Goal: Task Accomplishment & Management: Use online tool/utility

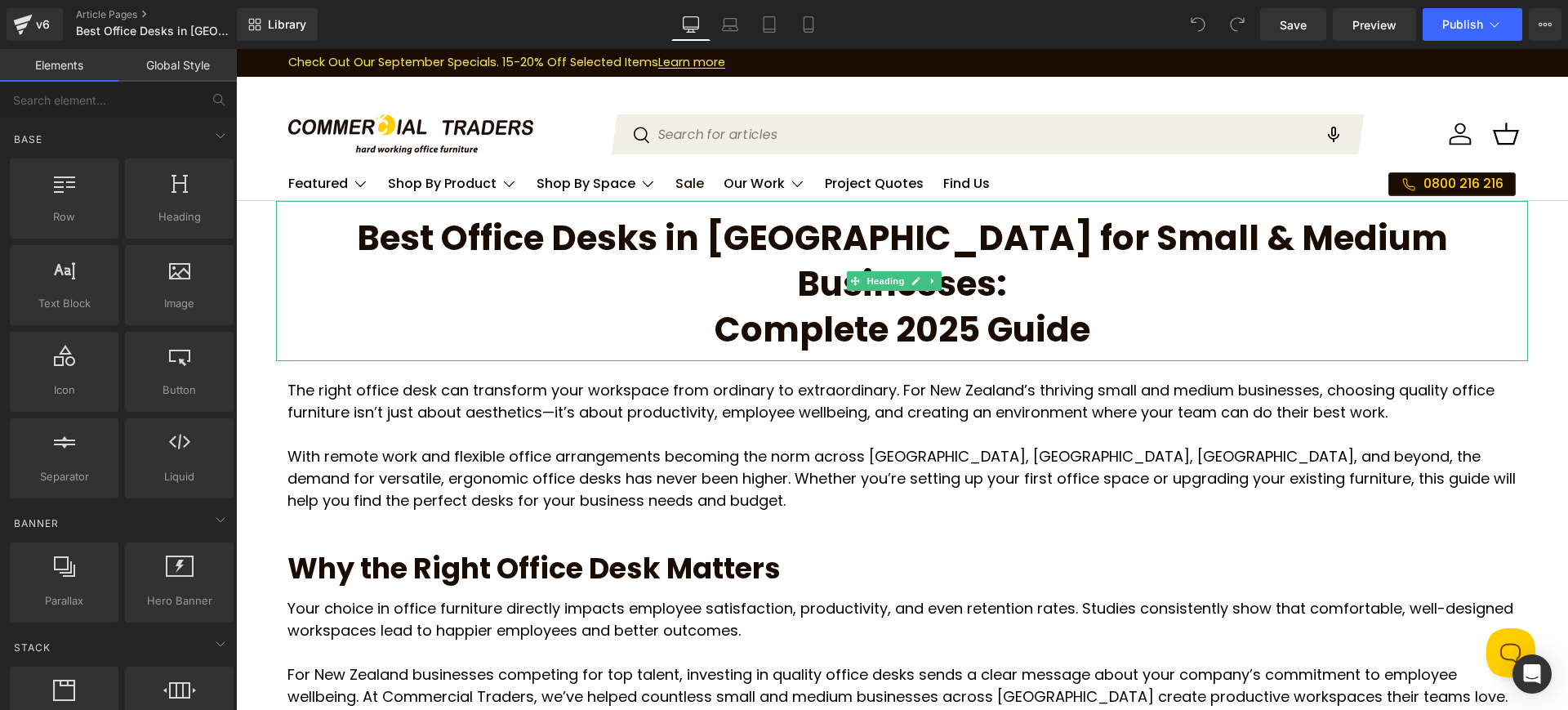
drag, startPoint x: 352, startPoint y: 232, endPoint x: 346, endPoint y: 241, distance: 10.8
click at [352, 240] on h1 "Best Office Desks in NZ for Small & Medium Businesses: Complete 2025 Guide" at bounding box center [902, 281] width 1252 height 138
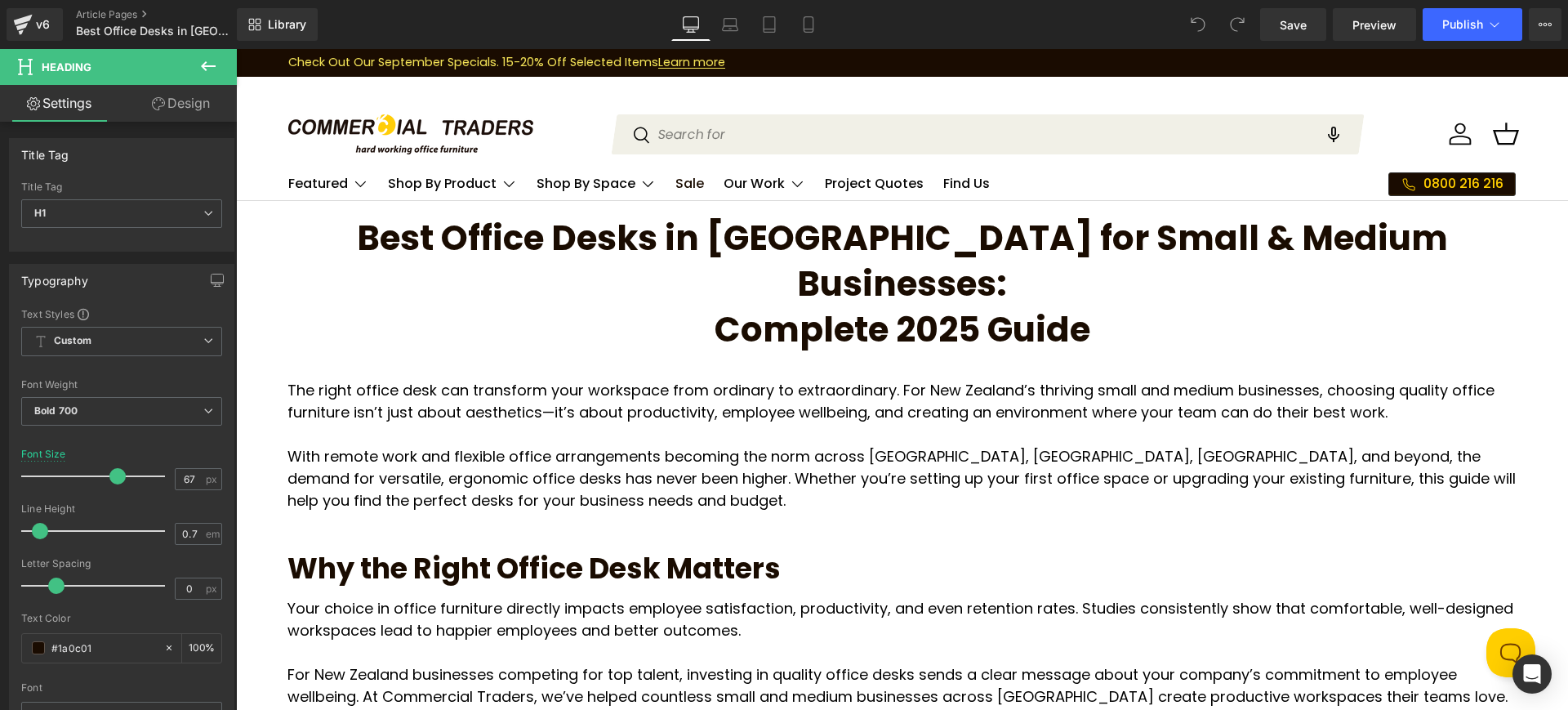
click at [167, 101] on link "Design" at bounding box center [181, 104] width 118 height 37
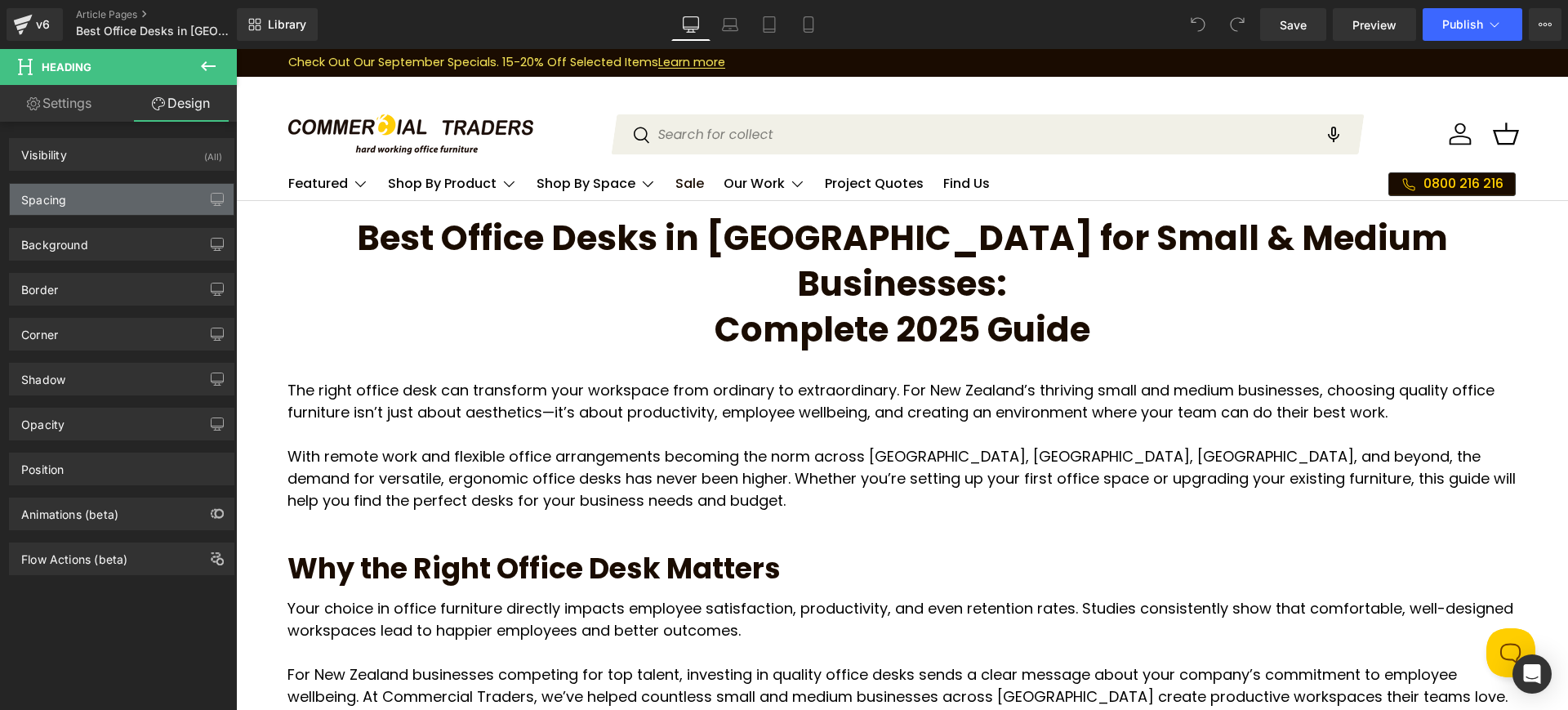
click at [132, 200] on div "Spacing" at bounding box center [121, 200] width 224 height 31
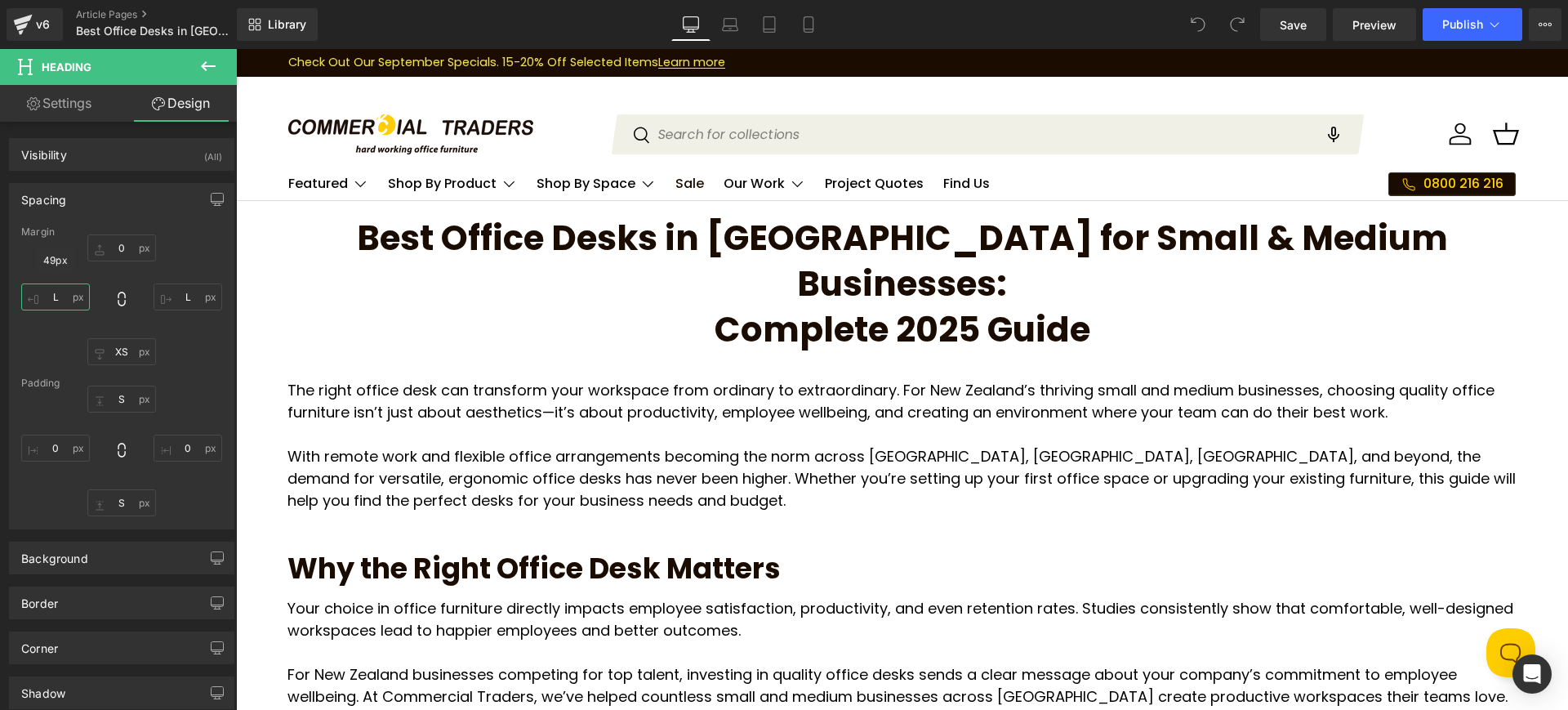
click at [68, 293] on input "L" at bounding box center [55, 297] width 69 height 27
type input "XL"
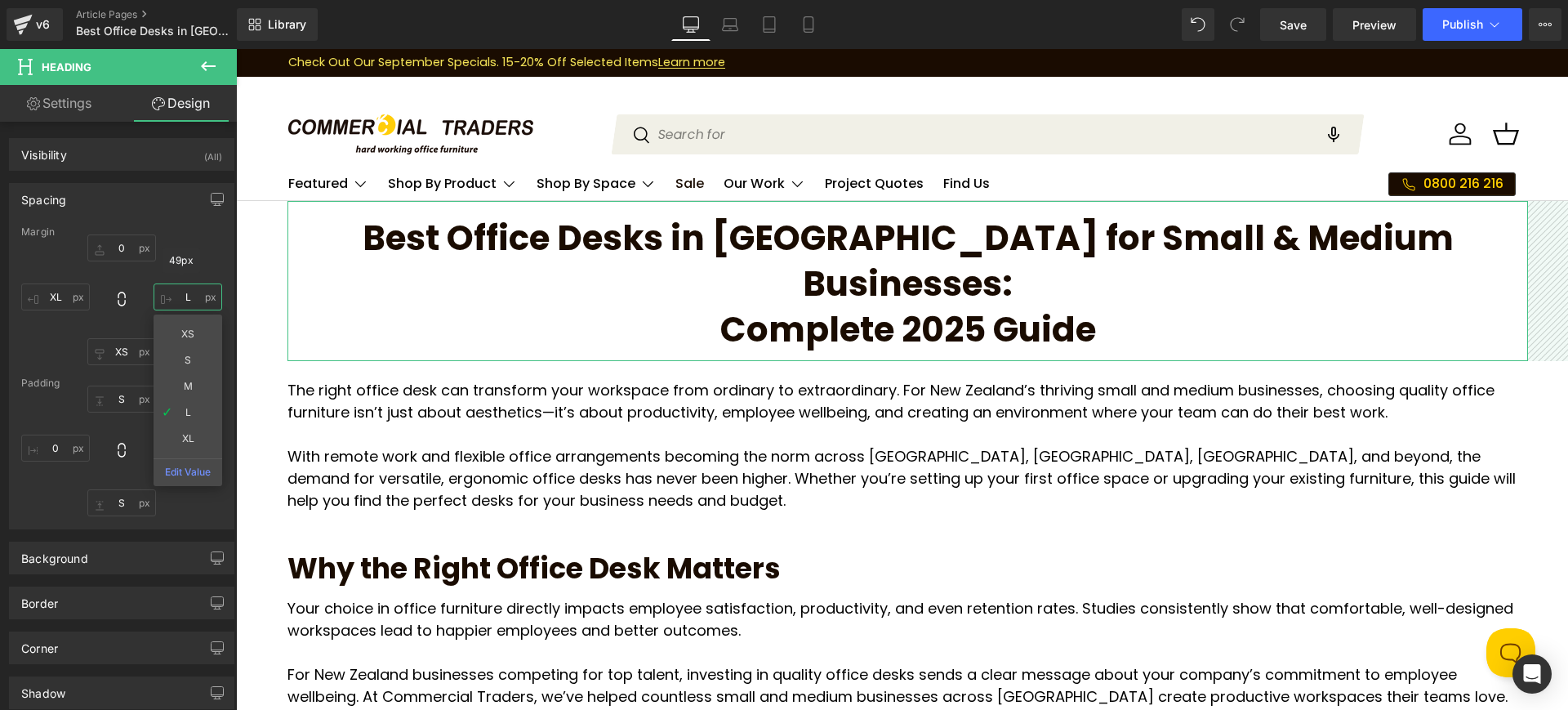
click at [169, 295] on input "L" at bounding box center [188, 297] width 69 height 27
type input "XL"
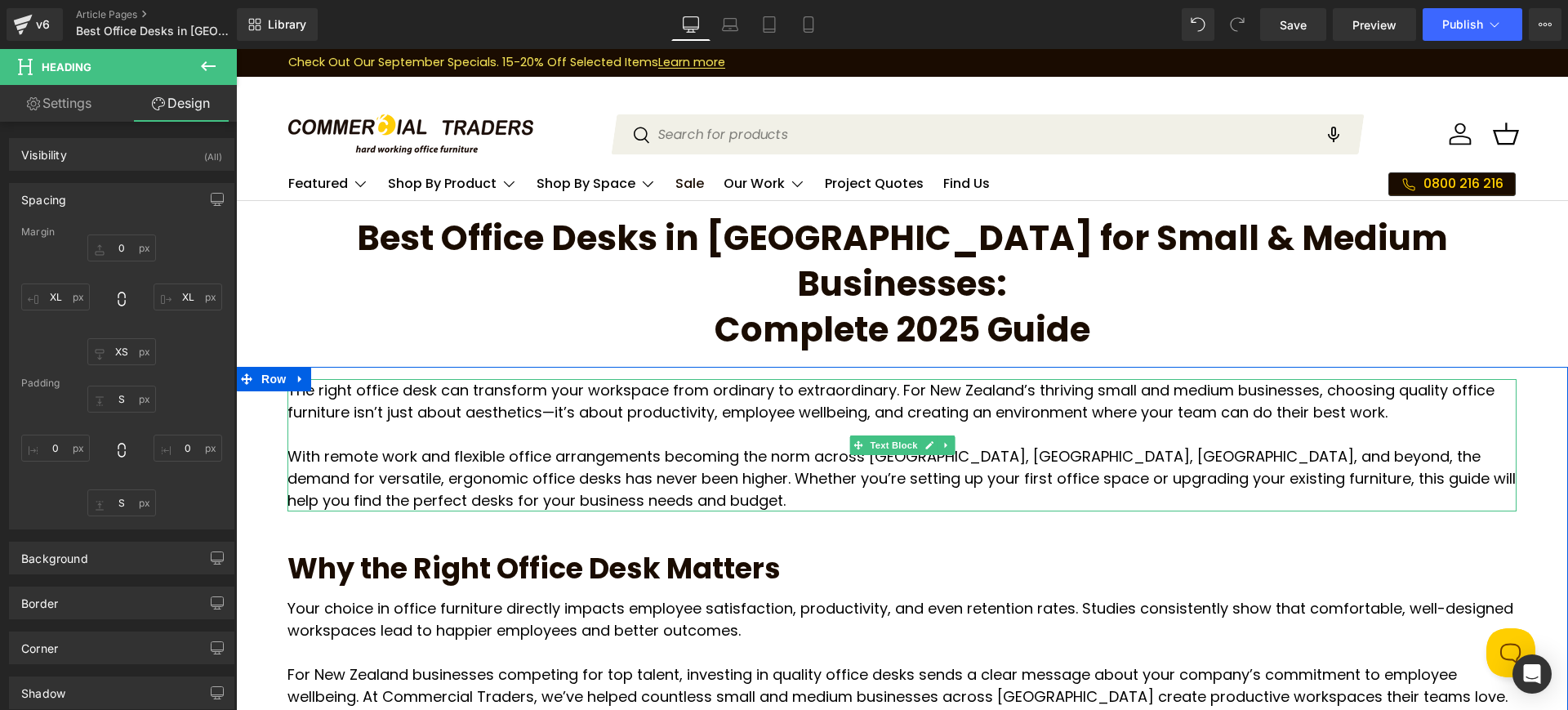
click at [377, 446] on p "With remote work and flexible office arrangements becoming the norm across [GEO…" at bounding box center [902, 478] width 1229 height 66
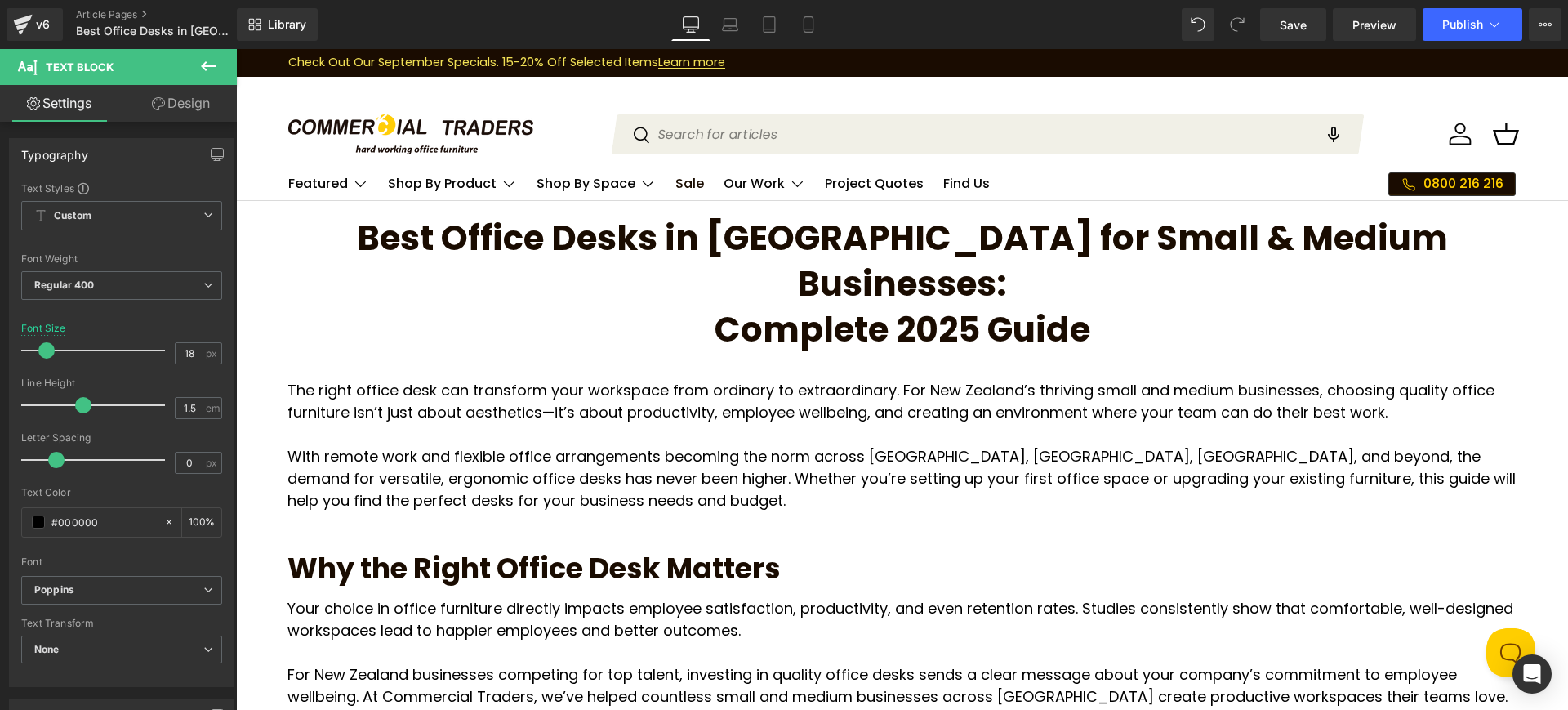
click at [187, 97] on link "Design" at bounding box center [181, 104] width 118 height 37
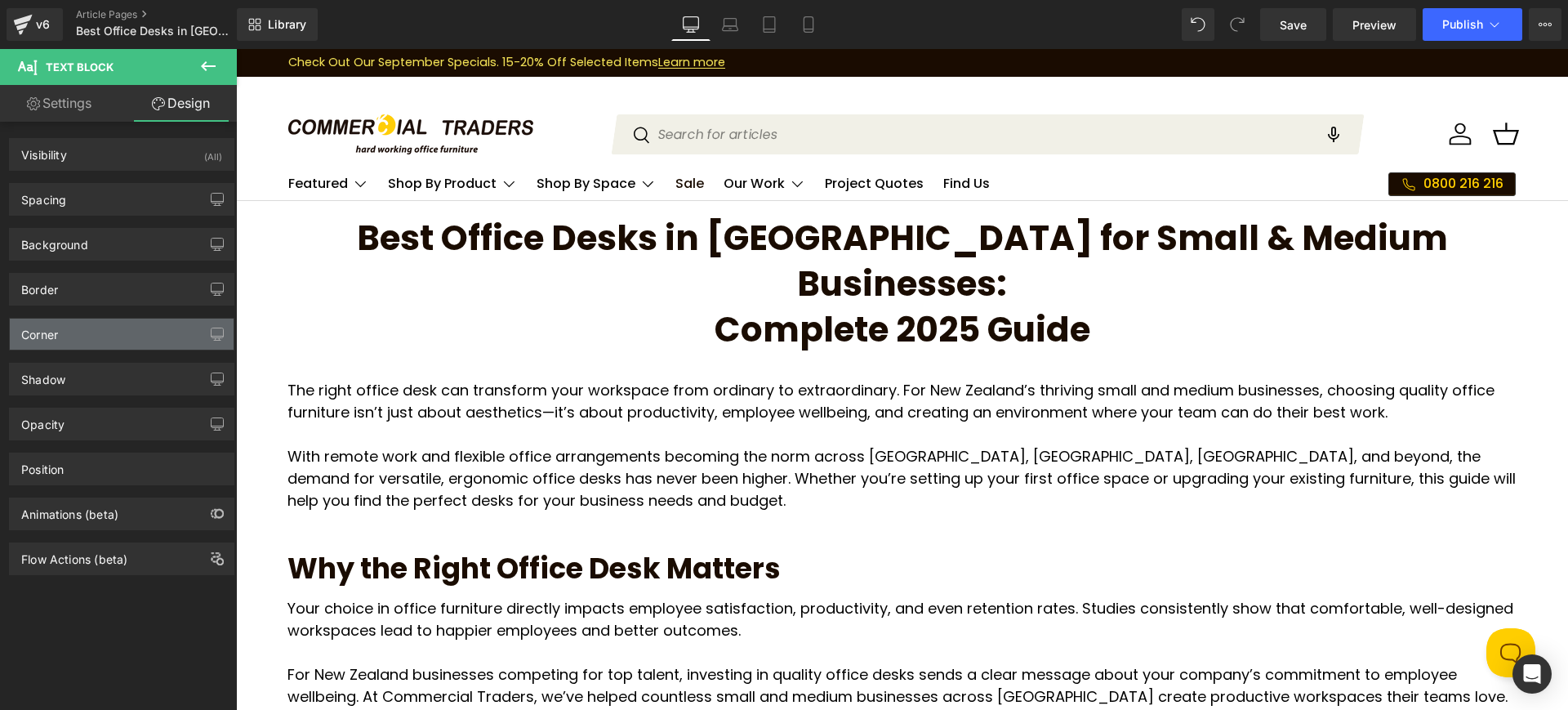
type input "0"
type input "XL"
type input "0"
type input "XL"
type input "0"
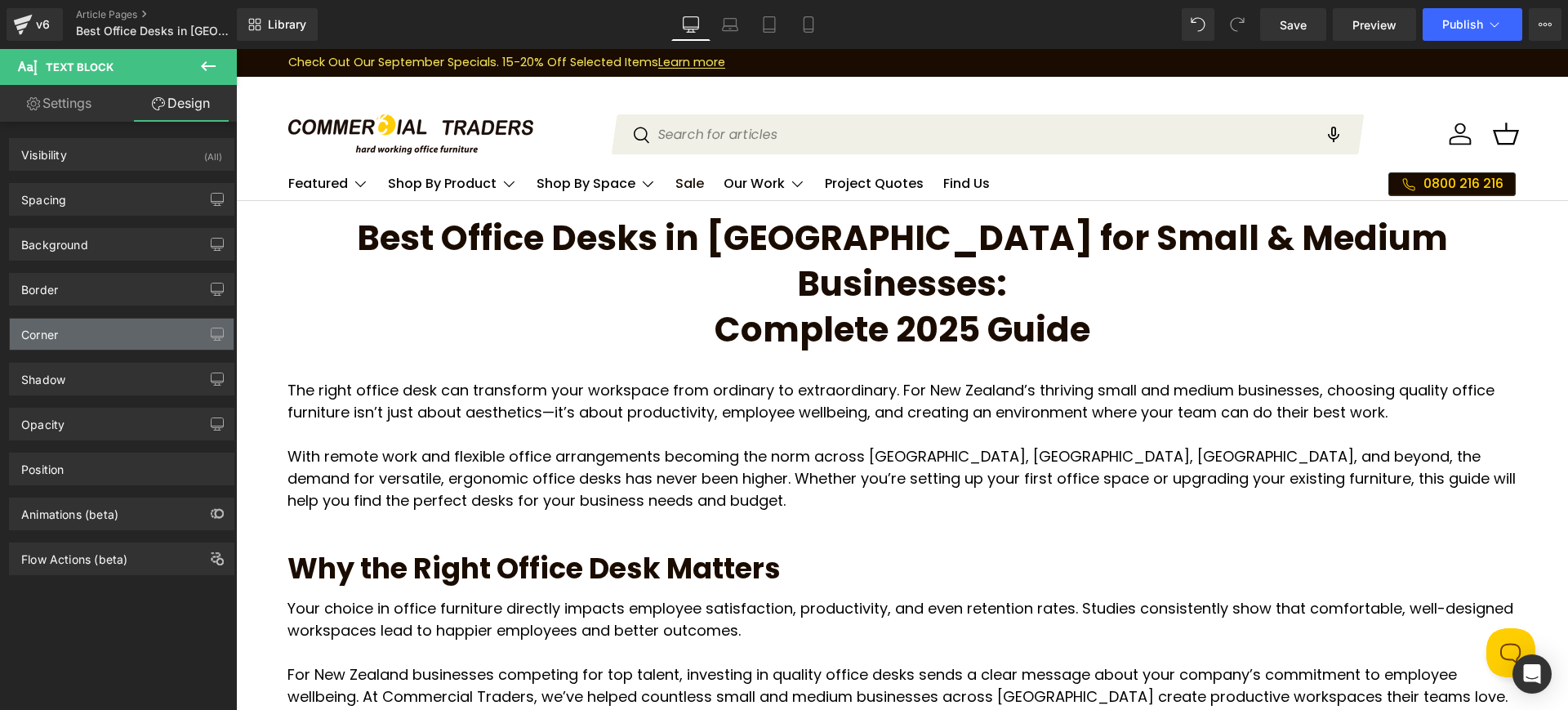
type input "0"
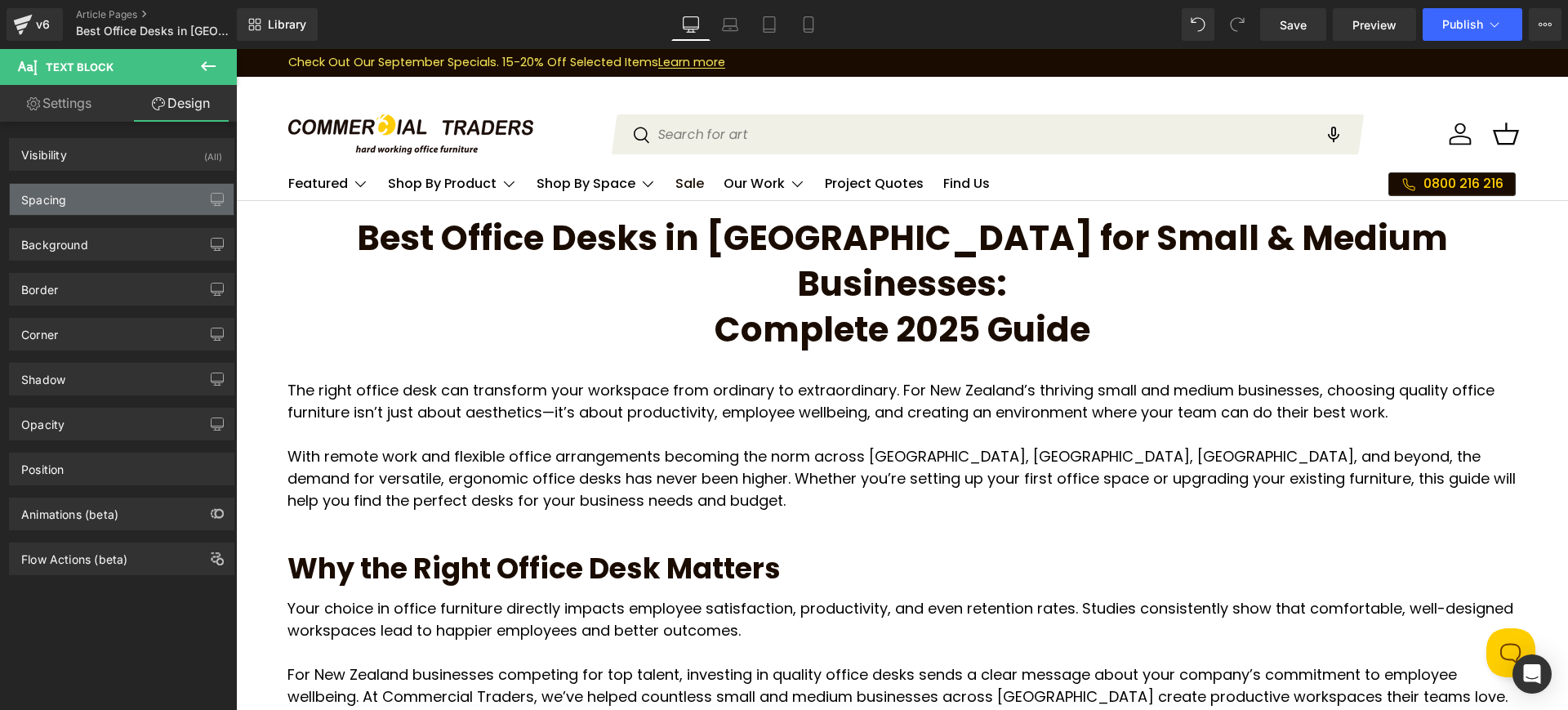
click at [159, 187] on div "Spacing" at bounding box center [121, 200] width 224 height 31
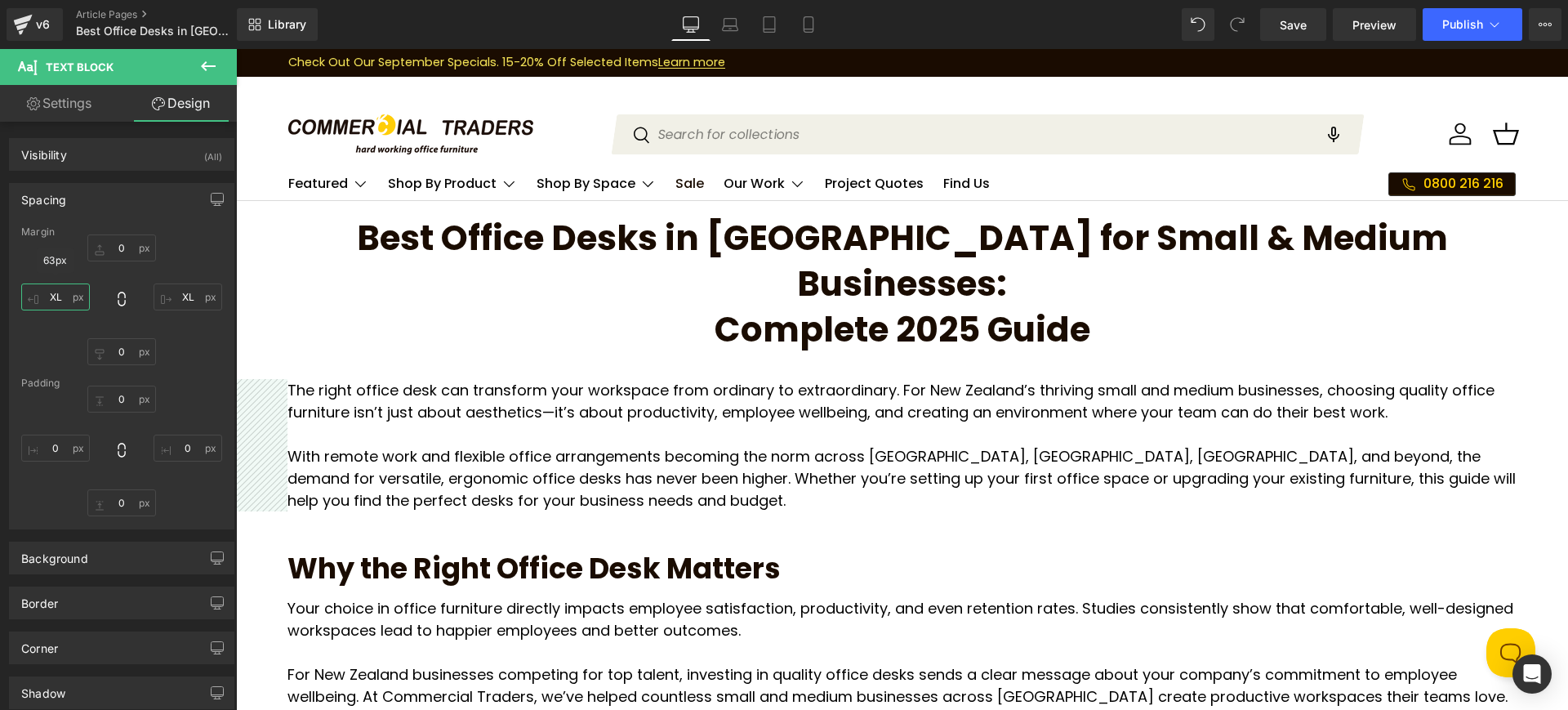
click at [67, 289] on input "XL" at bounding box center [55, 297] width 69 height 27
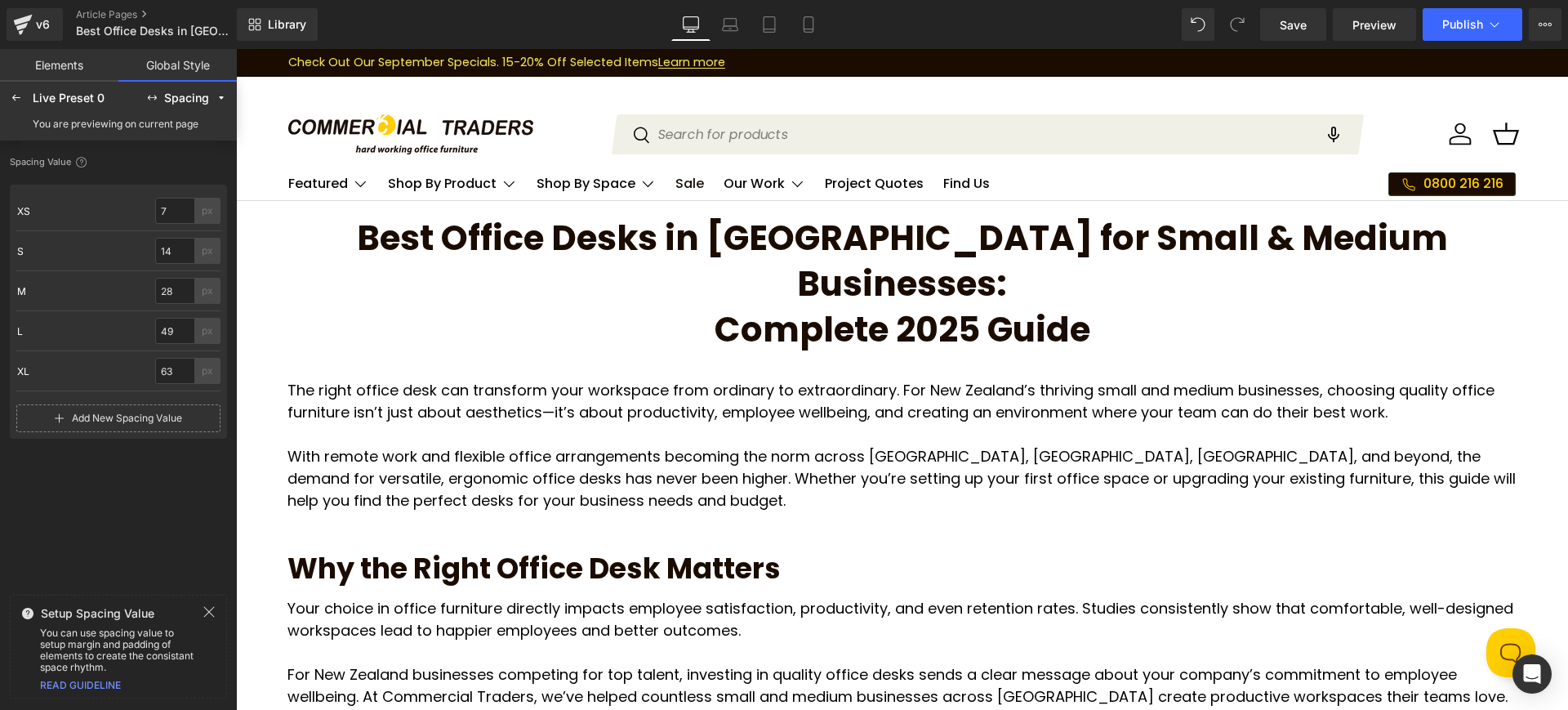
click at [80, 416] on span "Add New Spacing Value" at bounding box center [127, 418] width 110 height 12
drag, startPoint x: 174, startPoint y: 414, endPoint x: 140, endPoint y: 417, distance: 34.1
click at [140, 417] on div "XXL XXL 0 px" at bounding box center [118, 411] width 204 height 40
type input "85"
click at [107, 519] on div "Spacing Value XS XS 7 px S S 14 px M M 28 px L L 49 px XL XL 63 px XXL XXL 85 p…" at bounding box center [118, 369] width 217 height 438
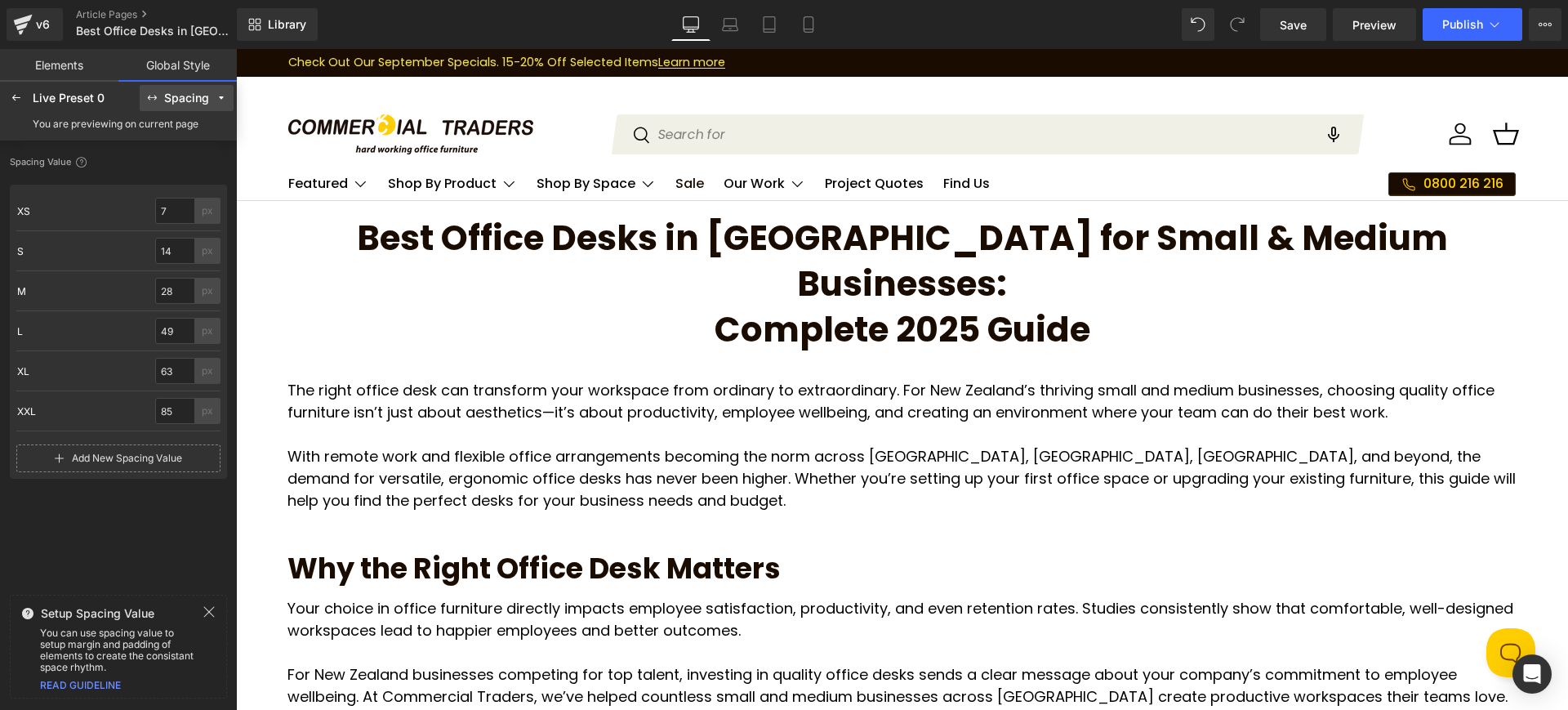
click at [177, 99] on div "Spacing" at bounding box center [186, 98] width 45 height 13
click at [19, 104] on icon at bounding box center [15, 97] width 13 height 13
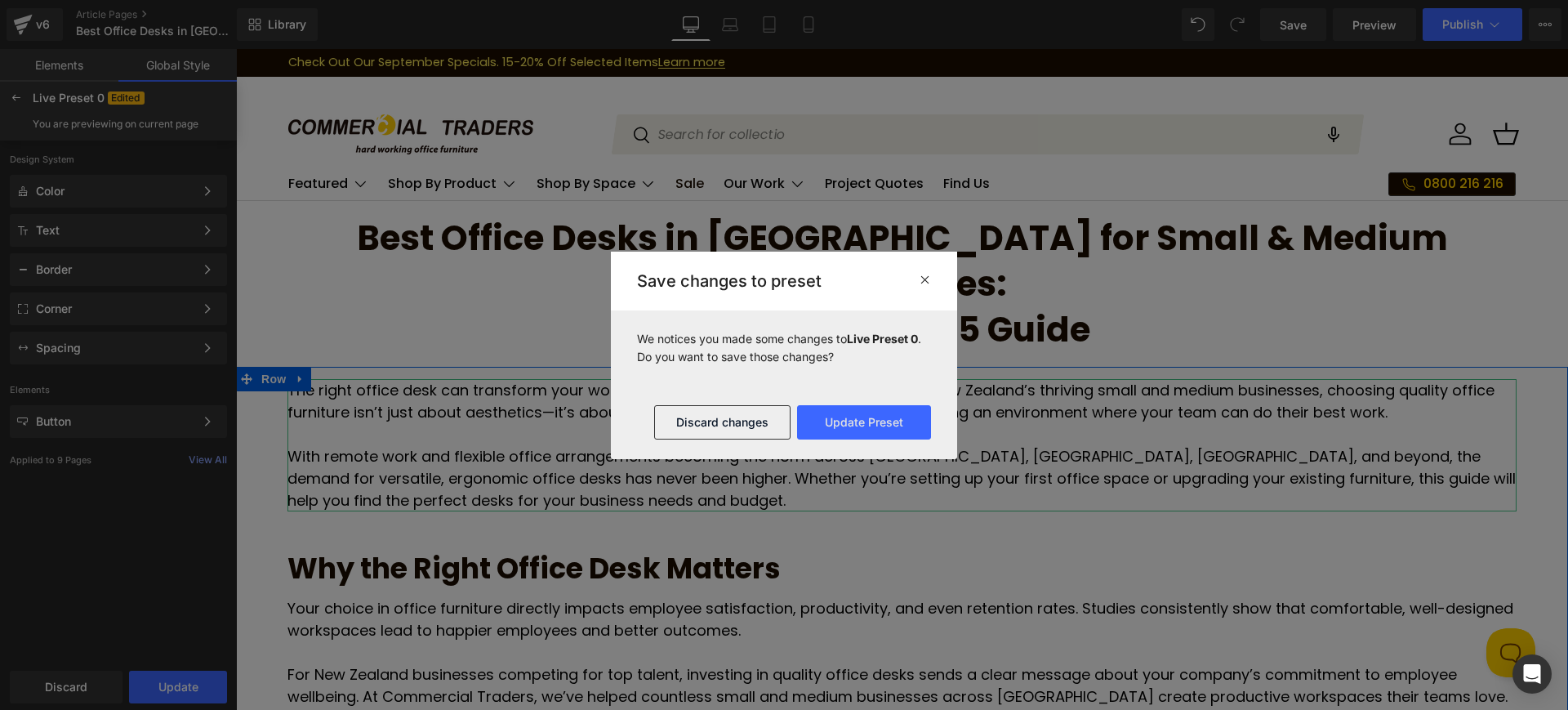
click at [316, 379] on p "The right office desk can transform your workspace from ordinary to extraordina…" at bounding box center [902, 401] width 1229 height 45
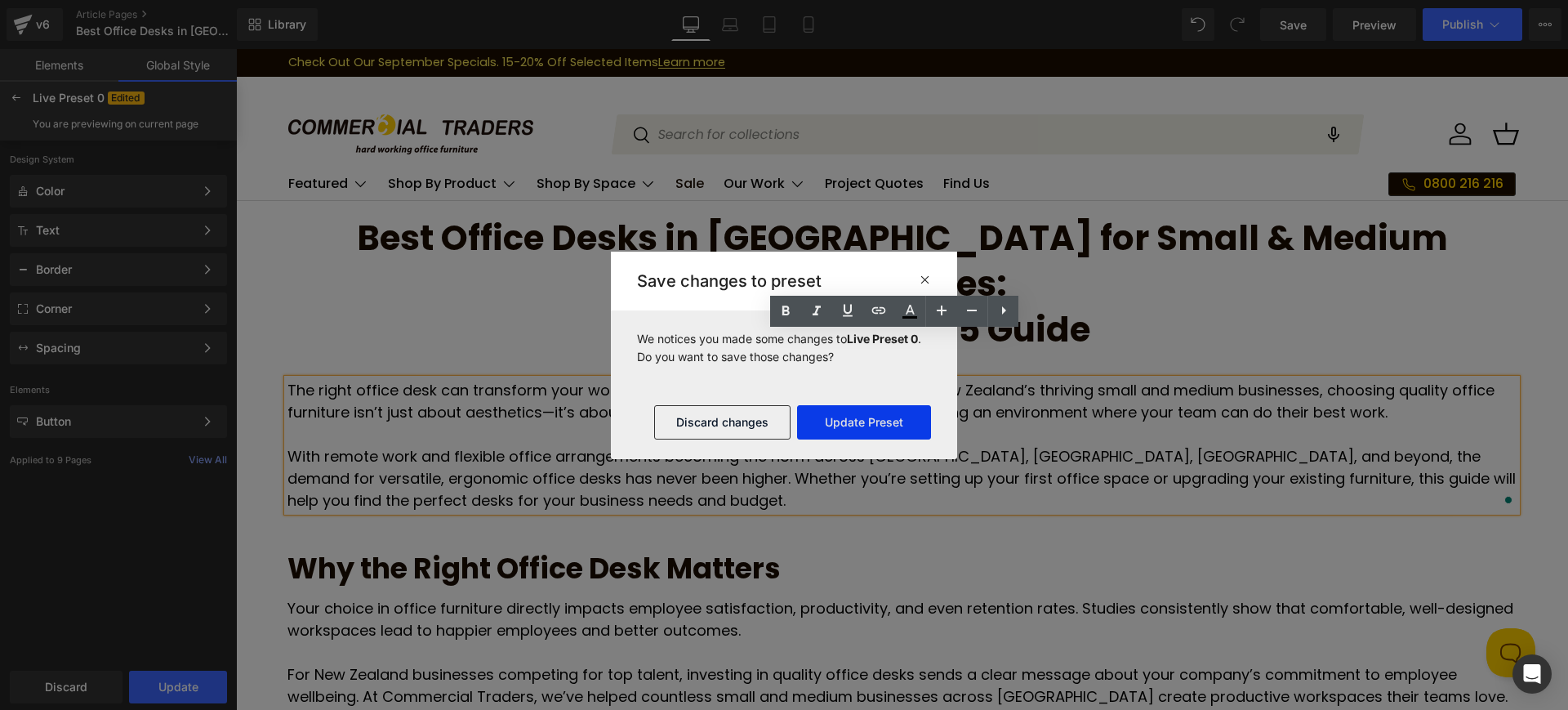
click at [833, 422] on button "Update Preset" at bounding box center [864, 421] width 134 height 34
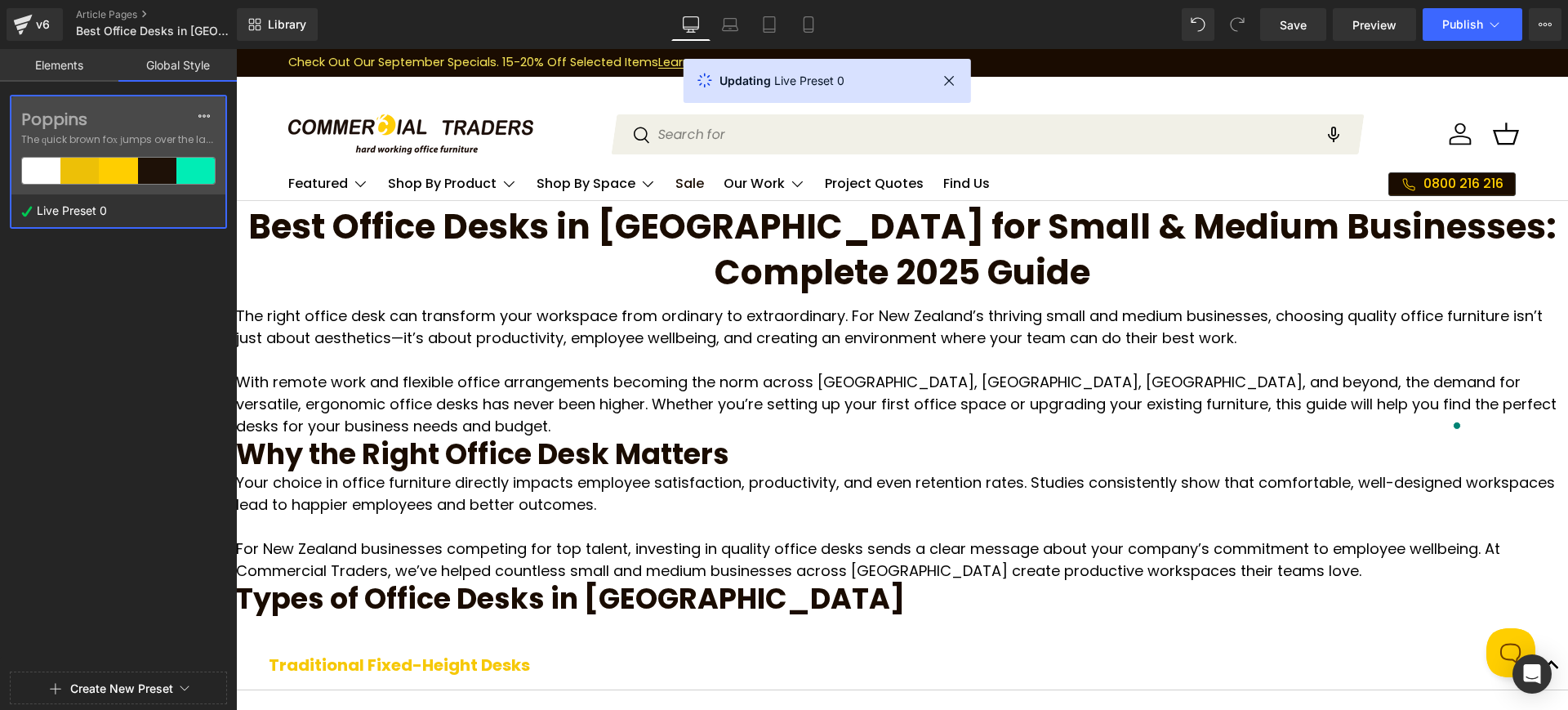
click at [191, 77] on div at bounding box center [118, 355] width 237 height 710
drag, startPoint x: 181, startPoint y: 65, endPoint x: 159, endPoint y: 74, distance: 23.8
click at [177, 67] on div at bounding box center [118, 355] width 237 height 710
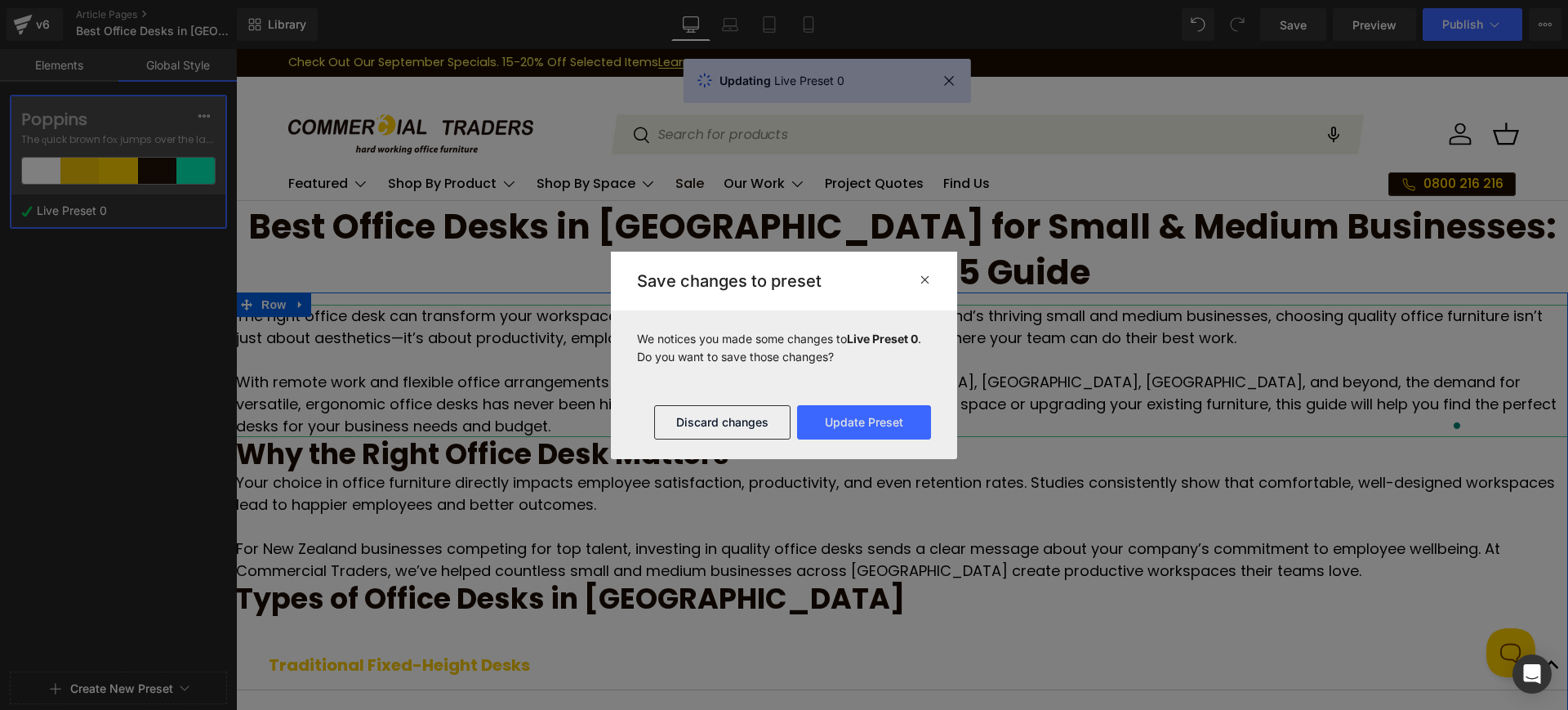
click at [545, 349] on p "The right office desk can transform your workspace from ordinary to extraordina…" at bounding box center [902, 327] width 1332 height 45
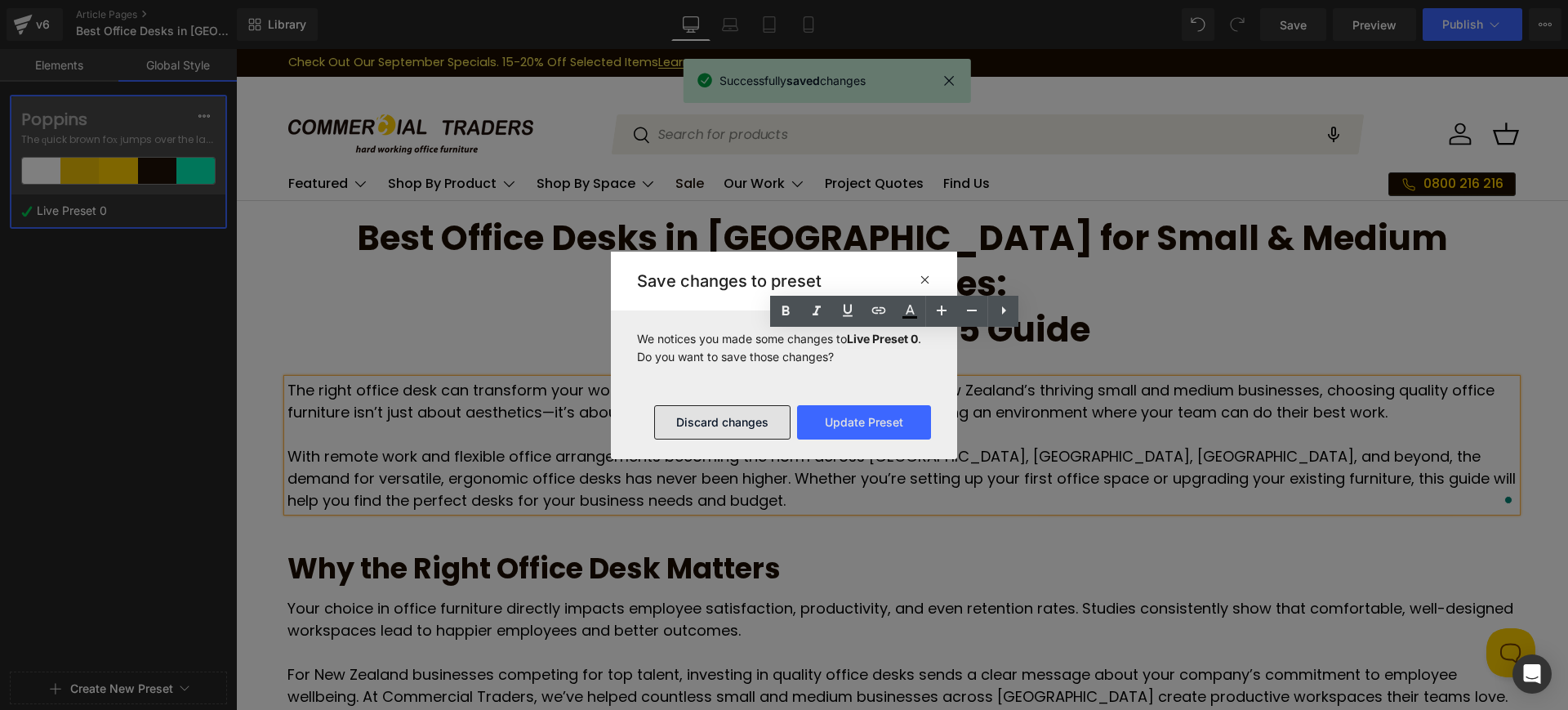
click at [752, 417] on button "Discard changes" at bounding box center [722, 421] width 137 height 34
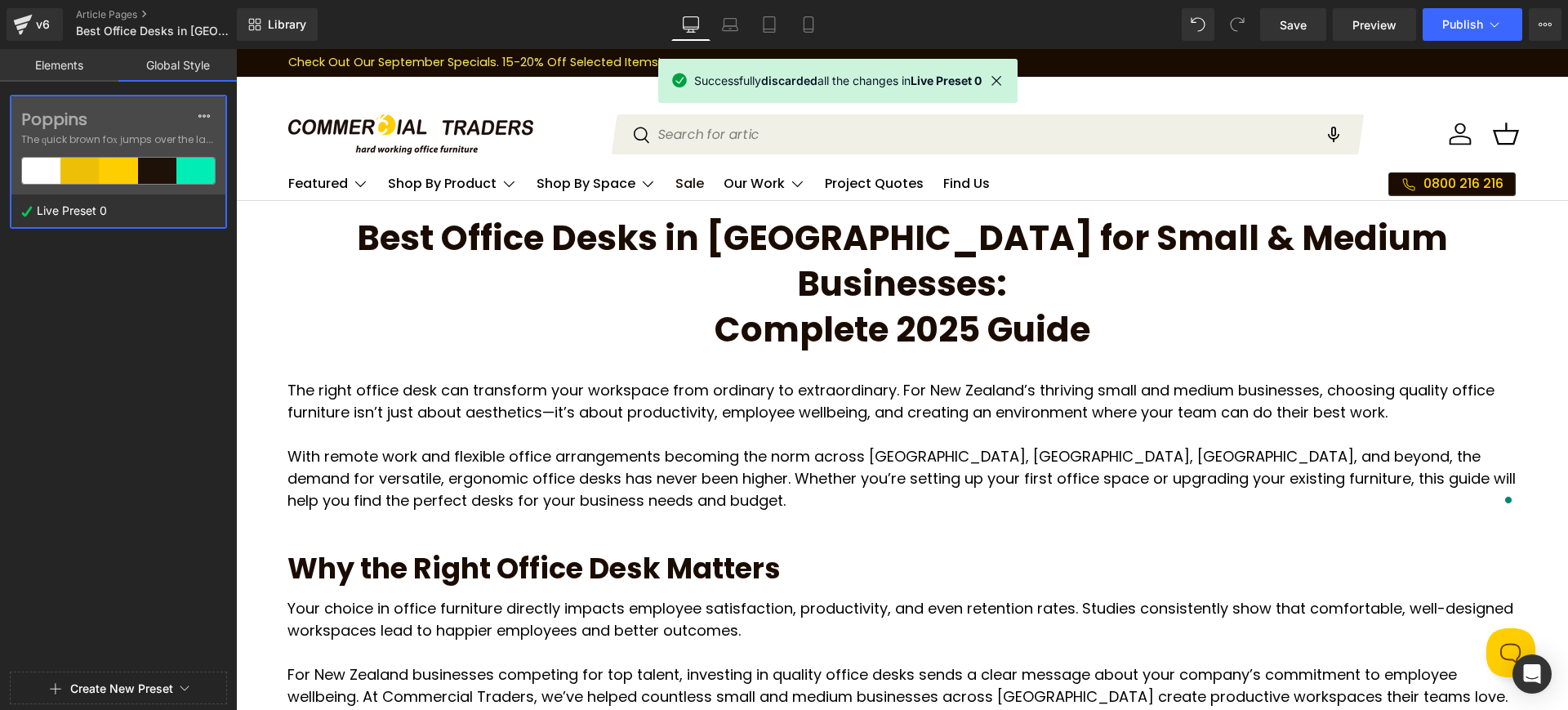
click at [168, 407] on div "Poppins The quick brown fox jumps over the lazy... Live Preset 0" at bounding box center [118, 380] width 237 height 571
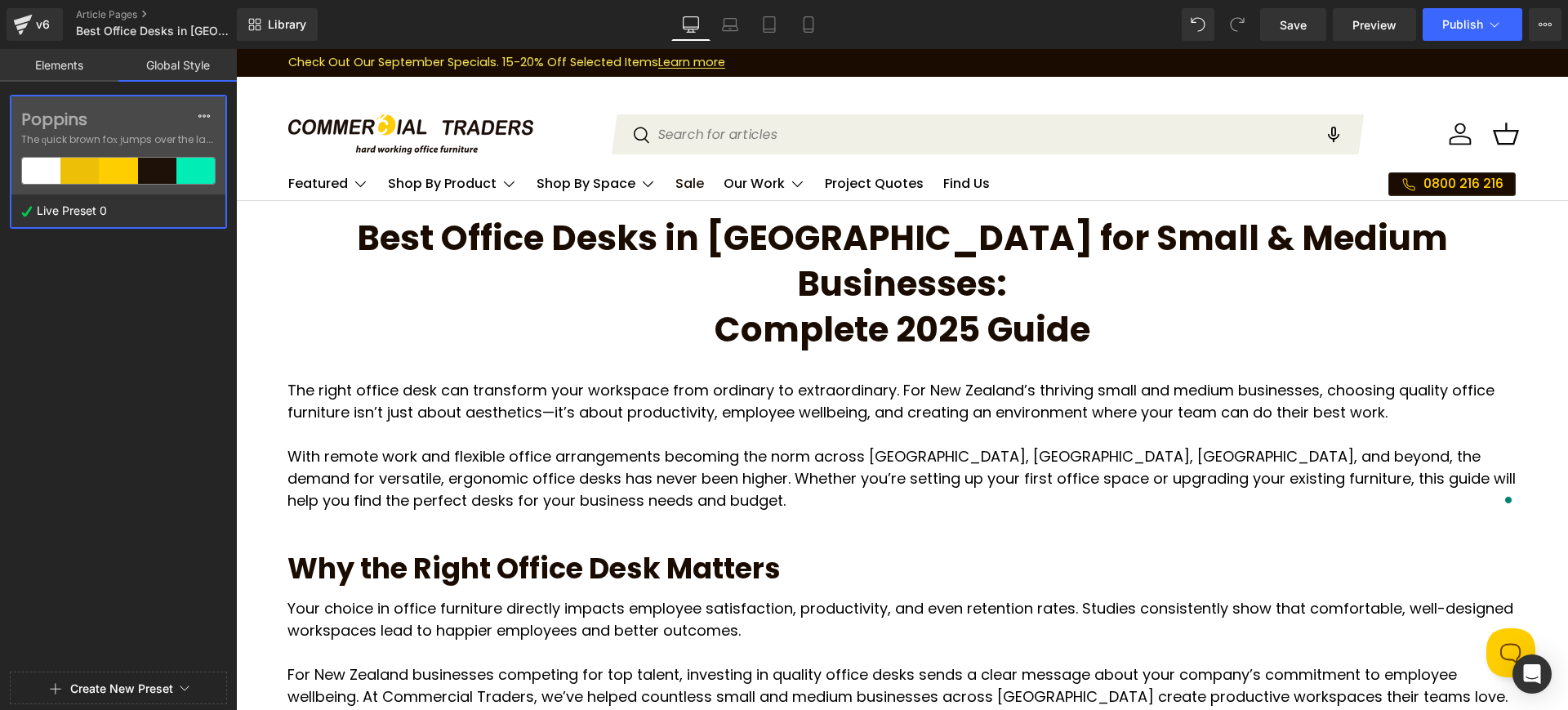
click at [61, 64] on link "Elements" at bounding box center [59, 66] width 118 height 33
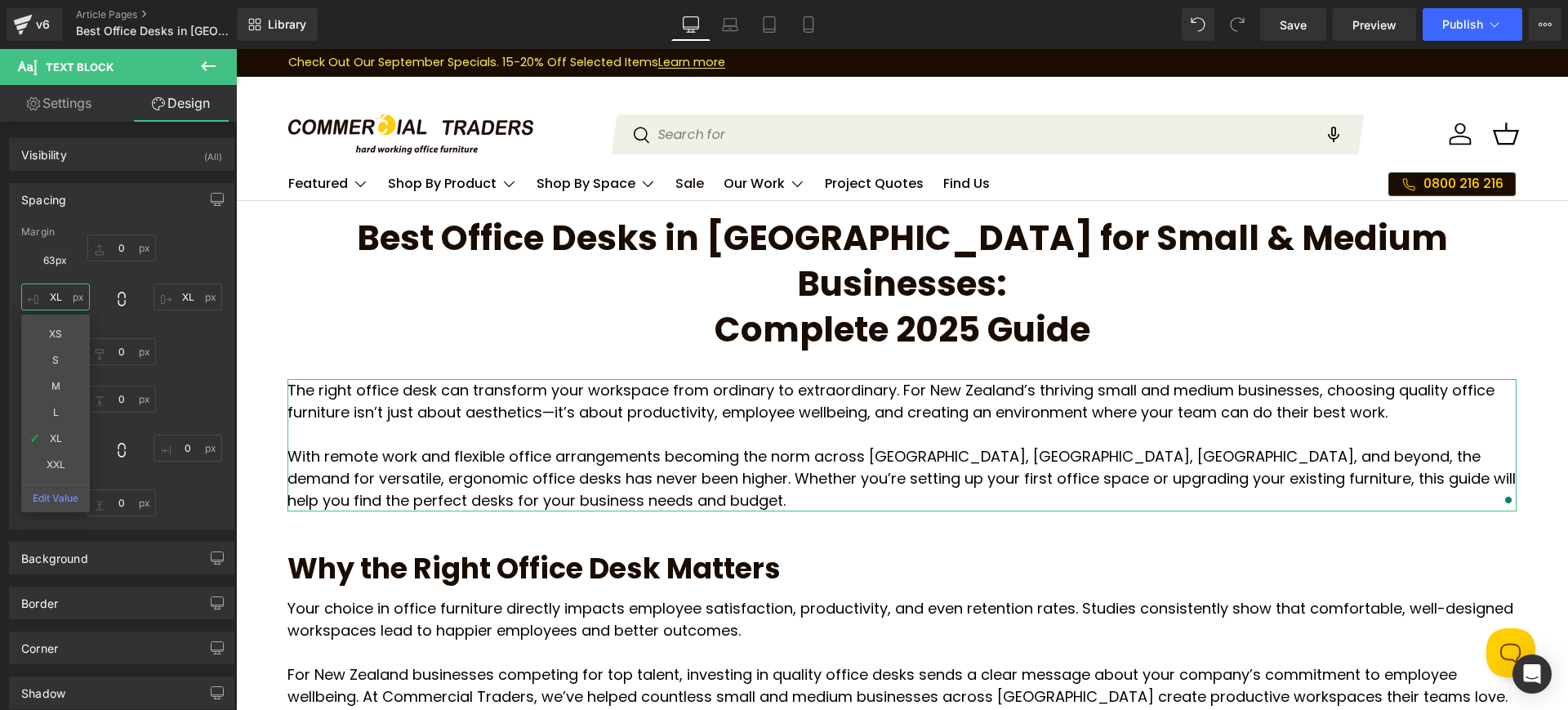
click at [52, 307] on input "XL" at bounding box center [55, 297] width 69 height 27
type input "XXL"
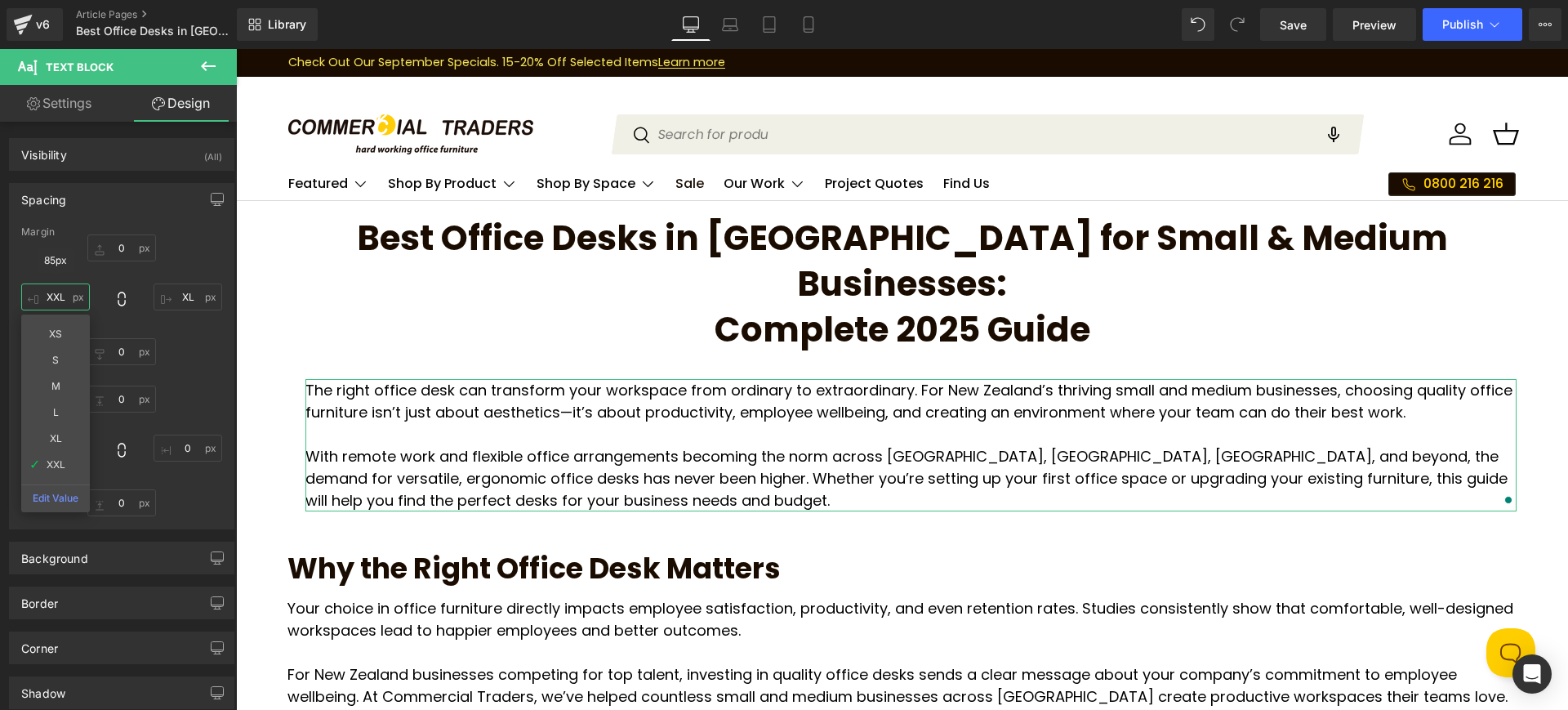
click at [59, 294] on input "XXL" at bounding box center [55, 297] width 69 height 27
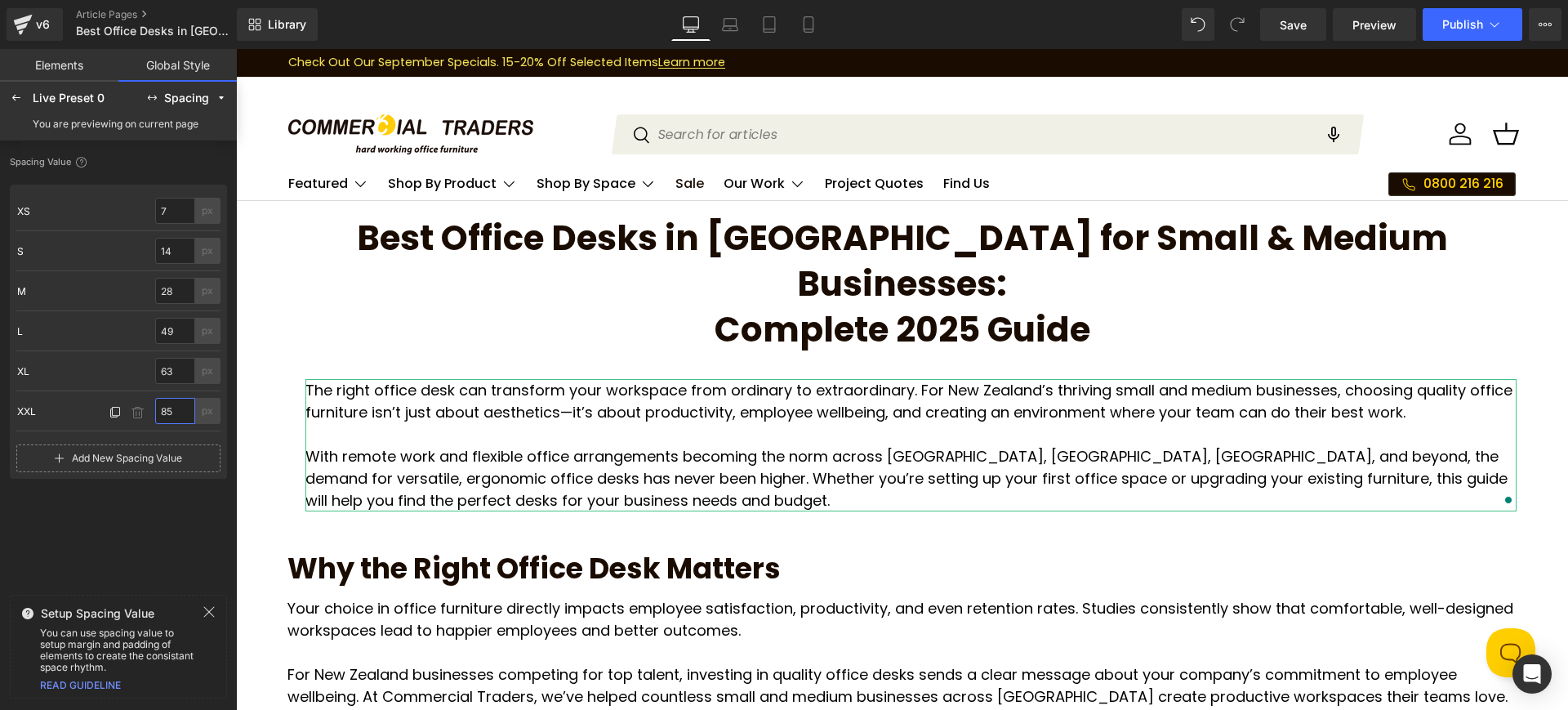
drag, startPoint x: 176, startPoint y: 416, endPoint x: 126, endPoint y: 404, distance: 51.4
click at [129, 414] on div "XXL XXL 85 px" at bounding box center [118, 411] width 204 height 40
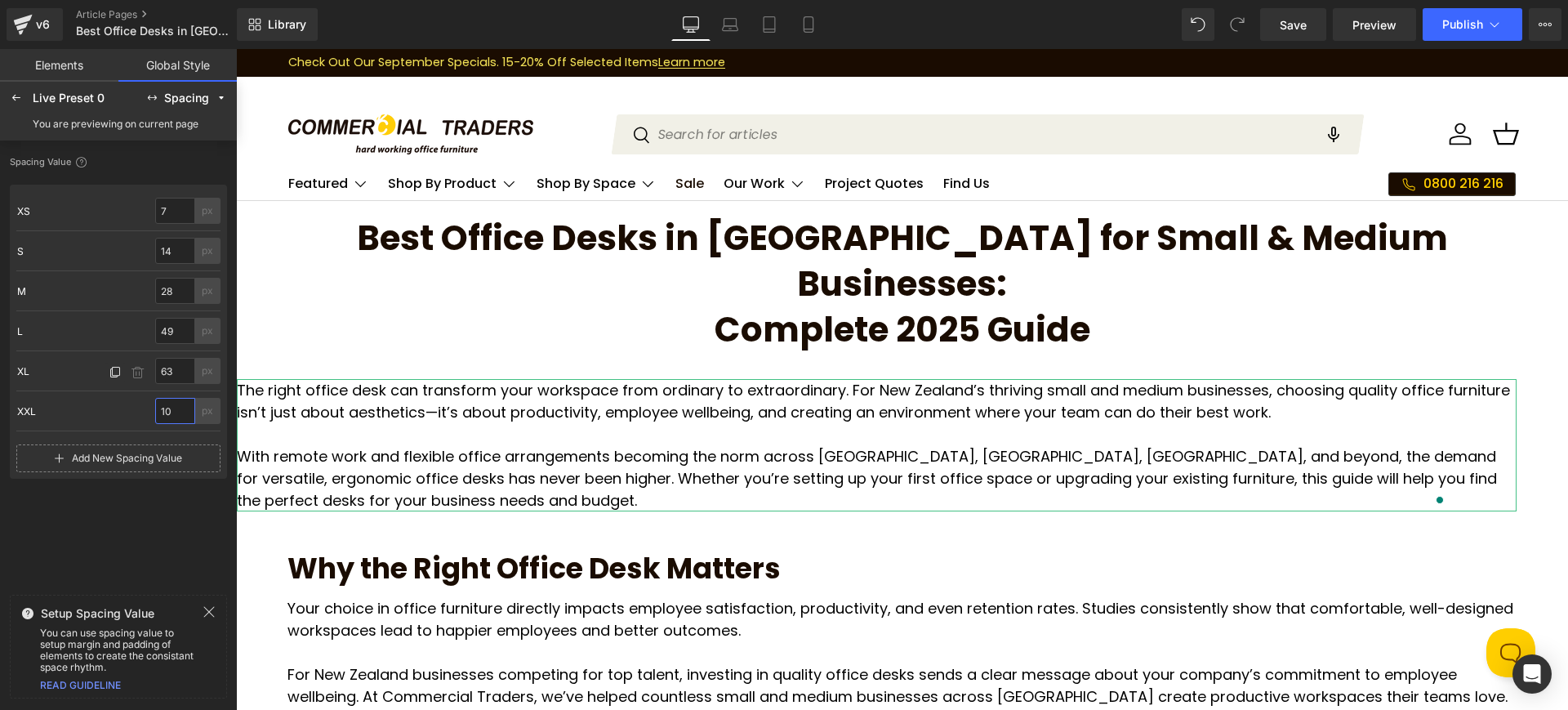
type input "100"
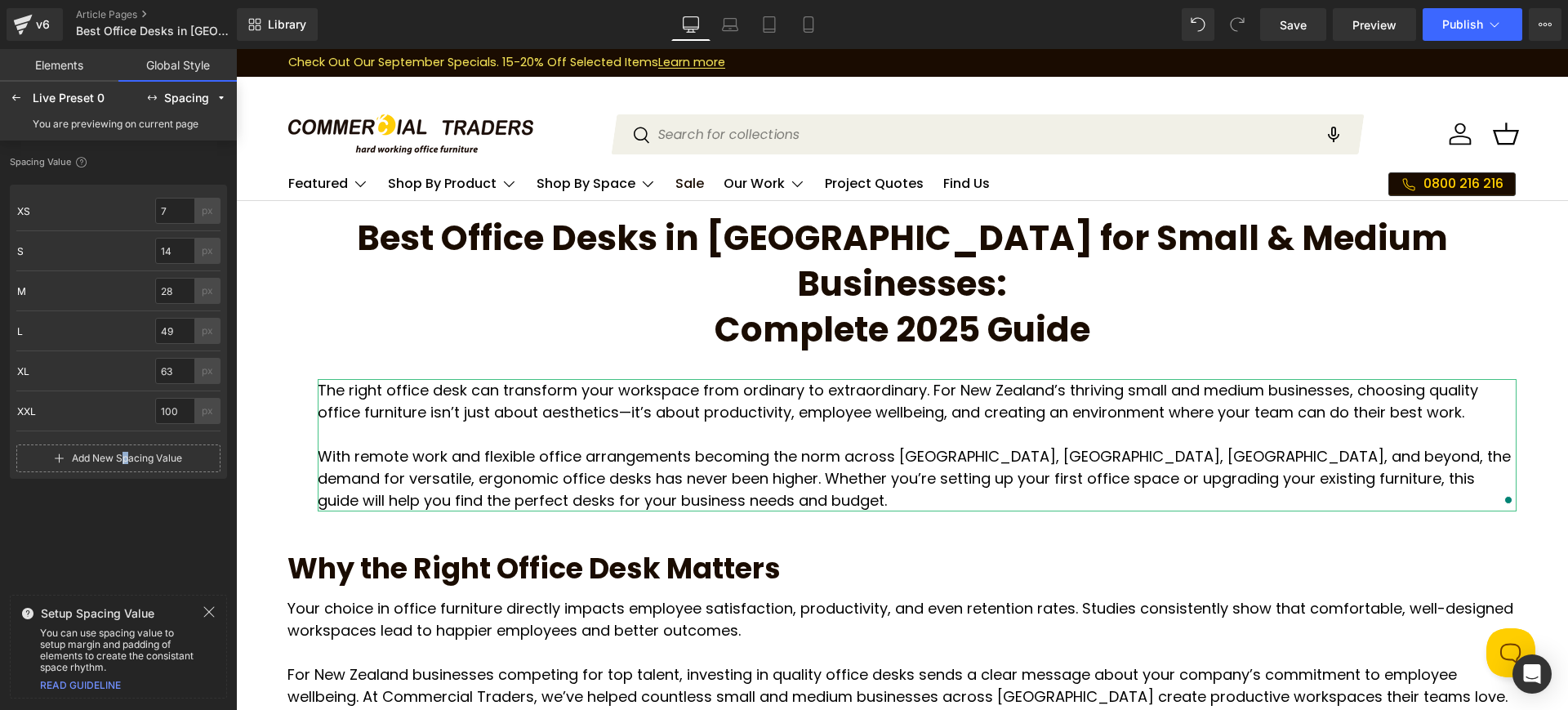
click at [127, 529] on div "Spacing Value XS XS 7 px S S 14 px M M 28 px L L 49 px XL XL 63 px XXL XXL 100 …" at bounding box center [118, 369] width 217 height 438
click at [632, 244] on span "Best Office Desks in [GEOGRAPHIC_DATA] for Small & Medium Businesses:" at bounding box center [902, 261] width 1091 height 94
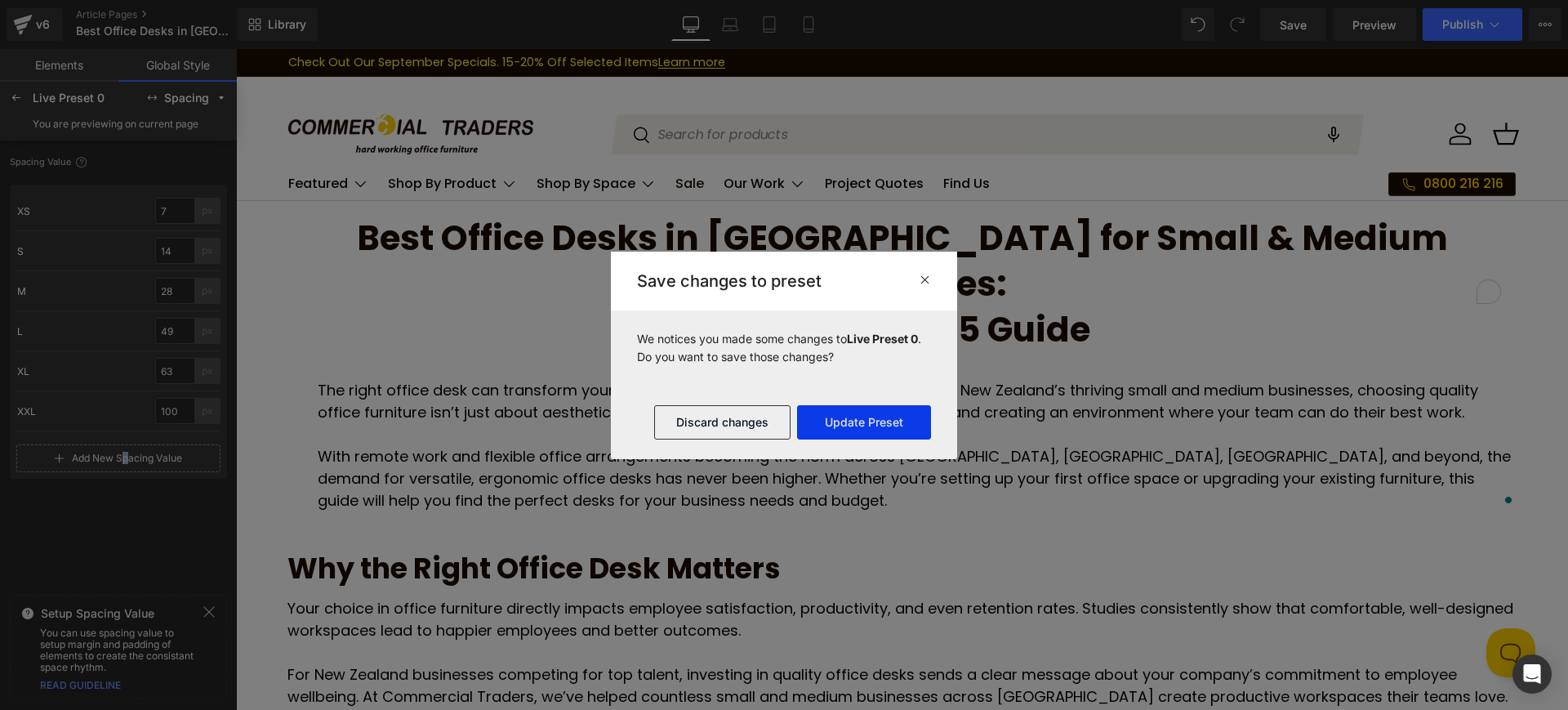
click at [860, 423] on button "Update Preset" at bounding box center [864, 421] width 134 height 34
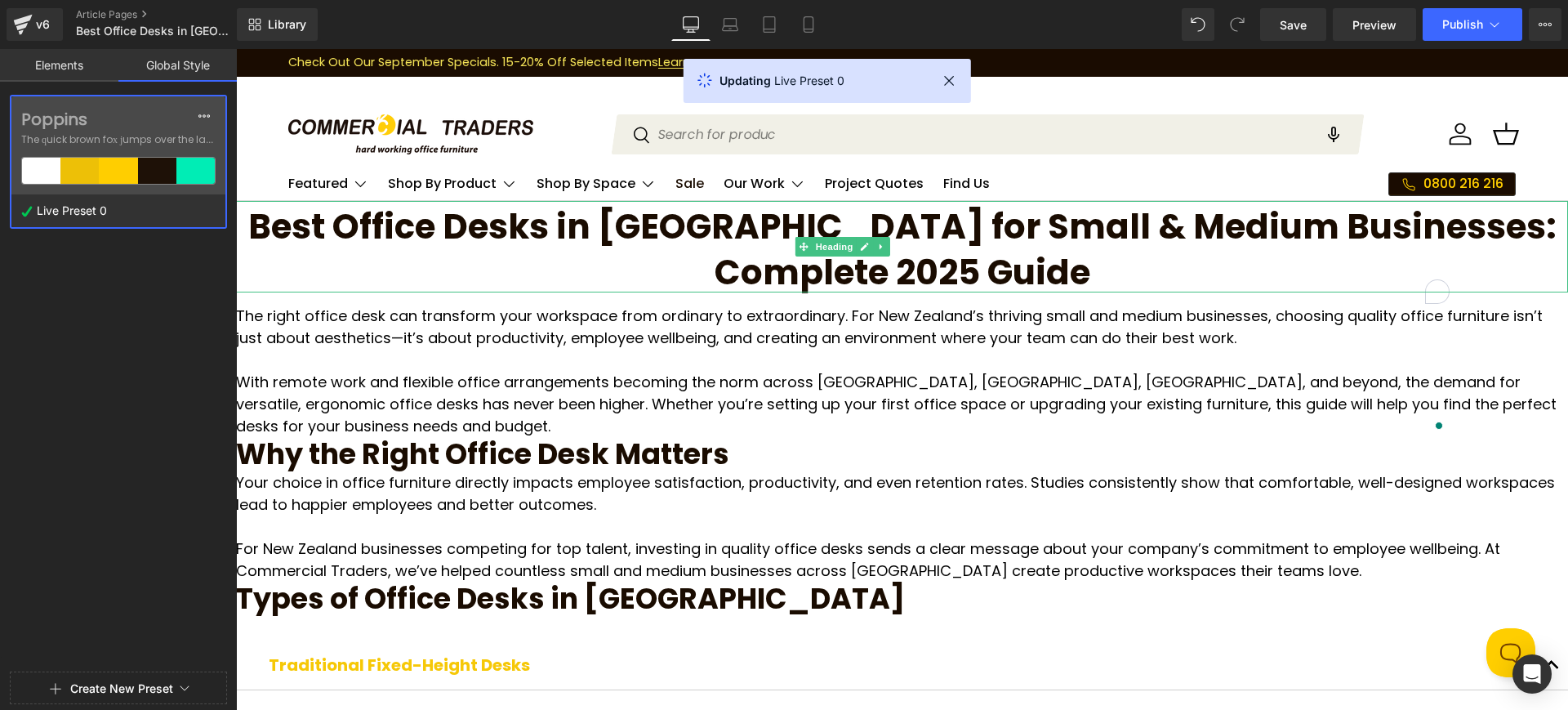
click at [777, 274] on span "Complete 2025 Guide" at bounding box center [903, 272] width 376 height 48
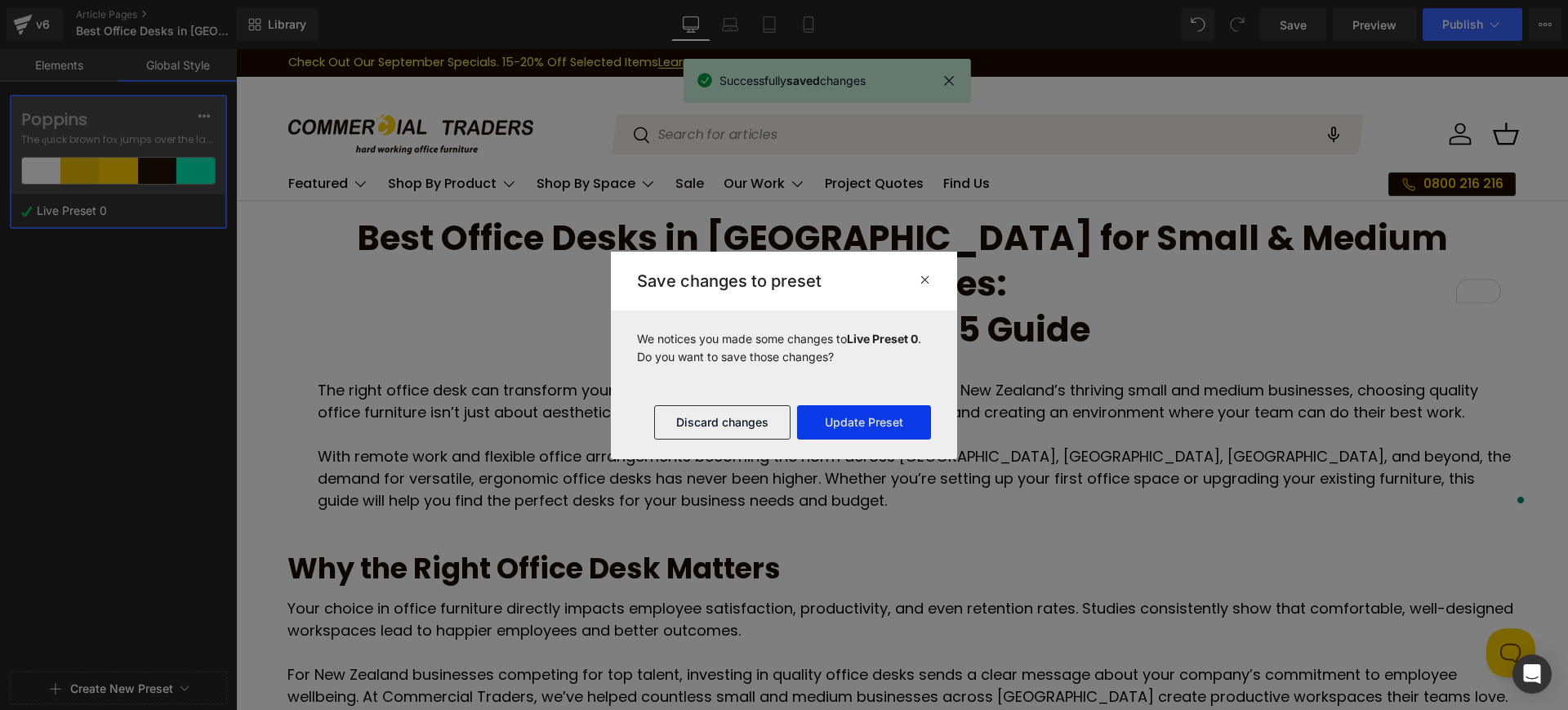
click at [845, 414] on button "Update Preset" at bounding box center [864, 421] width 134 height 34
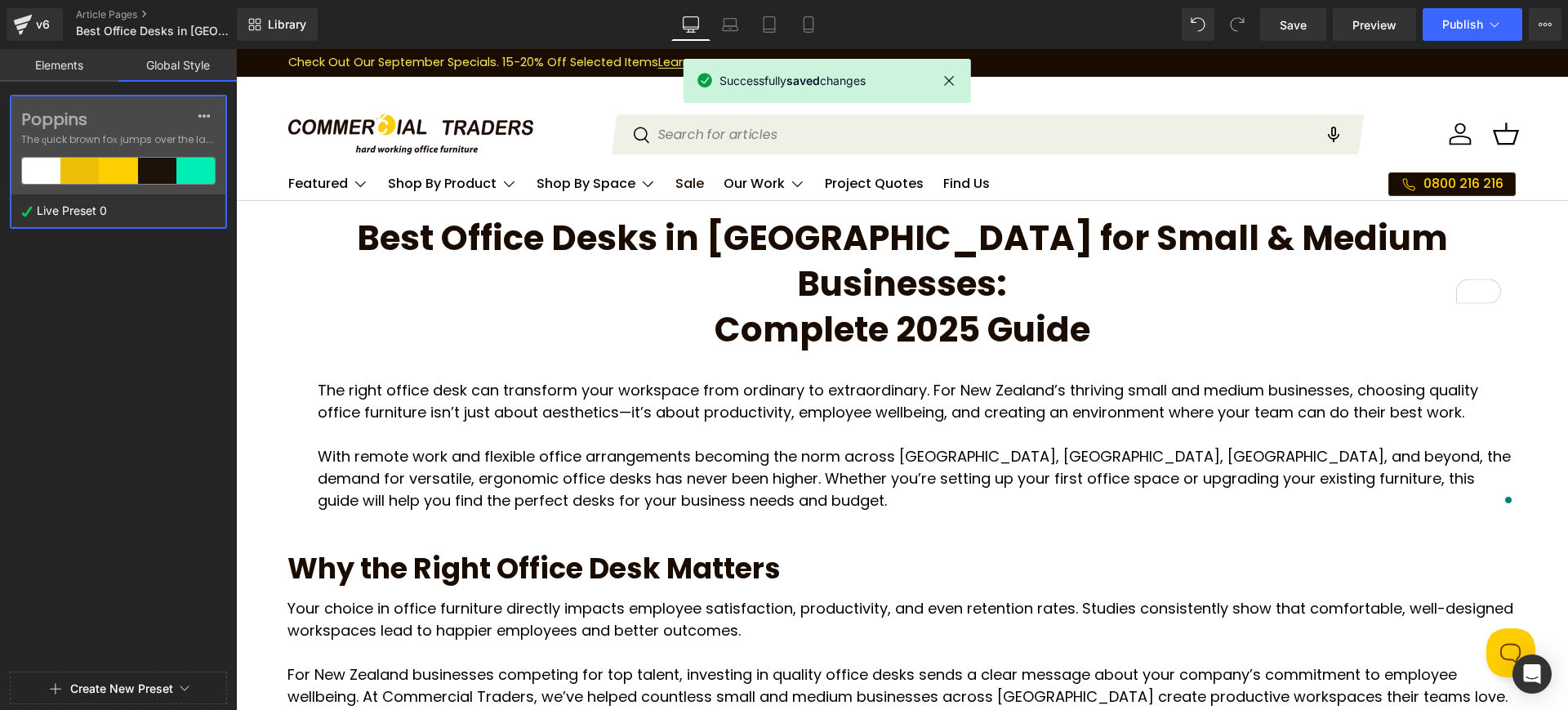
click at [59, 71] on link "Elements" at bounding box center [59, 66] width 118 height 33
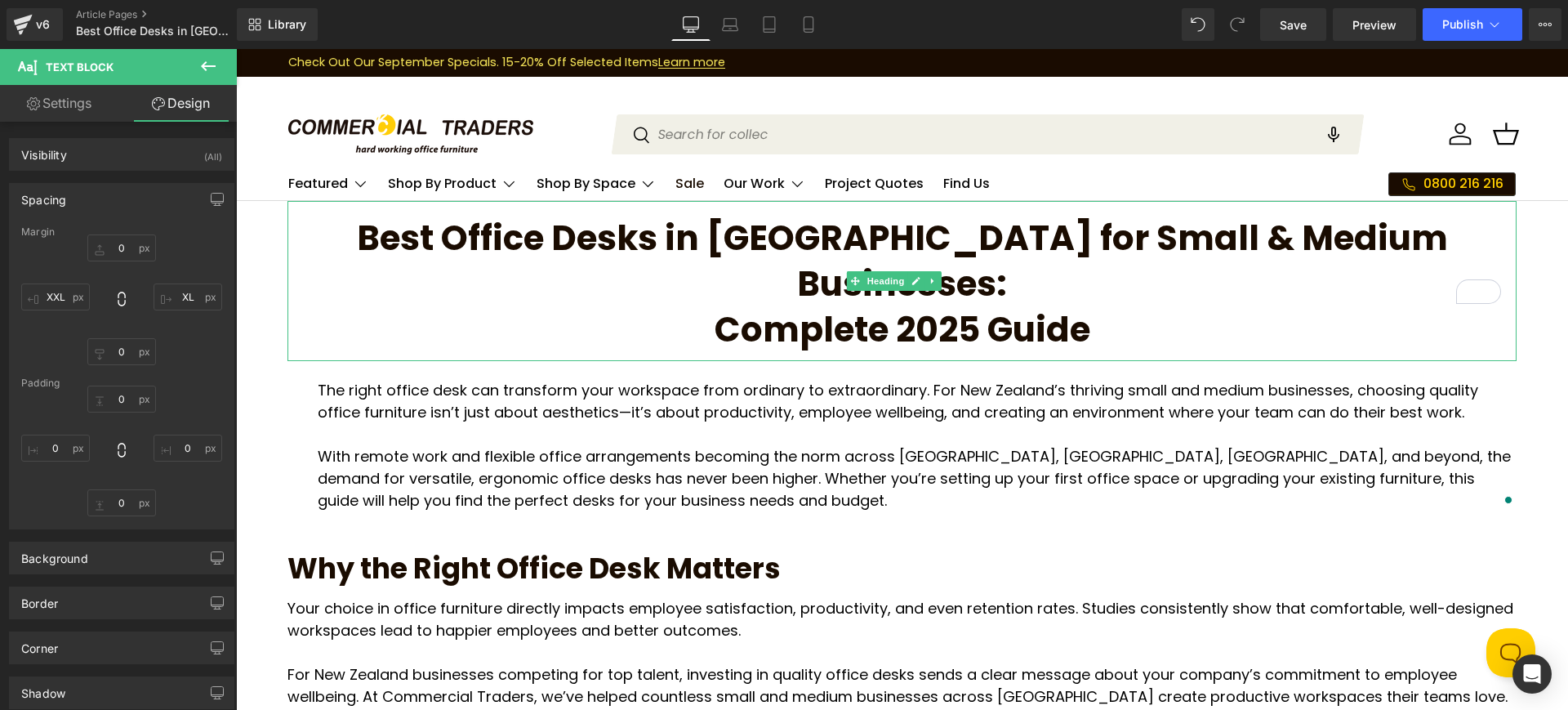
click at [529, 271] on h1 "Best Office Desks in NZ for Small & Medium Businesses: Complete 2025 Guide" at bounding box center [902, 281] width 1229 height 138
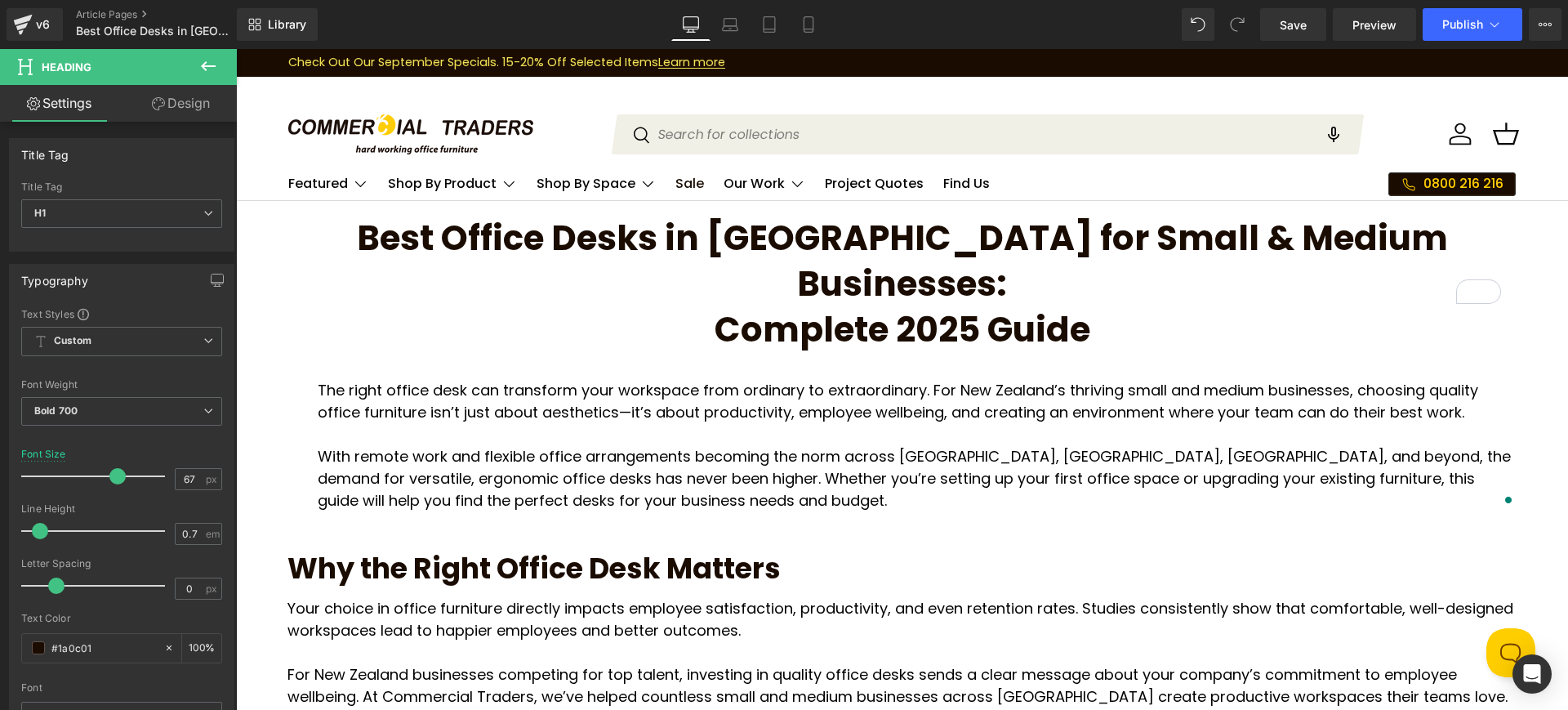
click at [200, 93] on link "Design" at bounding box center [181, 104] width 118 height 37
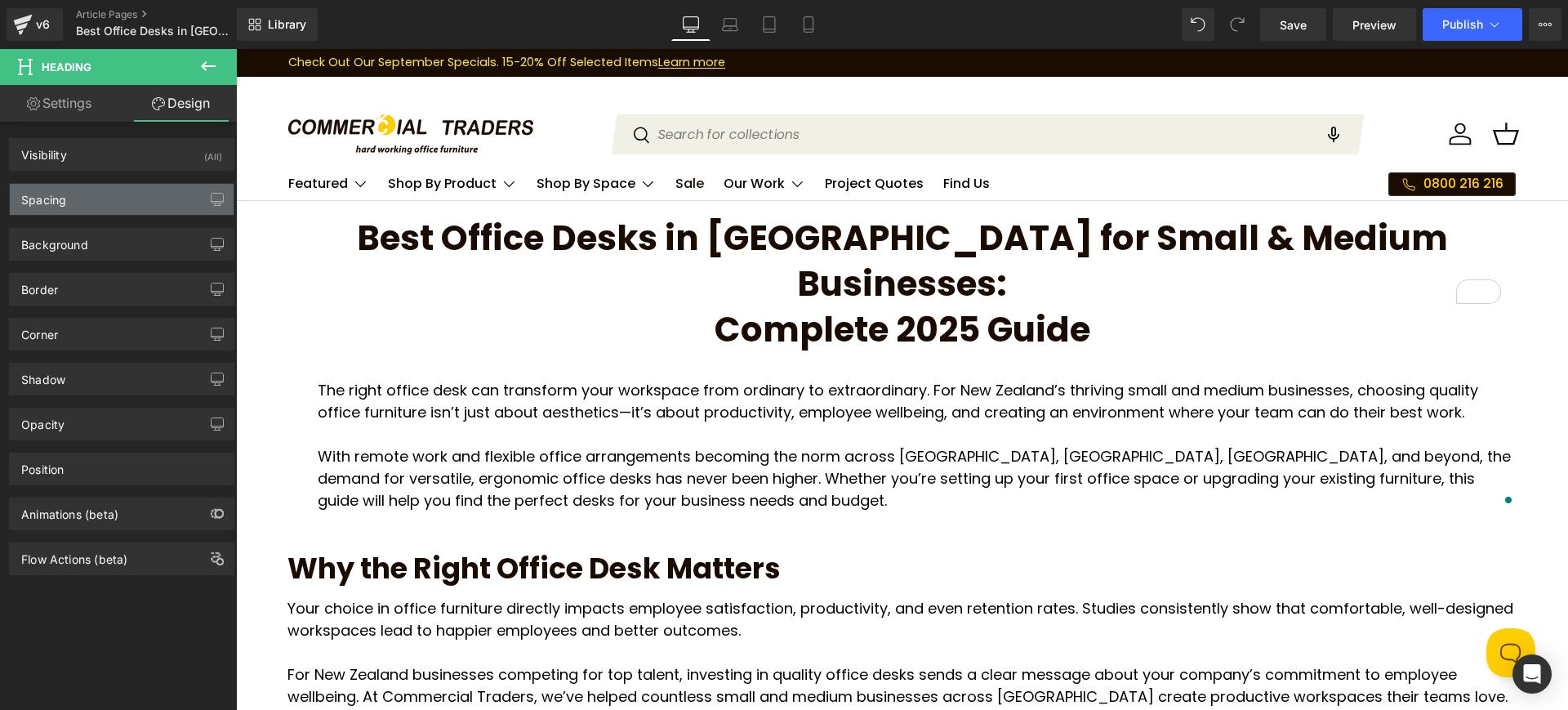
click at [143, 201] on div "Spacing" at bounding box center [121, 200] width 224 height 31
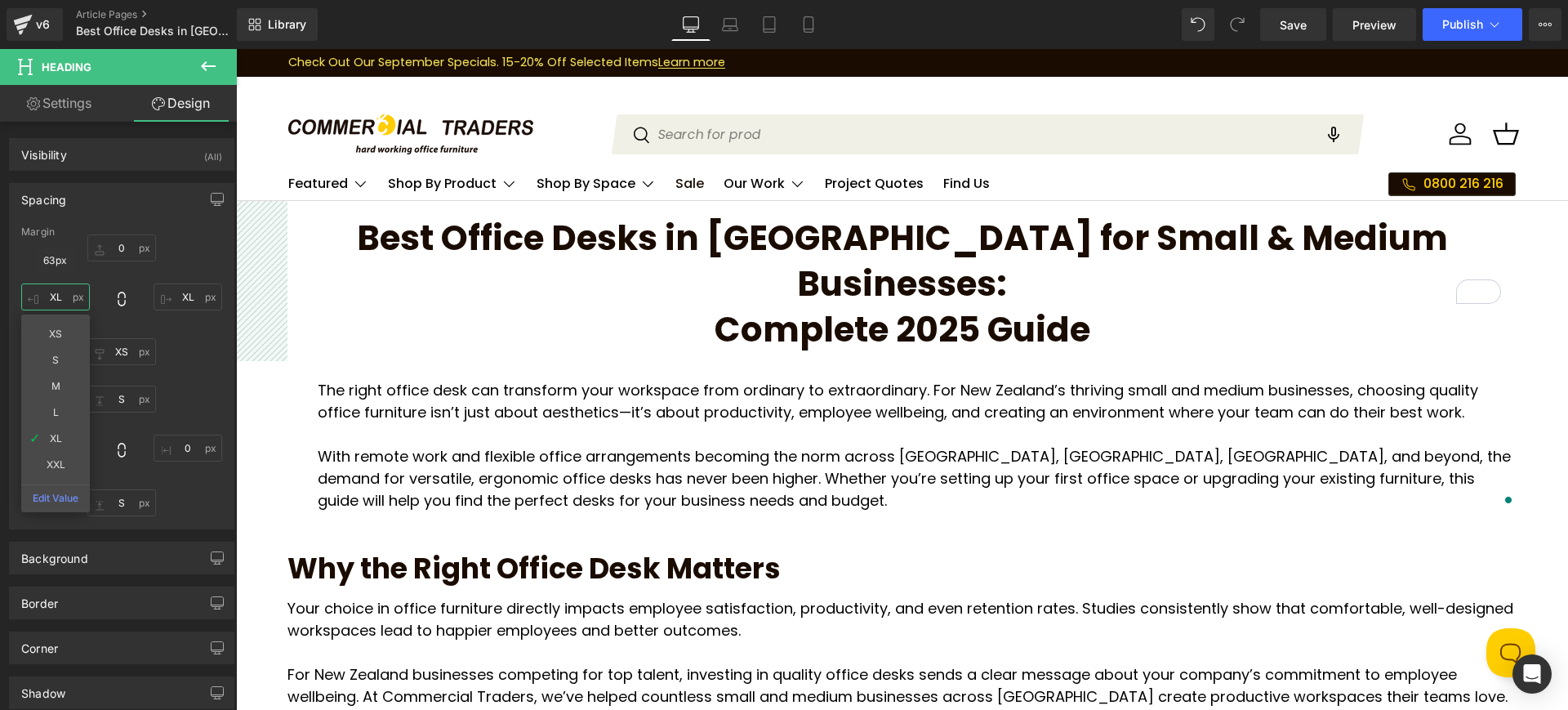
click at [71, 286] on input "XL" at bounding box center [55, 297] width 69 height 27
type input "XXL"
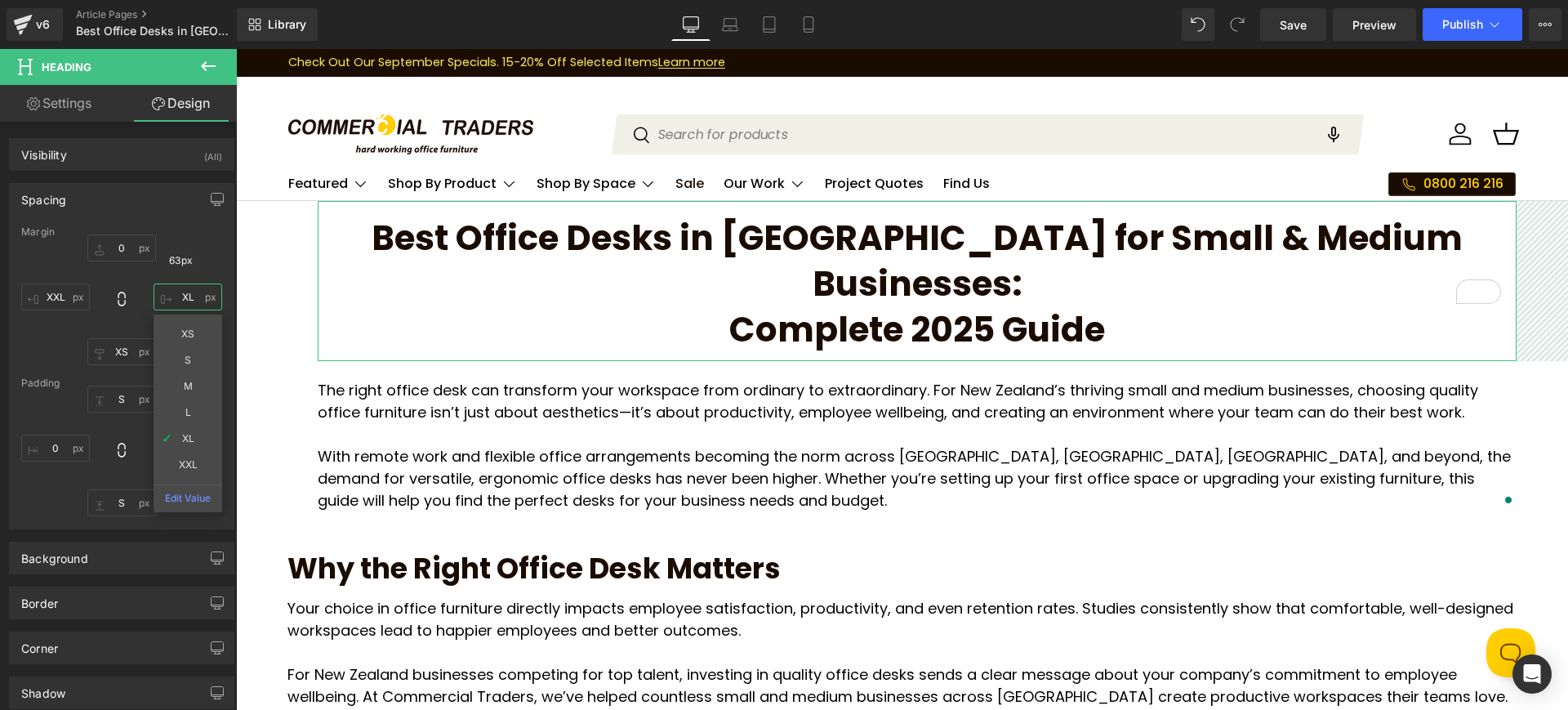
click at [172, 301] on input "XL" at bounding box center [188, 297] width 69 height 27
type input "XXL"
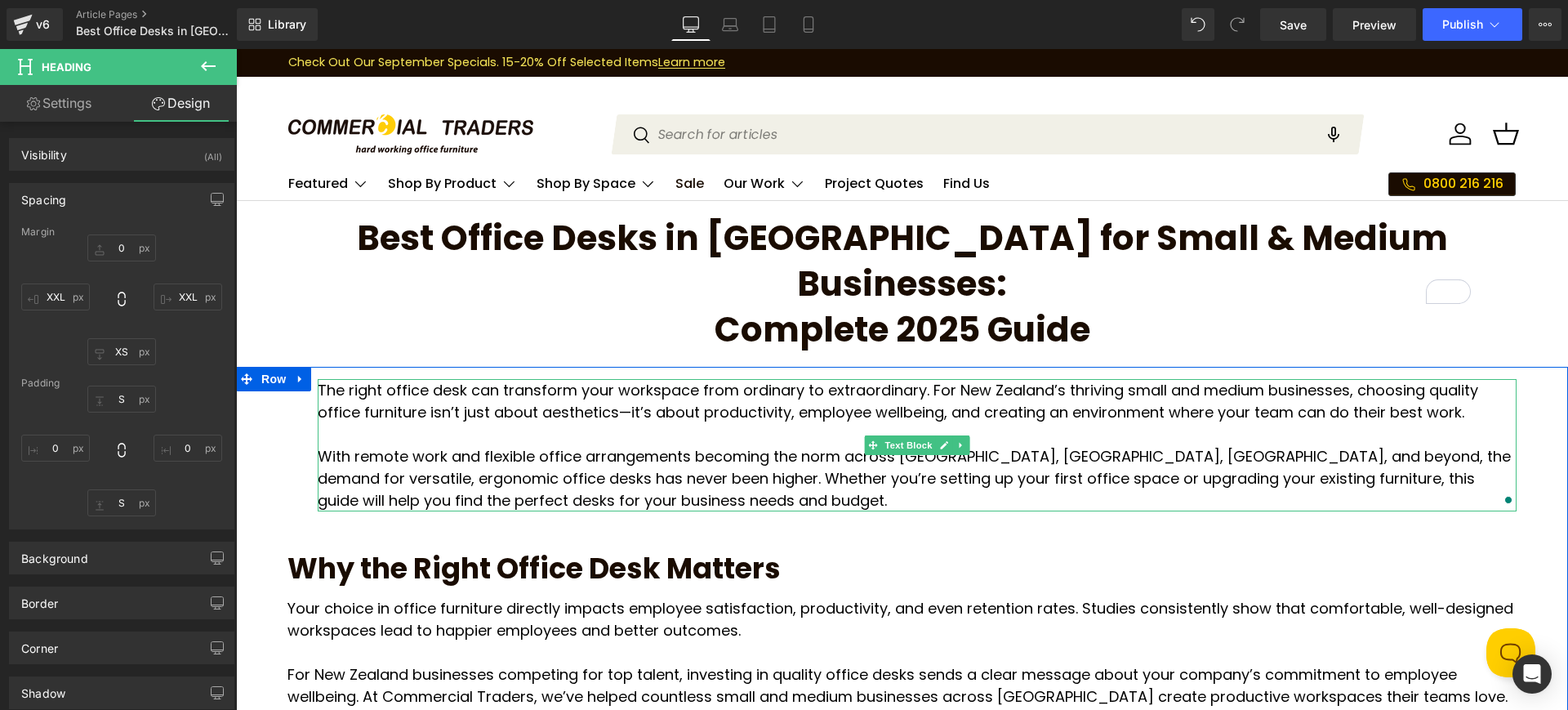
click at [404, 379] on p "The right office desk can transform your workspace from ordinary to extraordina…" at bounding box center [917, 401] width 1199 height 45
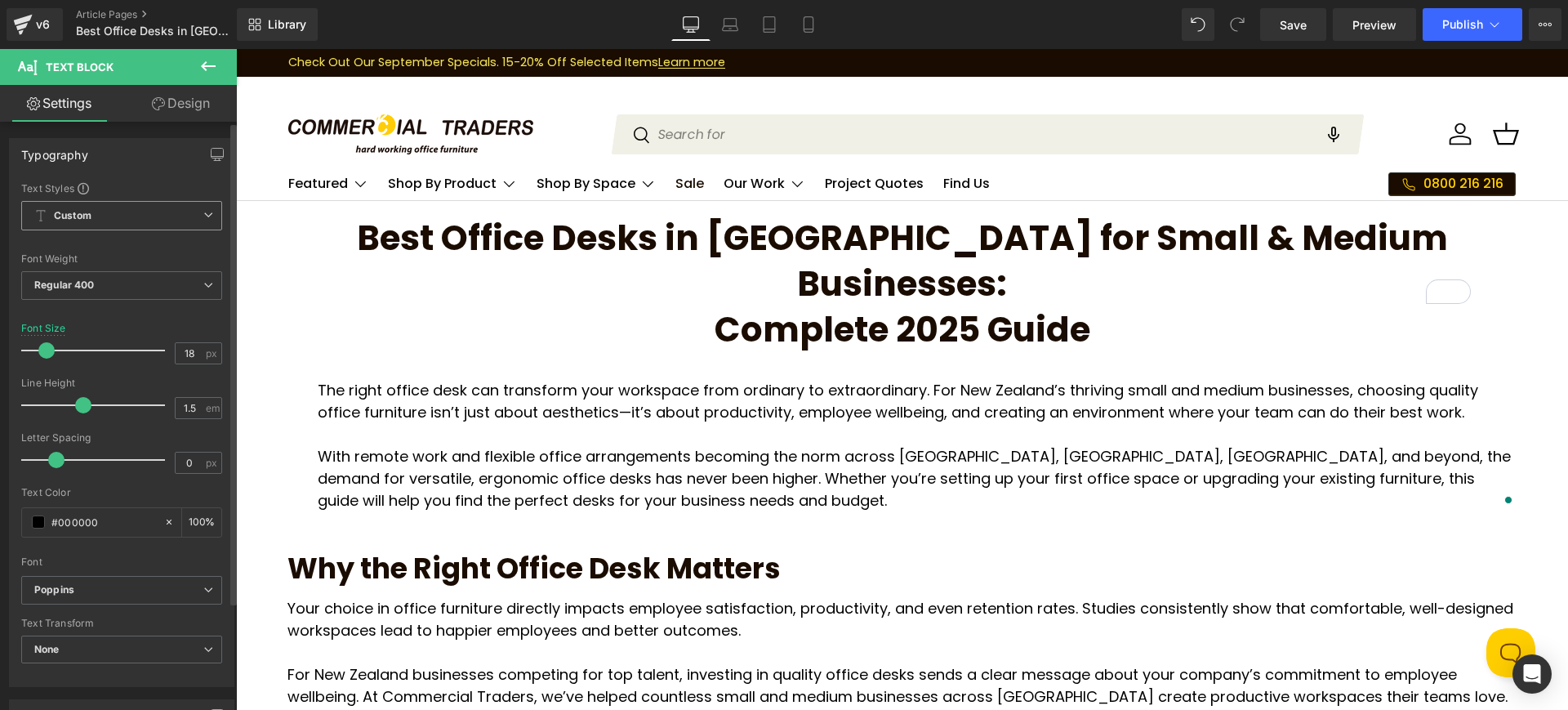
click at [185, 209] on span "Custom" at bounding box center [121, 215] width 200 height 29
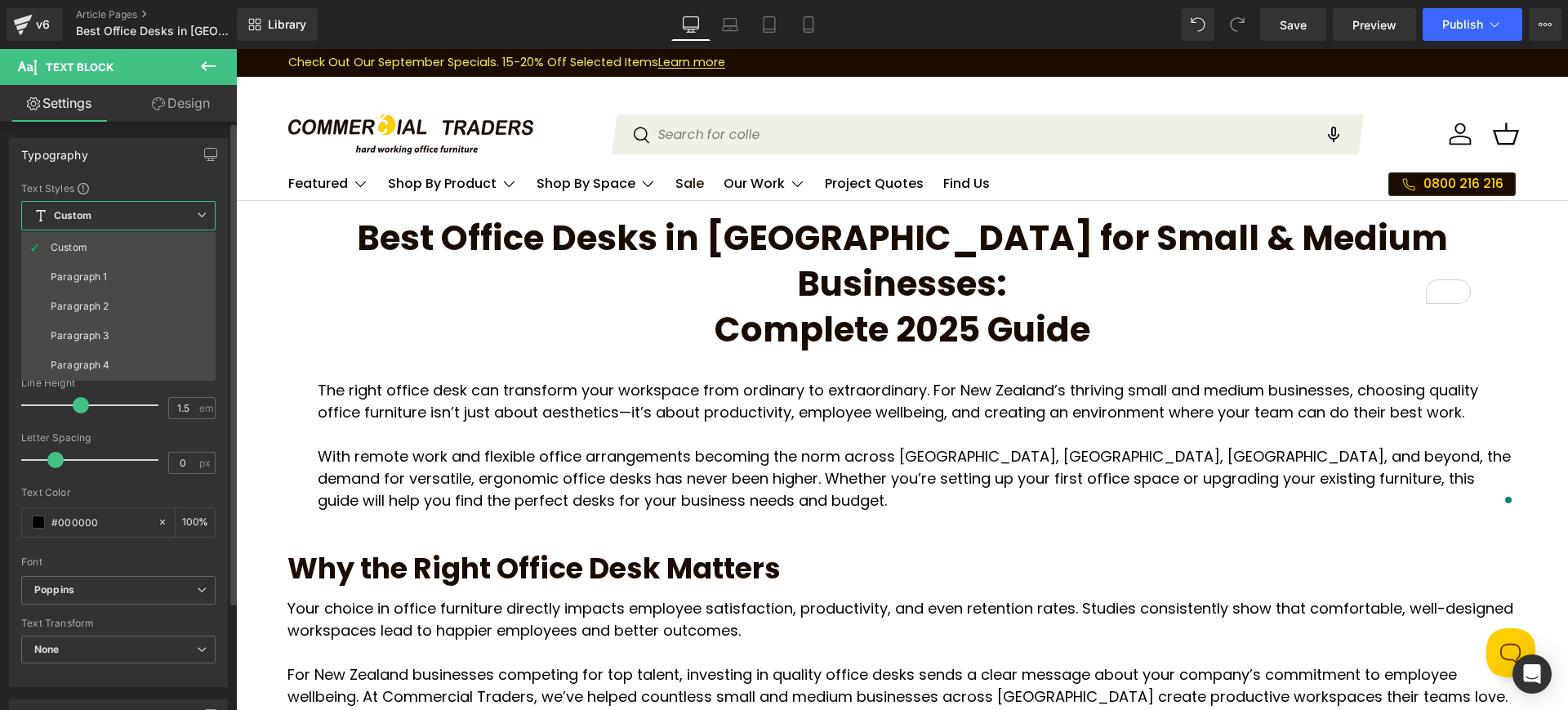
click at [185, 209] on span "Custom" at bounding box center [118, 215] width 195 height 29
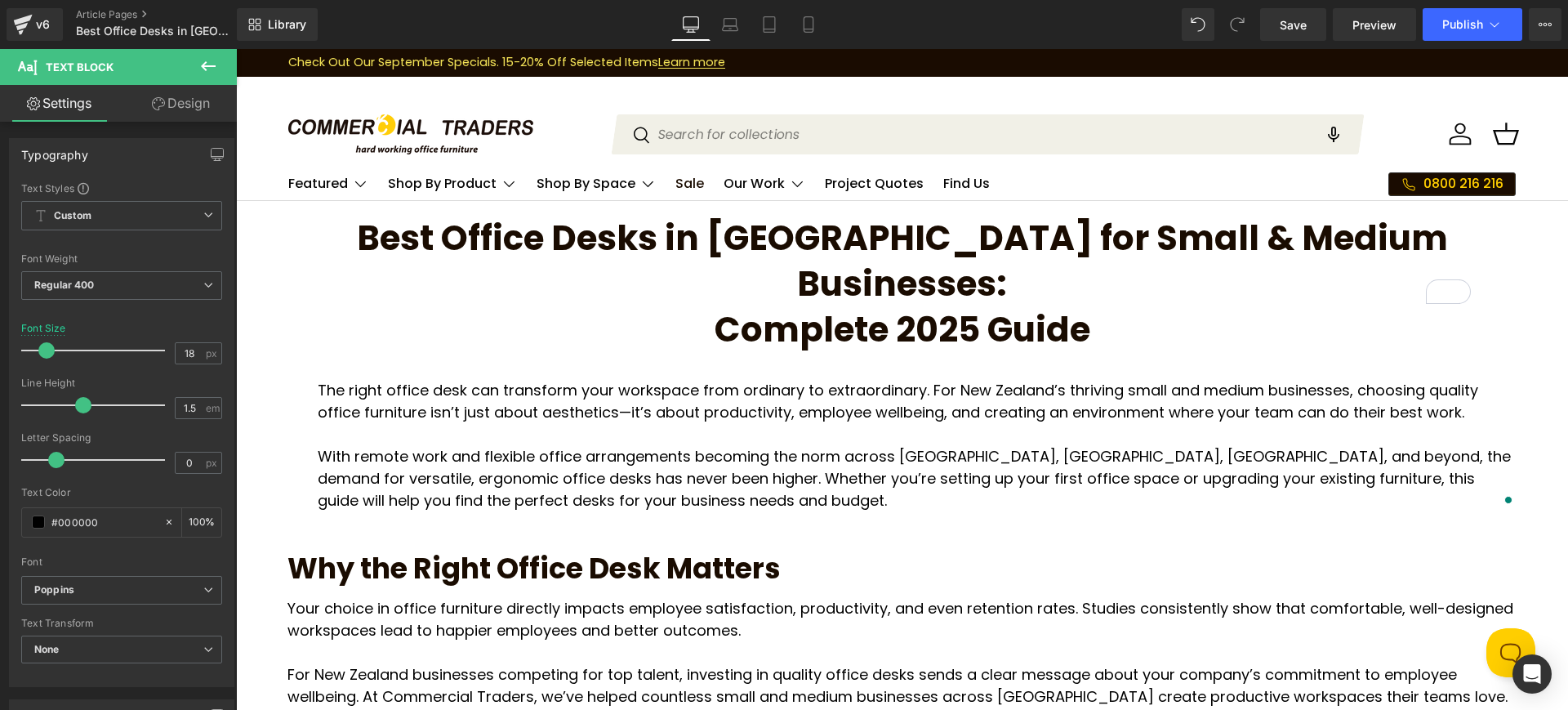
click at [213, 98] on link "Design" at bounding box center [181, 104] width 118 height 37
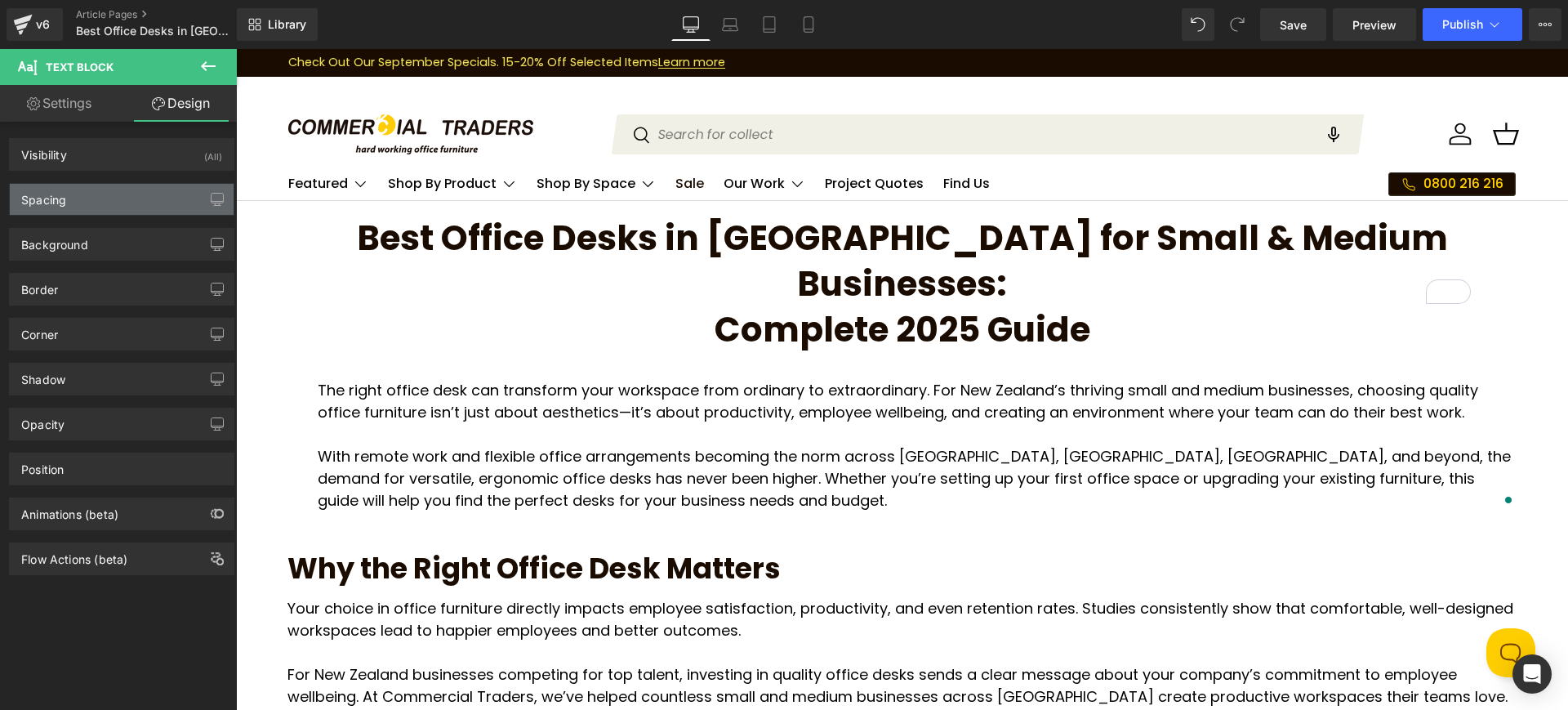
click at [163, 211] on div "Spacing" at bounding box center [121, 200] width 224 height 31
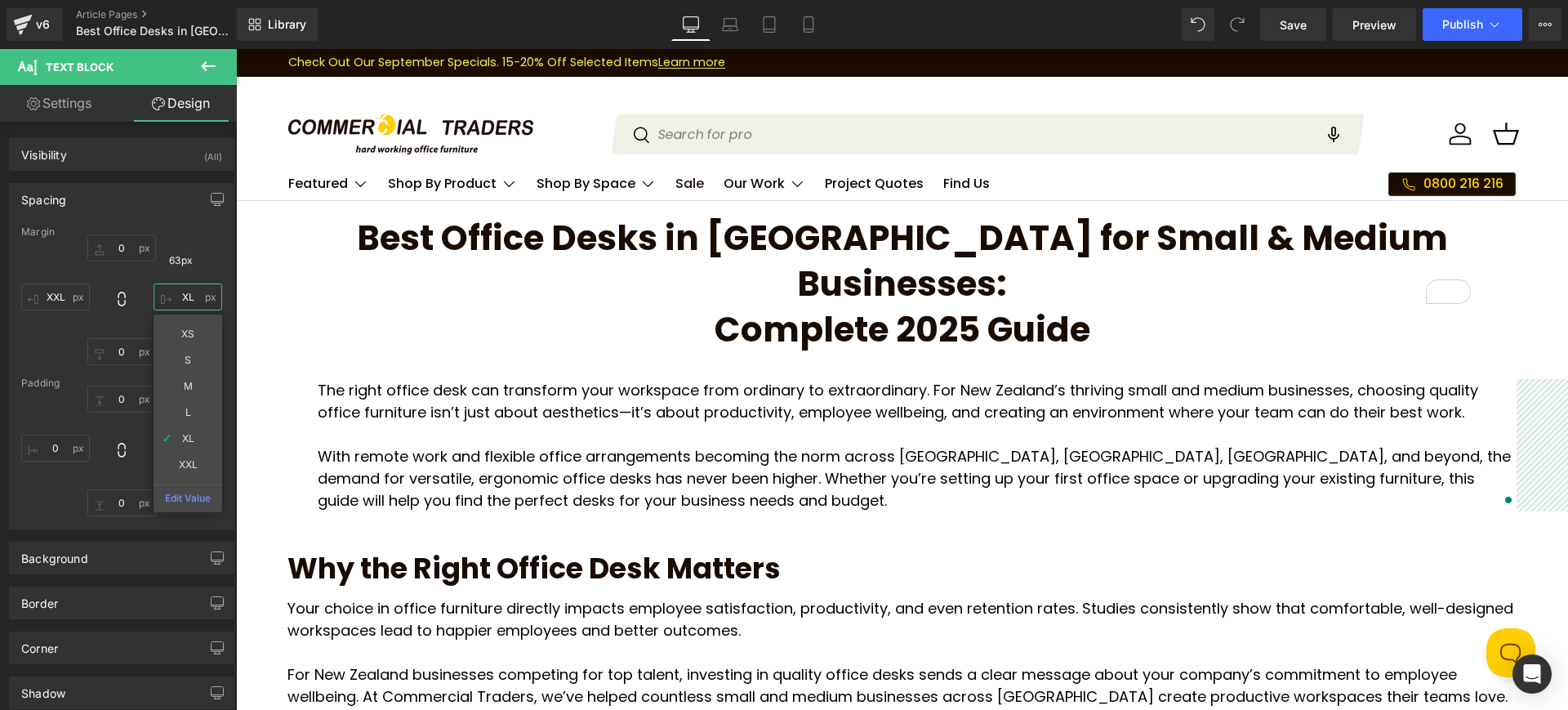
click at [190, 300] on input "XL" at bounding box center [188, 297] width 69 height 27
type input "XXL"
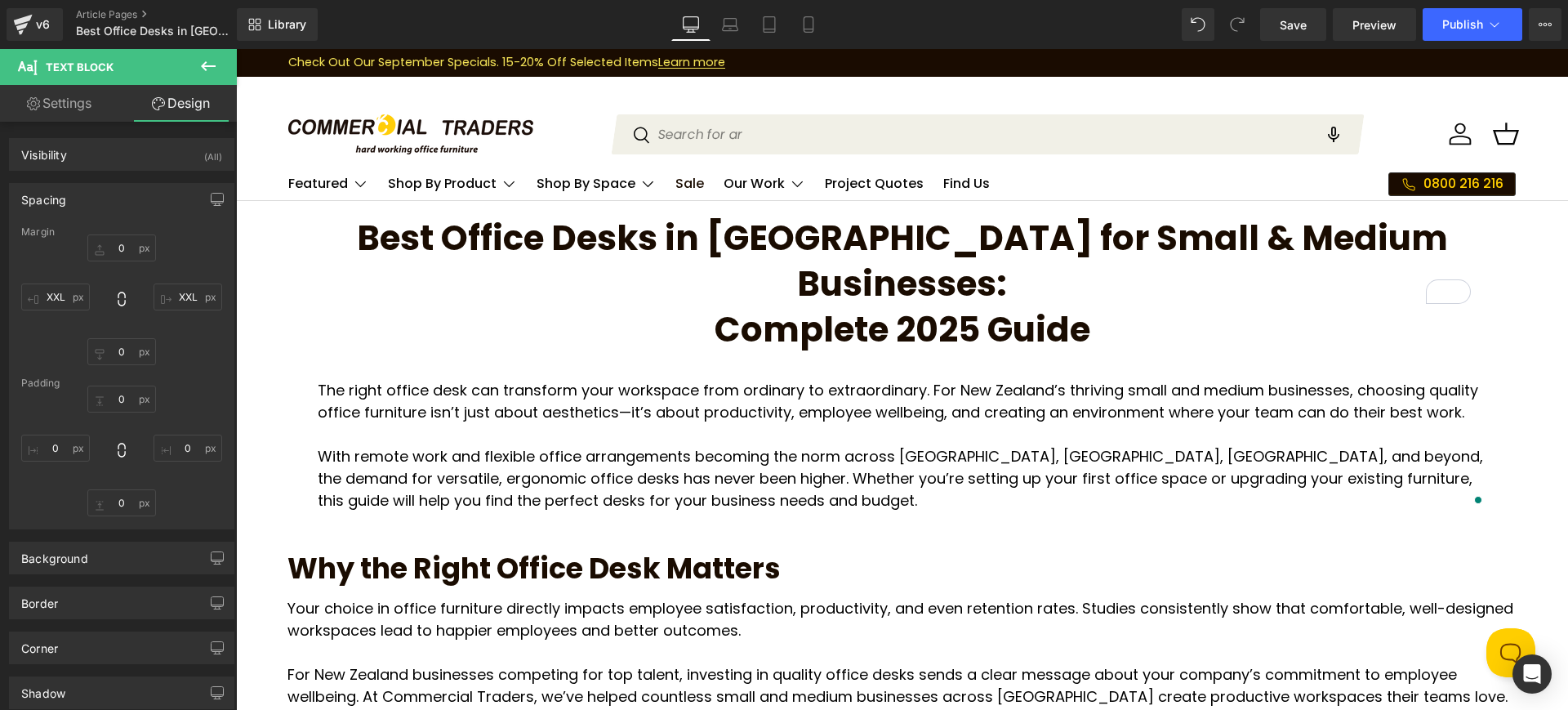
click at [236, 49] on div at bounding box center [236, 49] width 0 height 0
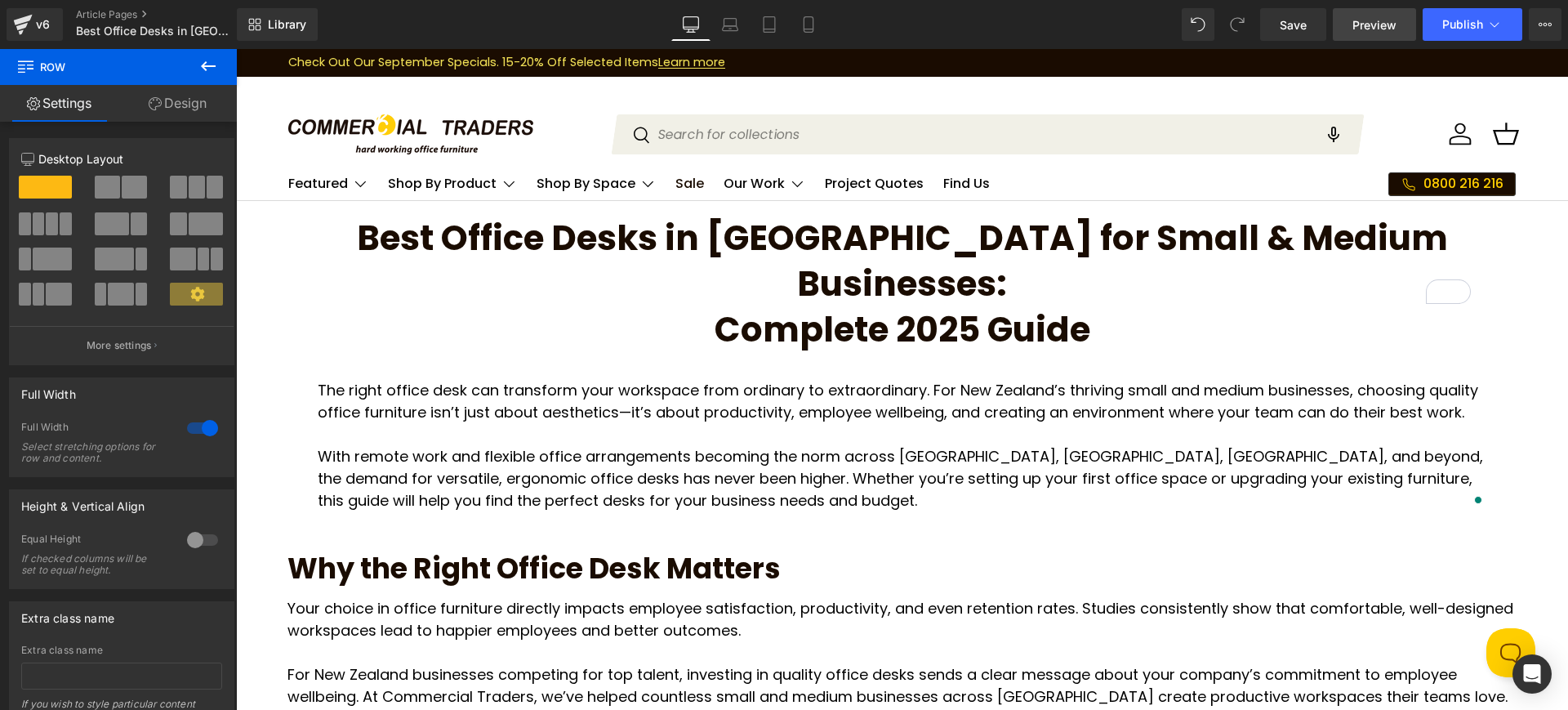
click at [1355, 33] on link "Preview" at bounding box center [1374, 24] width 83 height 33
click at [174, 101] on link "Design" at bounding box center [177, 104] width 118 height 37
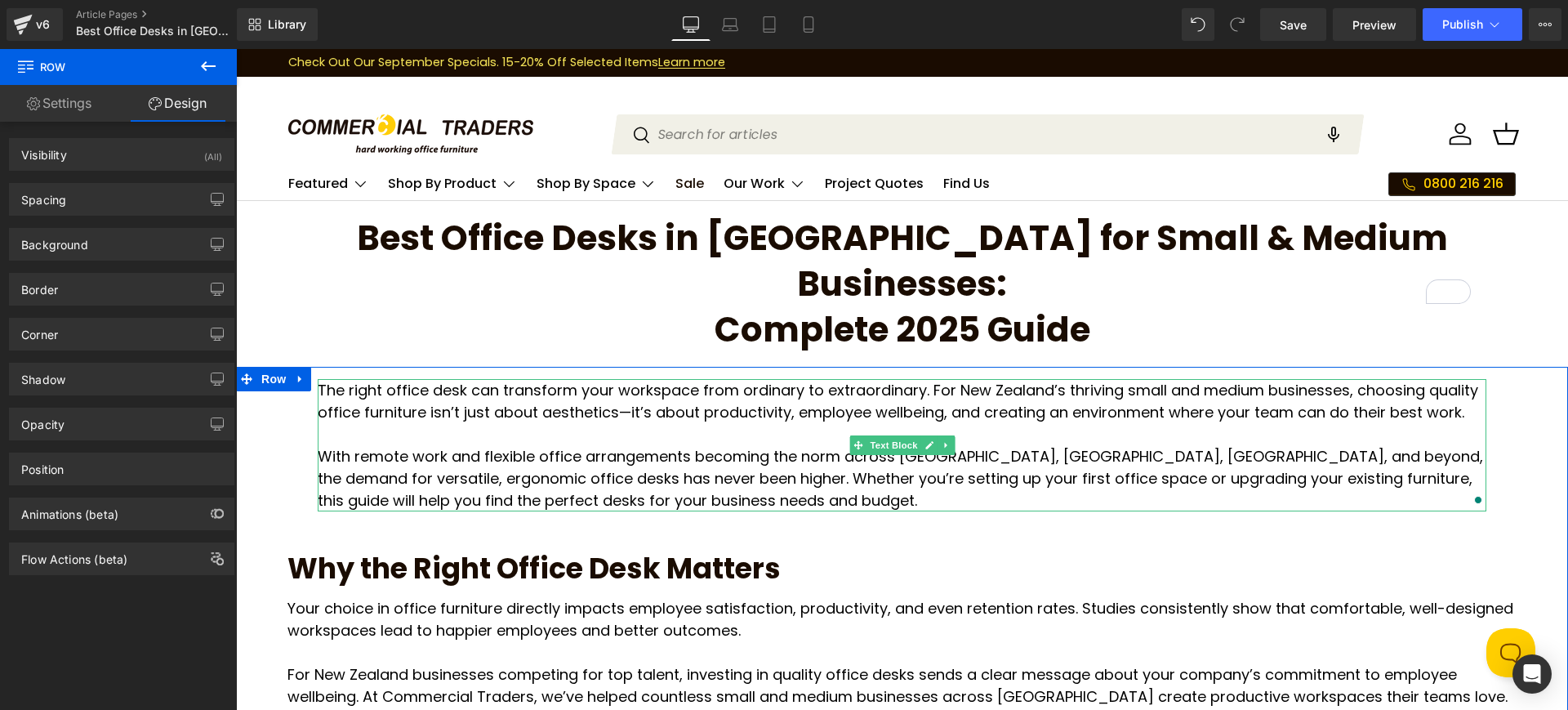
click at [406, 379] on p "The right office desk can transform your workspace from ordinary to extraordina…" at bounding box center [902, 401] width 1169 height 45
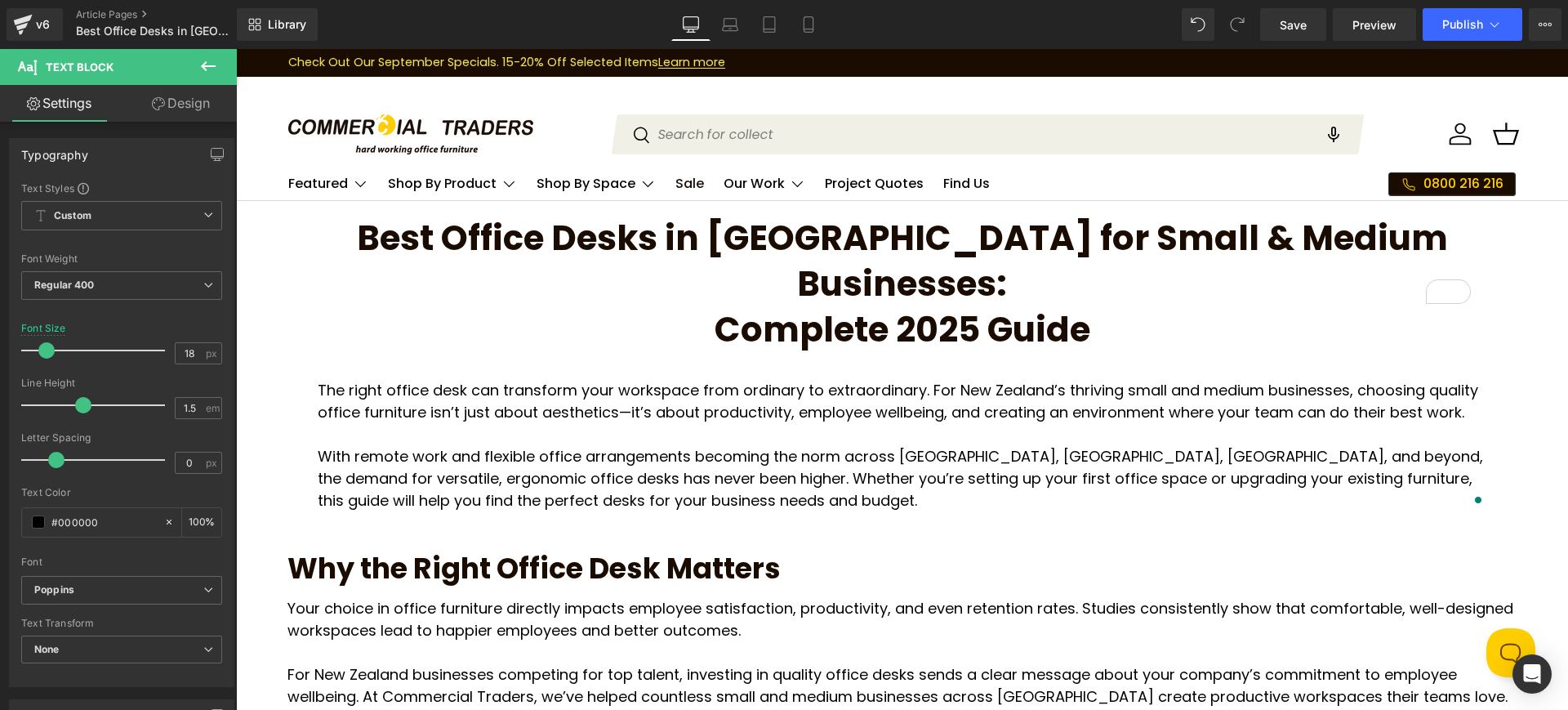
click at [185, 105] on link "Design" at bounding box center [181, 104] width 118 height 37
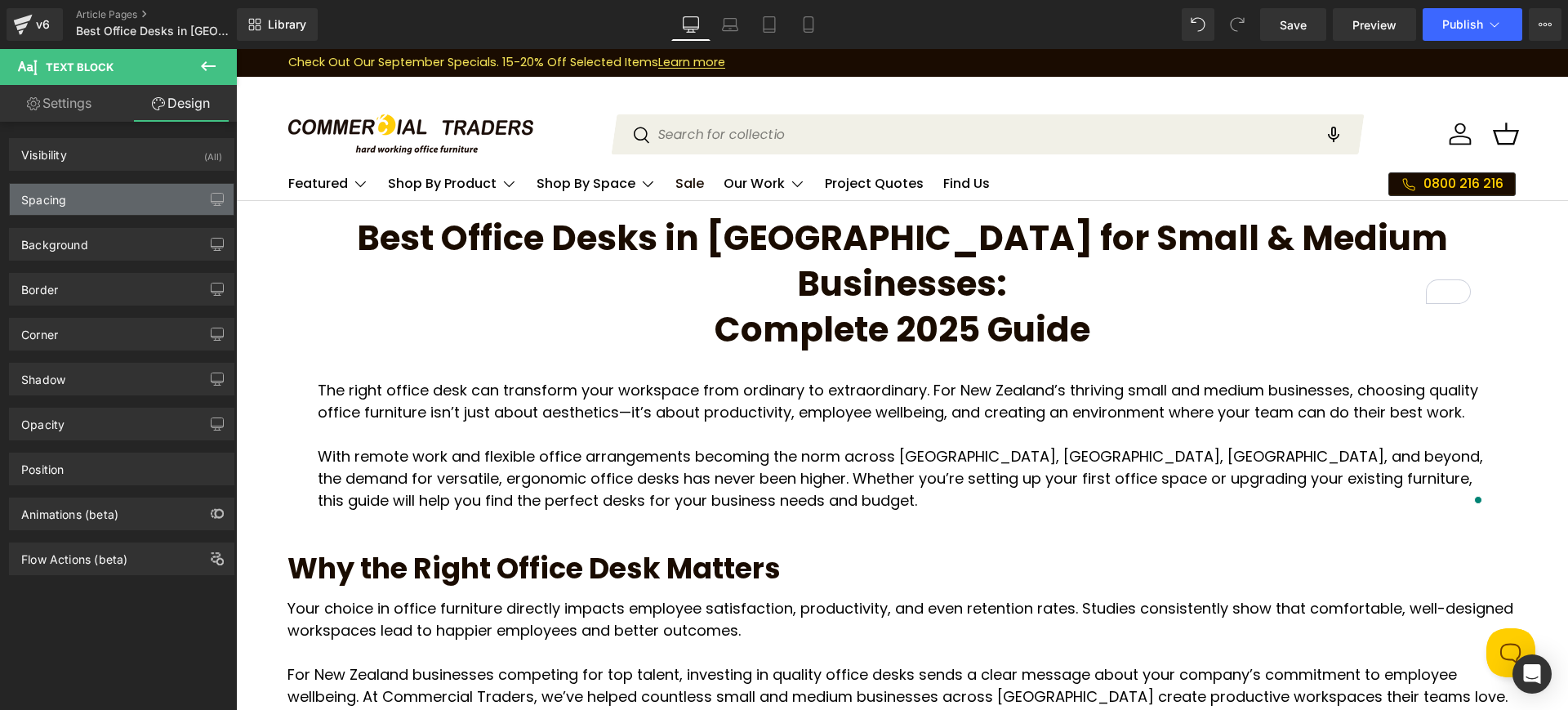
click at [122, 205] on div "Spacing" at bounding box center [121, 200] width 224 height 31
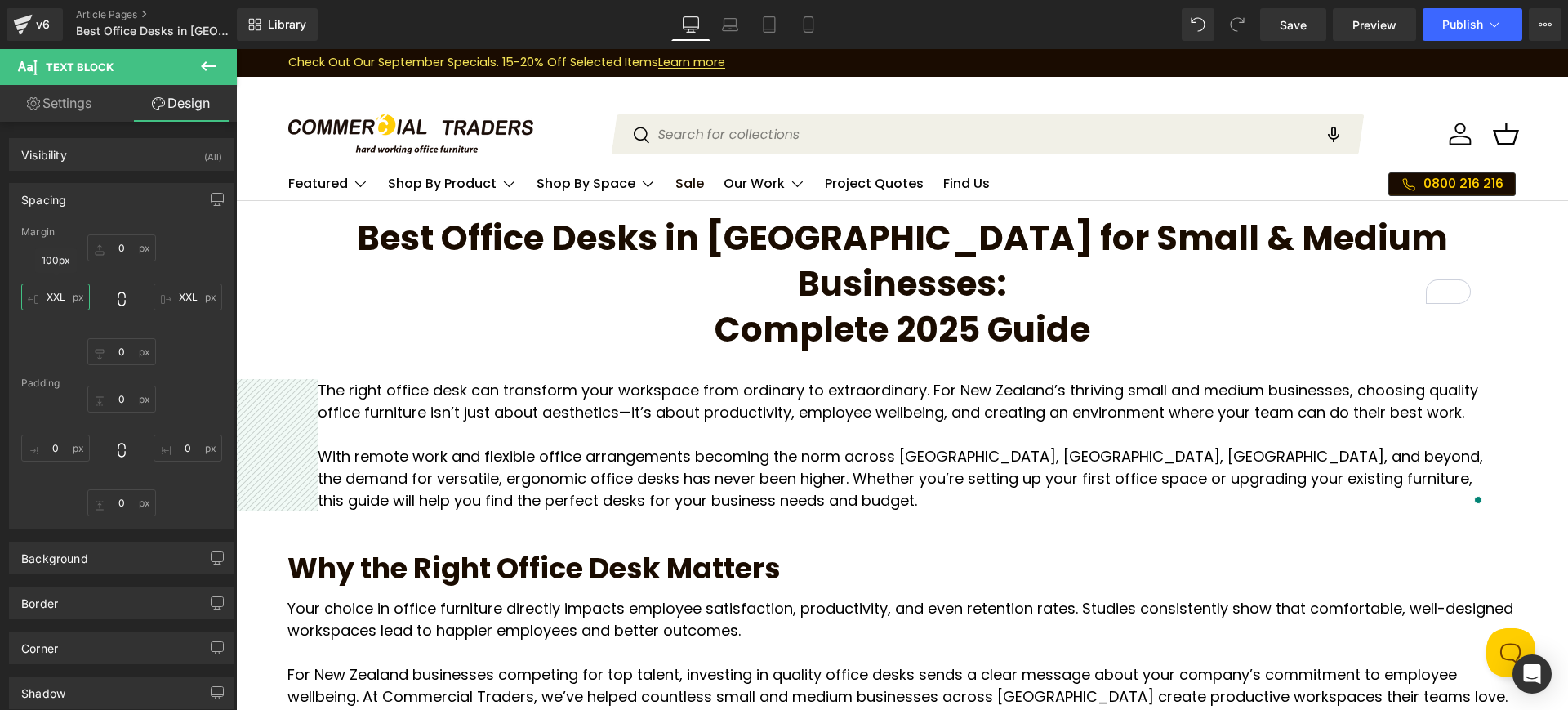
click at [65, 300] on input "XXL" at bounding box center [55, 297] width 69 height 27
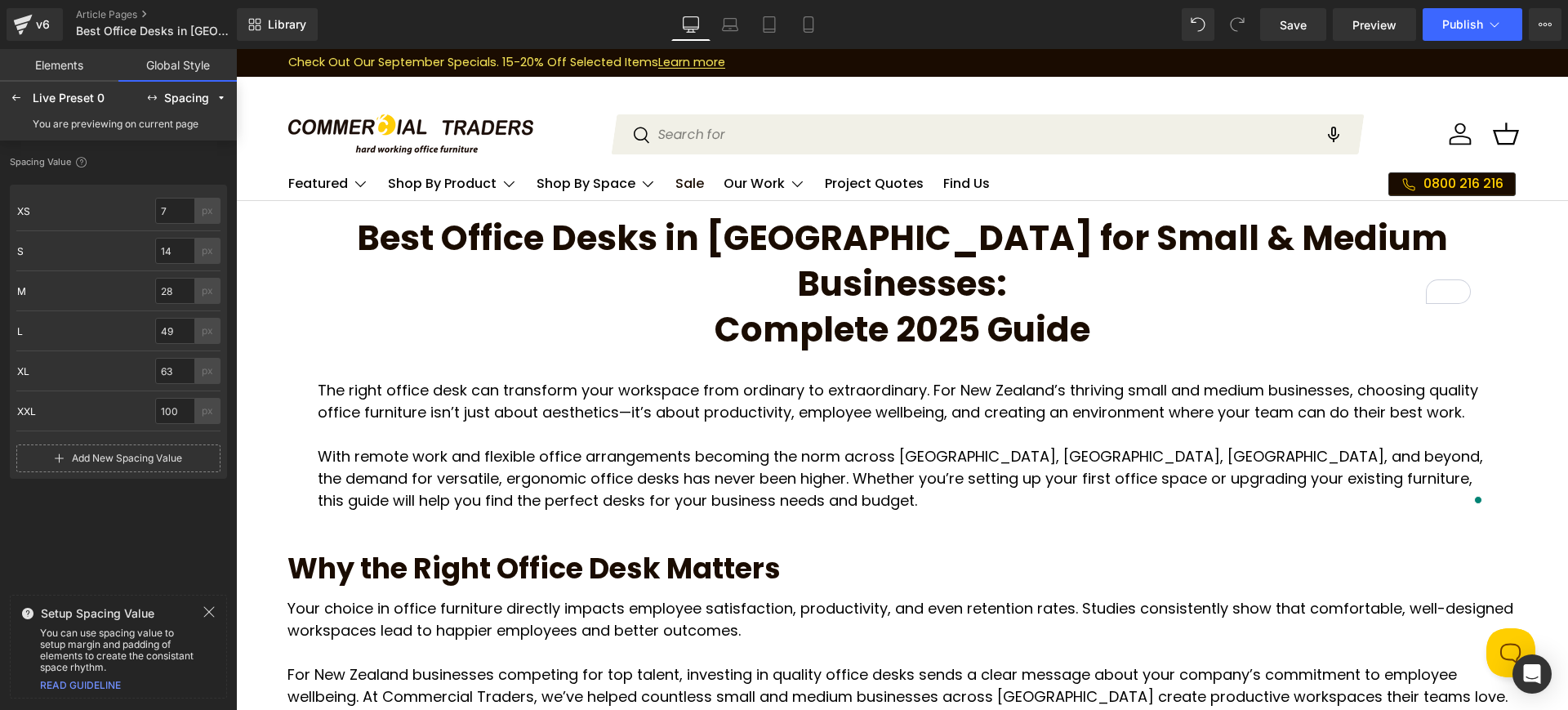
click at [45, 459] on div "Add New Spacing Value" at bounding box center [118, 458] width 204 height 28
drag, startPoint x: 180, startPoint y: 458, endPoint x: 109, endPoint y: 438, distance: 73.8
click at [102, 466] on div "3XL 3XL 0 px" at bounding box center [118, 450] width 204 height 40
type input "150"
click at [107, 542] on div "Spacing Value XS XS 7 px S S 14 px M M 28 px L L 49 px XL XL 63 px XXL XXL 100 …" at bounding box center [118, 369] width 217 height 438
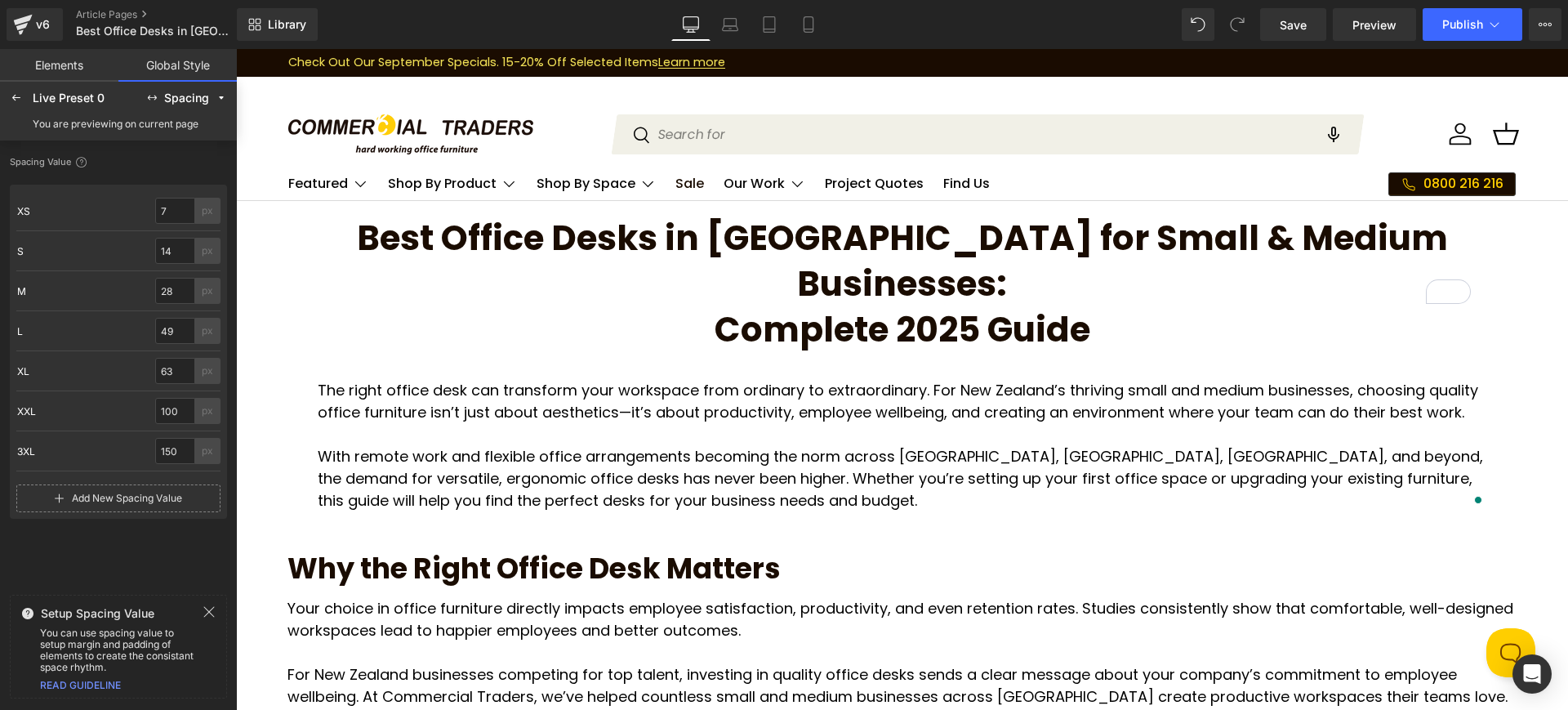
click at [211, 612] on icon at bounding box center [208, 611] width 13 height 13
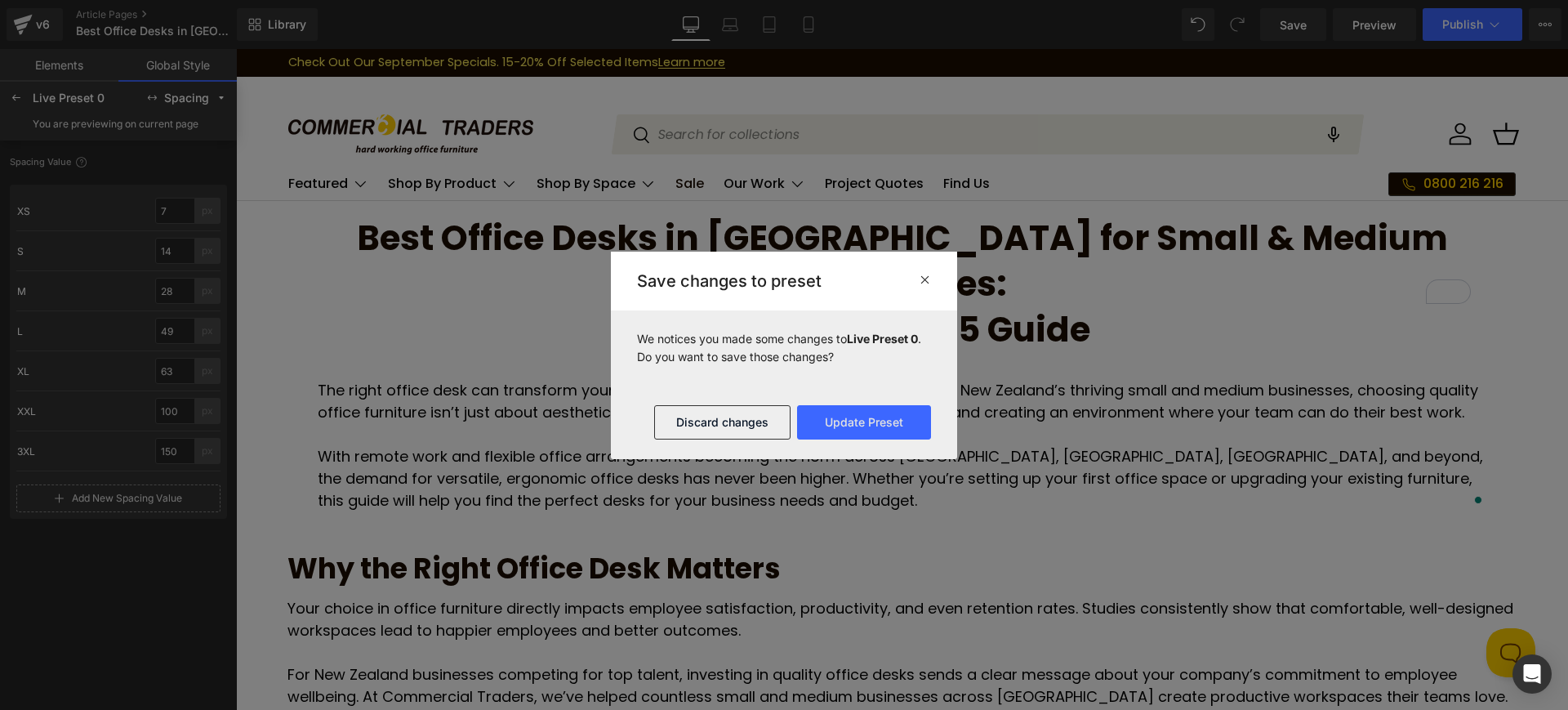
click at [416, 379] on p "The right office desk can transform your workspace from ordinary to extraordina…" at bounding box center [902, 401] width 1169 height 45
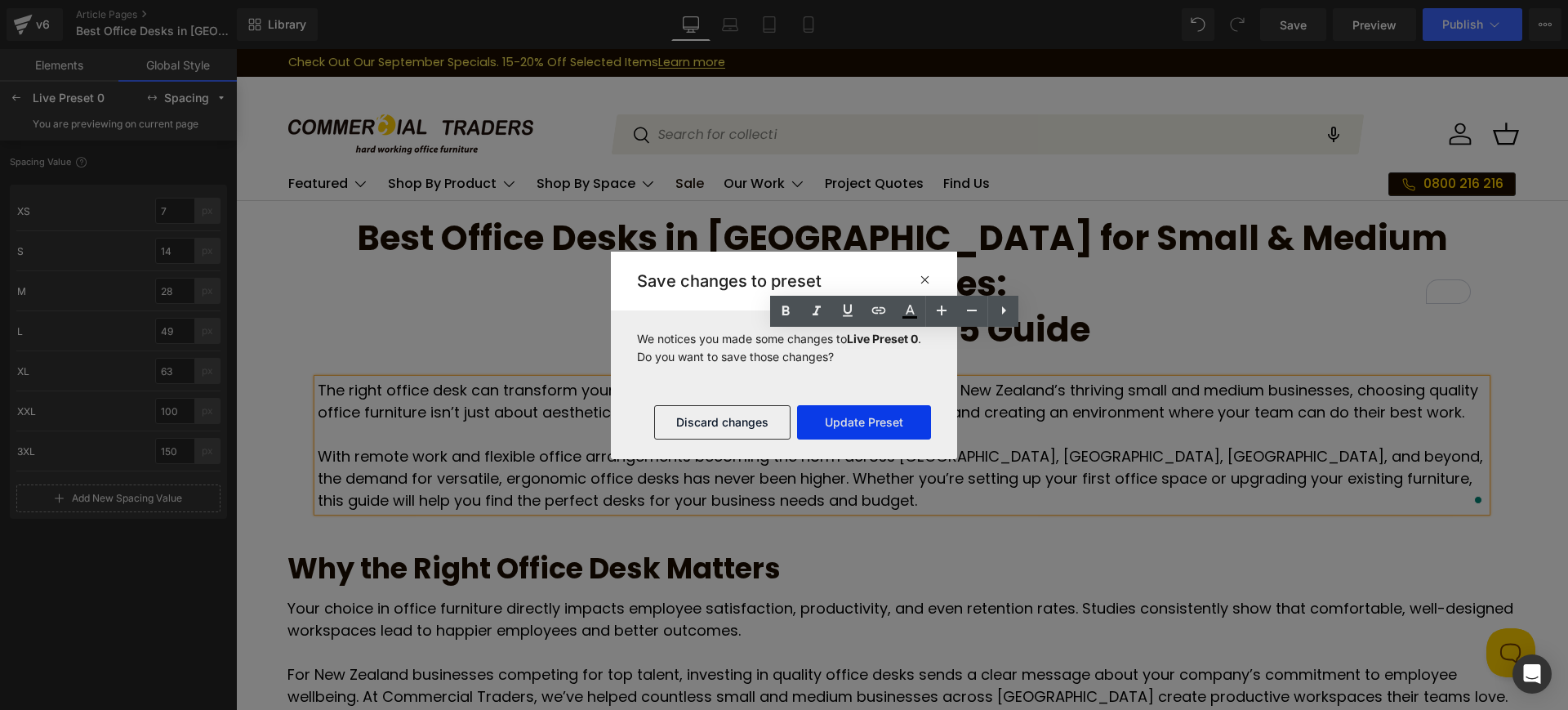
click at [851, 424] on button "Update Preset" at bounding box center [864, 421] width 134 height 34
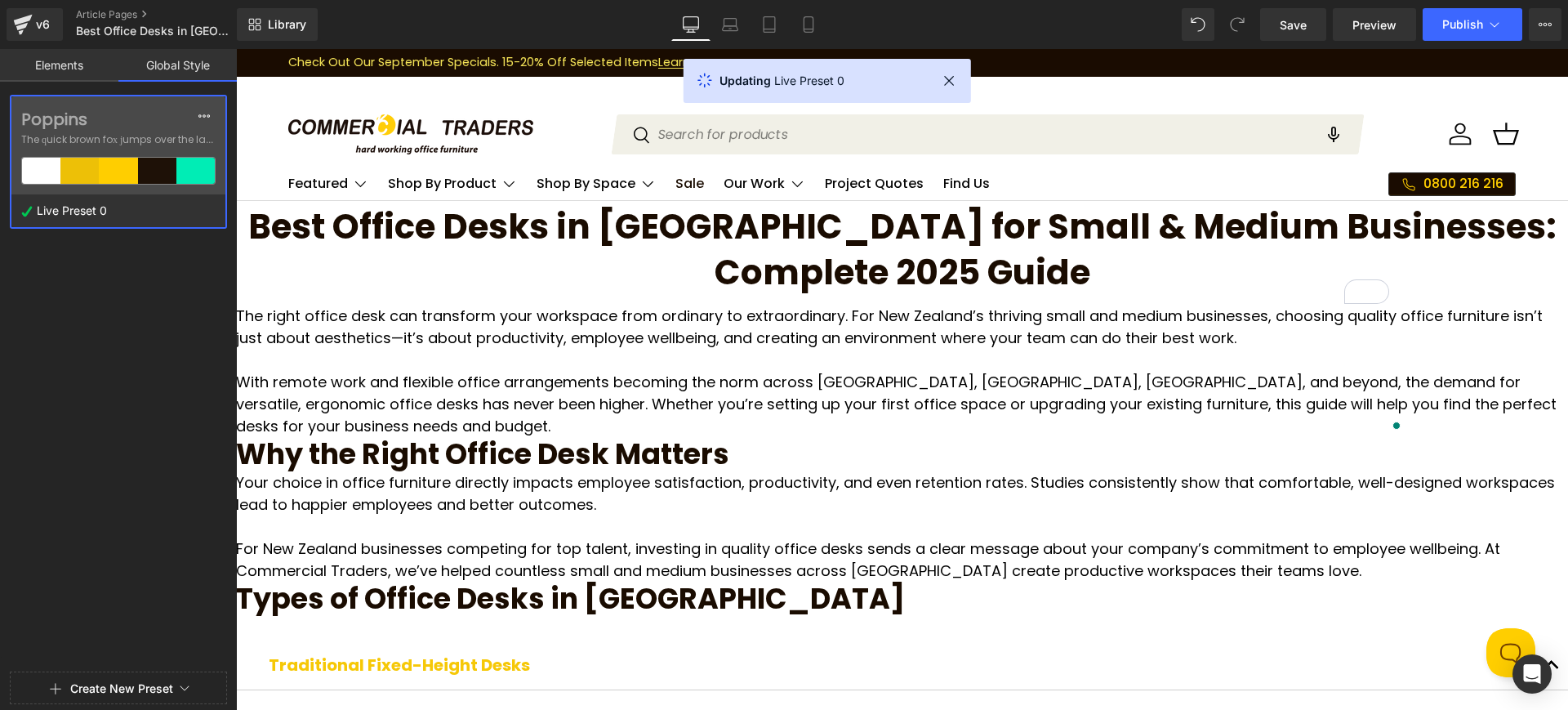
click at [73, 56] on div at bounding box center [118, 355] width 237 height 710
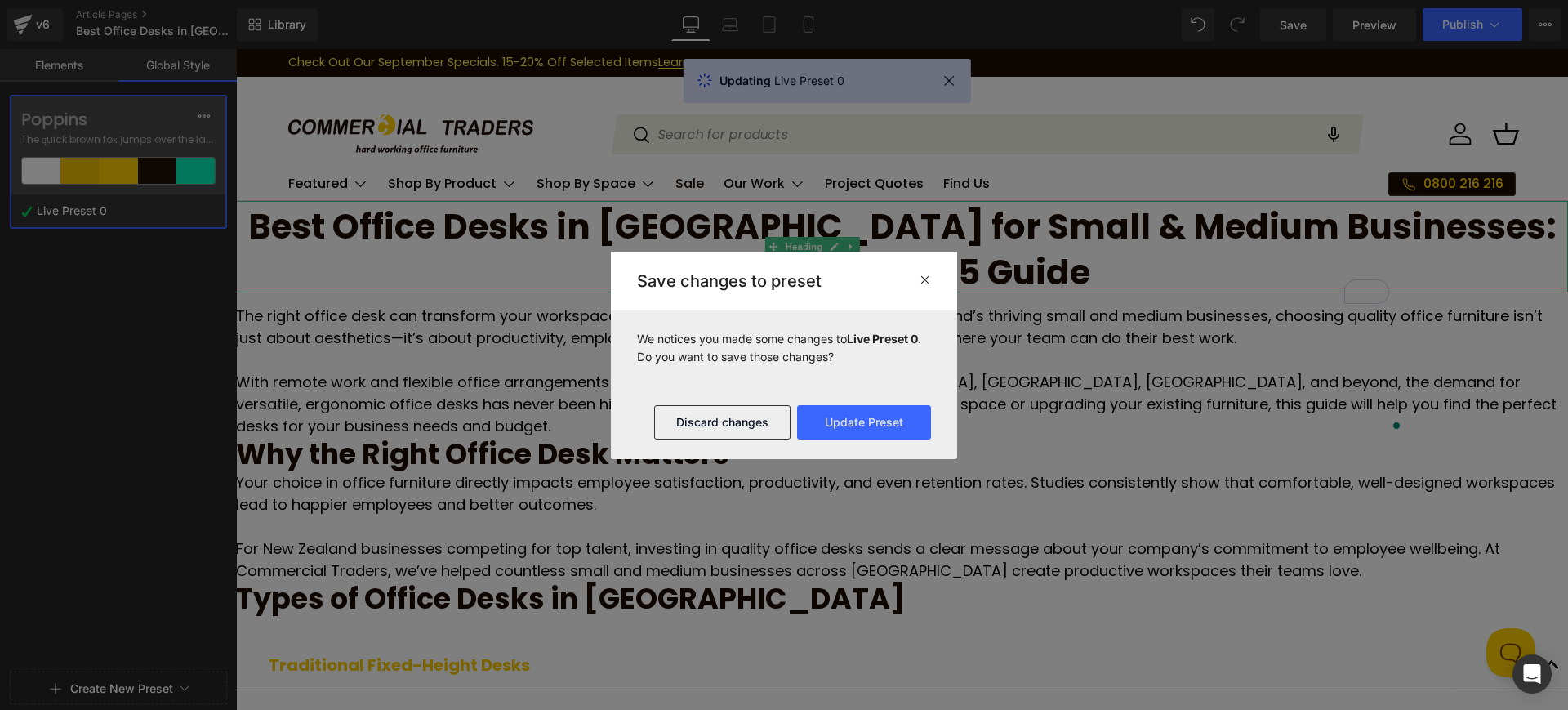
drag, startPoint x: 600, startPoint y: 288, endPoint x: 833, endPoint y: 336, distance: 237.9
click at [600, 288] on h1 "Best Office Desks in NZ for Small & Medium Businesses: Complete 2025 Guide" at bounding box center [902, 246] width 1332 height 91
type input "XXL"
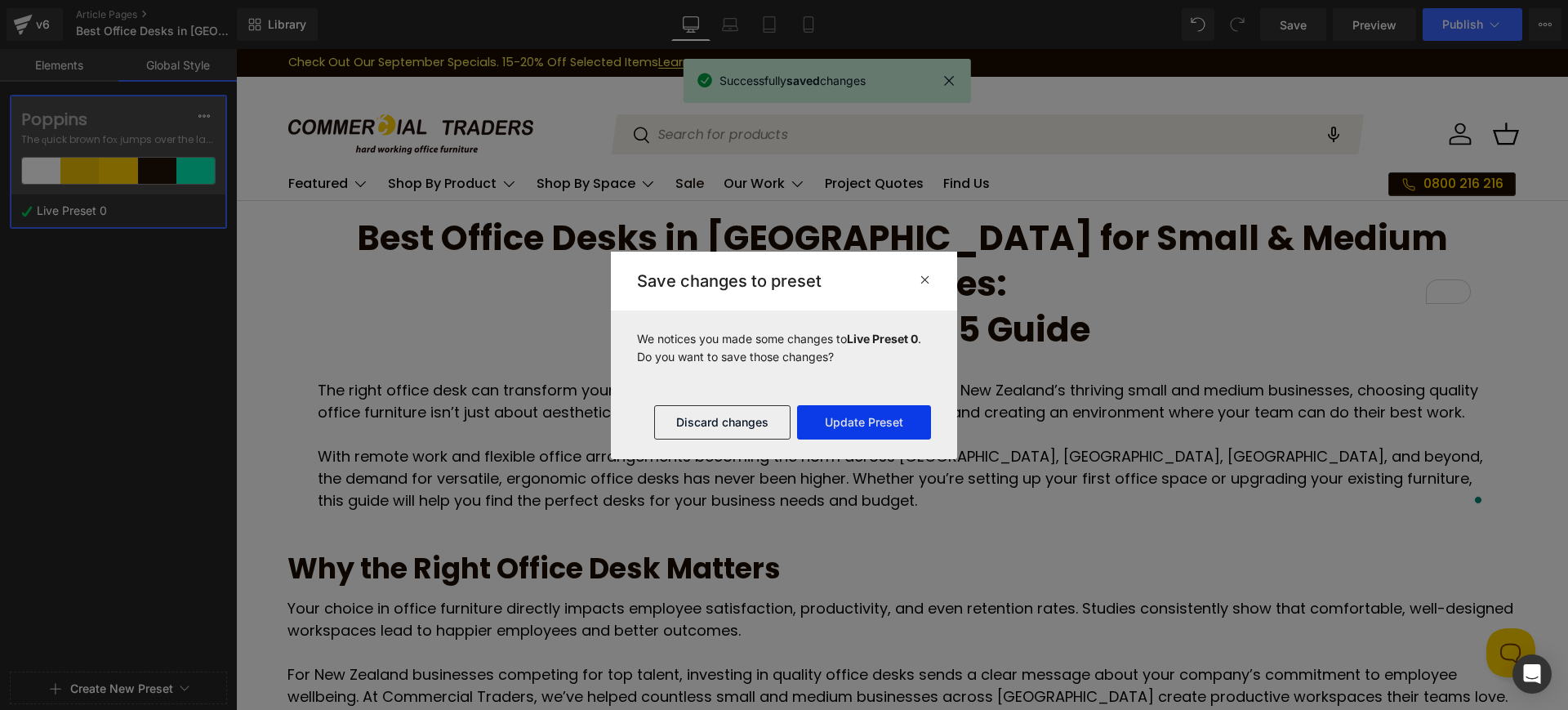
click at [827, 413] on button "Update Preset" at bounding box center [864, 421] width 134 height 34
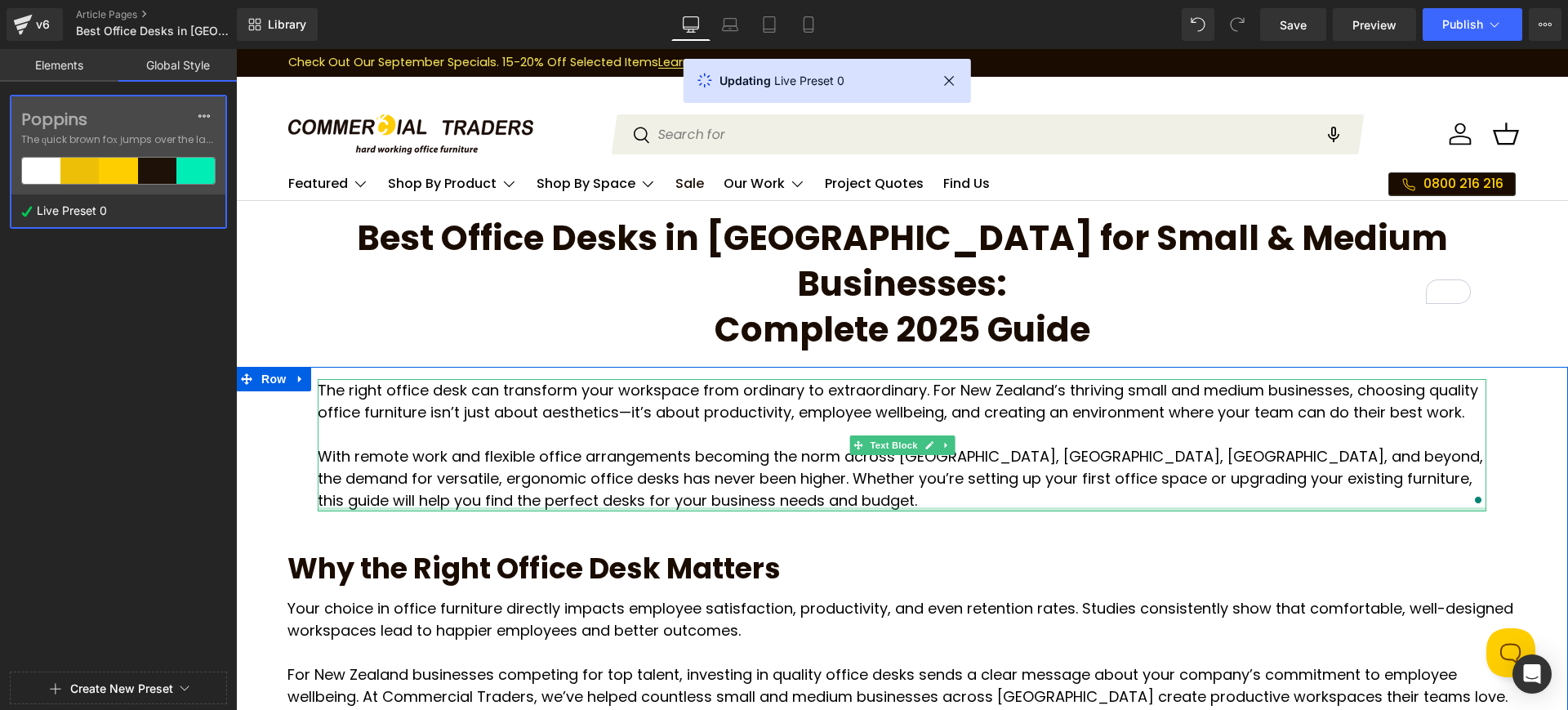
click at [706, 508] on div at bounding box center [902, 509] width 1169 height 4
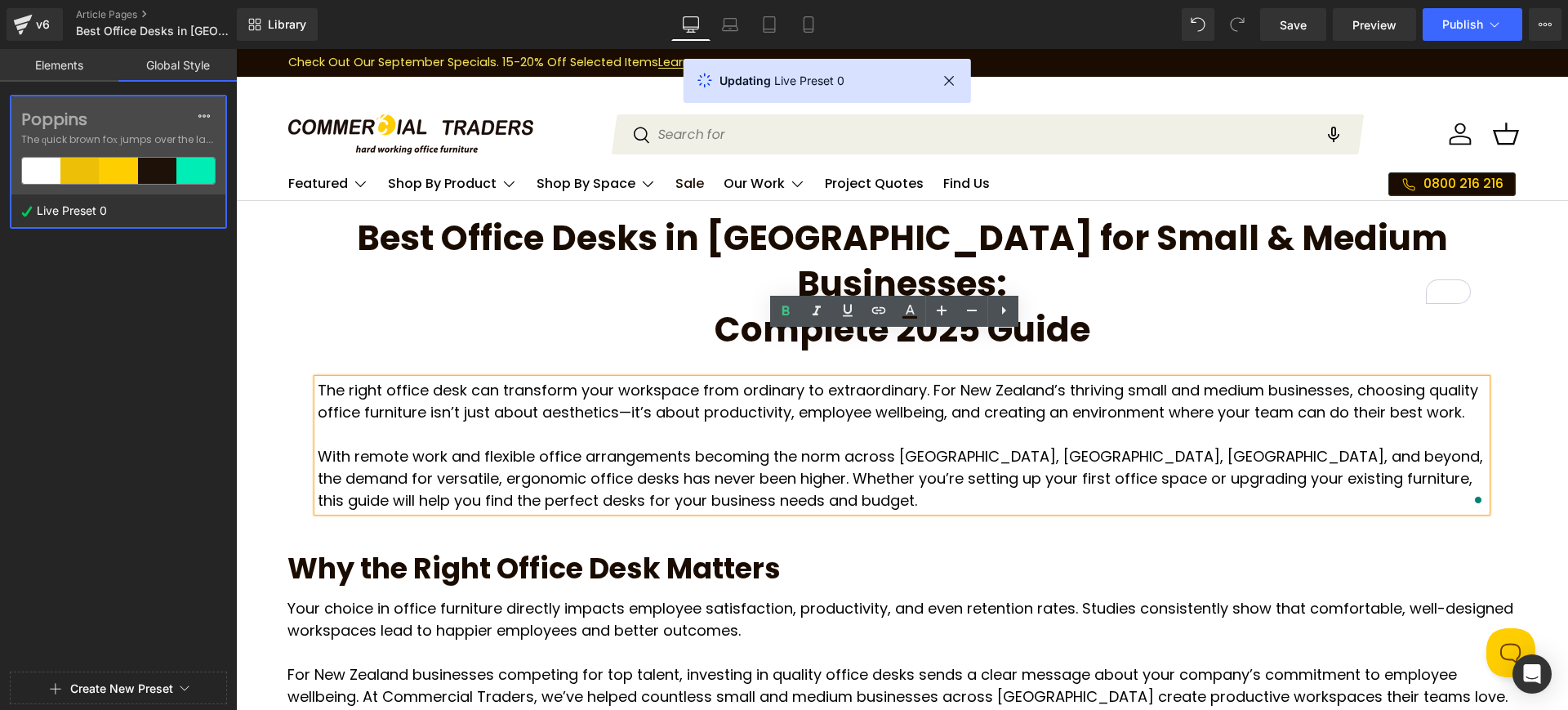
type input "XXL"
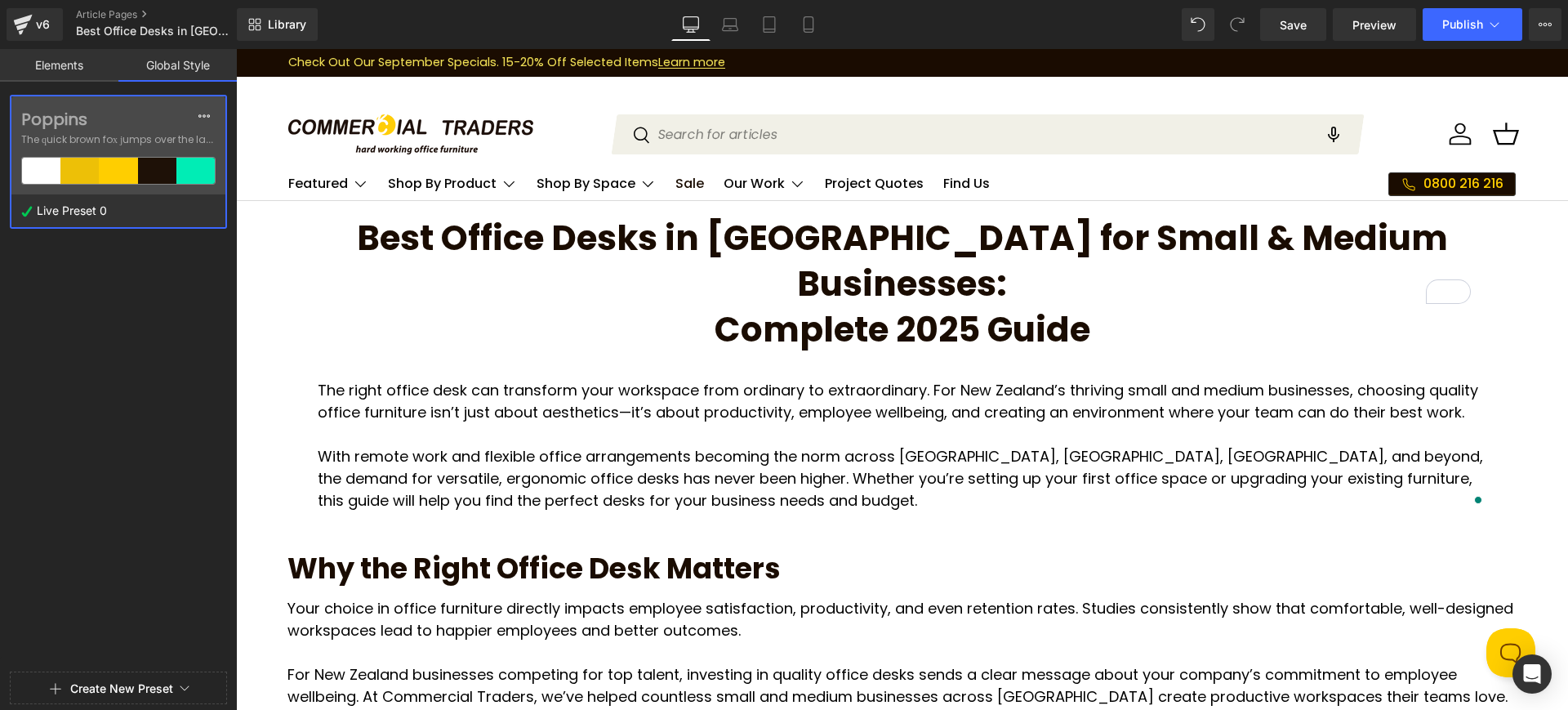
click at [72, 71] on link "Elements" at bounding box center [59, 66] width 118 height 33
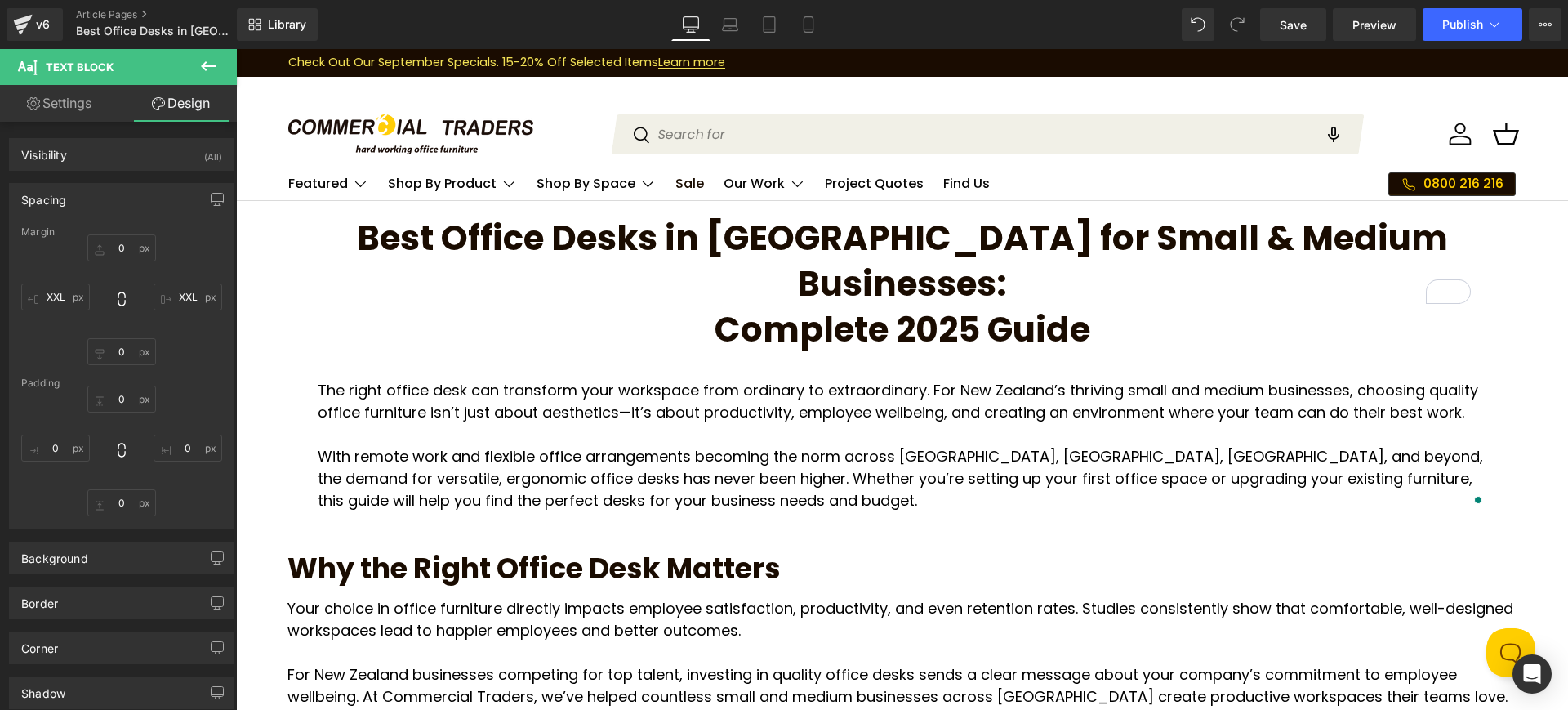
click at [466, 446] on p "With remote work and flexible office arrangements becoming the norm across [GEO…" at bounding box center [902, 478] width 1169 height 66
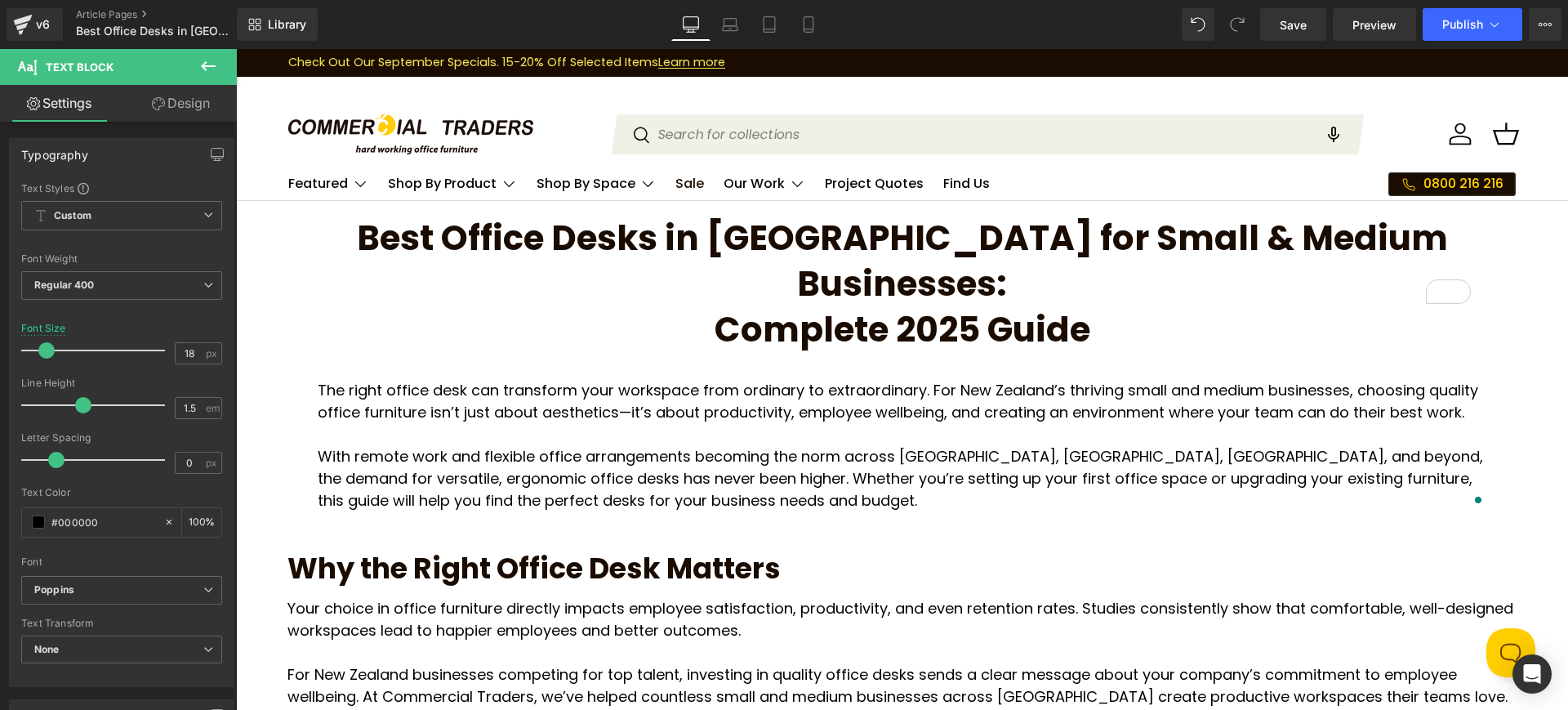
drag, startPoint x: 178, startPoint y: 107, endPoint x: 117, endPoint y: 247, distance: 152.7
click at [178, 108] on link "Design" at bounding box center [181, 104] width 118 height 37
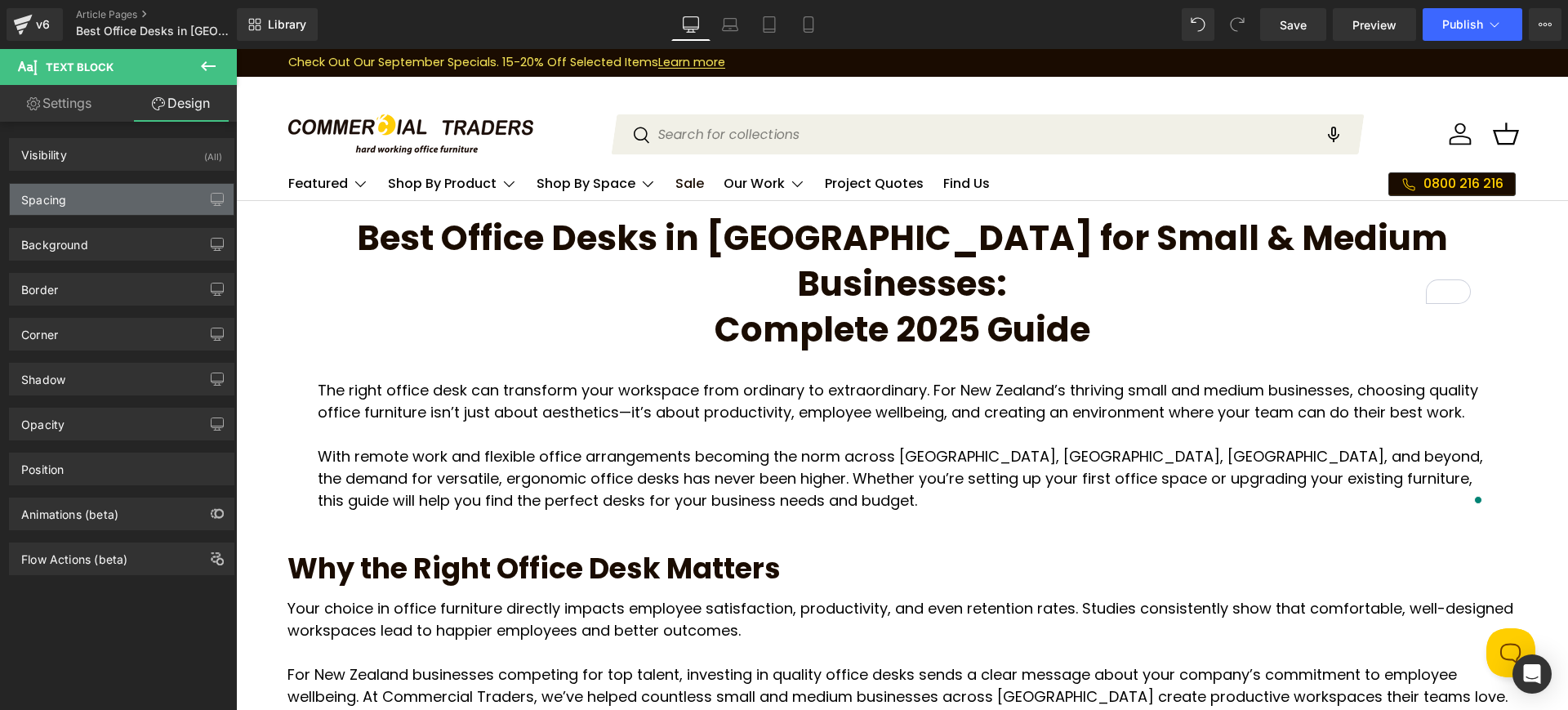
click at [120, 204] on div "Spacing" at bounding box center [121, 200] width 224 height 31
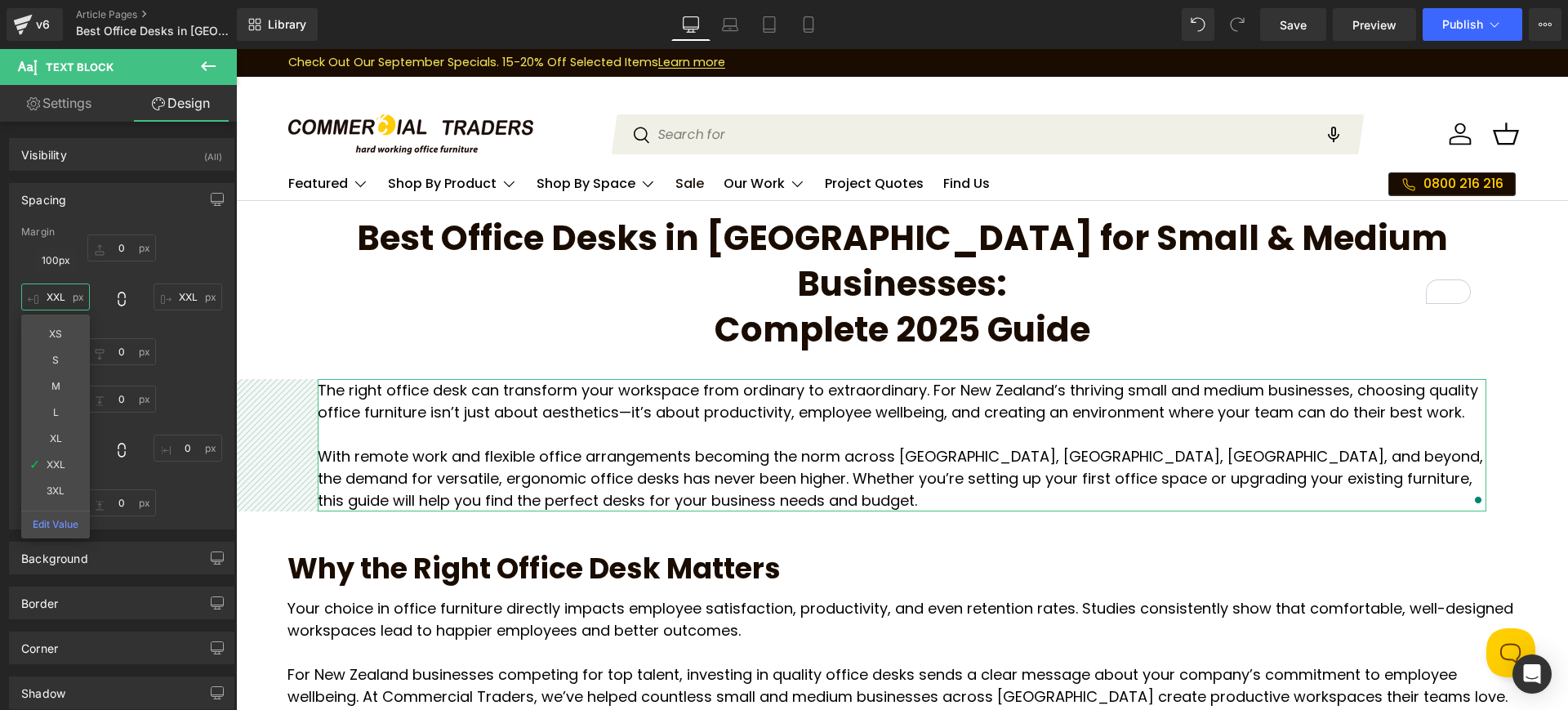
click at [55, 295] on input "XXL" at bounding box center [55, 297] width 69 height 27
type input "3XL"
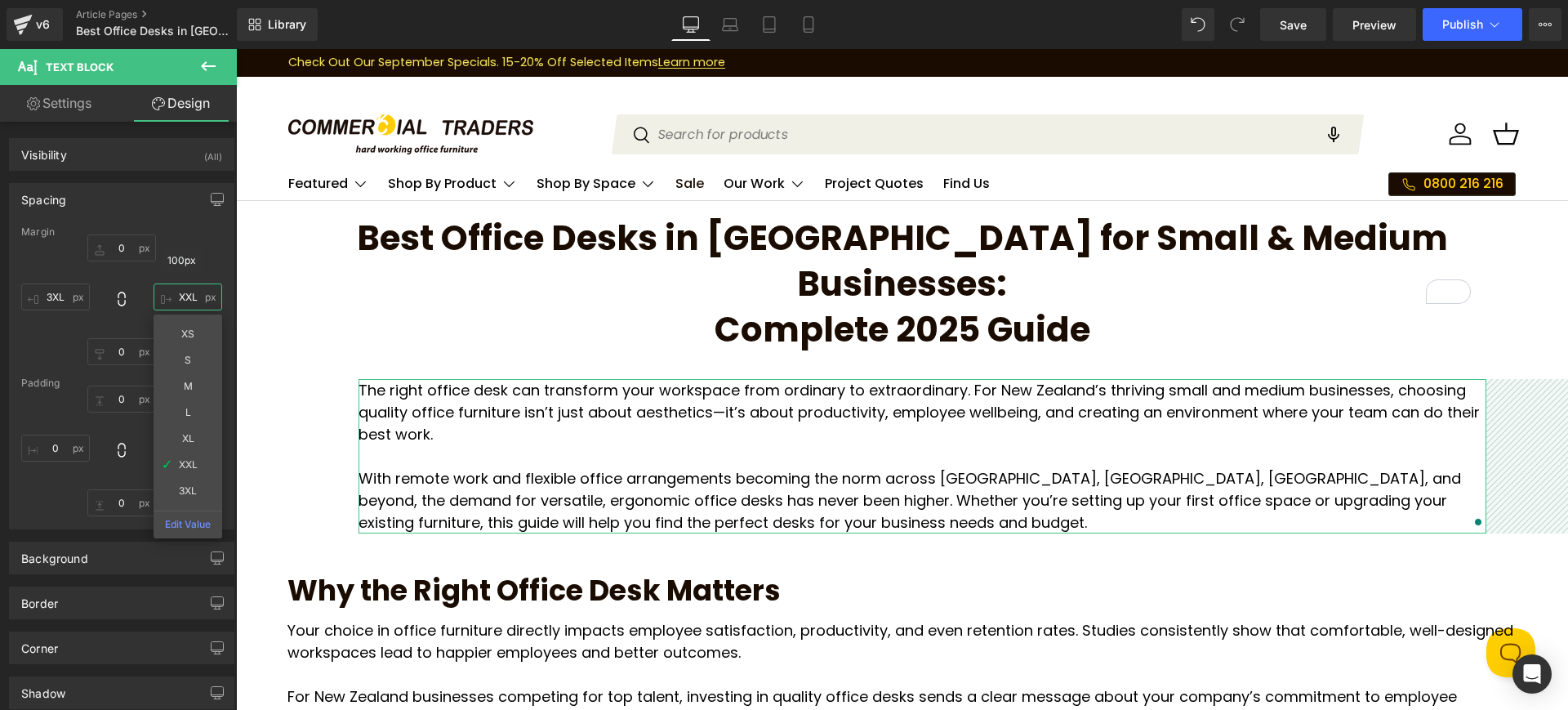
click at [178, 285] on input "XXL" at bounding box center [188, 297] width 69 height 27
type input "3XL"
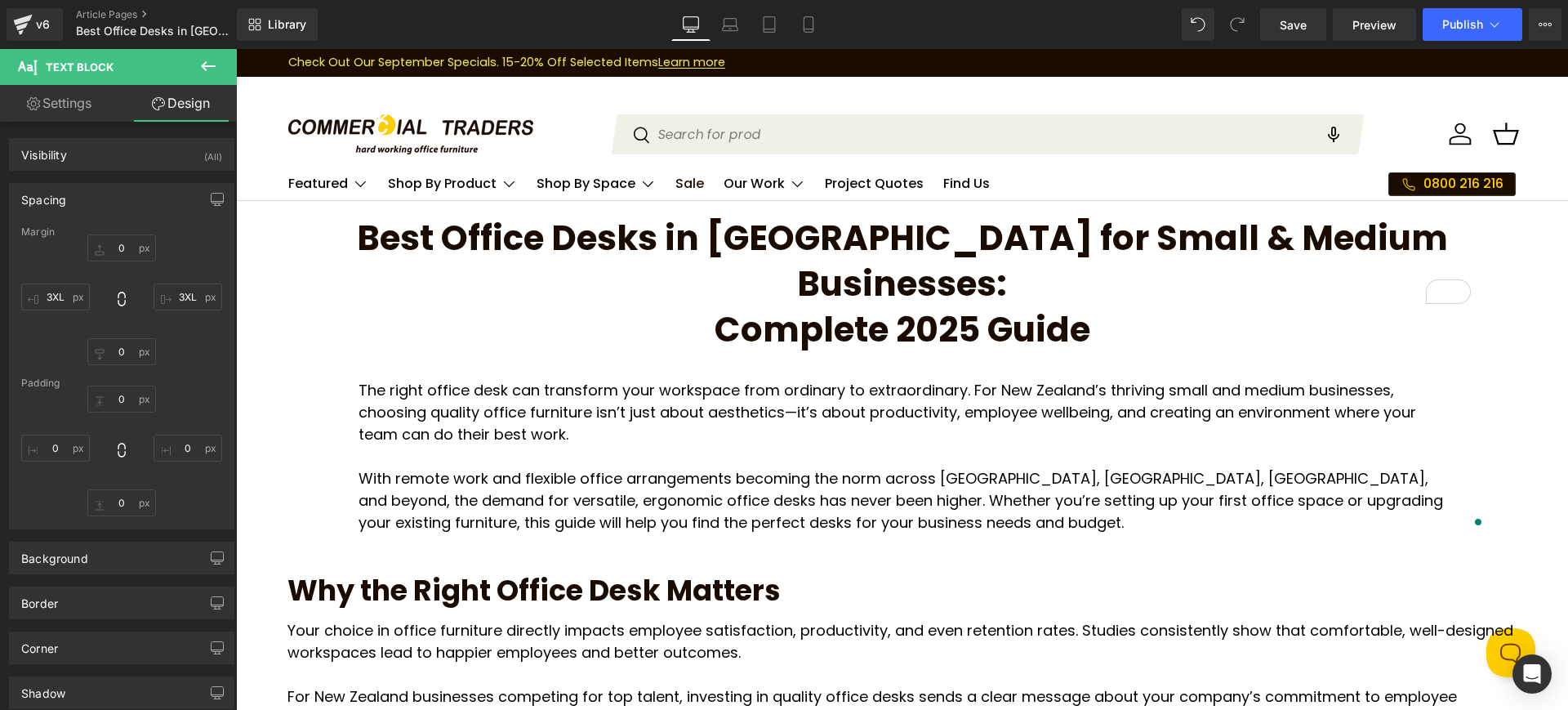
click at [862, 305] on span "Complete 2025 Guide" at bounding box center [903, 329] width 376 height 48
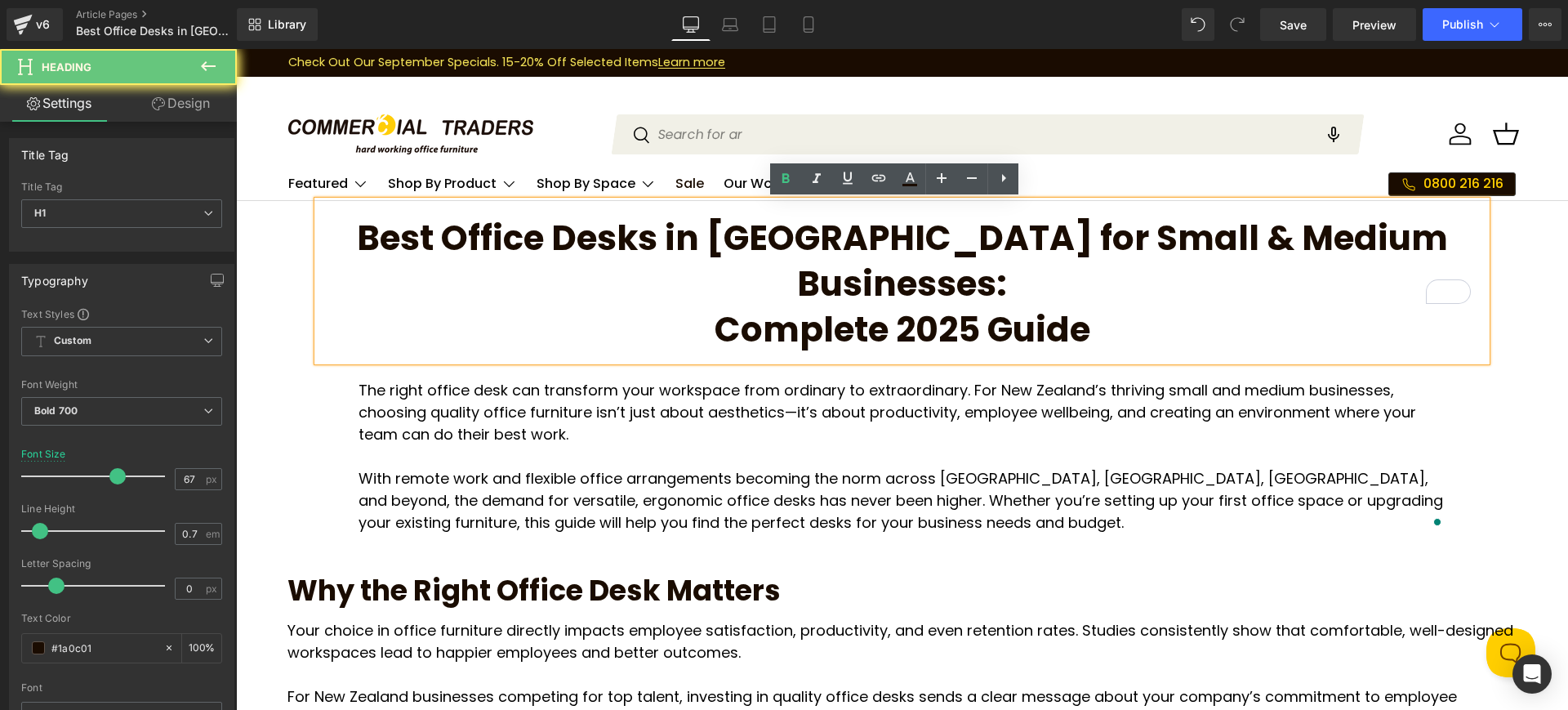
click at [865, 305] on span "Complete 2025 Guide" at bounding box center [903, 329] width 376 height 48
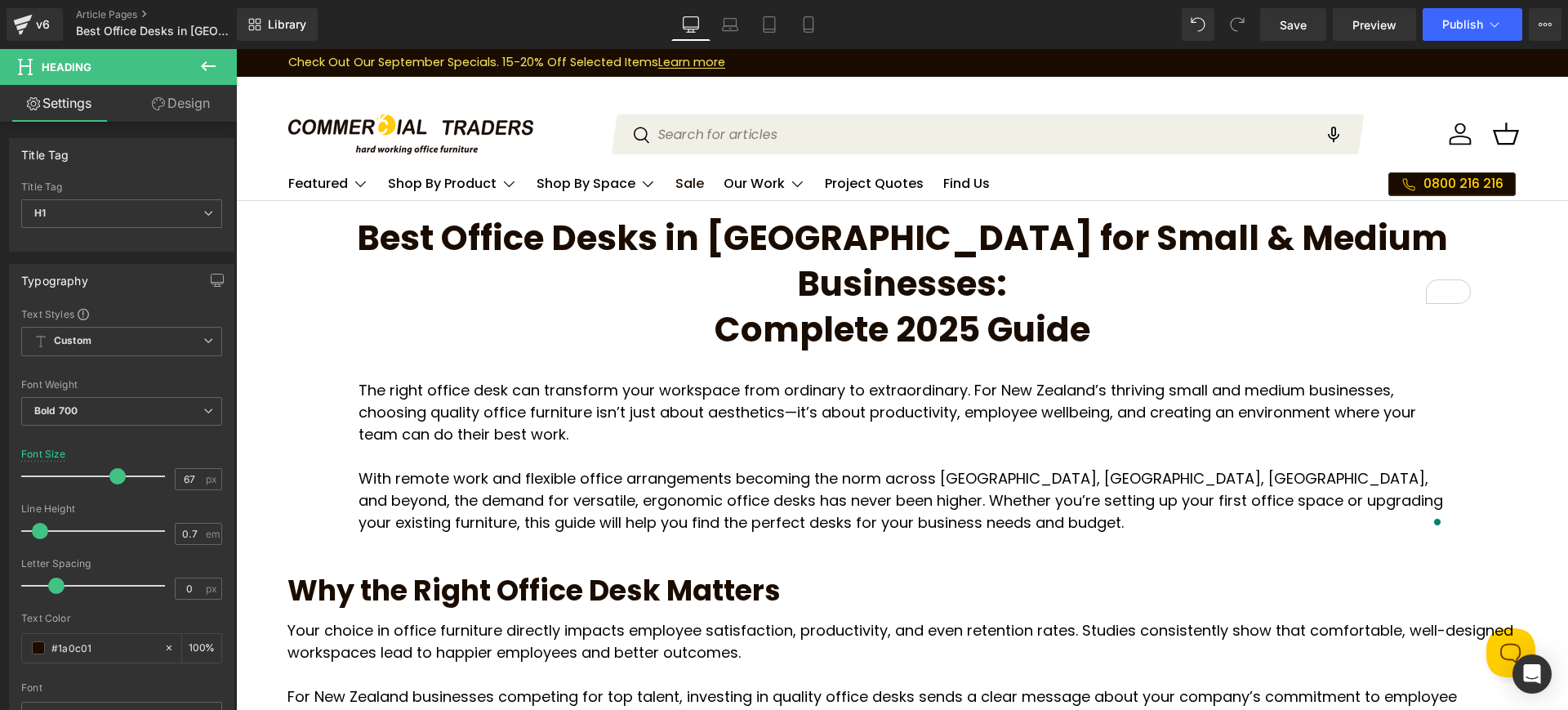
click at [190, 108] on link "Design" at bounding box center [181, 104] width 118 height 37
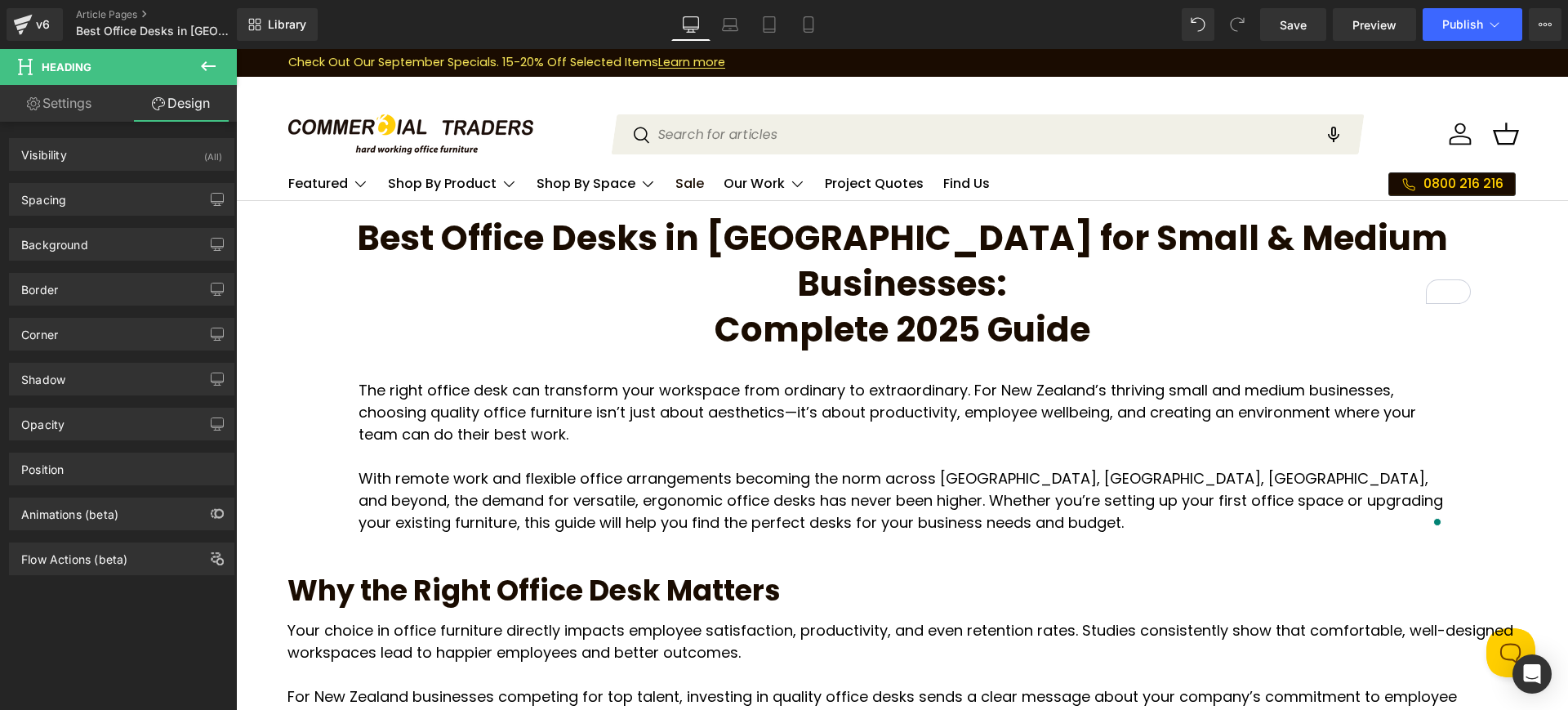
type input "0"
type input "XXL"
type input "XS"
type input "XXL"
type input "S"
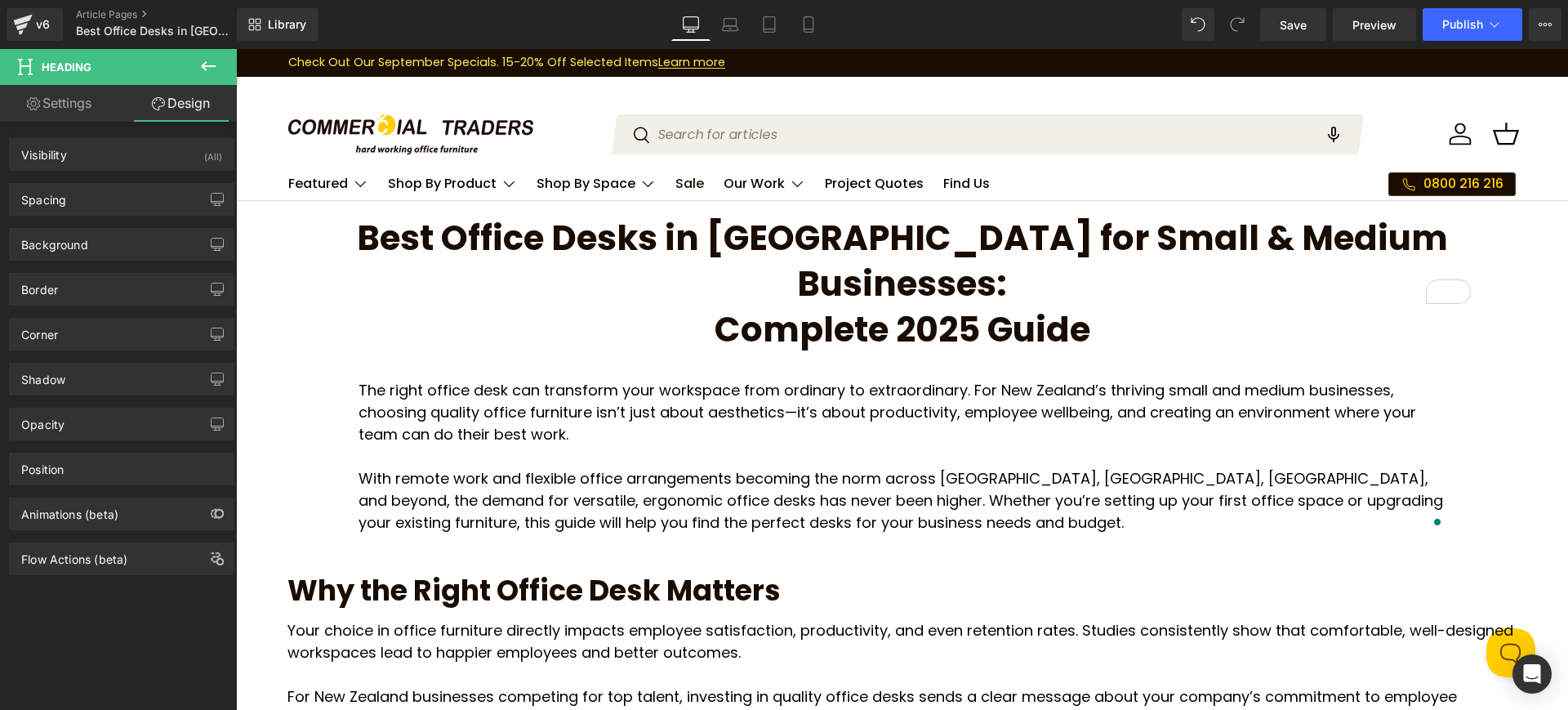
type input "0"
type input "S"
type input "0"
click at [146, 203] on div "Spacing" at bounding box center [121, 200] width 224 height 31
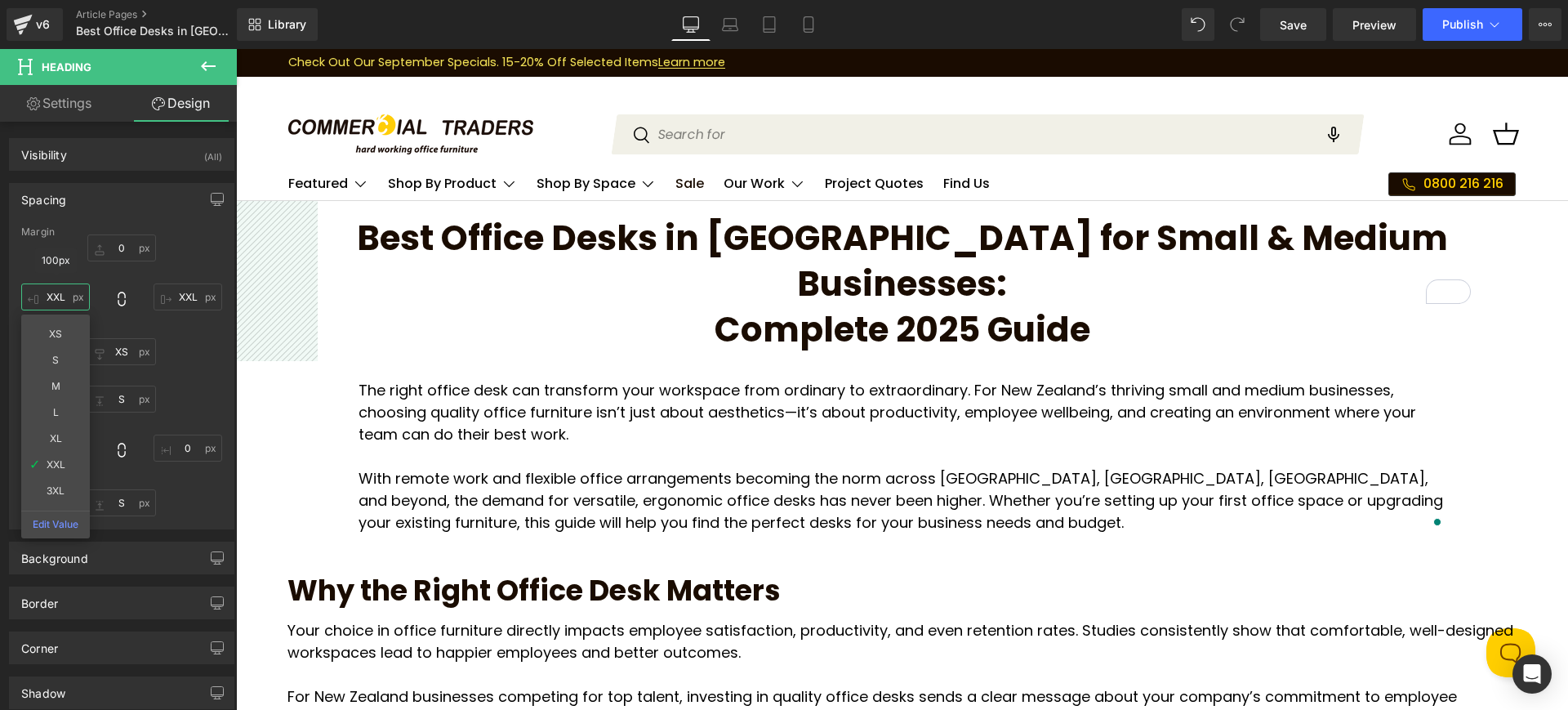
click at [63, 299] on input "XXL" at bounding box center [55, 297] width 69 height 27
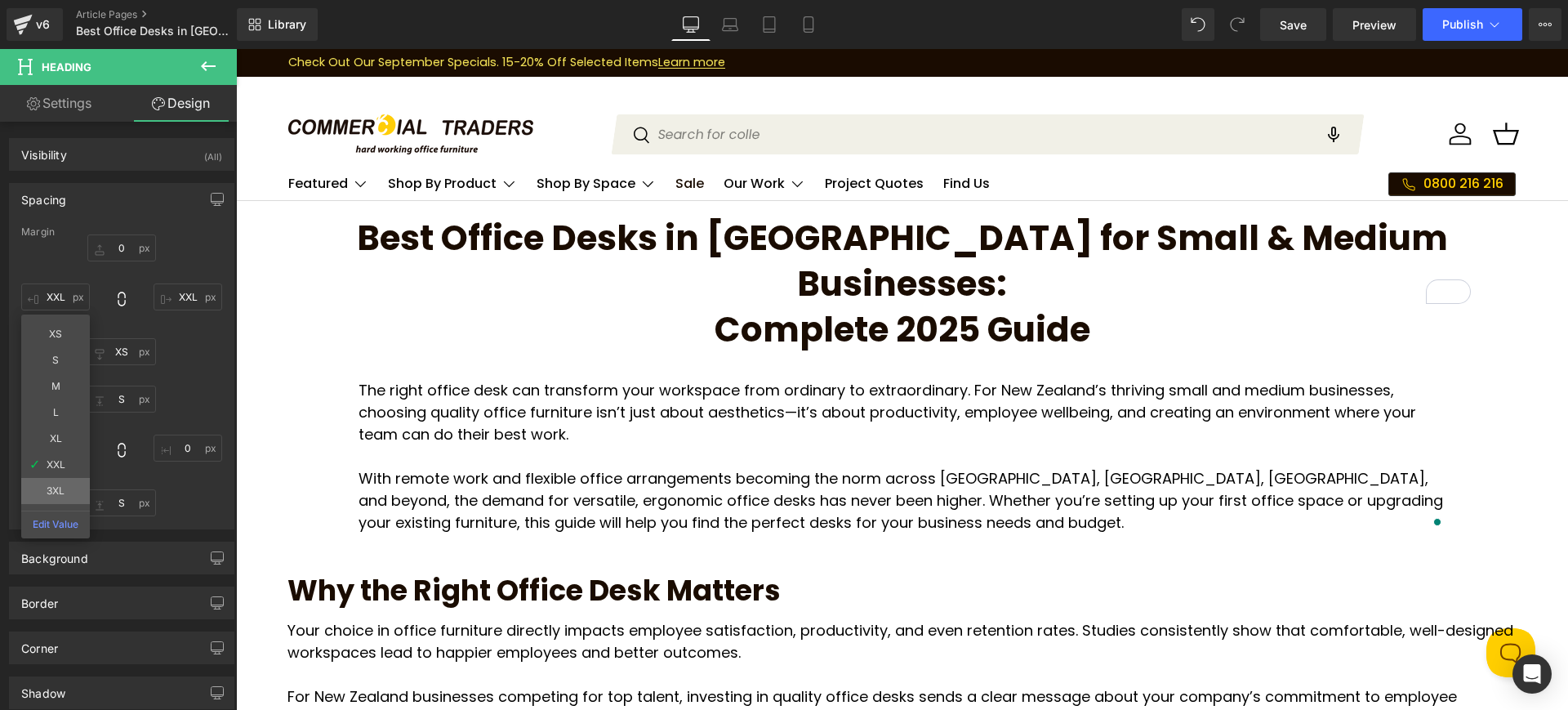
type input "3XL"
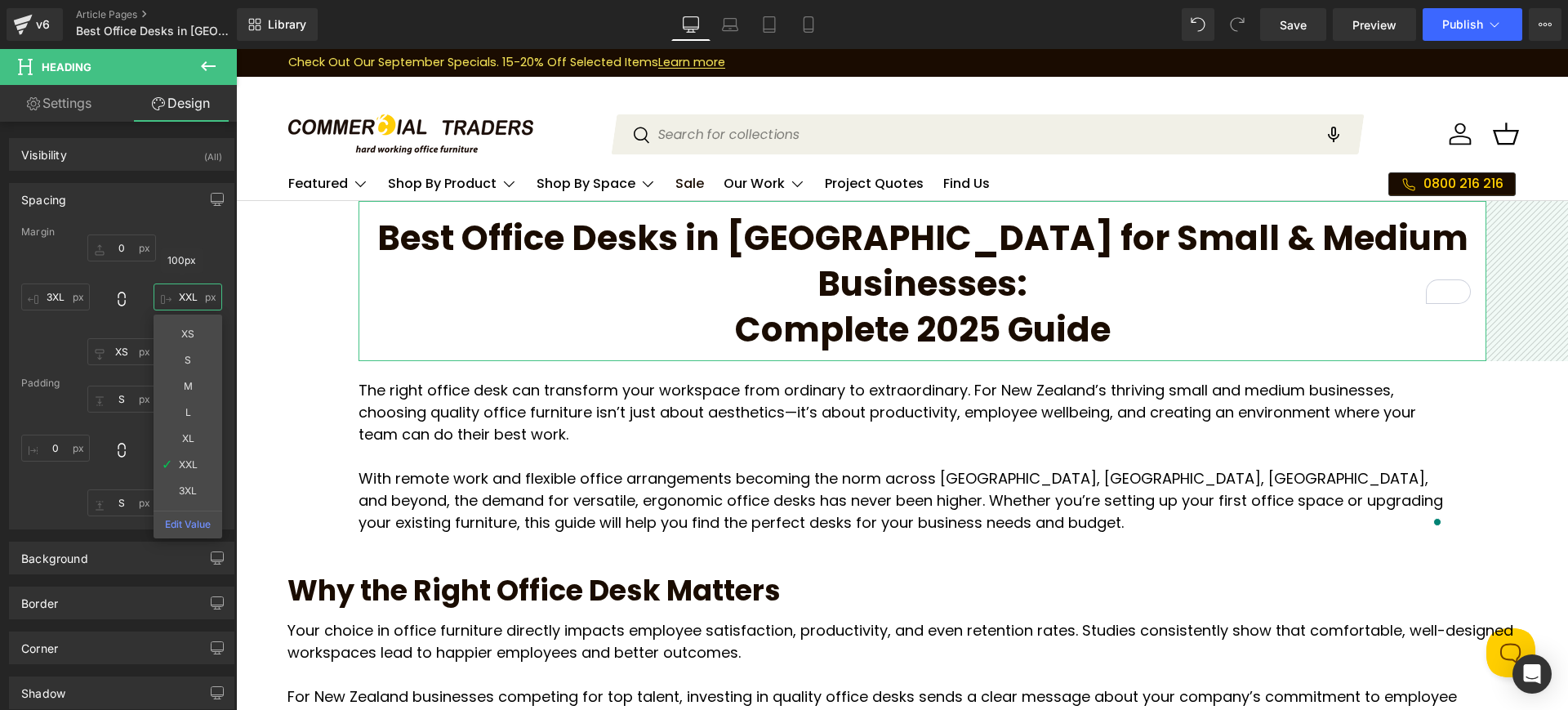
click at [197, 297] on input "XXL" at bounding box center [188, 297] width 69 height 27
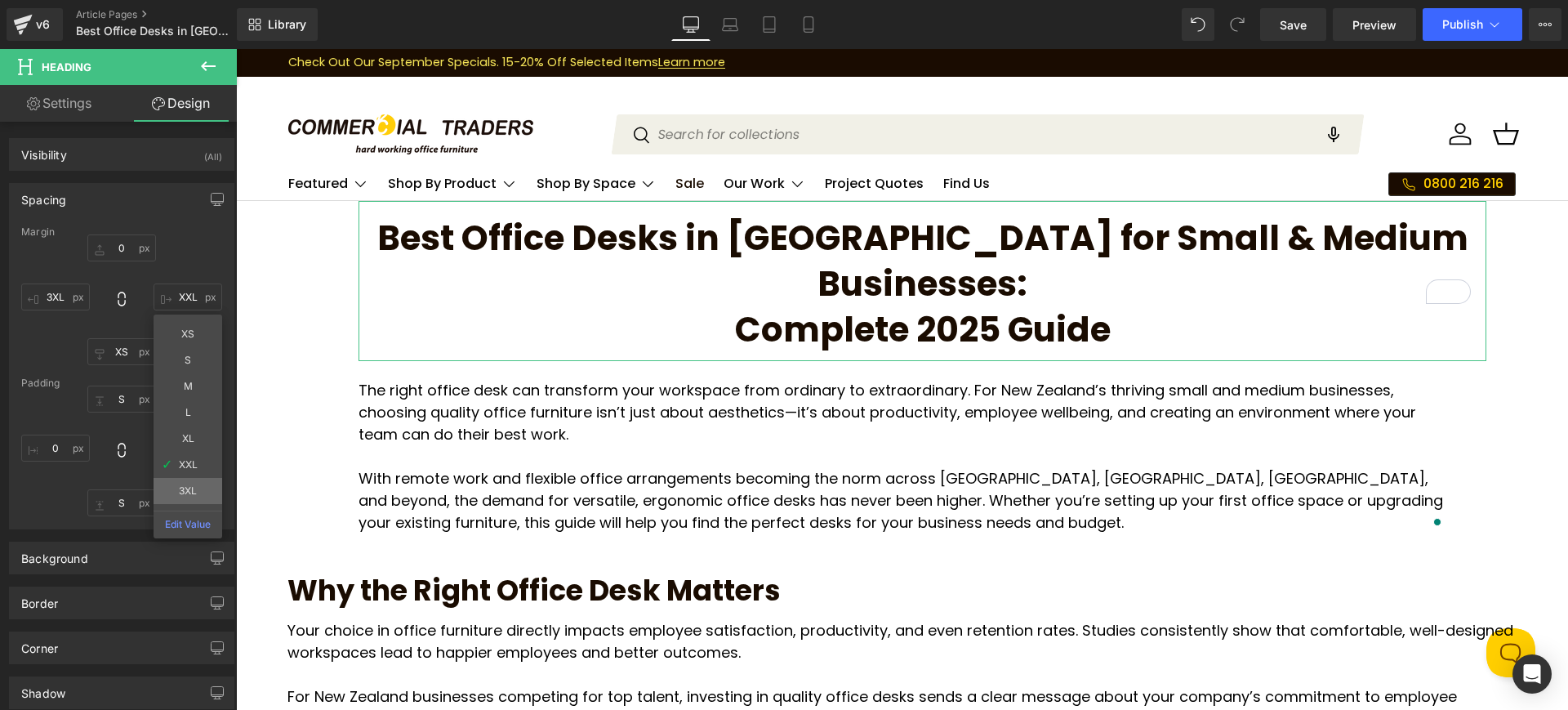
type input "3XL"
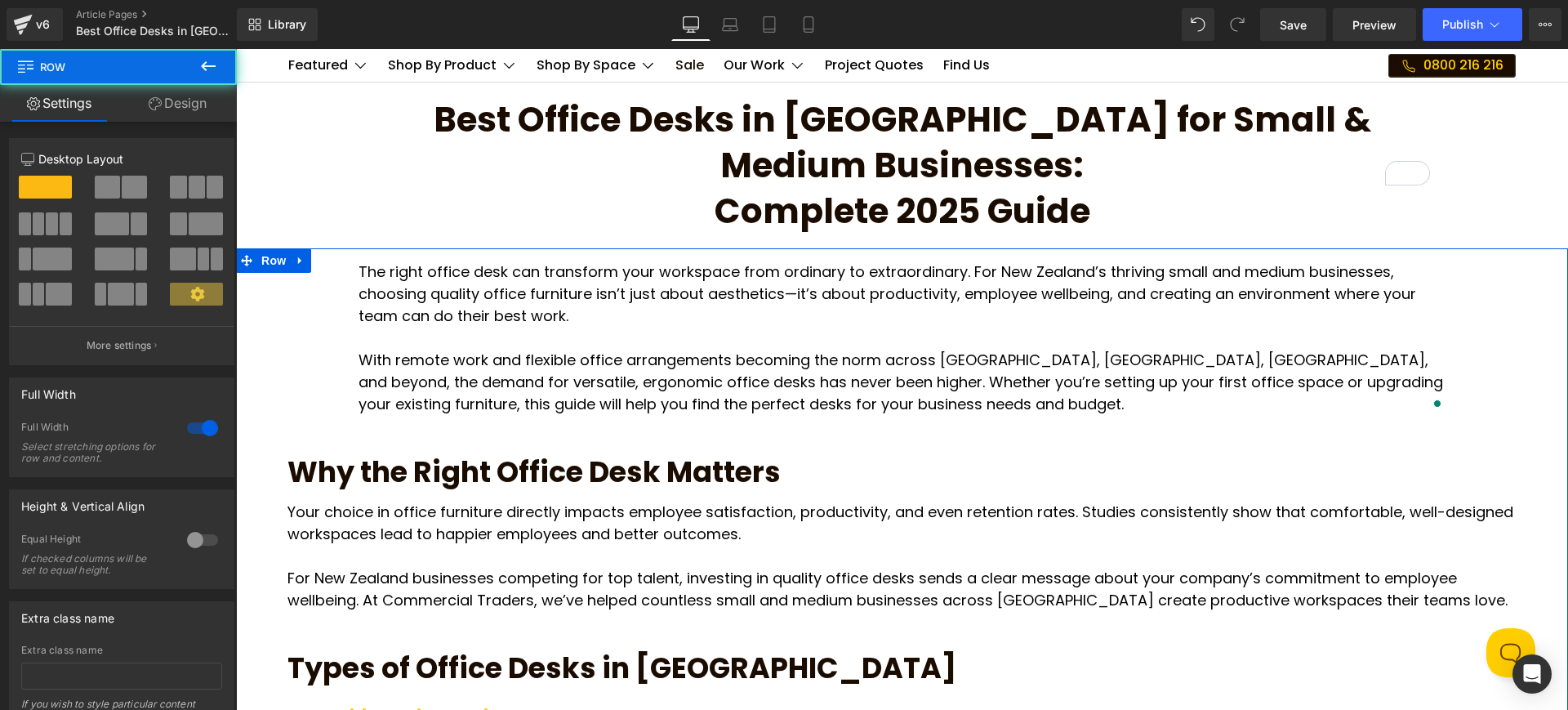
scroll to position [204, 0]
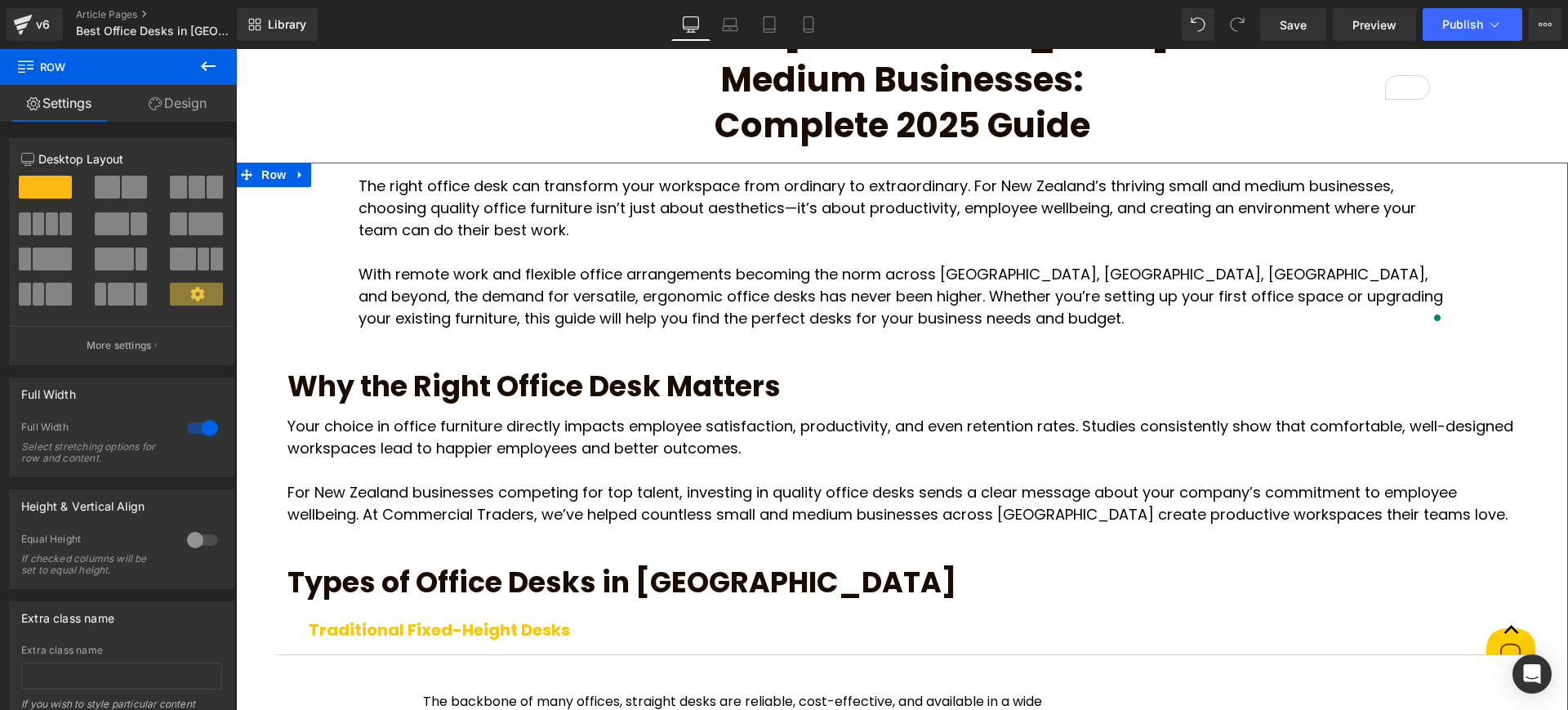
click at [424, 369] on h2 "Why the Right Office Desk Matters" at bounding box center [902, 386] width 1229 height 34
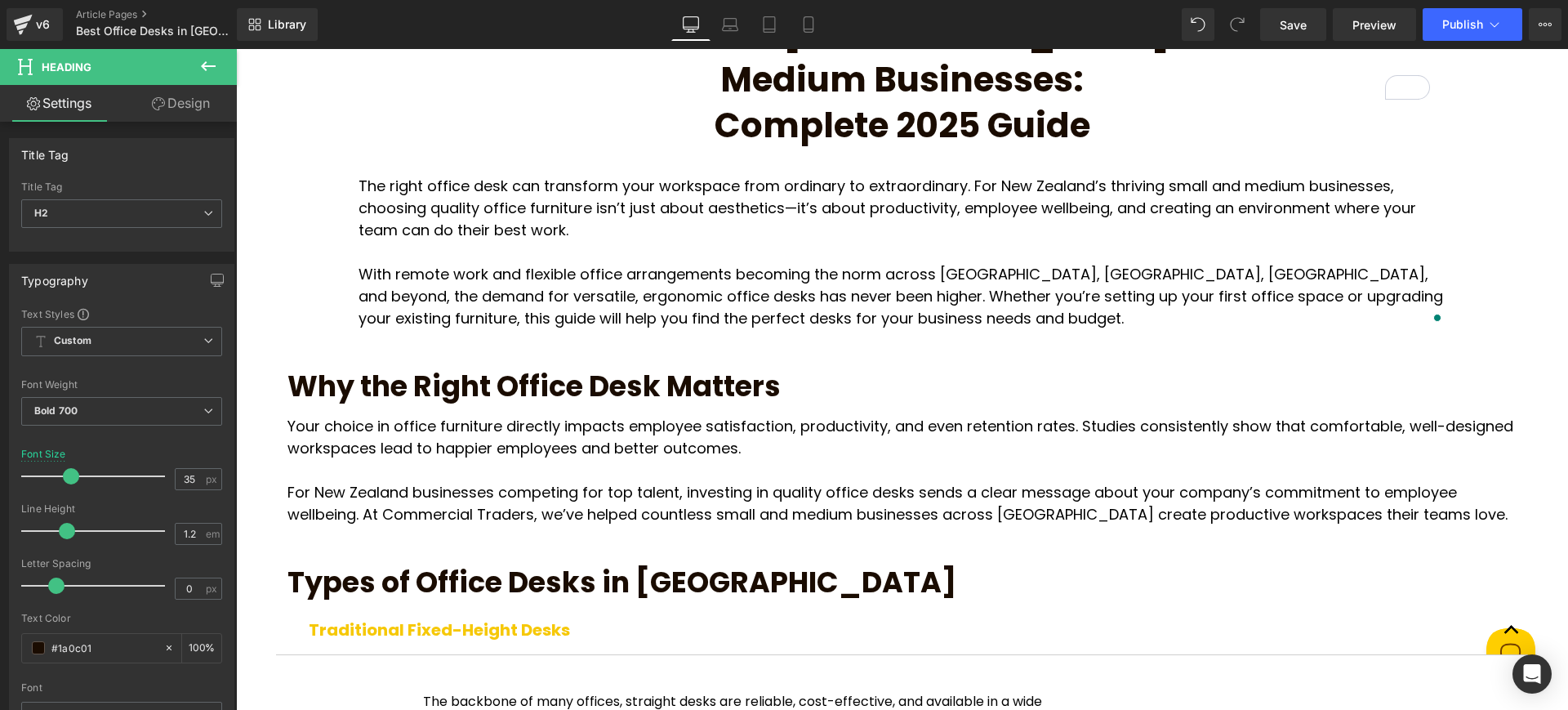
click at [192, 116] on link "Design" at bounding box center [181, 104] width 118 height 37
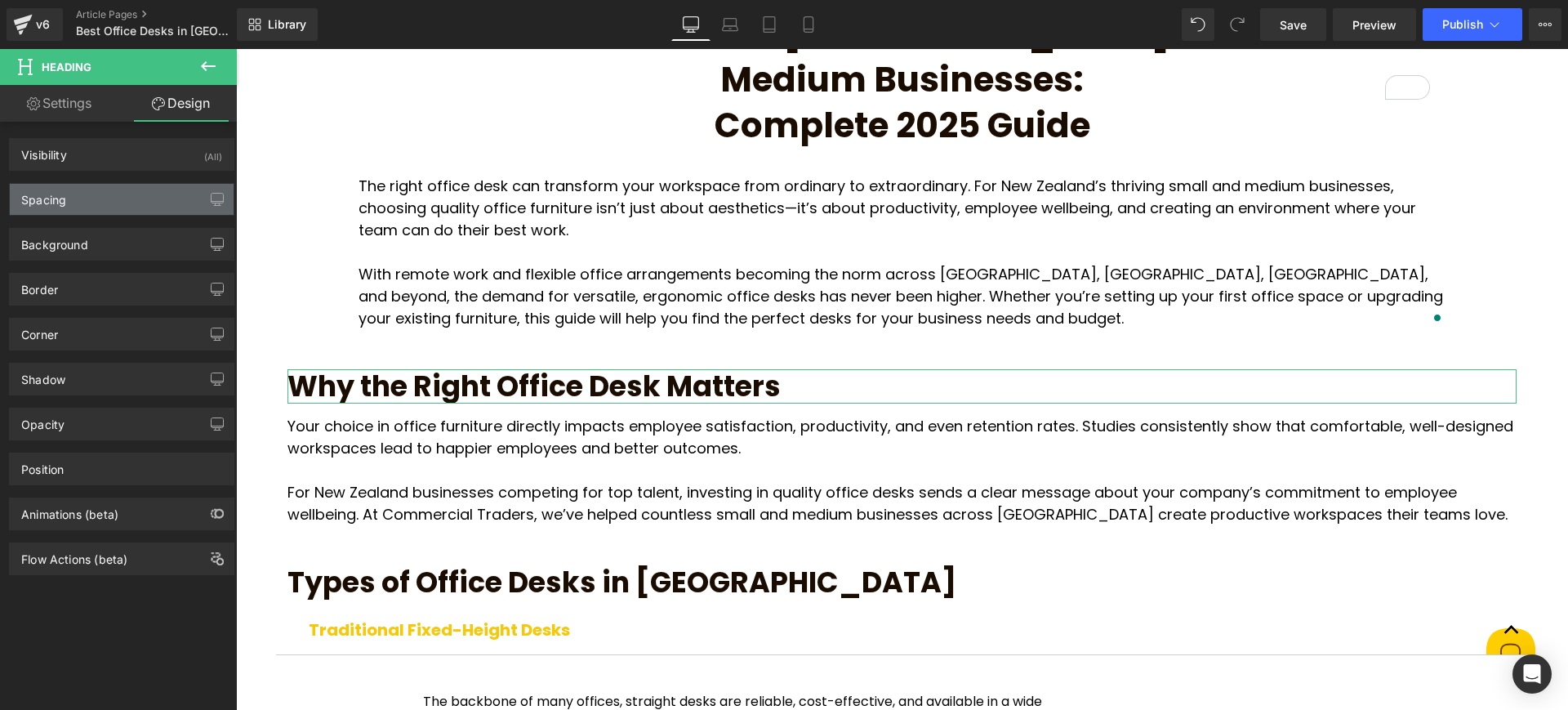
click at [170, 201] on div "Spacing" at bounding box center [121, 200] width 224 height 31
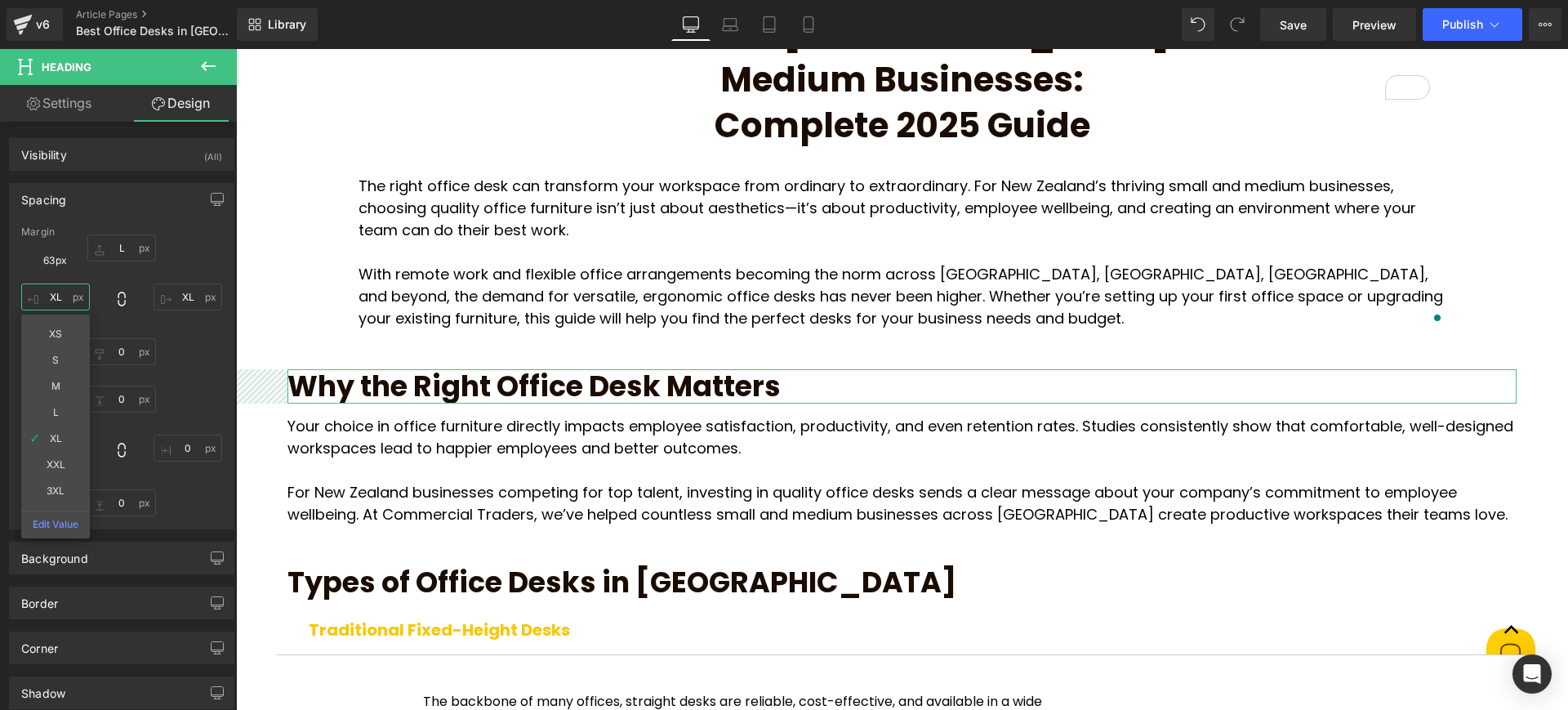
click at [62, 309] on input "XL" at bounding box center [55, 297] width 69 height 27
type input "3XL"
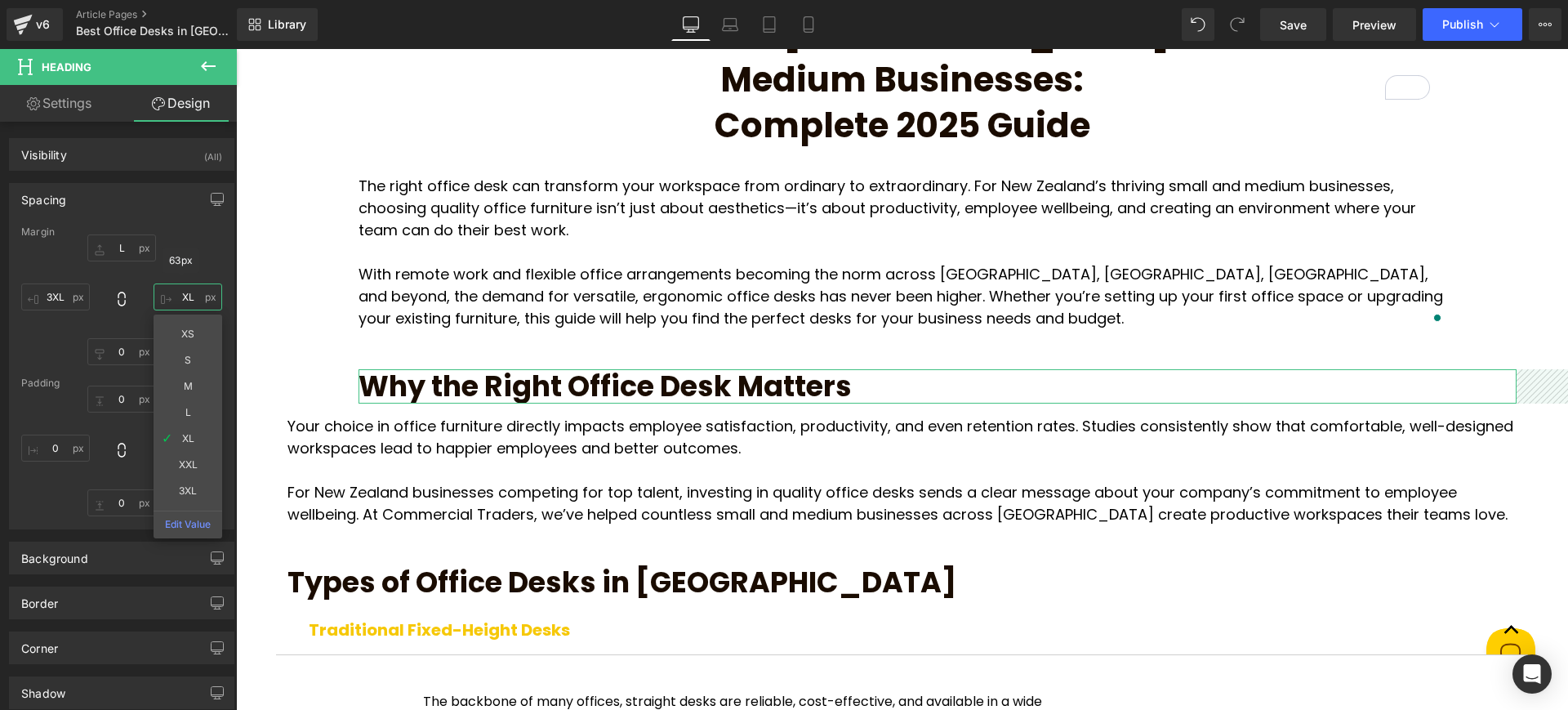
click at [184, 293] on input "XL" at bounding box center [188, 297] width 69 height 27
type input "3XL"
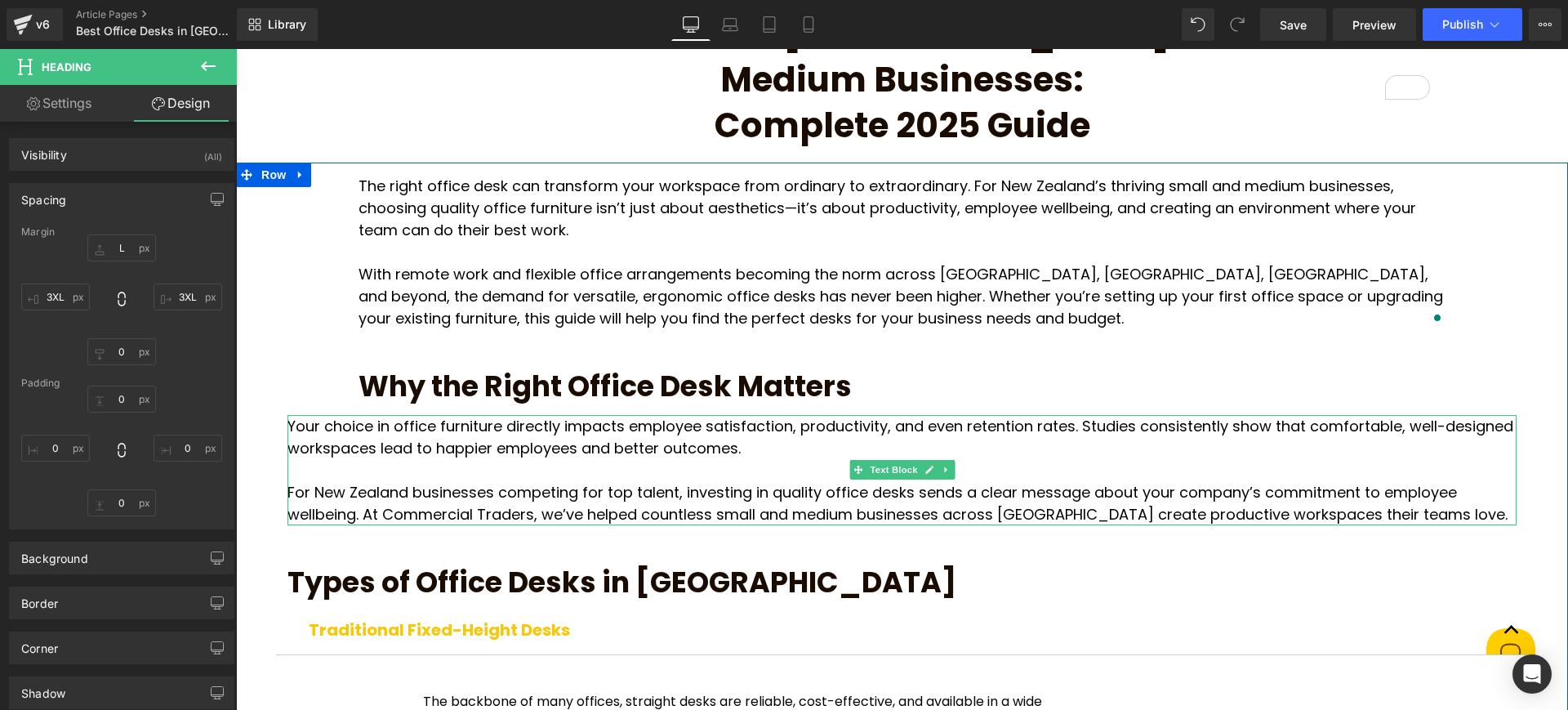
click at [618, 415] on p "Your choice in office furniture directly impacts employee satisfaction, product…" at bounding box center [902, 437] width 1229 height 45
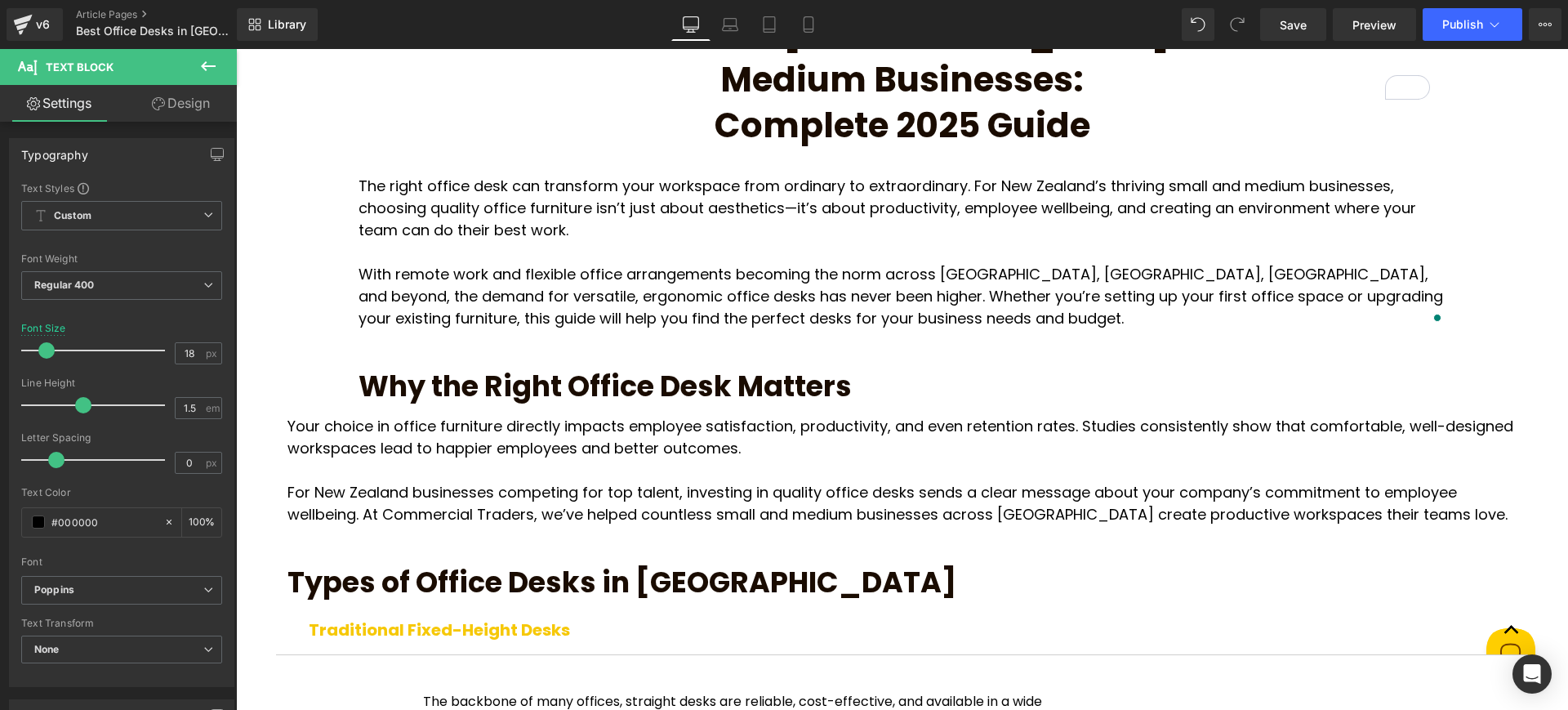
click at [202, 102] on link "Design" at bounding box center [181, 104] width 118 height 37
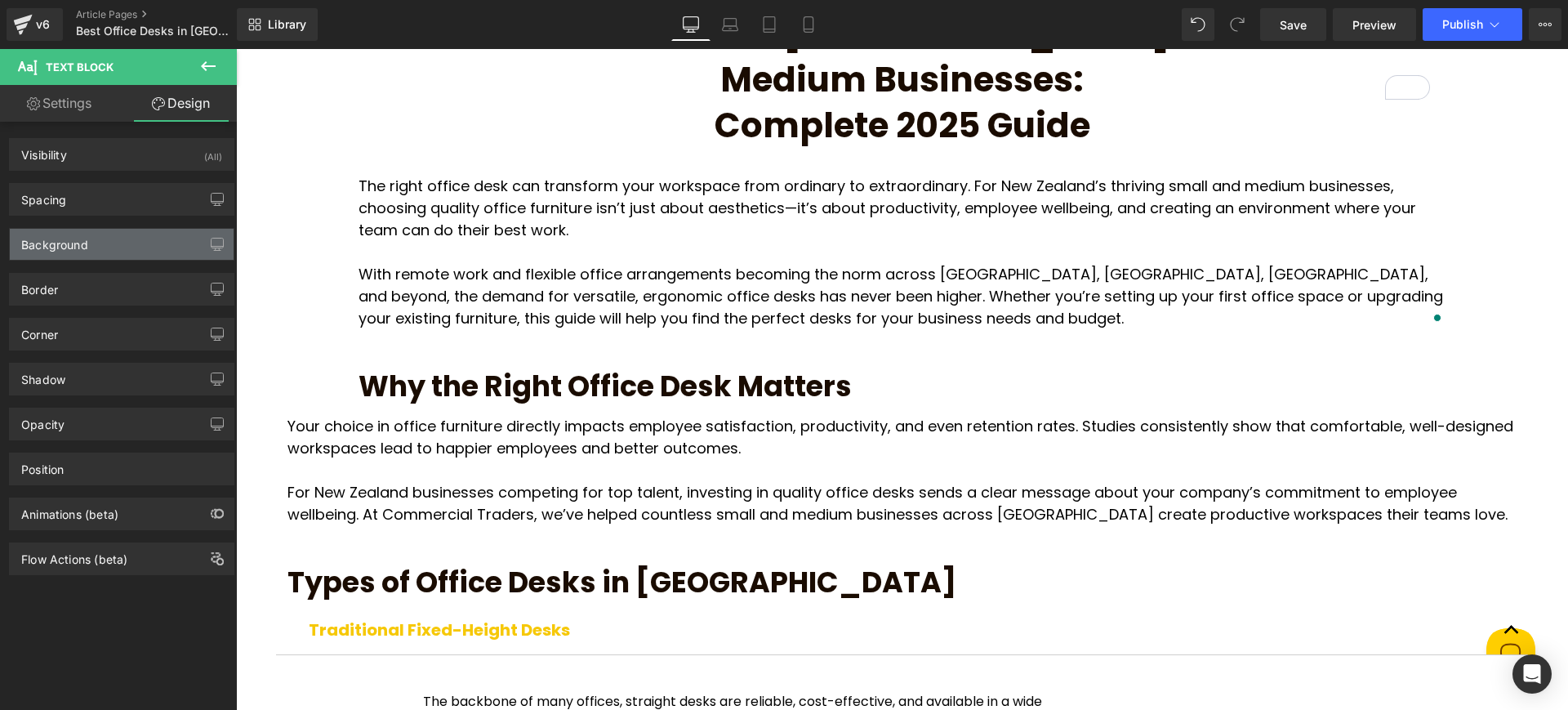
type input "S"
type input "XL"
type input "0"
type input "XL"
type input "0"
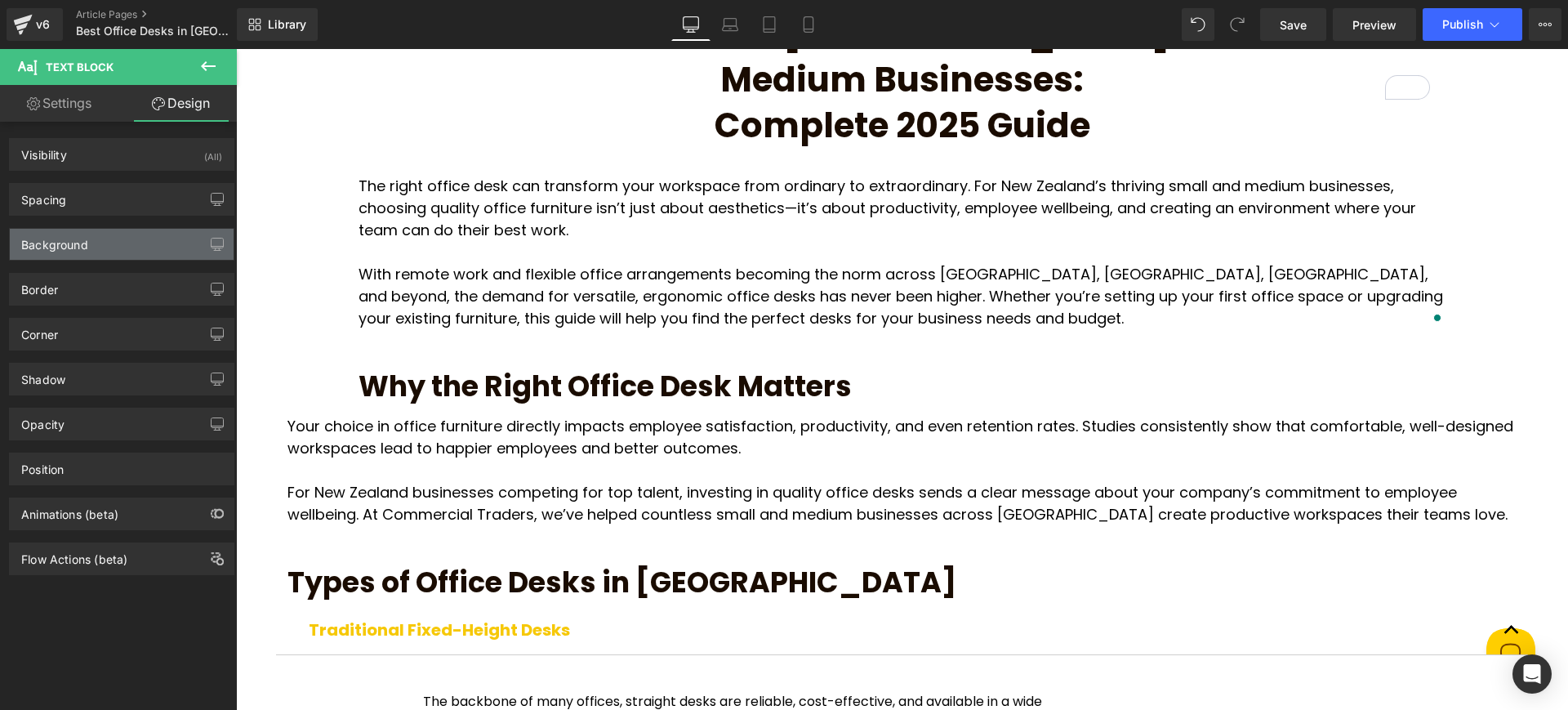
type input "0"
click at [119, 186] on div "Spacing" at bounding box center [121, 200] width 224 height 31
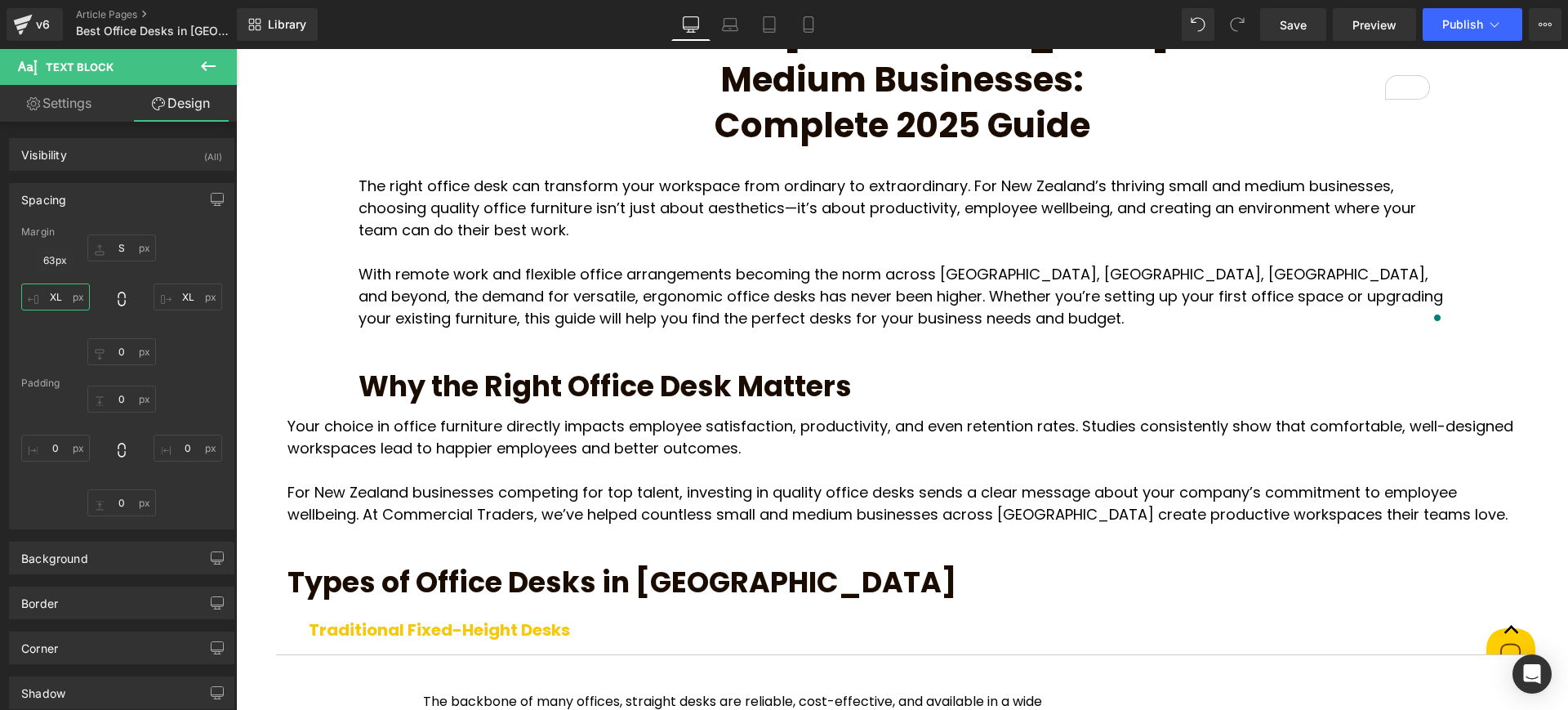
click at [57, 304] on input "XL" at bounding box center [55, 297] width 69 height 27
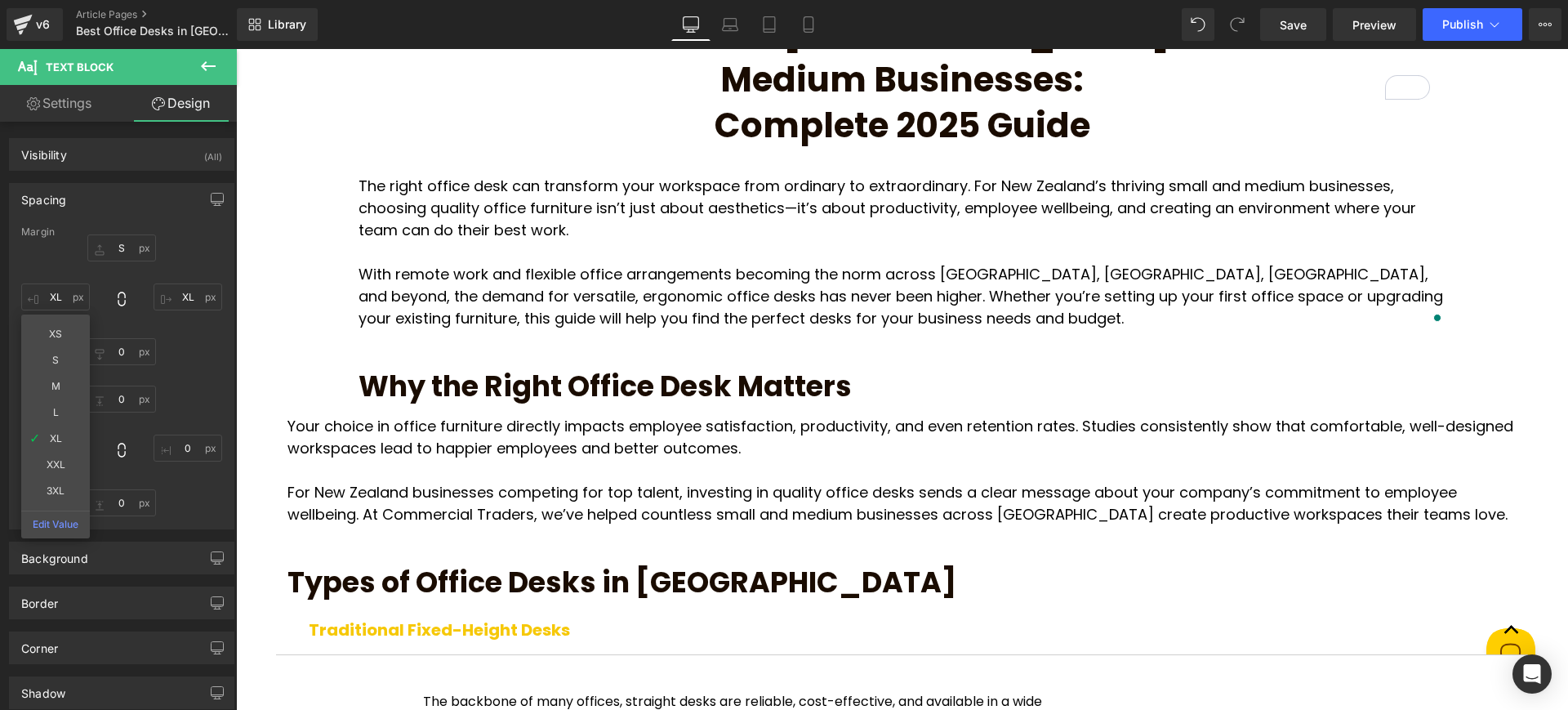
type input "3XL"
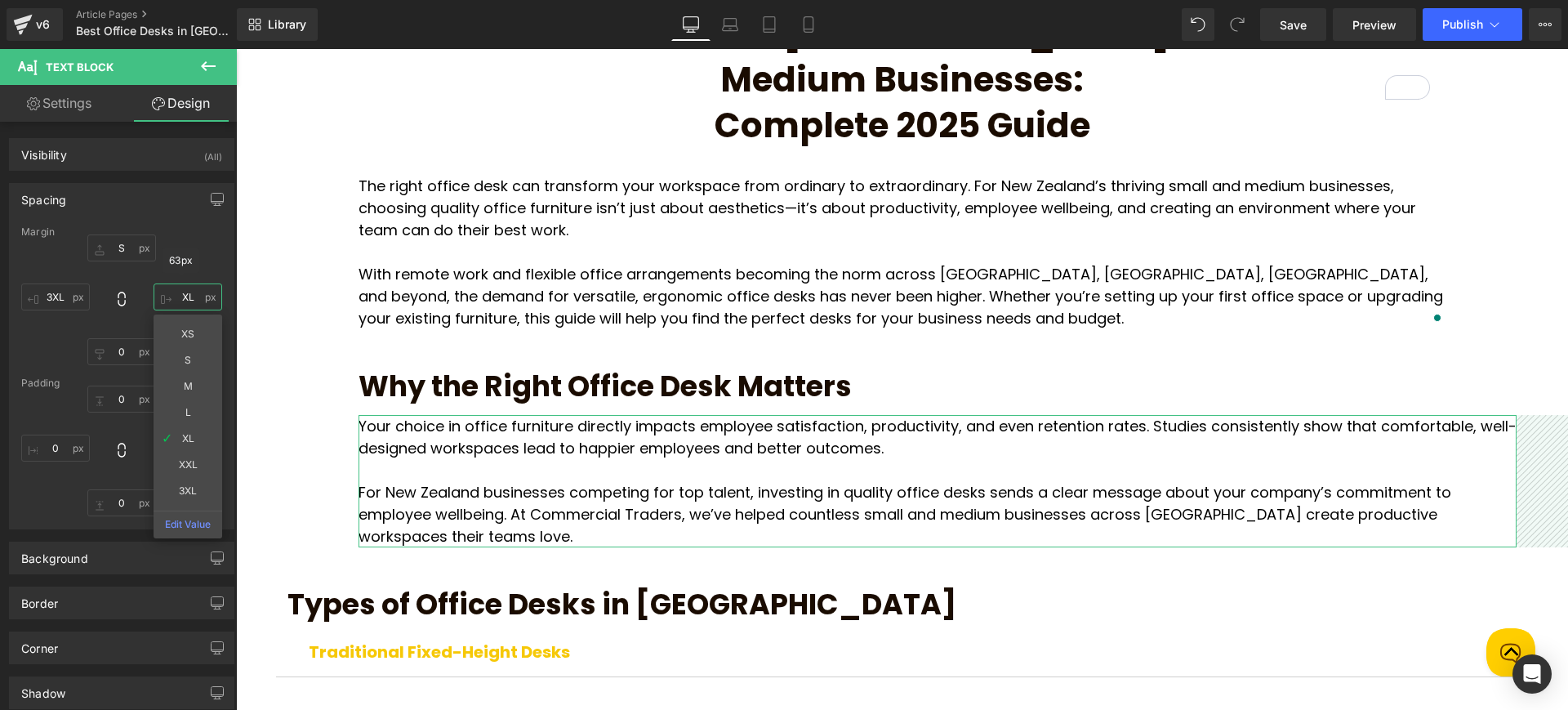
click at [188, 303] on input "XL" at bounding box center [188, 297] width 69 height 27
type input "3XL"
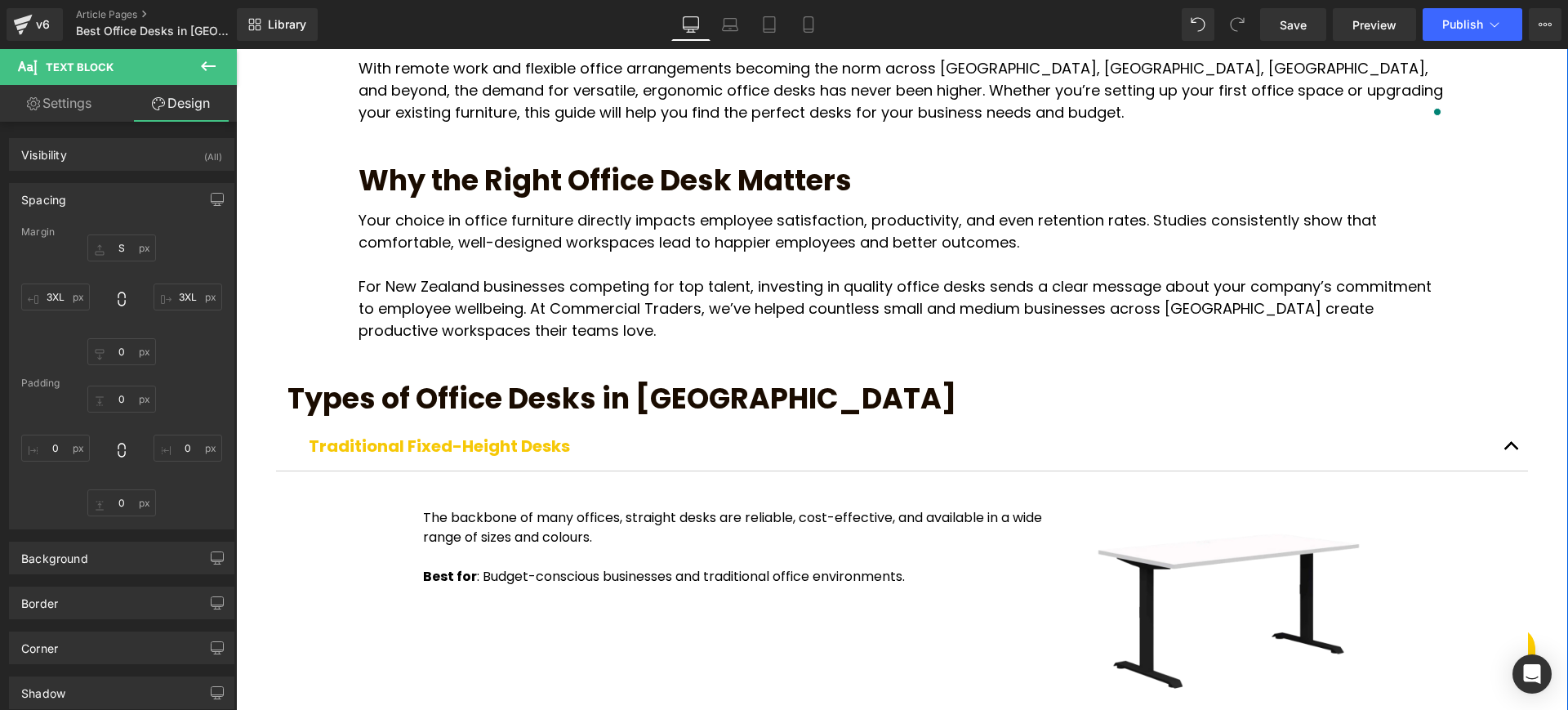
scroll to position [409, 0]
click at [435, 383] on h2 "Types of Office Desks in [GEOGRAPHIC_DATA]" at bounding box center [902, 399] width 1229 height 34
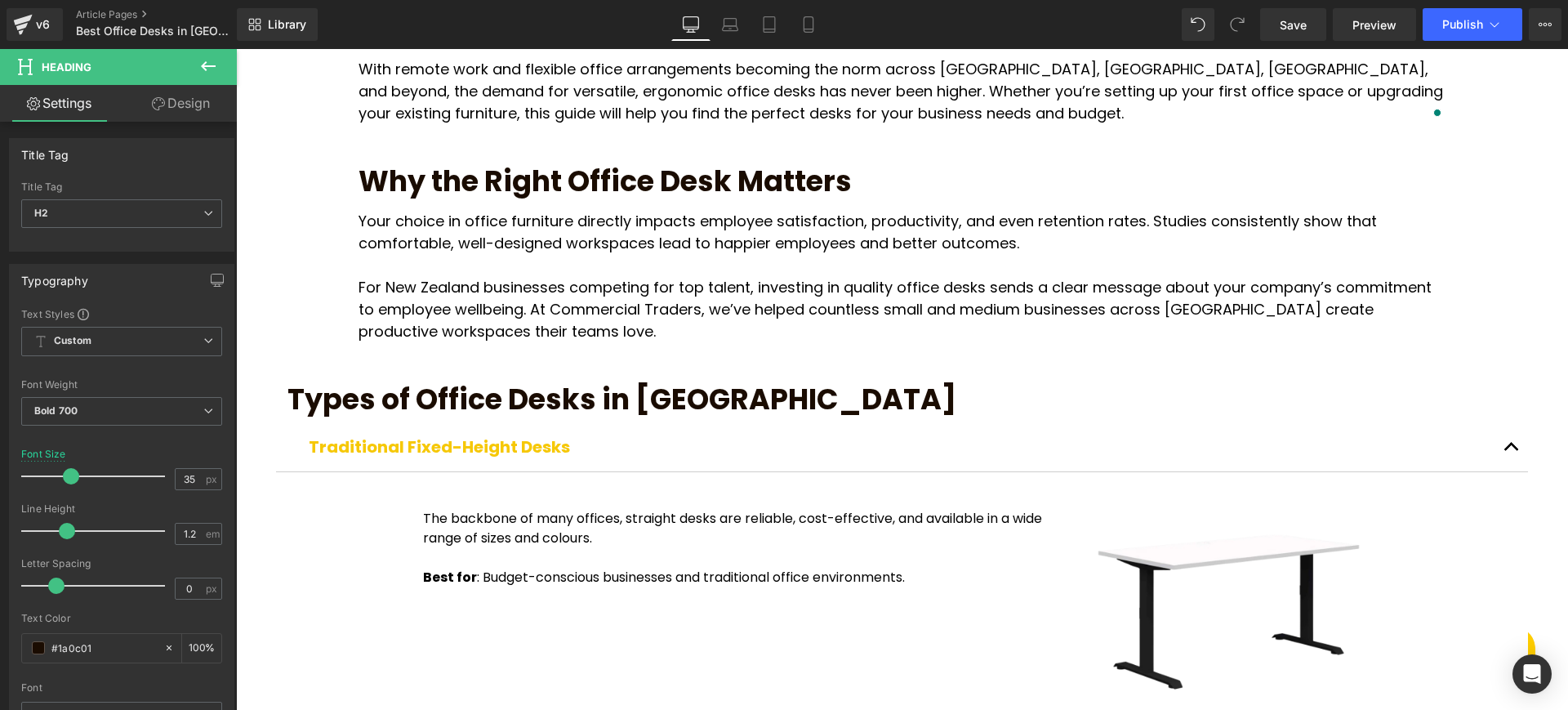
click at [199, 108] on link "Design" at bounding box center [181, 104] width 118 height 37
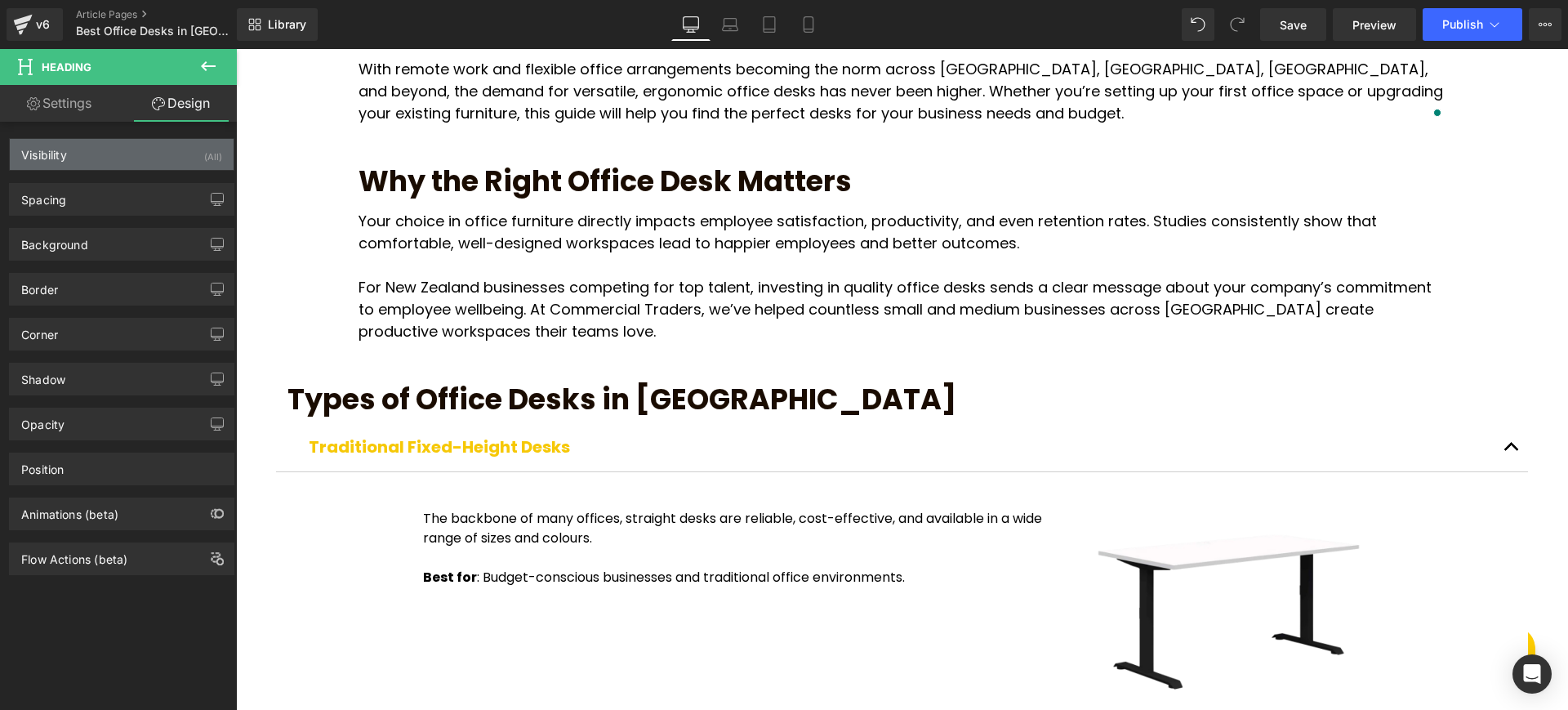
type input "L"
type input "XL"
type input "0"
type input "XL"
type input "0"
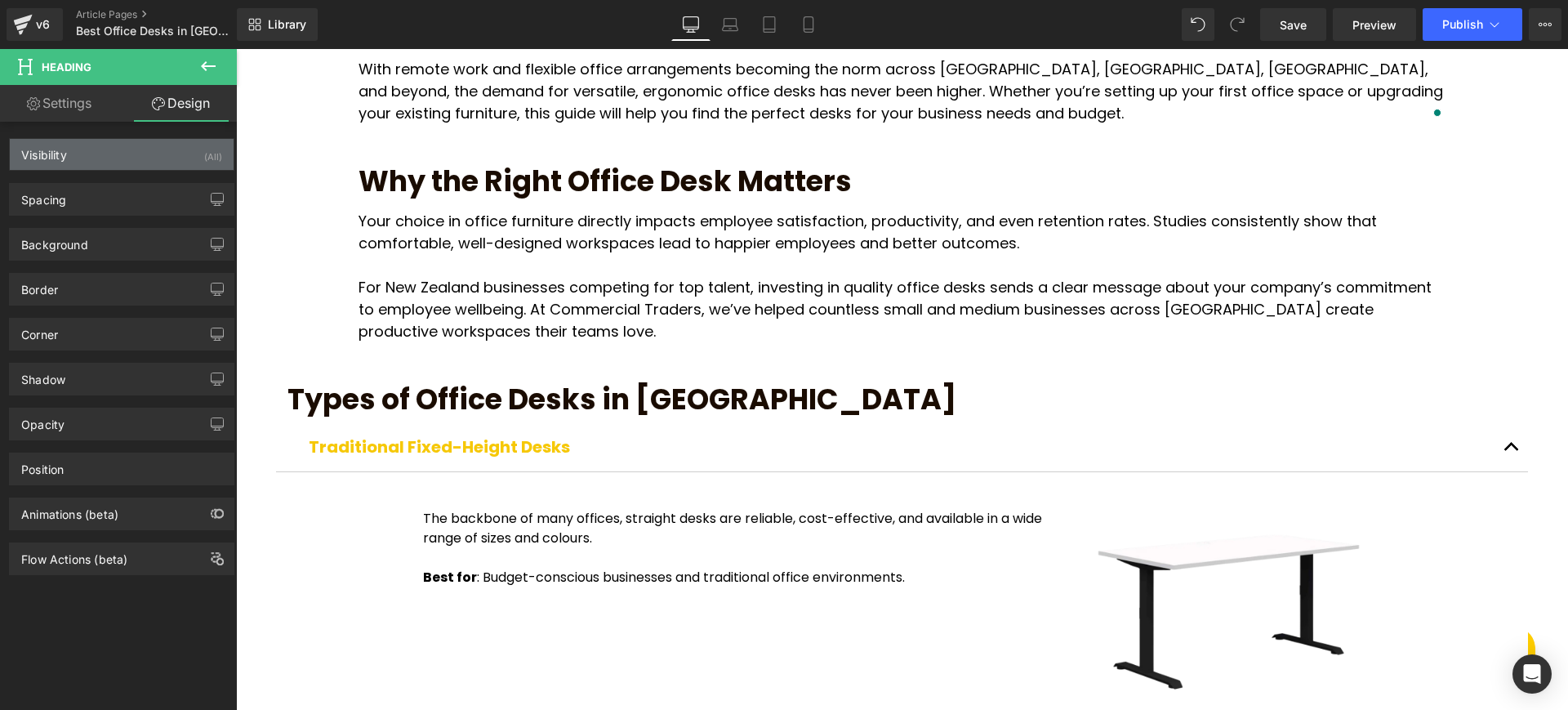
type input "0"
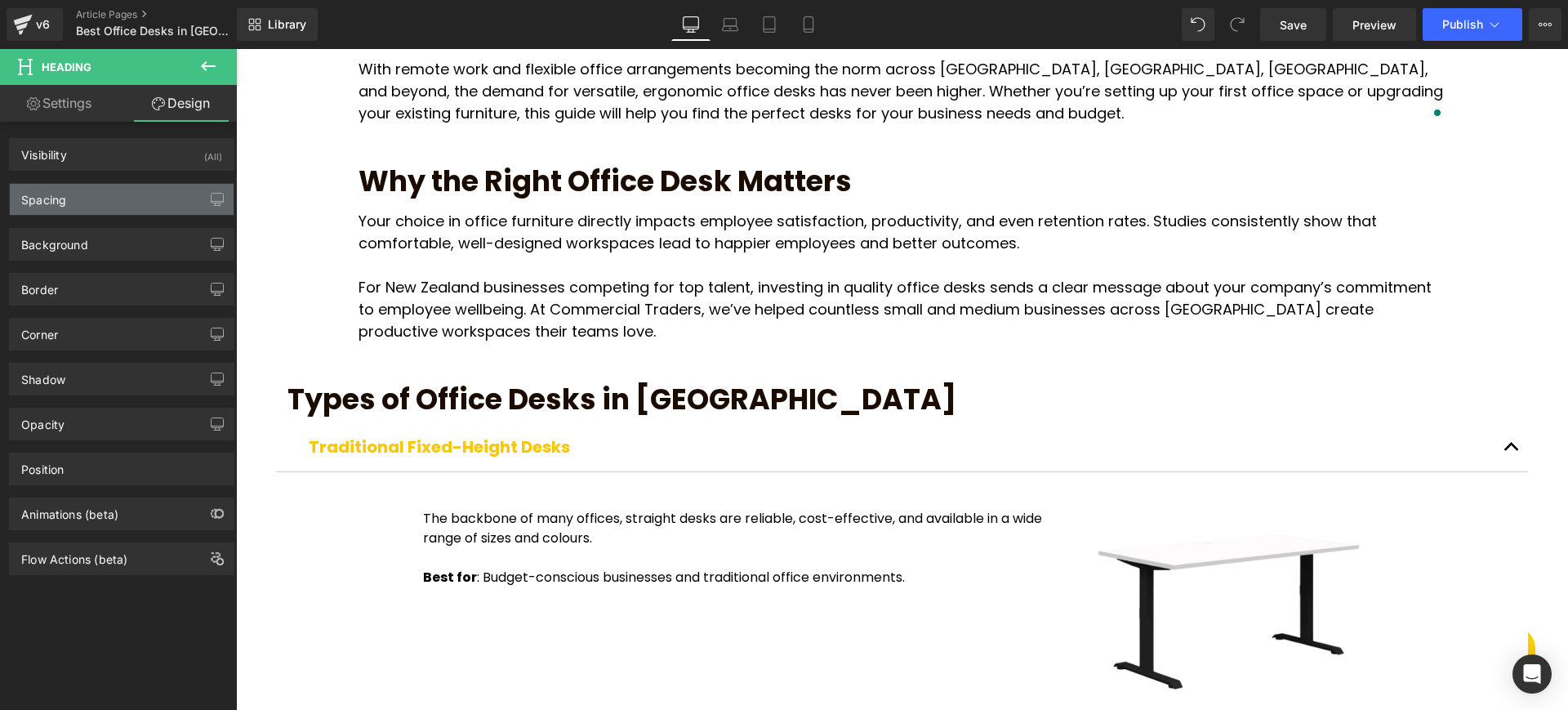
click at [112, 203] on div "Spacing" at bounding box center [121, 200] width 224 height 31
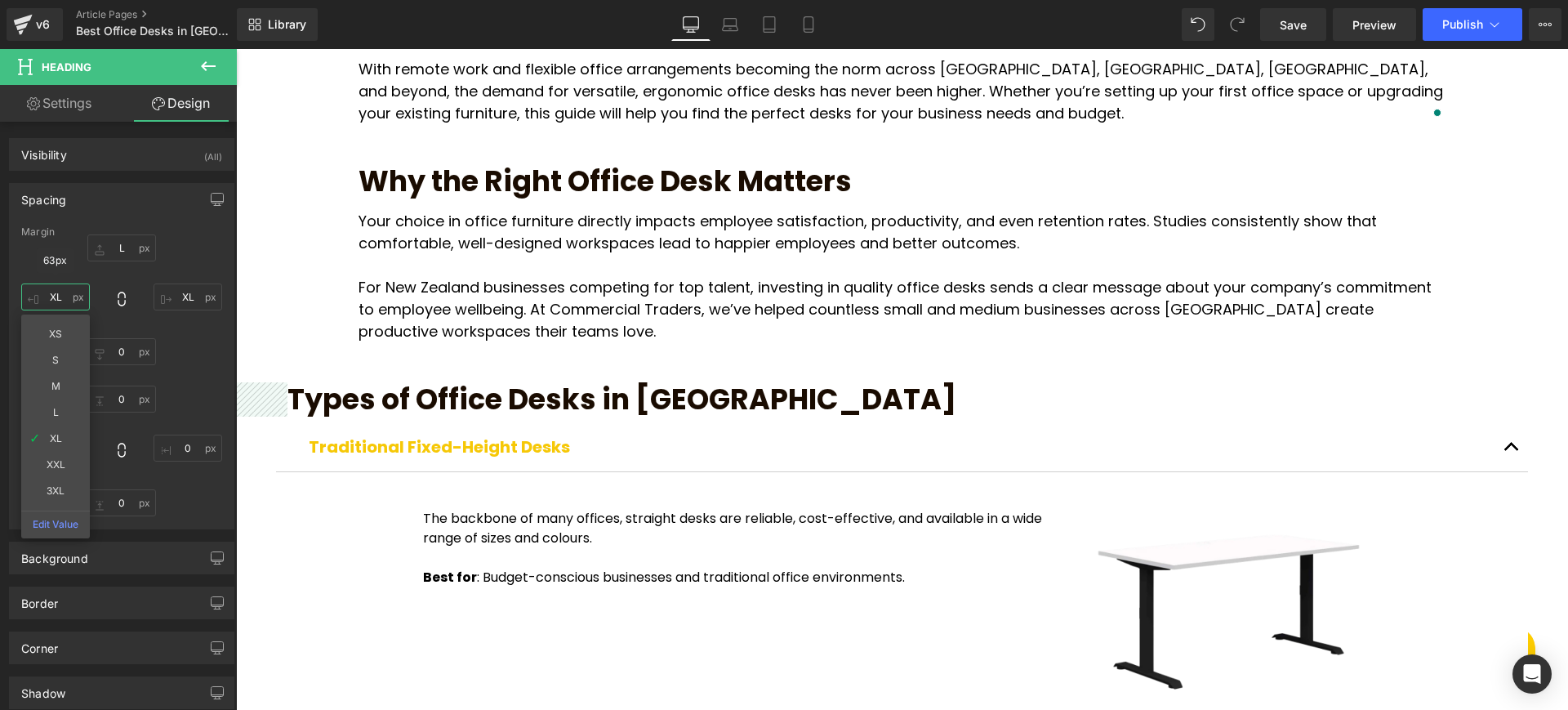
click at [44, 305] on input "XL" at bounding box center [55, 297] width 69 height 27
type input "3XL"
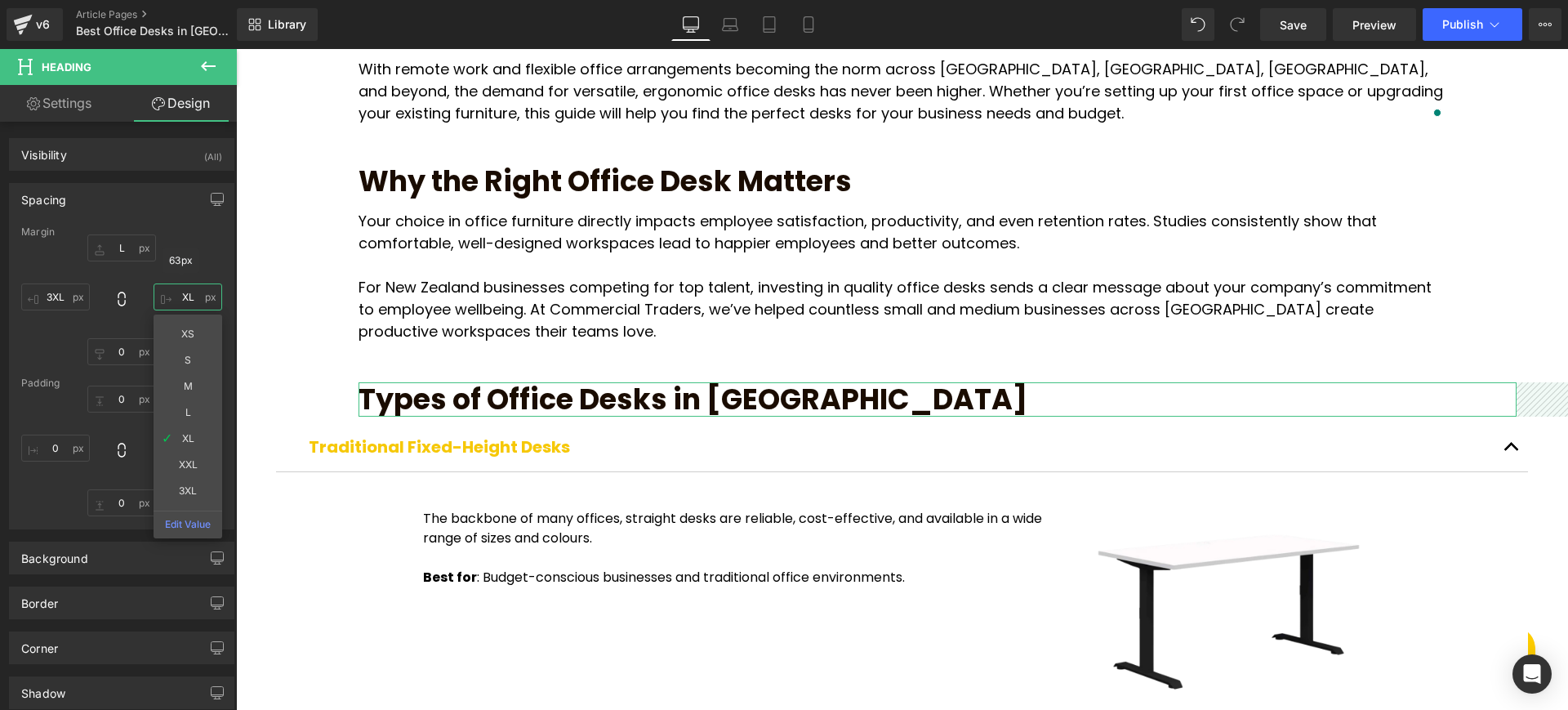
click at [193, 293] on input "XL" at bounding box center [188, 297] width 69 height 27
type input "3XL"
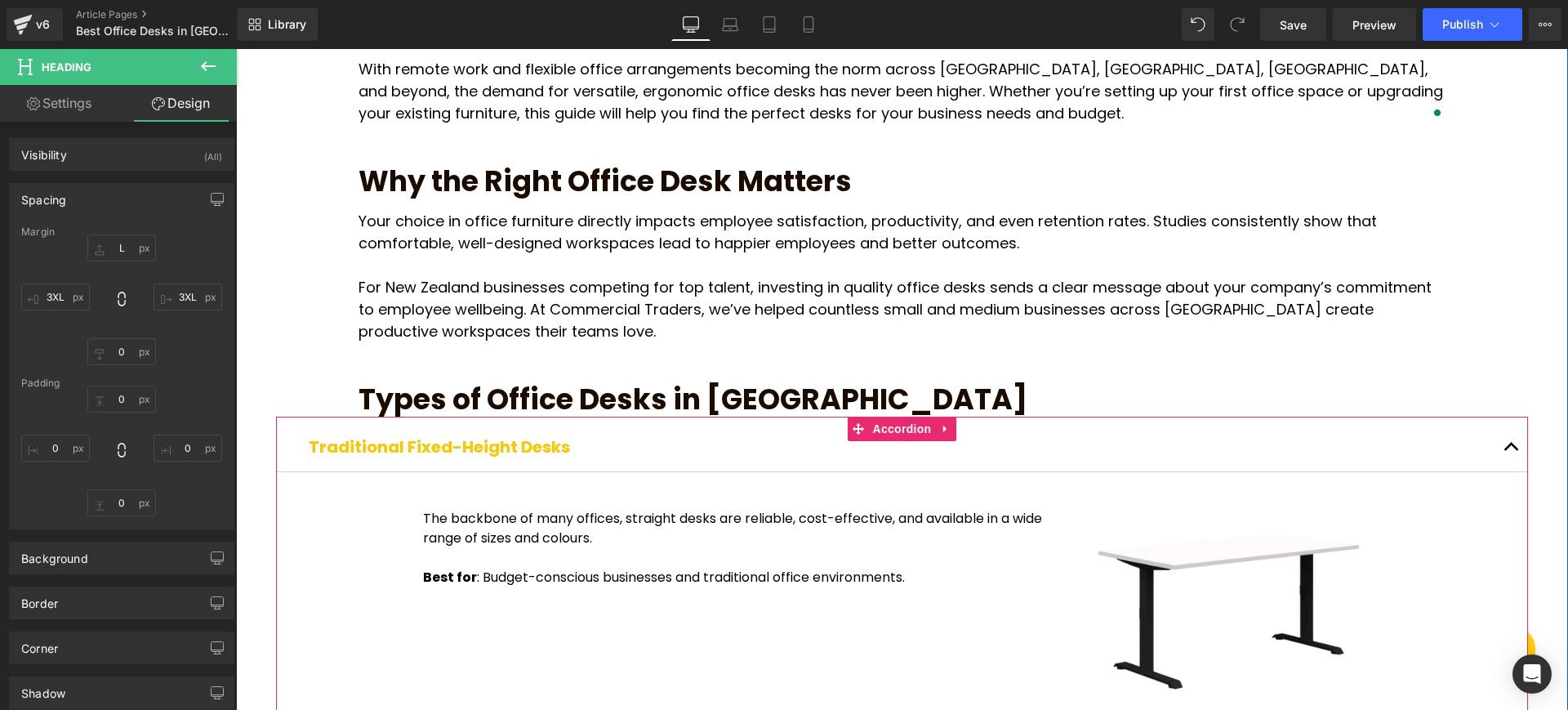
click at [345, 435] on b "Traditional Fixed-Height Desks" at bounding box center [440, 447] width 261 height 23
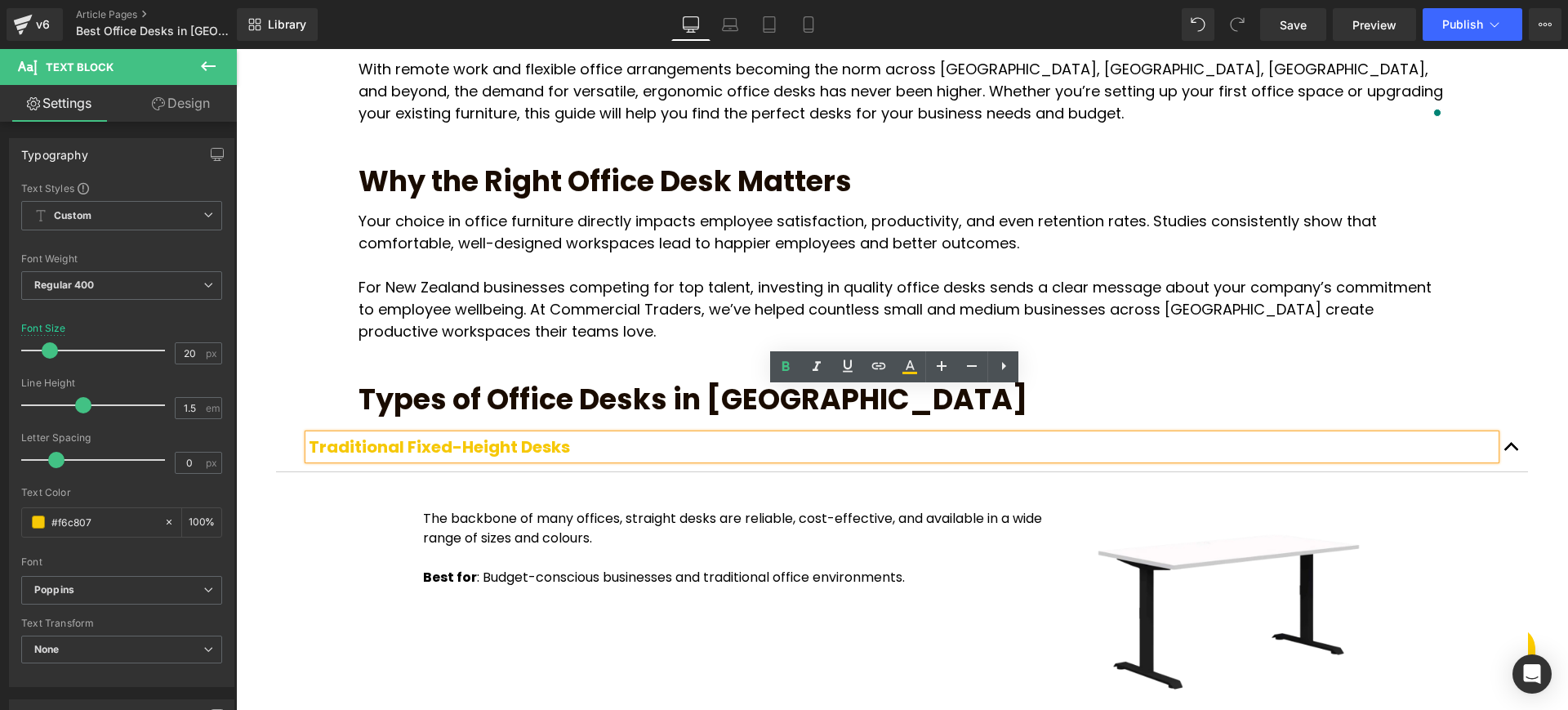
click at [315, 417] on div "Traditional Fixed-Height Desks Text Block The backbone of many offices, straigh…" at bounding box center [902, 687] width 1252 height 540
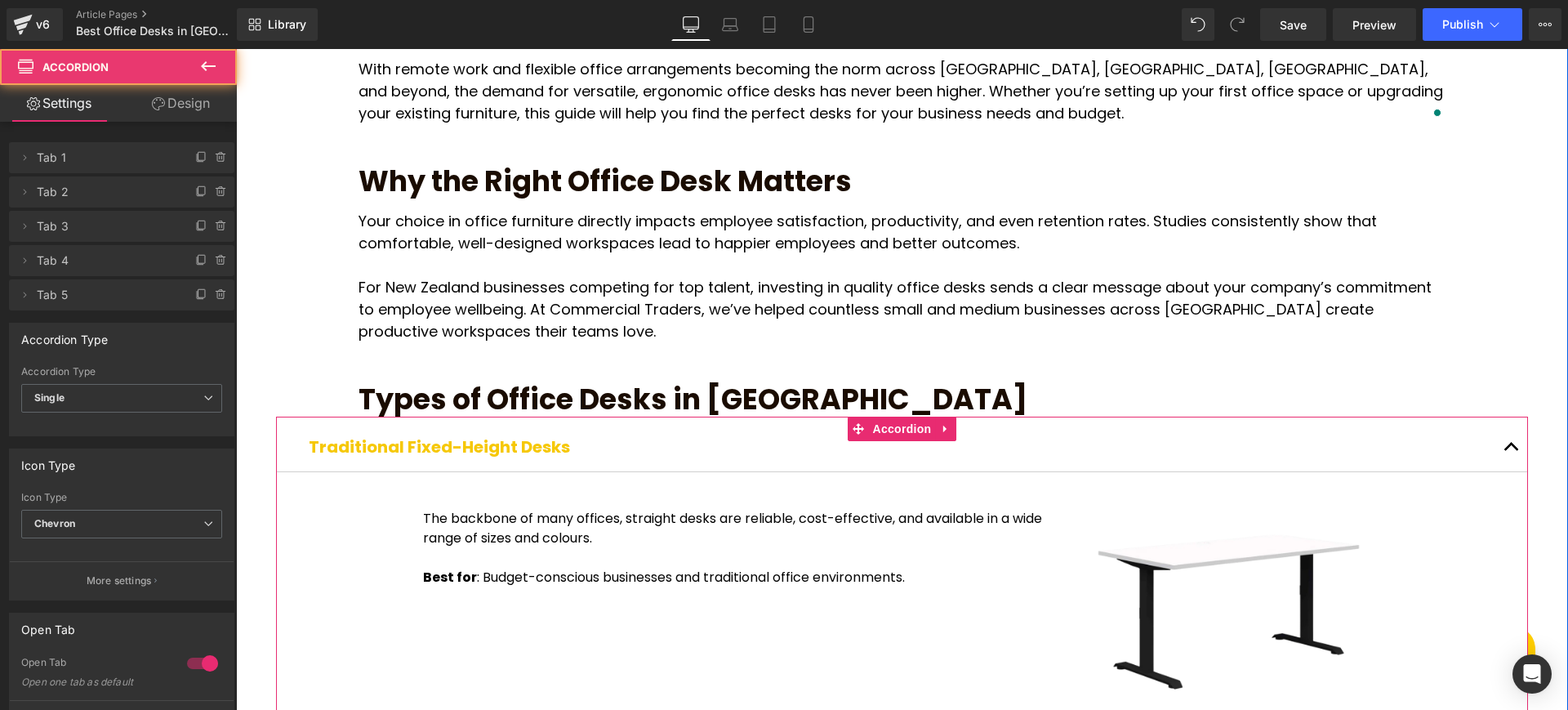
click at [278, 422] on div "Traditional Fixed-Height Desks Text Block" at bounding box center [902, 447] width 1252 height 49
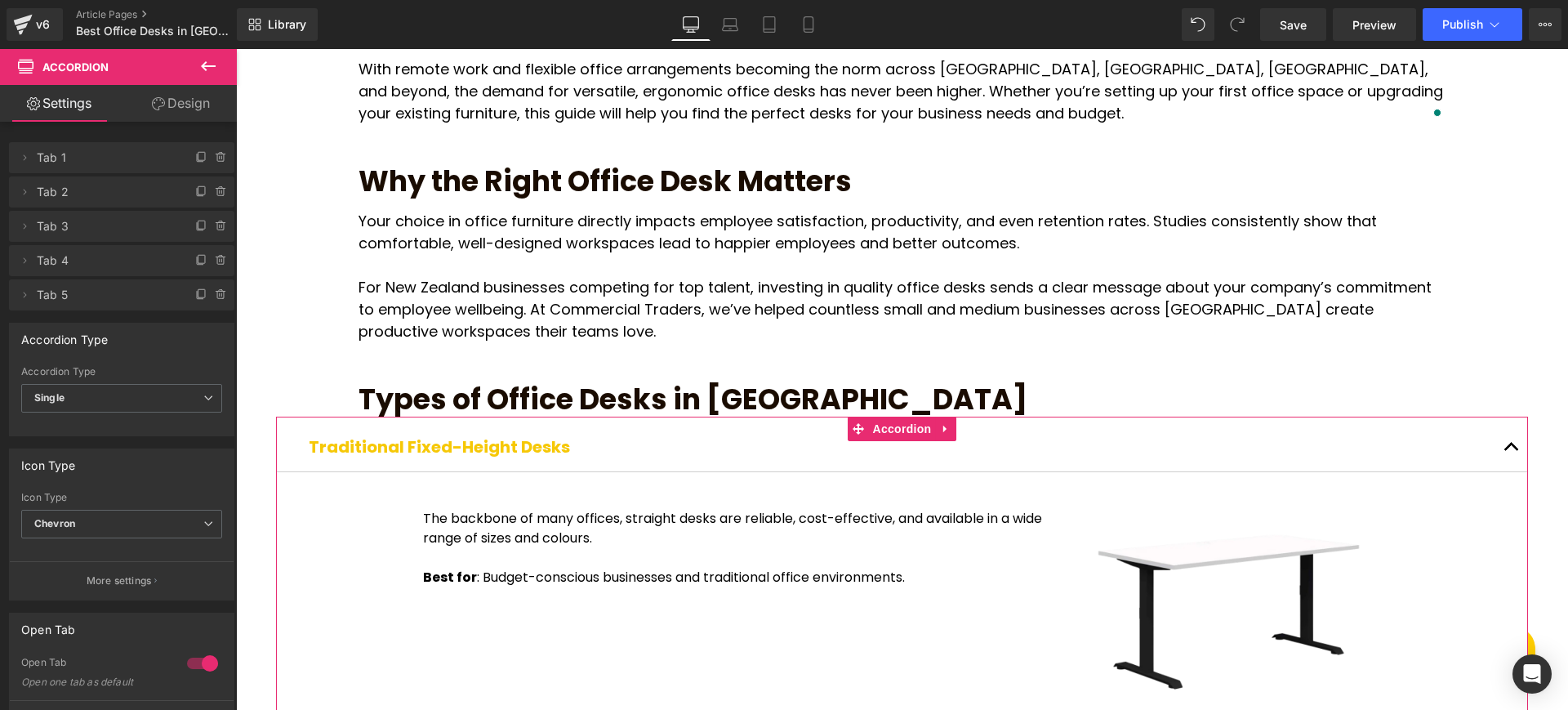
click at [185, 107] on link "Design" at bounding box center [181, 104] width 118 height 37
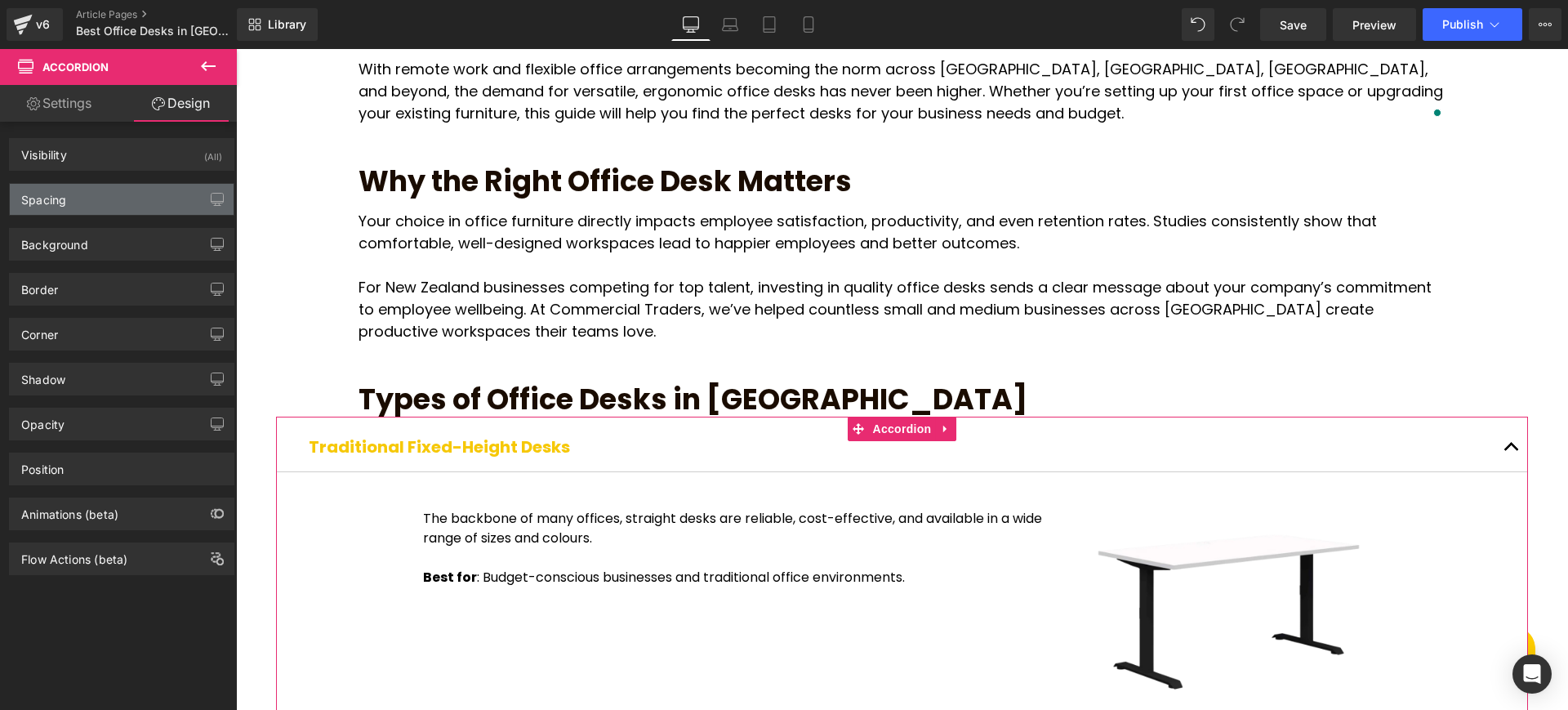
type input "0"
type input "L"
type input "0"
type input "L"
type input "XS"
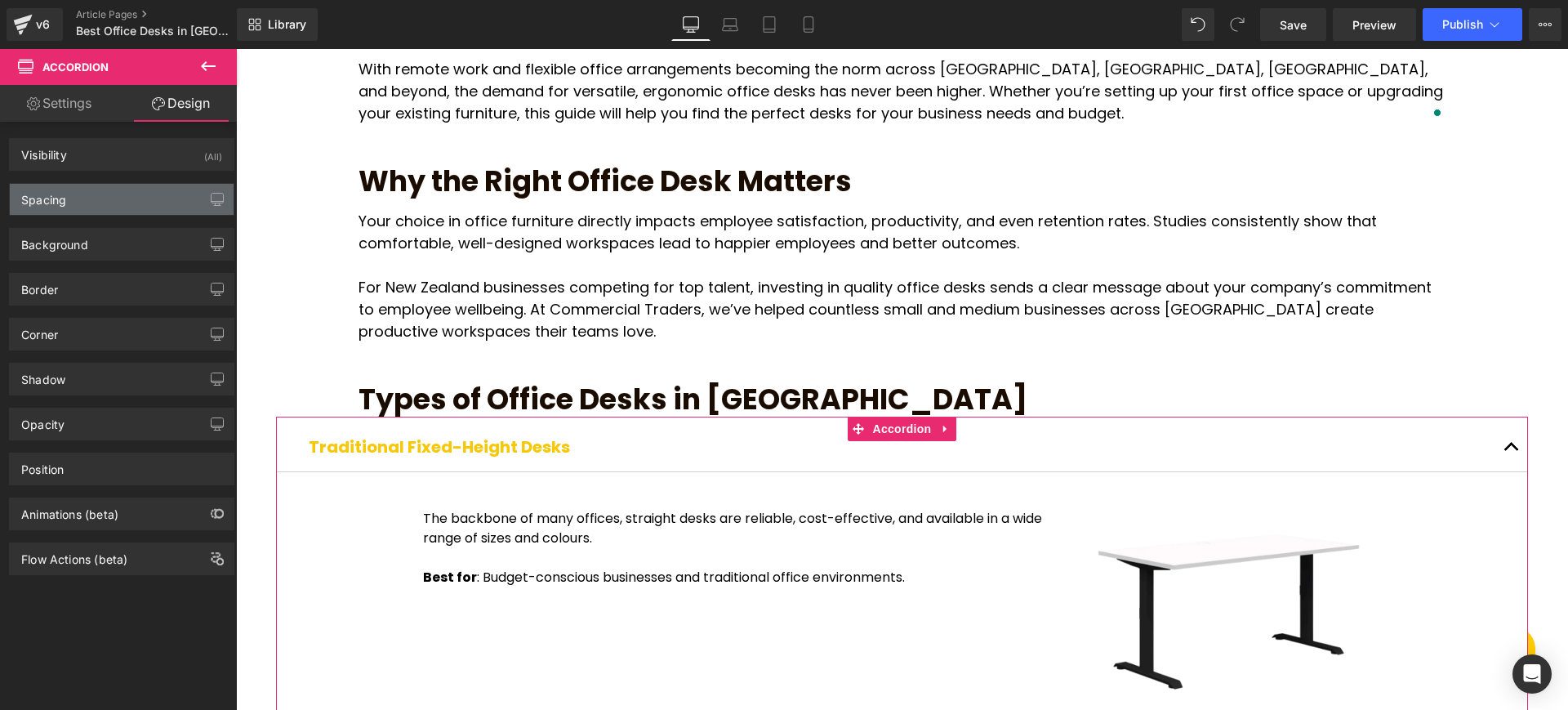
type input "0"
type input "30"
type input "0"
click at [134, 207] on div "Spacing" at bounding box center [121, 200] width 224 height 31
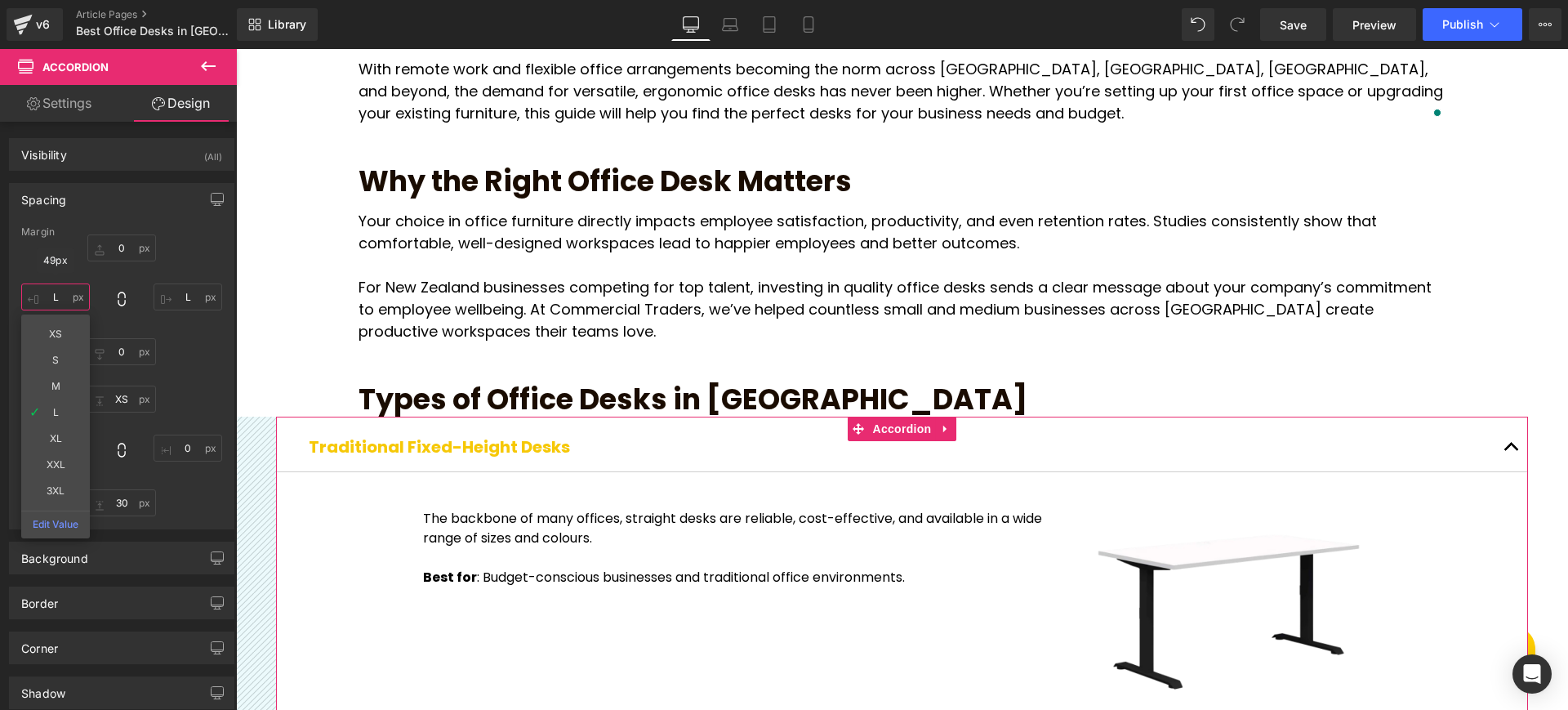
click at [50, 303] on input "L" at bounding box center [55, 297] width 69 height 27
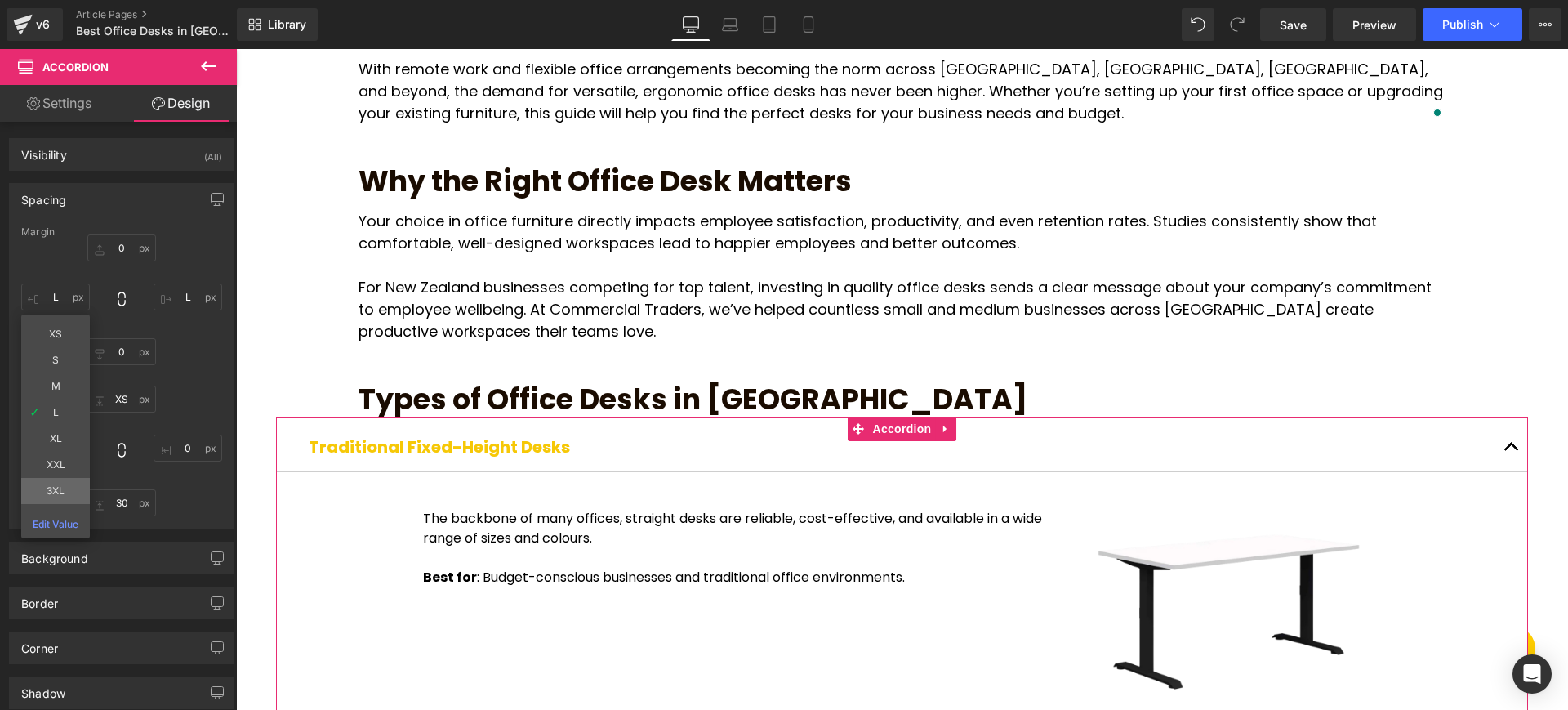
type input "3XL"
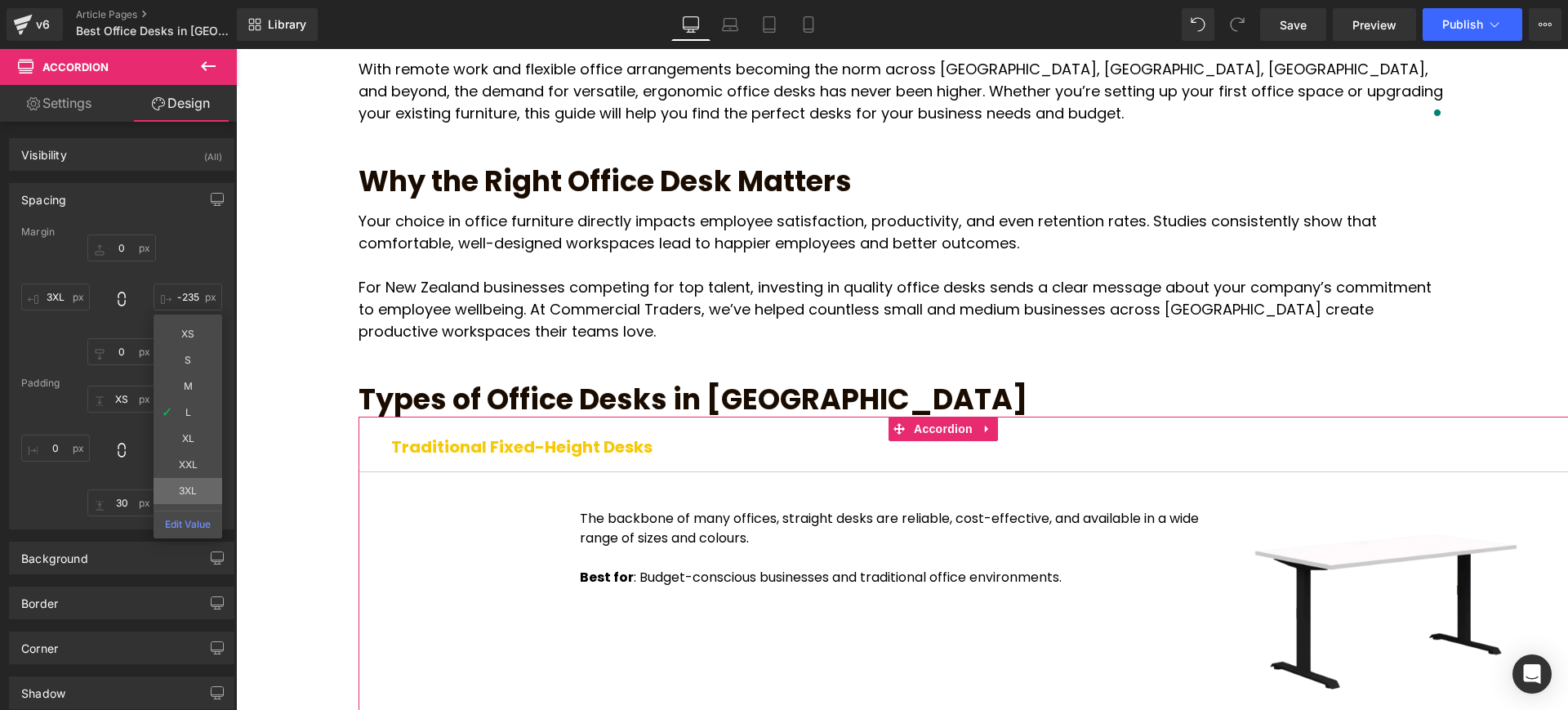
type input "3XL"
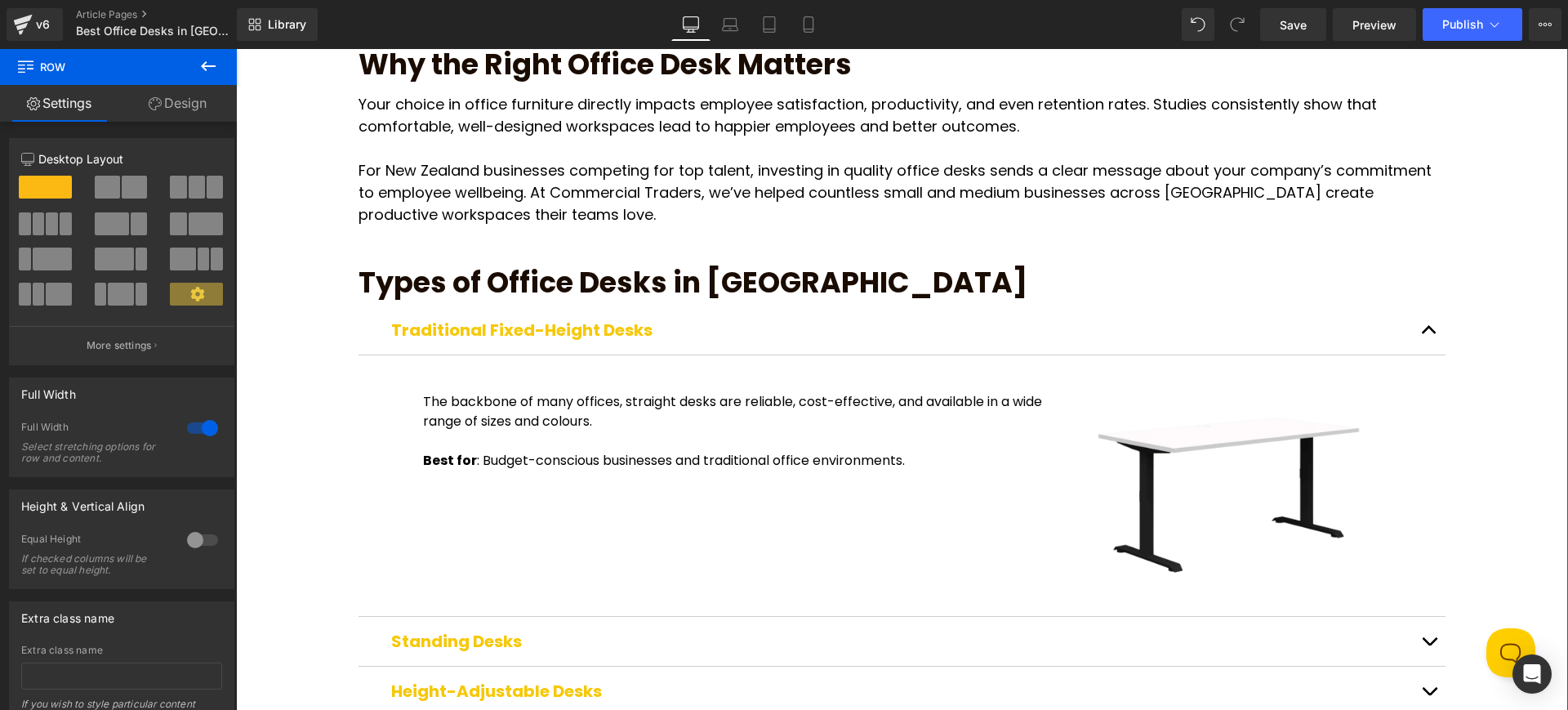
scroll to position [511, 0]
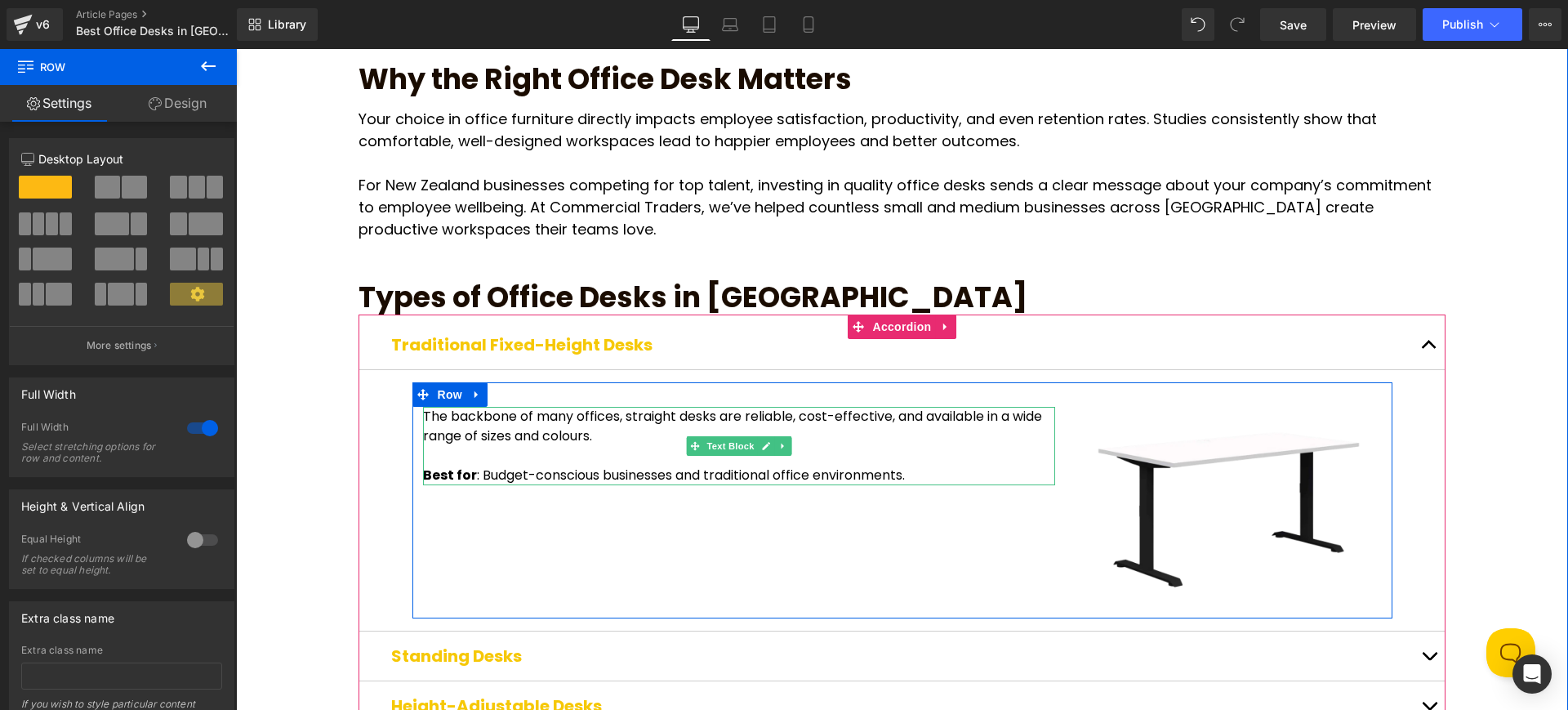
click at [450, 407] on p "The backbone of many offices, straight desks are reliable, cost-effective, and …" at bounding box center [739, 426] width 632 height 39
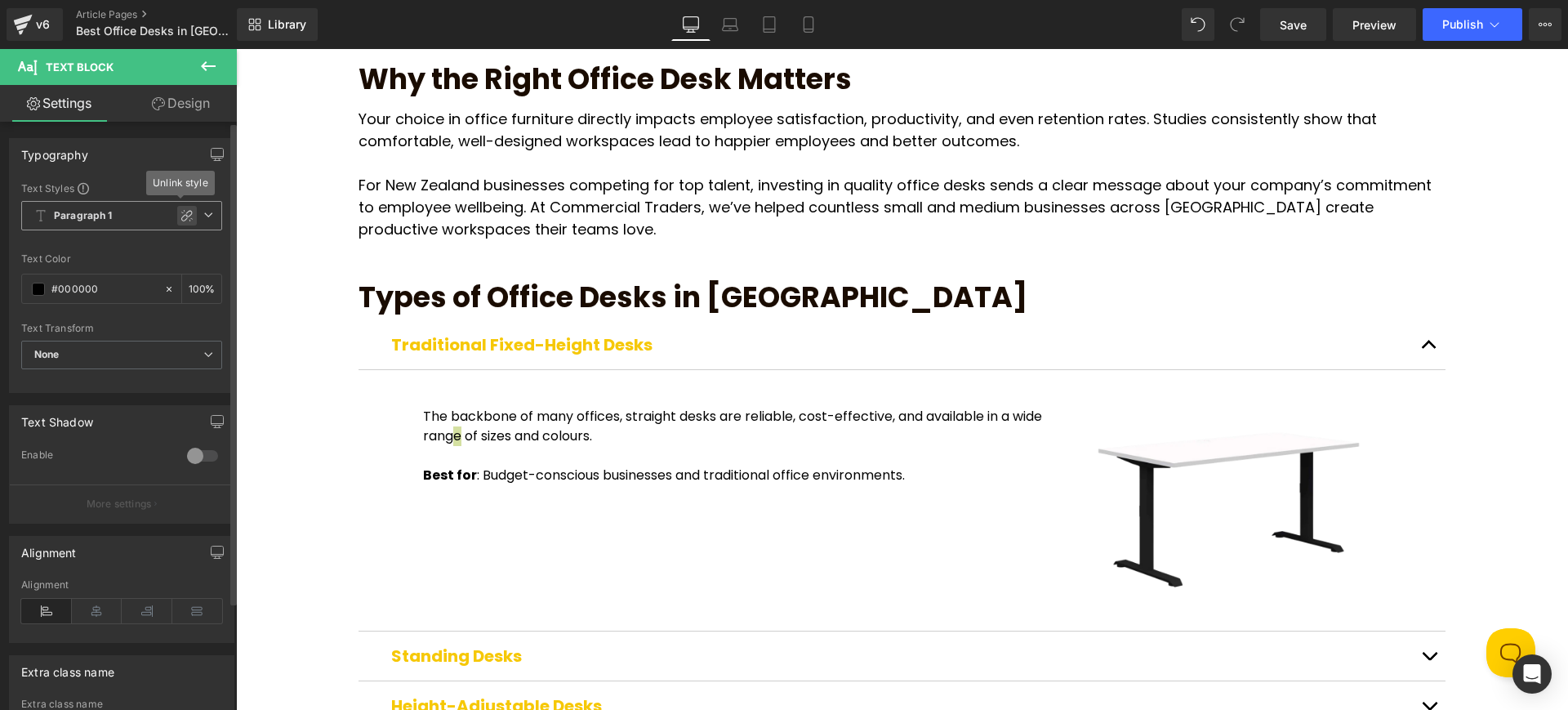
click at [185, 221] on icon at bounding box center [186, 215] width 13 height 13
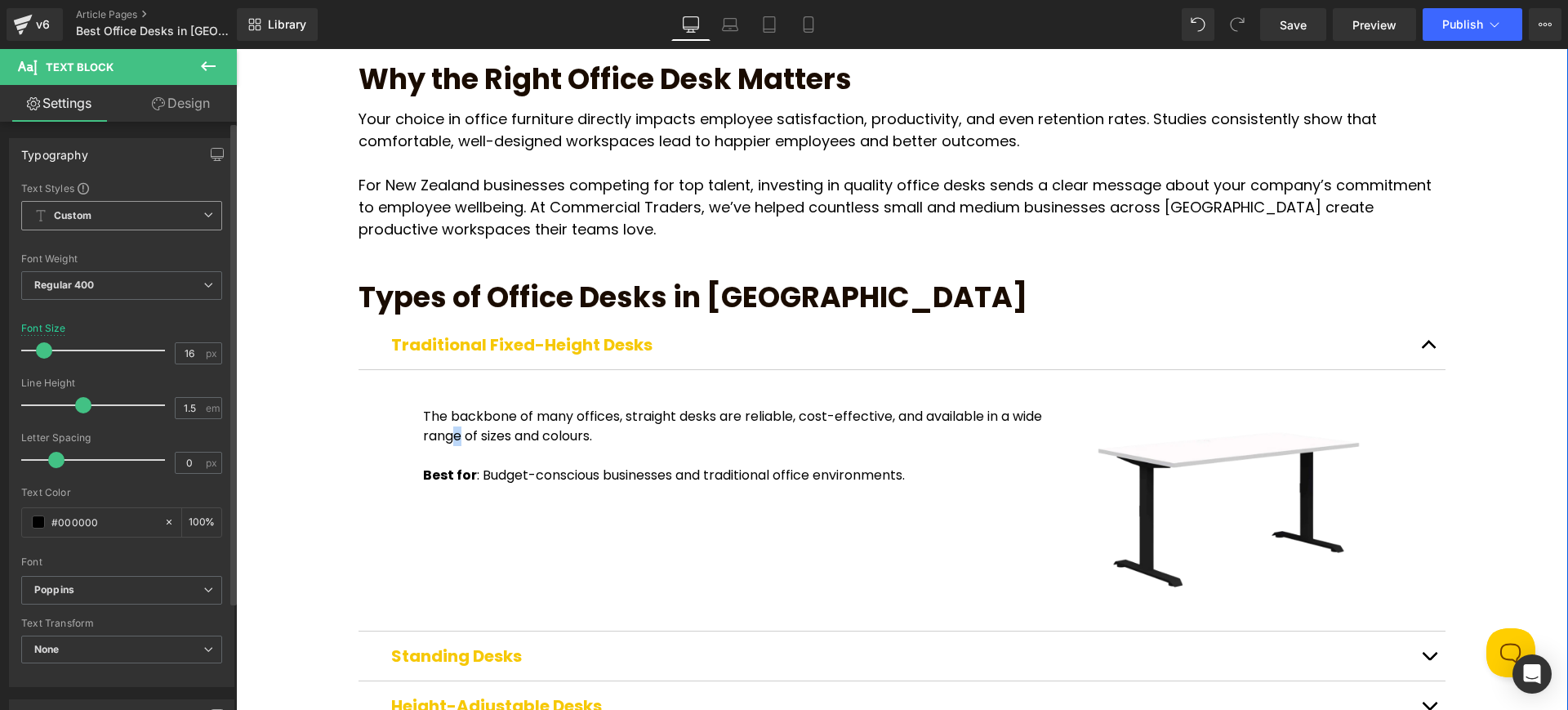
click at [492, 174] on p "For New Zealand businesses competing for top talent, investing in quality offic…" at bounding box center [902, 207] width 1087 height 66
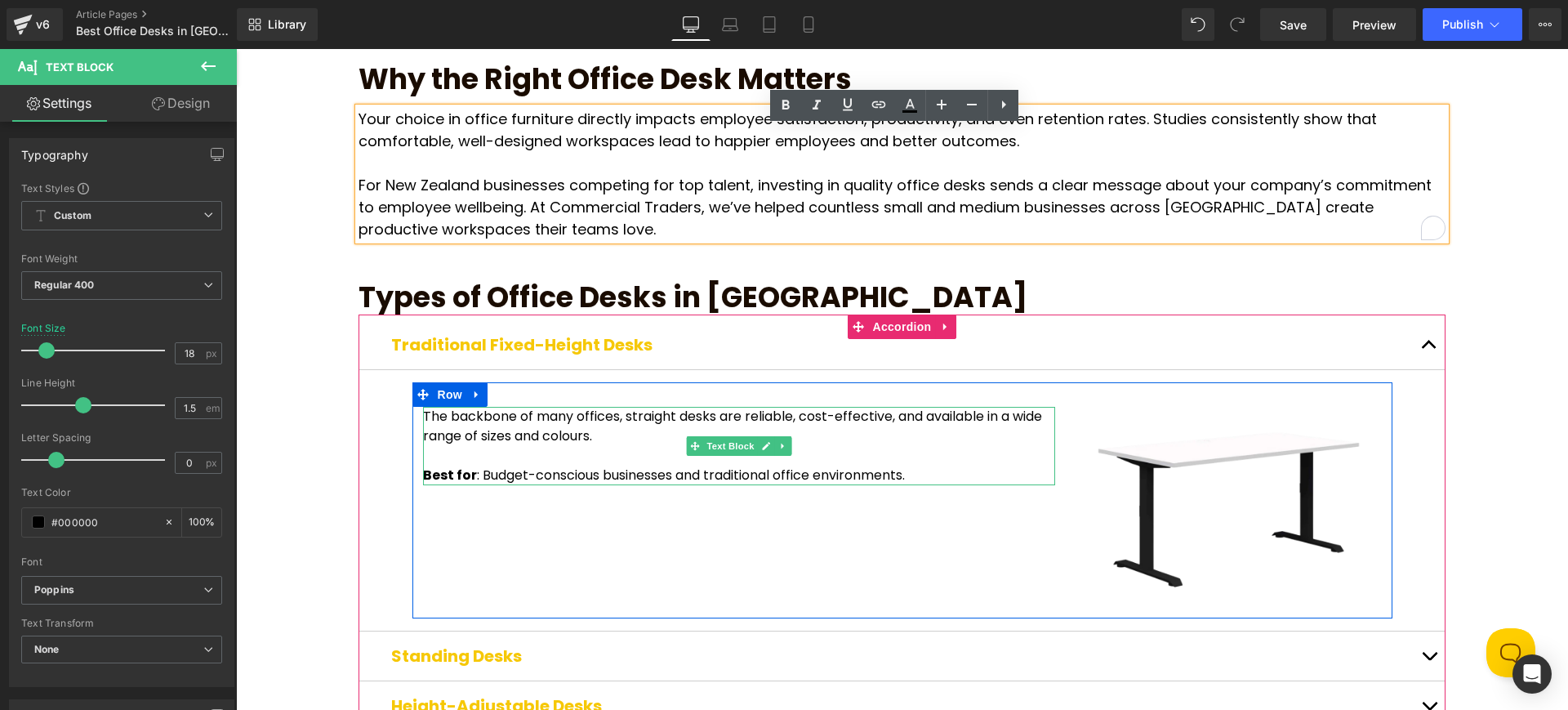
click at [491, 446] on p "To enrich screen reader interactions, please activate Accessibility in Grammarl…" at bounding box center [739, 455] width 632 height 19
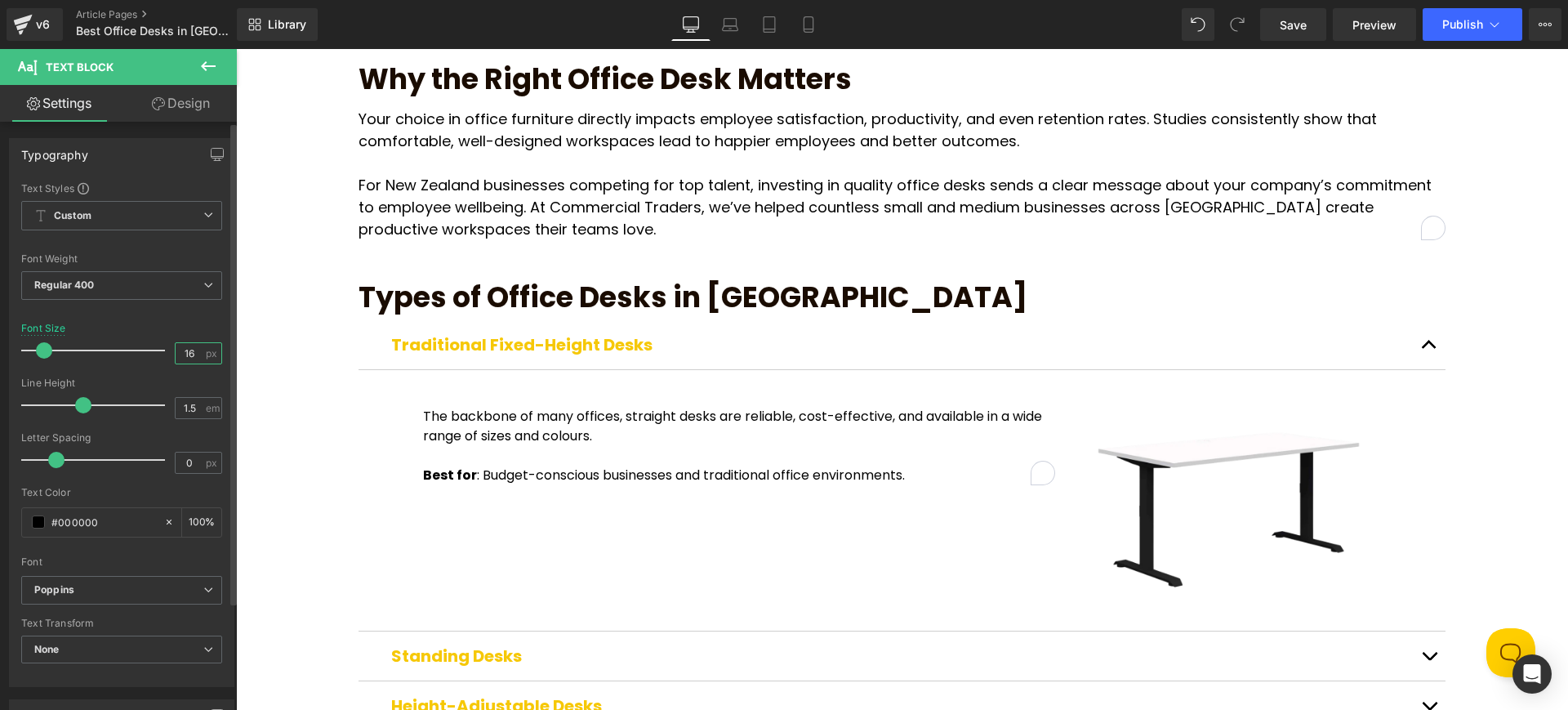
click at [184, 348] on input "16" at bounding box center [190, 353] width 29 height 20
type input "18"
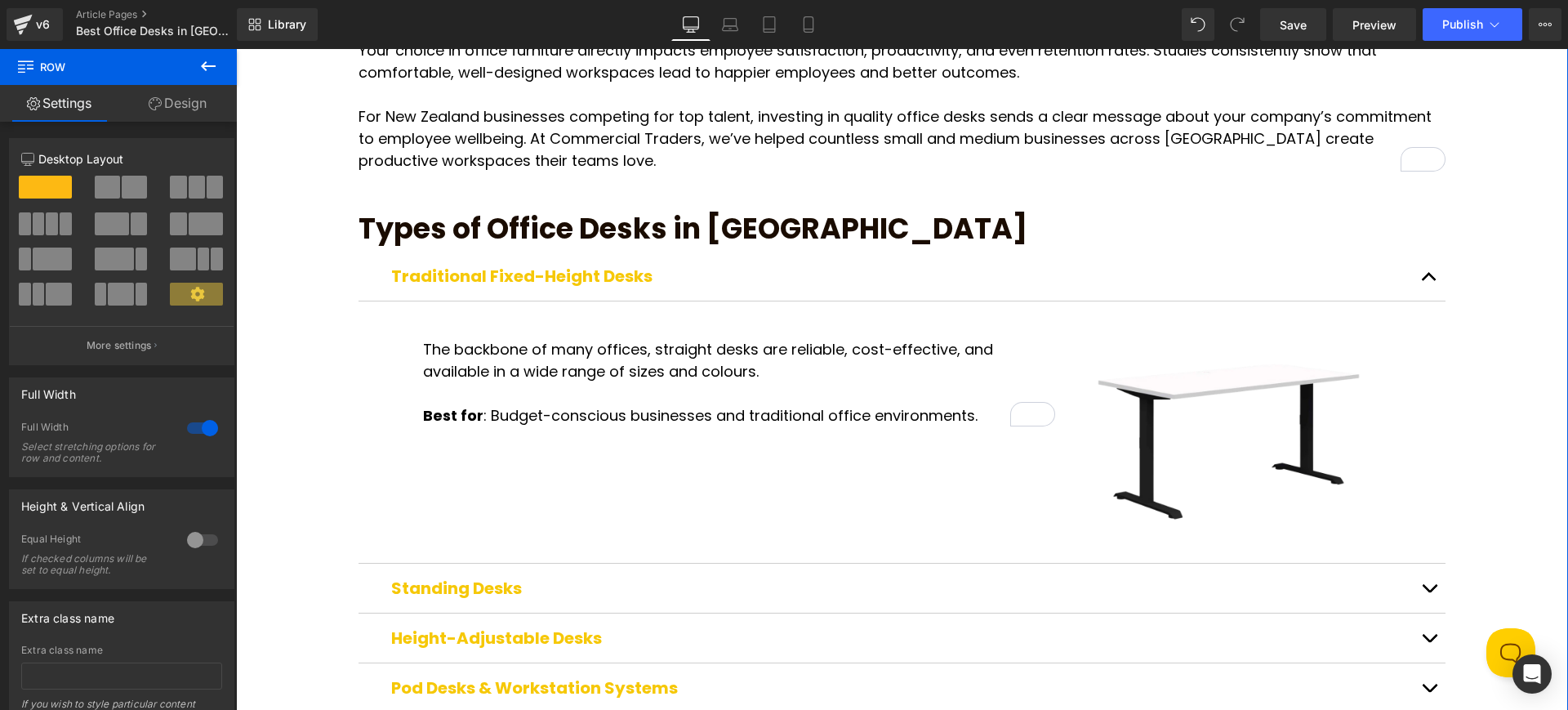
scroll to position [626, 0]
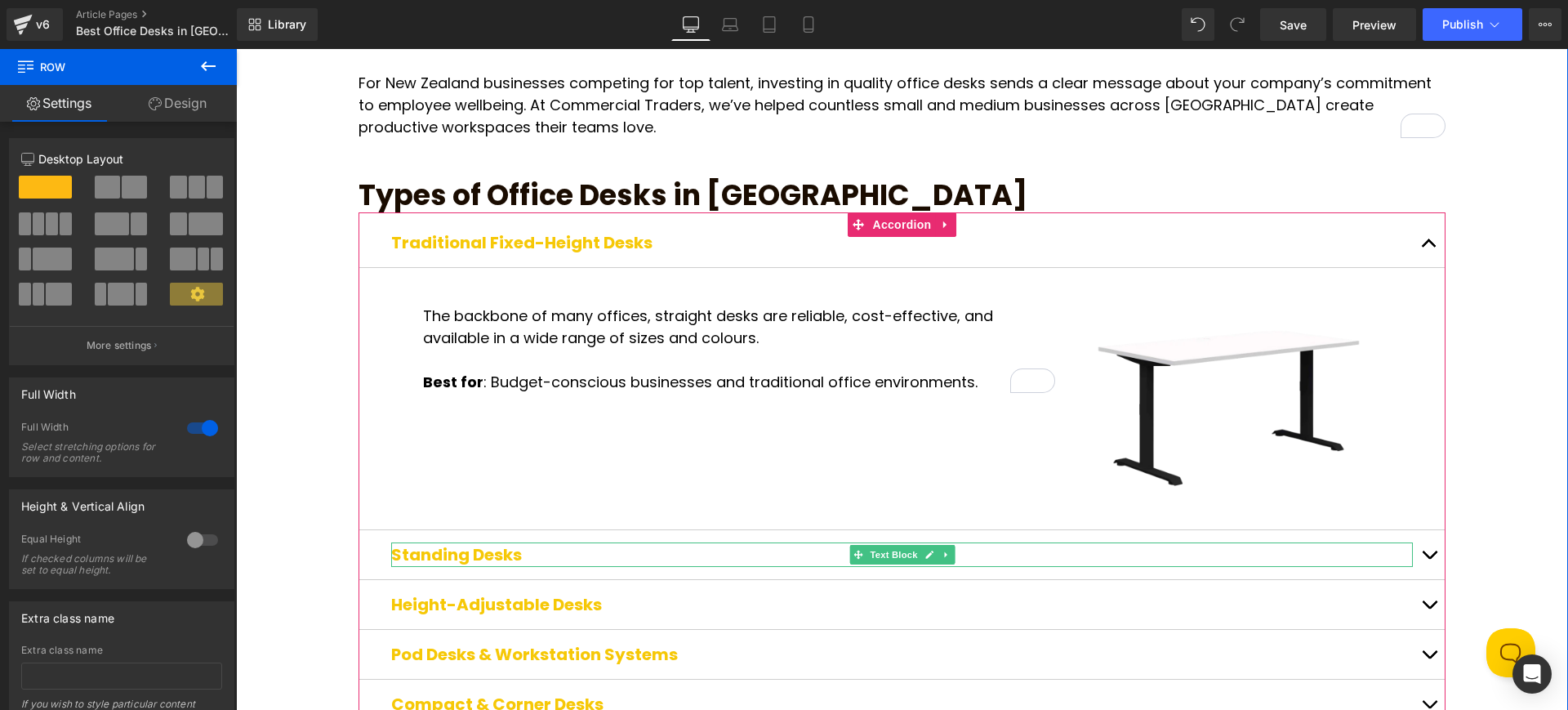
click at [432, 543] on strong "Standing Desks" at bounding box center [456, 555] width 131 height 23
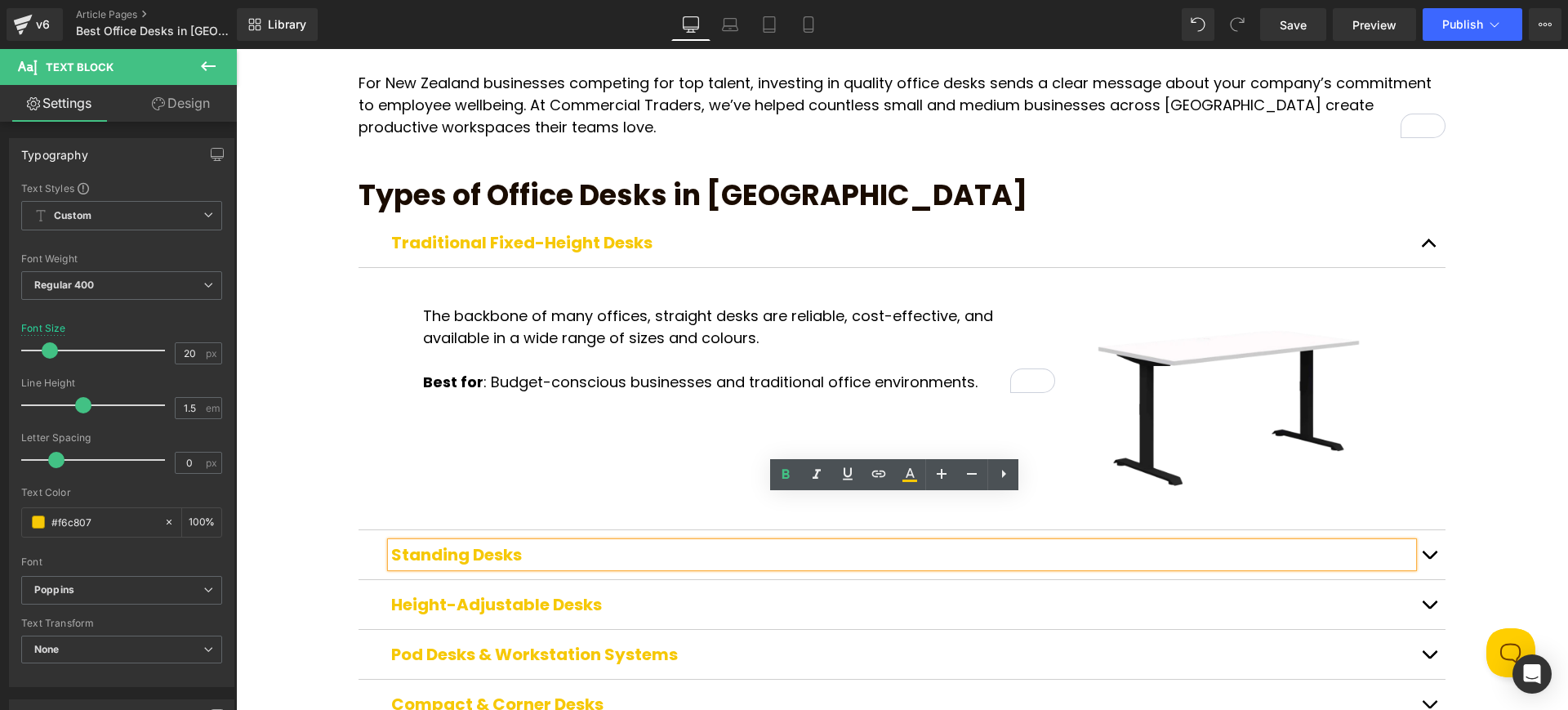
click at [1430, 559] on span "button" at bounding box center [1430, 559] width 0 height 0
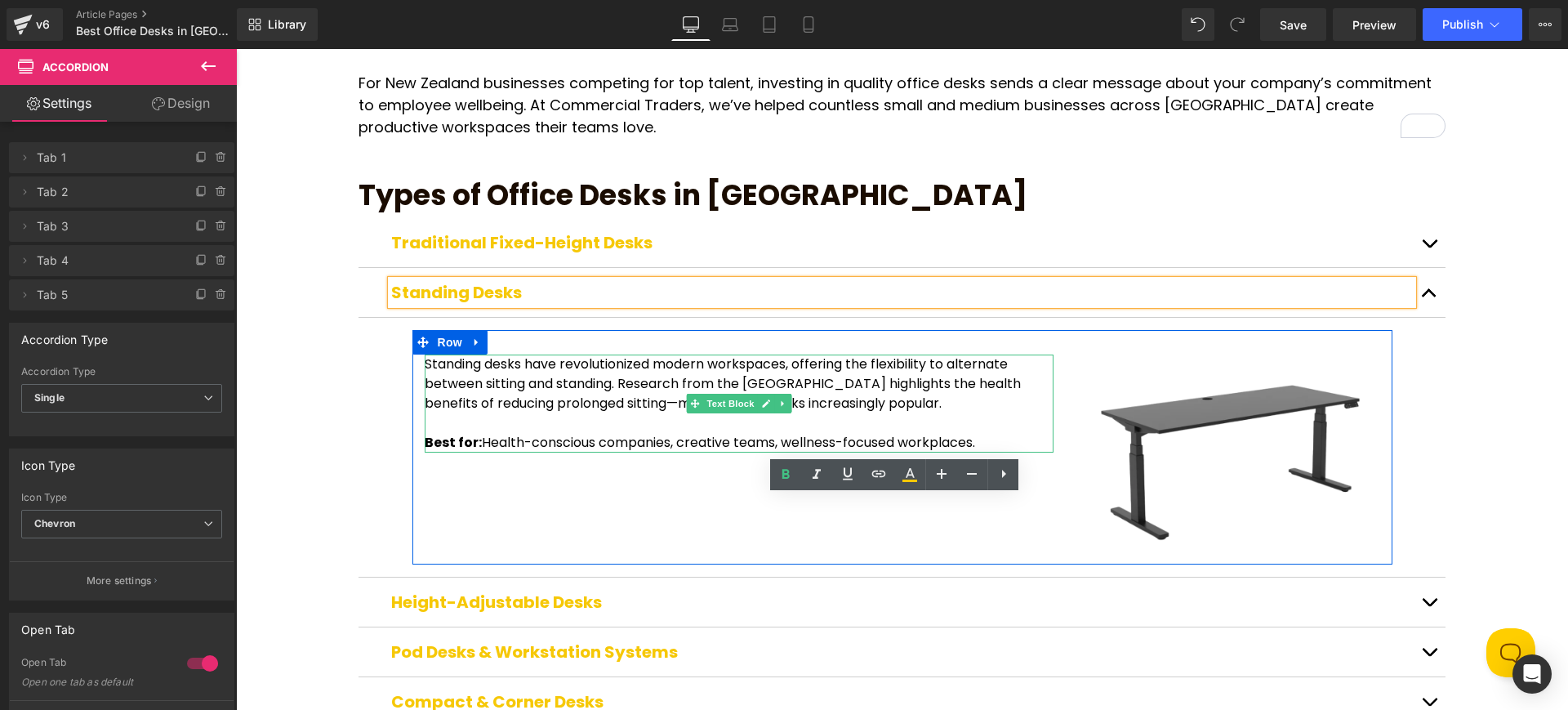
drag, startPoint x: 695, startPoint y: 336, endPoint x: 425, endPoint y: 388, distance: 275.0
click at [695, 355] on p "Standing desks have revolutionized modern workspaces, offering the flexibility …" at bounding box center [738, 384] width 629 height 59
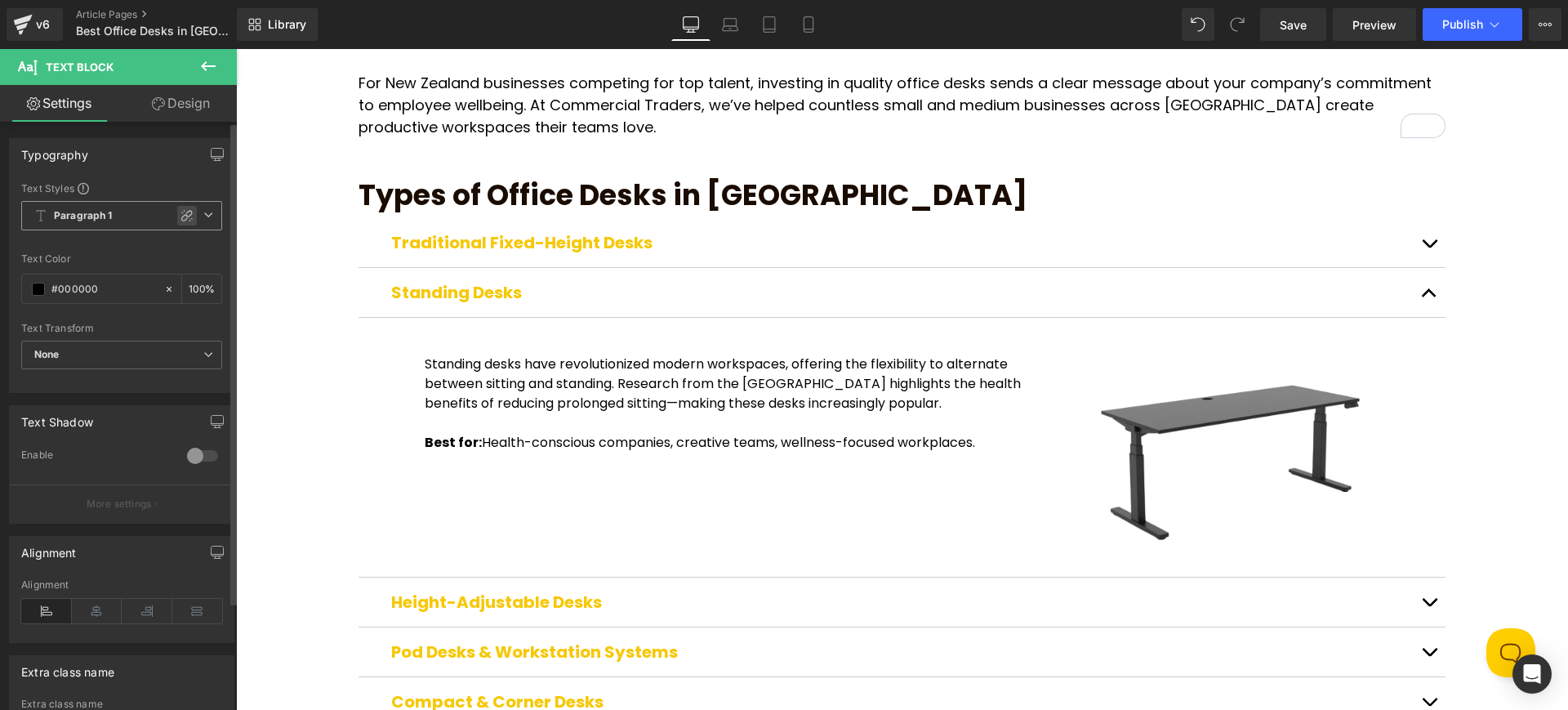
click at [180, 212] on icon at bounding box center [186, 215] width 13 height 13
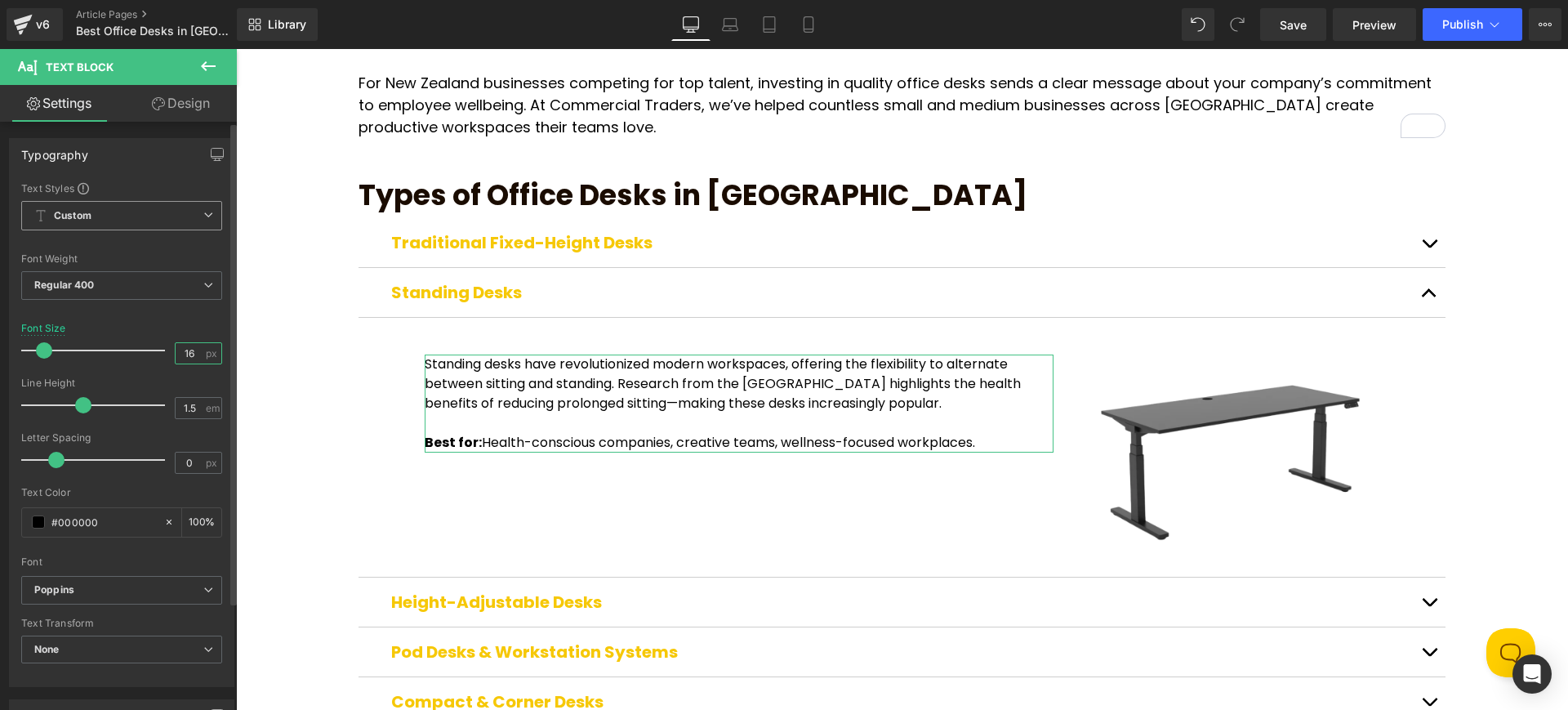
click at [196, 355] on input "16" at bounding box center [190, 353] width 29 height 20
type input "18"
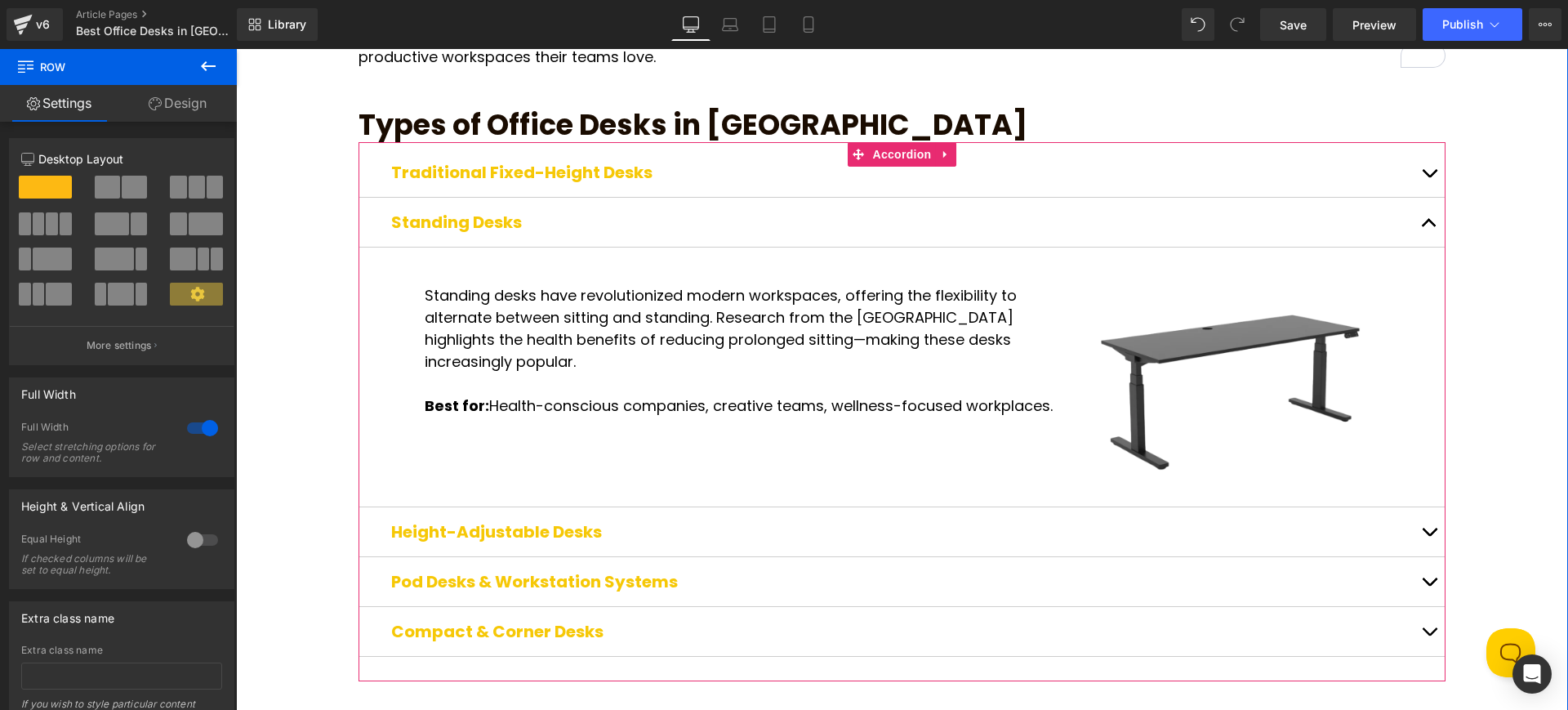
scroll to position [727, 0]
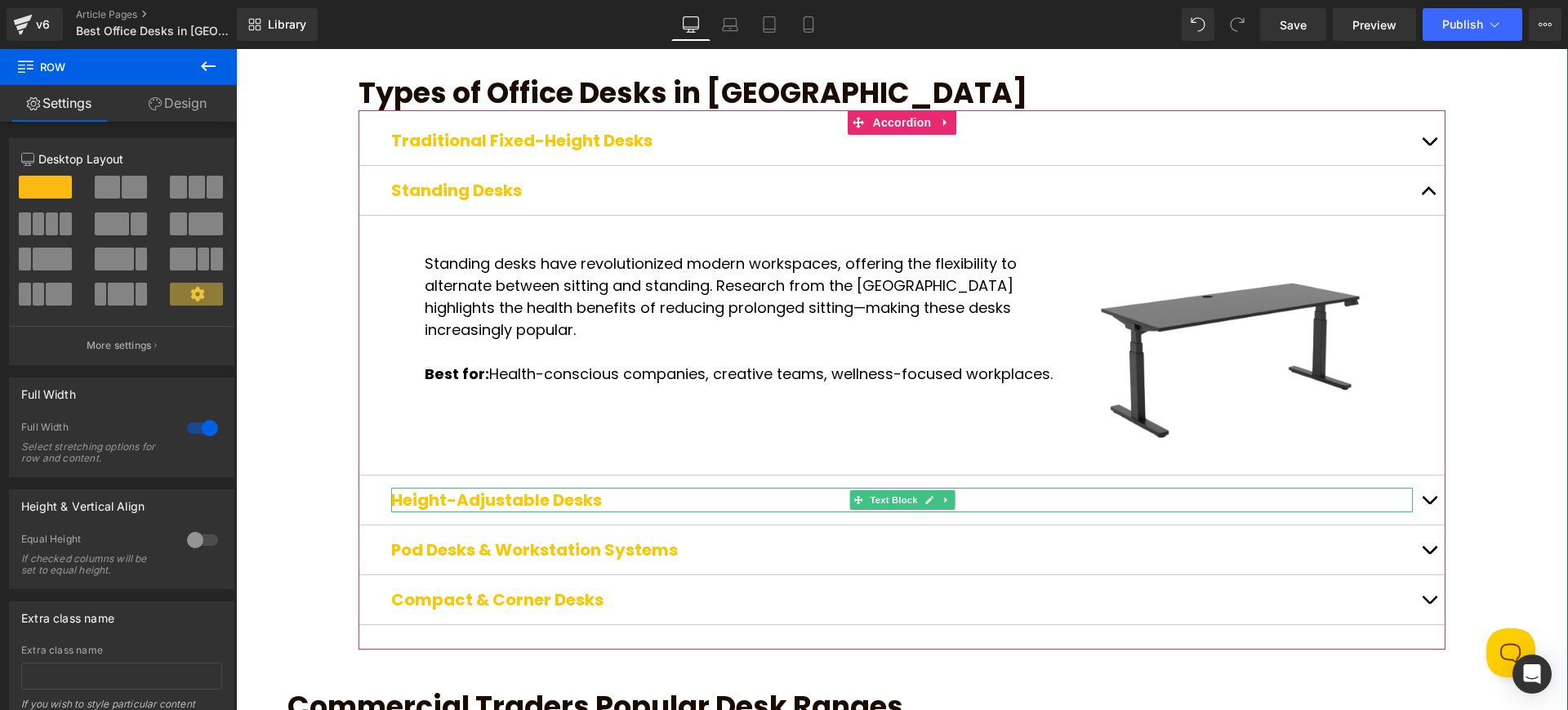
click at [518, 488] on strong "Height-Adjustable Desks" at bounding box center [497, 500] width 211 height 23
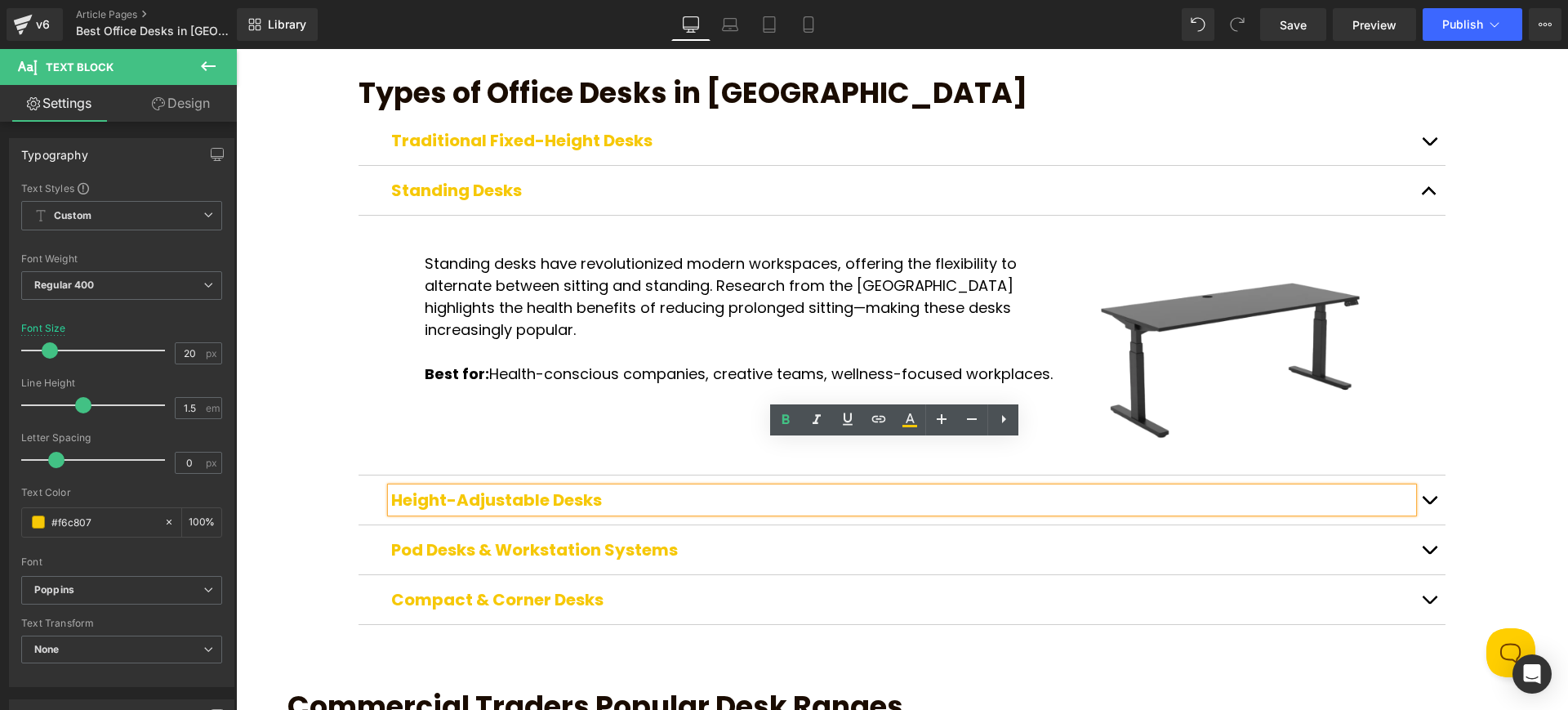
click at [1429, 476] on button "button" at bounding box center [1430, 500] width 33 height 49
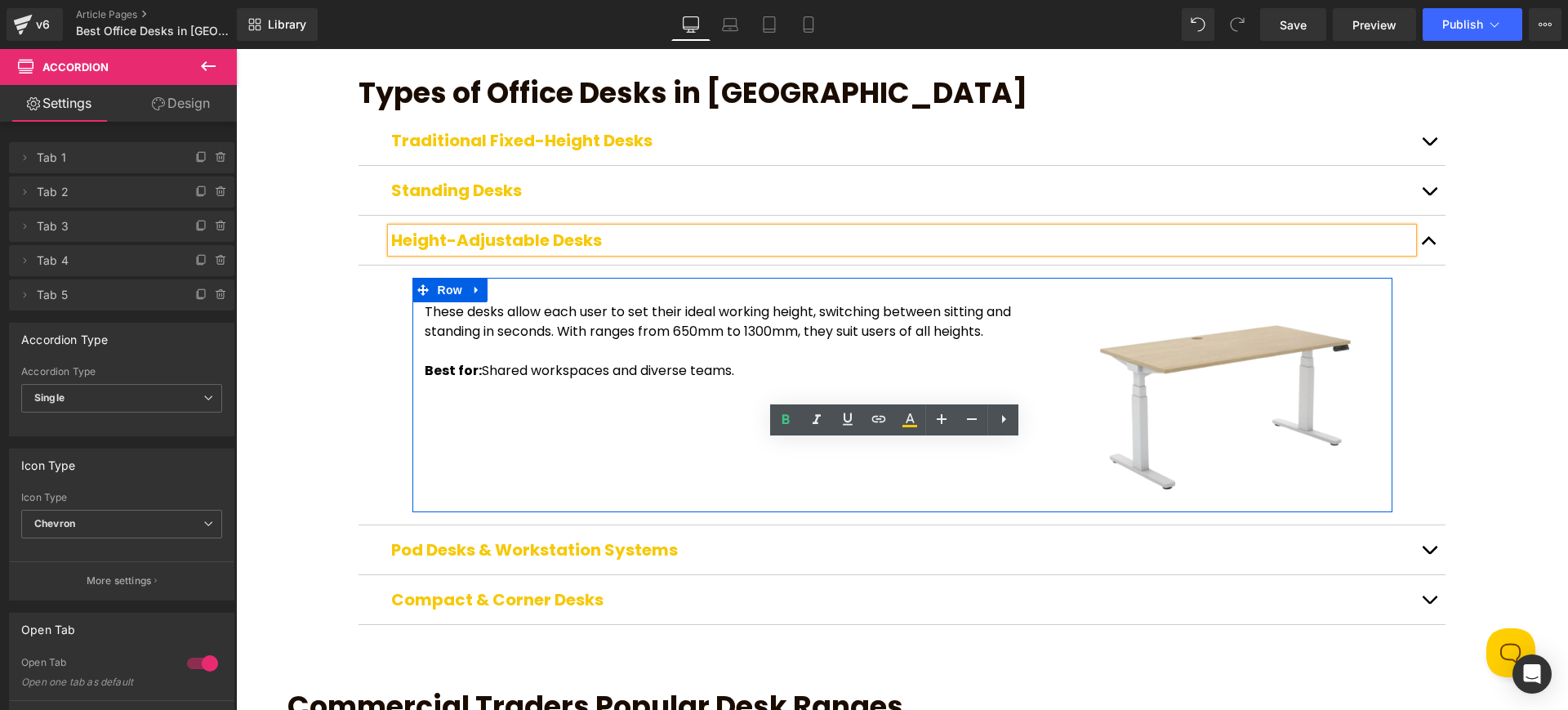
click at [564, 361] on p "Best for: Shared workspaces and diverse teams." at bounding box center [738, 371] width 629 height 19
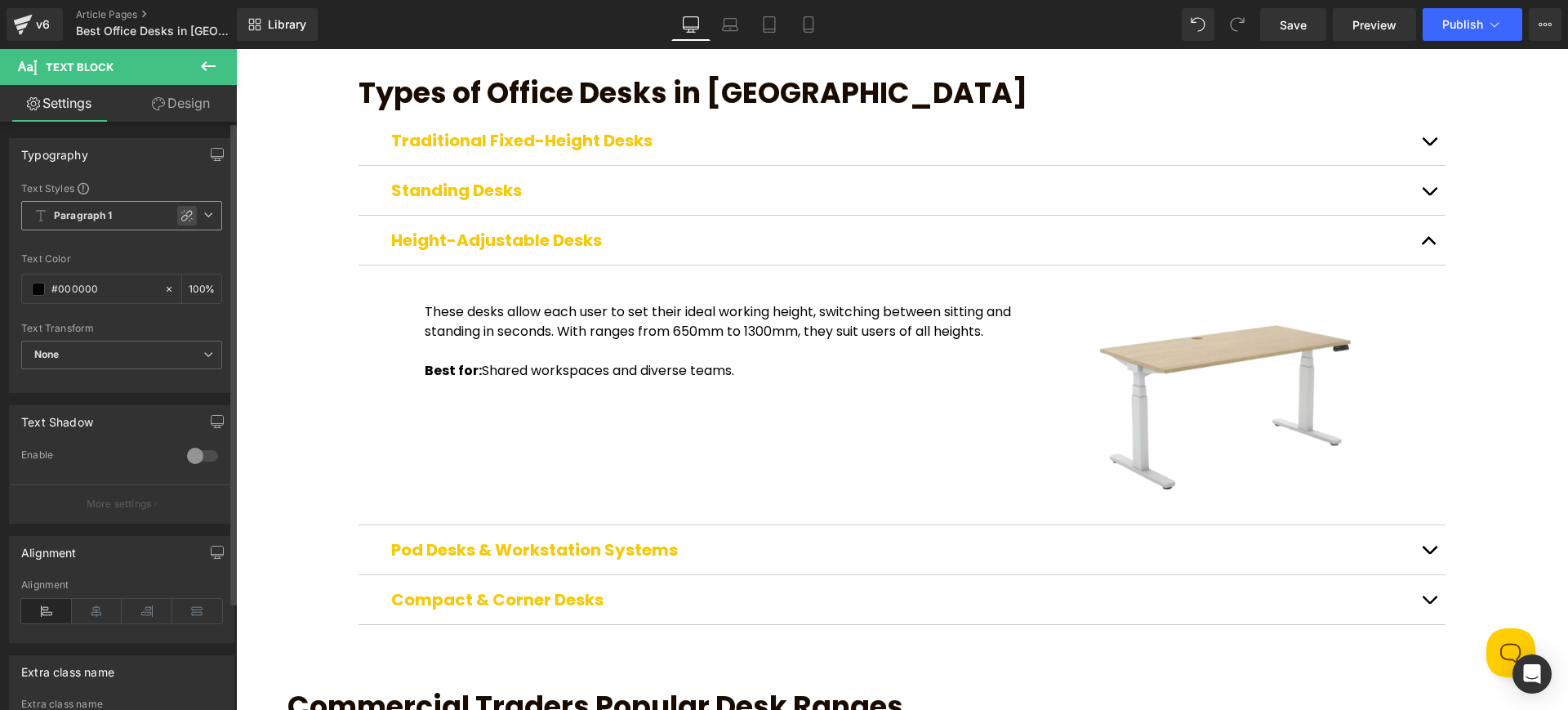
click at [183, 0] on div "You are previewing how the Live Preset 0 will restyle your page. You can not ed…" at bounding box center [784, 0] width 1568 height 0
click at [184, 211] on icon at bounding box center [186, 215] width 13 height 13
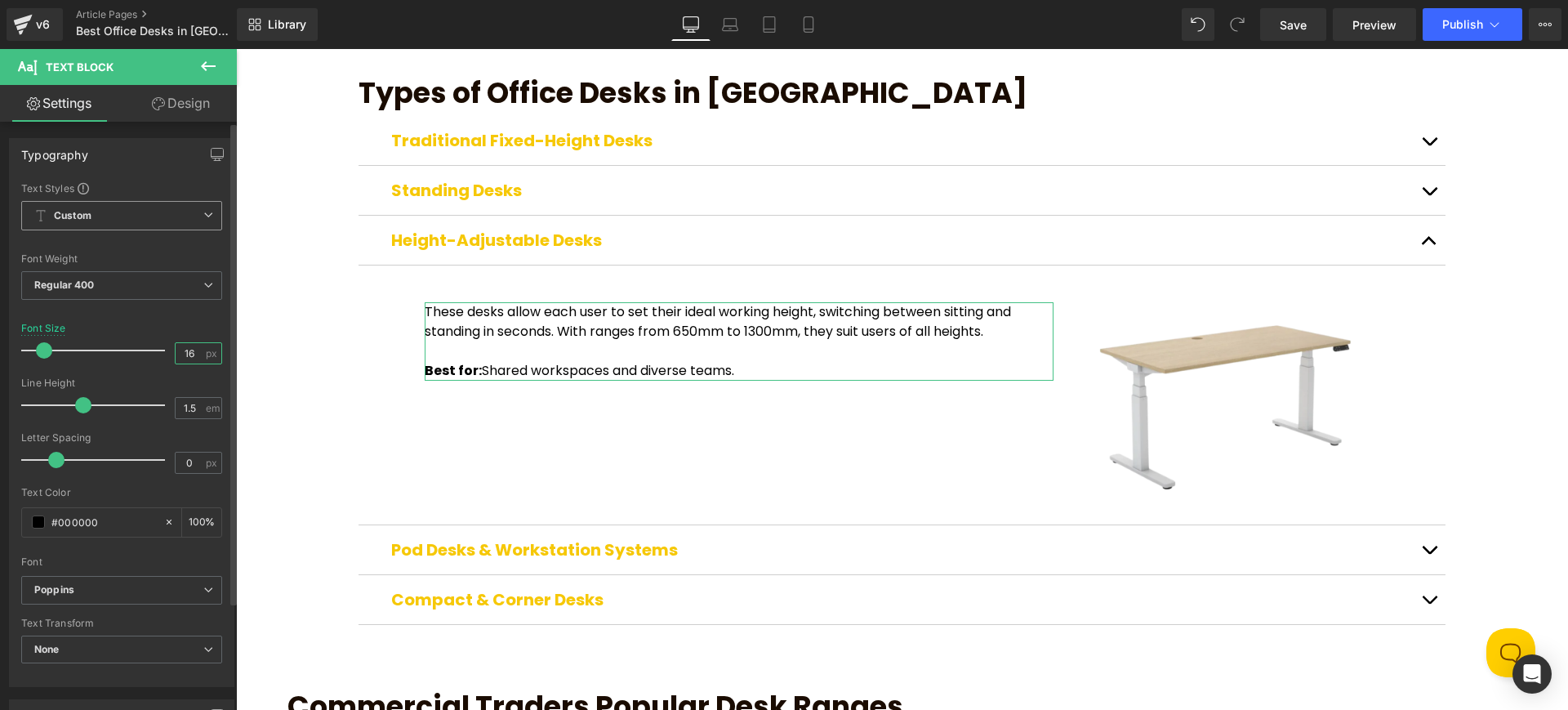
click at [190, 354] on input "16" at bounding box center [190, 353] width 29 height 20
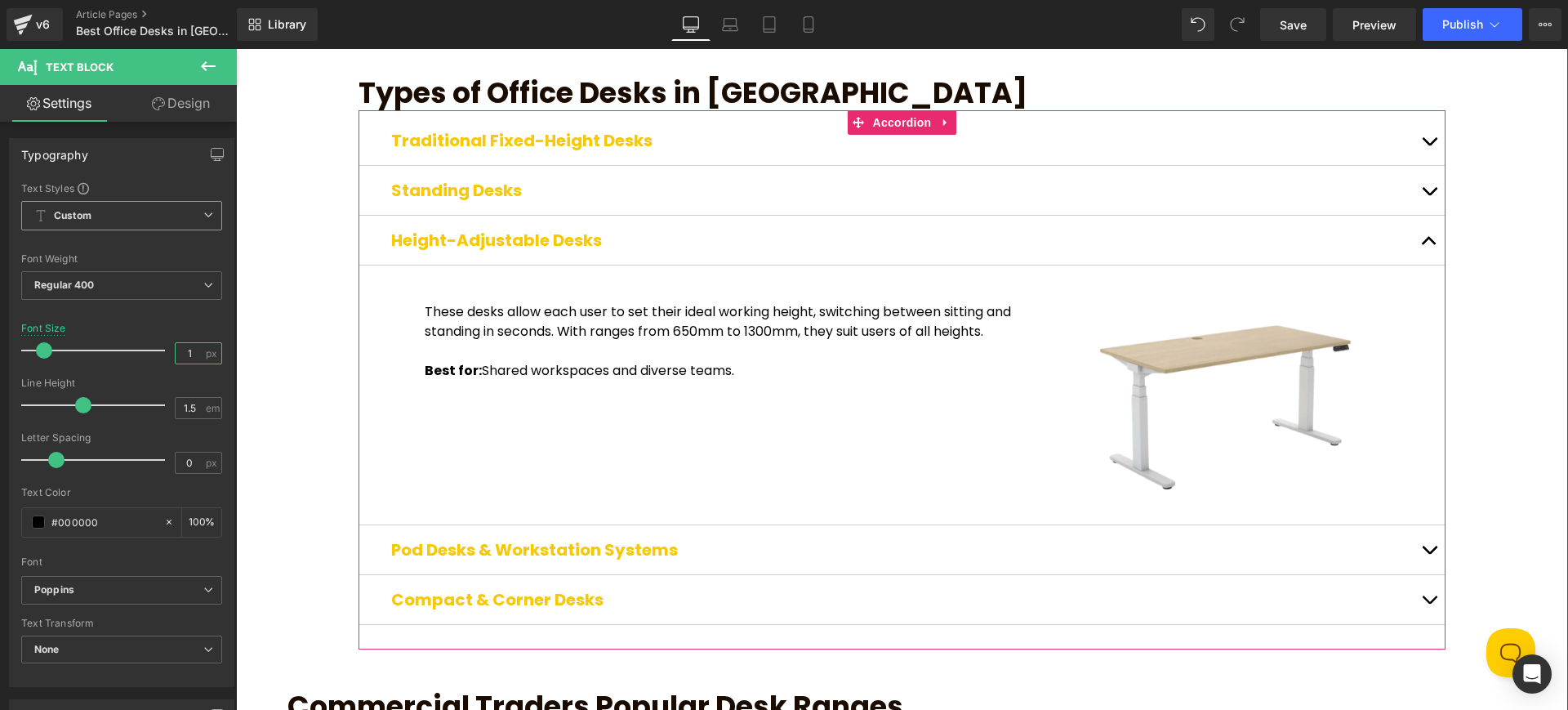
type input "18"
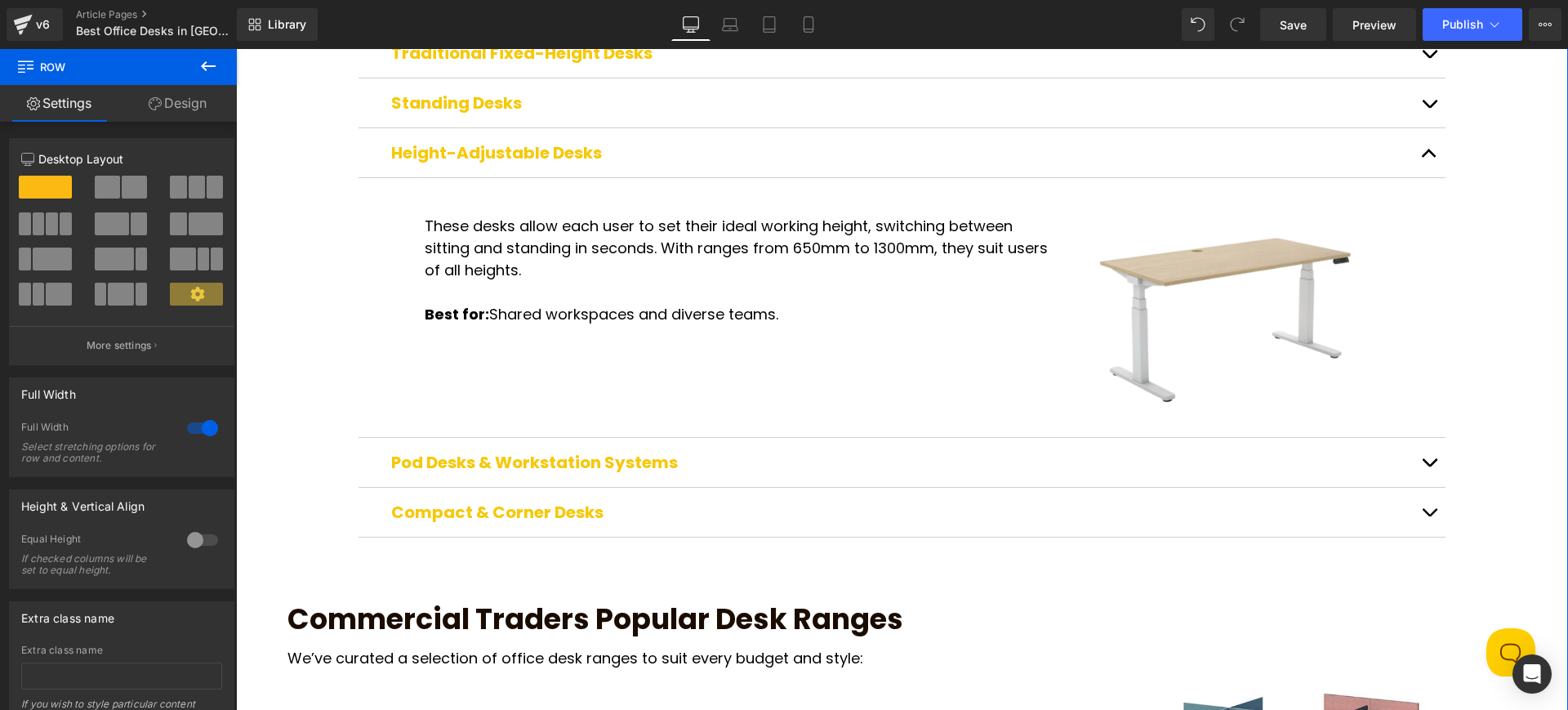
scroll to position [830, 0]
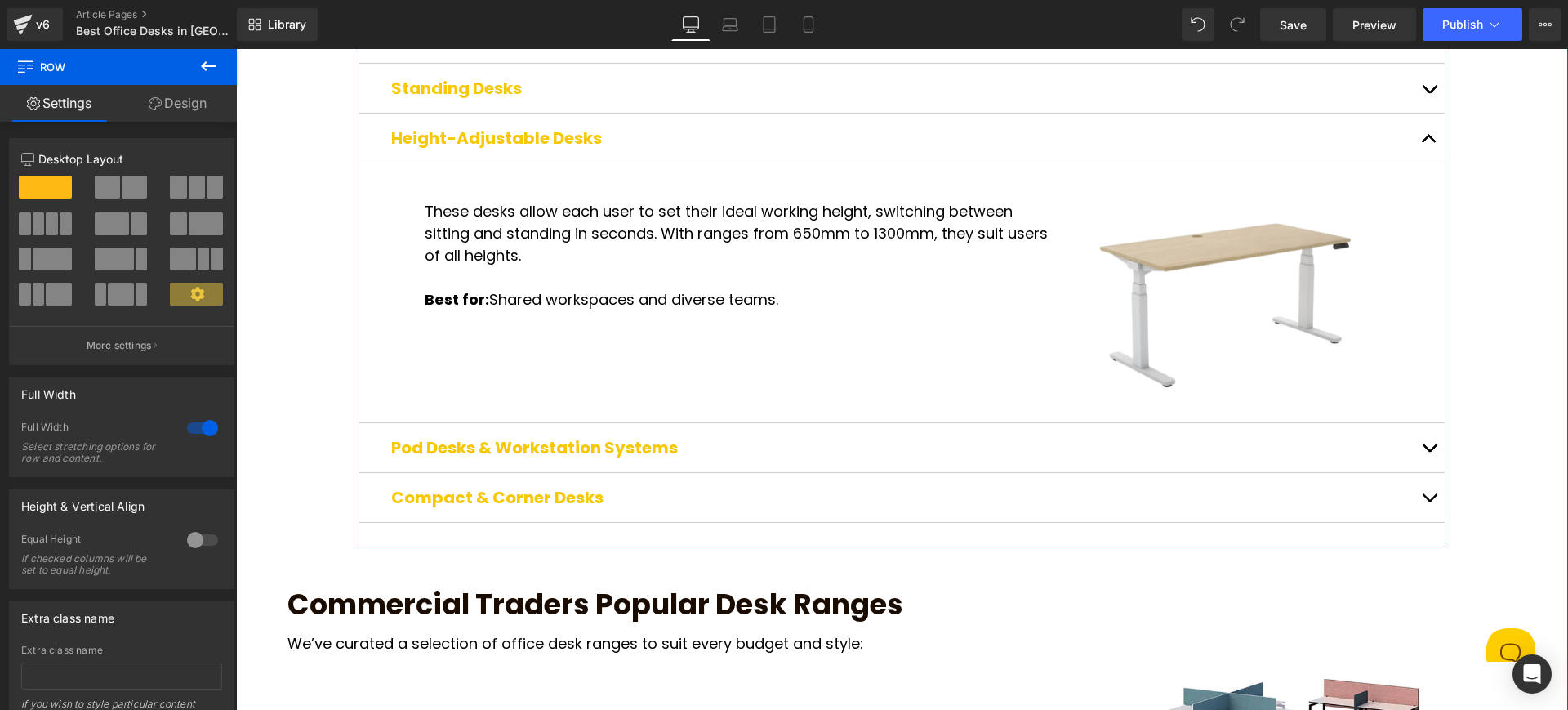
click at [1430, 451] on span "button" at bounding box center [1430, 451] width 0 height 0
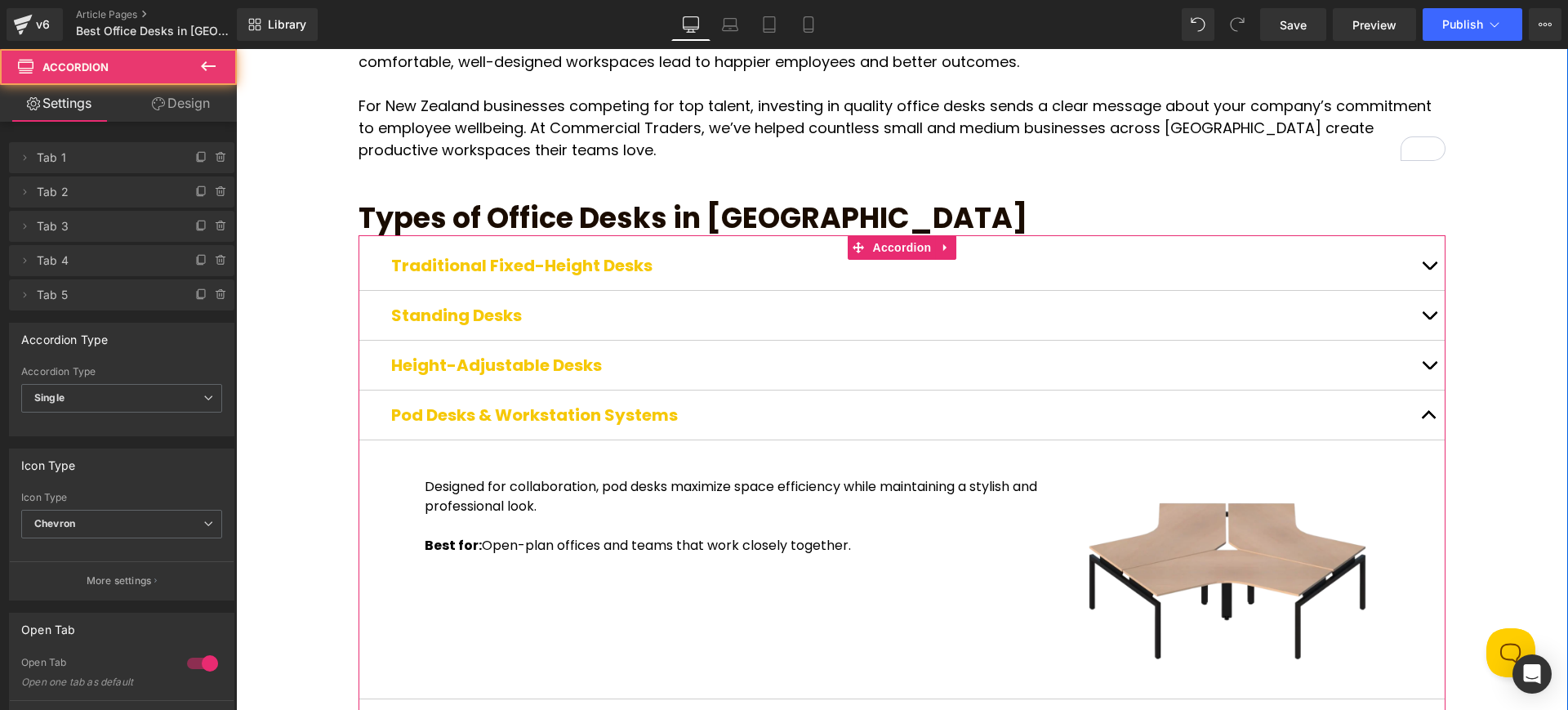
scroll to position [571, 0]
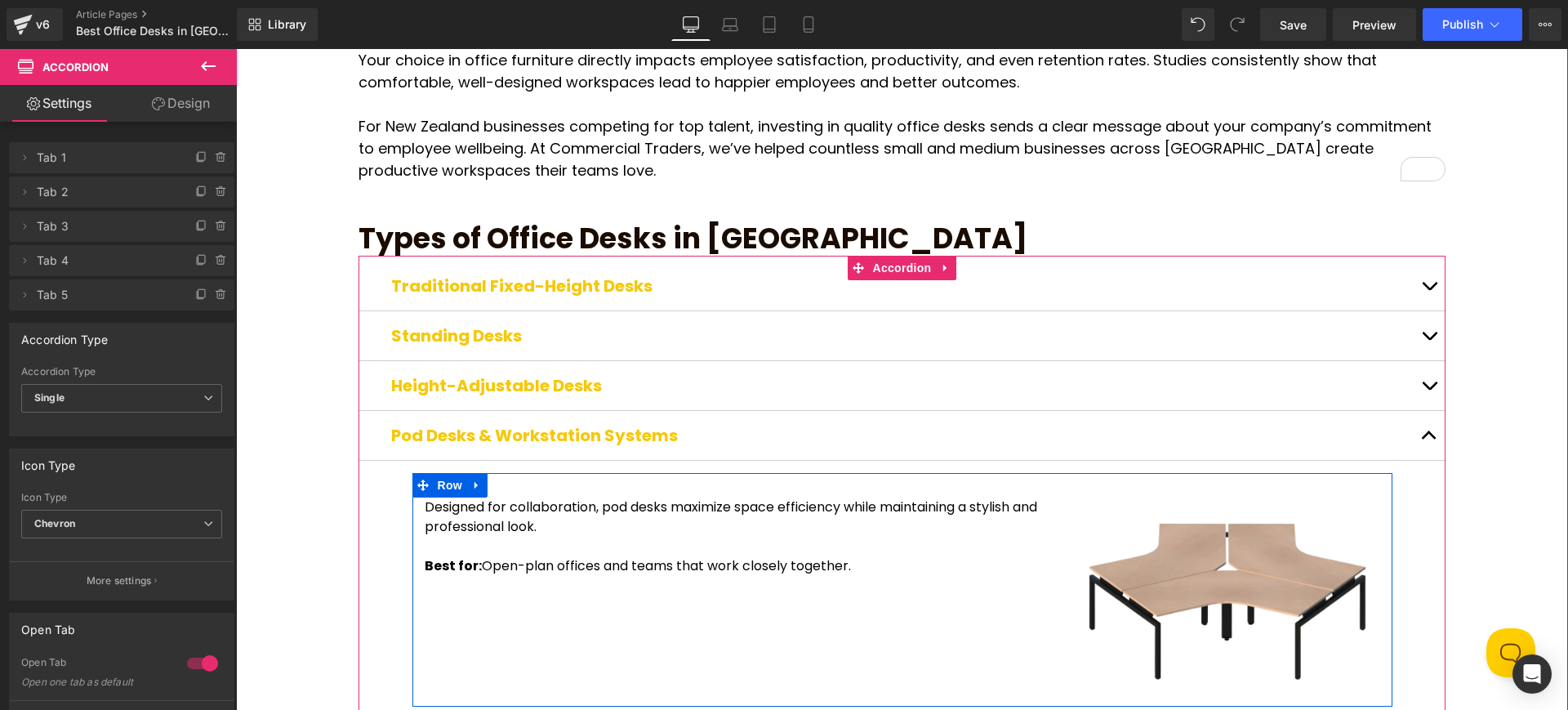
click at [625, 498] on p "Designed for collaboration, pod desks maximize space efficiency while maintaini…" at bounding box center [738, 517] width 629 height 39
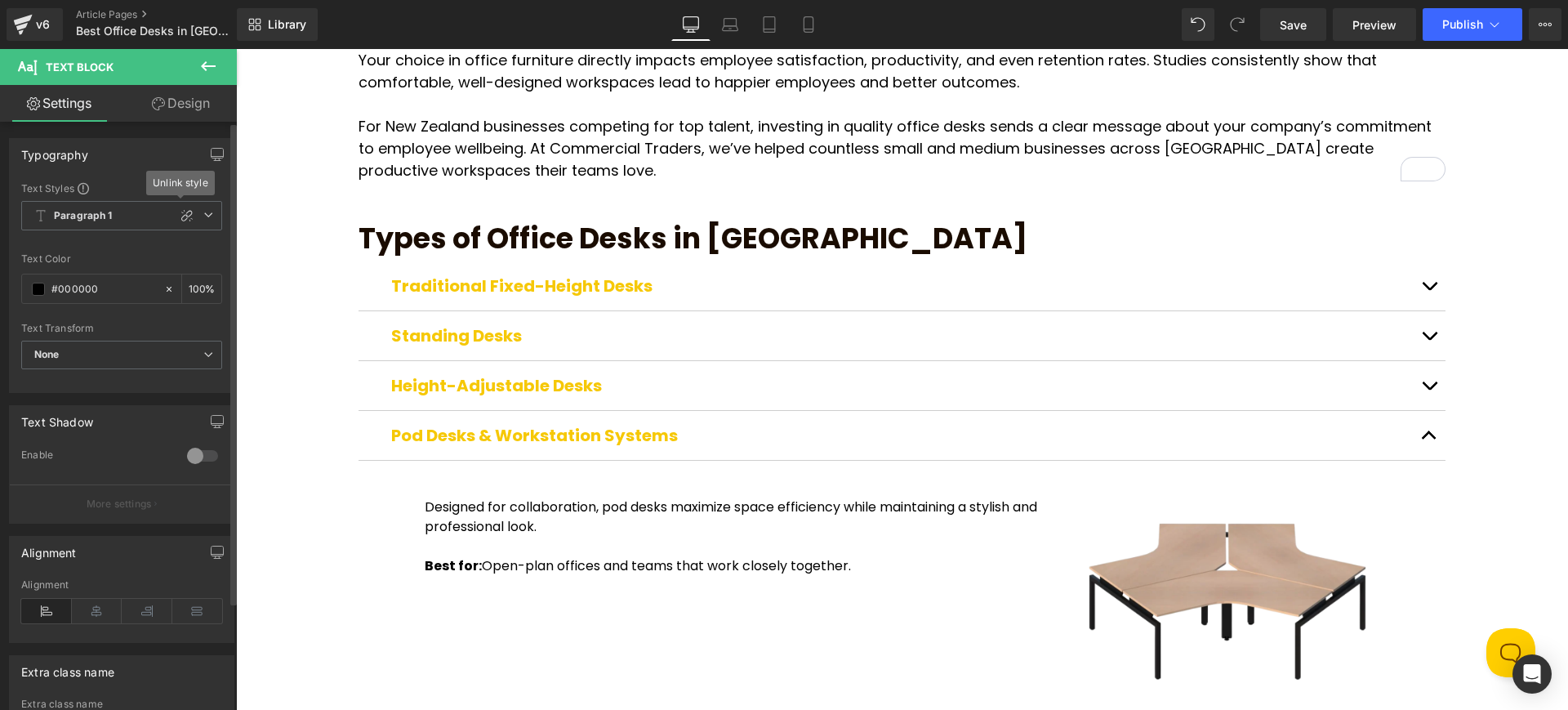
drag, startPoint x: 174, startPoint y: 214, endPoint x: 173, endPoint y: 262, distance: 48.0
click at [180, 214] on icon at bounding box center [186, 215] width 13 height 13
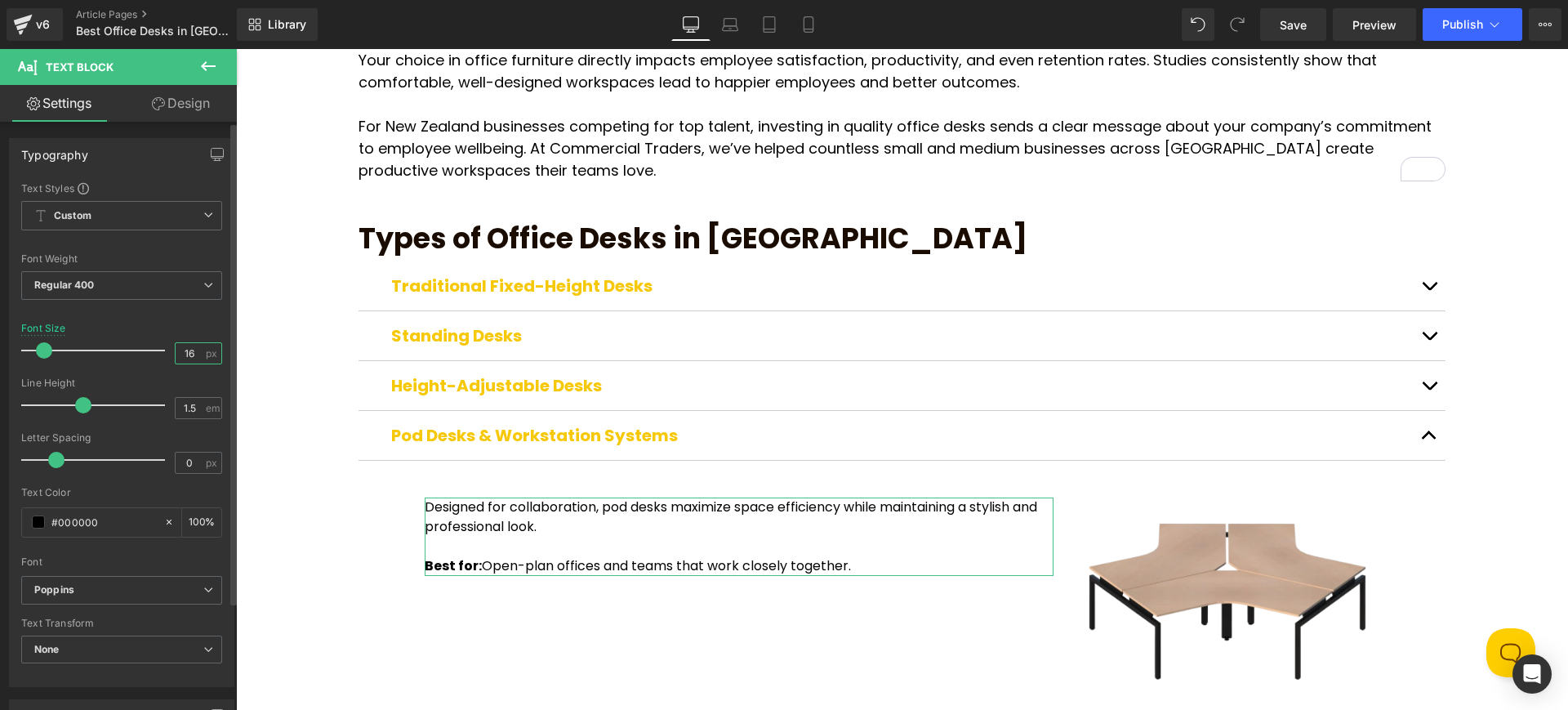
click at [197, 350] on input "16" at bounding box center [190, 353] width 29 height 20
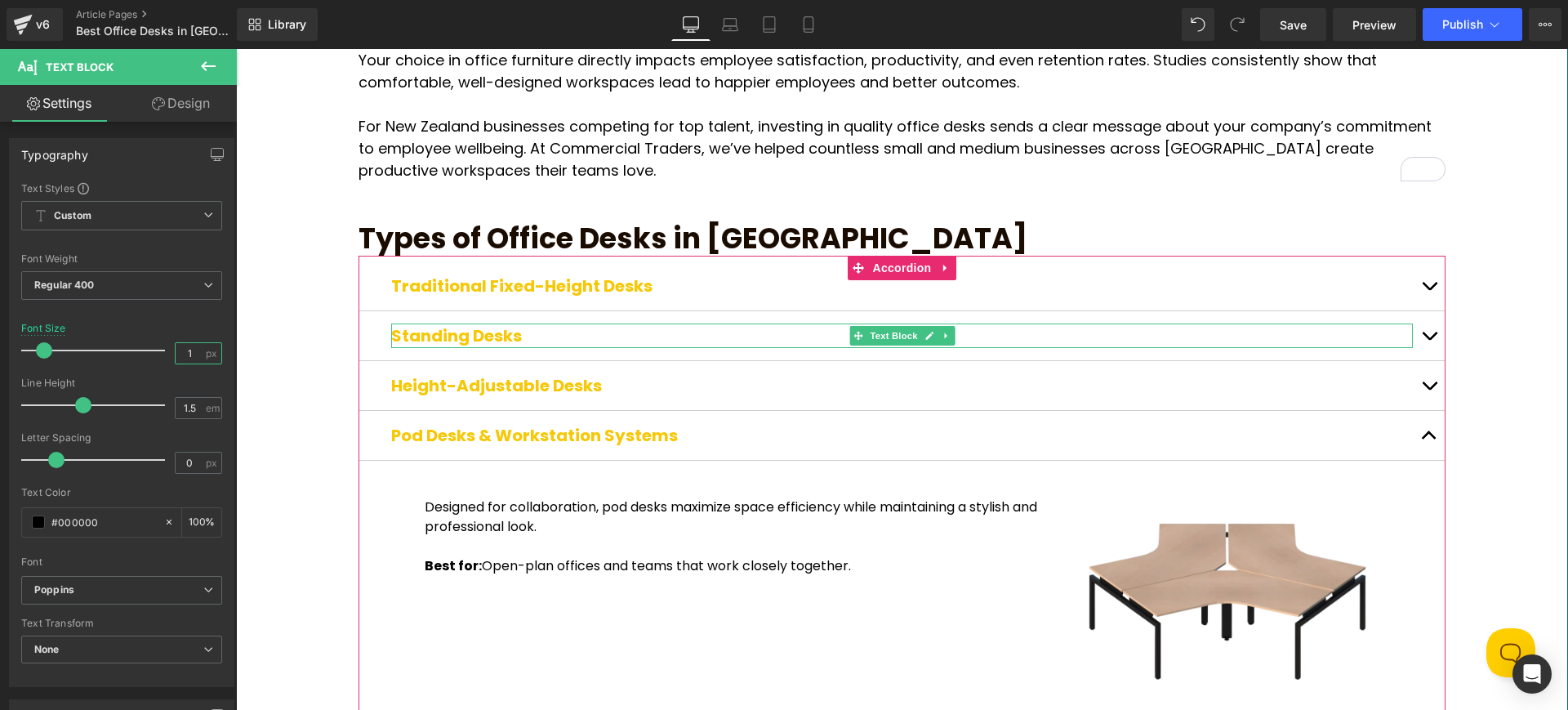
type input "18"
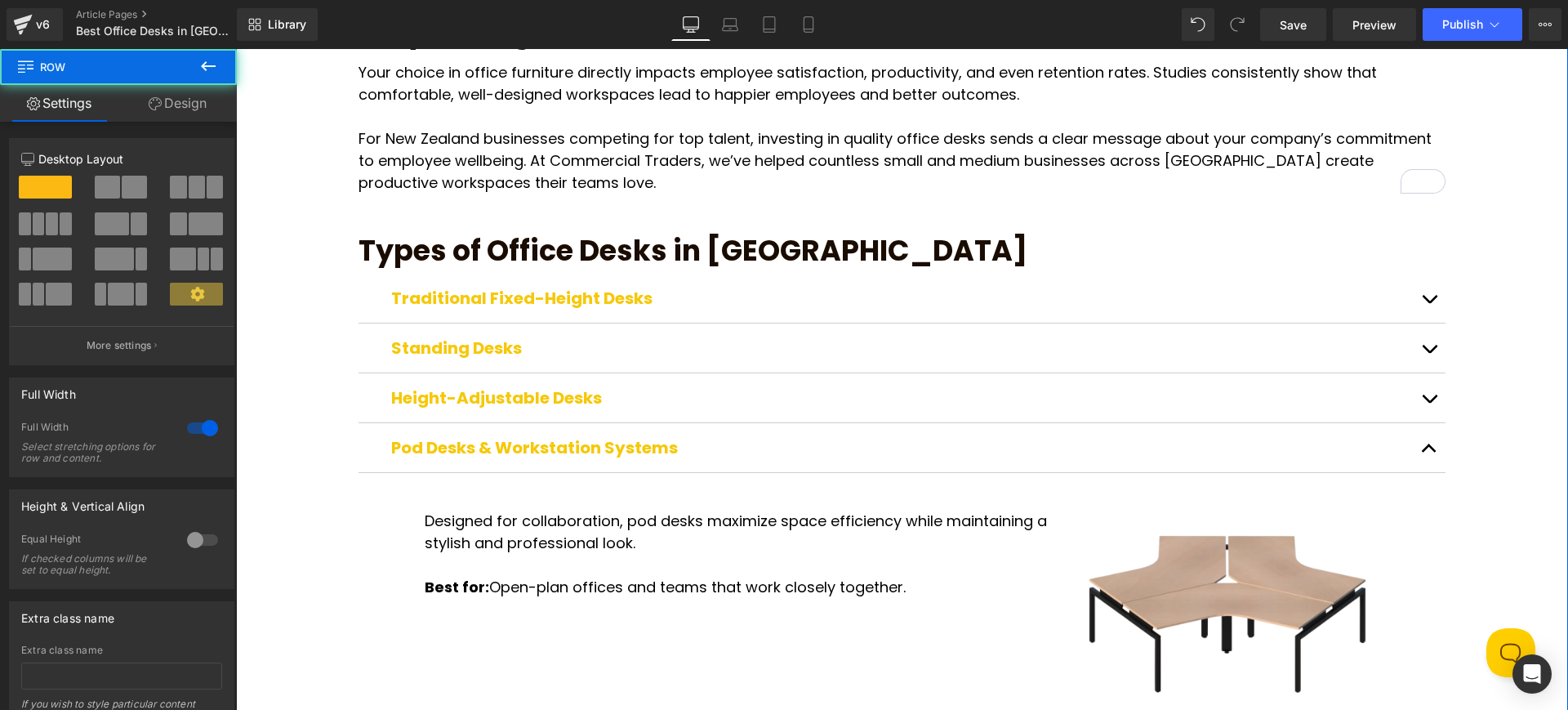
scroll to position [787, 0]
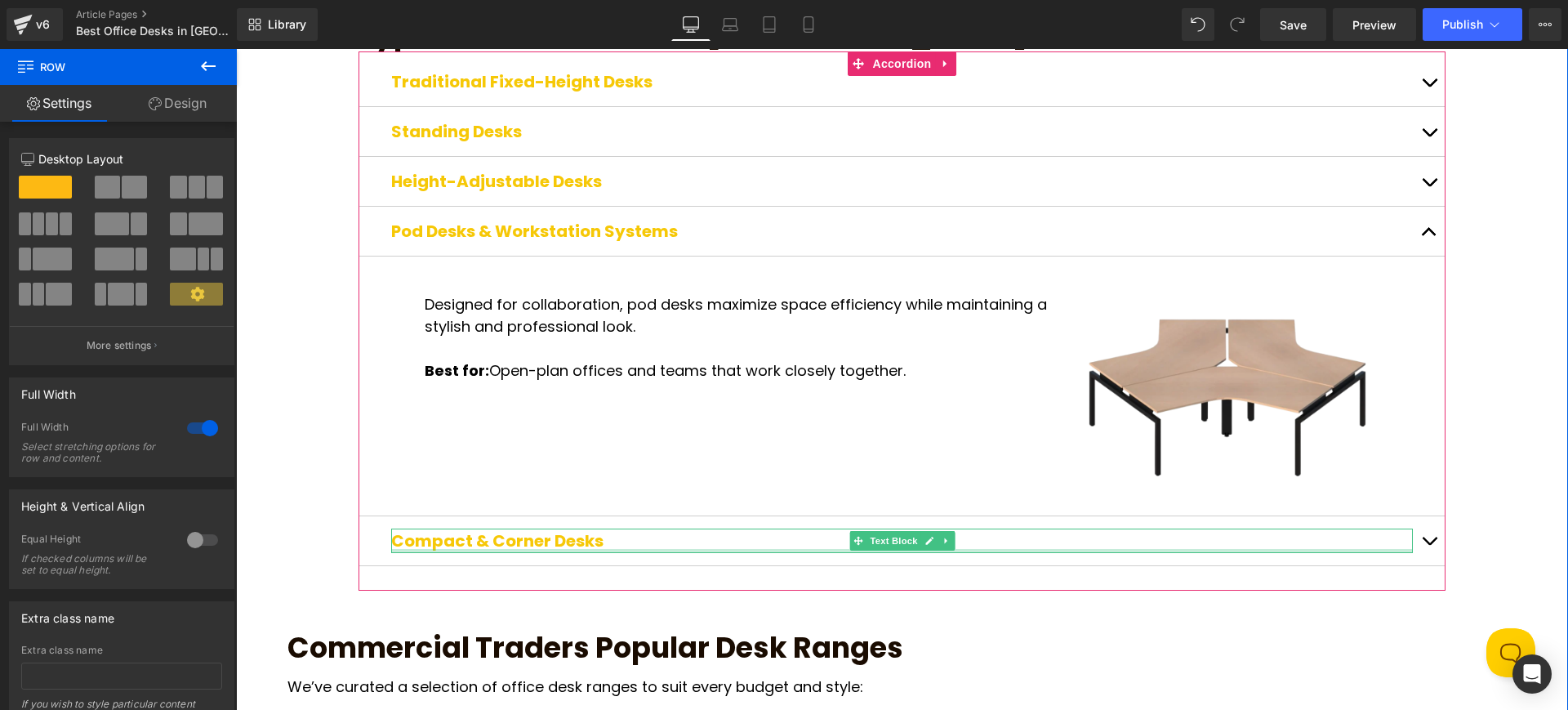
click at [532, 549] on div at bounding box center [902, 551] width 1022 height 4
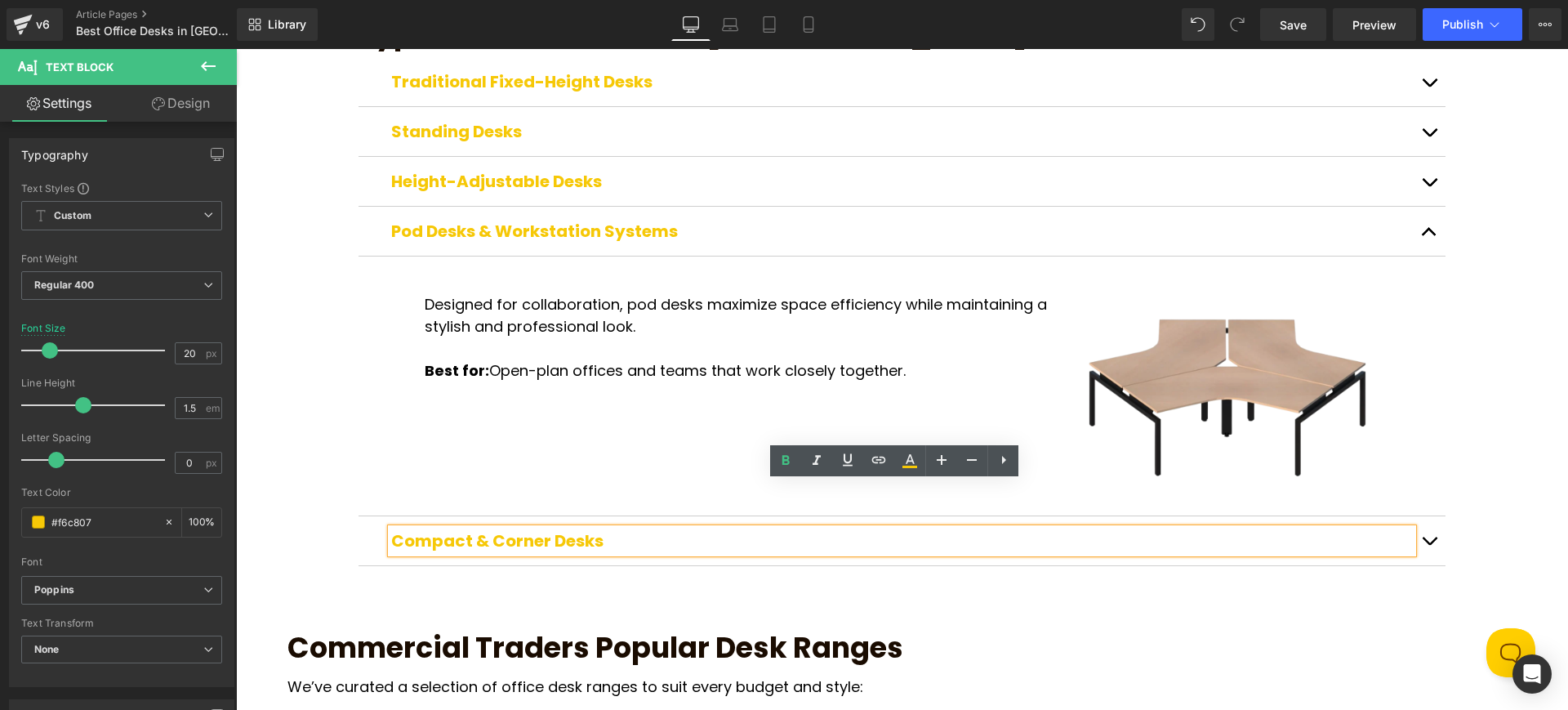
click at [1430, 544] on span "button" at bounding box center [1430, 544] width 0 height 0
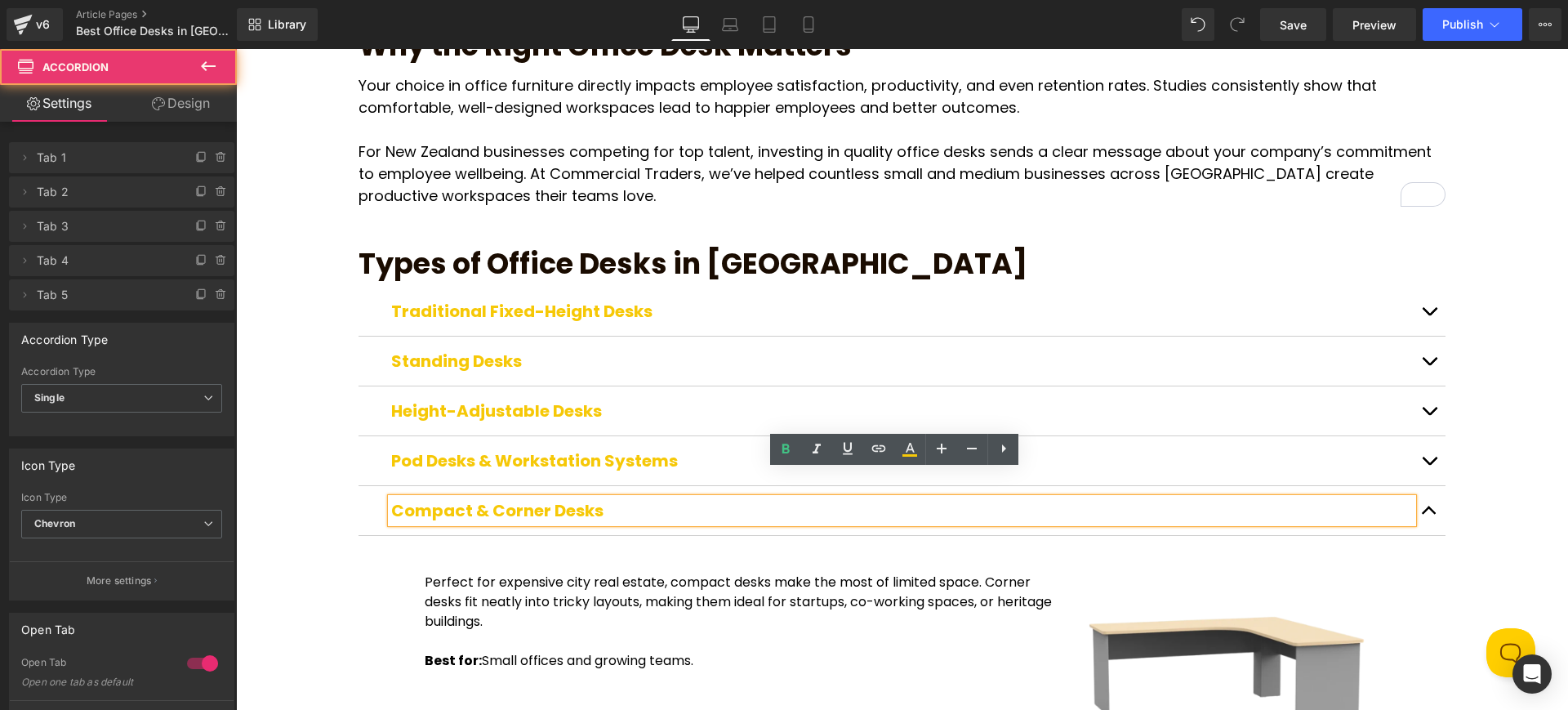
scroll to position [527, 0]
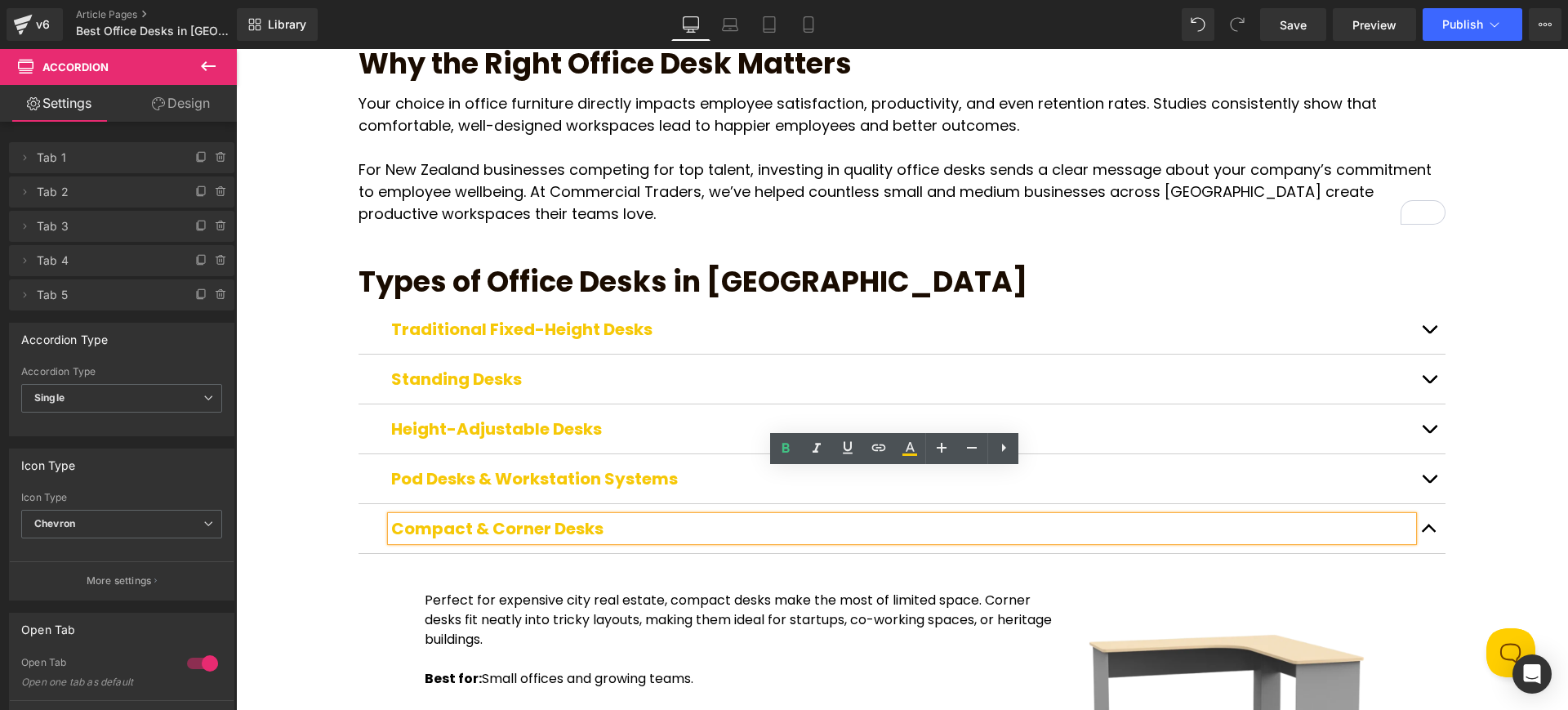
drag, startPoint x: 519, startPoint y: 552, endPoint x: 507, endPoint y: 571, distance: 22.5
click at [519, 591] on p "Perfect for expensive city real estate, compact desks make the most of limited …" at bounding box center [738, 620] width 629 height 59
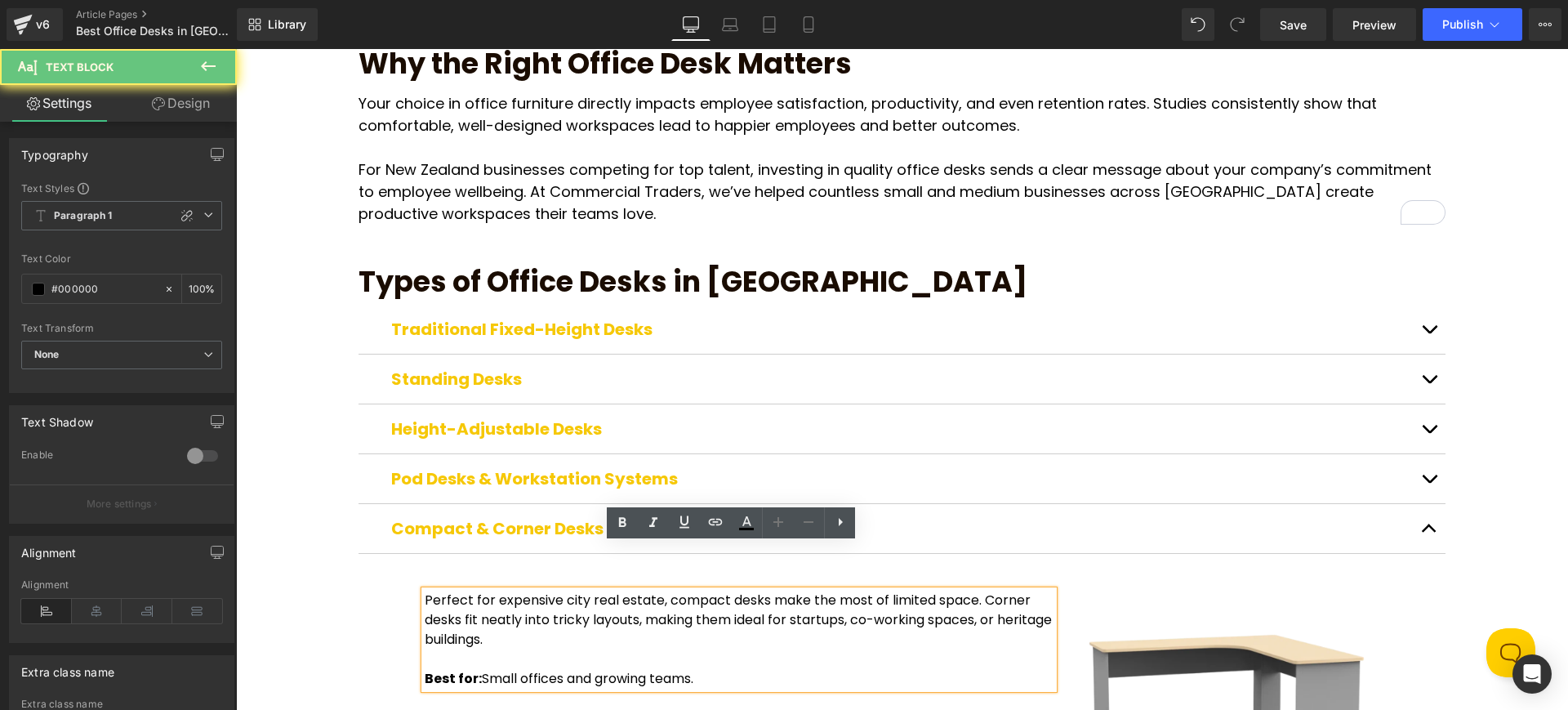
click at [507, 591] on p "Perfect for expensive city real estate, compact desks make the most of limited …" at bounding box center [738, 620] width 629 height 59
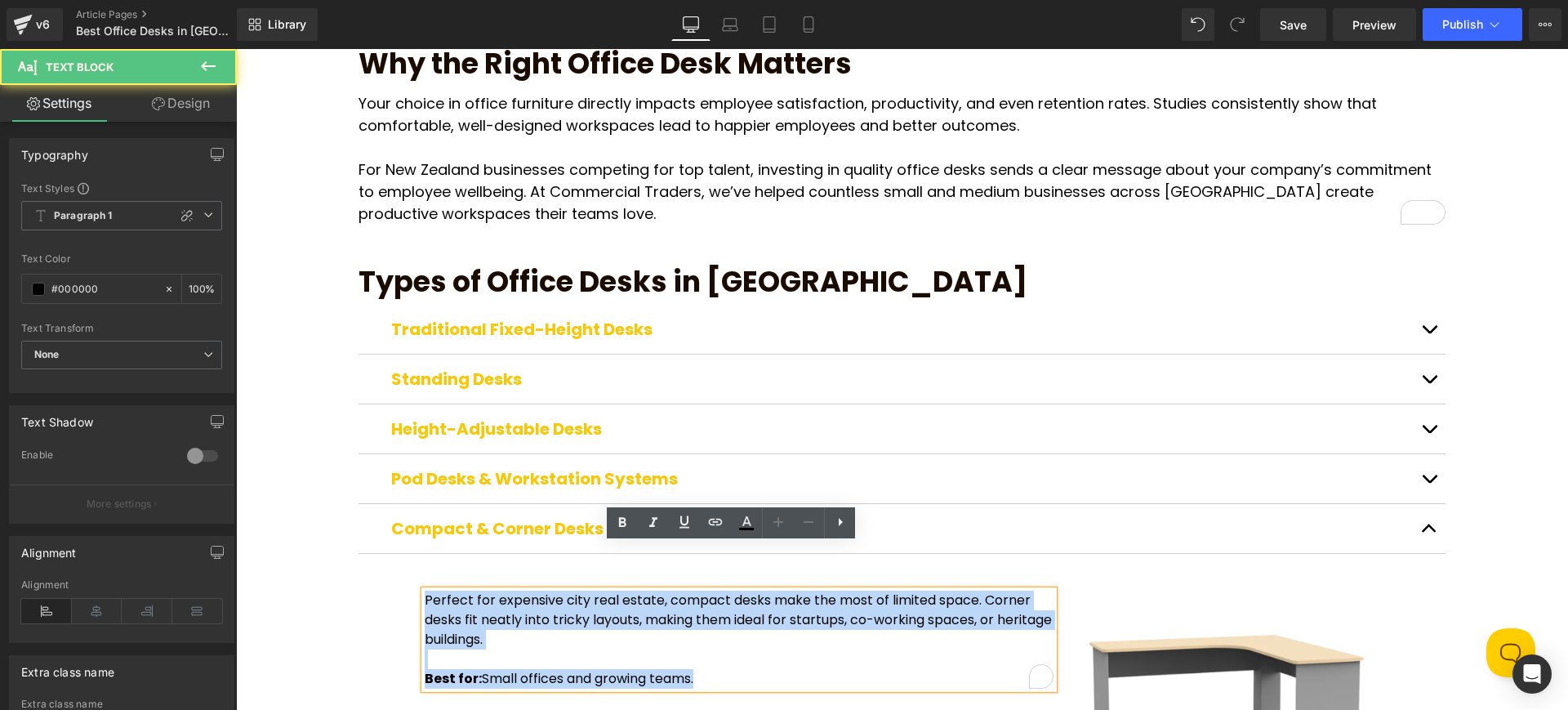
drag, startPoint x: 718, startPoint y: 633, endPoint x: 367, endPoint y: 537, distance: 363.9
click at [367, 554] on article "Perfect for expensive city real estate, compact desks make the most of limited …" at bounding box center [902, 684] width 1087 height 260
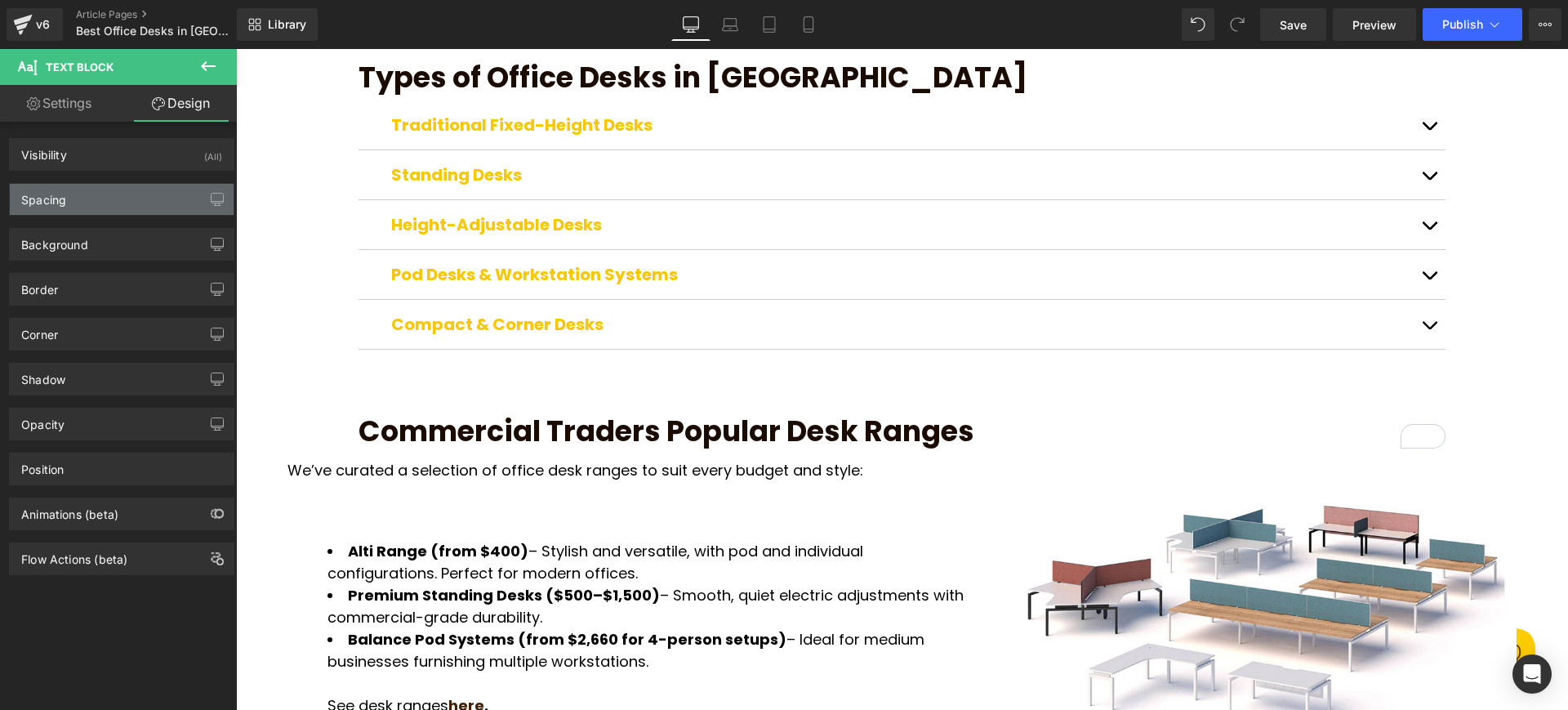
click at [126, 201] on div "Spacing" at bounding box center [121, 200] width 224 height 31
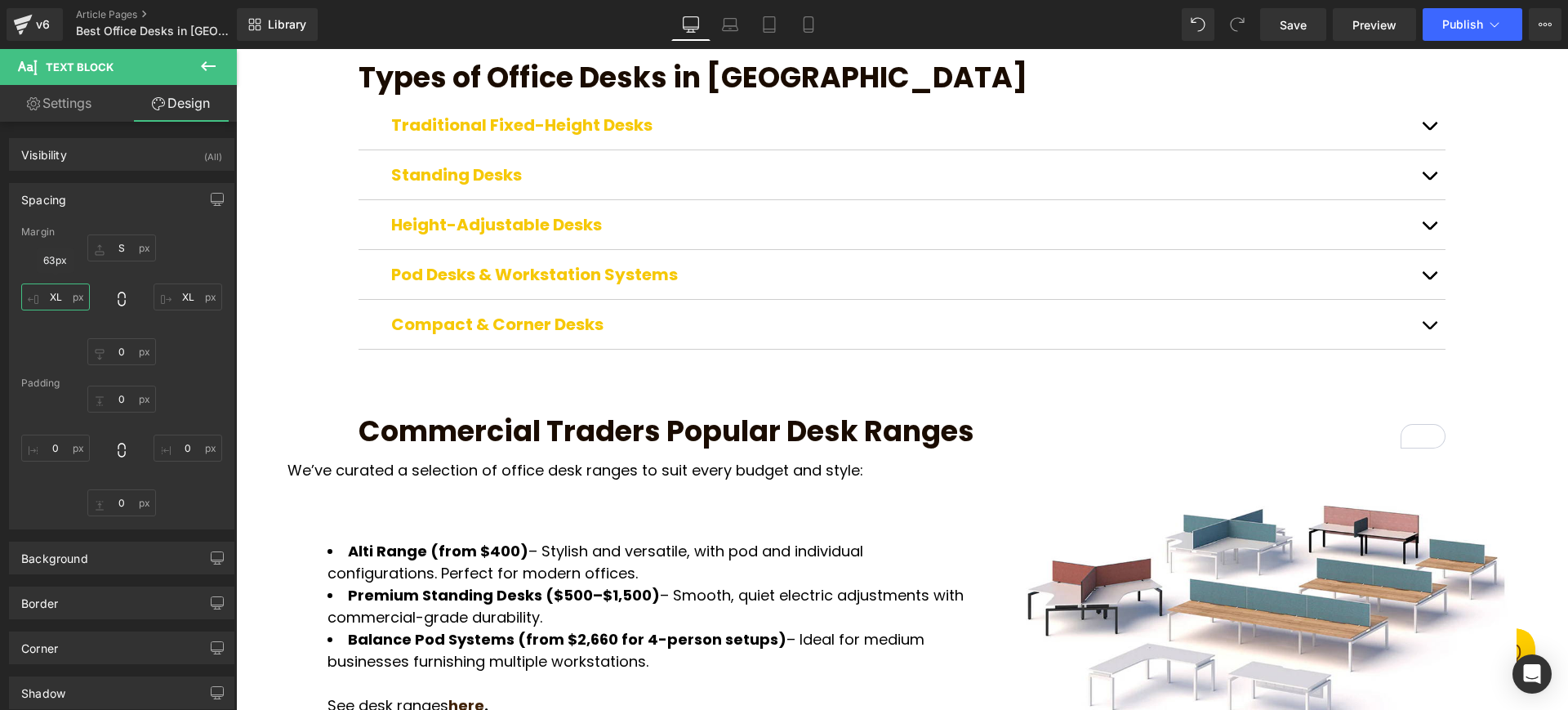
click at [57, 294] on input "XL" at bounding box center [55, 297] width 69 height 27
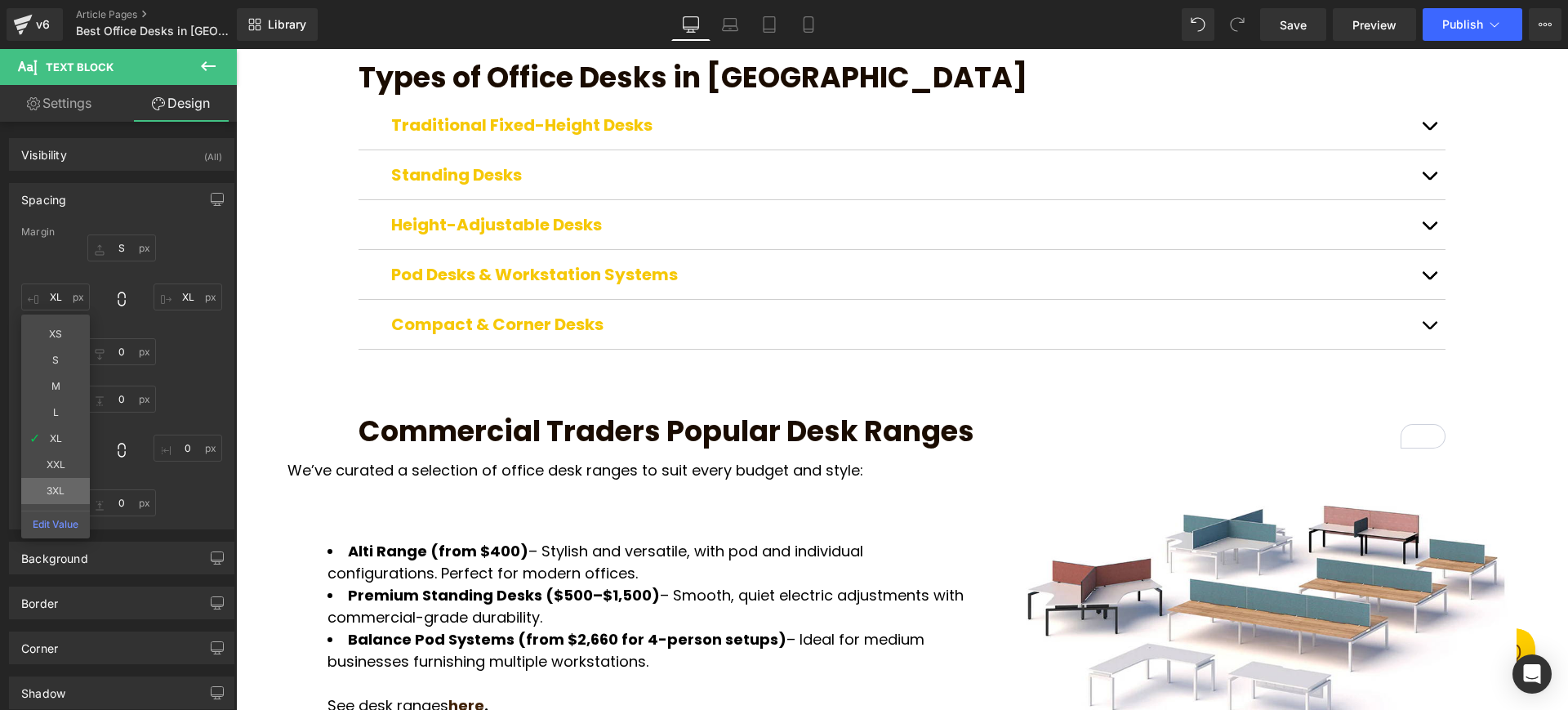
type input "3XL"
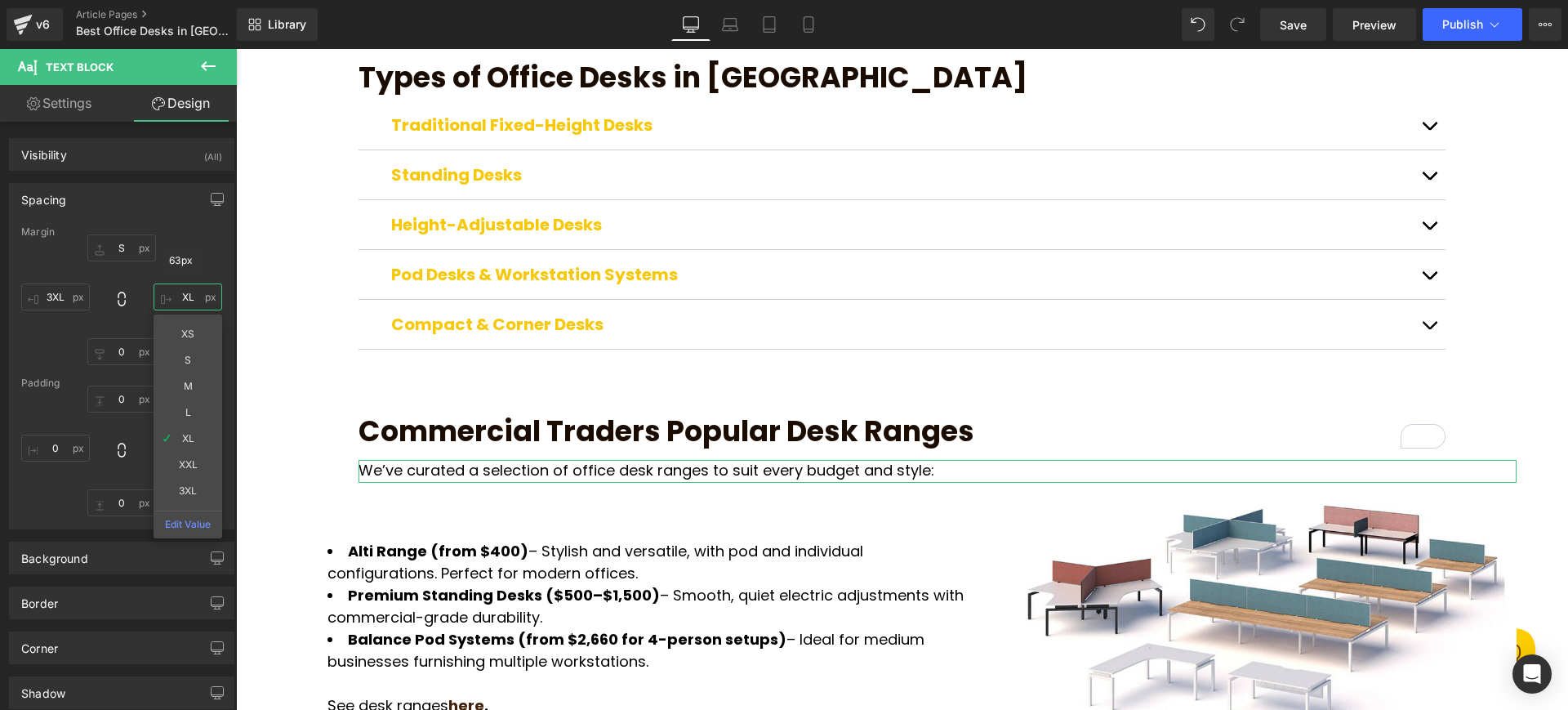
click at [190, 289] on input "XL" at bounding box center [188, 297] width 69 height 27
type input "3XL"
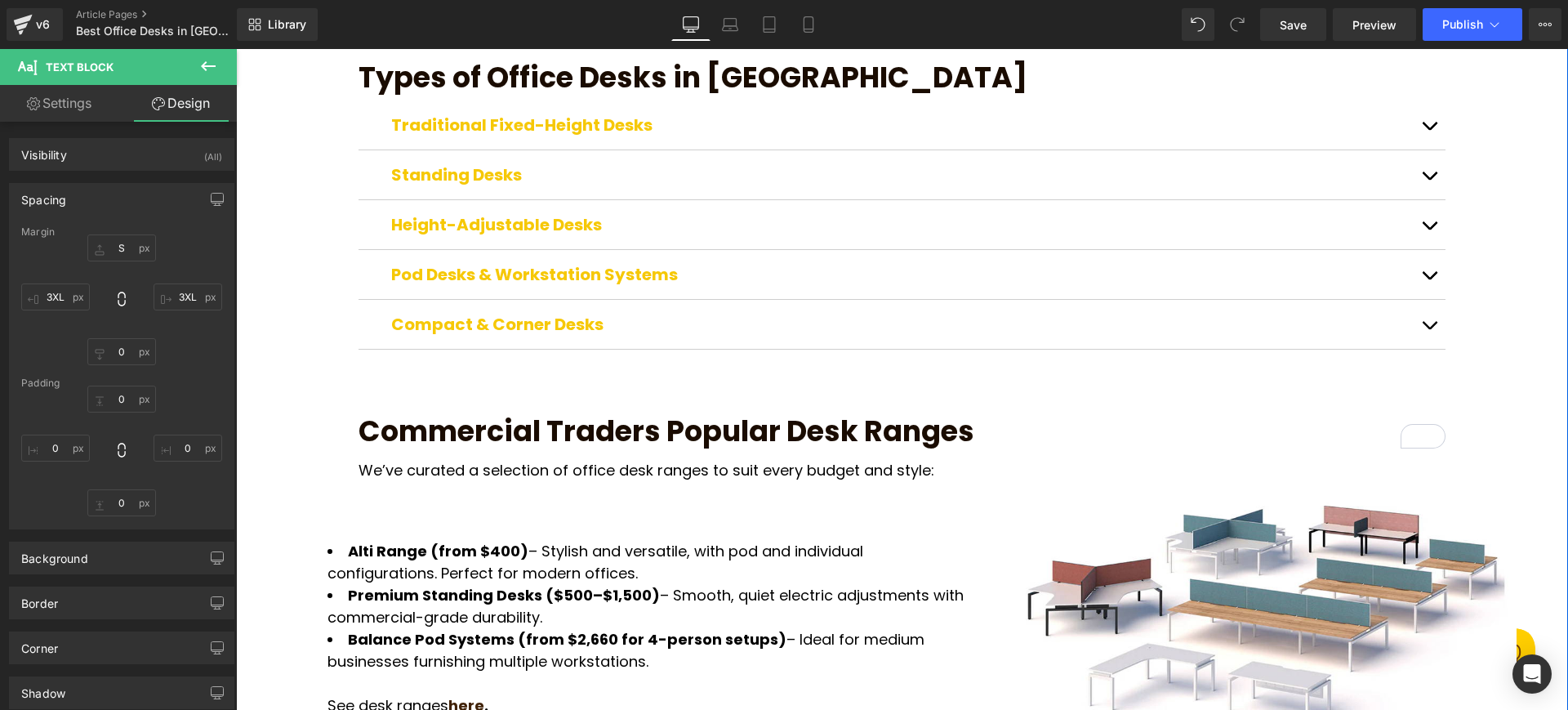
drag, startPoint x: 278, startPoint y: 335, endPoint x: 278, endPoint y: 498, distance: 163.0
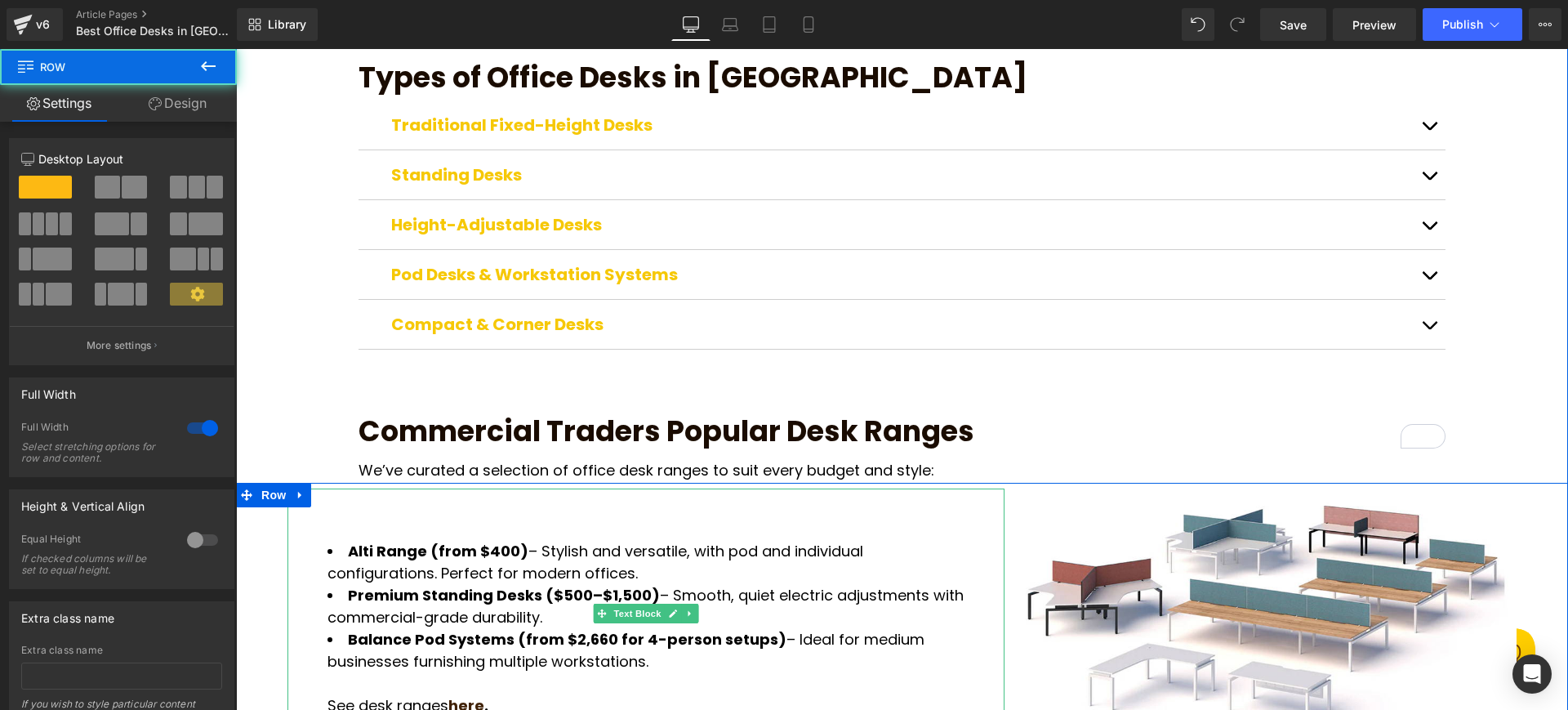
click at [348, 540] on strong "Alti Range (from $400)" at bounding box center [438, 550] width 180 height 20
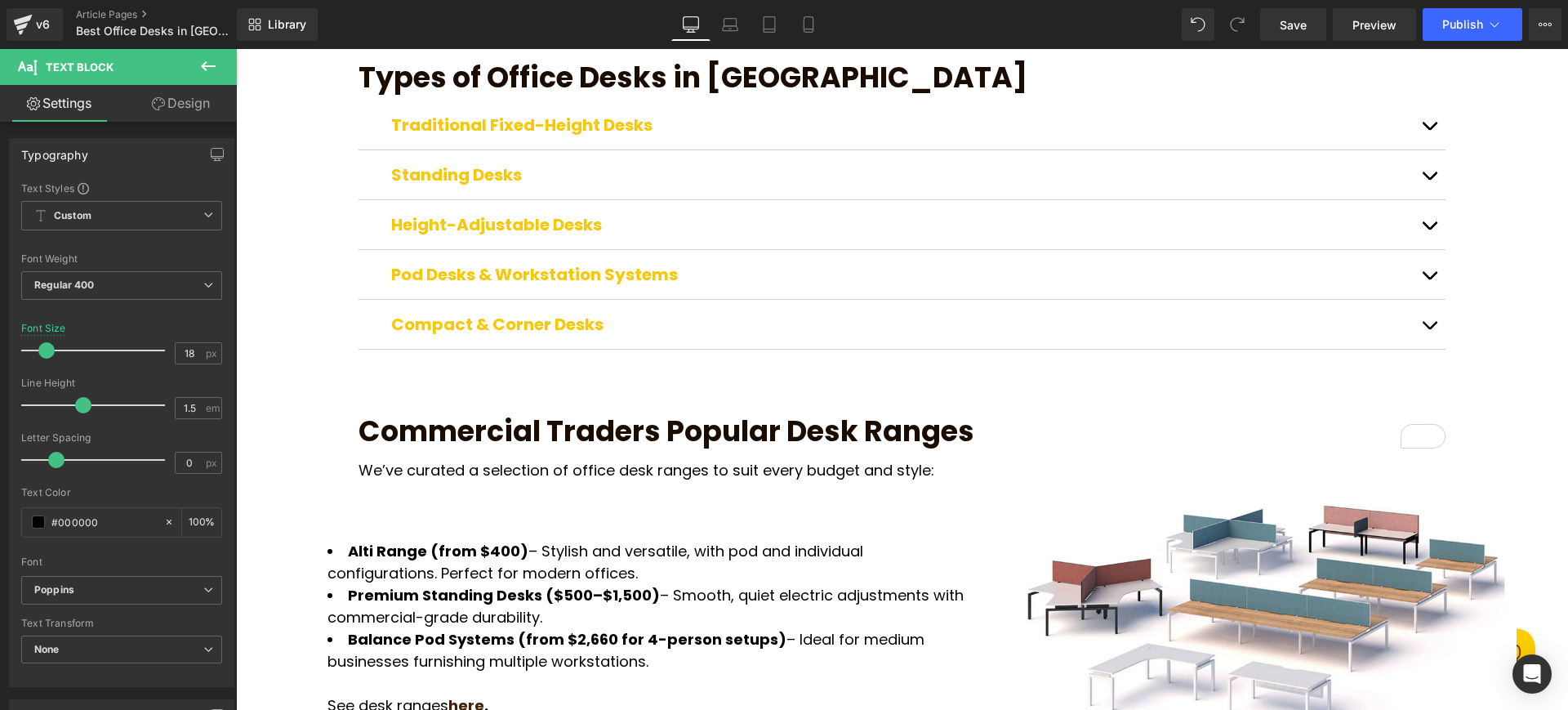
click at [194, 107] on link "Design" at bounding box center [181, 104] width 118 height 37
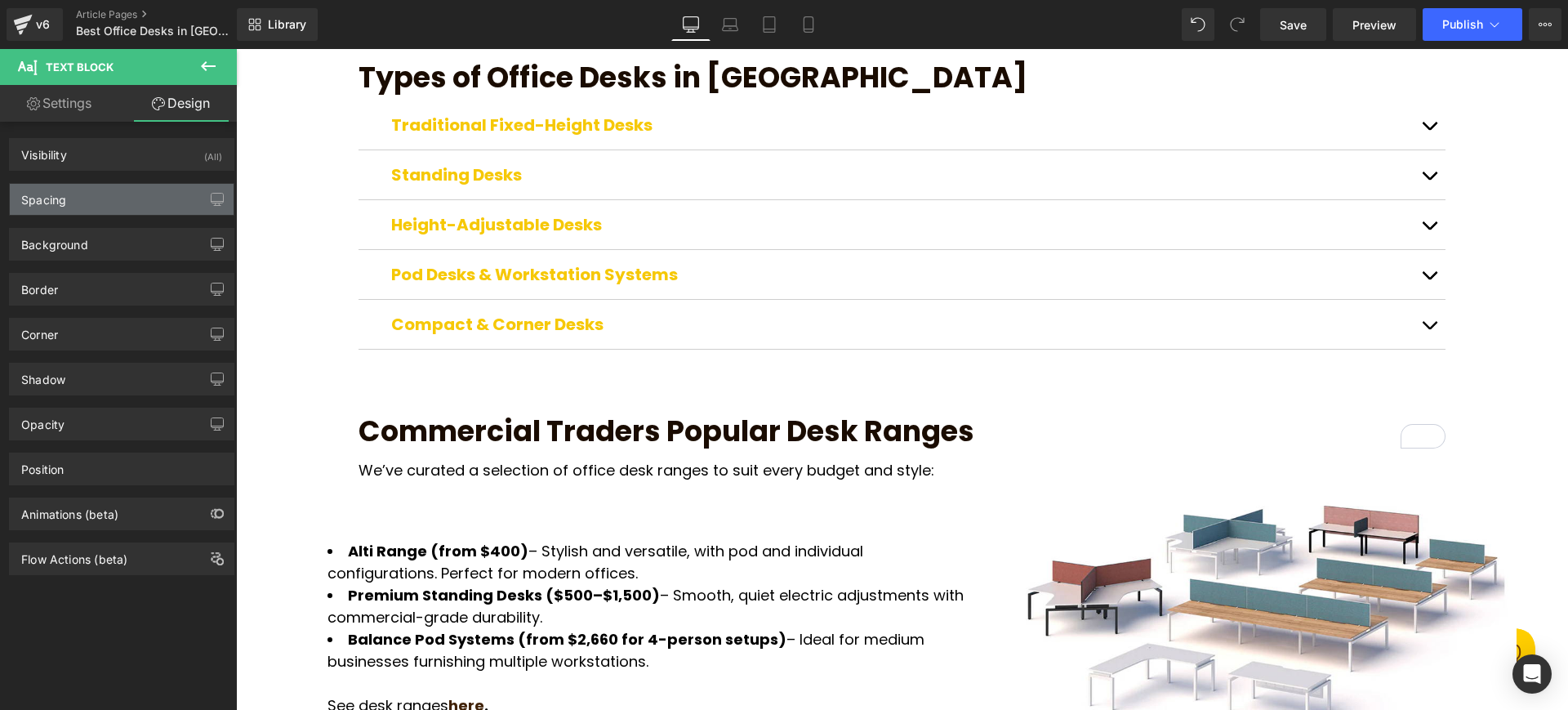
click at [145, 206] on div "Spacing" at bounding box center [121, 200] width 224 height 31
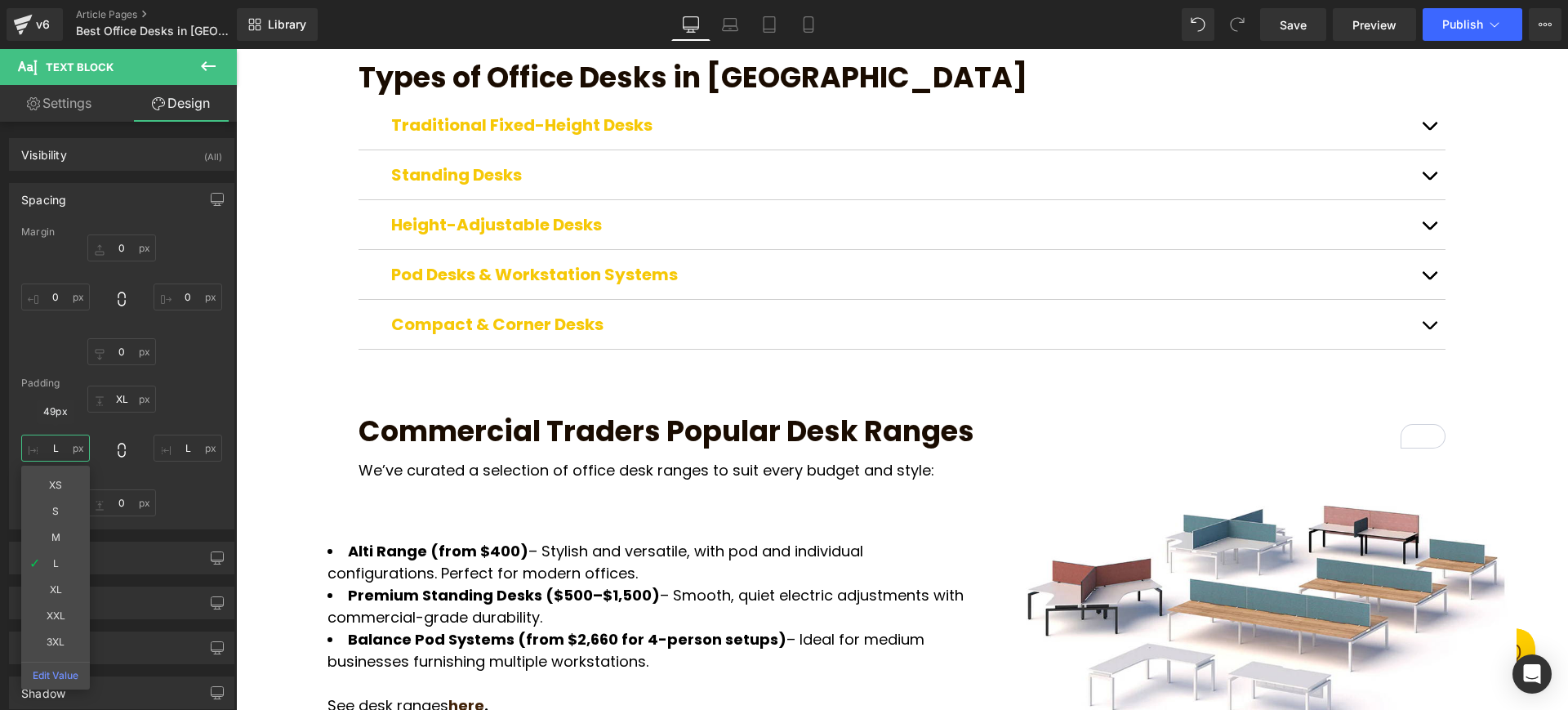
click at [49, 450] on input "L" at bounding box center [55, 448] width 69 height 27
type input "3XL"
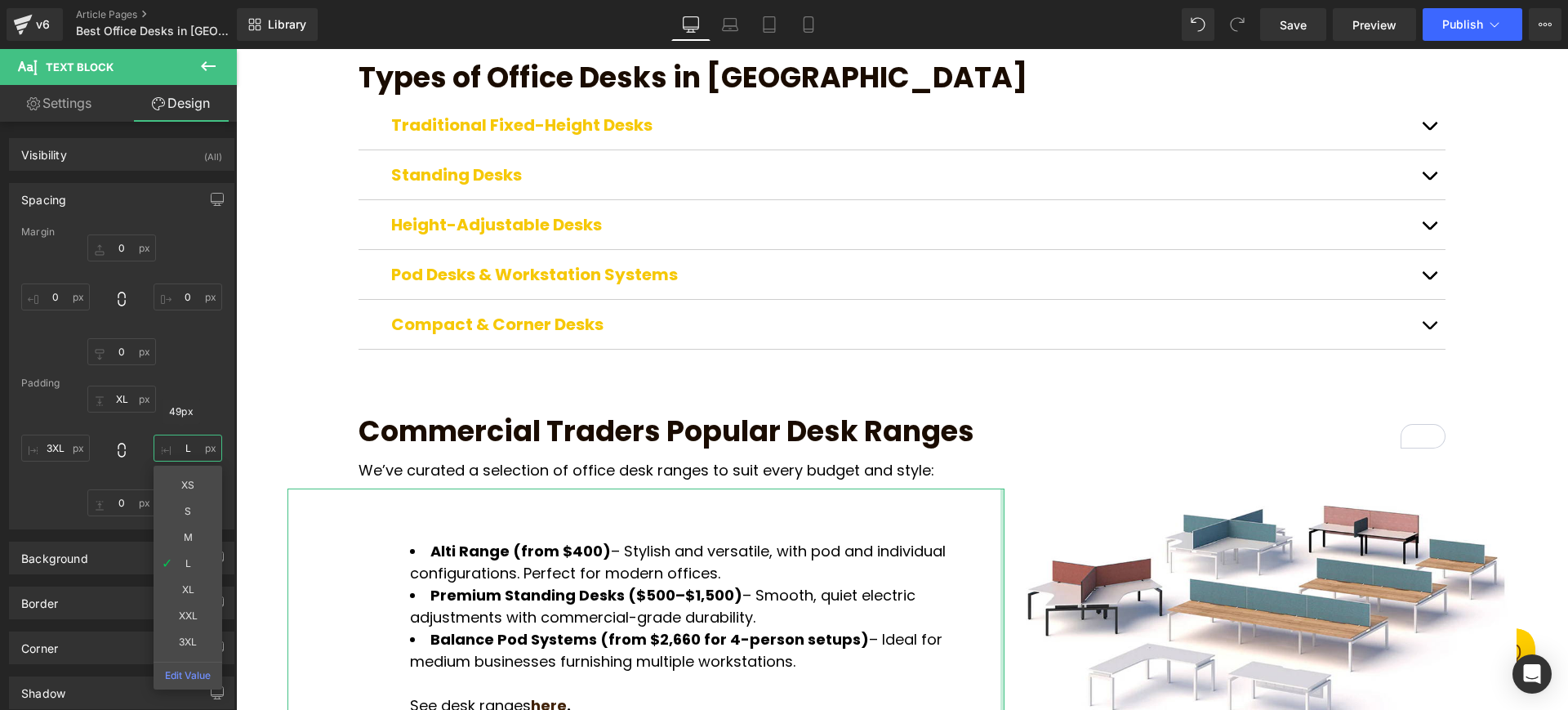
click at [181, 449] on input "L" at bounding box center [188, 448] width 69 height 27
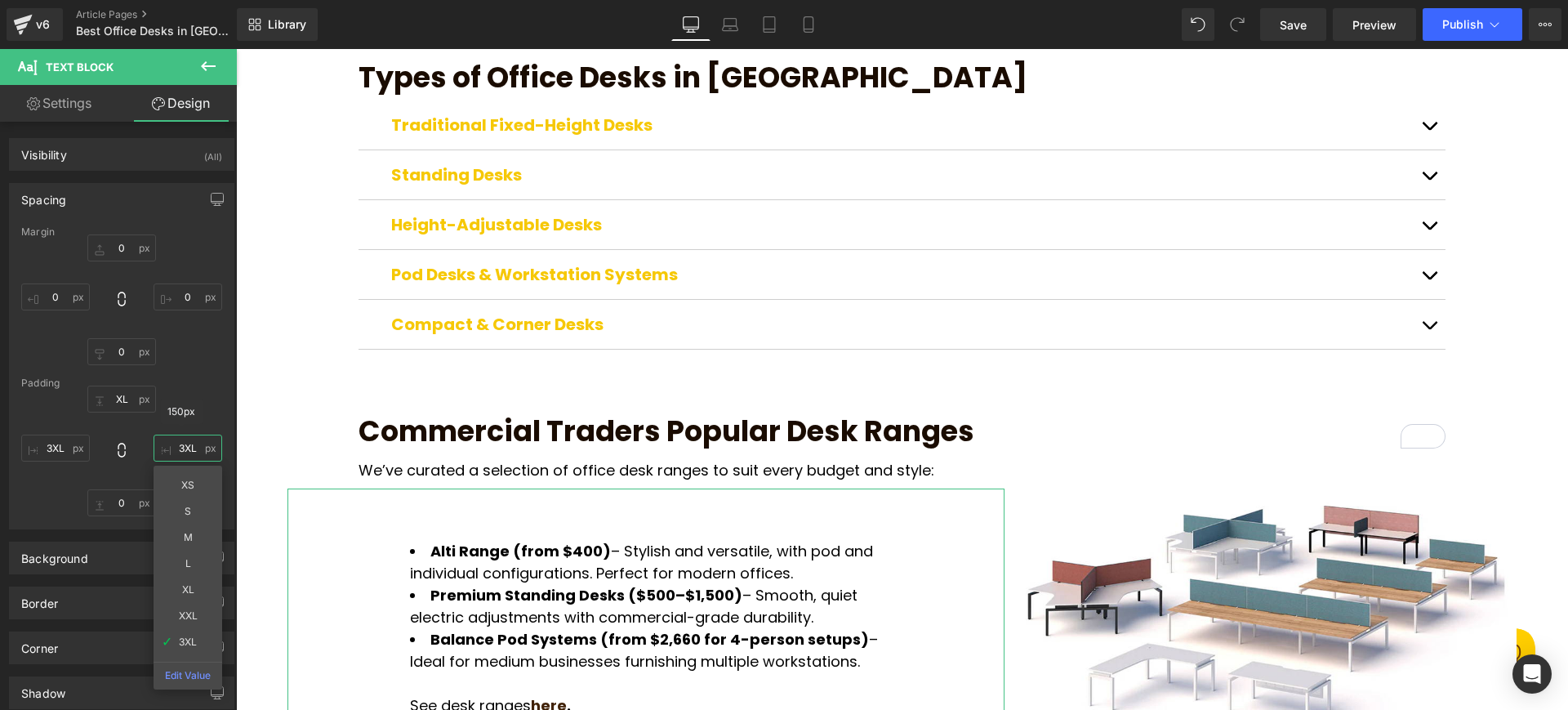
click at [185, 442] on input "3XL" at bounding box center [188, 448] width 69 height 27
type input "L"
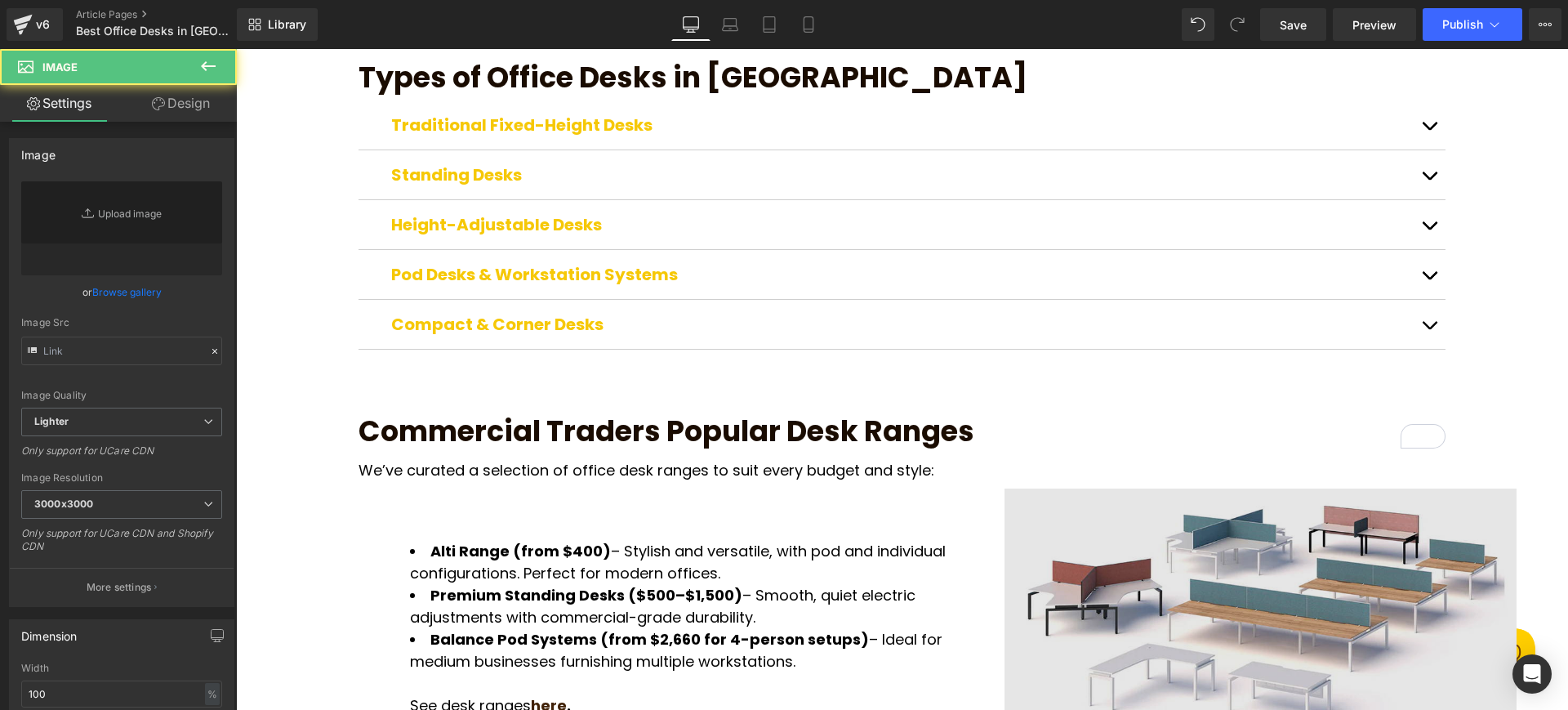
click at [1263, 556] on img at bounding box center [1260, 616] width 512 height 257
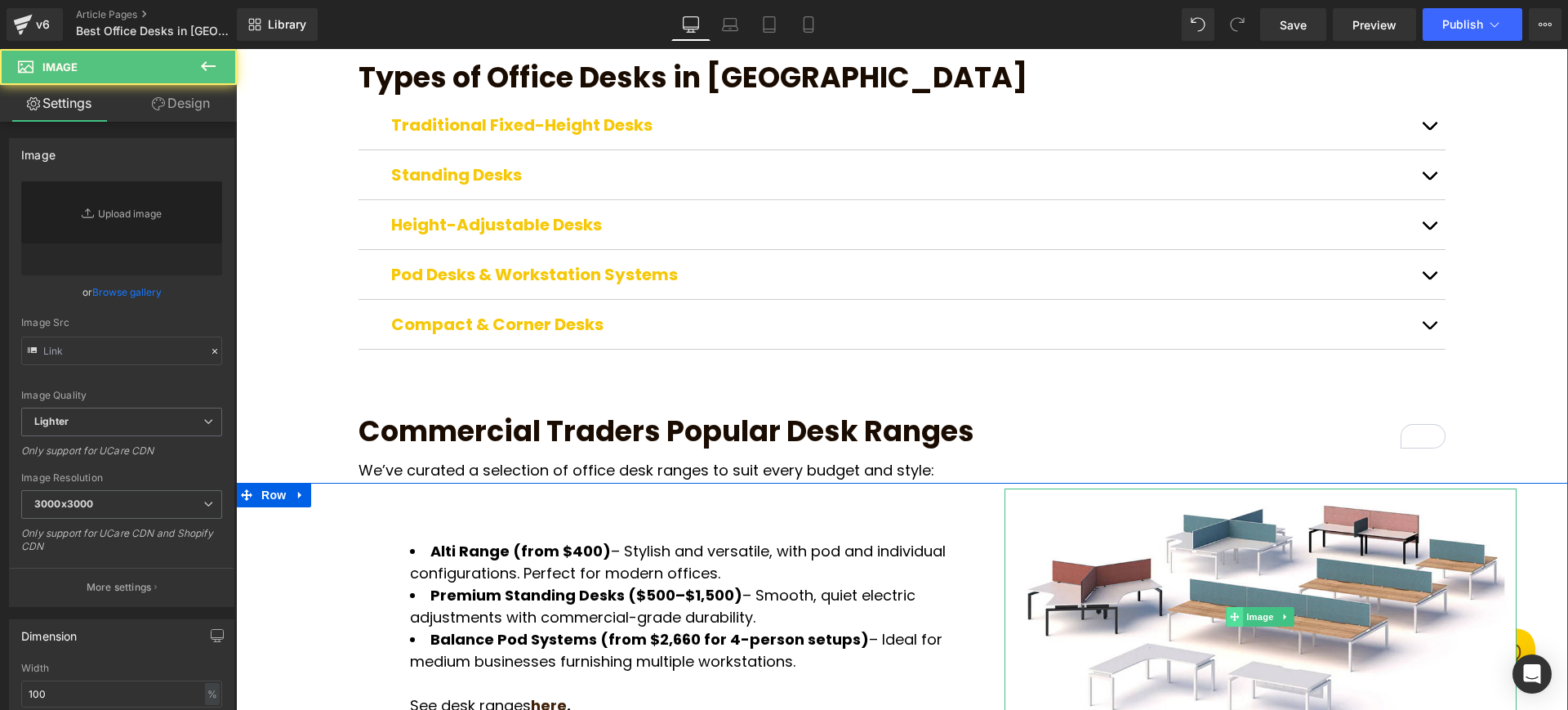
type input "https://ucarecdn.com/29c9c079-9acf-45d8-b8f8-7e2e25e1e9f0/-/format/auto/-/previ…"
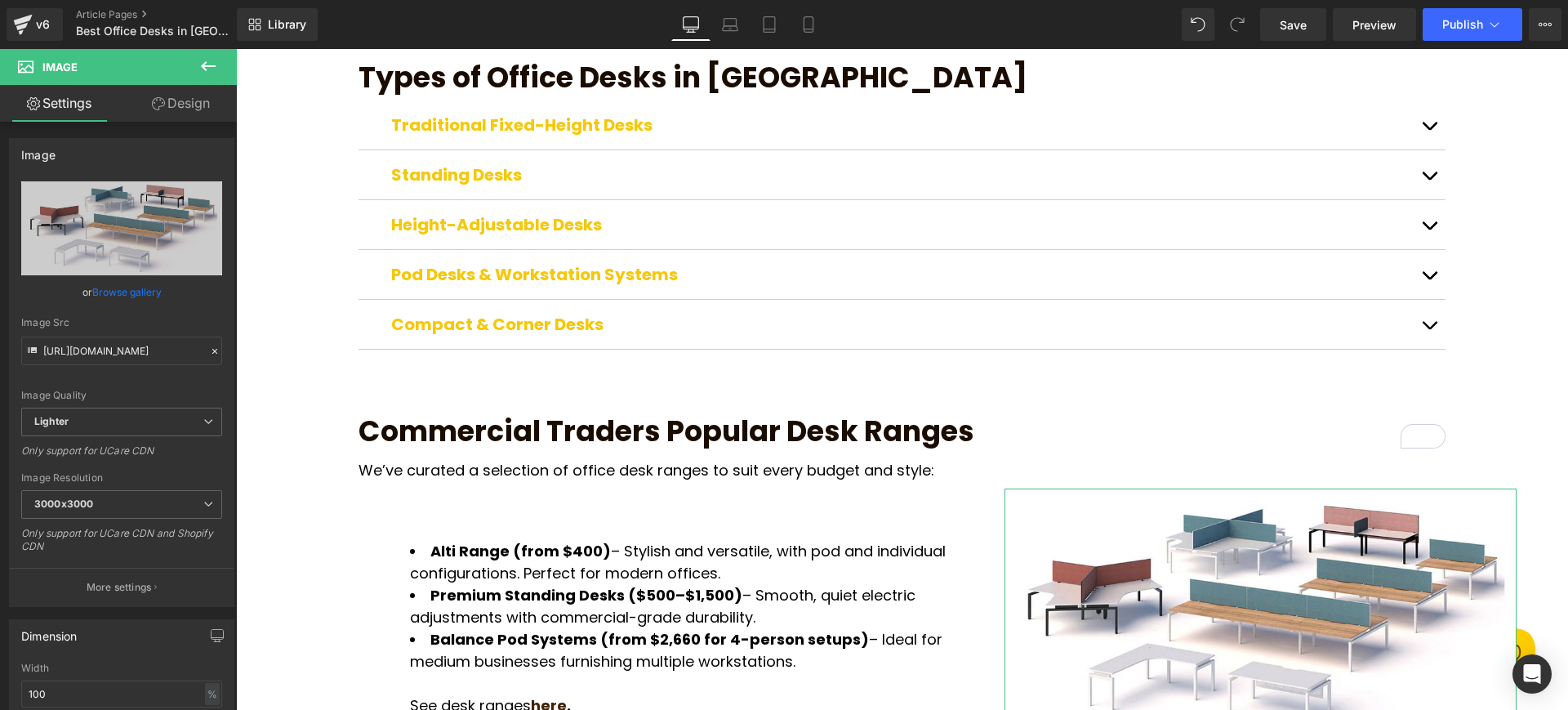
click at [194, 94] on link "Design" at bounding box center [181, 104] width 118 height 37
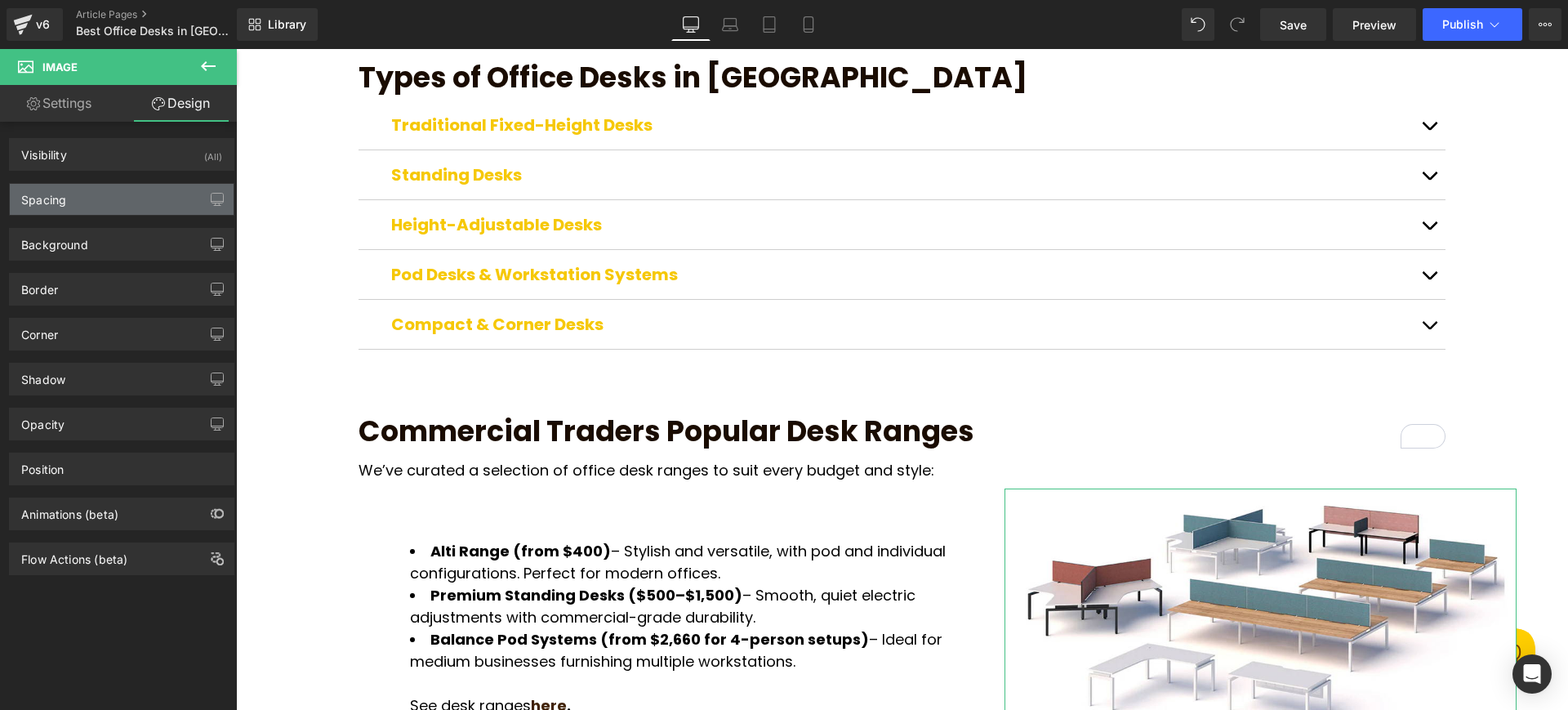
click at [133, 202] on div "Spacing" at bounding box center [121, 200] width 224 height 31
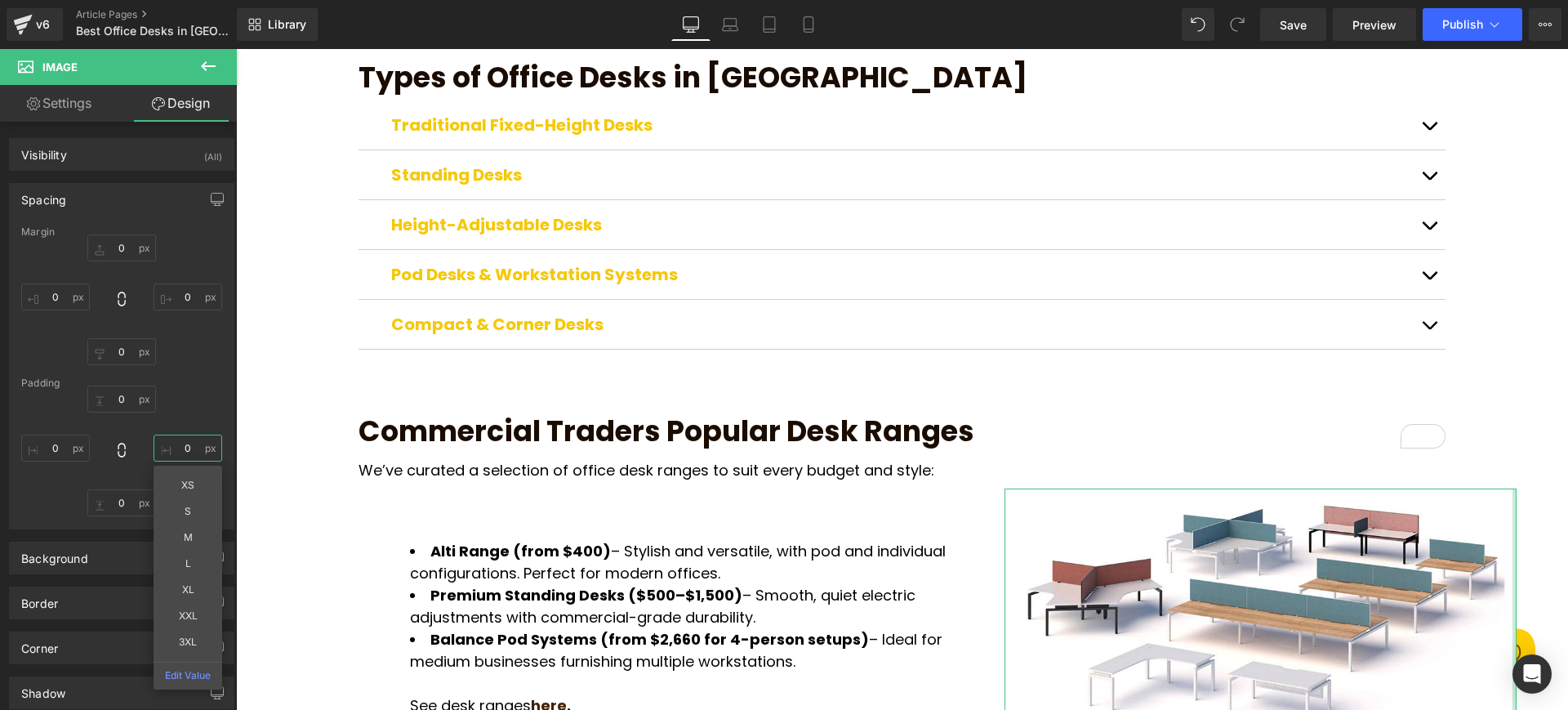
click at [196, 448] on input "0" at bounding box center [188, 448] width 69 height 27
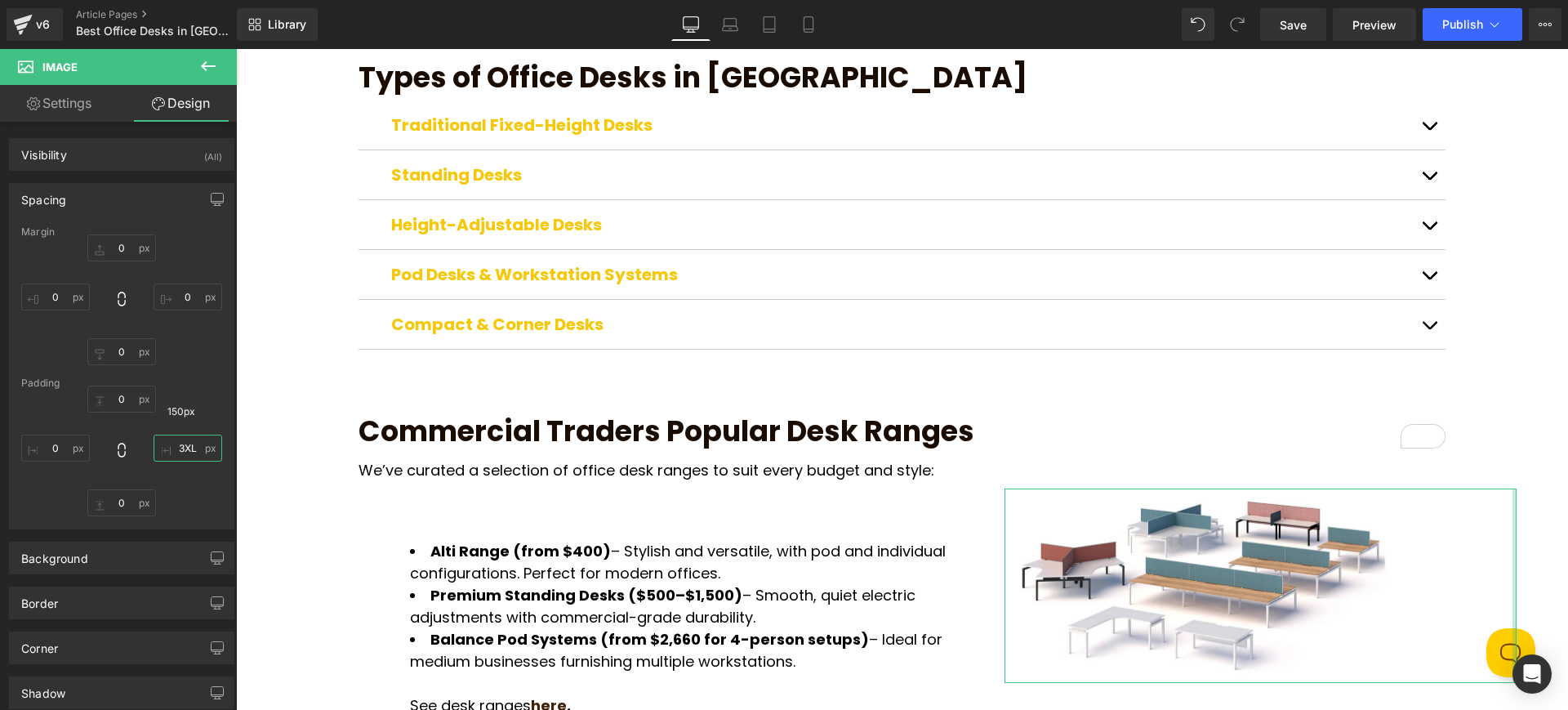
click at [198, 443] on input "3XL" at bounding box center [188, 448] width 69 height 27
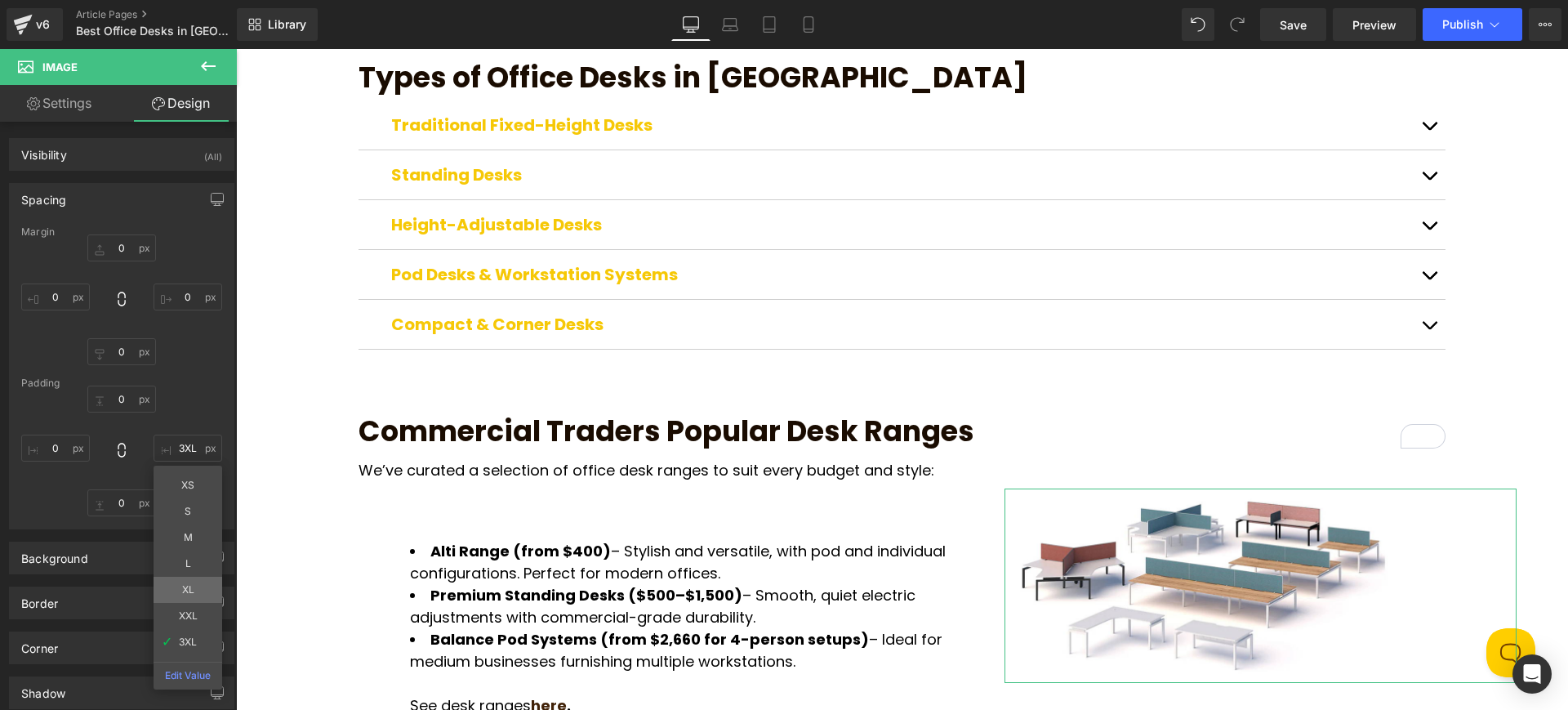
type input "XL"
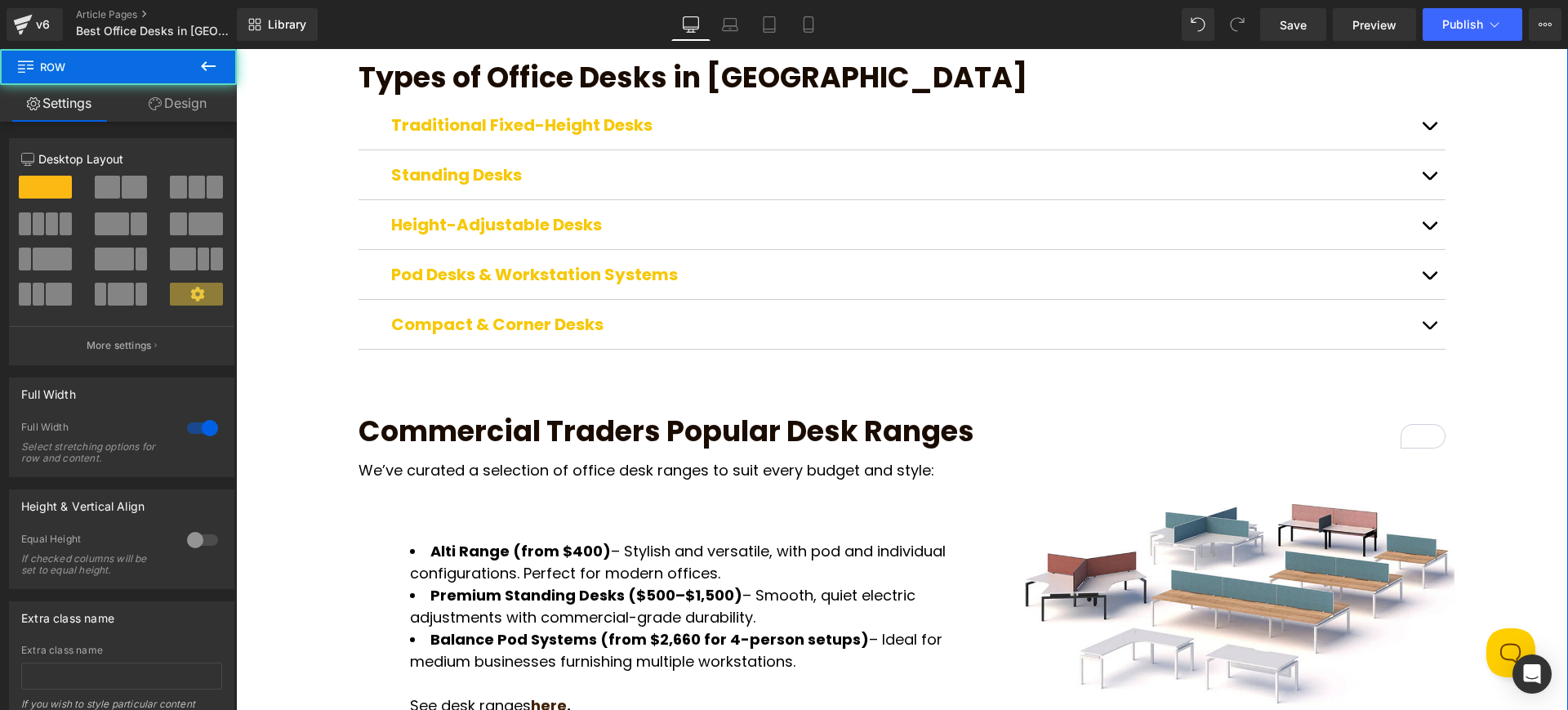
scroll to position [101, 0]
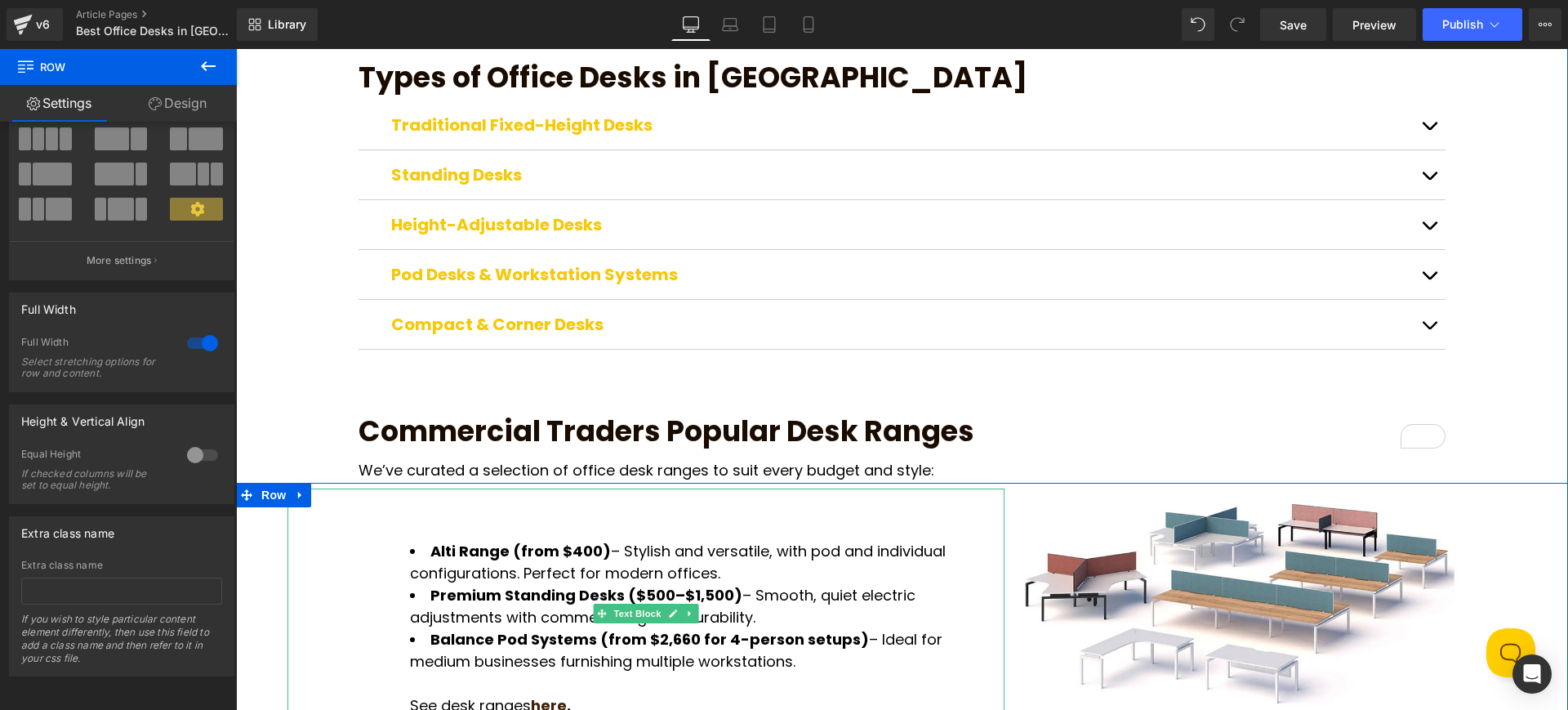
drag, startPoint x: 438, startPoint y: 449, endPoint x: 429, endPoint y: 477, distance: 29.4
click at [437, 488] on div "Alti Range (from $400) – Stylish and versatile, with pod and individual configu…" at bounding box center [646, 613] width 717 height 250
click at [429, 488] on div "Alti Range (from $400) – Stylish and versatile, with pod and individual configu…" at bounding box center [646, 613] width 717 height 250
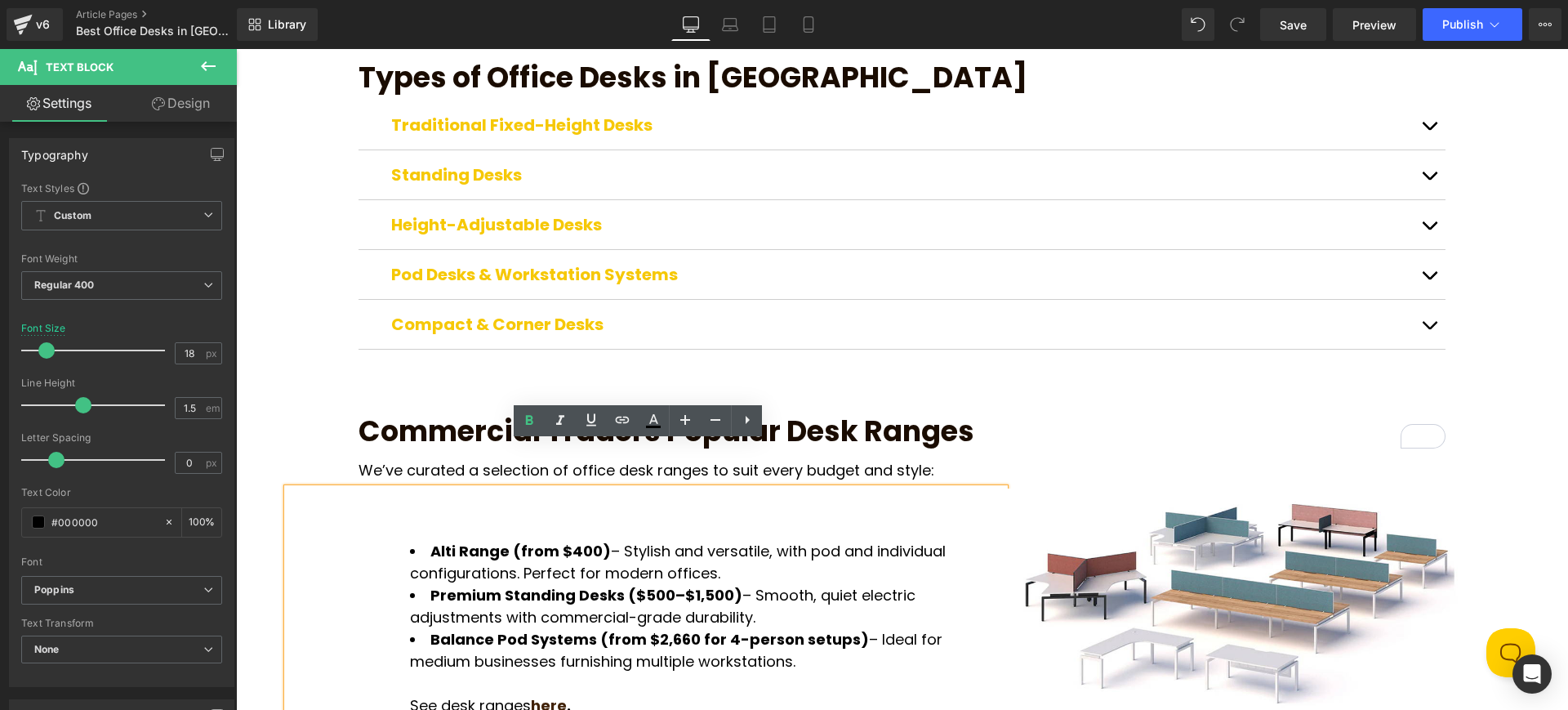
click at [419, 488] on div "Alti Range (from $400) – Stylish and versatile, with pod and individual configu…" at bounding box center [646, 613] width 717 height 250
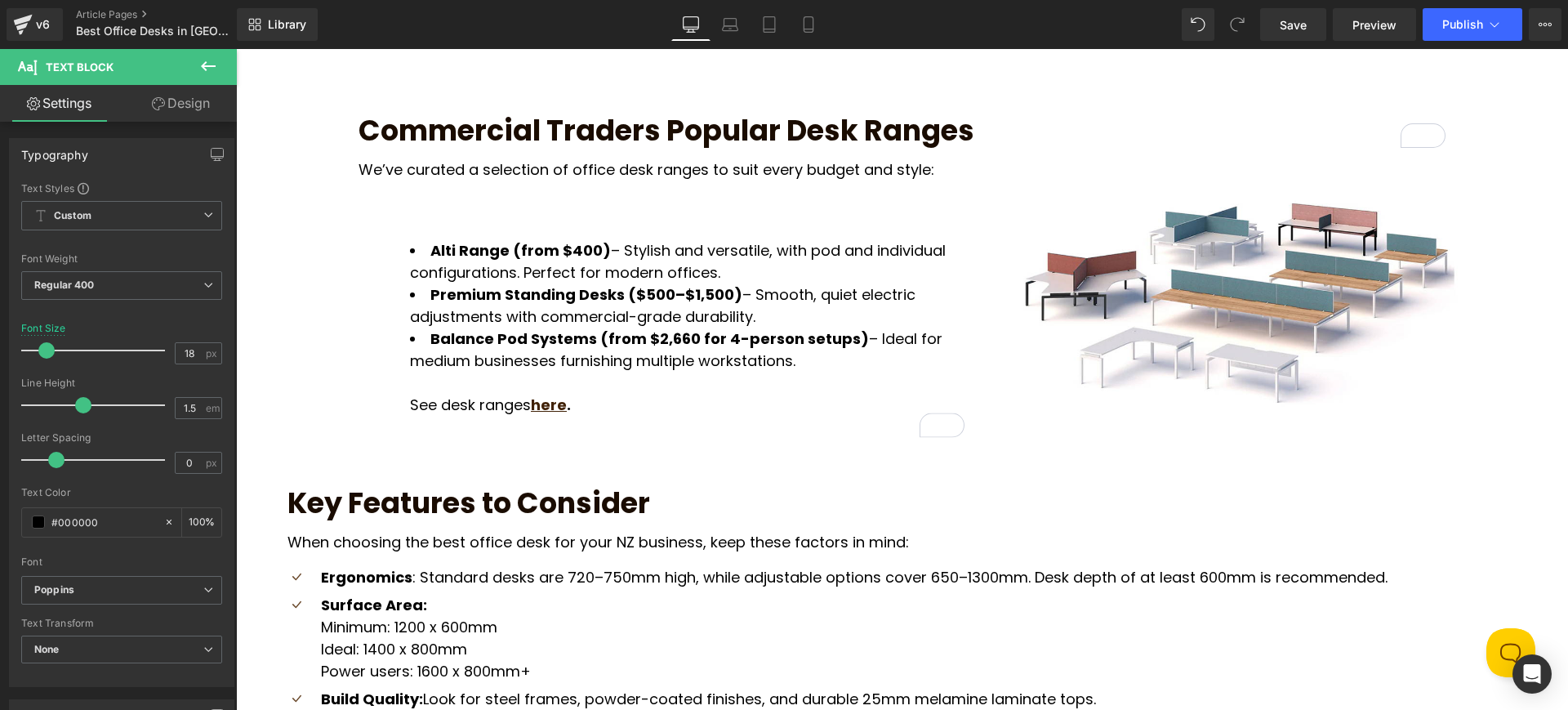
scroll to position [1049, 0]
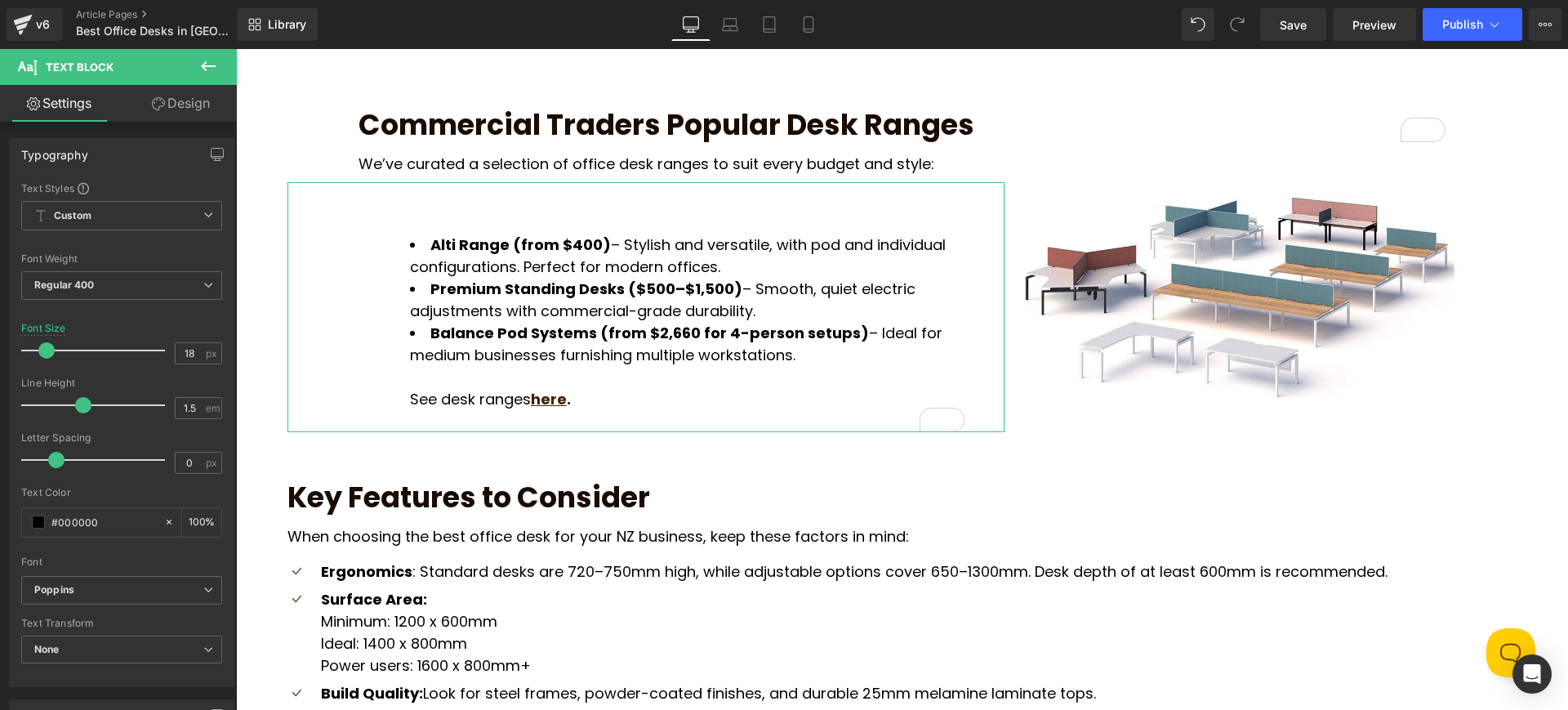
click at [185, 103] on link "Design" at bounding box center [181, 104] width 118 height 37
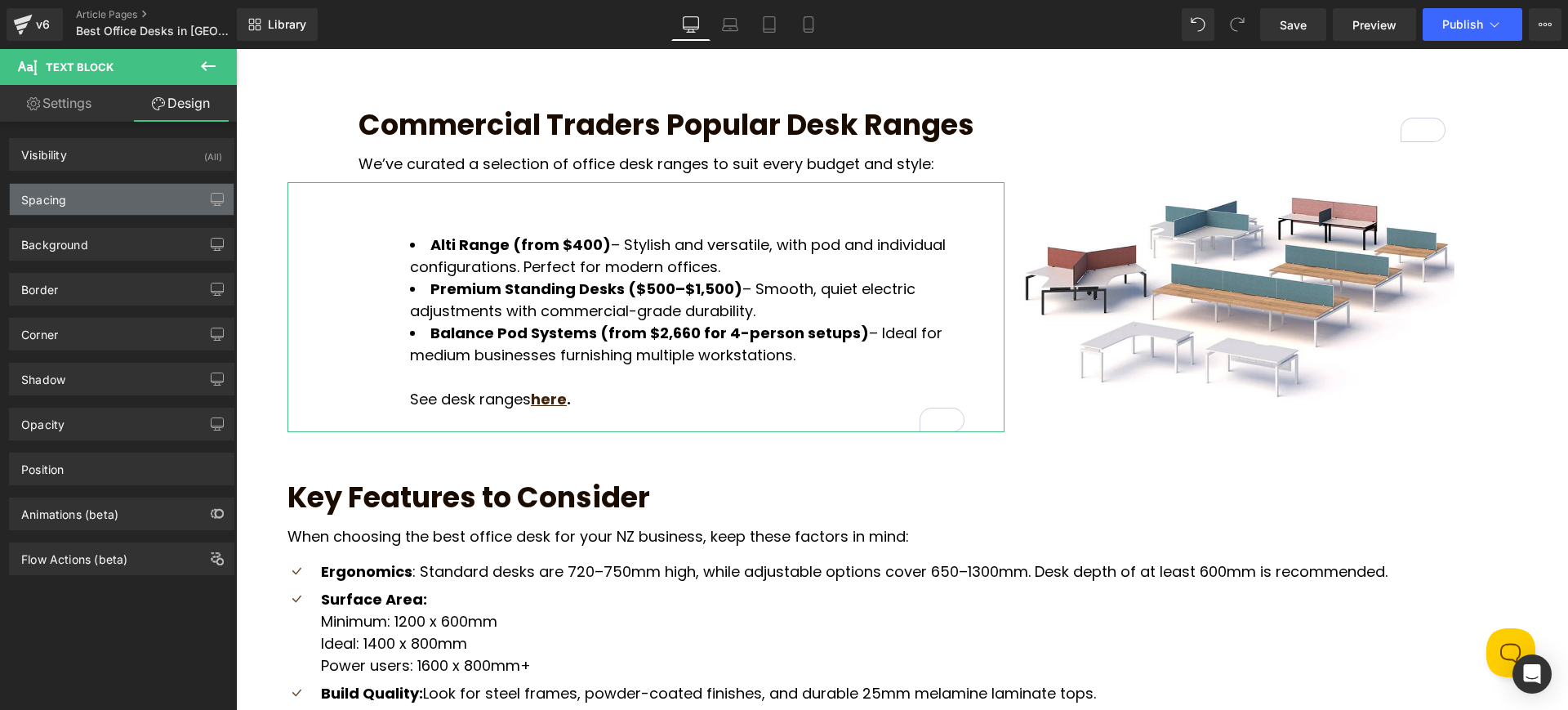
click at [107, 201] on div "Spacing" at bounding box center [121, 200] width 224 height 31
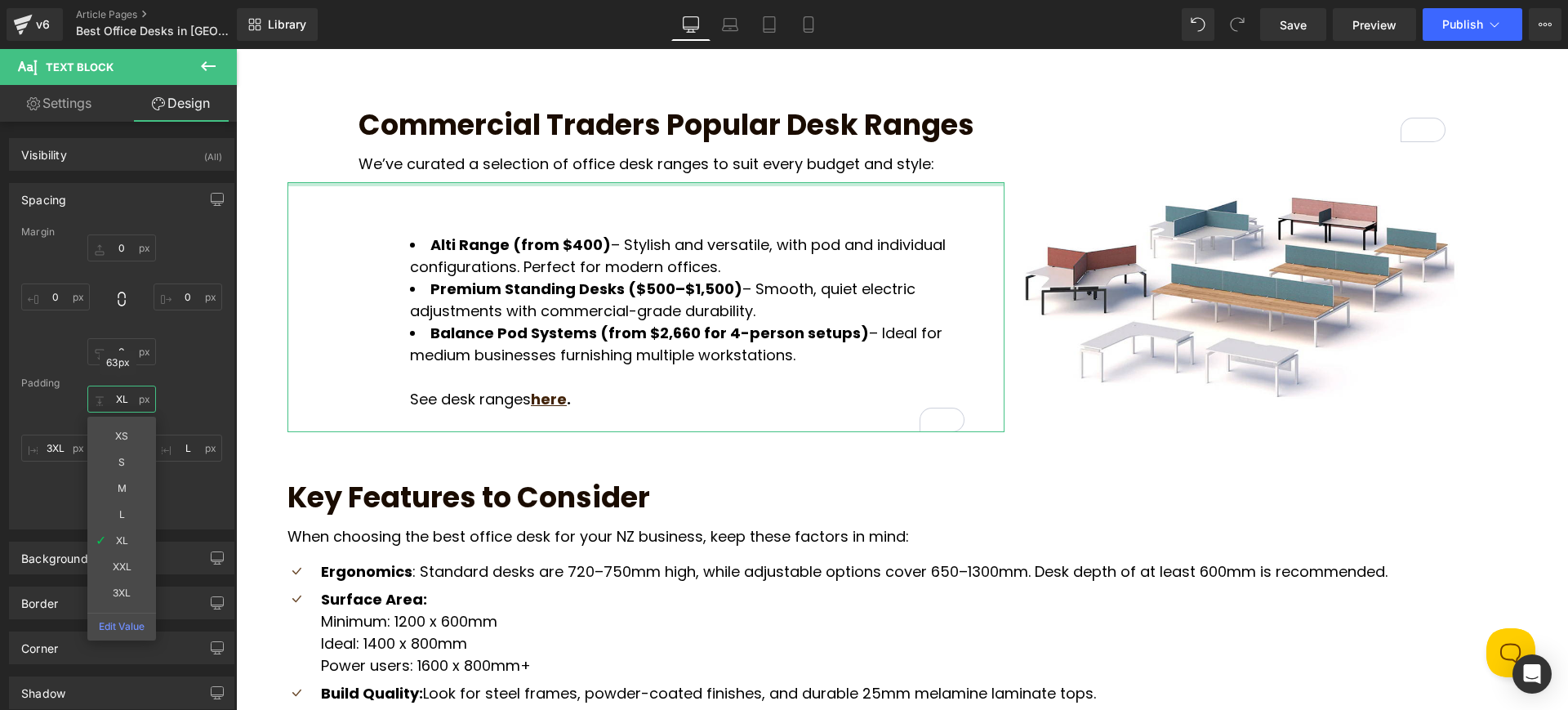
click at [121, 398] on input "XL" at bounding box center [121, 399] width 69 height 27
type input "L"
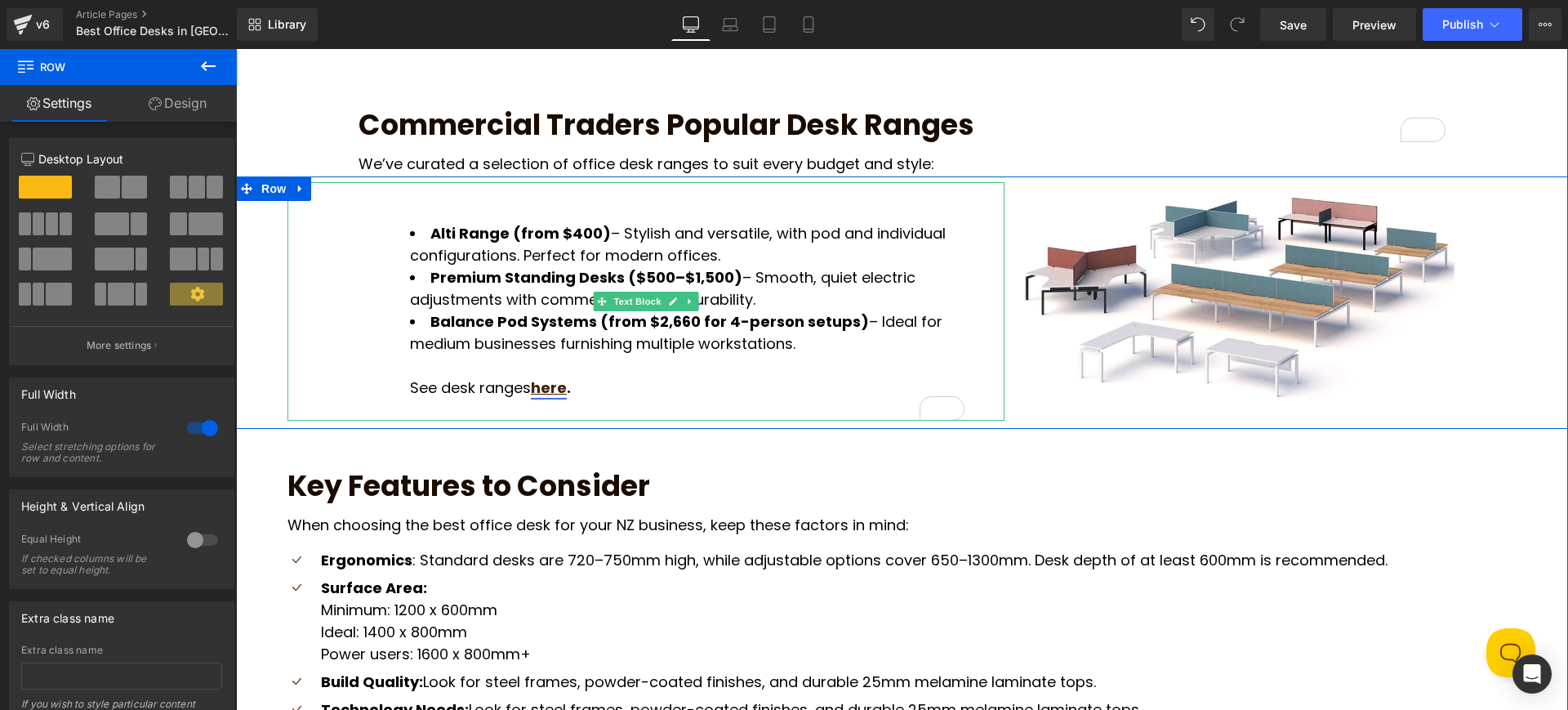
click at [539, 378] on u "here" at bounding box center [548, 387] width 36 height 20
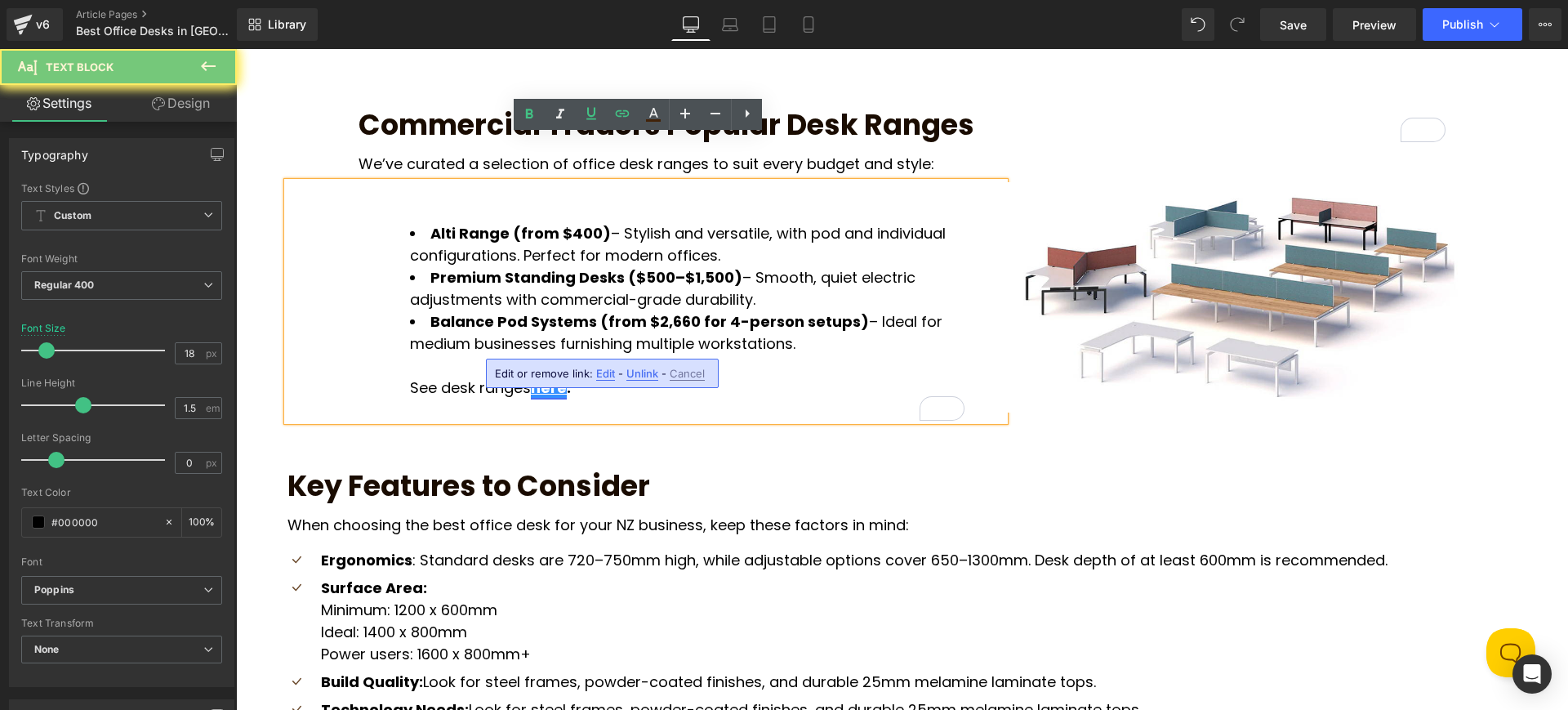
click at [539, 378] on u "here" at bounding box center [548, 387] width 36 height 20
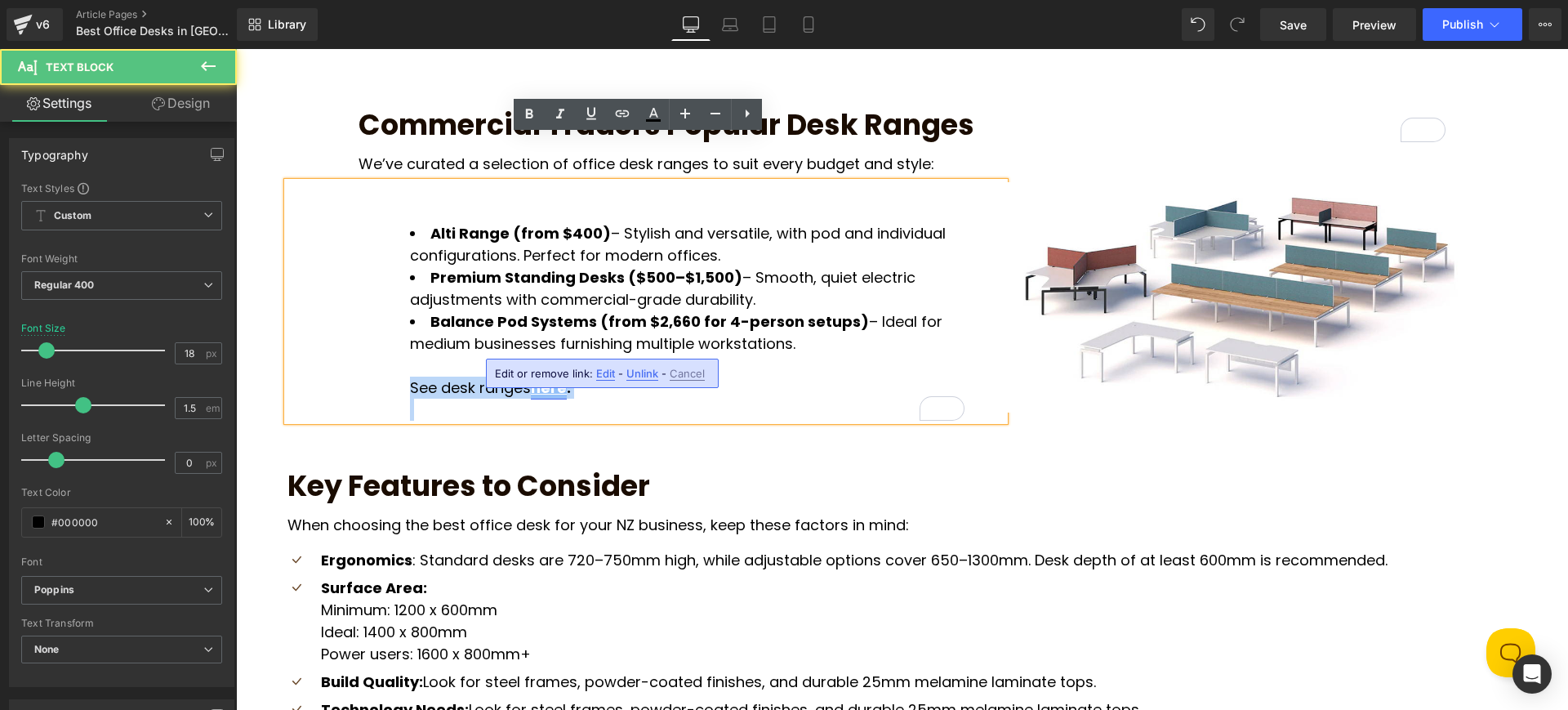
click at [539, 378] on u "here" at bounding box center [548, 387] width 36 height 20
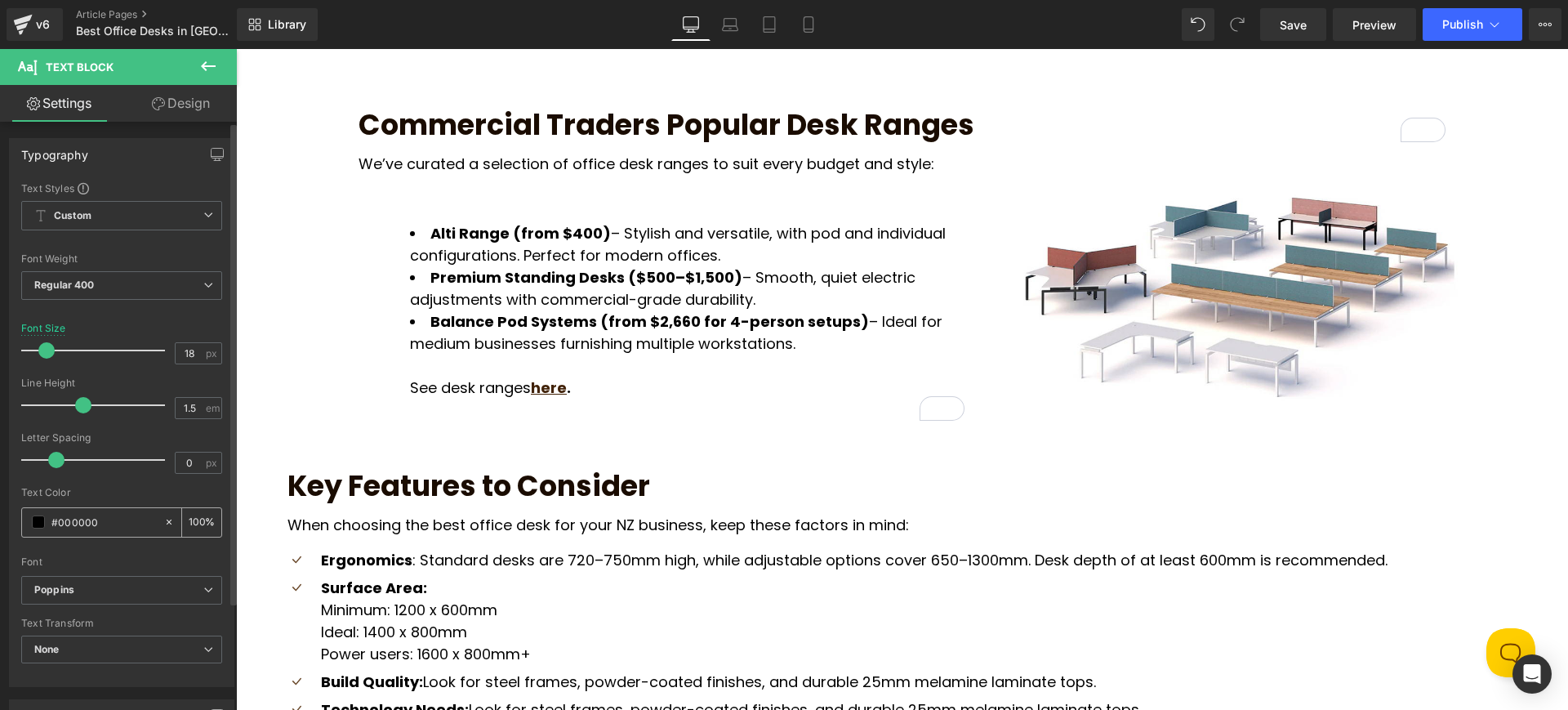
click at [45, 526] on span at bounding box center [38, 521] width 13 height 13
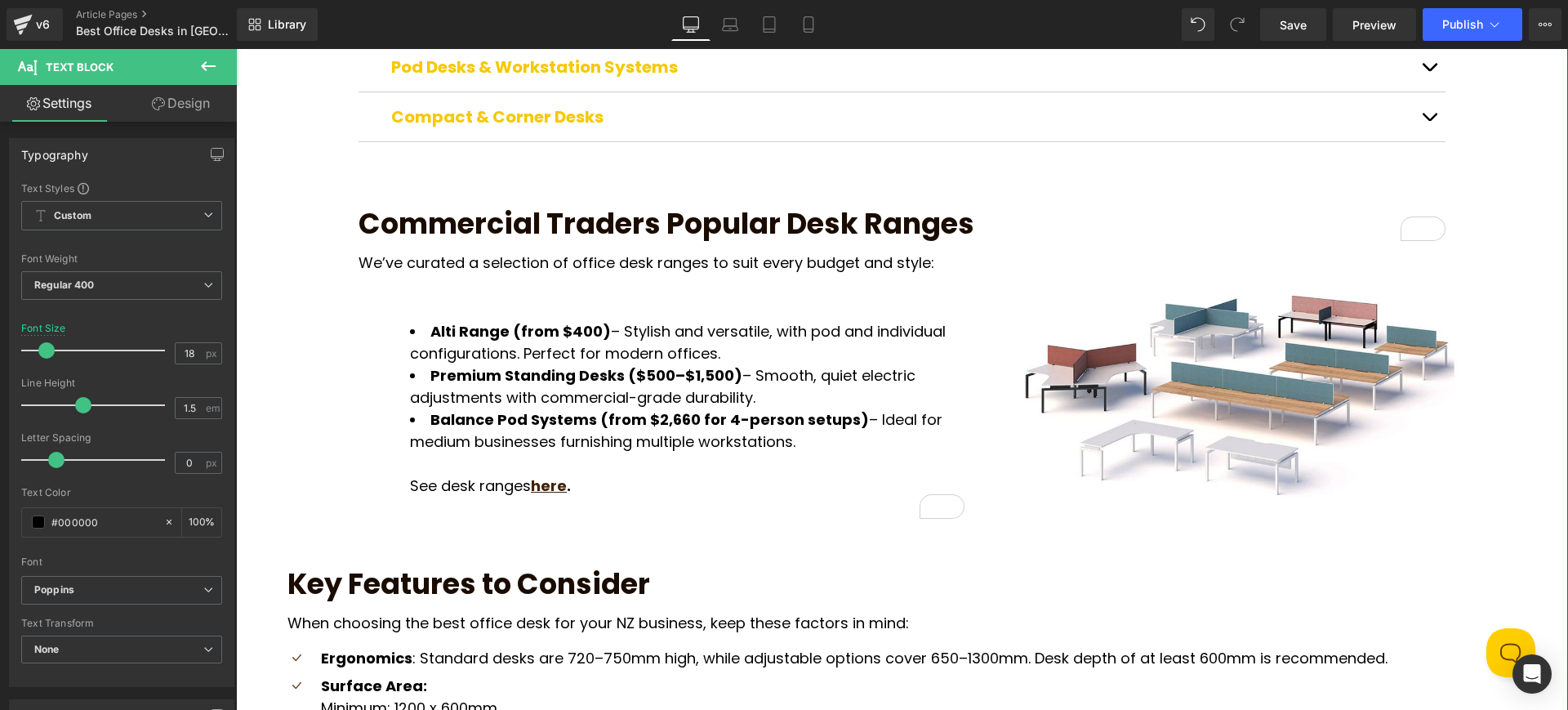
scroll to position [935, 0]
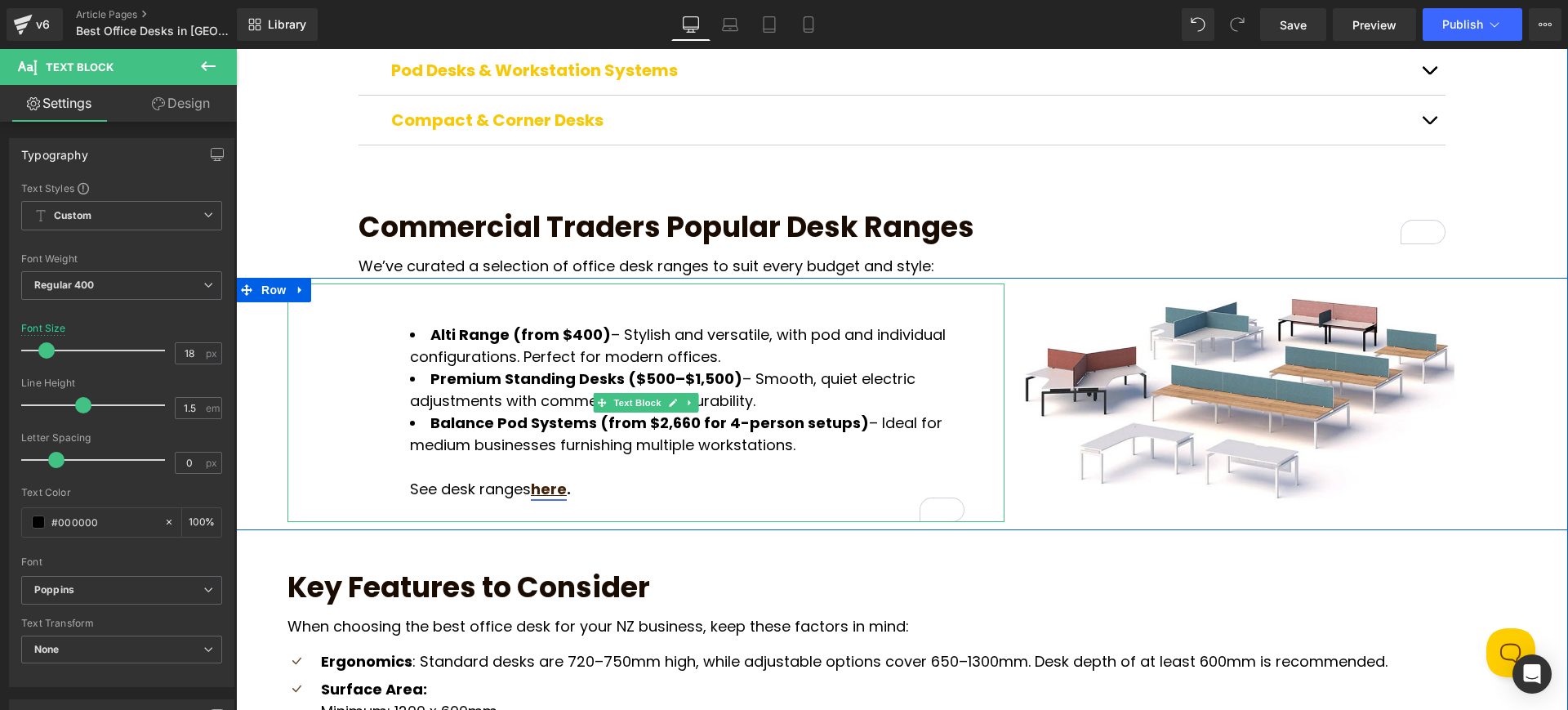
click at [550, 478] on u "here" at bounding box center [548, 488] width 36 height 20
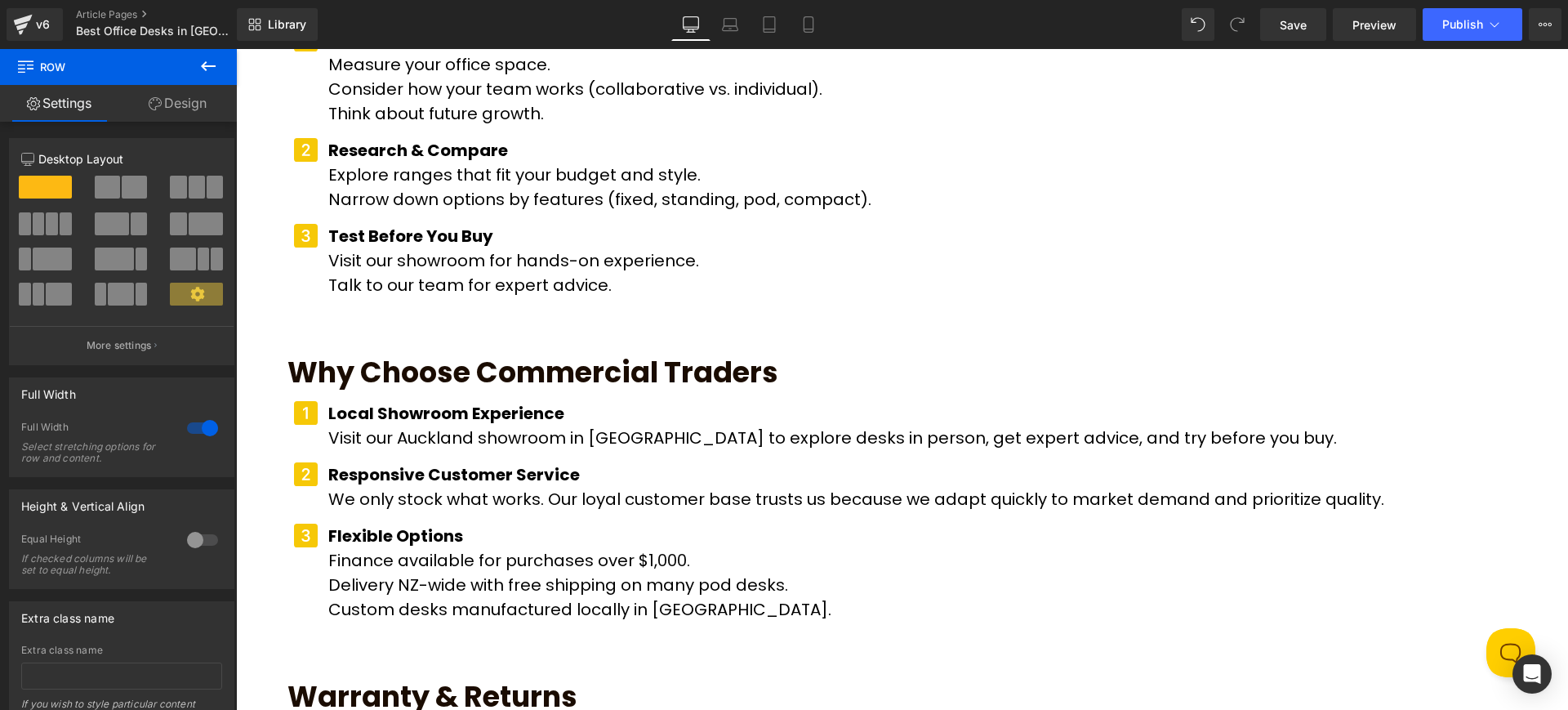
scroll to position [2042, 0]
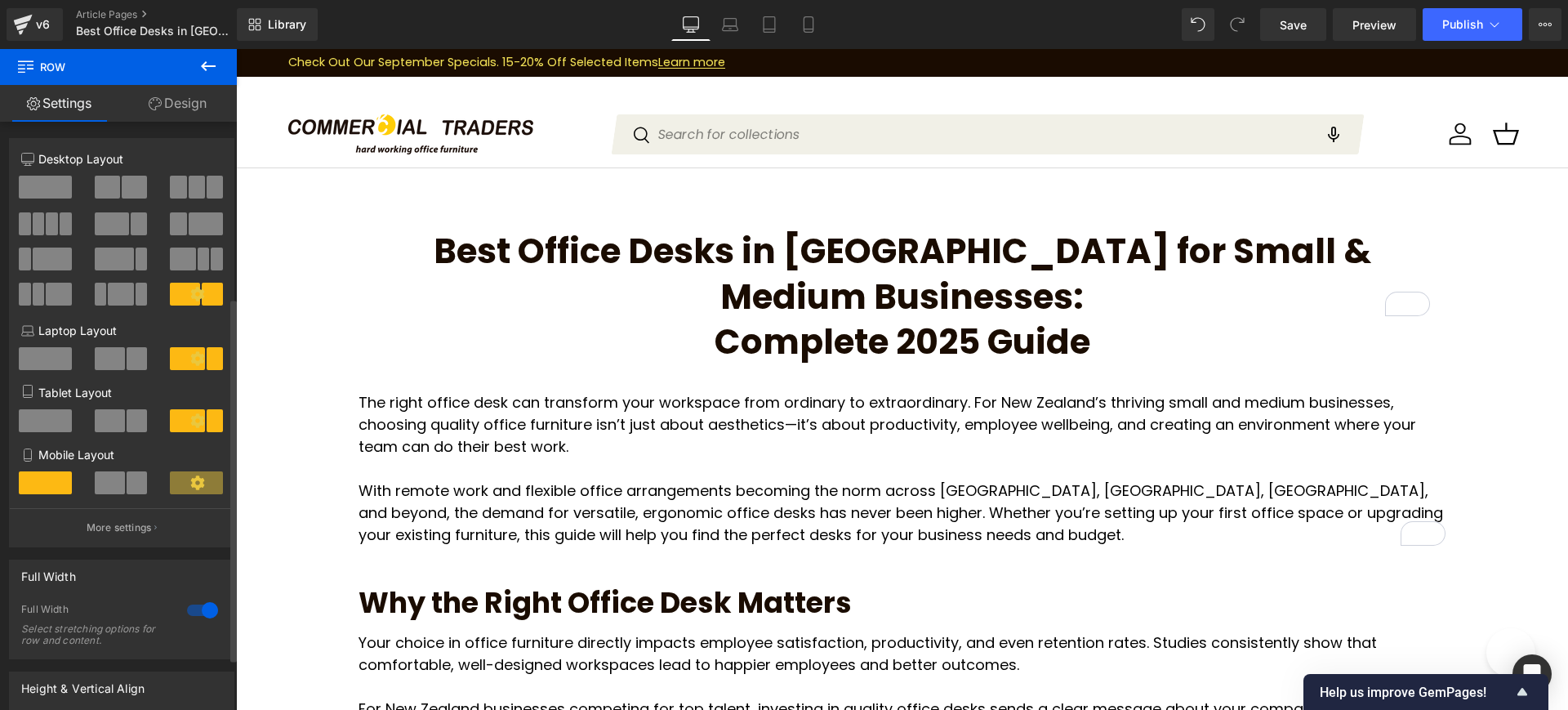
click at [208, 709] on div at bounding box center [202, 722] width 39 height 26
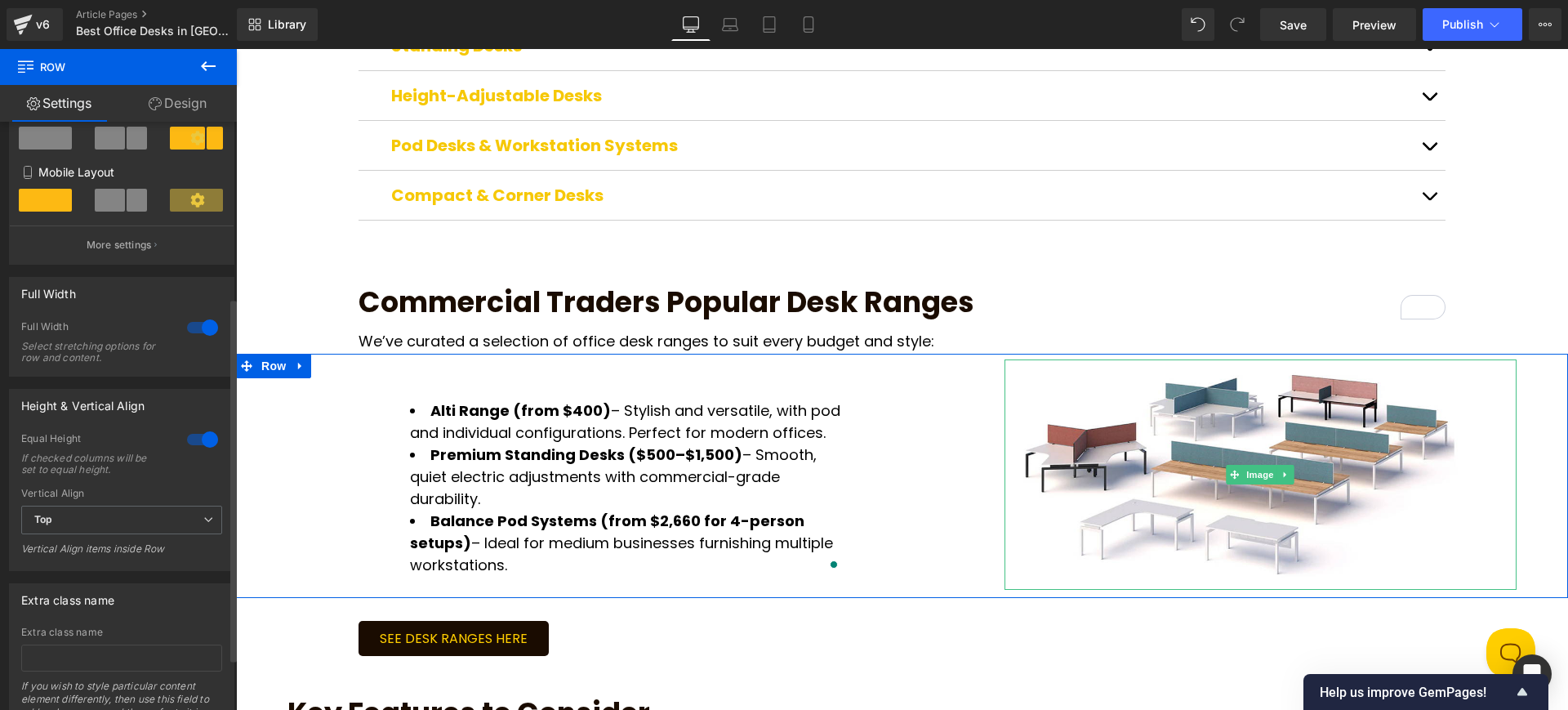
click at [201, 439] on div at bounding box center [202, 439] width 39 height 26
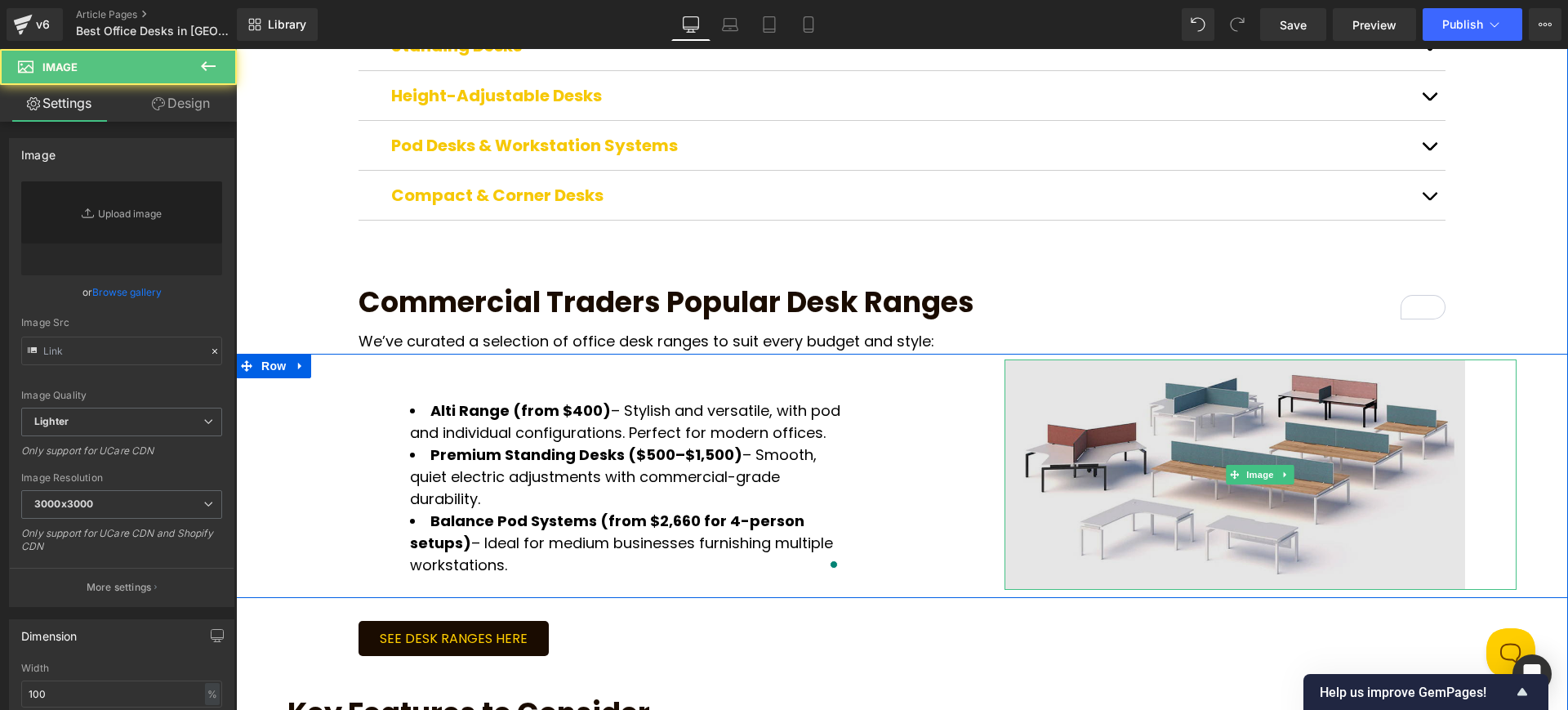
click at [1121, 418] on img at bounding box center [1260, 475] width 512 height 231
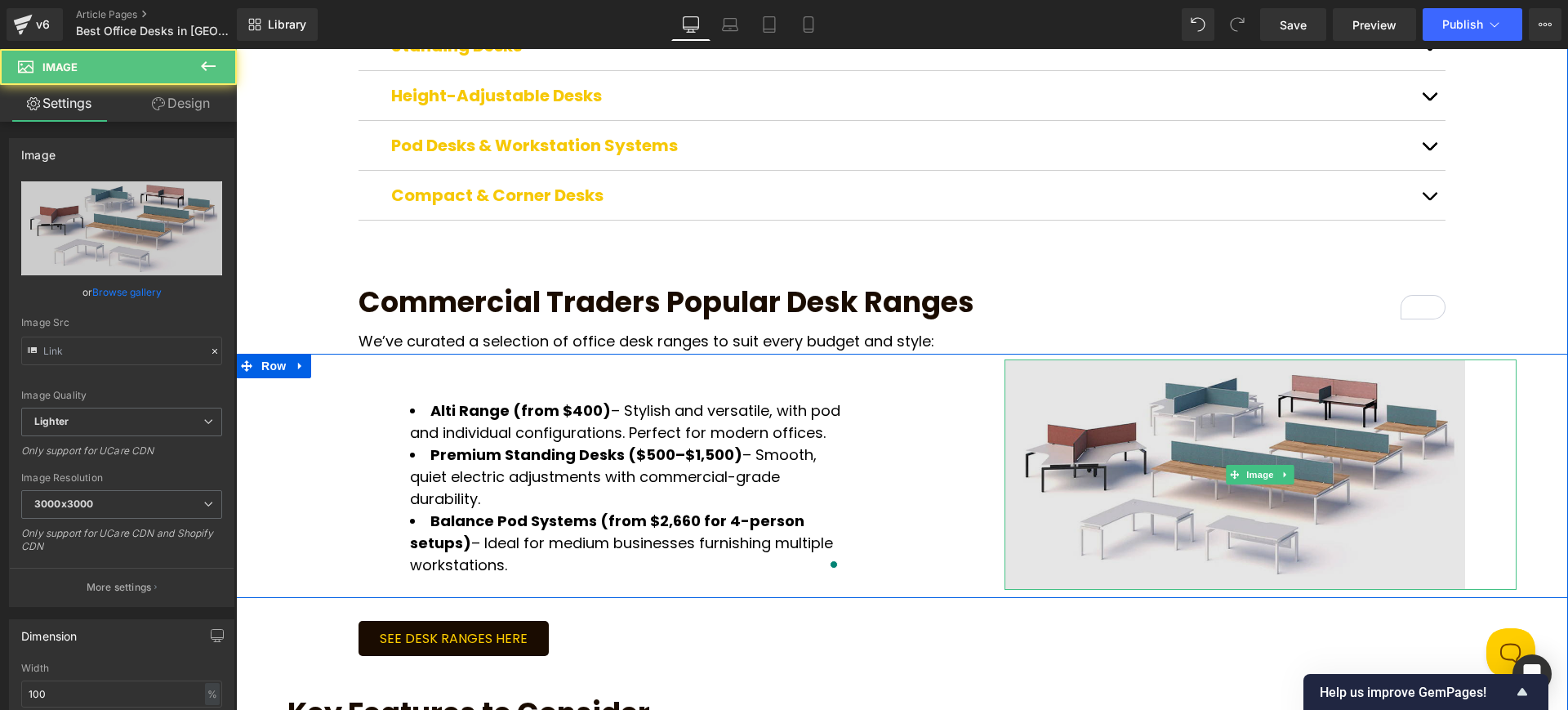
type input "https://ucarecdn.com/29c9c079-9acf-45d8-b8f8-7e2e25e1e9f0/-/format/auto/-/previ…"
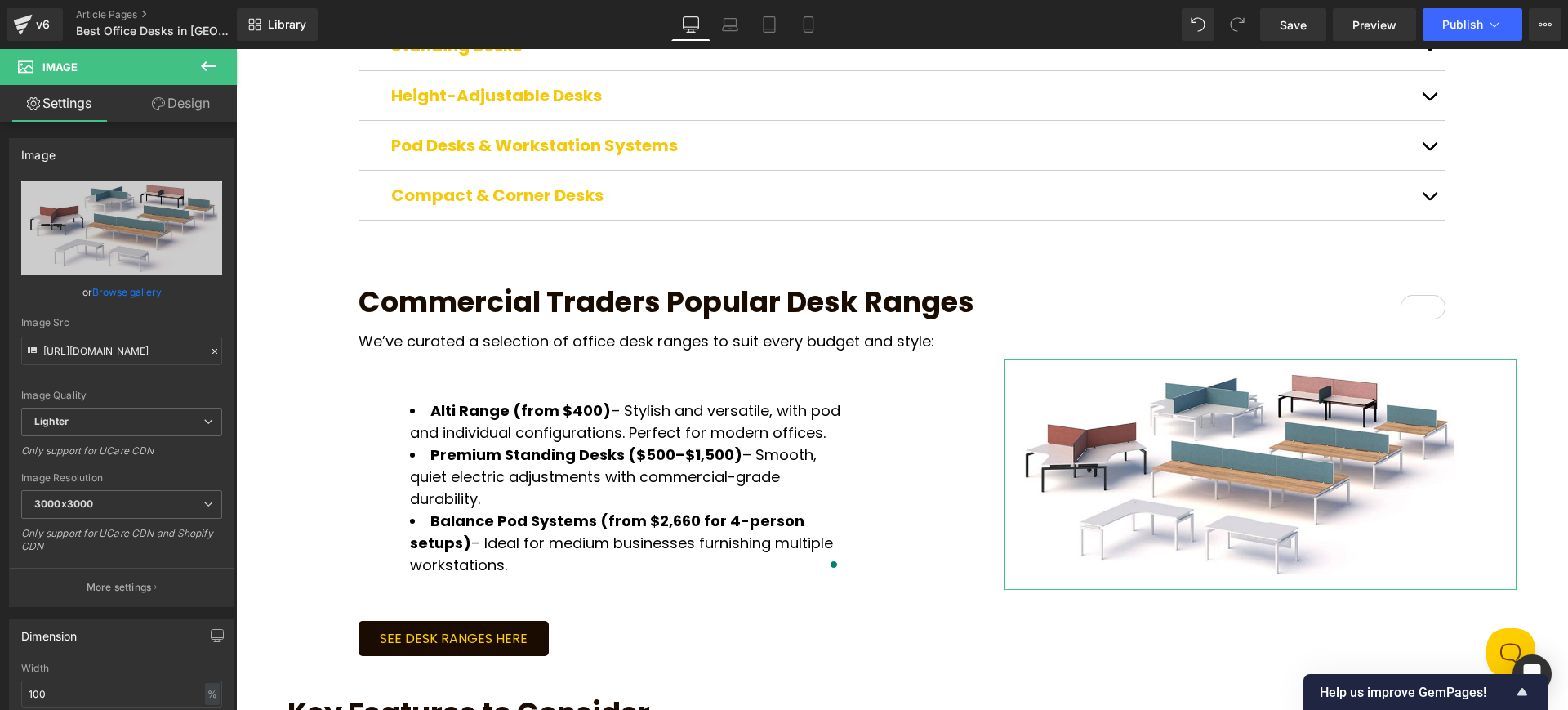
click at [176, 104] on link "Design" at bounding box center [181, 104] width 118 height 37
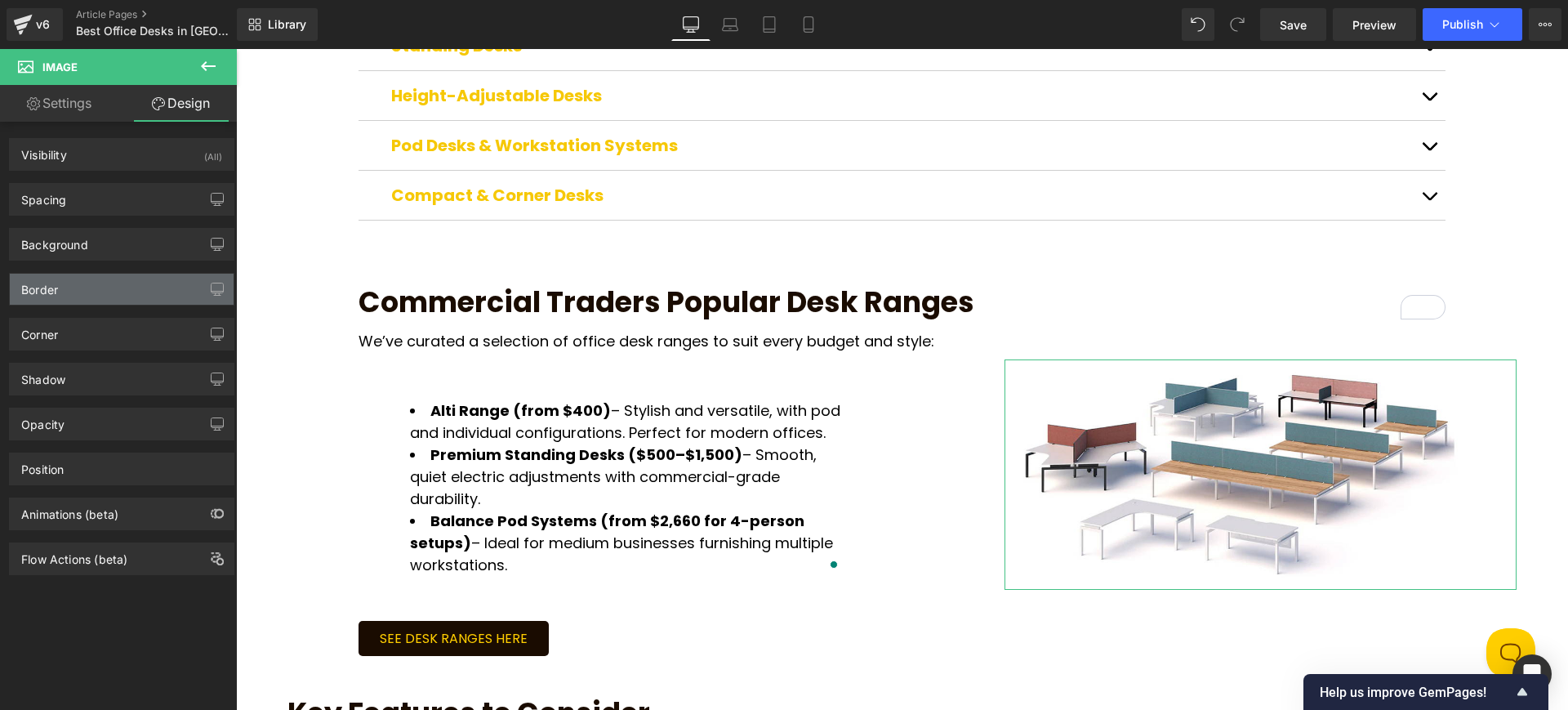
click at [133, 294] on div "Border" at bounding box center [121, 289] width 224 height 31
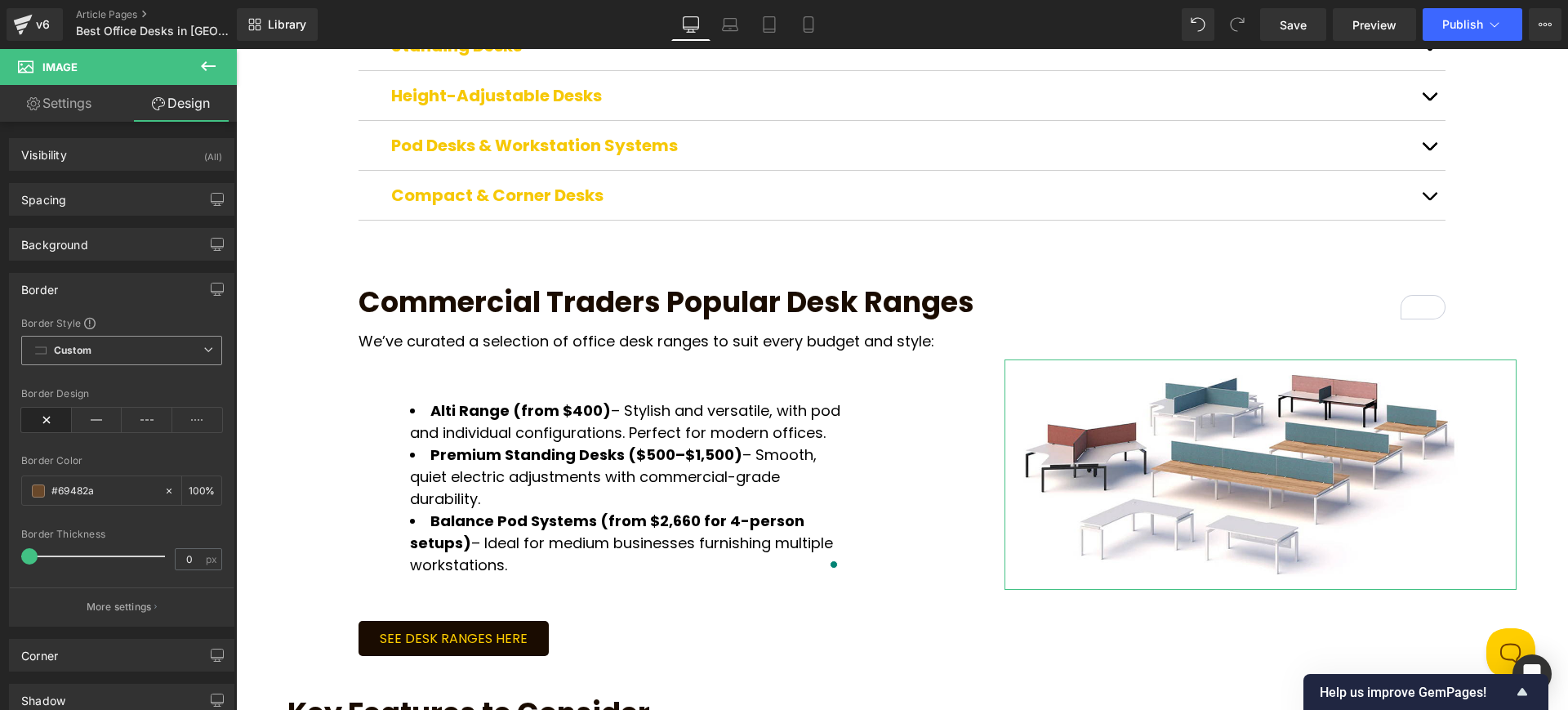
click at [205, 354] on icon at bounding box center [208, 350] width 10 height 10
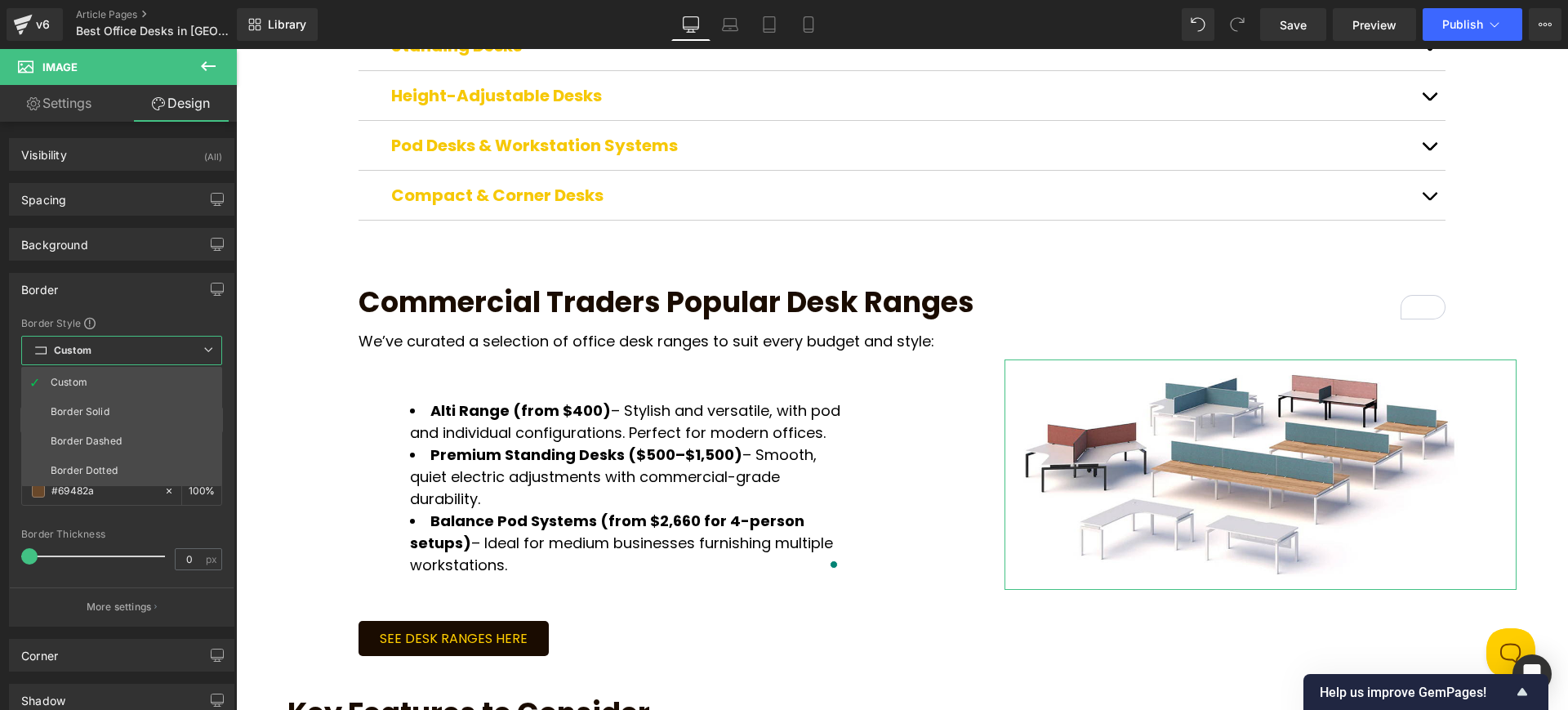
click at [205, 354] on icon at bounding box center [208, 350] width 10 height 10
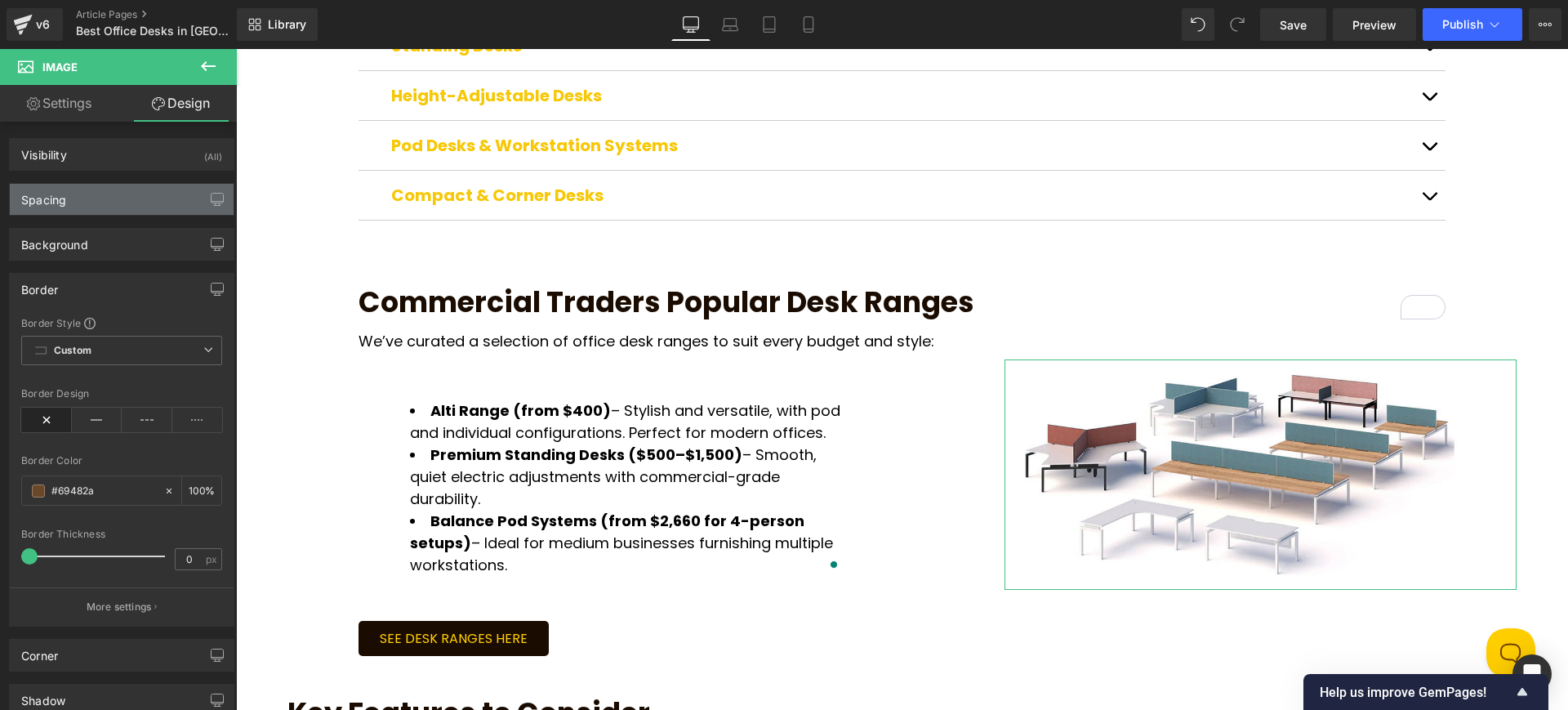
click at [169, 197] on div "Spacing" at bounding box center [121, 200] width 224 height 31
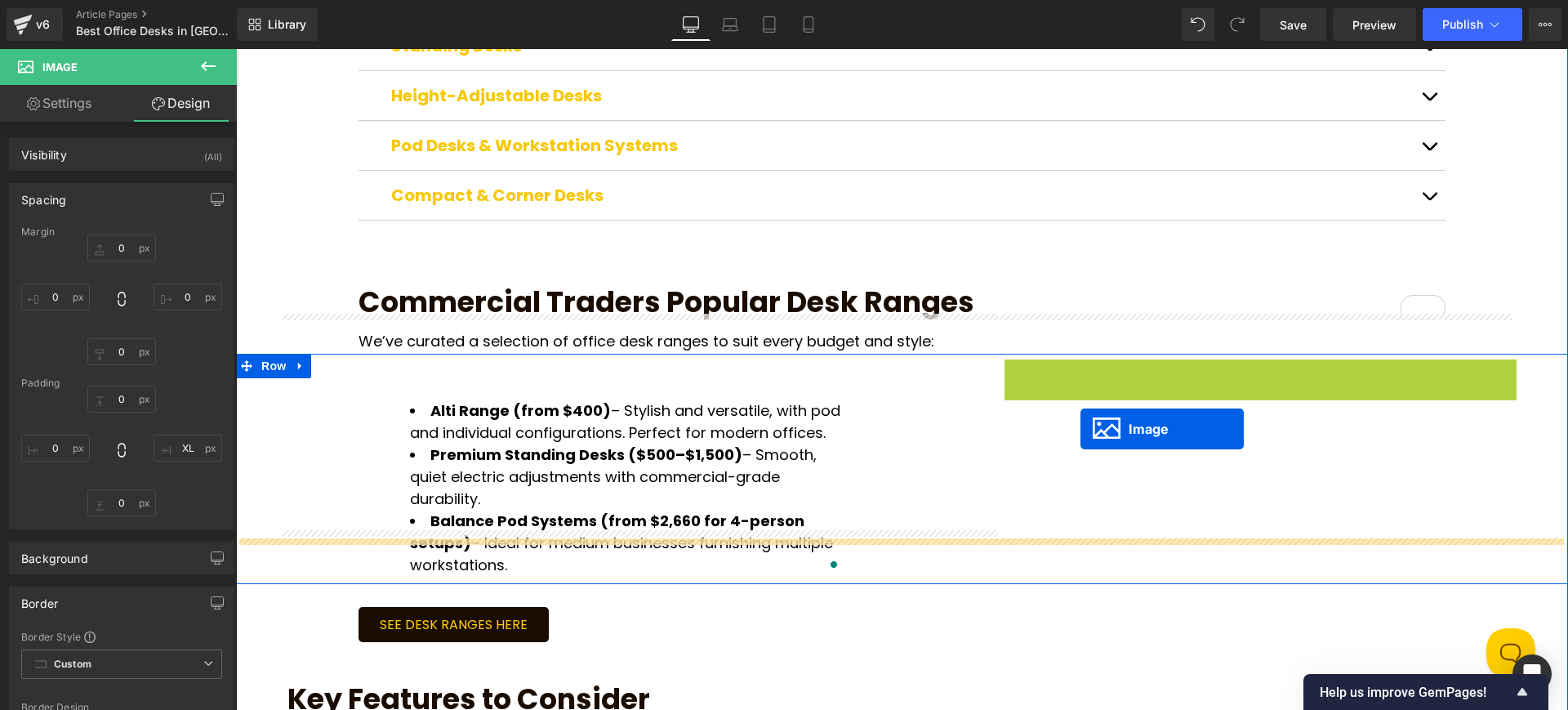
drag, startPoint x: 1226, startPoint y: 432, endPoint x: 1081, endPoint y: 429, distance: 145.0
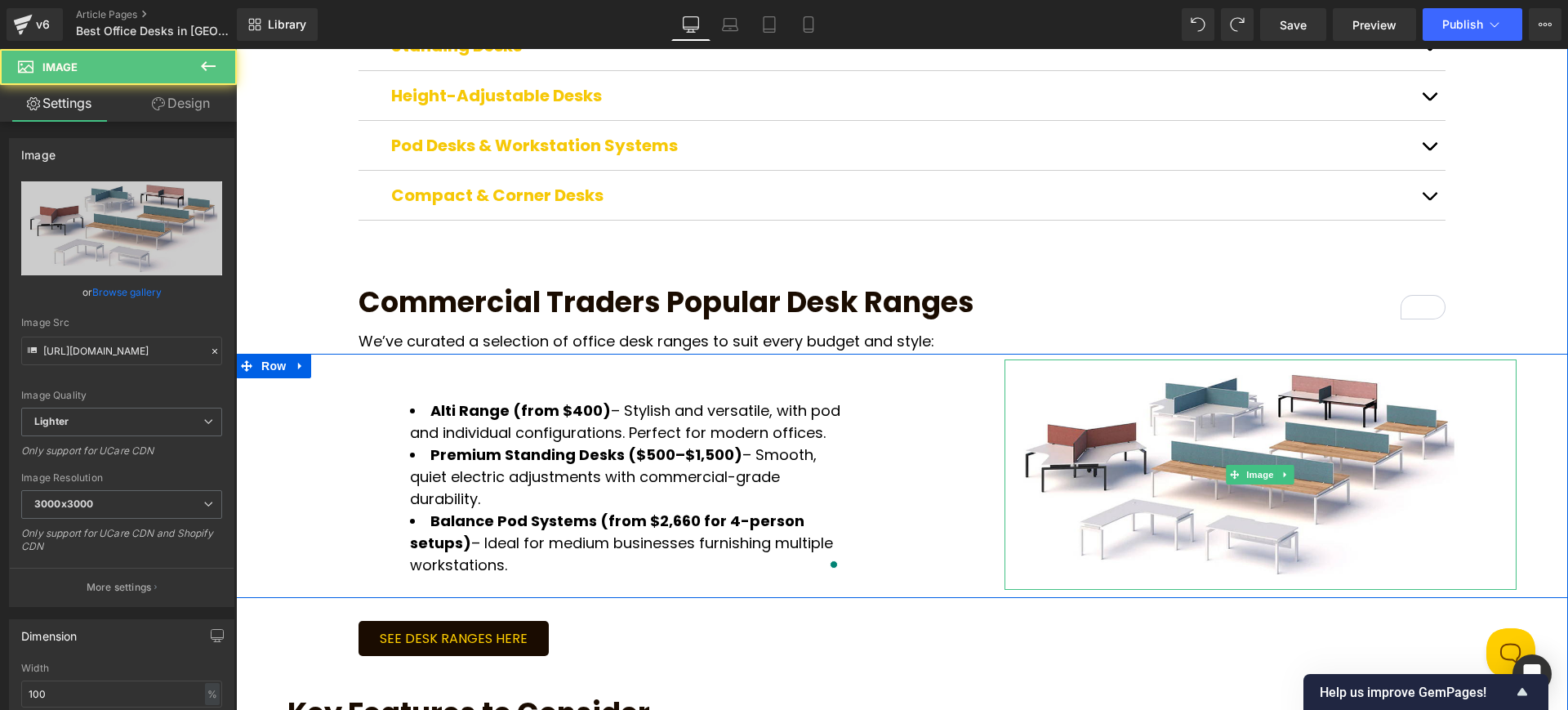
click at [1004, 377] on img at bounding box center [1260, 475] width 512 height 231
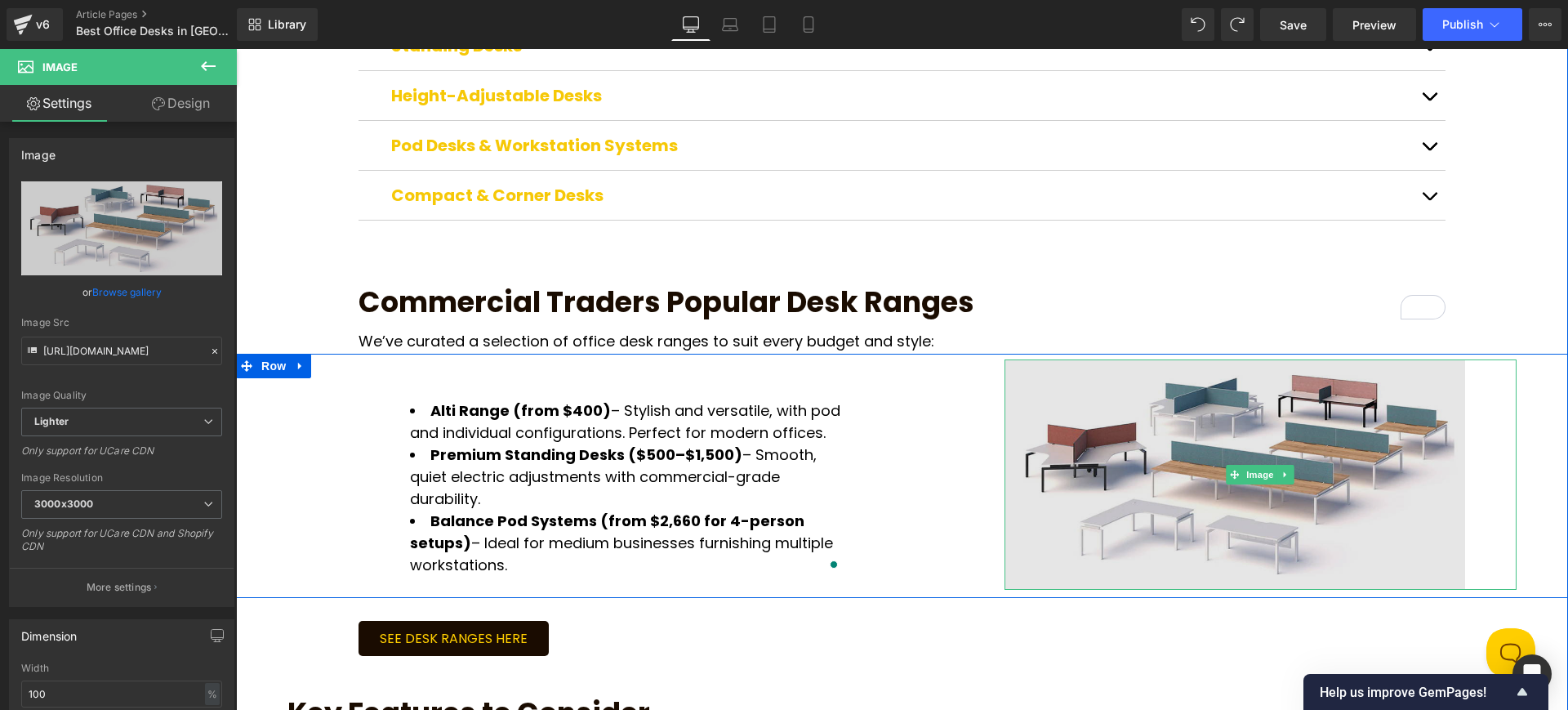
click at [1441, 373] on img at bounding box center [1260, 475] width 512 height 231
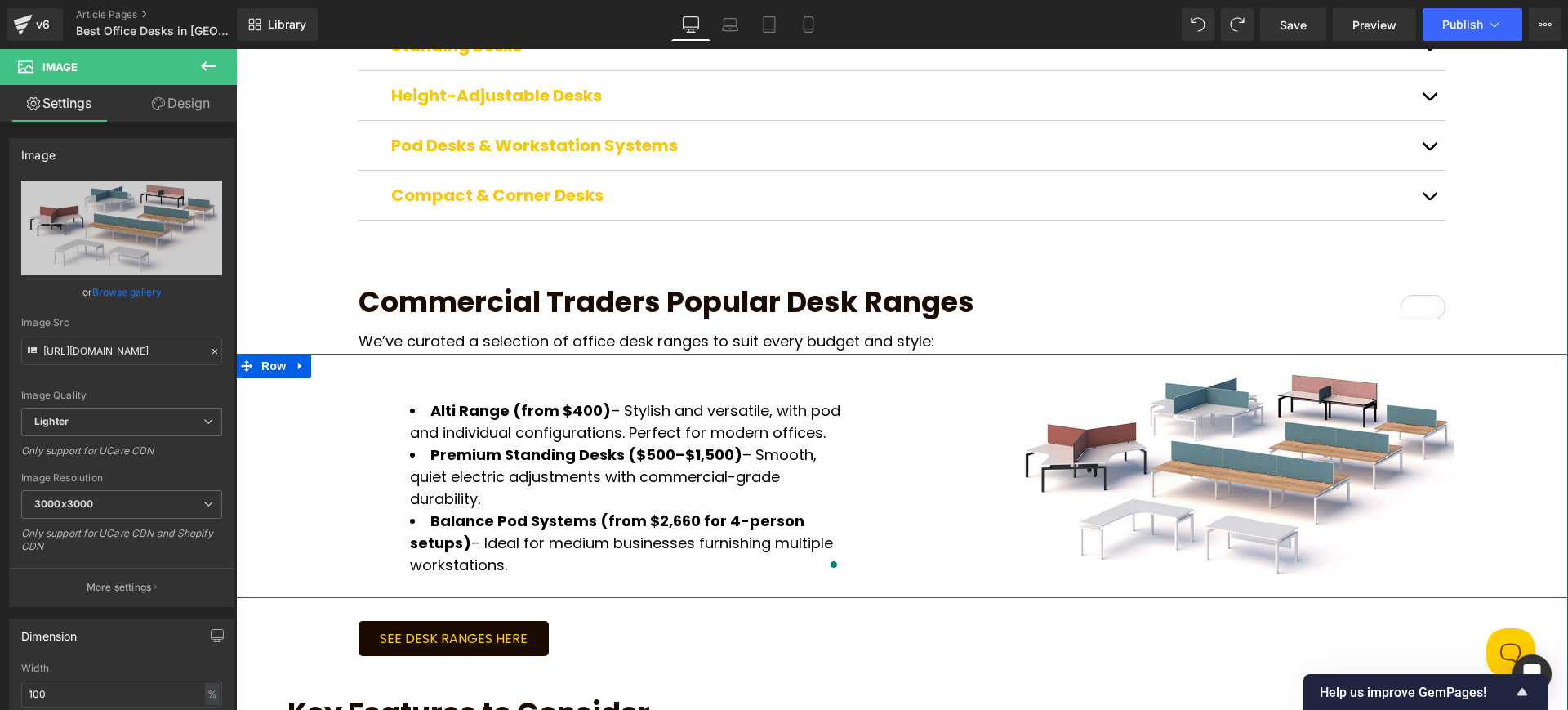
click at [678, 444] on li "Premium Standing Desks ($500–$1,500) – Smooth, quiet electric adjustments with …" at bounding box center [626, 477] width 432 height 66
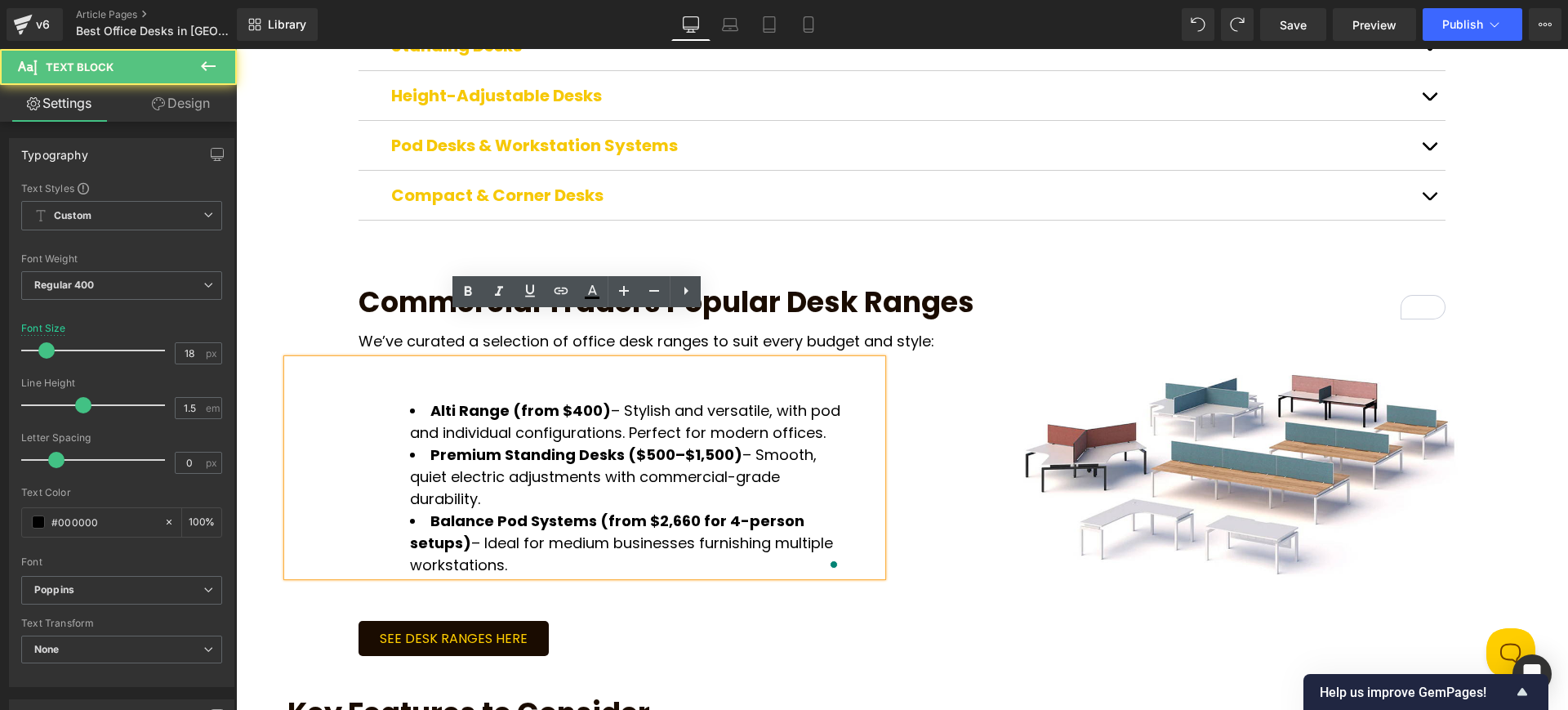
click at [895, 397] on div "Alti Range (from $400) – Stylish and versatile, with pod and individual configu…" at bounding box center [646, 467] width 717 height 216
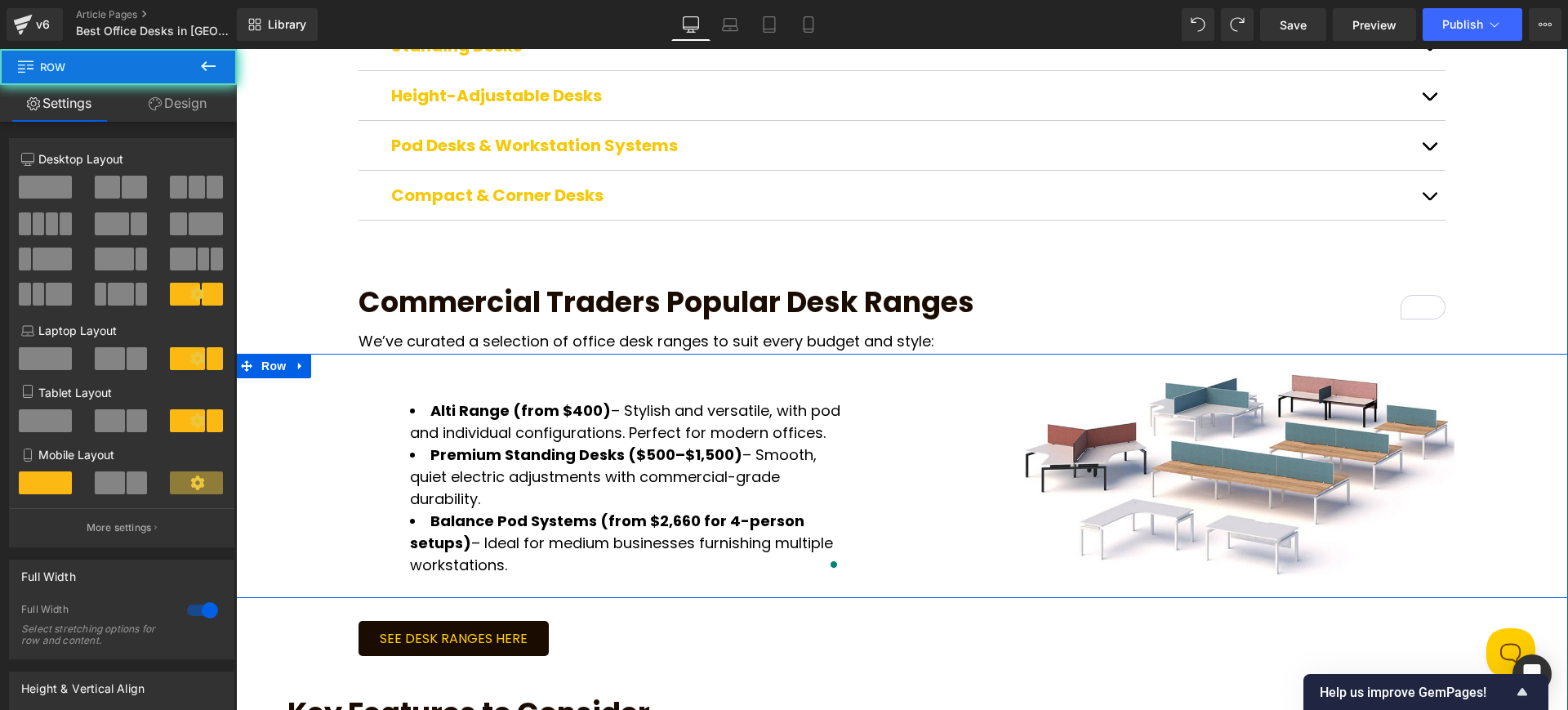
click at [938, 395] on div "Alti Range (from $400) – Stylish and versatile, with pod and individual configu…" at bounding box center [646, 467] width 717 height 216
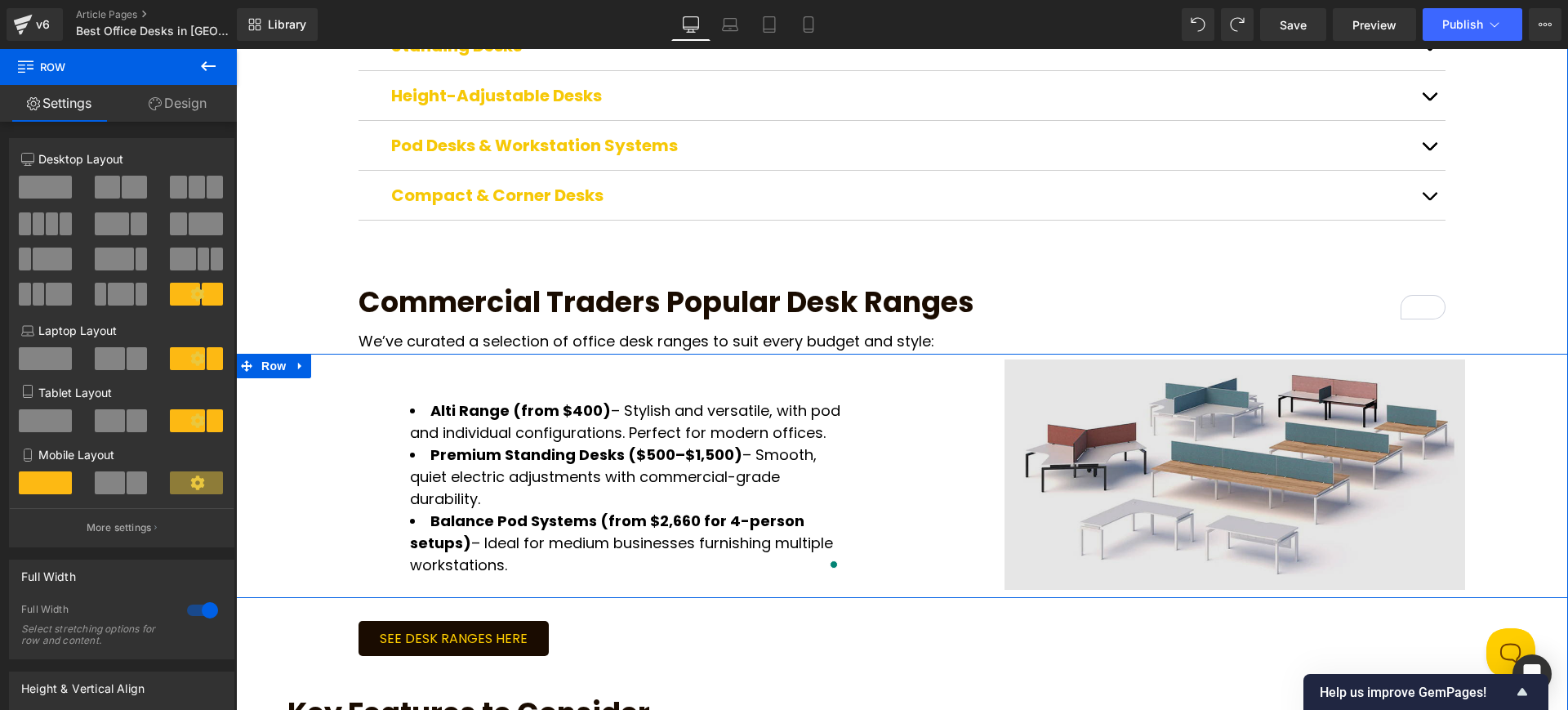
click at [1143, 428] on img at bounding box center [1260, 475] width 512 height 231
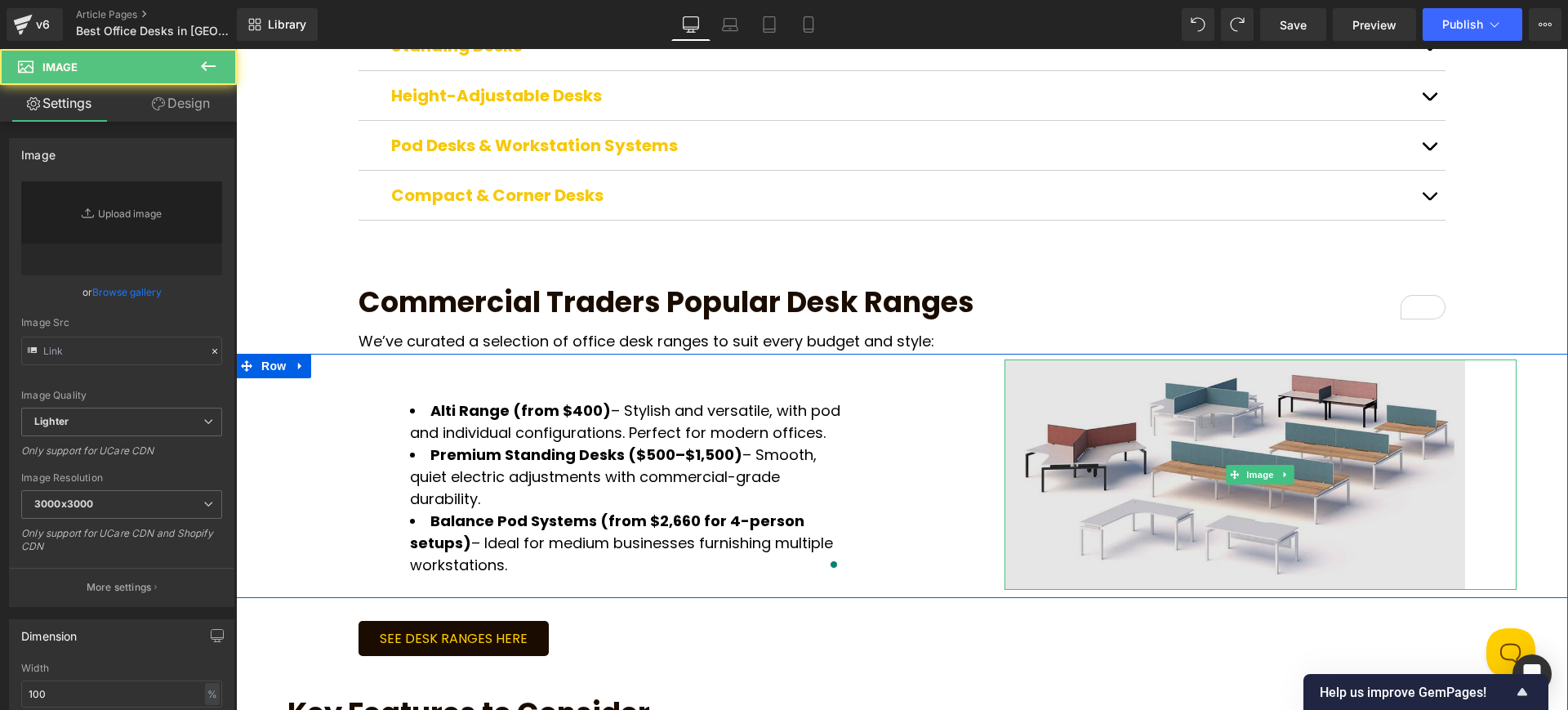
type input "https://ucarecdn.com/29c9c079-9acf-45d8-b8f8-7e2e25e1e9f0/-/format/auto/-/previ…"
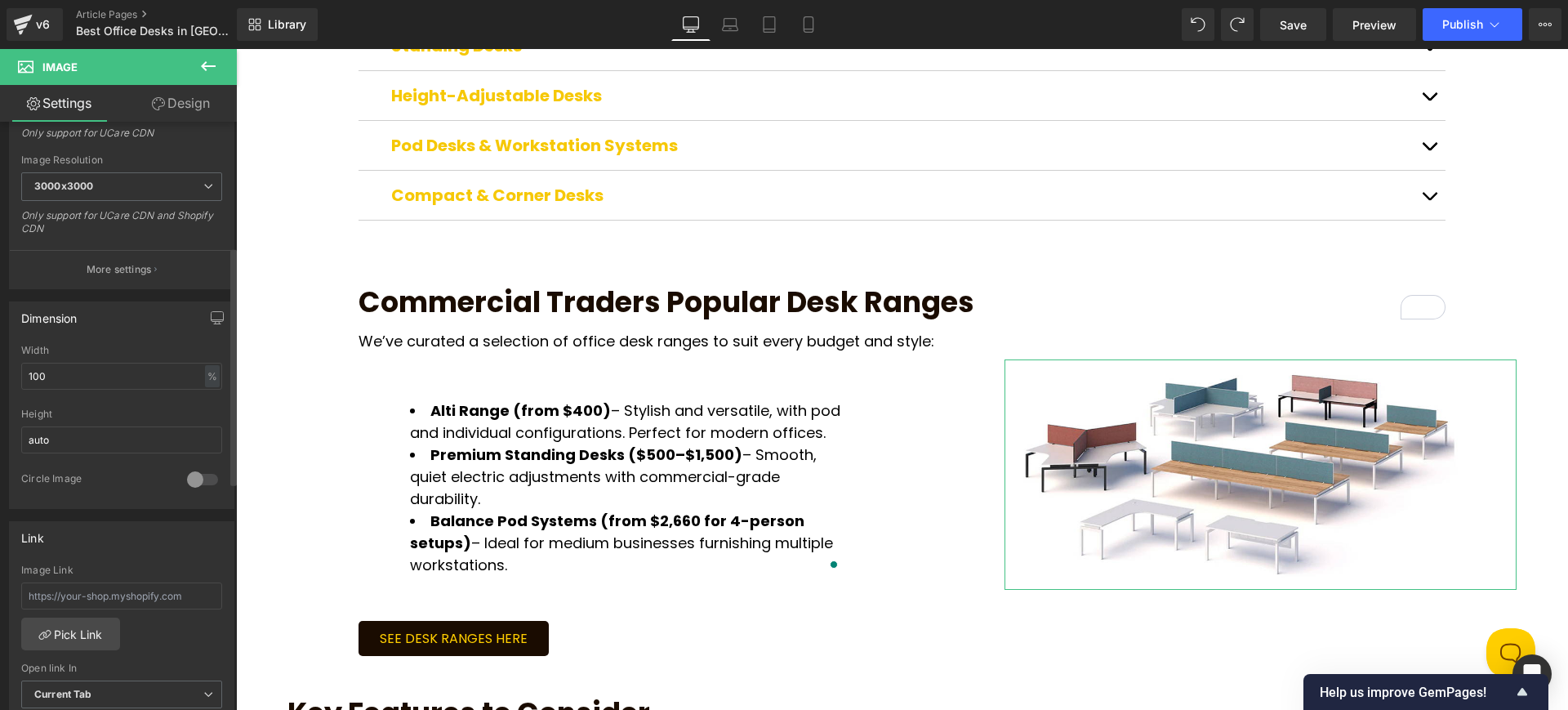
scroll to position [306, 0]
click at [204, 108] on link "Design" at bounding box center [181, 104] width 118 height 37
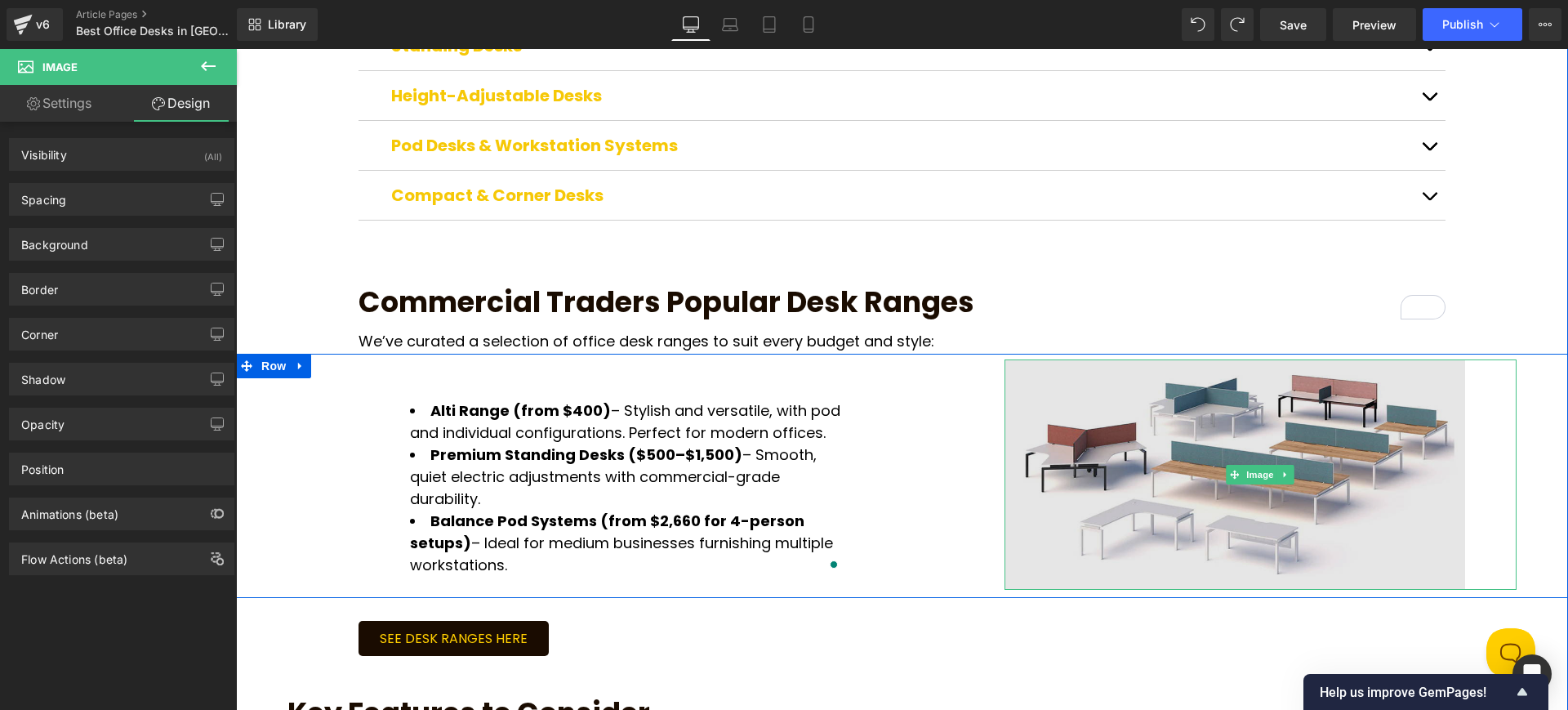
click at [1096, 386] on img at bounding box center [1260, 475] width 512 height 231
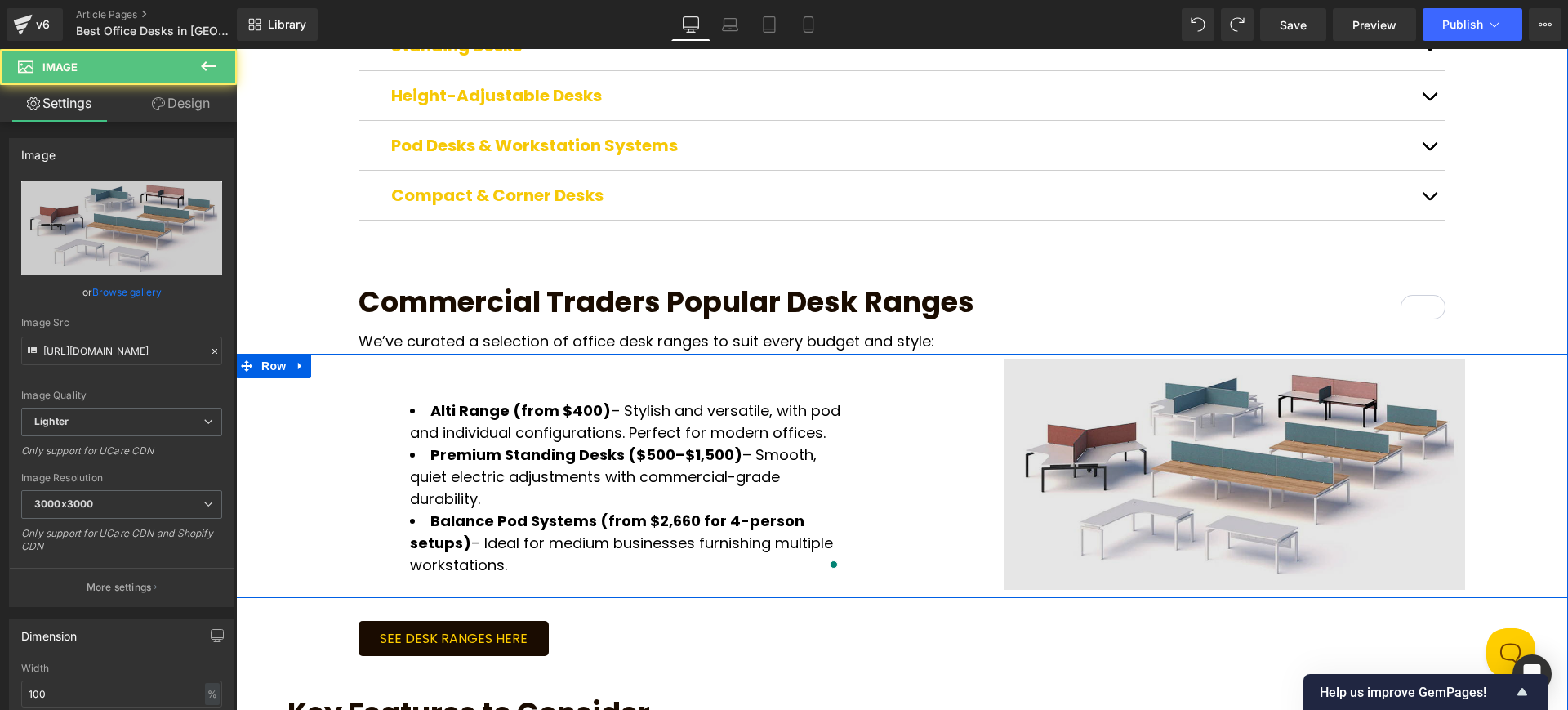
click at [1446, 394] on img at bounding box center [1260, 475] width 512 height 231
click at [1419, 366] on img at bounding box center [1260, 475] width 512 height 231
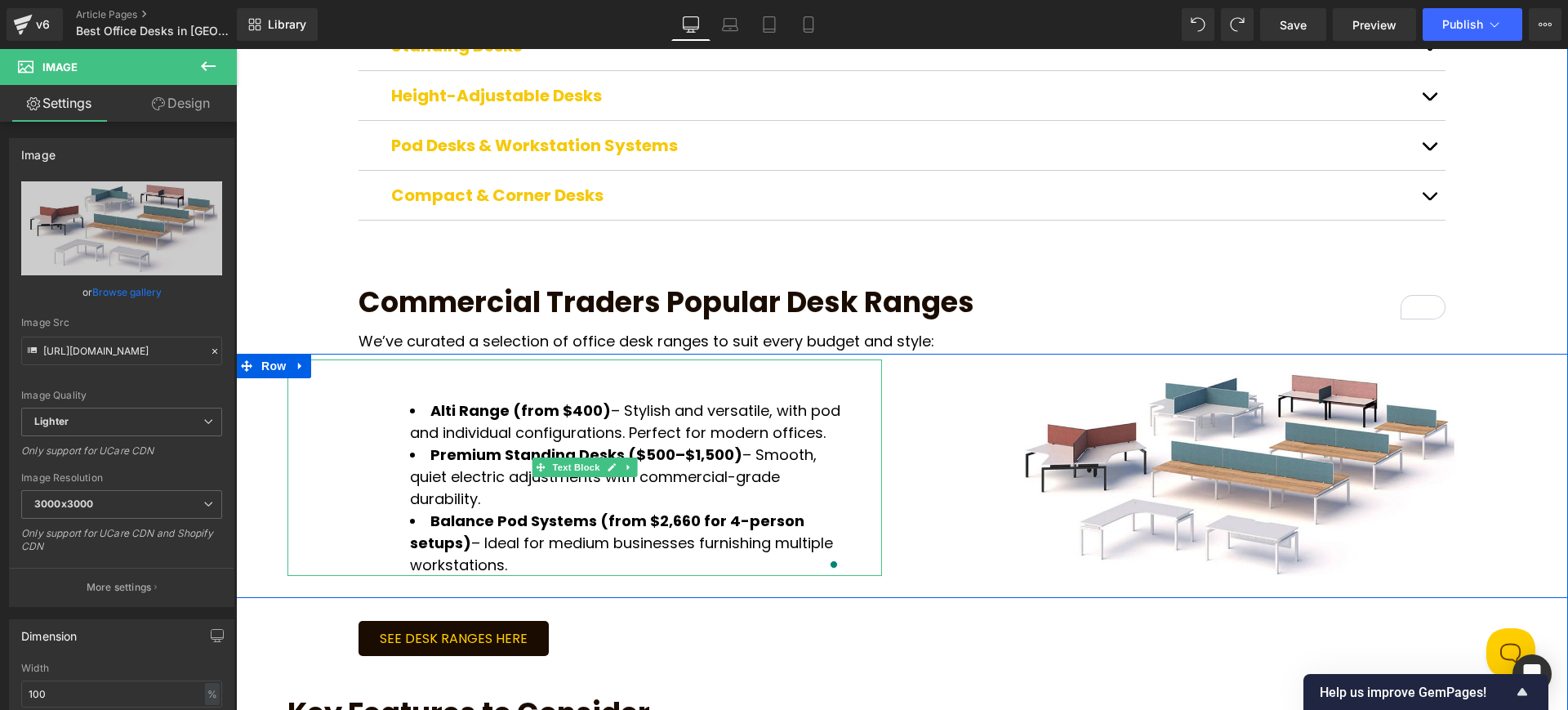
click at [740, 444] on li "Premium Standing Desks ($500–$1,500) – Smooth, quiet electric adjustments with …" at bounding box center [626, 477] width 432 height 66
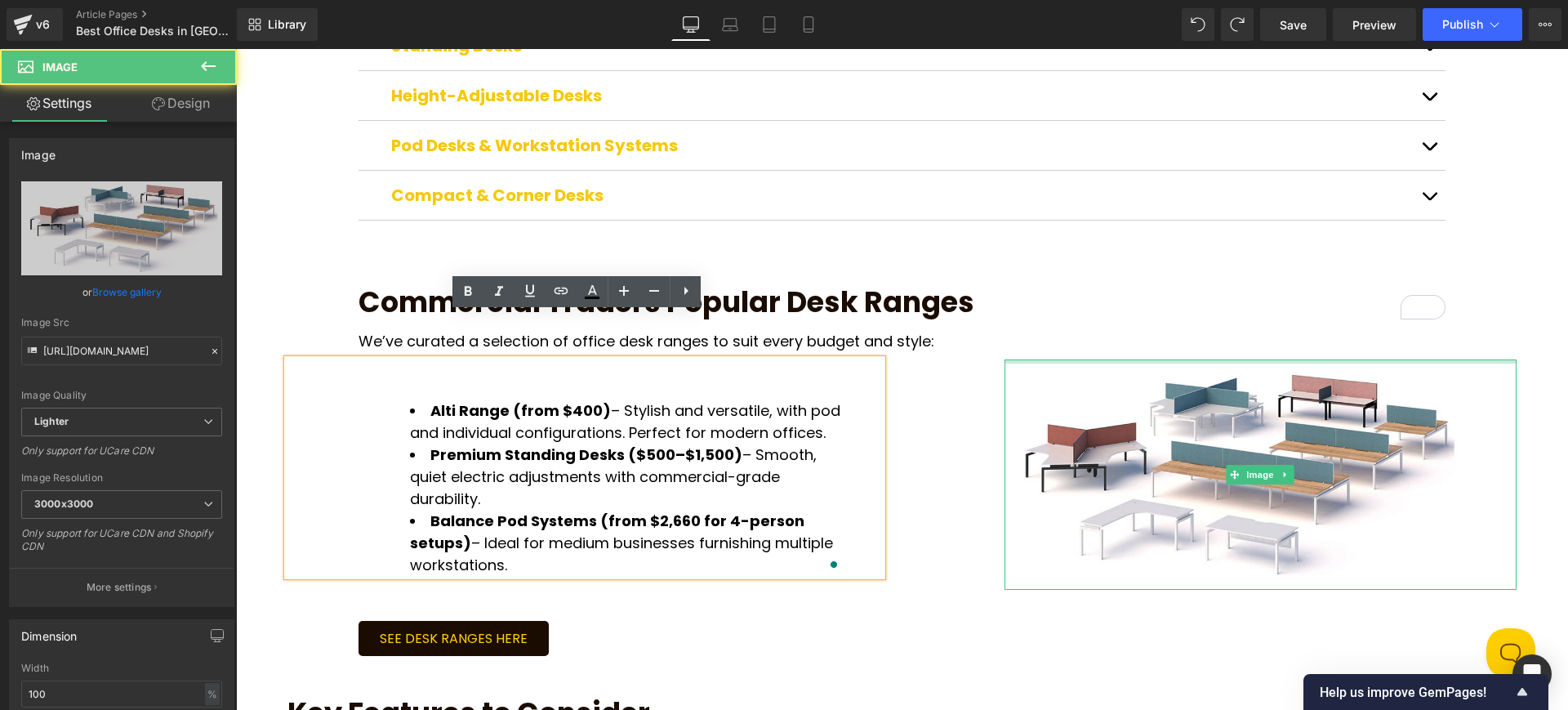
drag, startPoint x: 1121, startPoint y: 315, endPoint x: 1122, endPoint y: 283, distance: 32.0
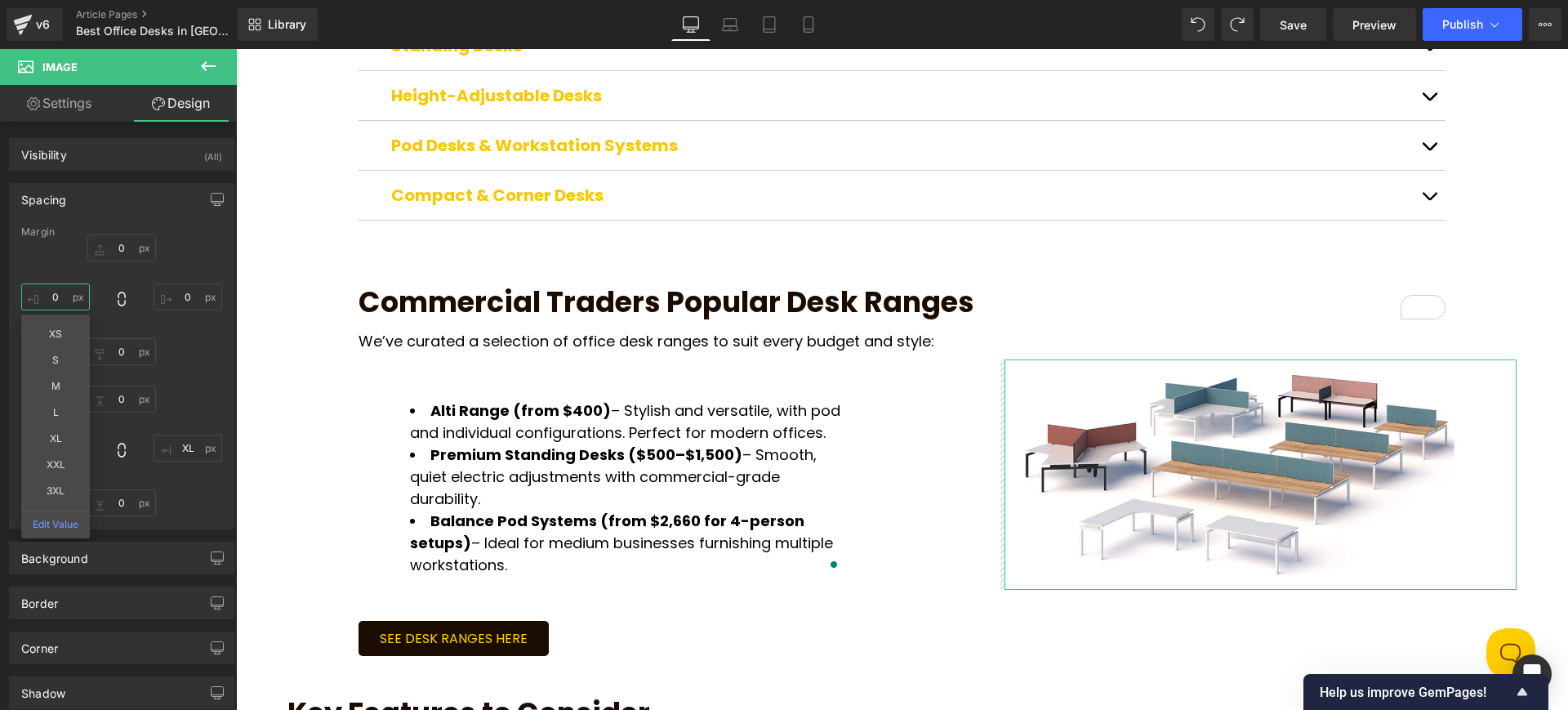
click at [60, 293] on input "0" at bounding box center [55, 297] width 69 height 27
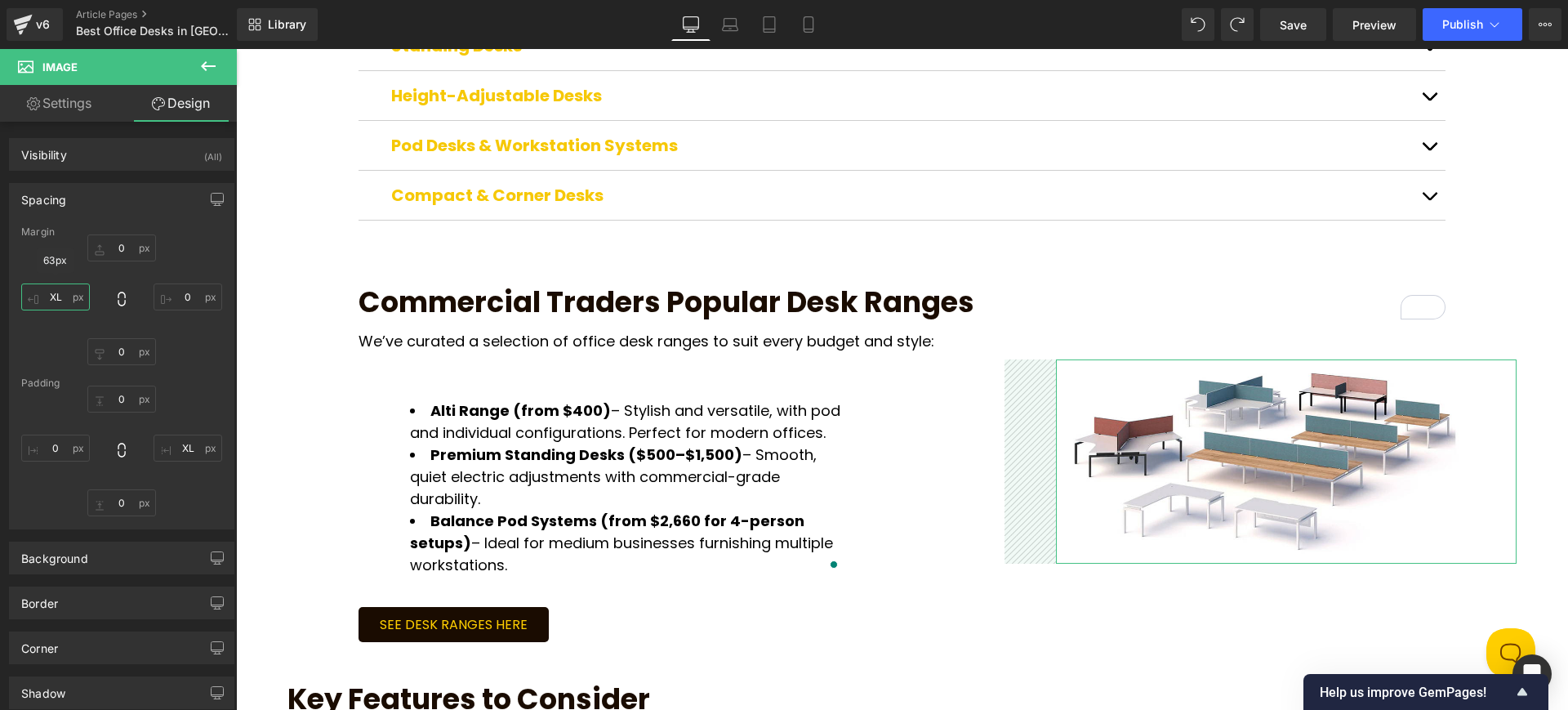
click at [66, 293] on input "XL" at bounding box center [55, 297] width 69 height 27
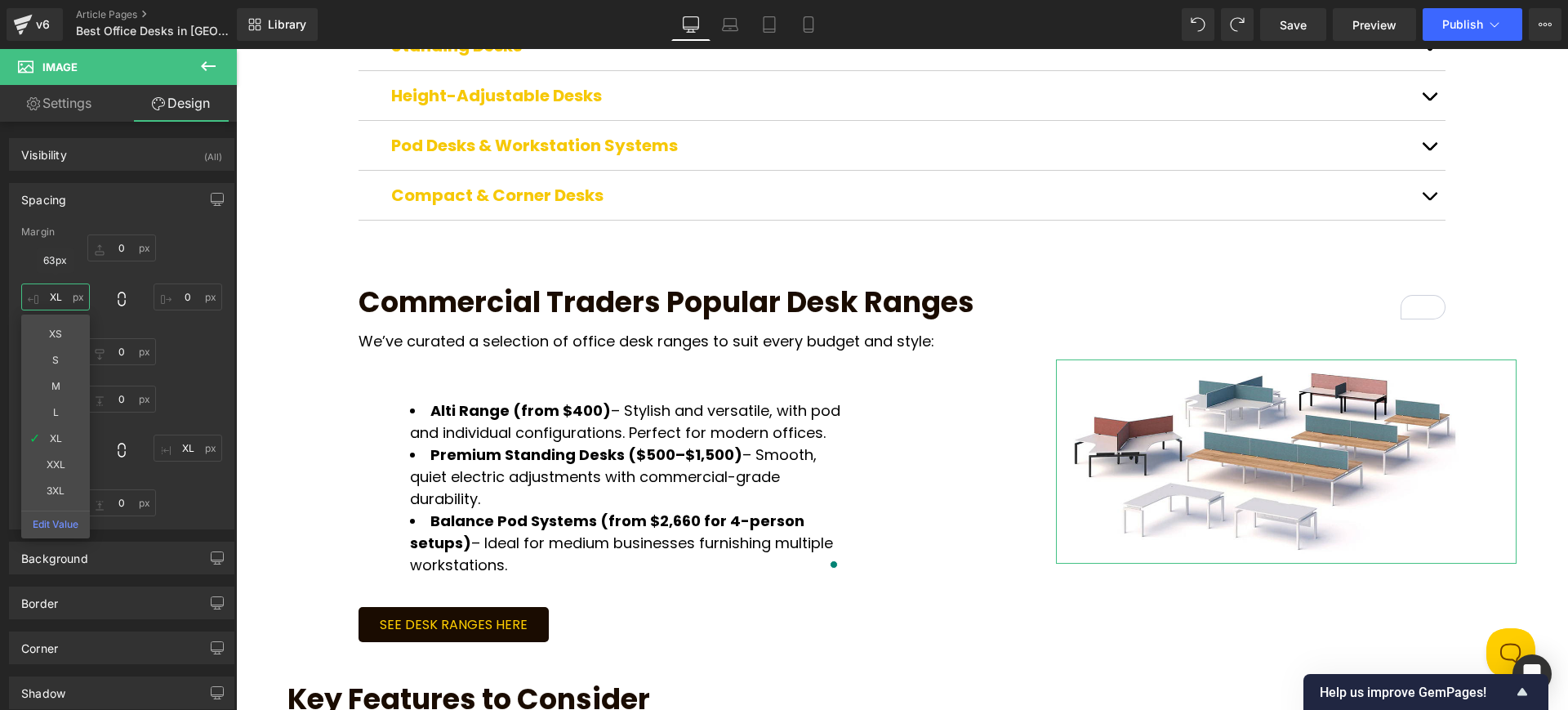
click at [65, 293] on input "XL" at bounding box center [55, 297] width 69 height 27
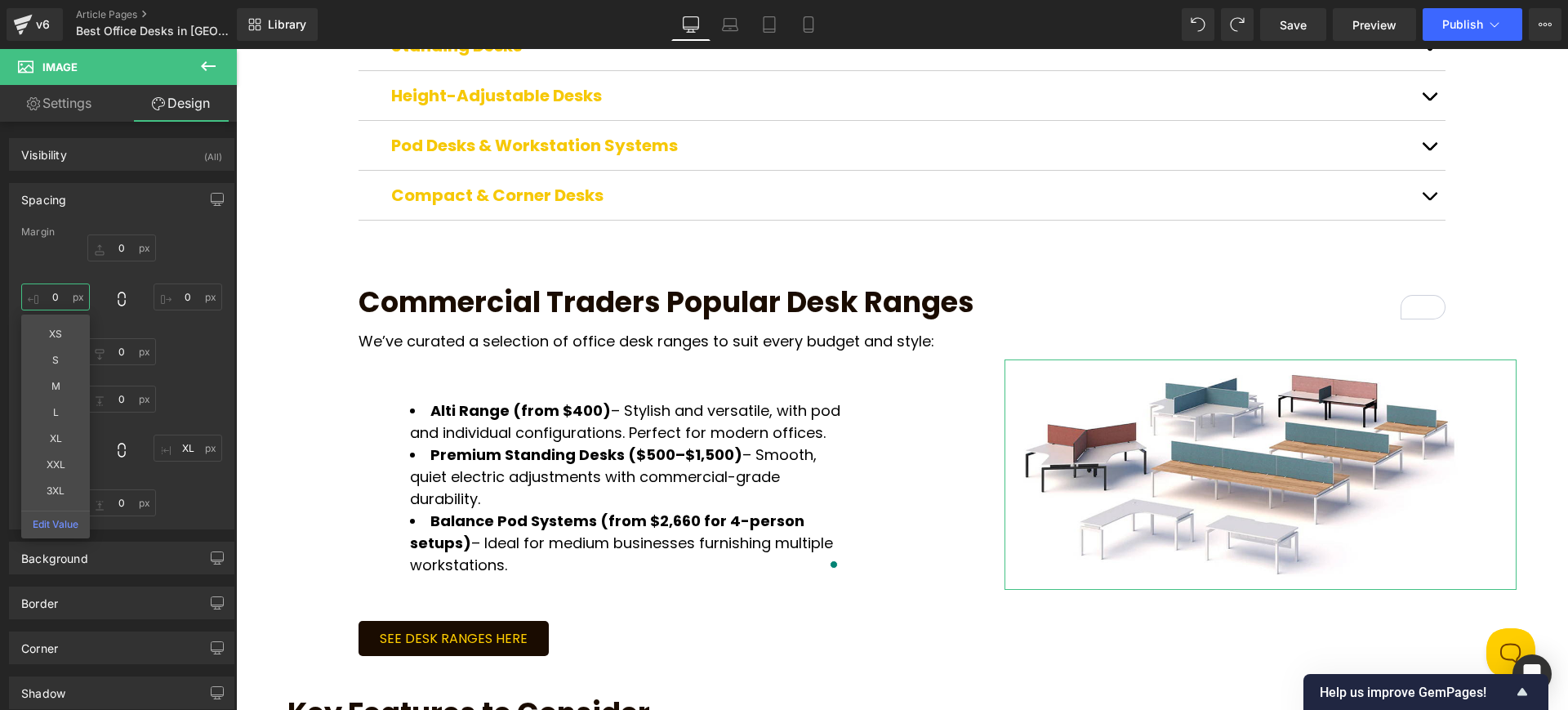
type input "0"
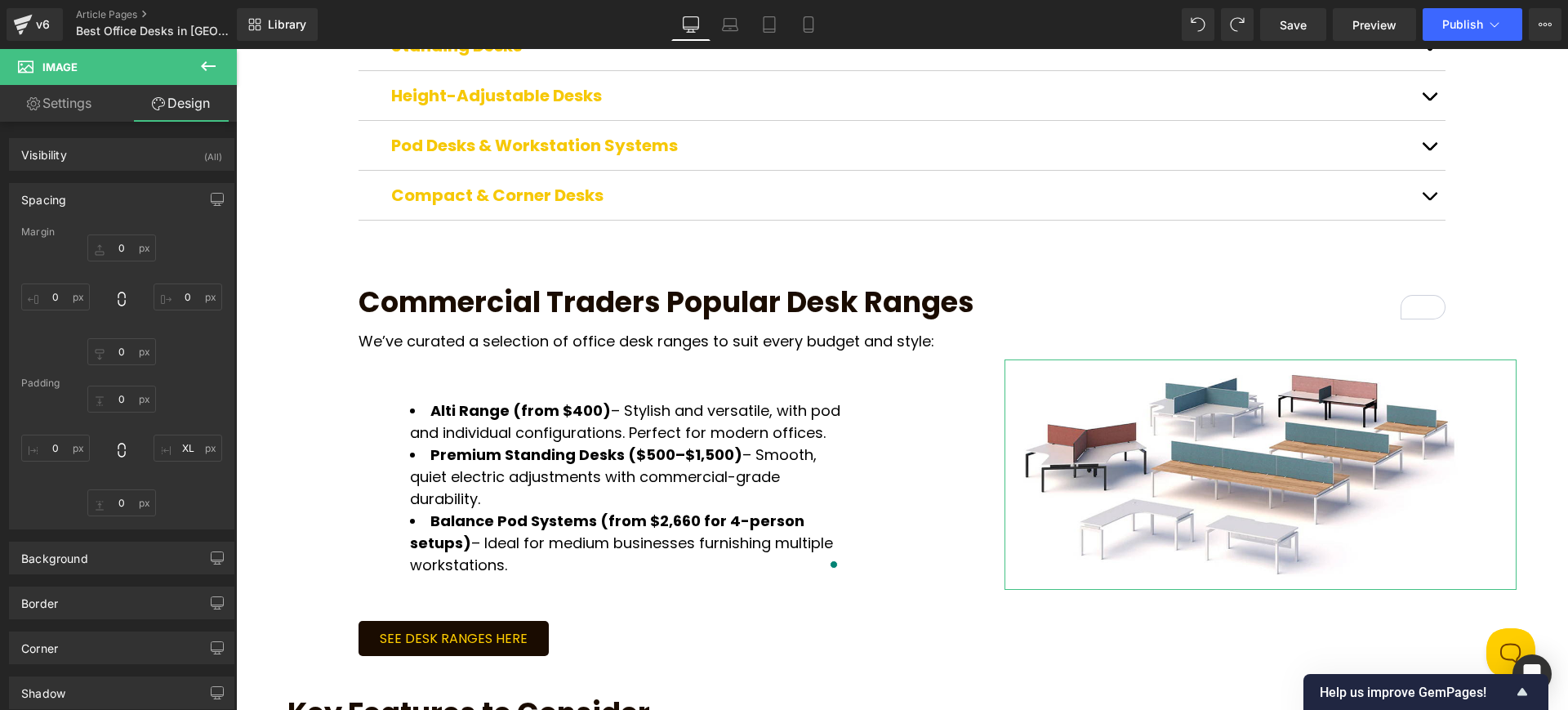
click at [179, 402] on div "0px 0 63px XL 0px 0 0px 0" at bounding box center [121, 450] width 200 height 131
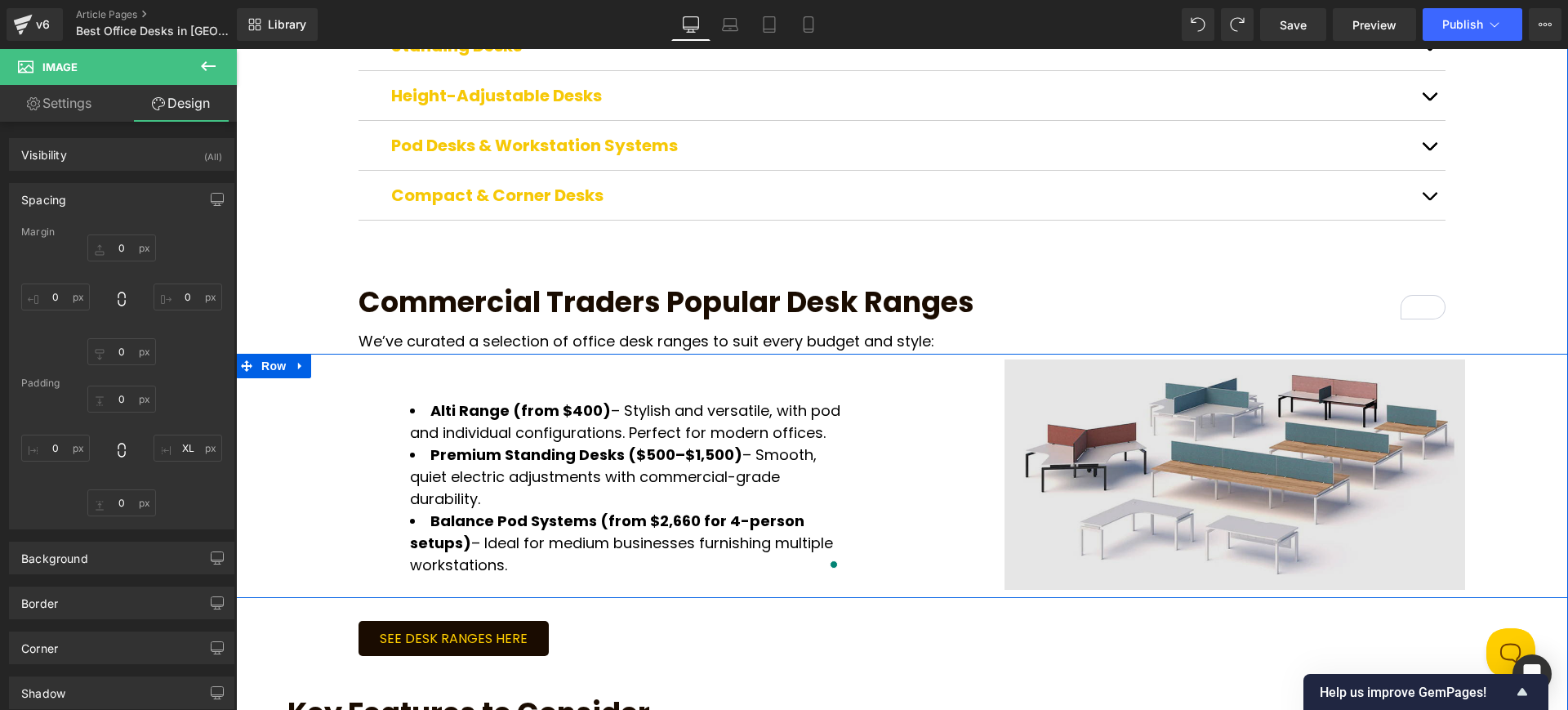
click at [948, 412] on div "Alti Range (from $400) – Stylish and versatile, with pod and individual configu…" at bounding box center [646, 467] width 717 height 216
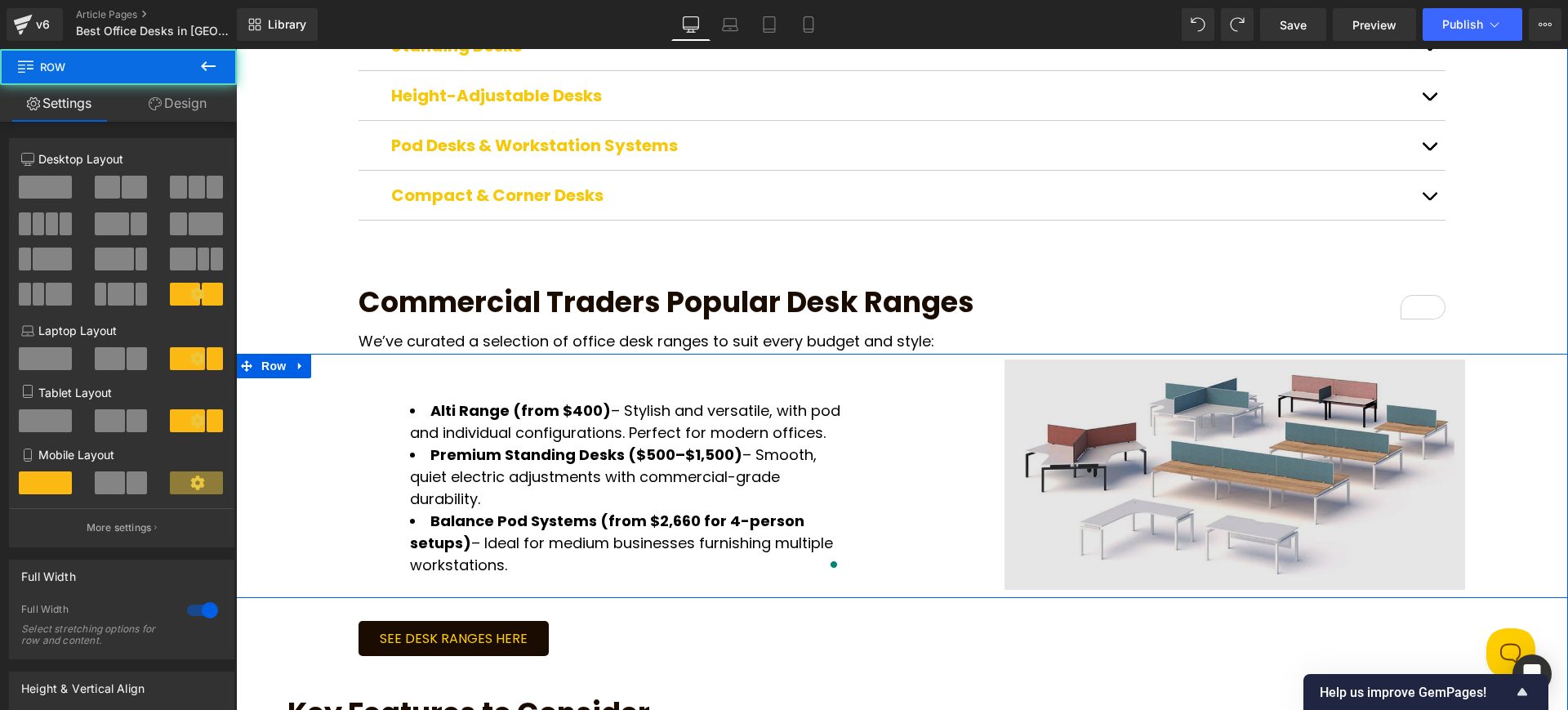
click at [1065, 407] on img at bounding box center [1260, 475] width 512 height 231
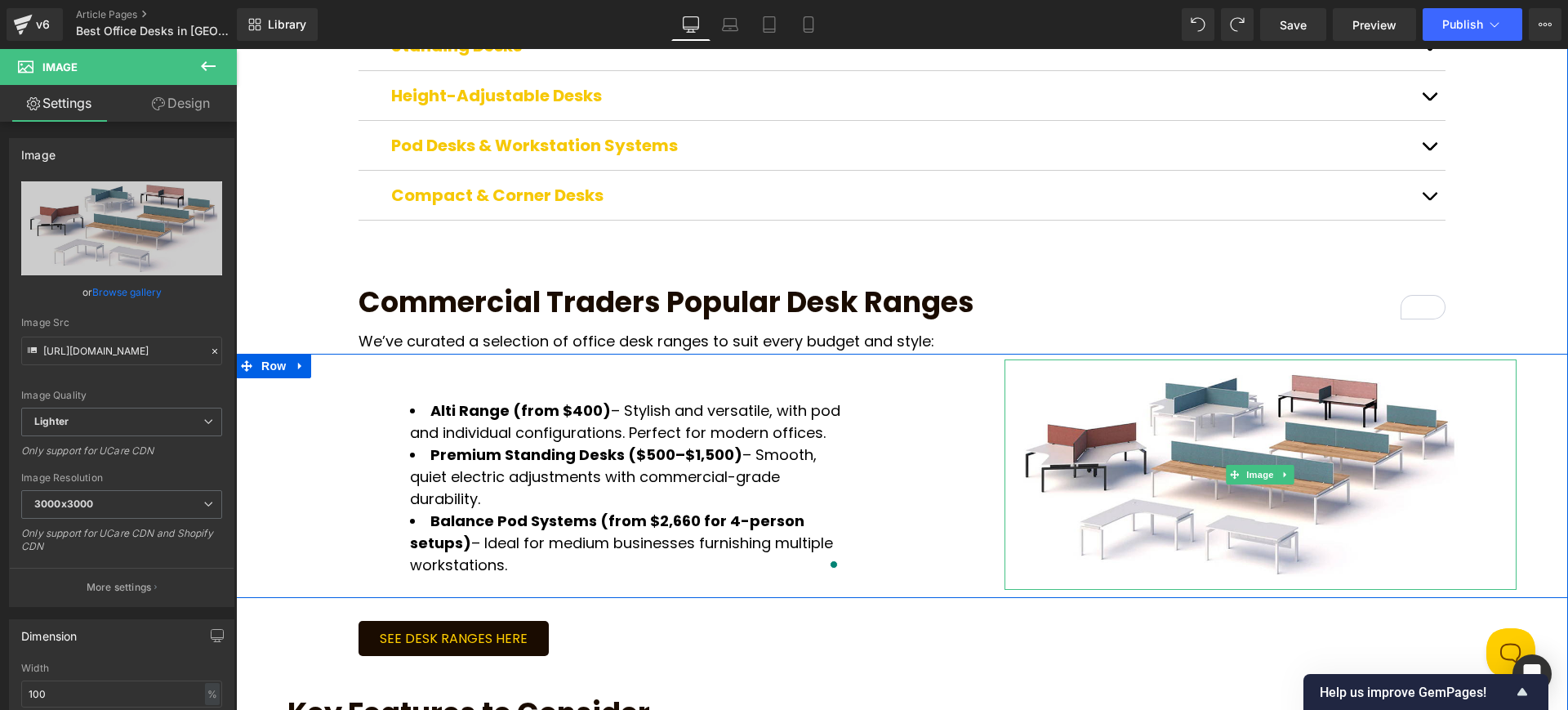
click at [923, 391] on div "Alti Range (from $400) – Stylish and versatile, with pod and individual configu…" at bounding box center [646, 467] width 717 height 216
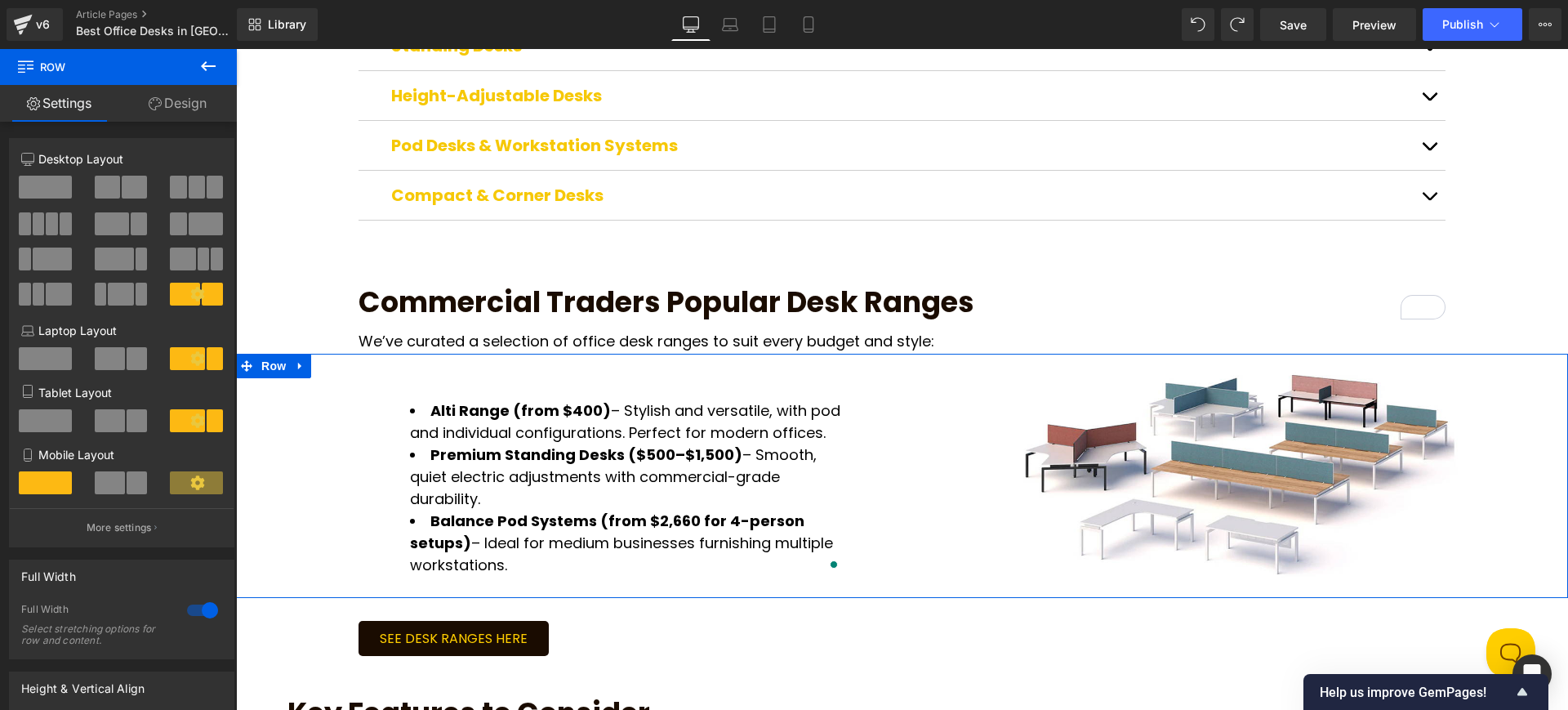
click at [174, 105] on link "Design" at bounding box center [177, 104] width 118 height 37
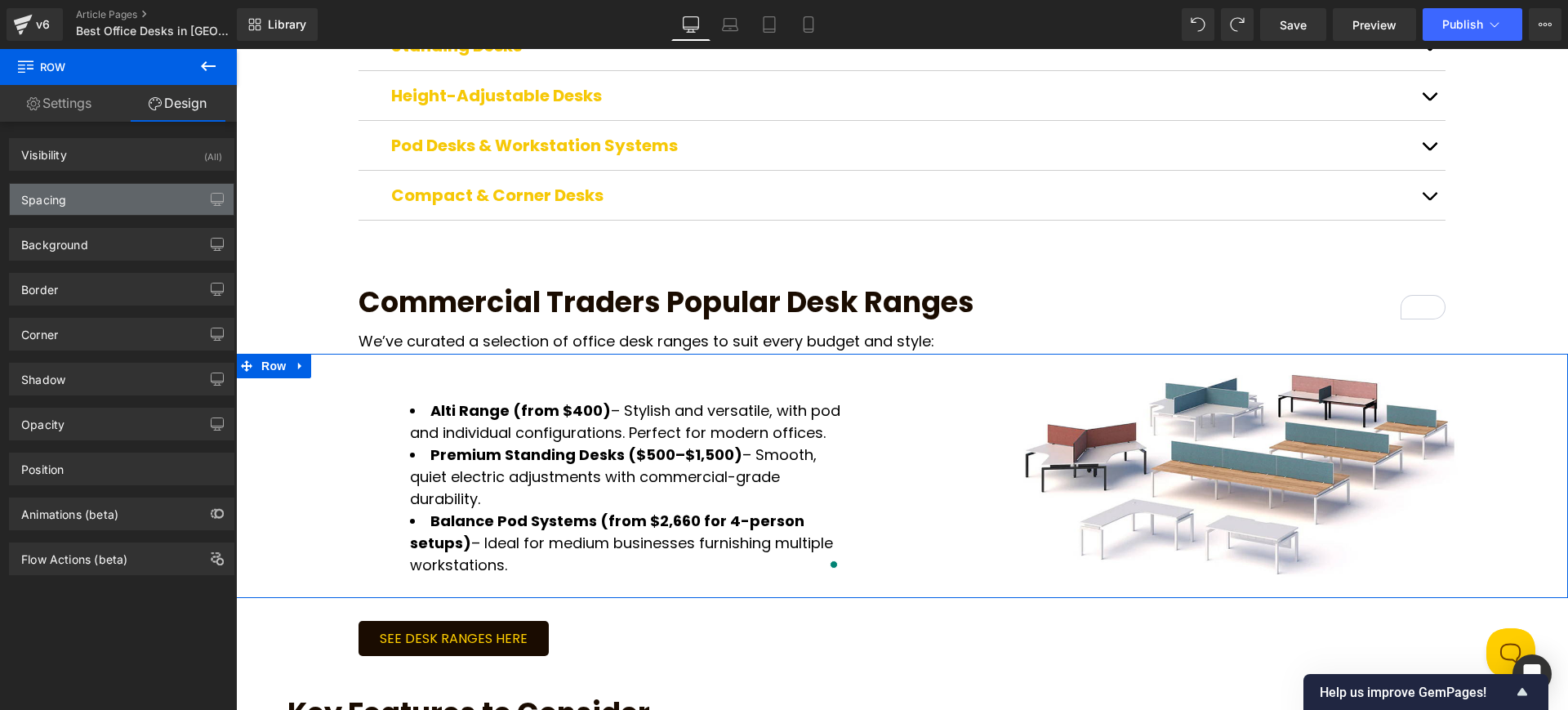
click at [158, 196] on div "Spacing" at bounding box center [121, 200] width 224 height 31
type input "0"
type input "XS"
type input "XL"
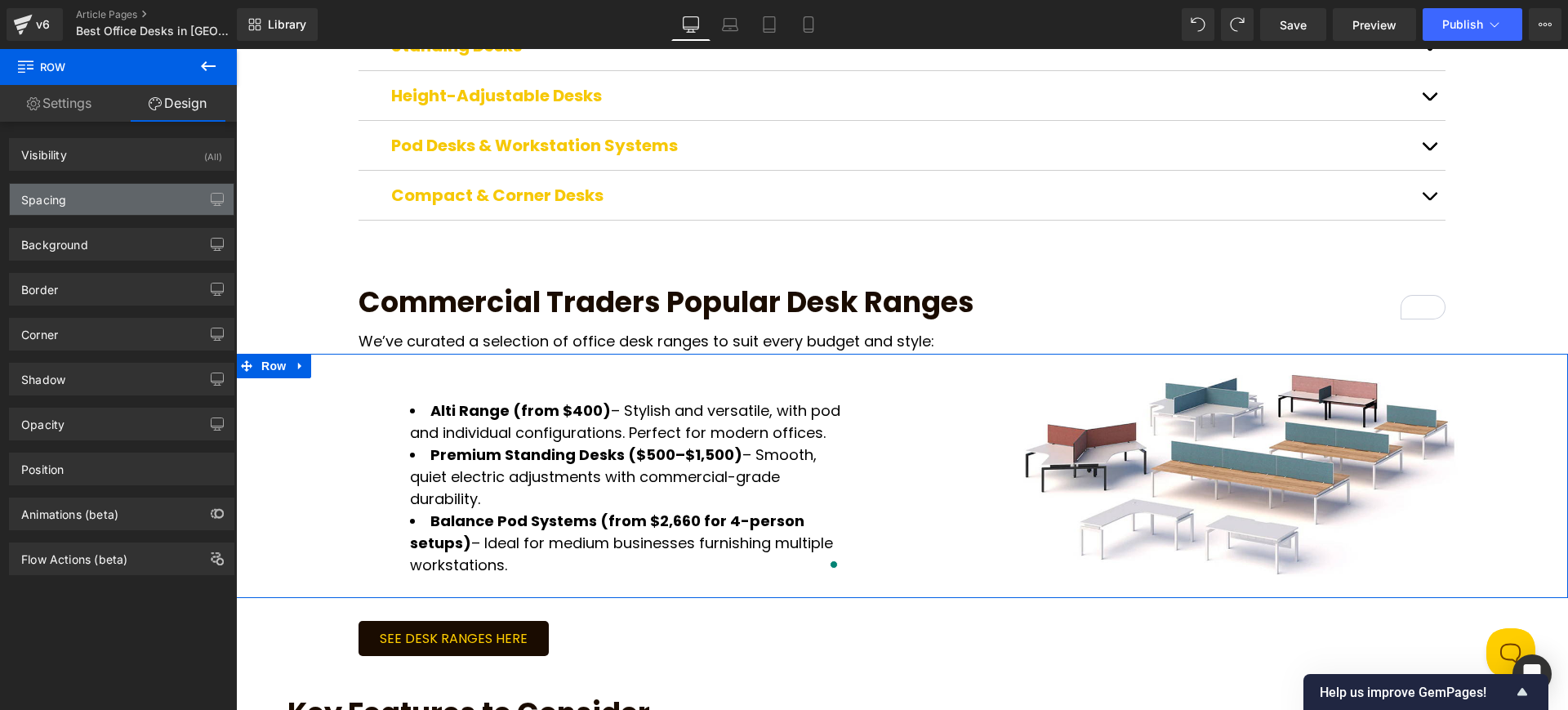
type input "10"
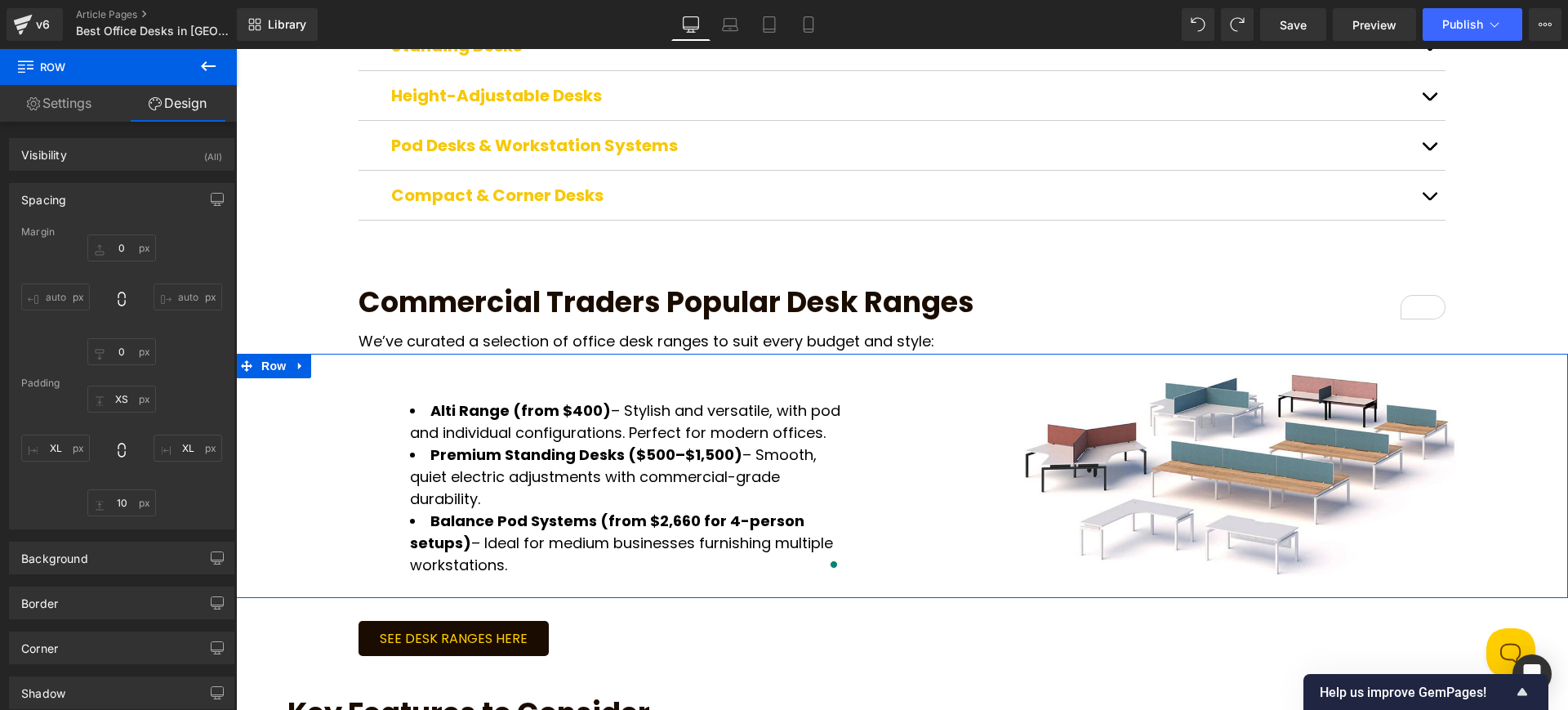
click at [45, 294] on input "auto" at bounding box center [55, 297] width 69 height 27
click at [45, 286] on input "auto" at bounding box center [55, 297] width 69 height 27
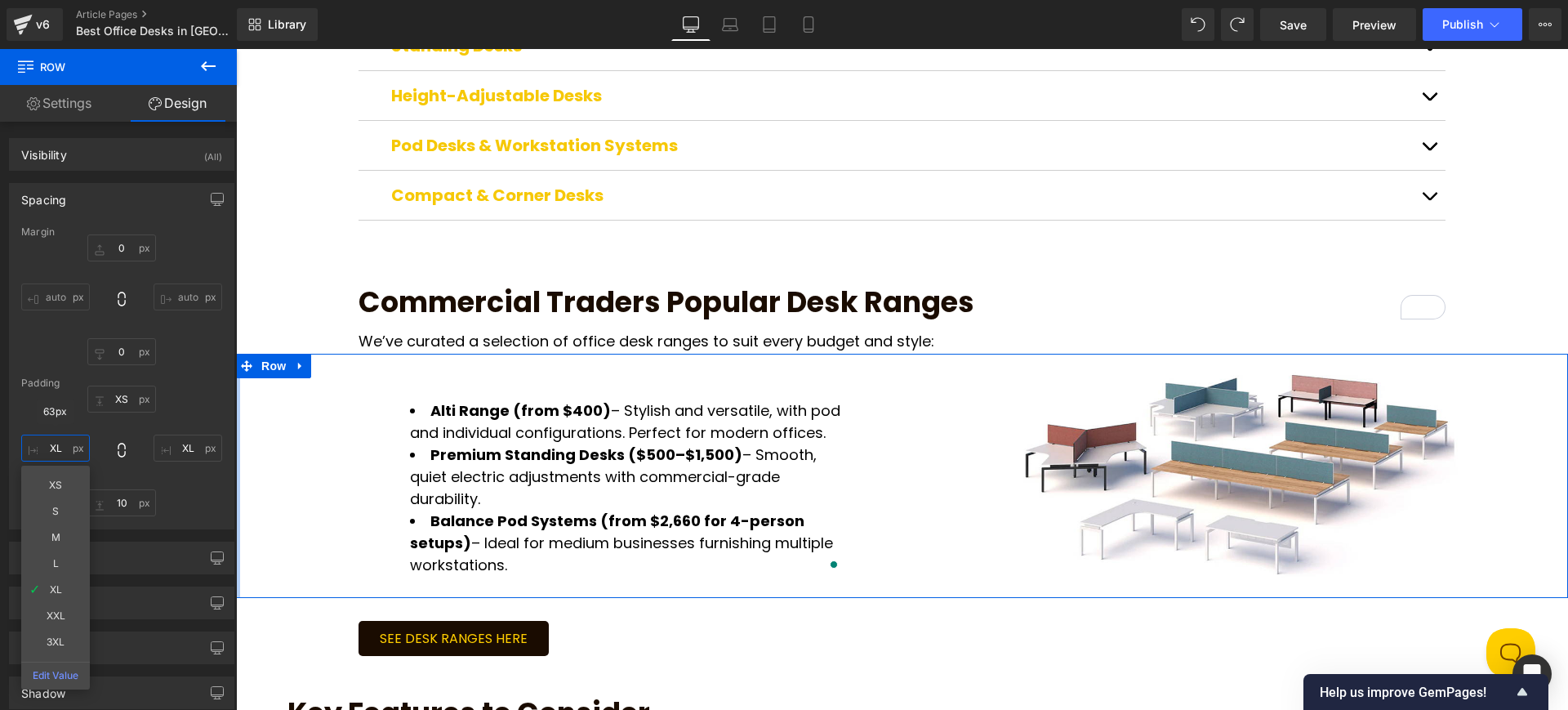
click at [53, 457] on input "XL" at bounding box center [55, 448] width 69 height 27
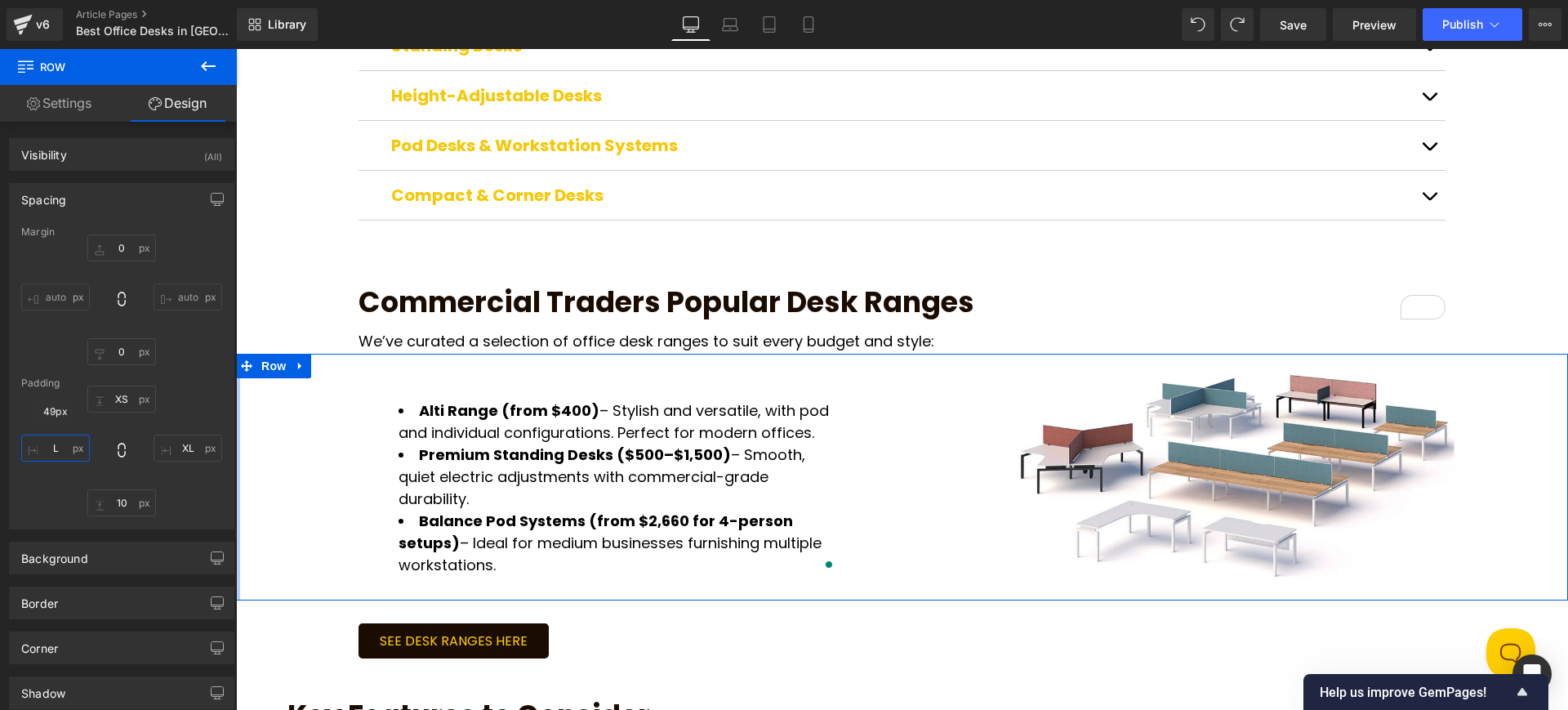
click at [60, 446] on input "L" at bounding box center [55, 448] width 69 height 27
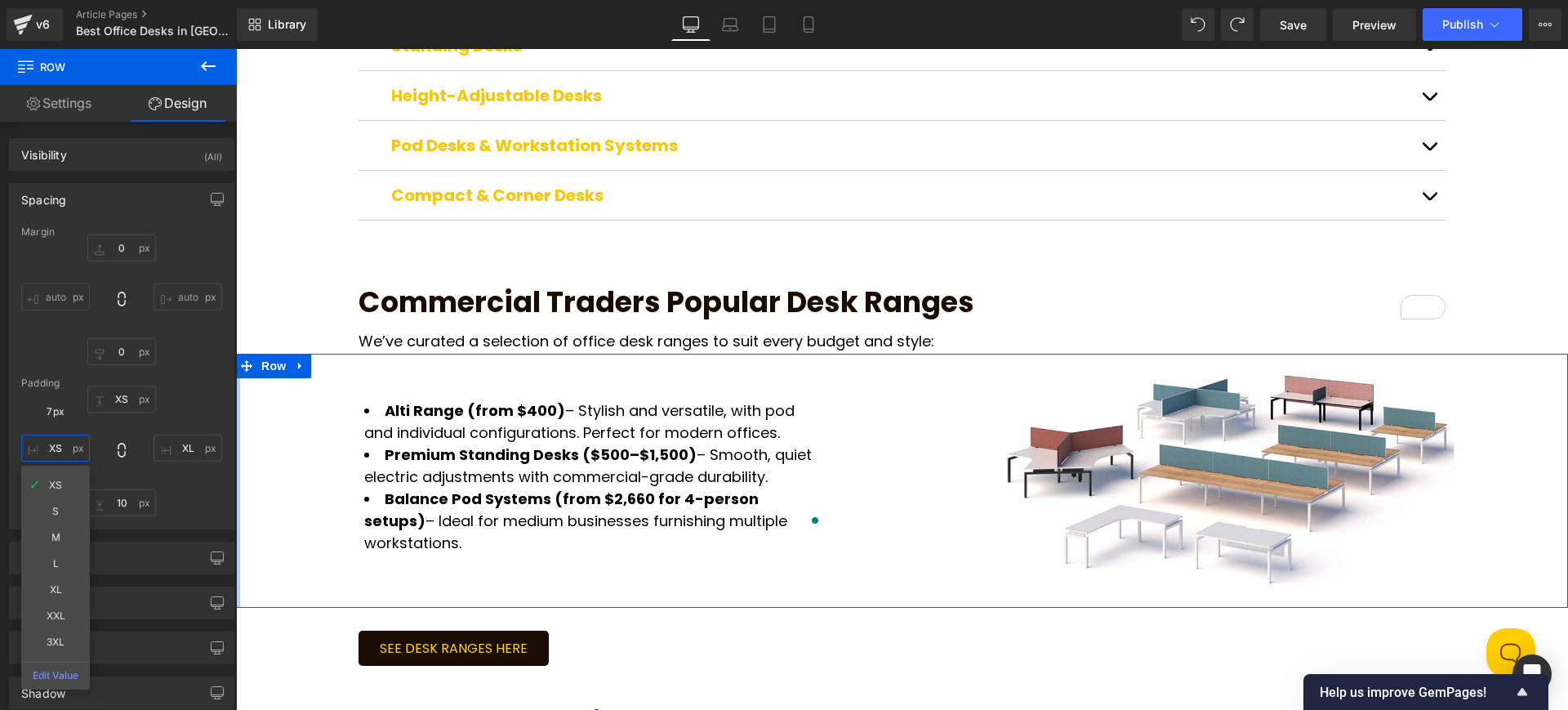
click at [54, 448] on input "XS" at bounding box center [55, 448] width 69 height 27
drag, startPoint x: 58, startPoint y: 446, endPoint x: 65, endPoint y: 507, distance: 61.4
click at [58, 448] on input "S" at bounding box center [55, 448] width 69 height 27
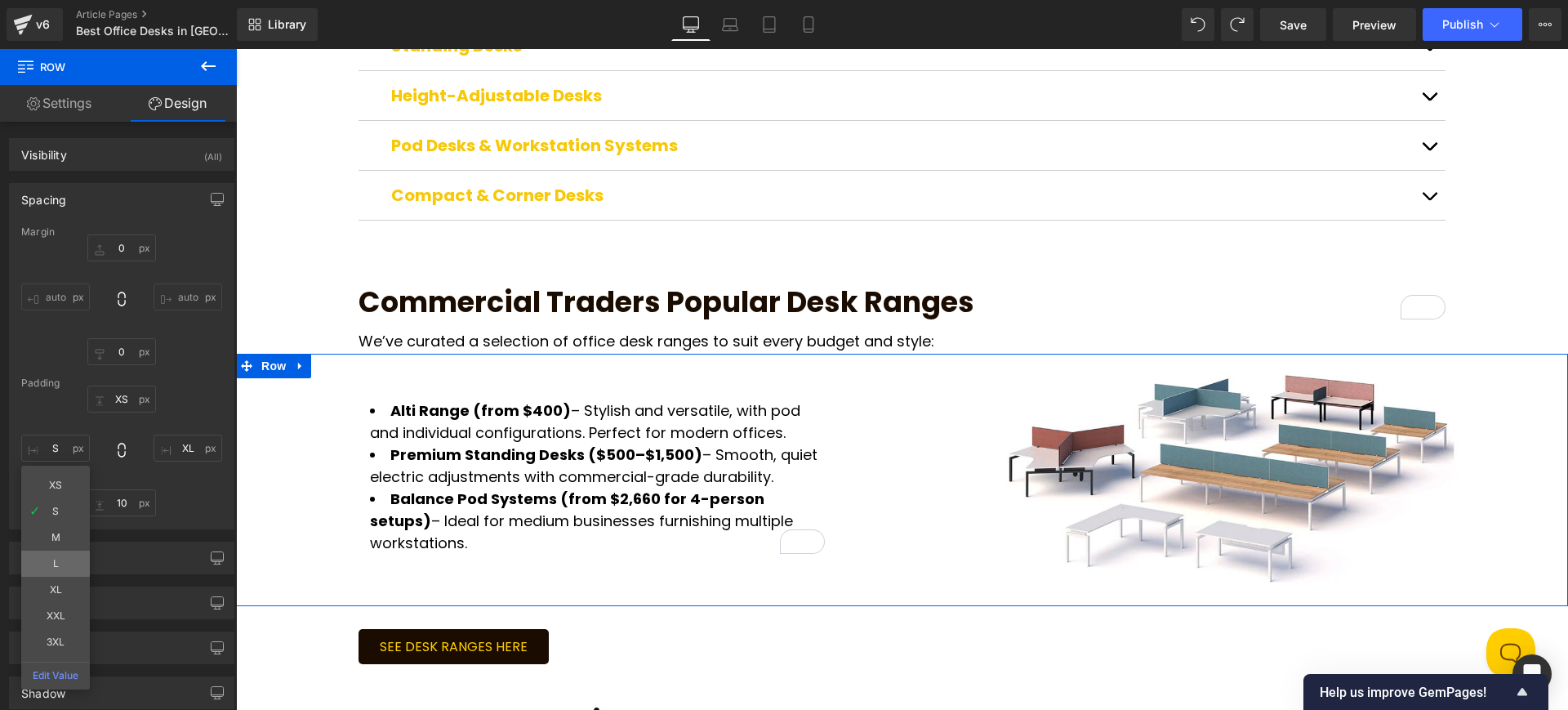
type input "L"
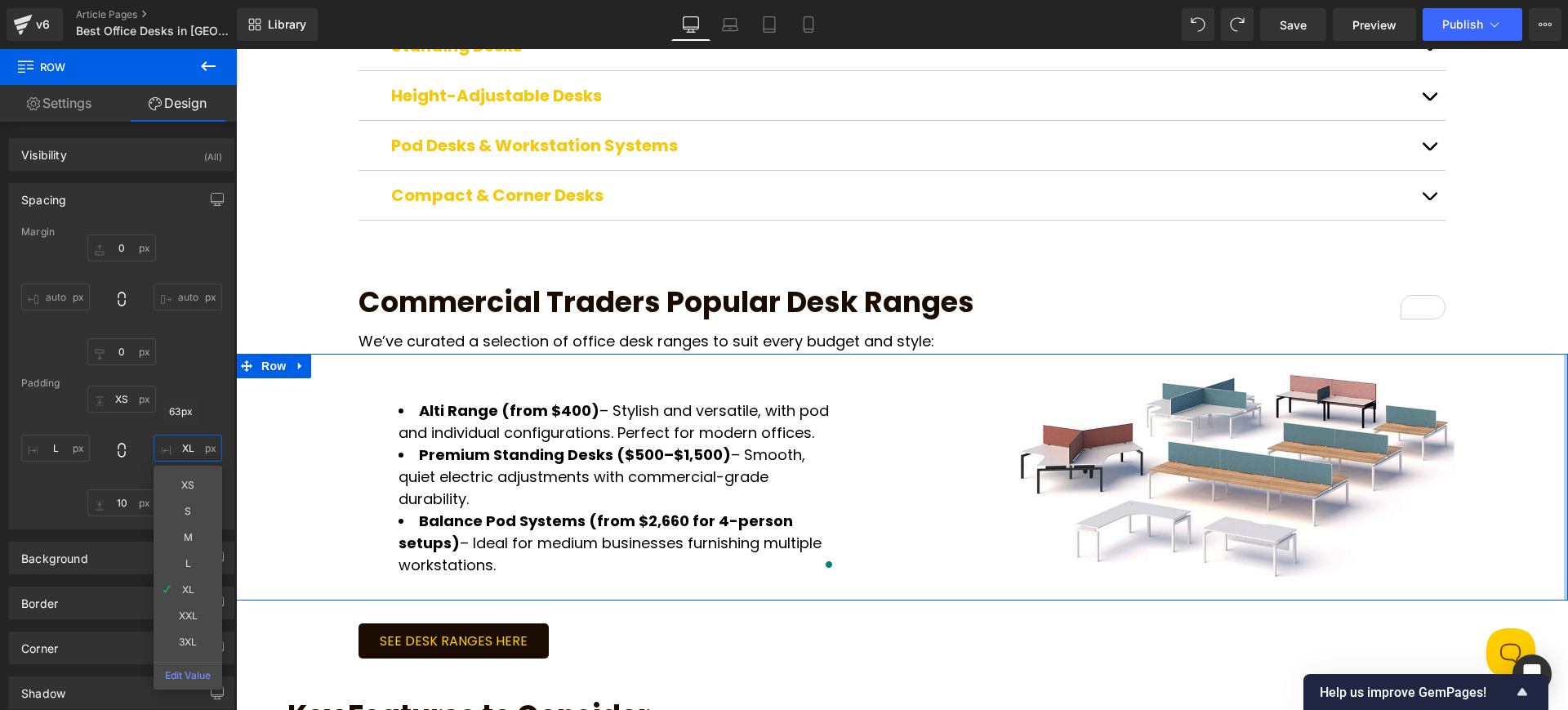
click at [188, 445] on input "XL" at bounding box center [188, 448] width 69 height 27
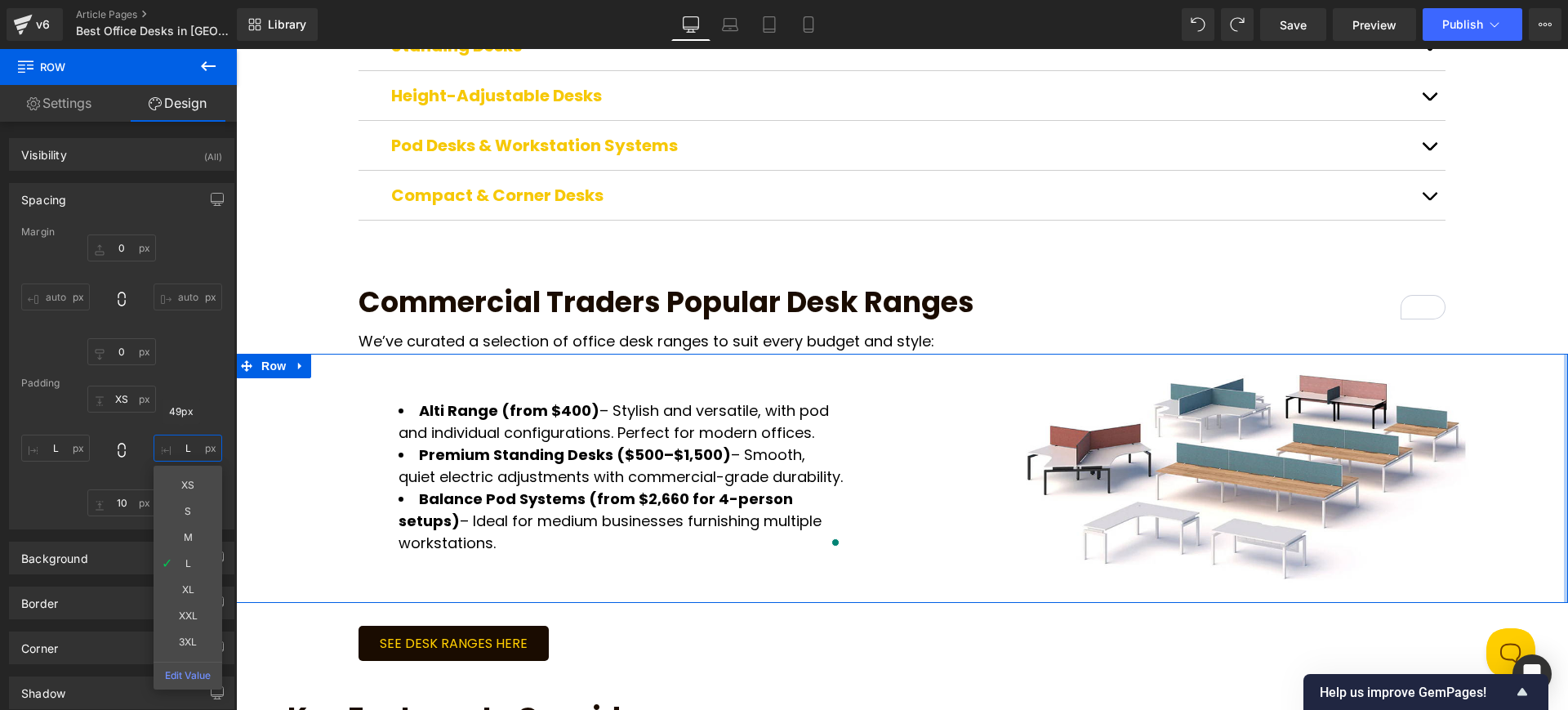
click at [190, 440] on input "L" at bounding box center [188, 448] width 69 height 27
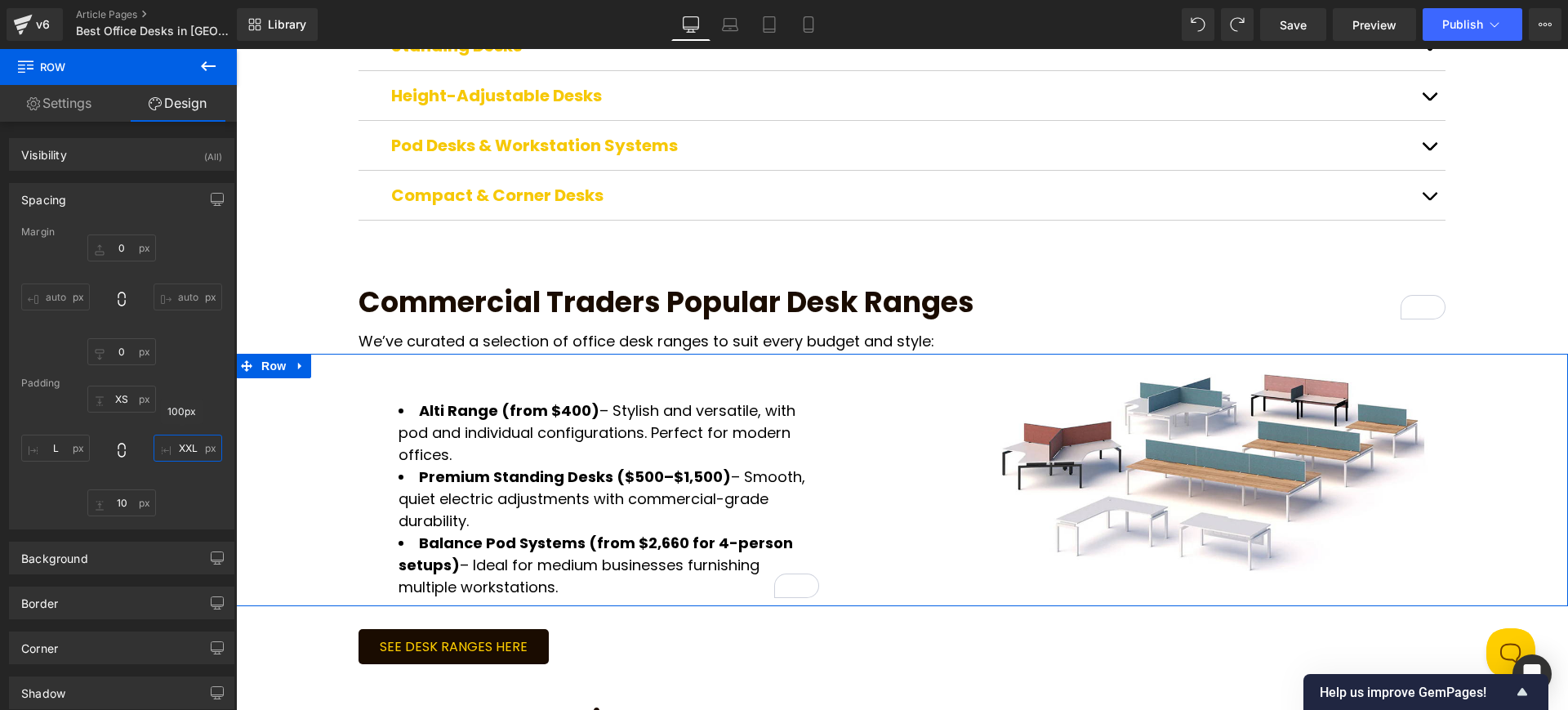
click at [185, 440] on input "XXL" at bounding box center [188, 448] width 69 height 27
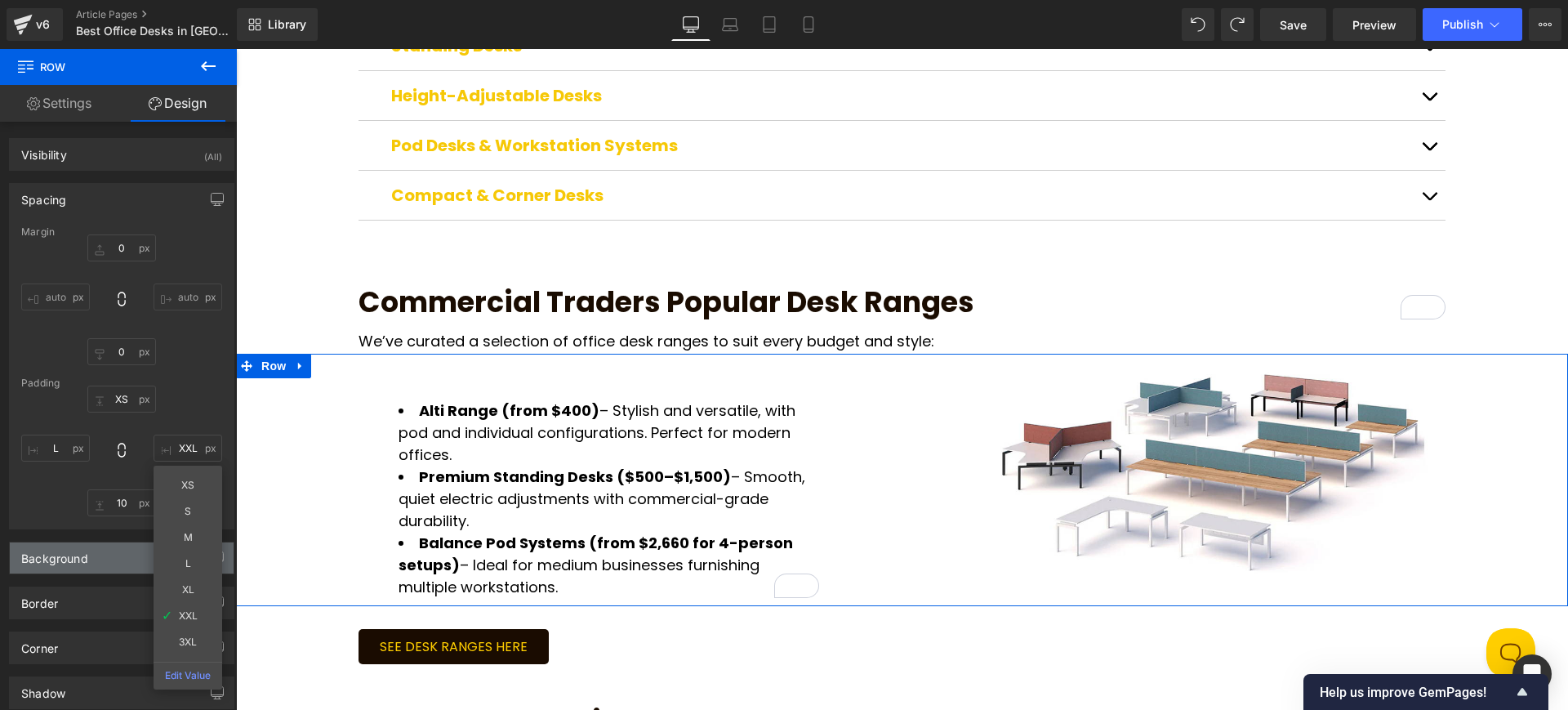
type input "L"
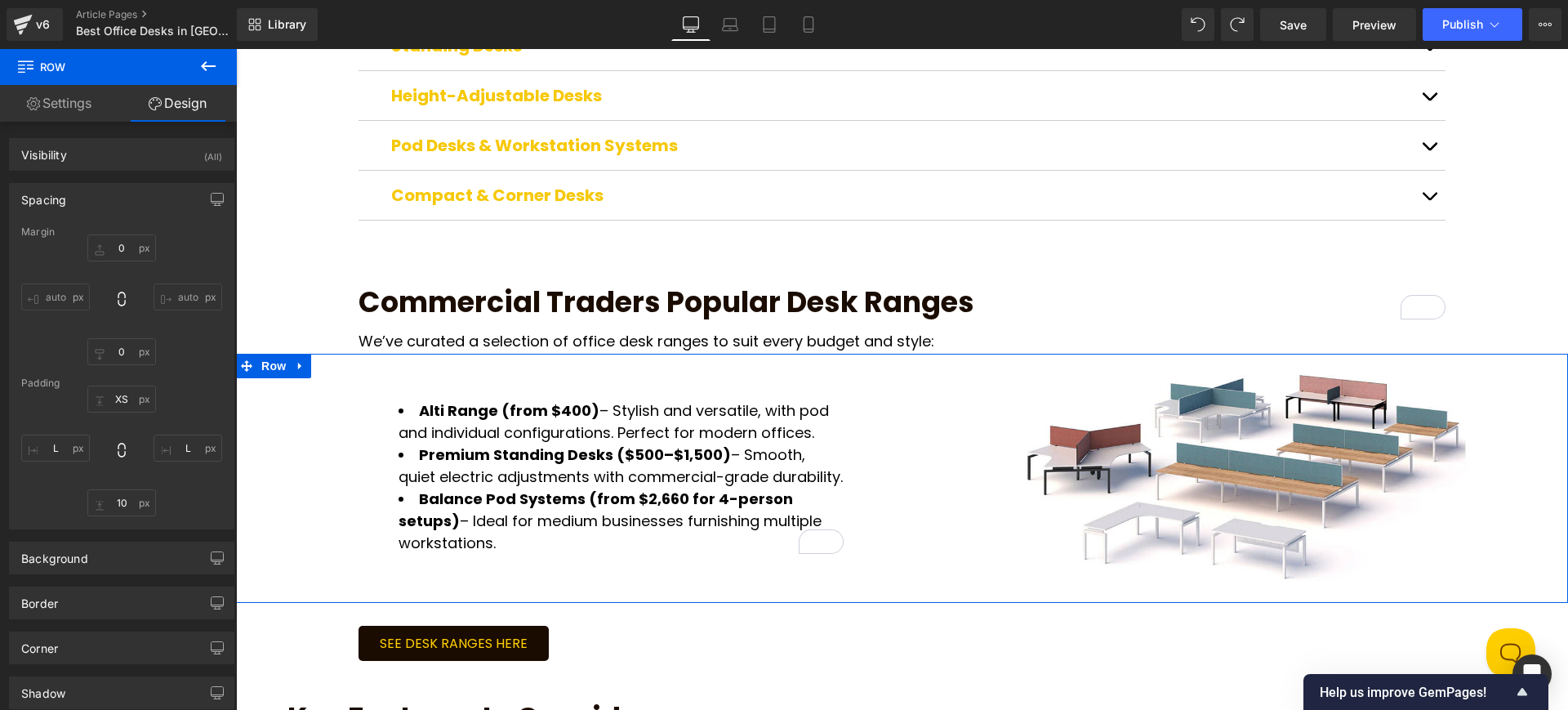
click at [83, 299] on input "auto" at bounding box center [55, 297] width 69 height 27
click at [68, 291] on input "auto" at bounding box center [55, 297] width 69 height 27
click at [68, 290] on input "auto" at bounding box center [55, 297] width 69 height 27
click at [164, 92] on link "Design" at bounding box center [177, 104] width 118 height 37
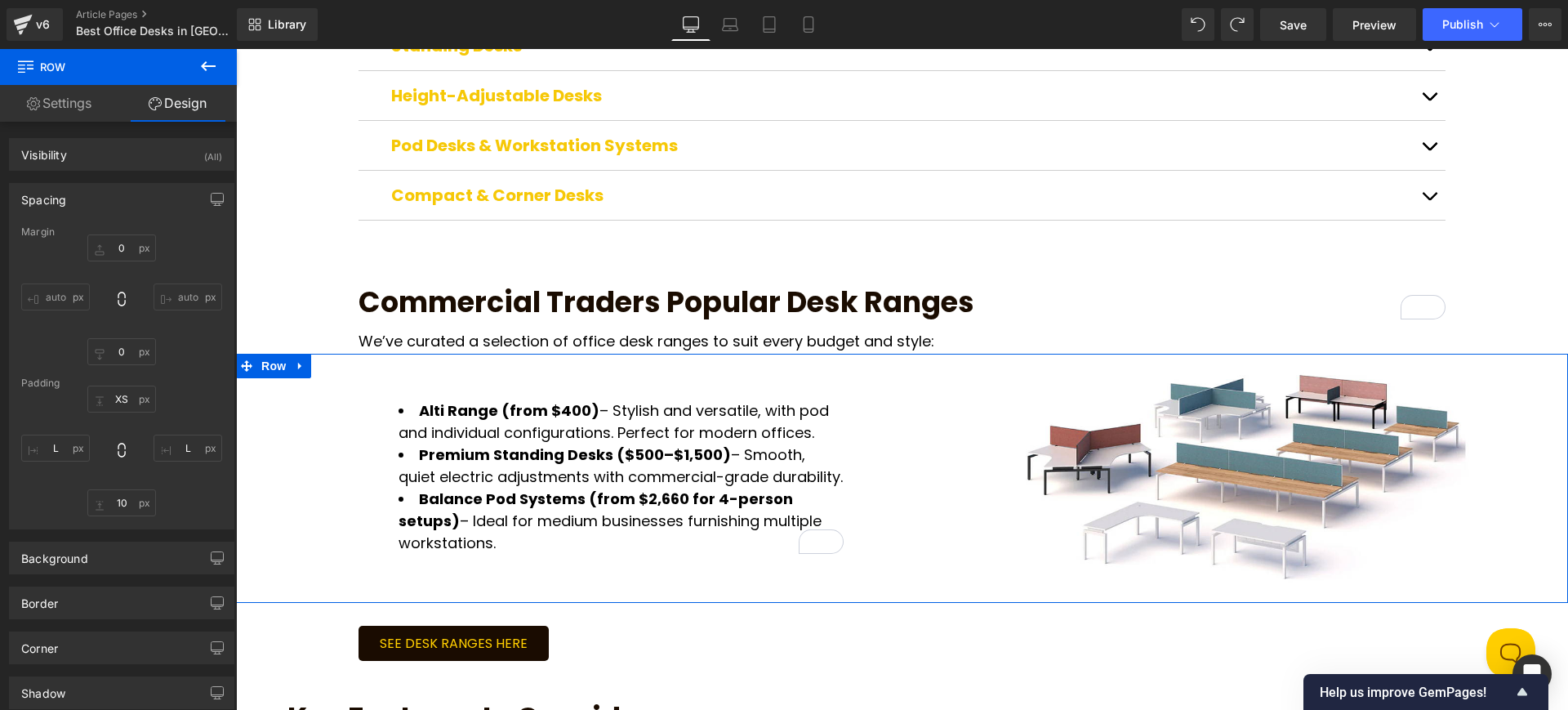
click at [82, 107] on link "Settings" at bounding box center [59, 104] width 118 height 37
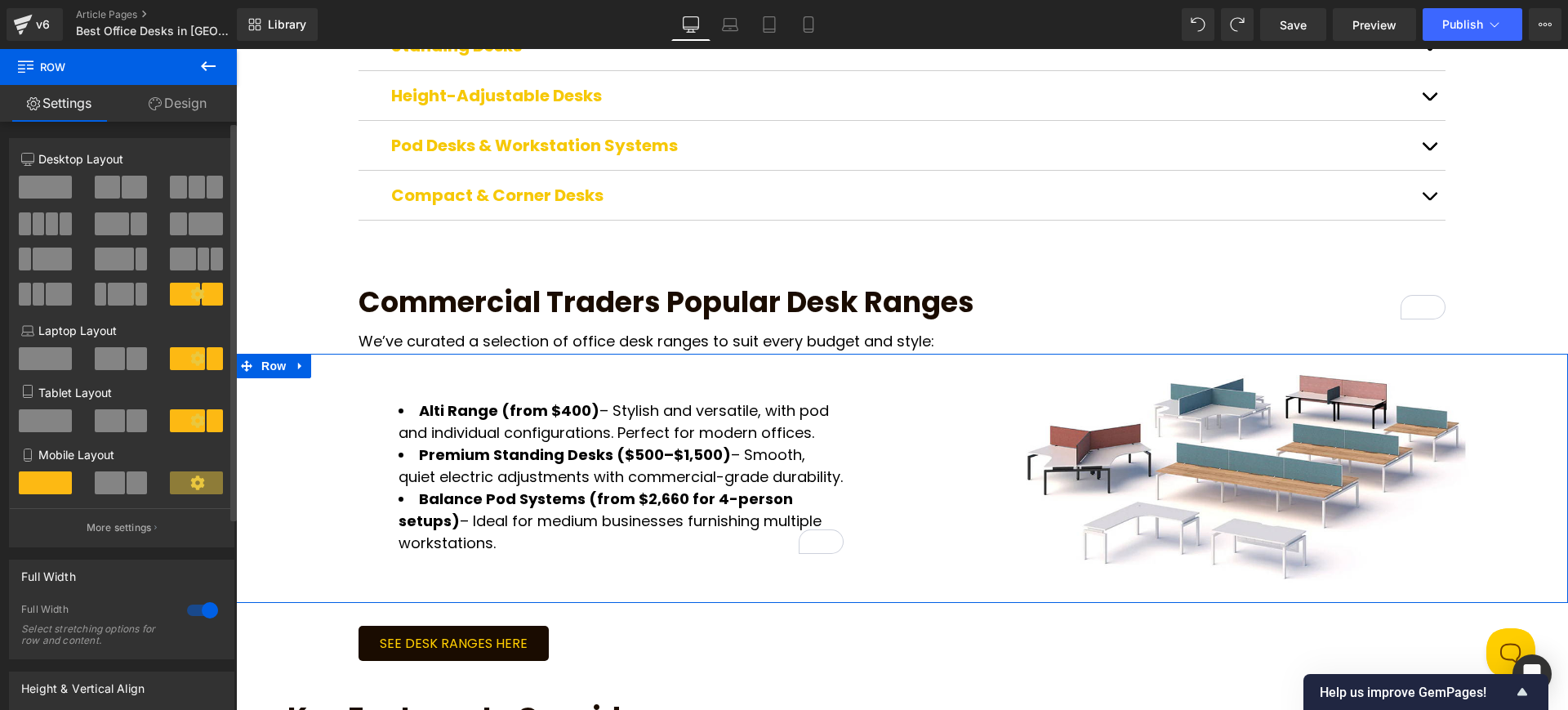
click at [123, 190] on span at bounding box center [135, 187] width 25 height 23
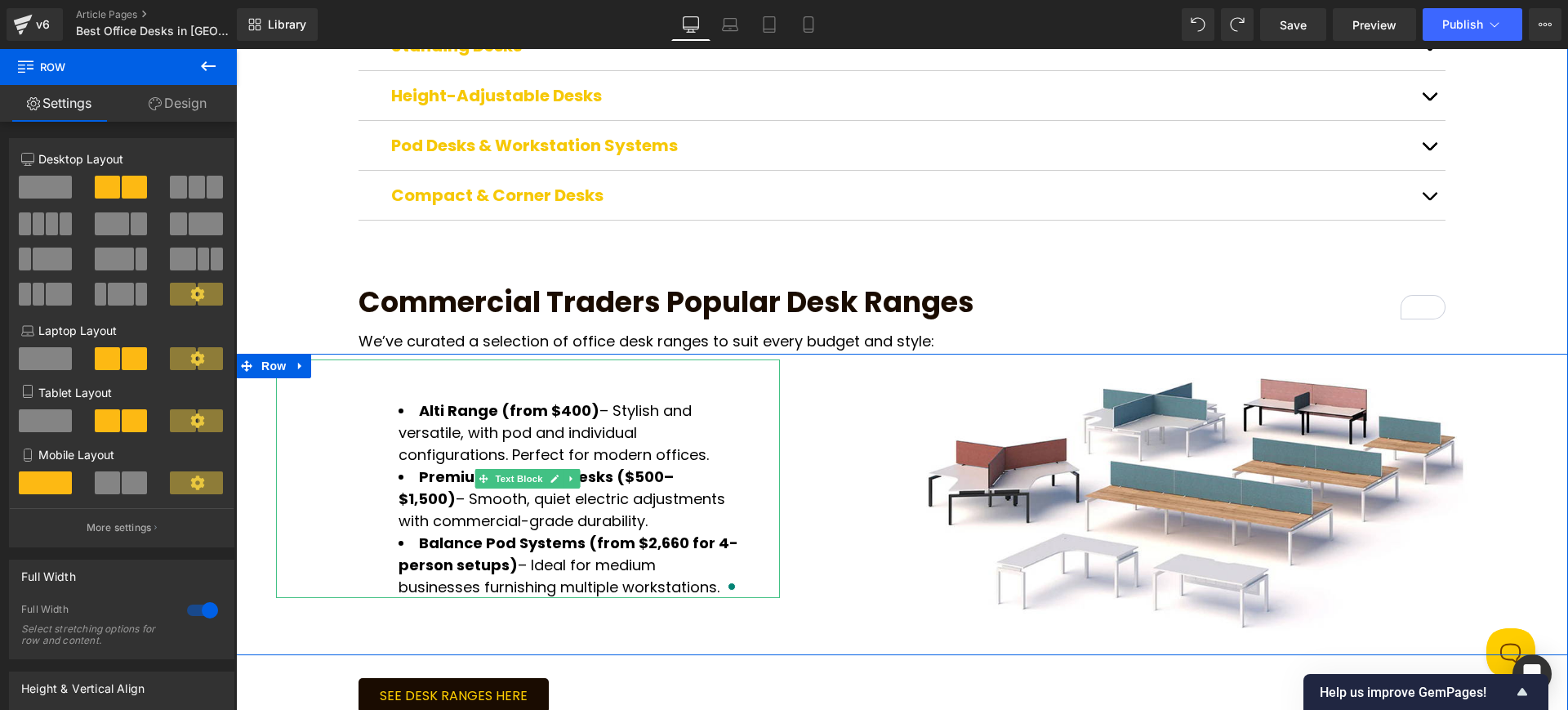
click at [597, 466] on li "Premium Standing Desks ($500–$1,500) – Smooth, quiet electric adjustments with …" at bounding box center [569, 499] width 341 height 66
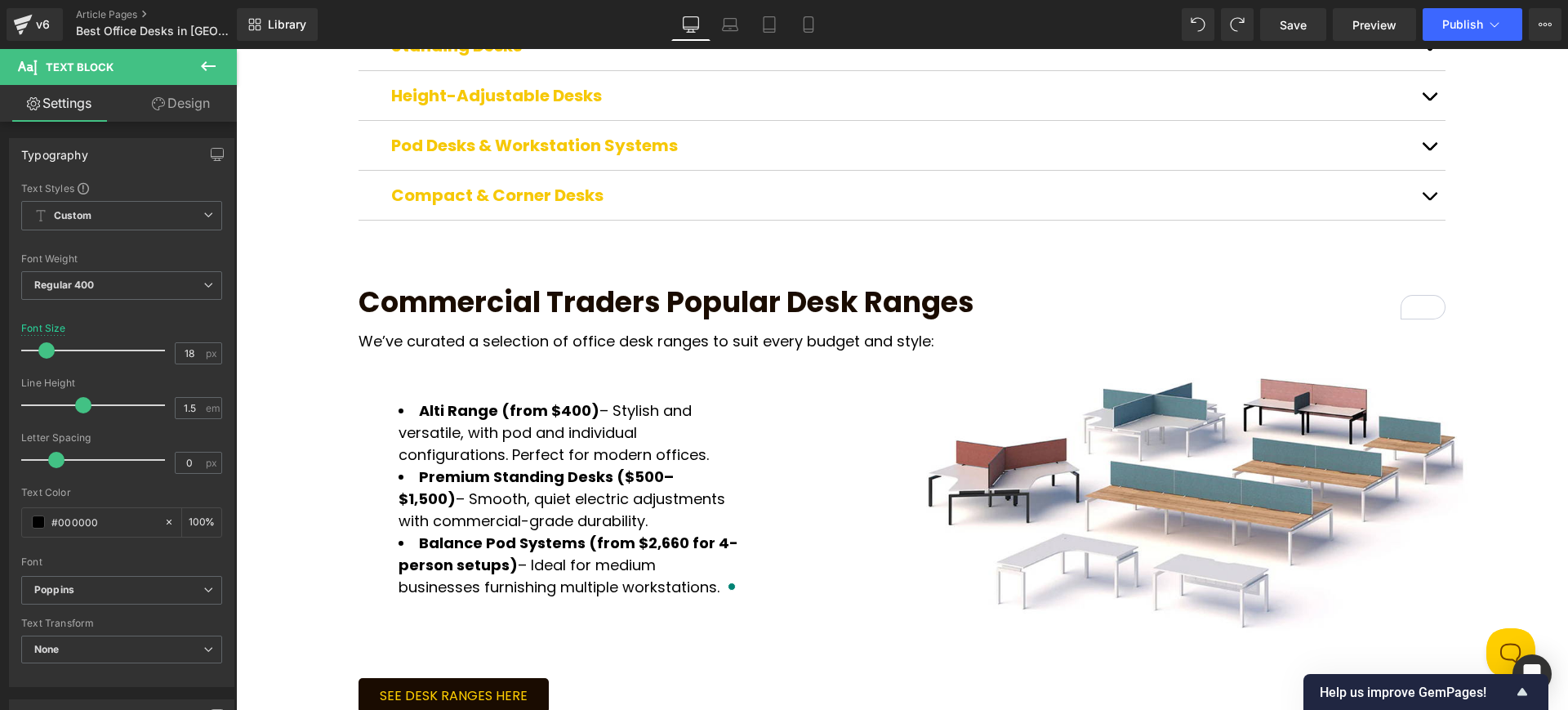
click at [186, 108] on link "Design" at bounding box center [181, 104] width 118 height 37
click at [0, 0] on div "Spacing" at bounding box center [0, 0] width 0 height 0
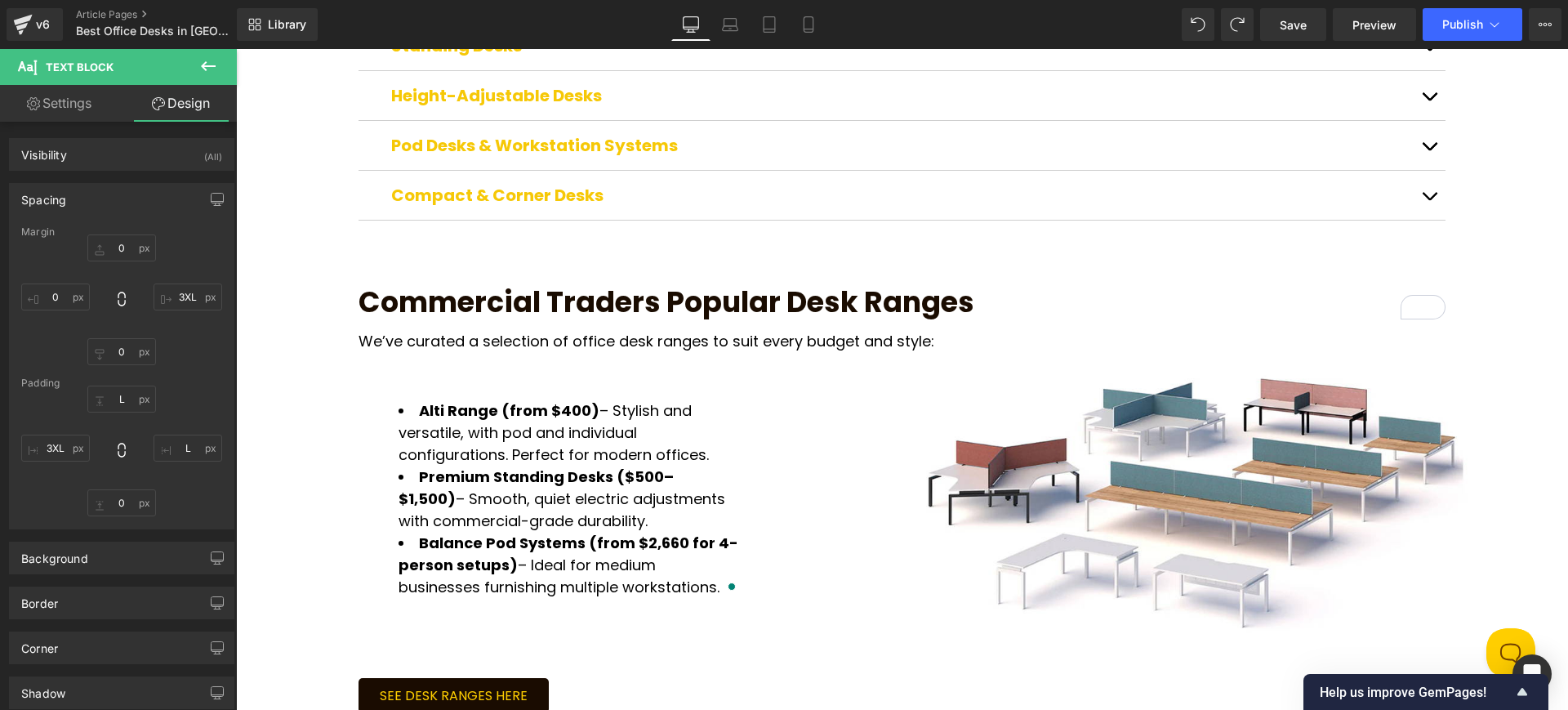
type input "0"
type input "3XL"
type input "0"
type input "L"
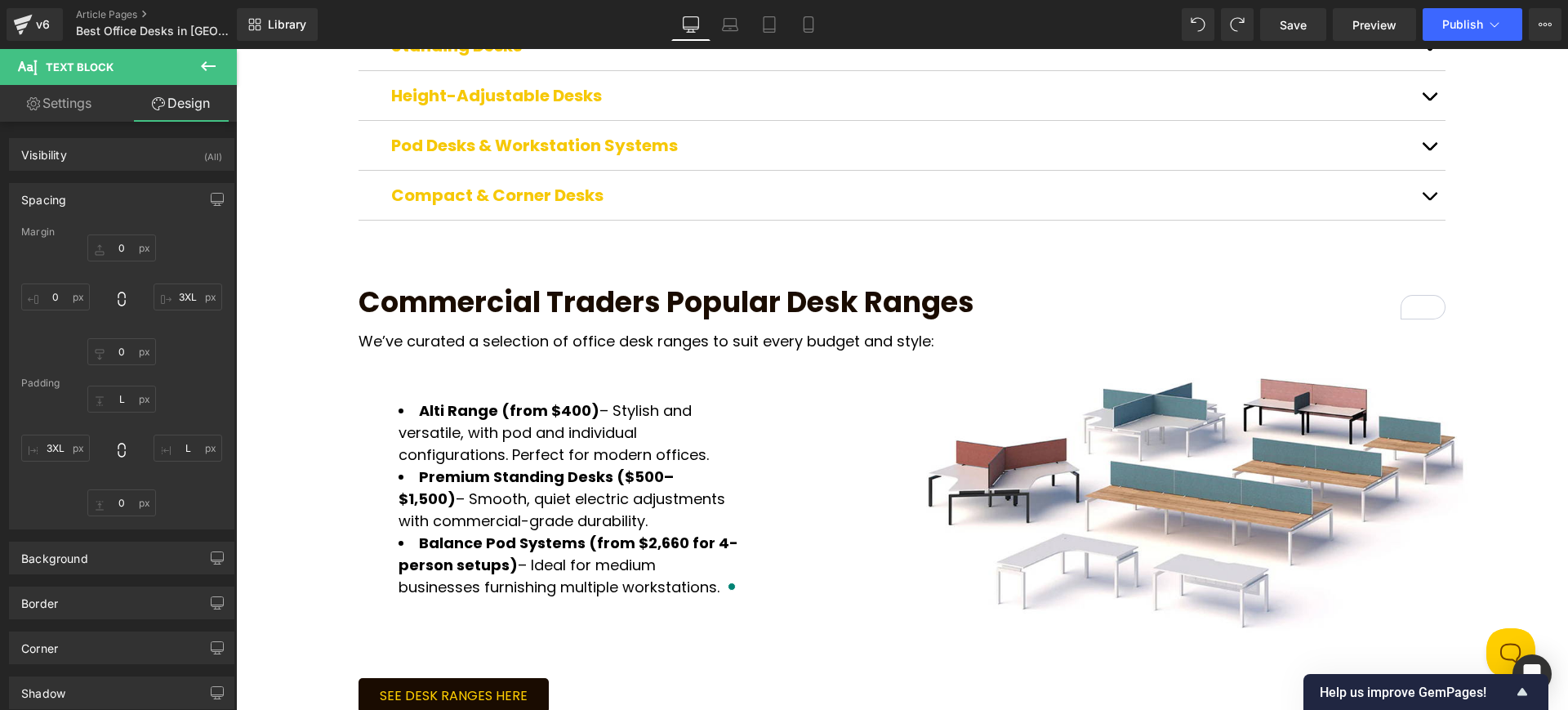
type input "L"
type input "0"
type input "3XL"
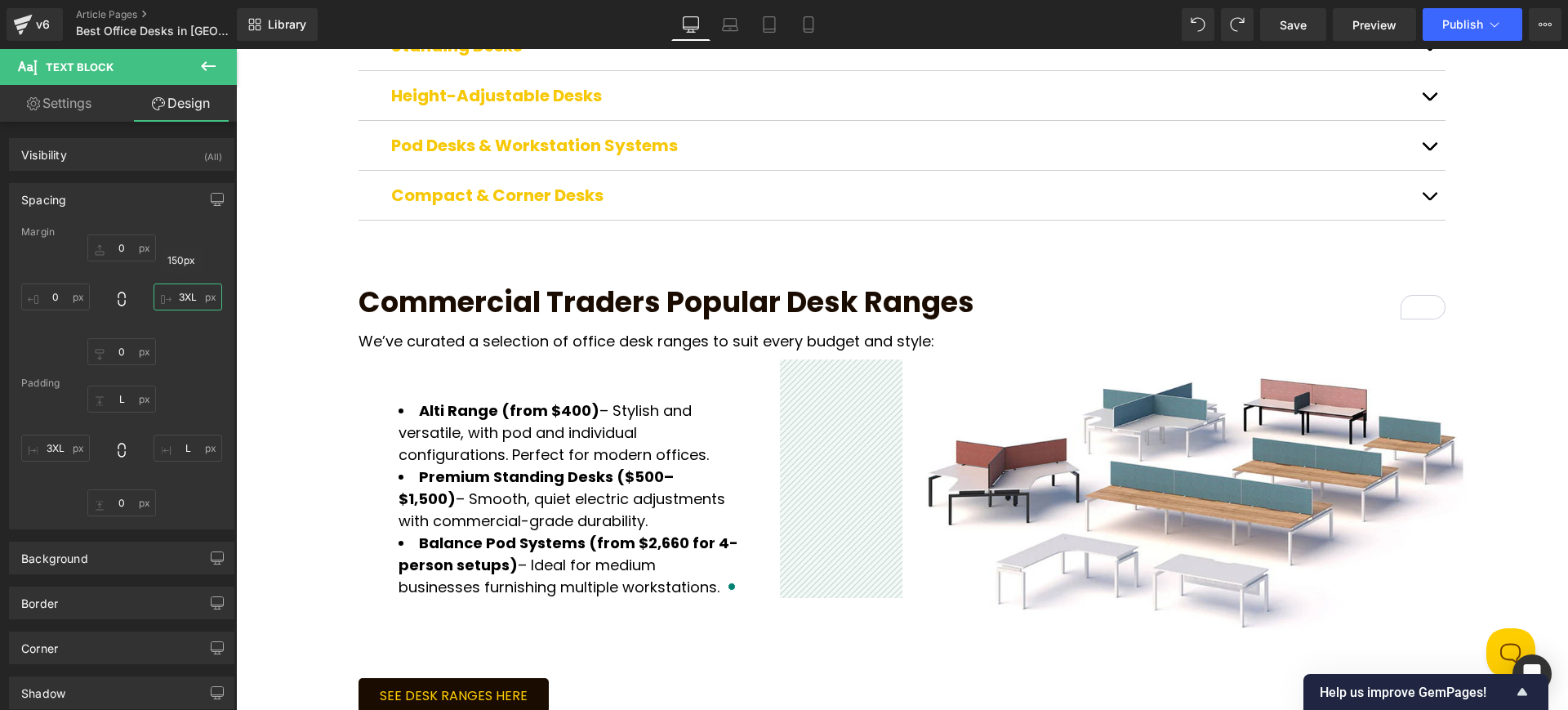
click at [185, 308] on input "3XL" at bounding box center [188, 297] width 69 height 27
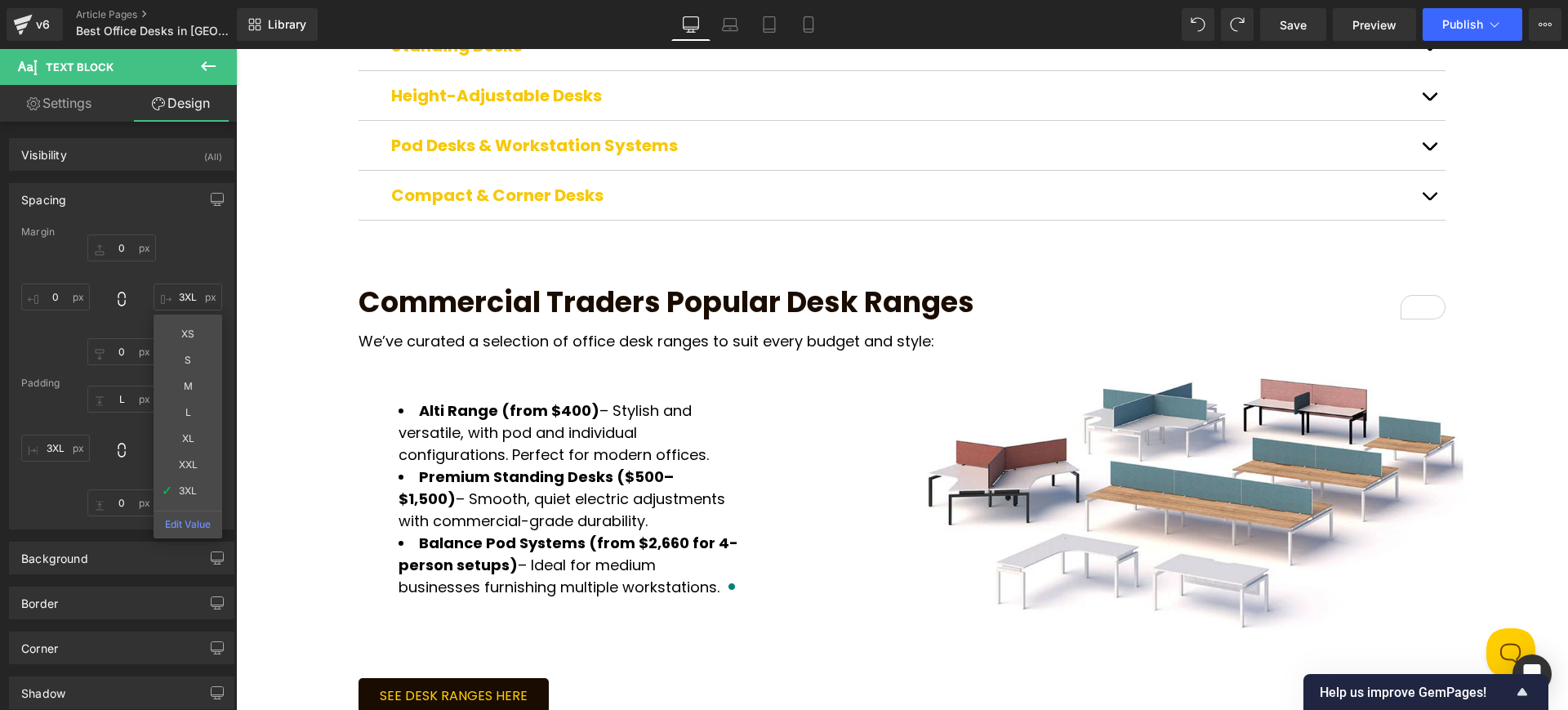
type input "M"
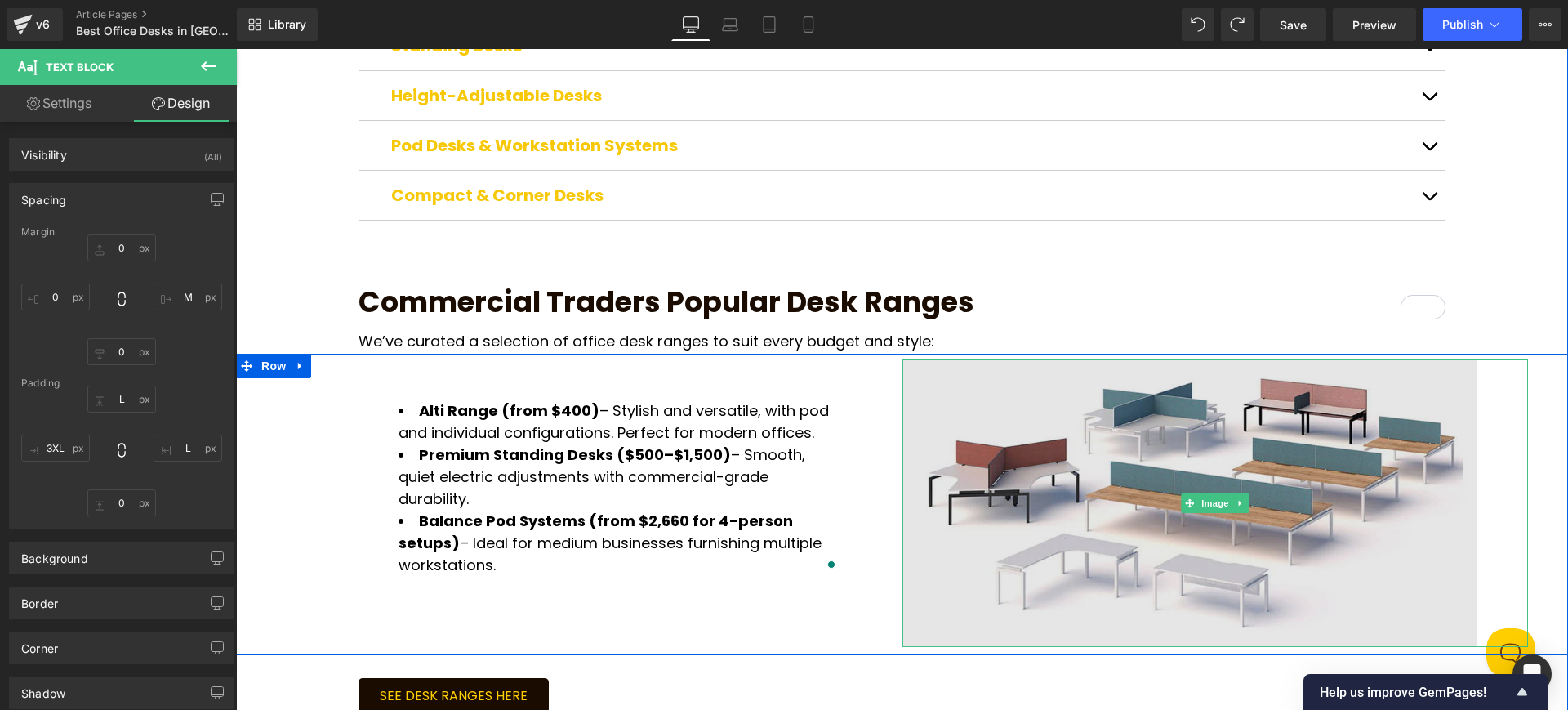
click at [1079, 442] on img at bounding box center [1215, 503] width 627 height 288
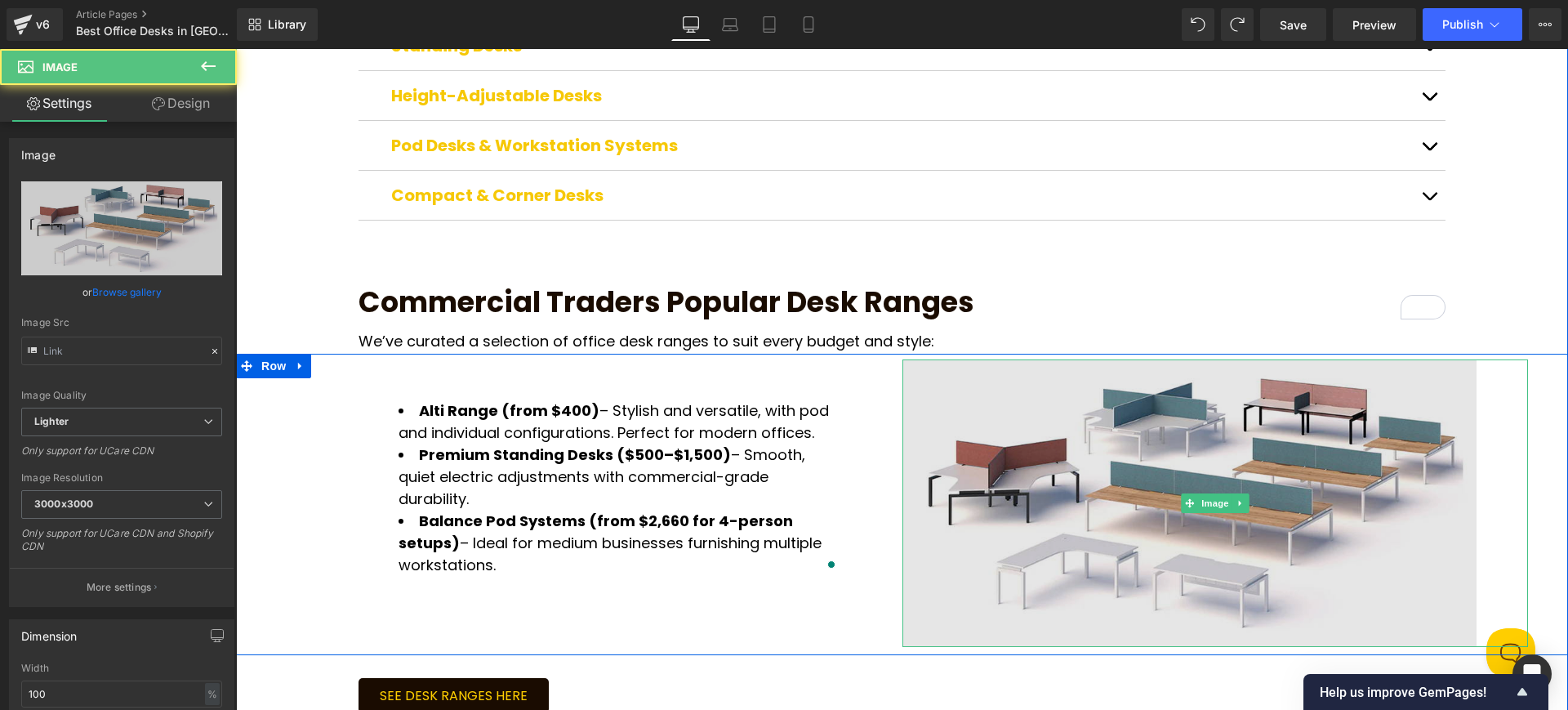
type input "https://ucarecdn.com/29c9c079-9acf-45d8-b8f8-7e2e25e1e9f0/-/format/auto/-/previ…"
click at [1033, 522] on img at bounding box center [1215, 503] width 627 height 288
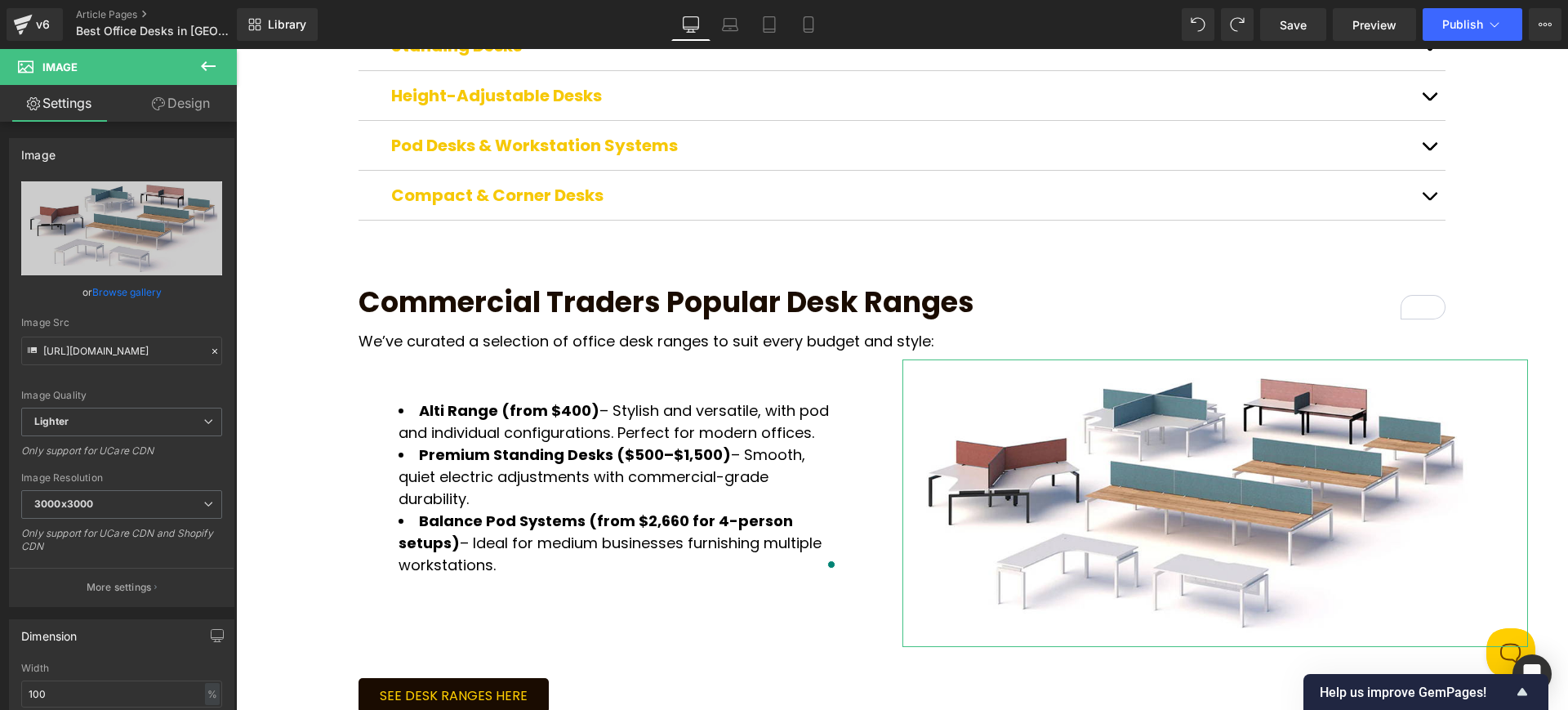
click at [188, 102] on link "Design" at bounding box center [181, 104] width 118 height 37
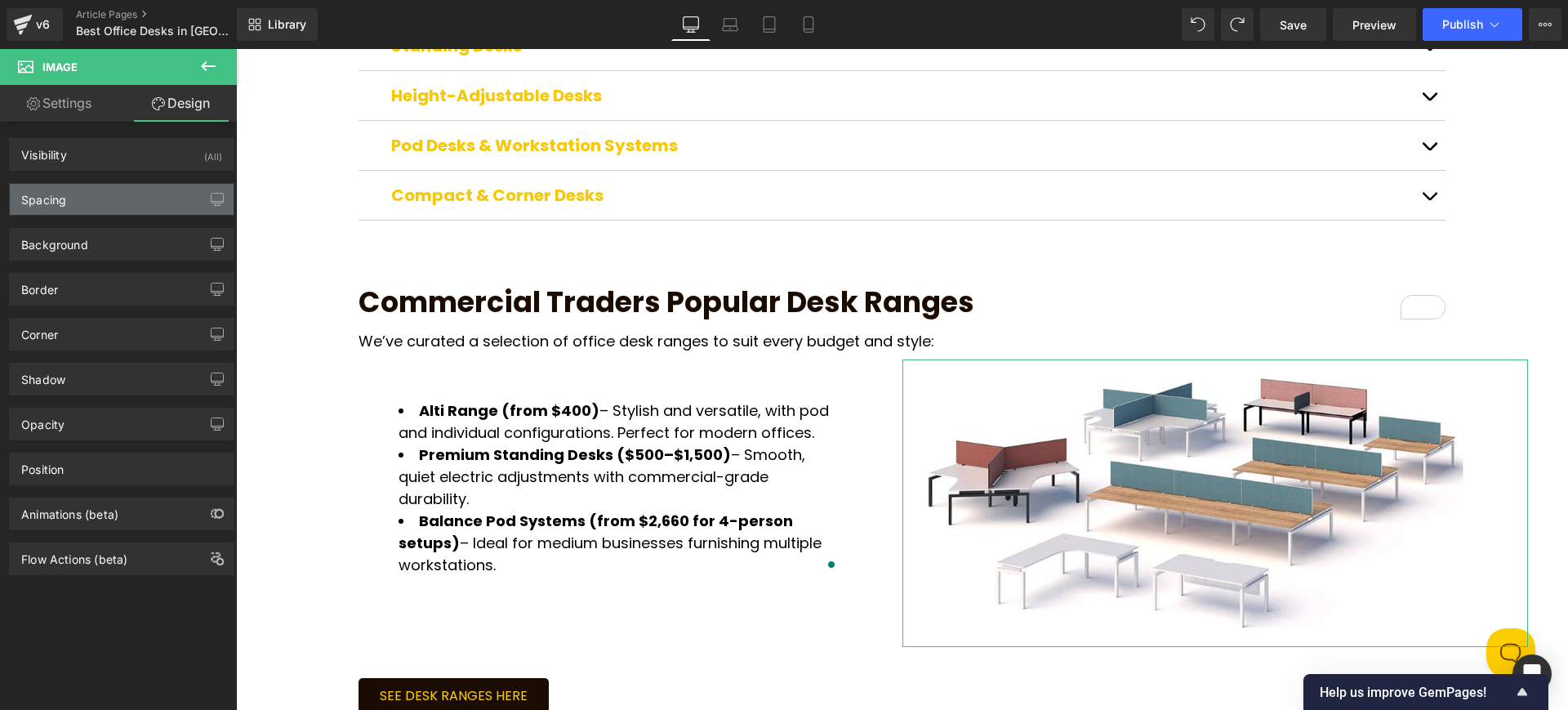
click at [113, 199] on div "Spacing" at bounding box center [121, 200] width 224 height 31
type input "0"
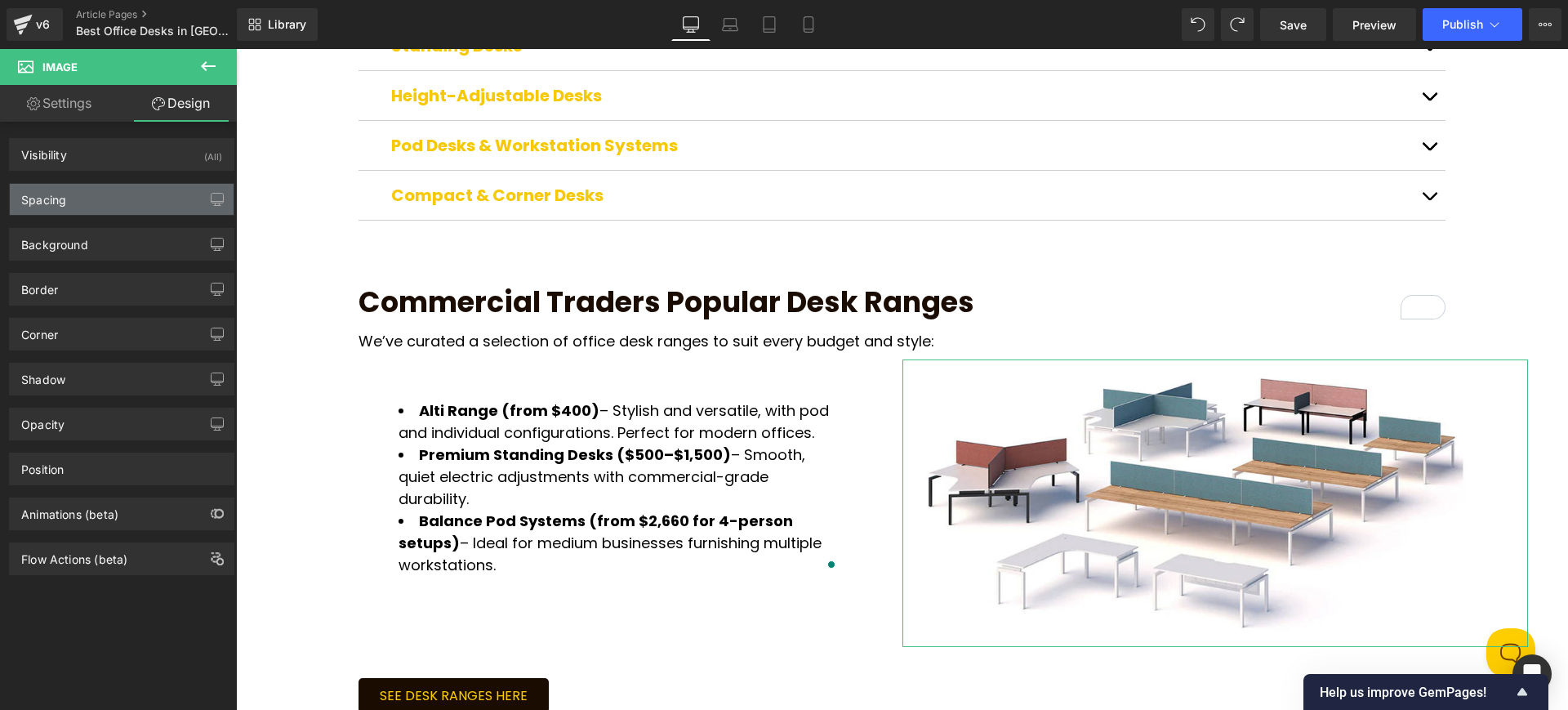
type input "0"
type input "XL"
type input "0"
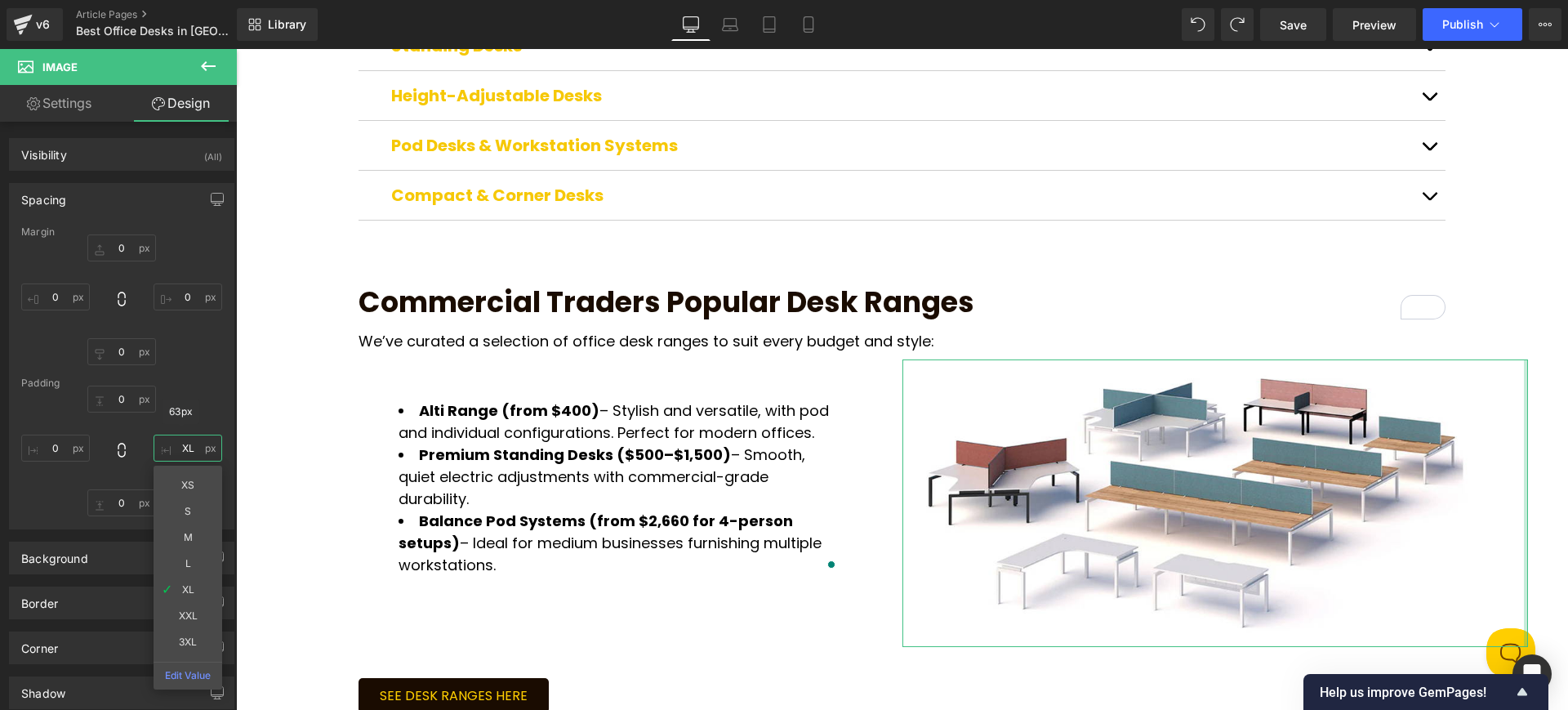
click at [190, 446] on input "XL" at bounding box center [188, 448] width 69 height 27
type input "3XL"
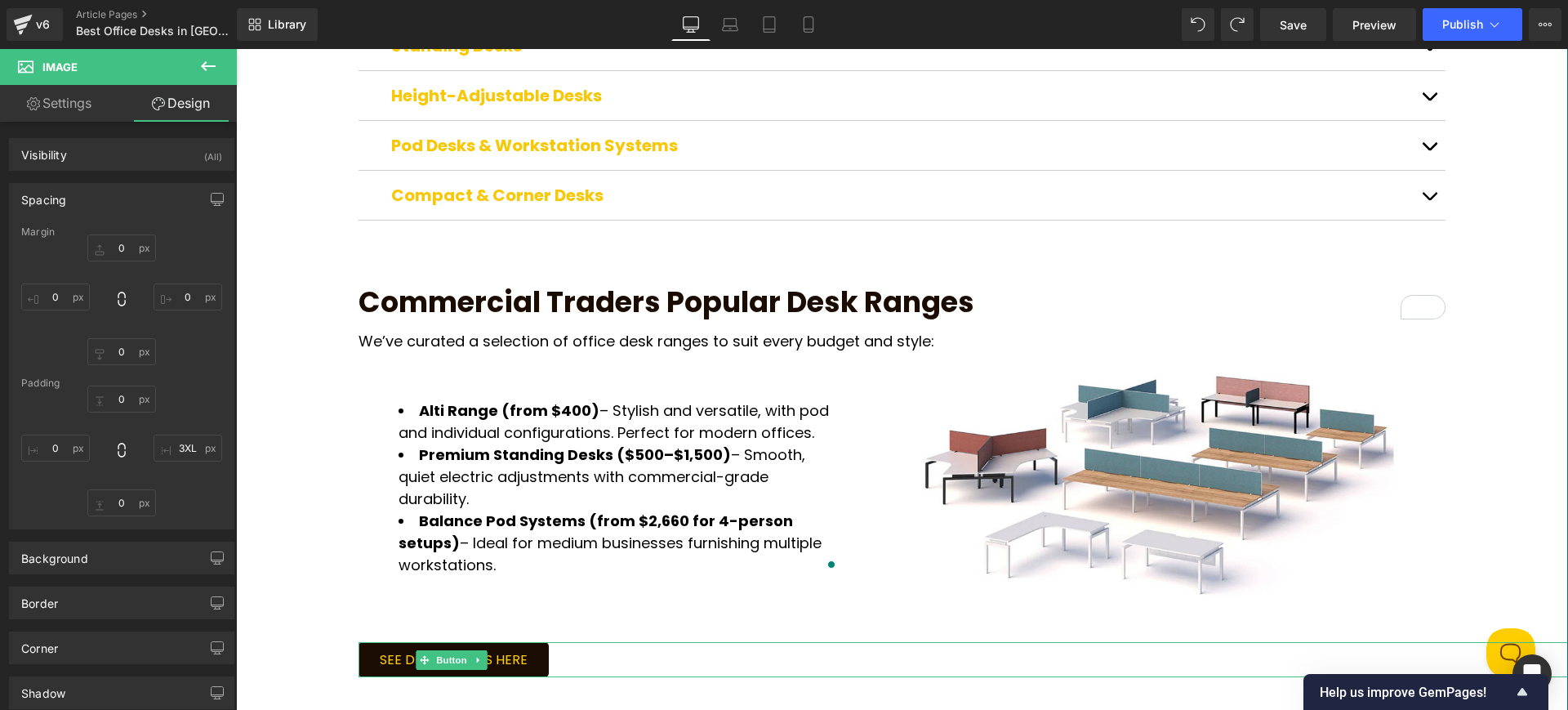
click at [821, 642] on div "SEE DESK RANGES HERE" at bounding box center [963, 660] width 1210 height 35
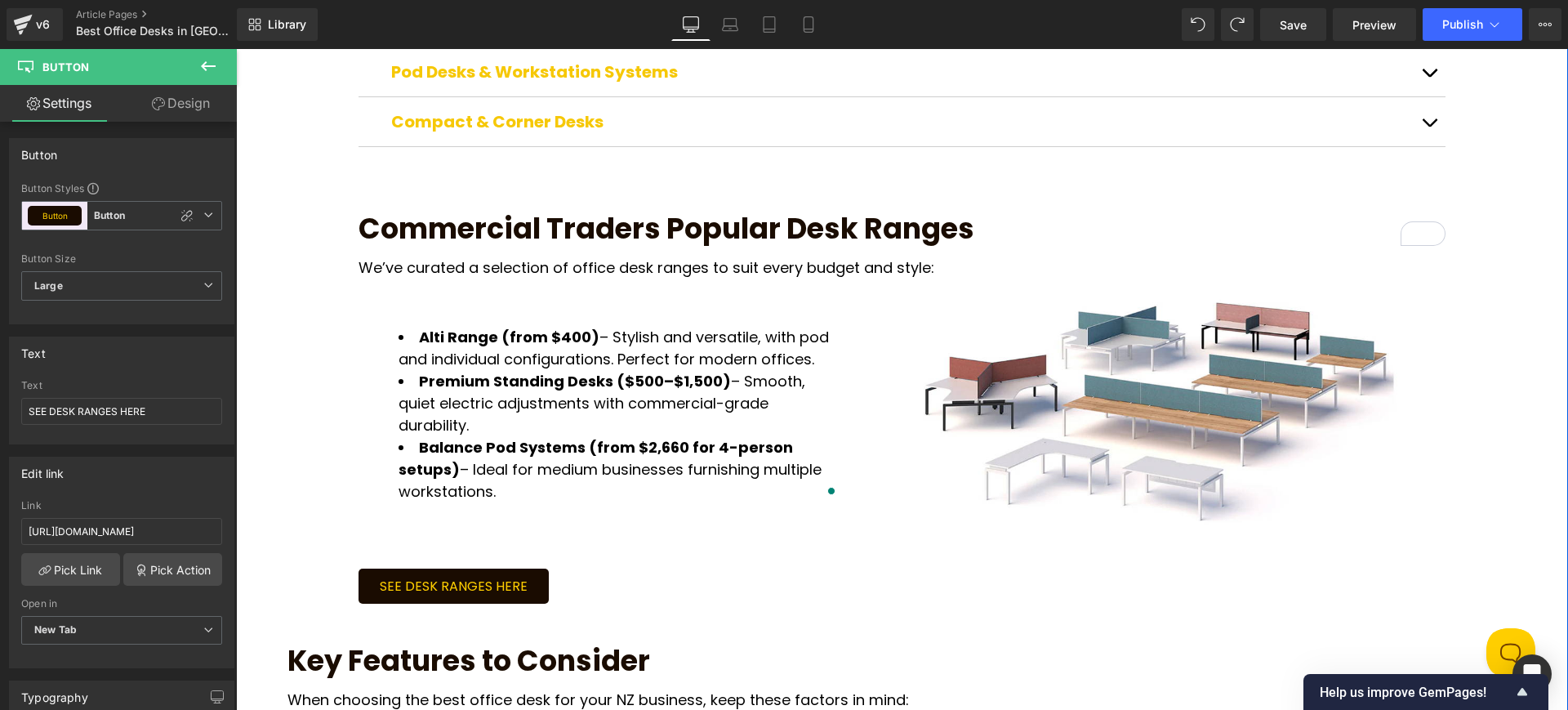
scroll to position [974, 0]
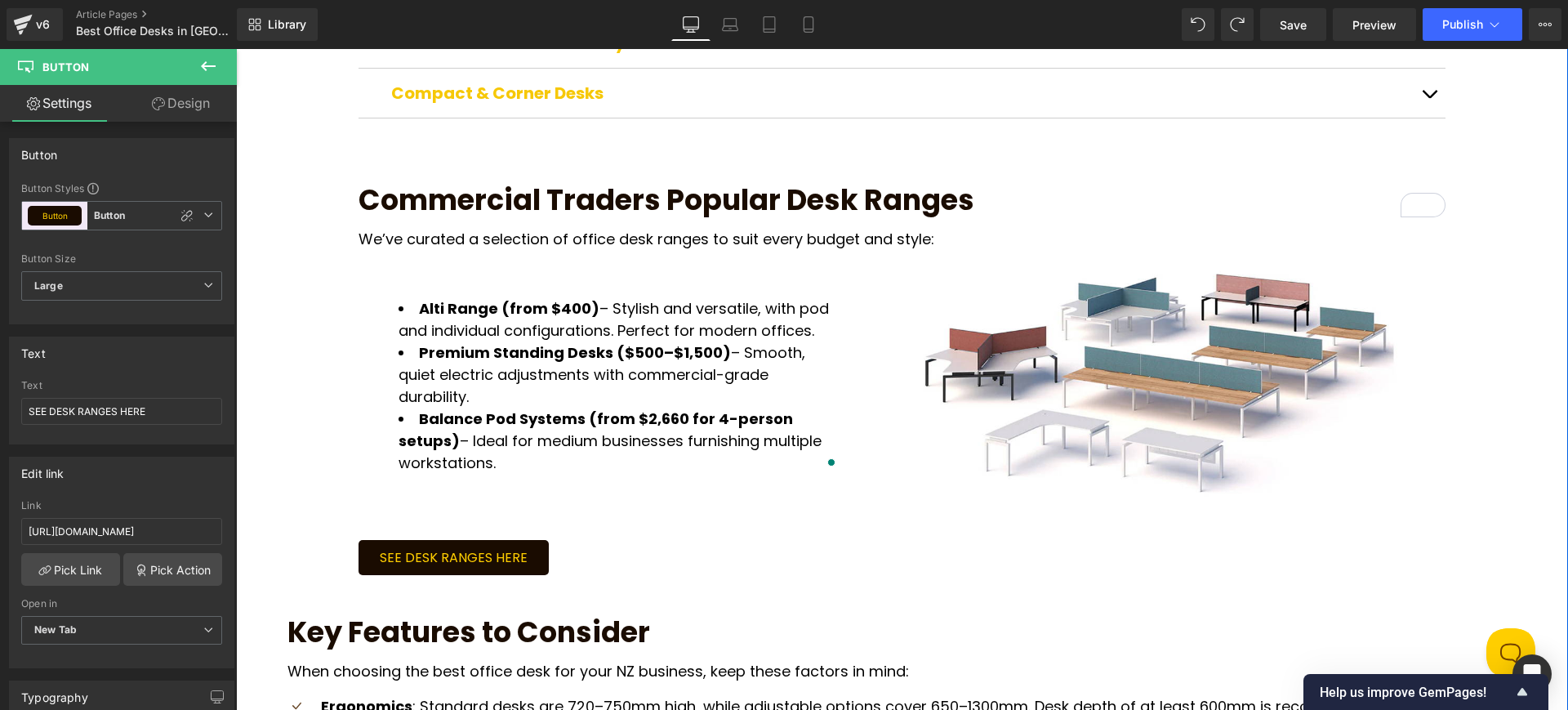
click at [504, 460] on div "Alti Range (from $400) – Stylish and versatile, with pod and individual configu…" at bounding box center [902, 385] width 1332 height 265
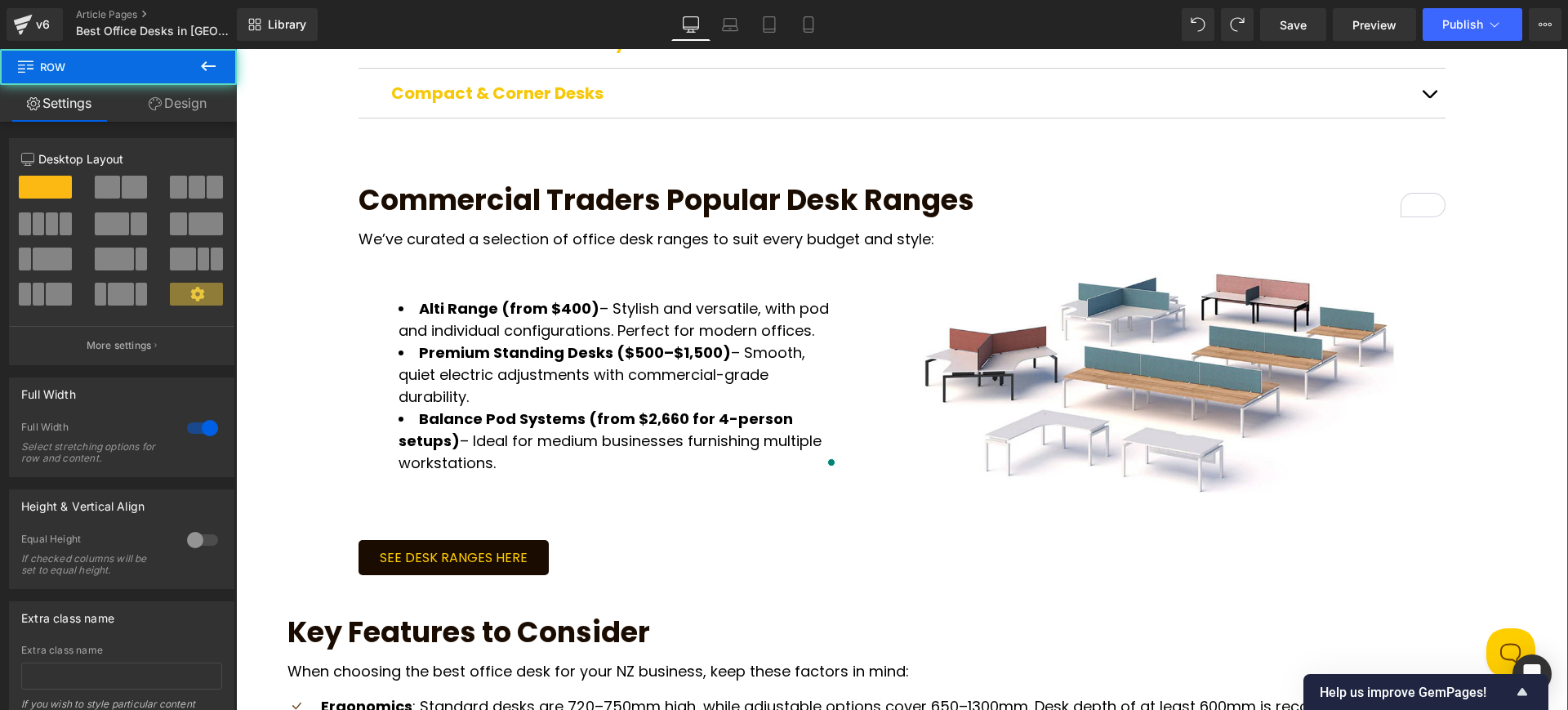
drag, startPoint x: 507, startPoint y: 448, endPoint x: 521, endPoint y: 418, distance: 33.1
click at [507, 448] on div "Alti Range (from $400) – Stylish and versatile, with pod and individual configu…" at bounding box center [902, 385] width 1332 height 265
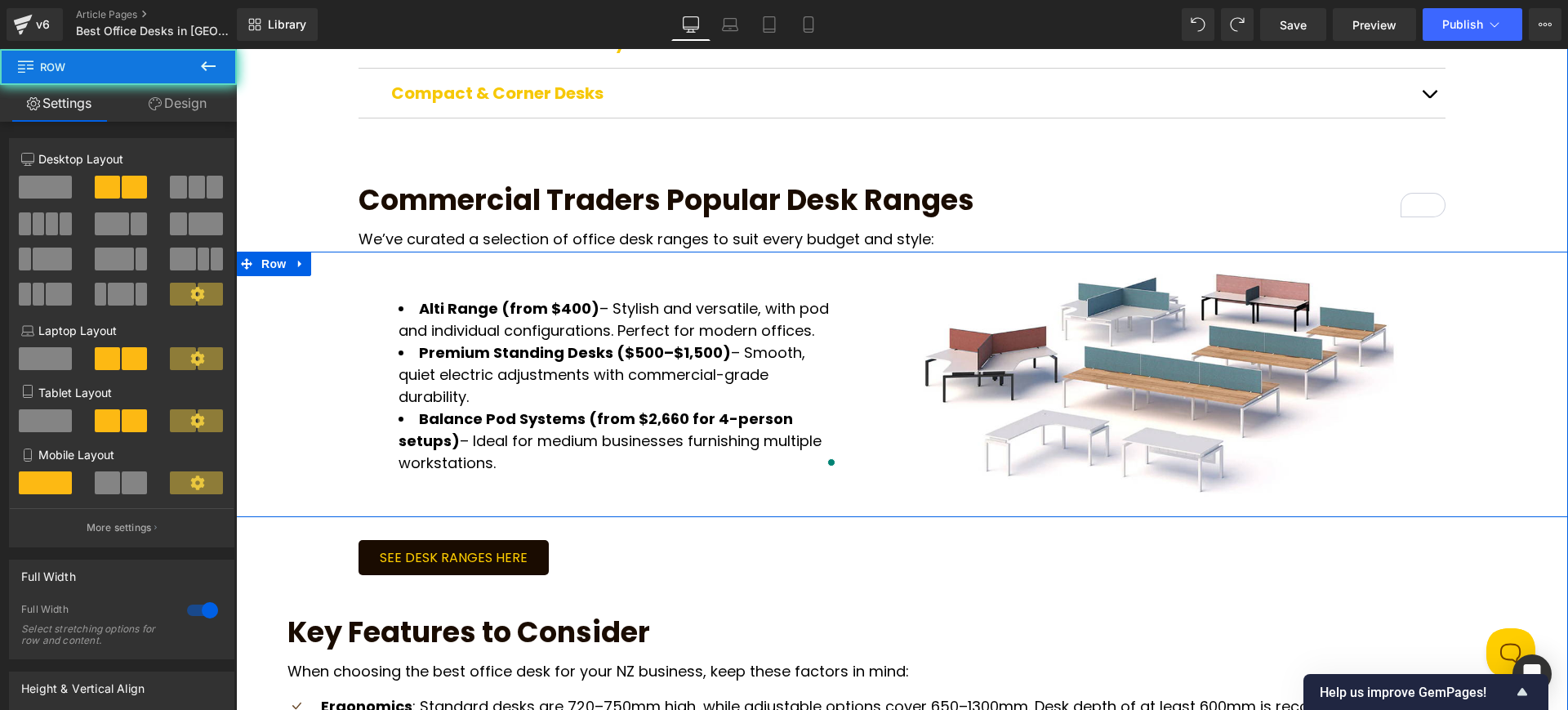
click at [521, 415] on li "Balance Pod Systems (from $2,660 for 4-person setups) – Ideal for medium busine…" at bounding box center [618, 441] width 441 height 66
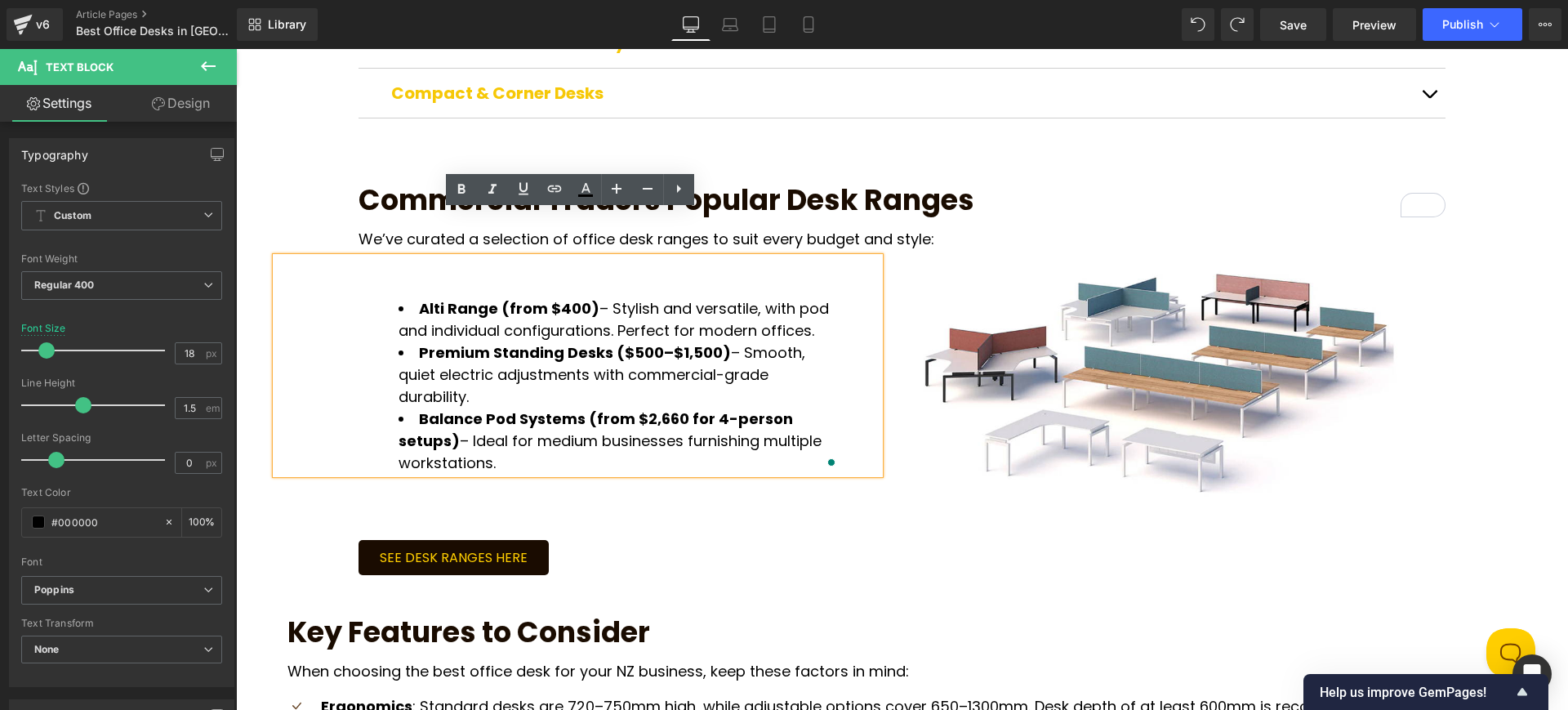
click at [524, 452] on div "Alti Range (from $400) – Stylish and versatile, with pod and individual configu…" at bounding box center [902, 385] width 1332 height 265
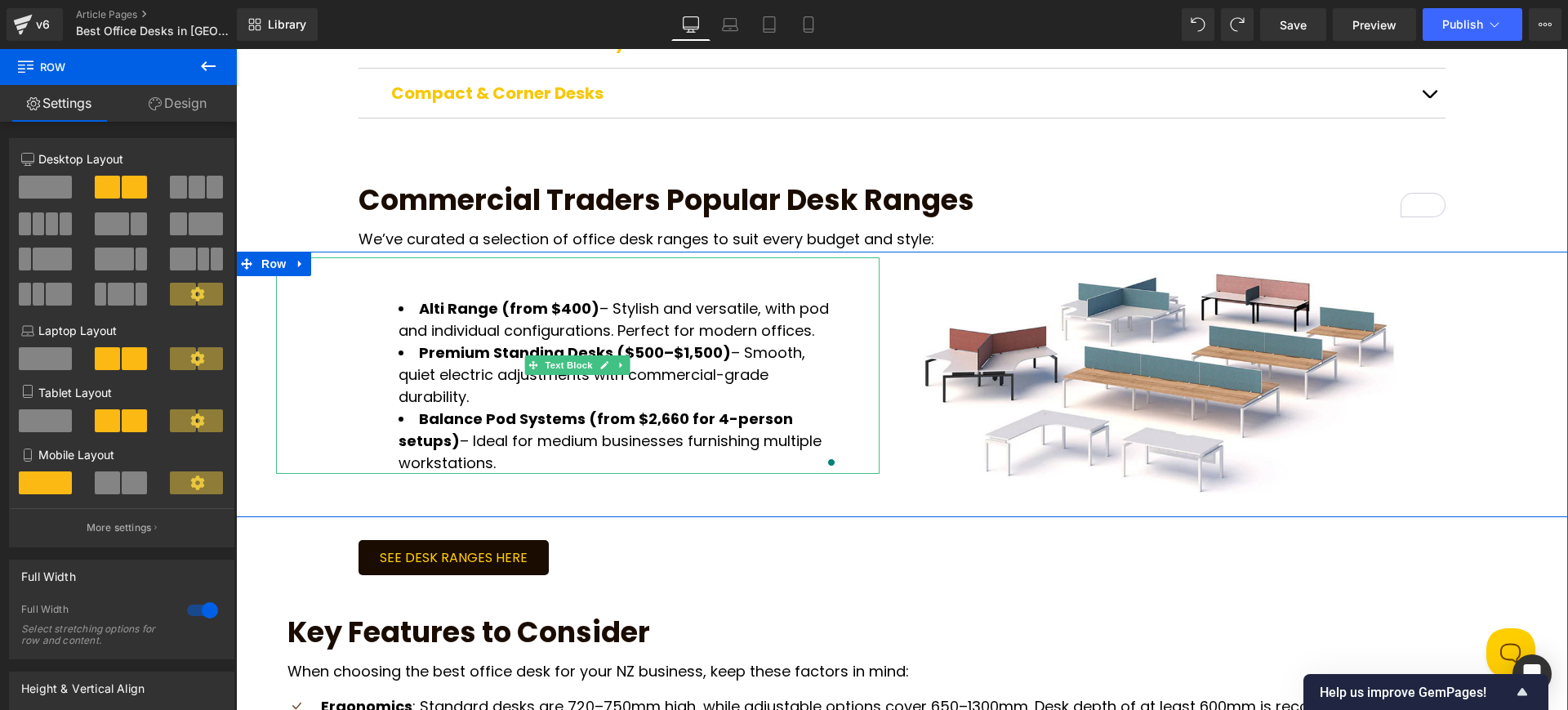
click at [839, 258] on div "Alti Range (from $400) – Stylish and versatile, with pod and individual configu…" at bounding box center [577, 365] width 603 height 216
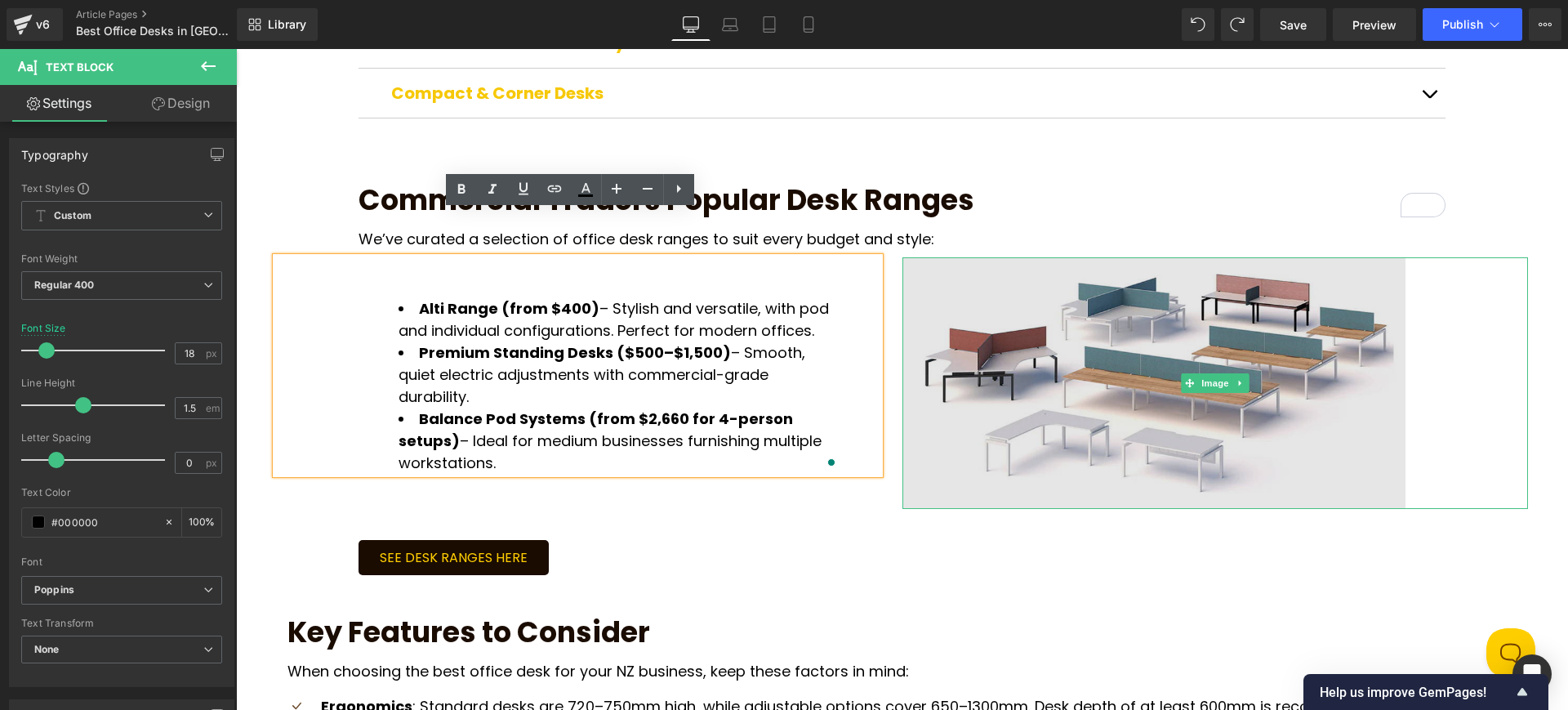
click at [910, 258] on img at bounding box center [1215, 384] width 627 height 252
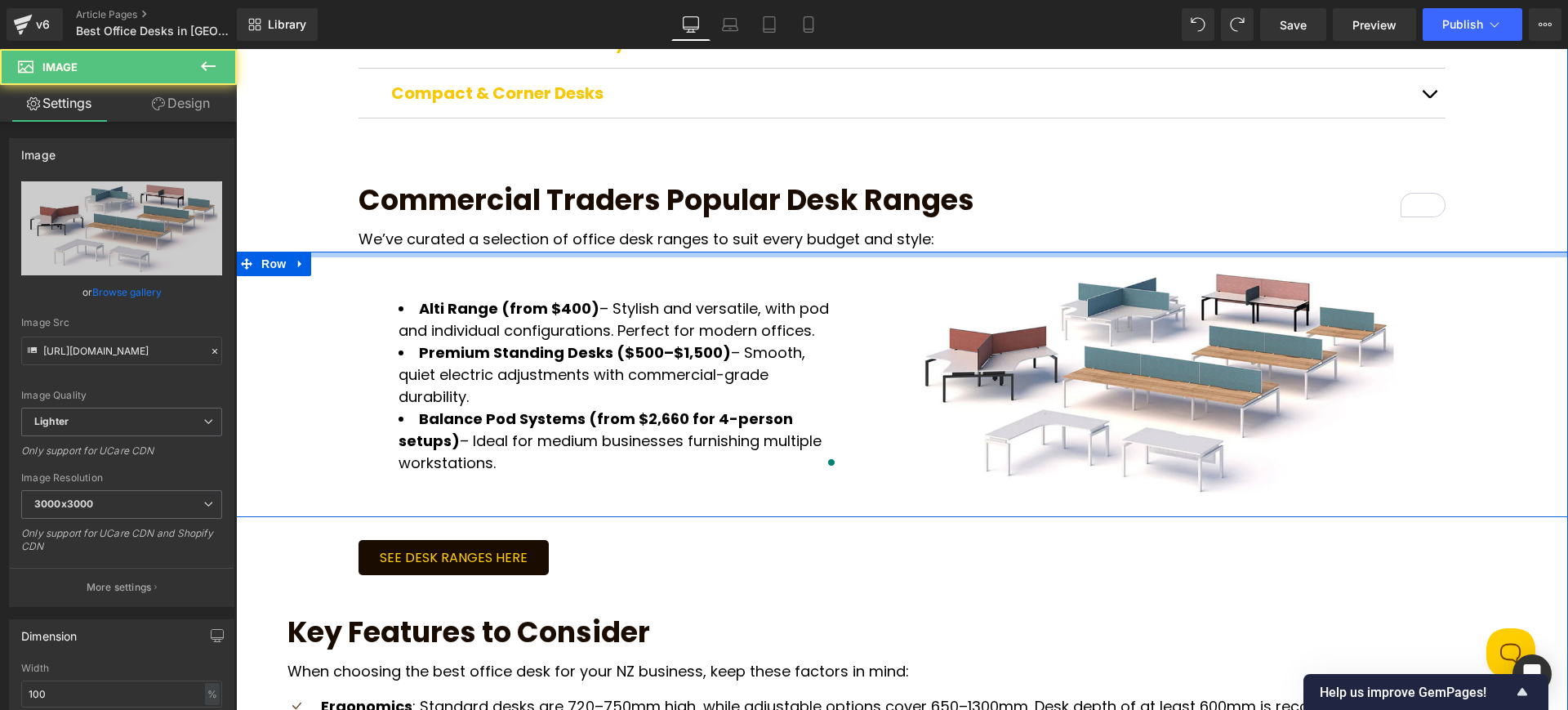
click at [886, 252] on div at bounding box center [902, 255] width 1332 height 6
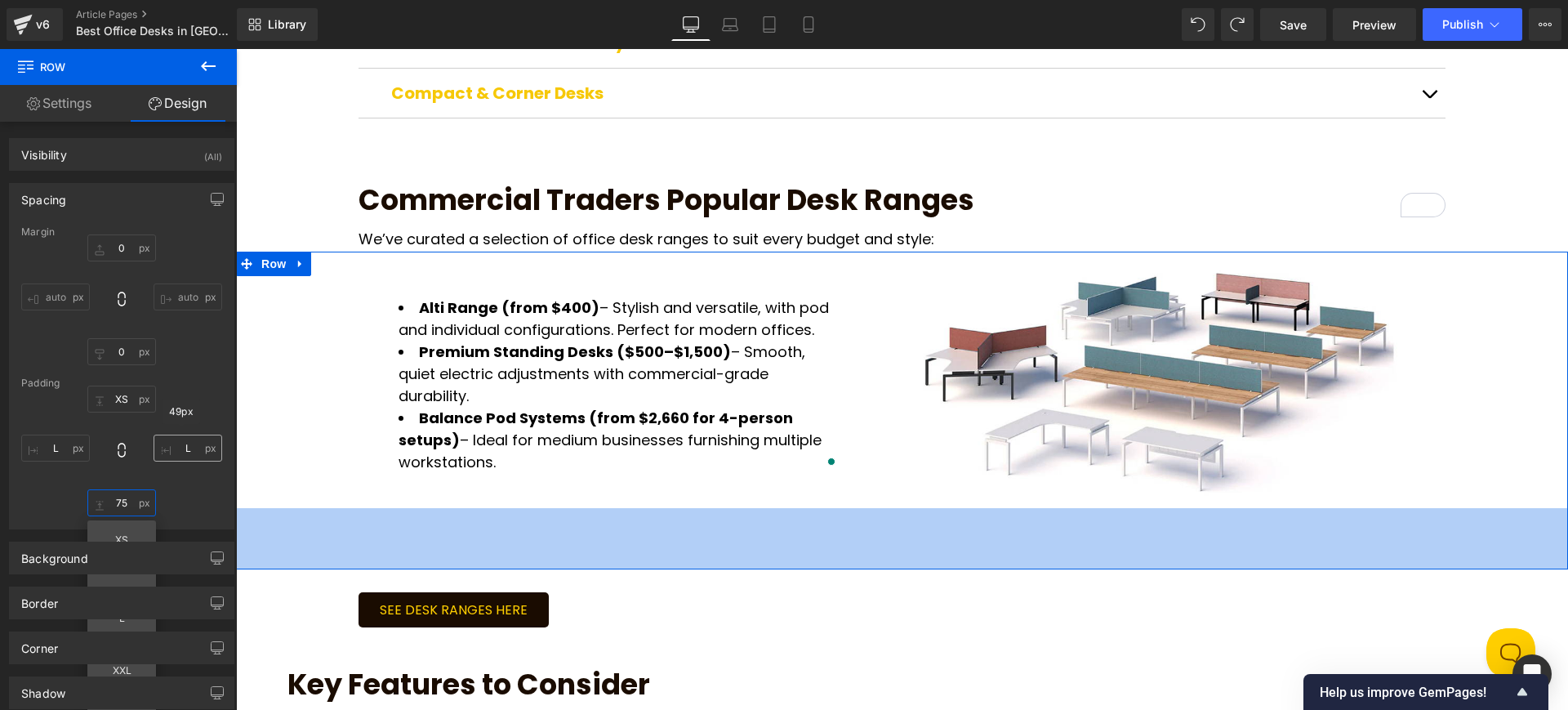
type input "7"
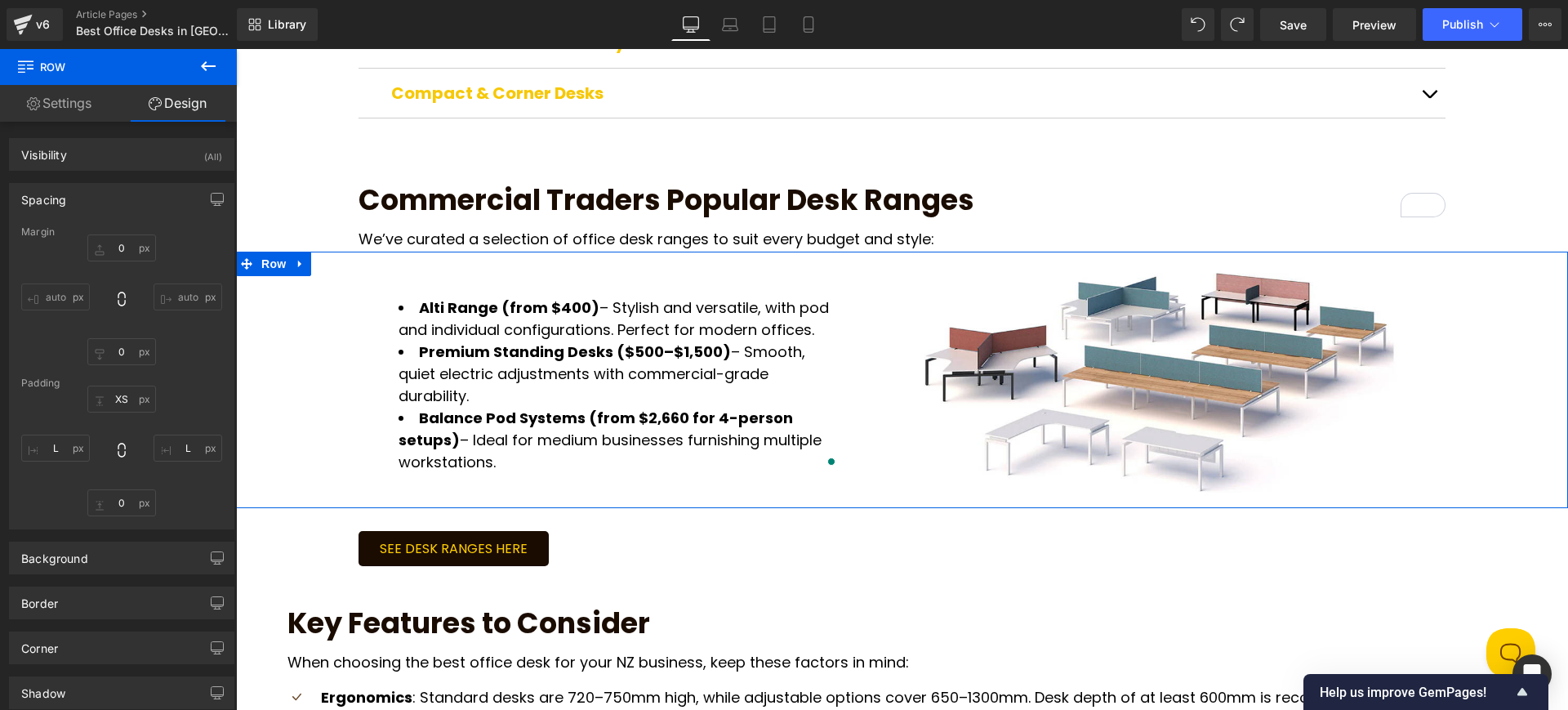
type input "0"
click at [167, 503] on div "7px XS 49px L 0px 0 49px L" at bounding box center [121, 450] width 200 height 131
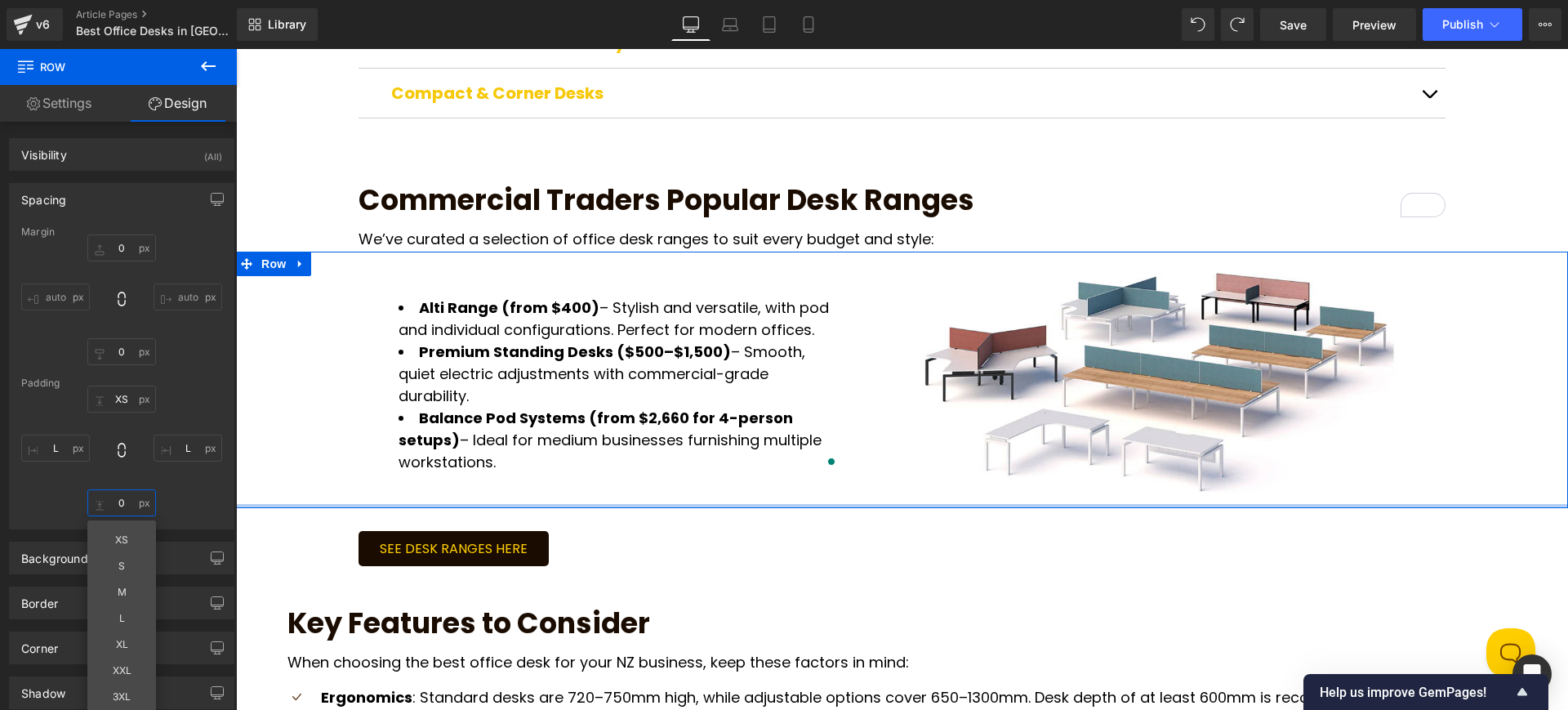
click at [119, 509] on input "0" at bounding box center [121, 503] width 69 height 27
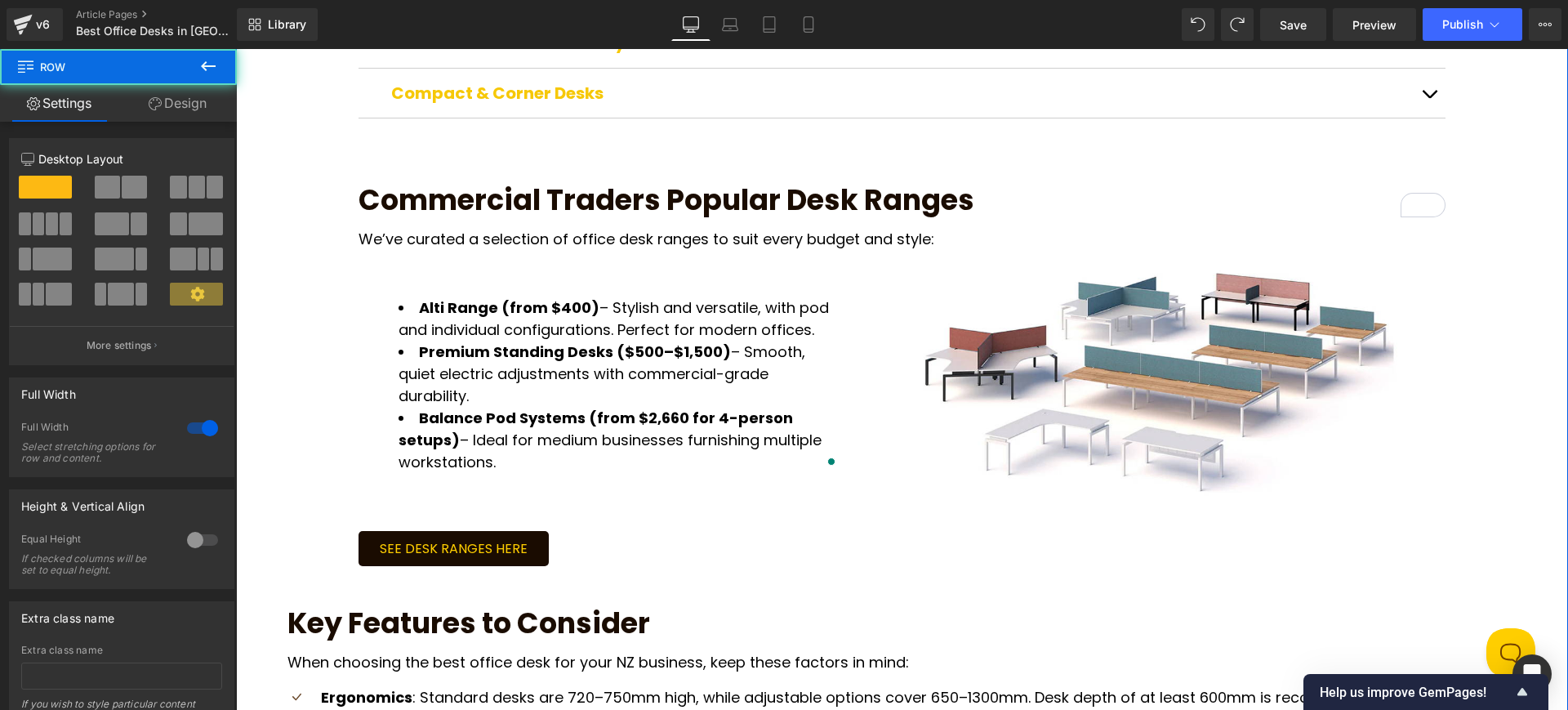
click at [480, 441] on div "Alti Range (from $400) – Stylish and versatile, with pod and individual configu…" at bounding box center [902, 380] width 1332 height 257
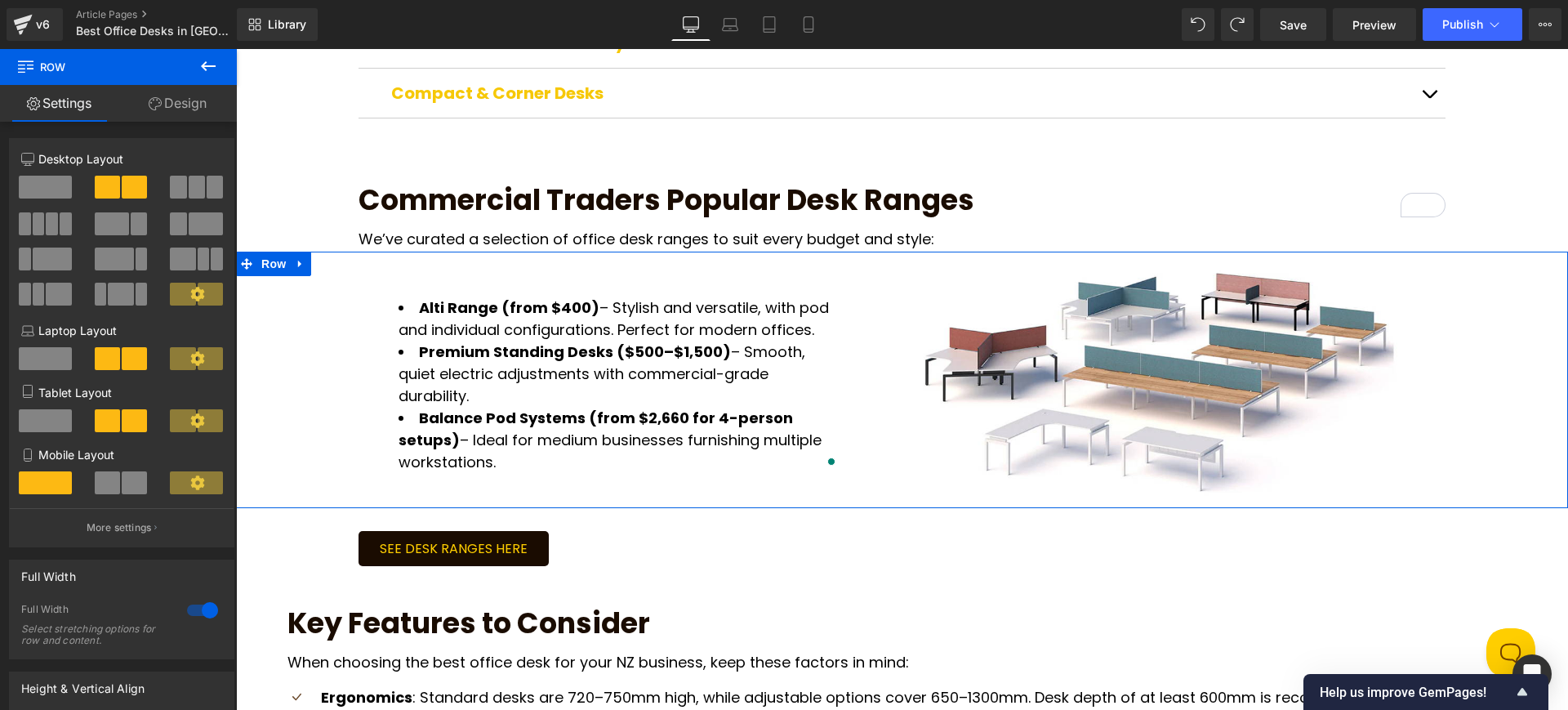
click at [194, 104] on link "Design" at bounding box center [177, 104] width 118 height 37
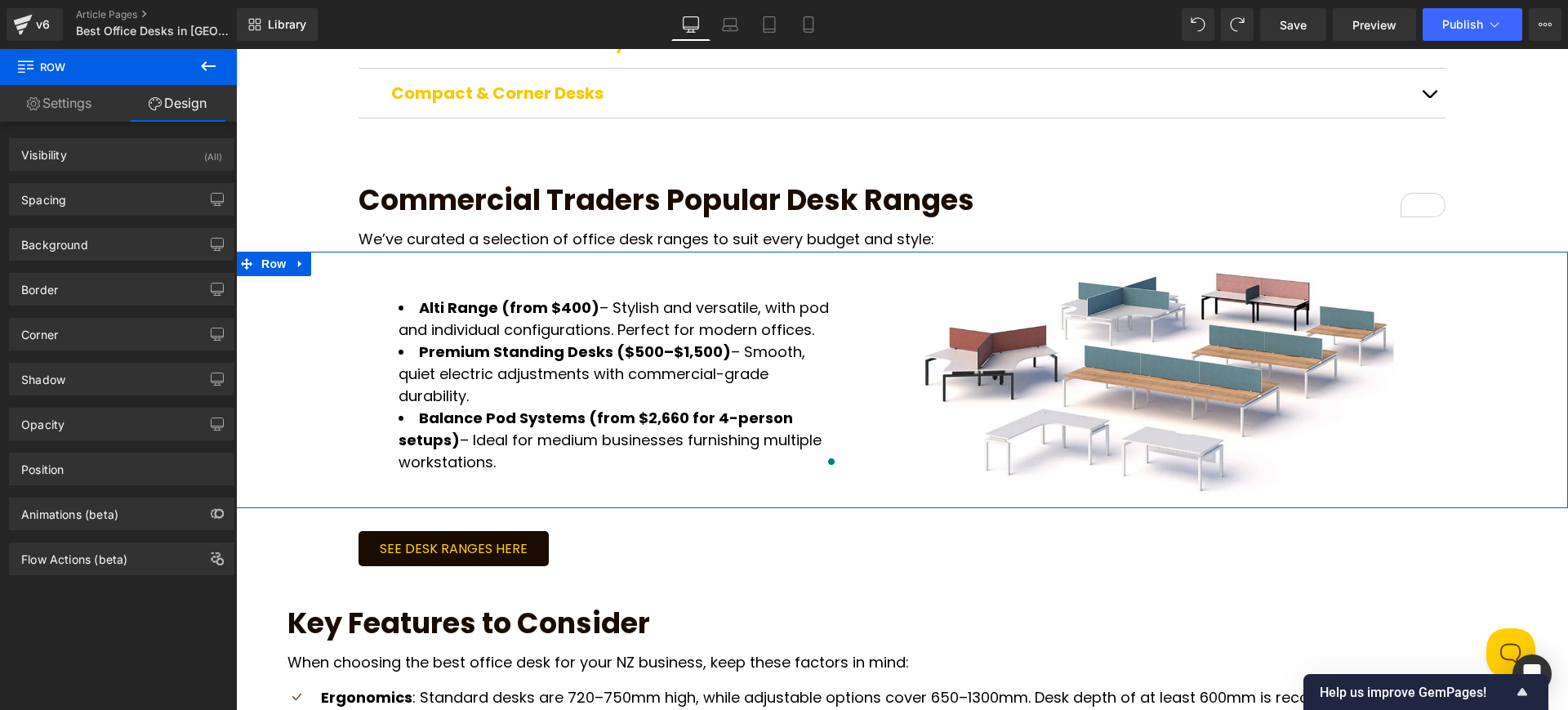
type input "0"
type input "XS"
type input "L"
type input "0"
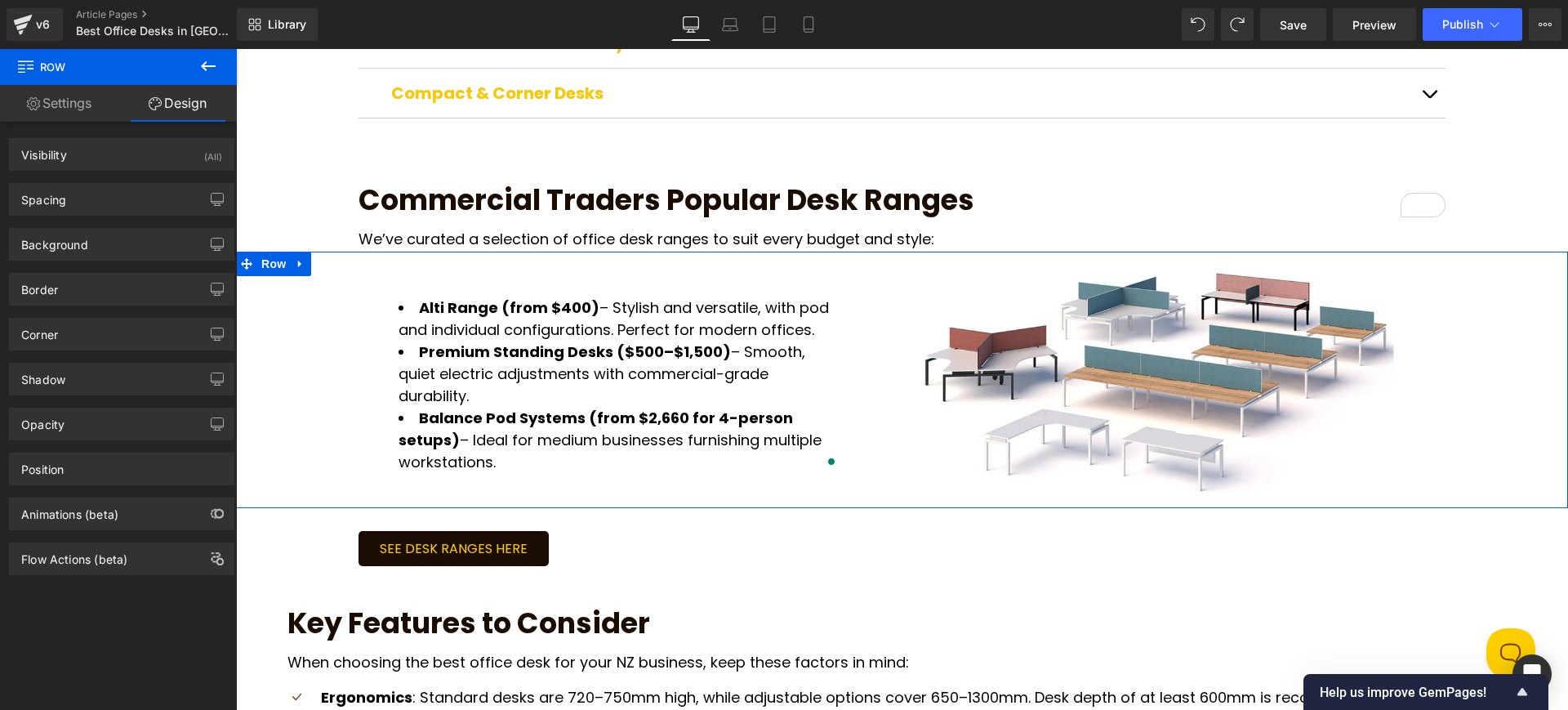
type input "L"
click at [98, 192] on div "Spacing" at bounding box center [121, 200] width 224 height 31
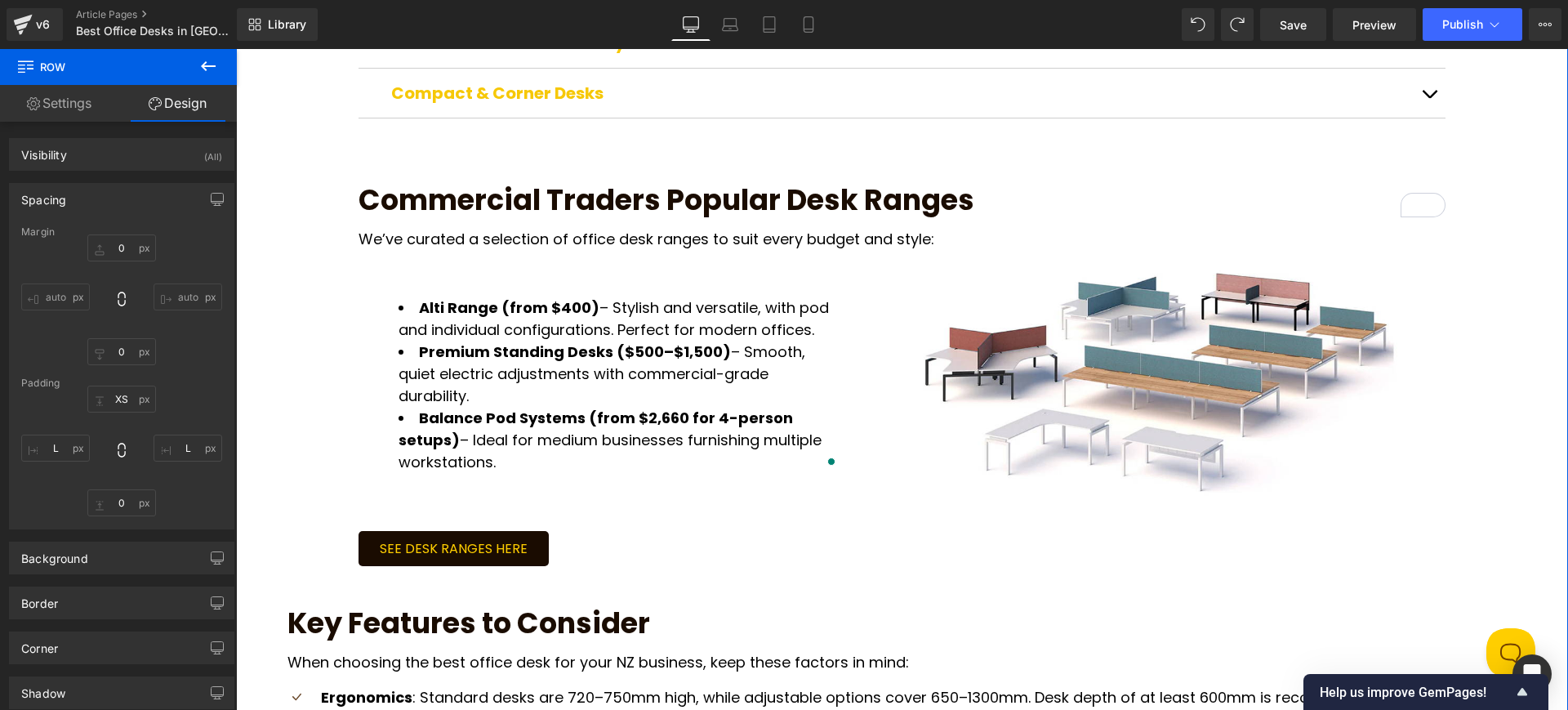
scroll to position [1281, 0]
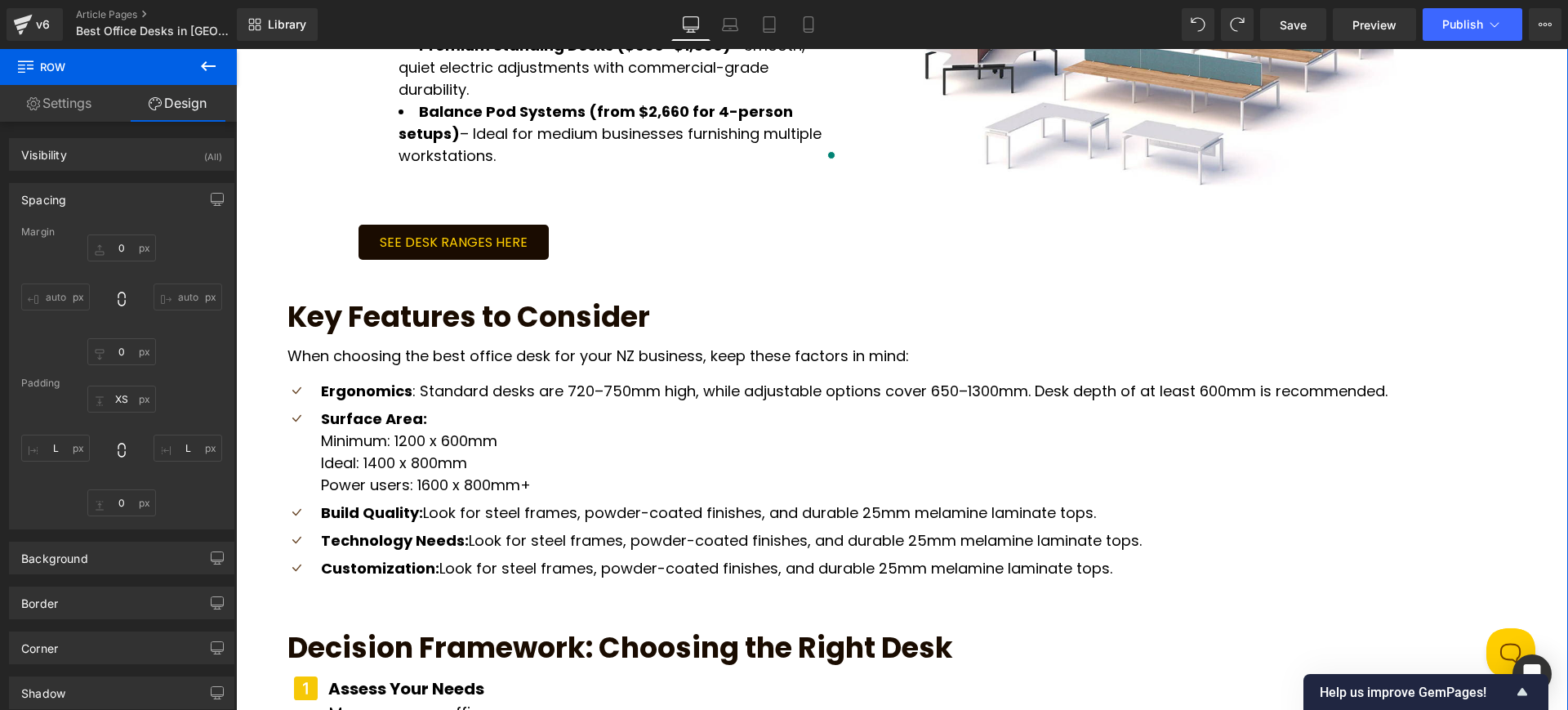
click at [450, 299] on h2 "Key Features to Consider" at bounding box center [902, 316] width 1229 height 34
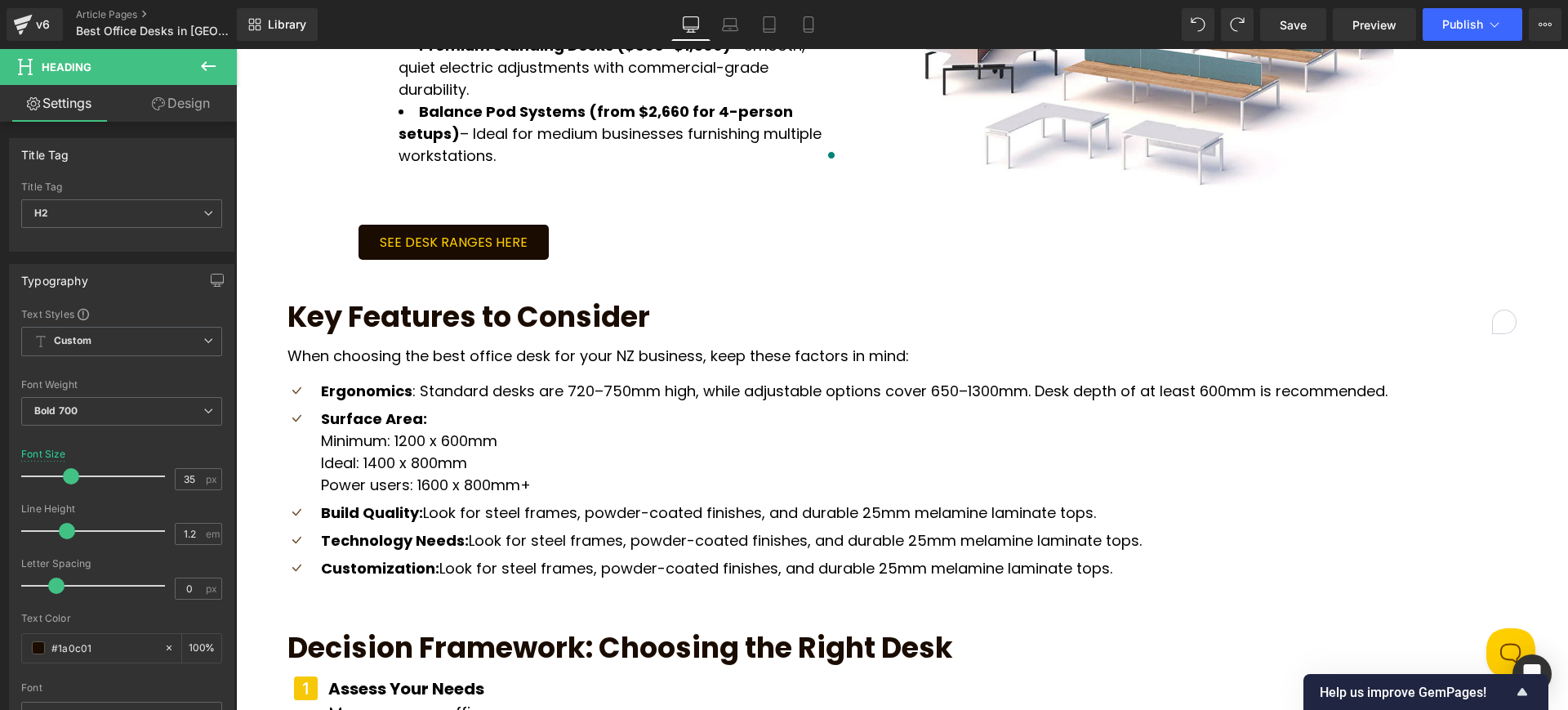
click at [205, 96] on link "Design" at bounding box center [181, 104] width 118 height 37
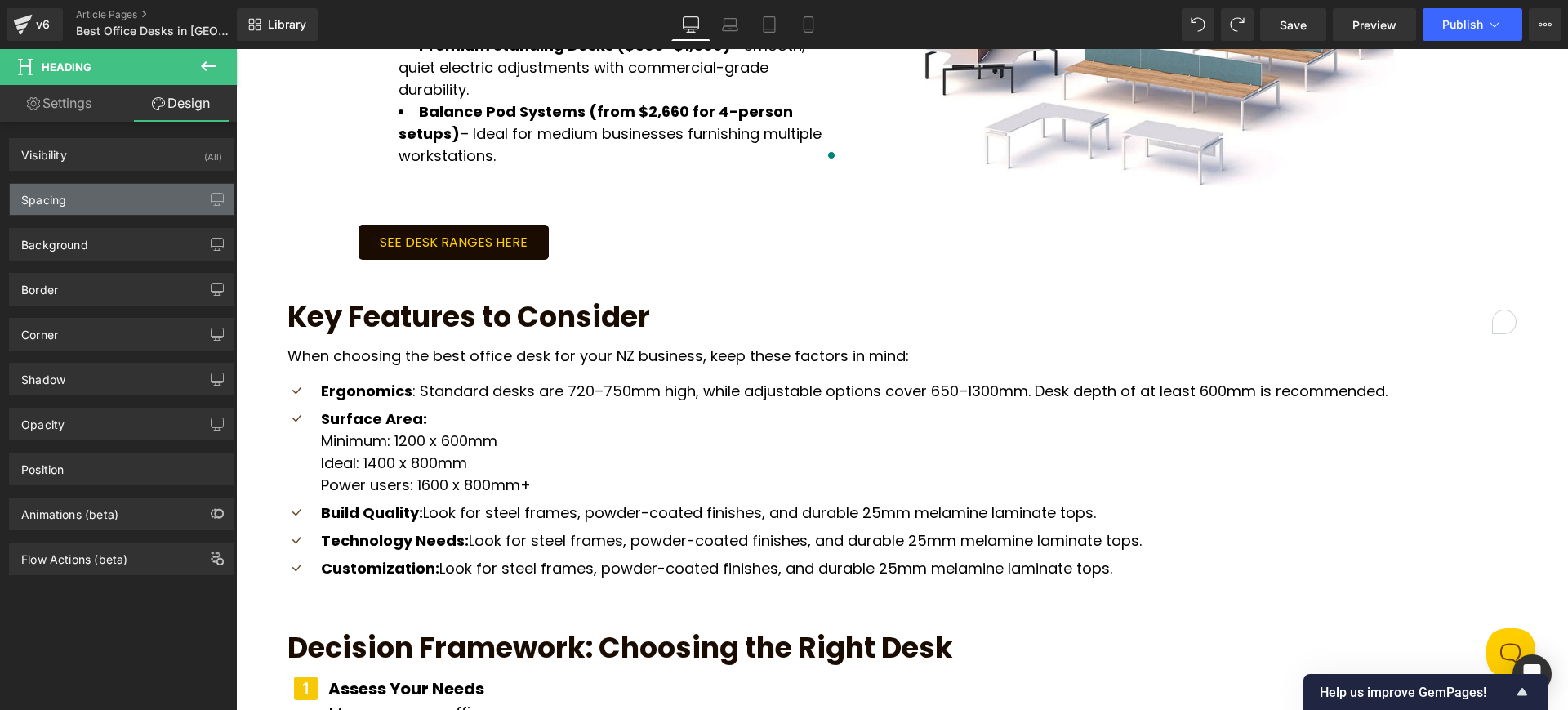
click at [122, 196] on div "Spacing" at bounding box center [121, 200] width 224 height 31
type input "L"
type input "XL"
type input "0"
type input "XL"
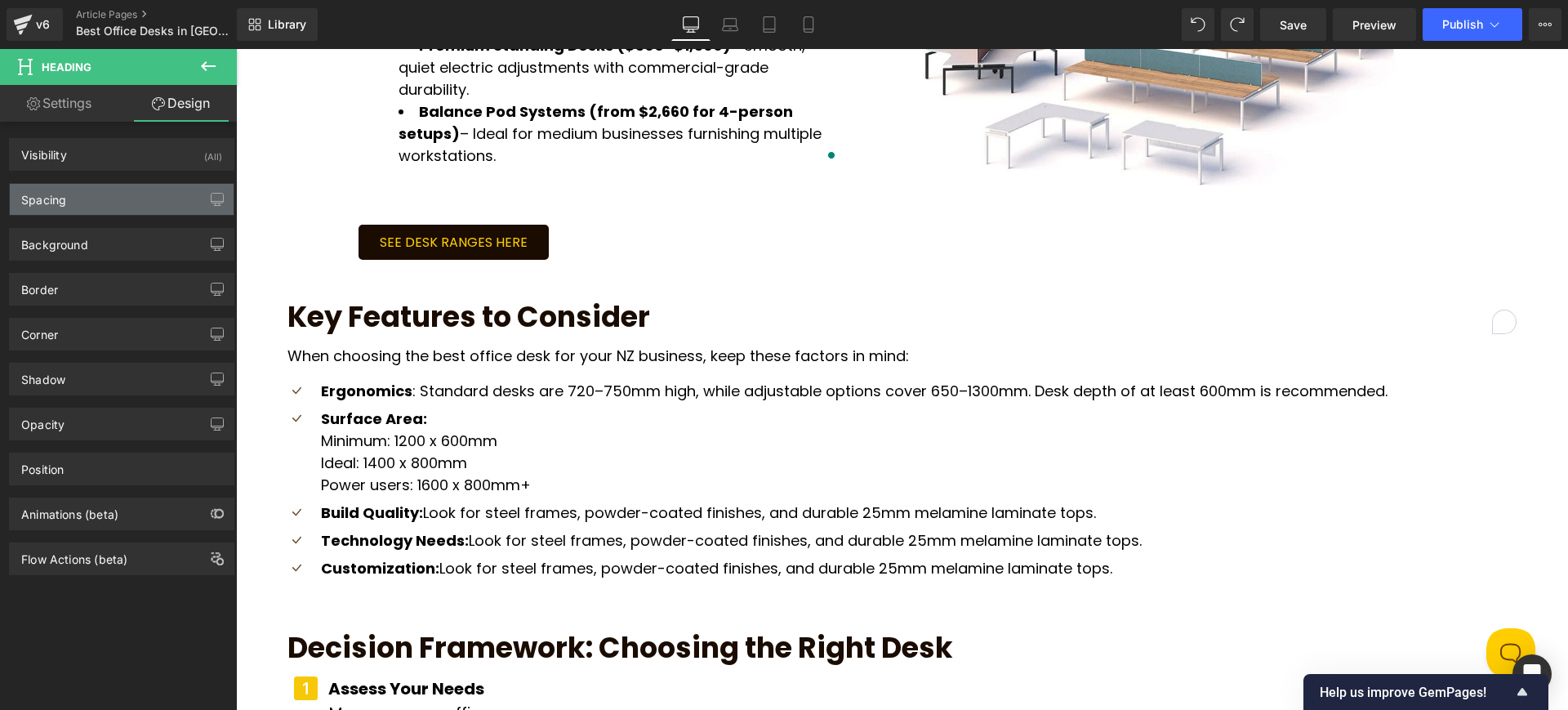
type input "0"
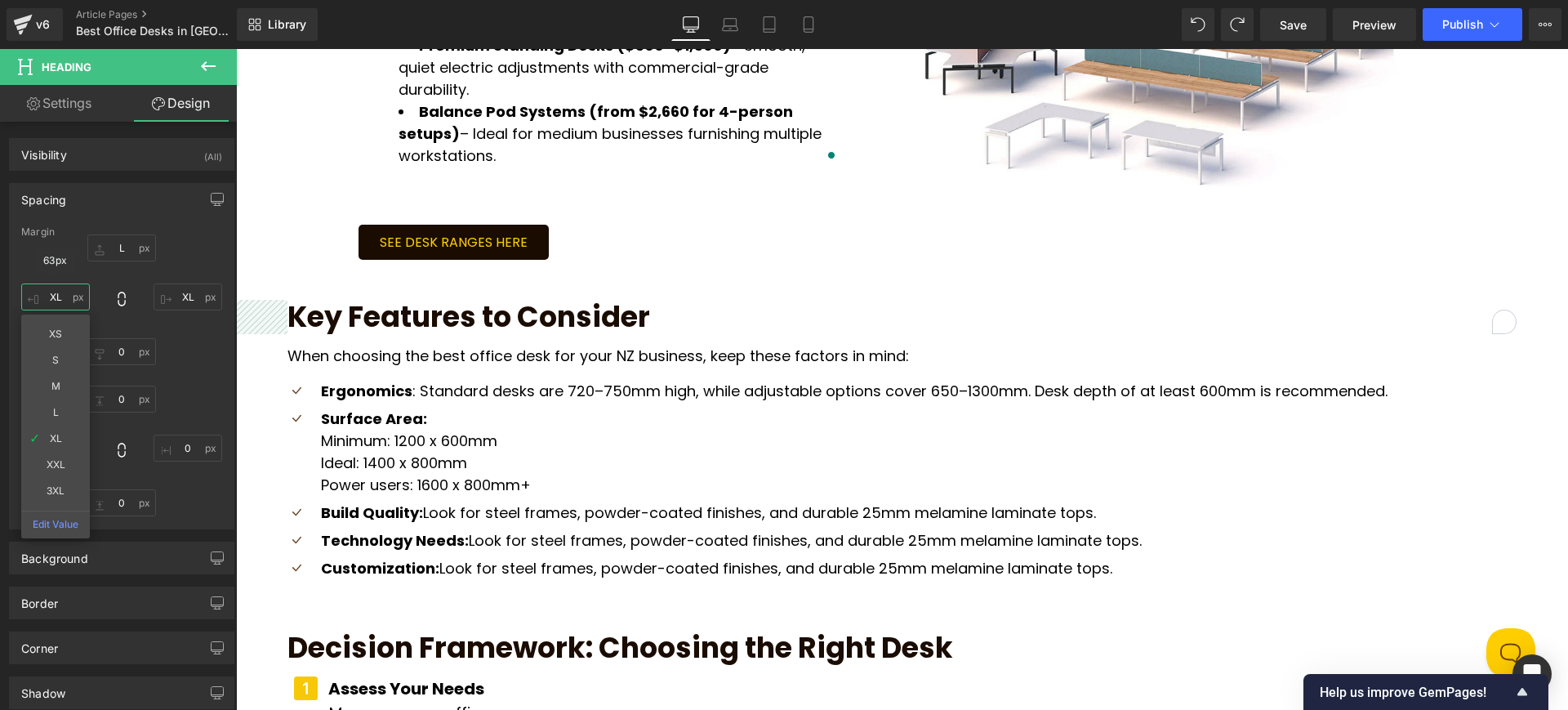
click at [49, 293] on input "XL" at bounding box center [55, 297] width 69 height 27
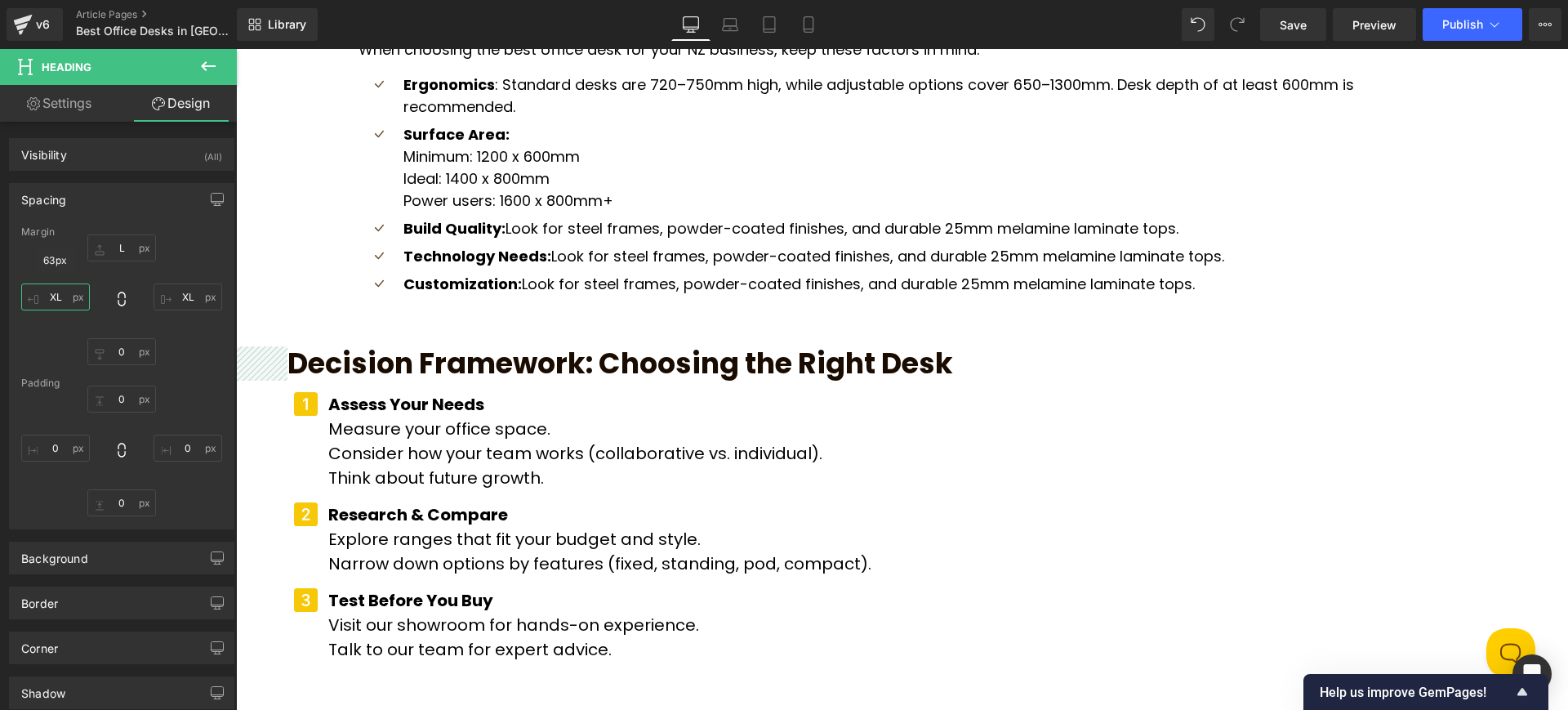
click at [60, 299] on input "XL" at bounding box center [55, 297] width 69 height 27
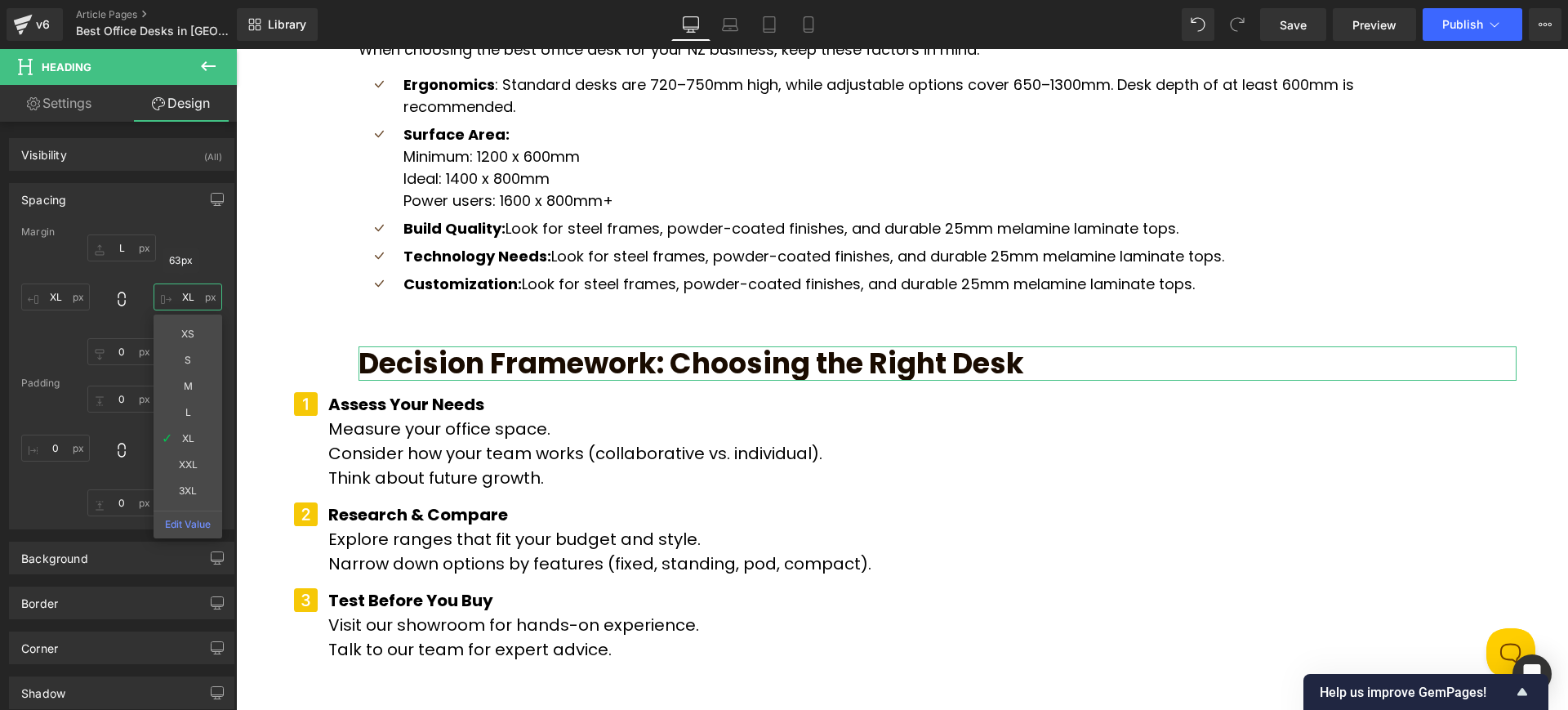
click at [182, 290] on input "XL" at bounding box center [188, 297] width 69 height 27
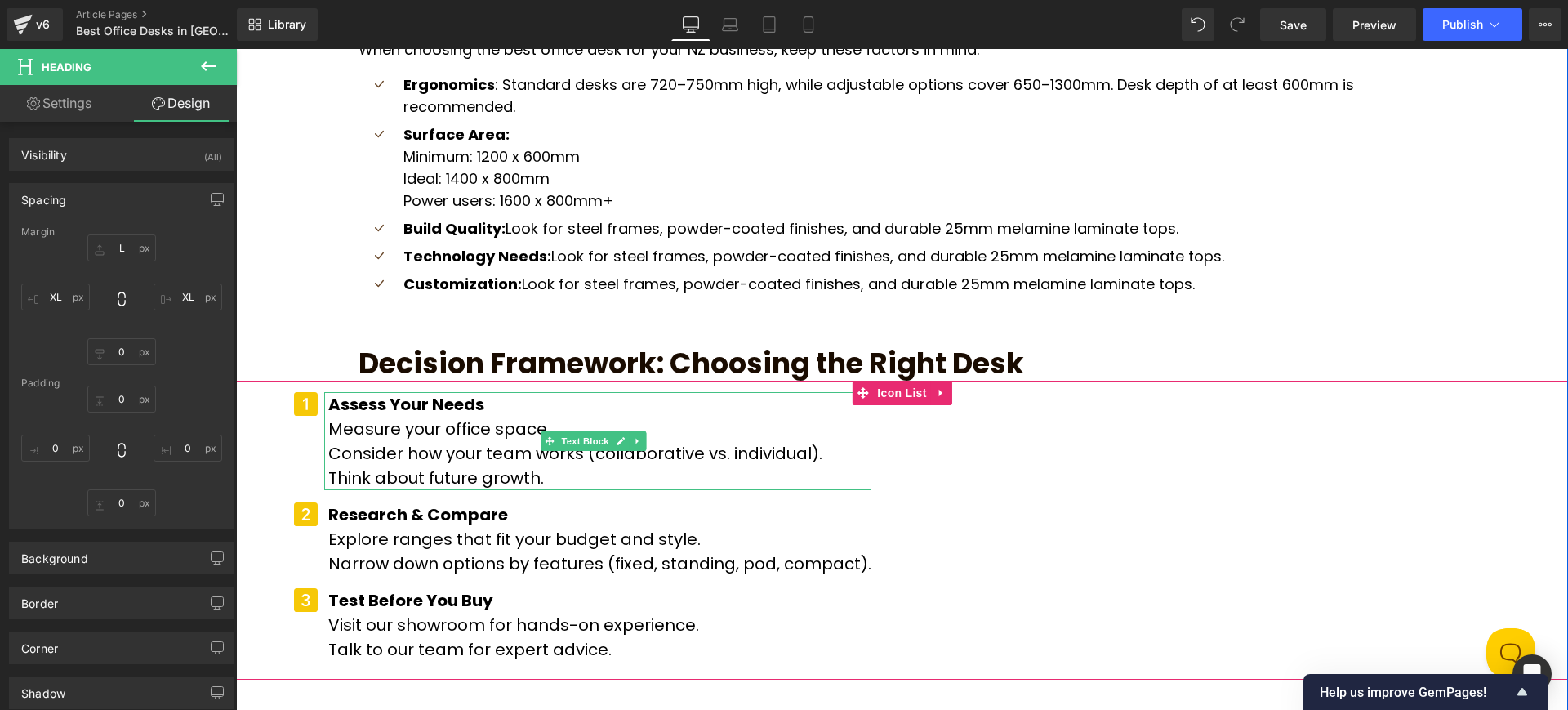
click at [409, 393] on strong "Assess Your Needs" at bounding box center [406, 405] width 156 height 23
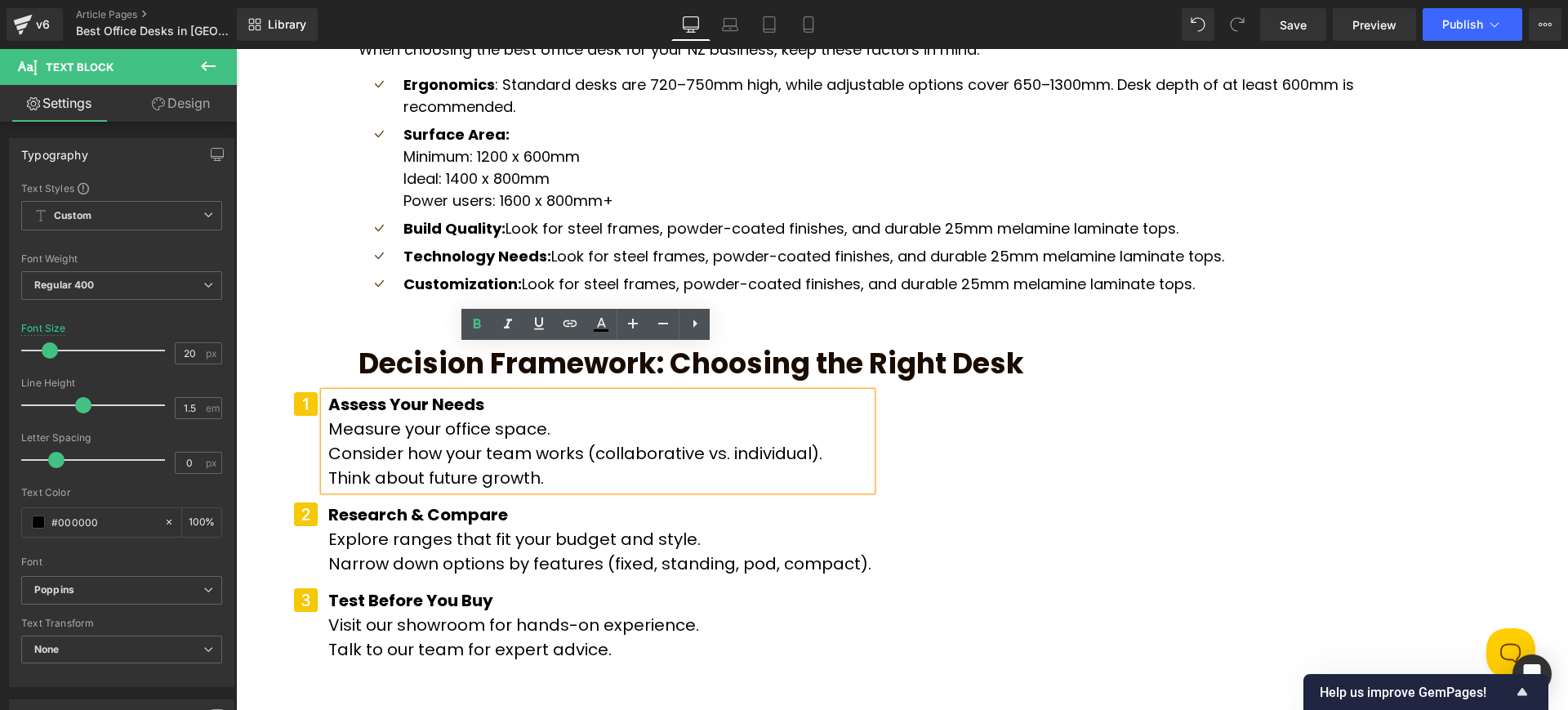
click at [277, 381] on div "Icon Assess Your Needs Measure your office space. Consider how your team works …" at bounding box center [902, 530] width 1332 height 299
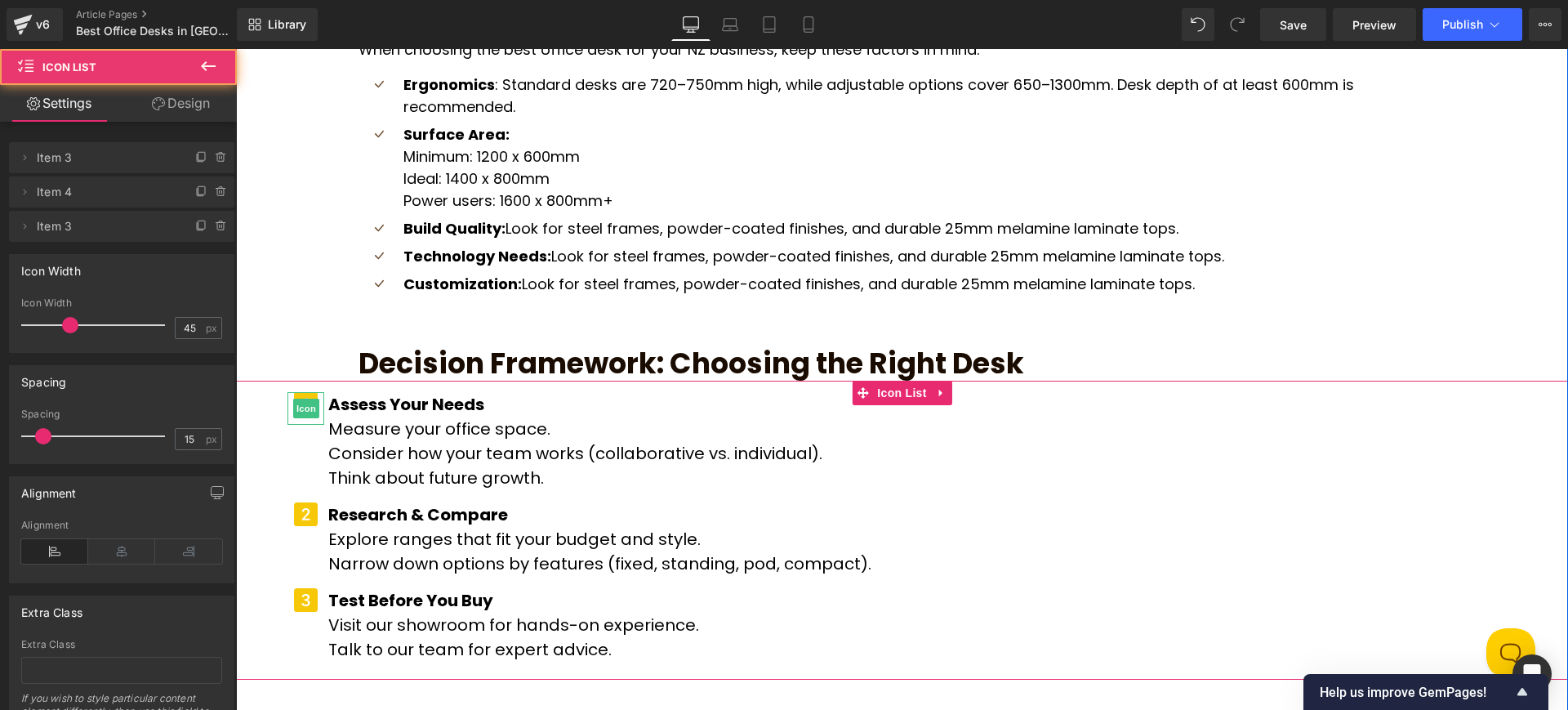
click at [293, 398] on span "Icon" at bounding box center [306, 408] width 26 height 19
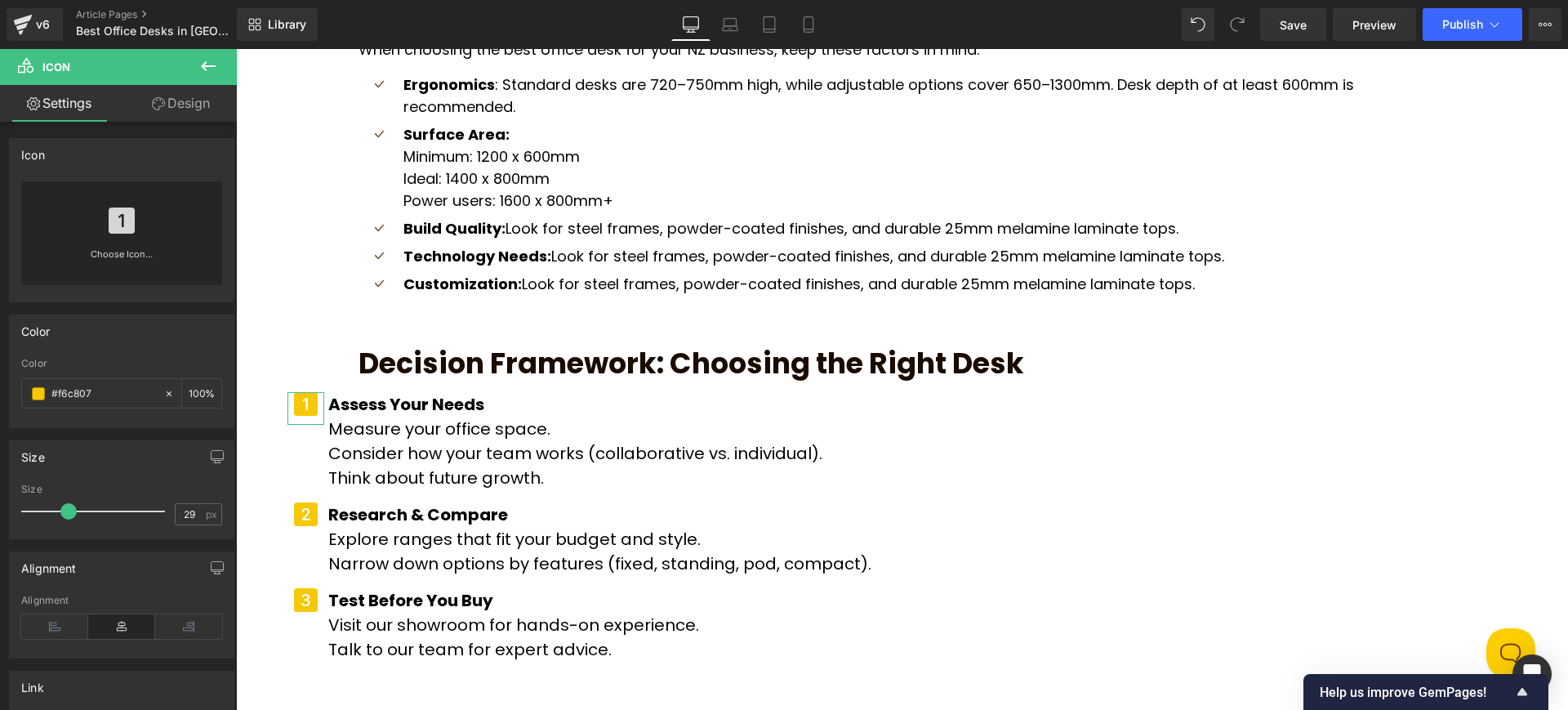
click at [181, 98] on link "Design" at bounding box center [181, 104] width 118 height 37
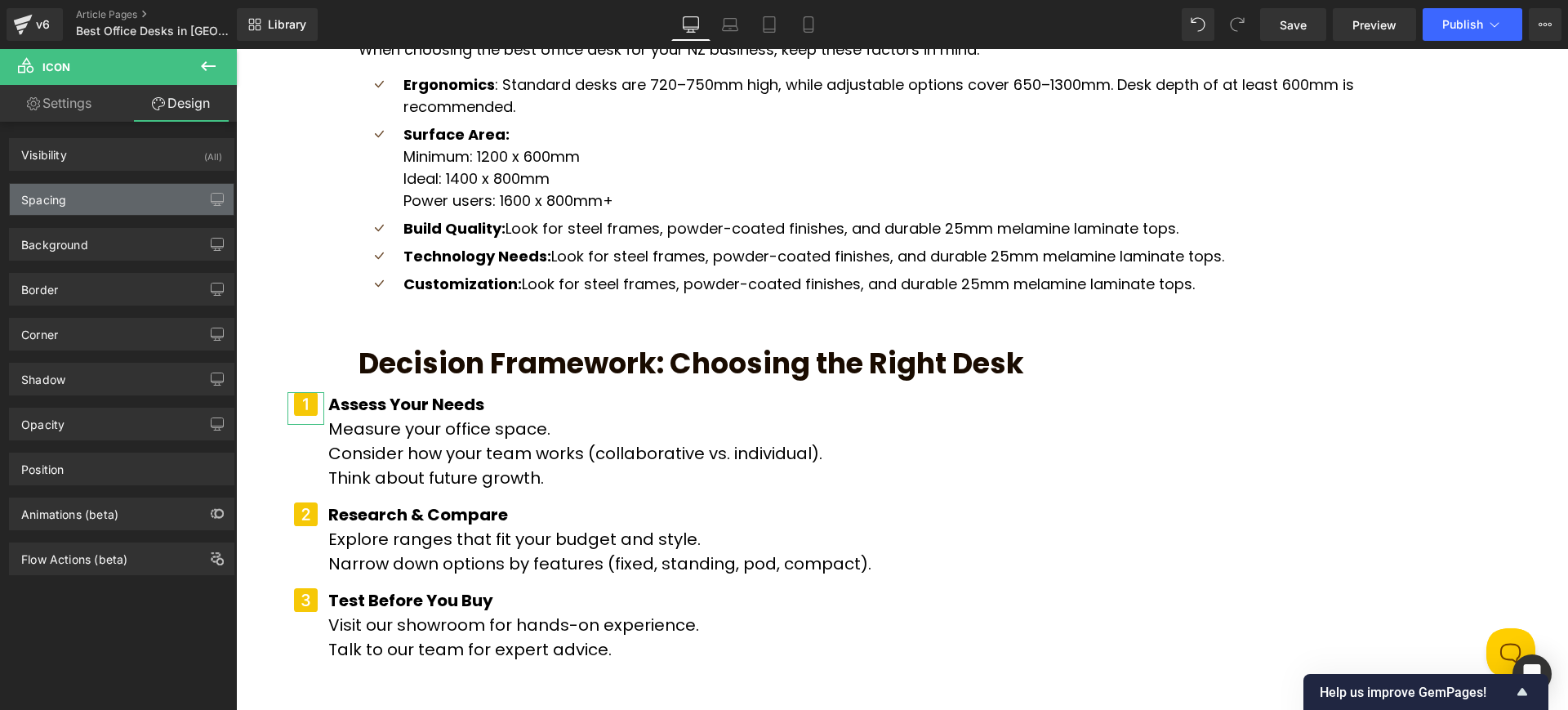
click at [131, 200] on div "Spacing" at bounding box center [121, 200] width 224 height 31
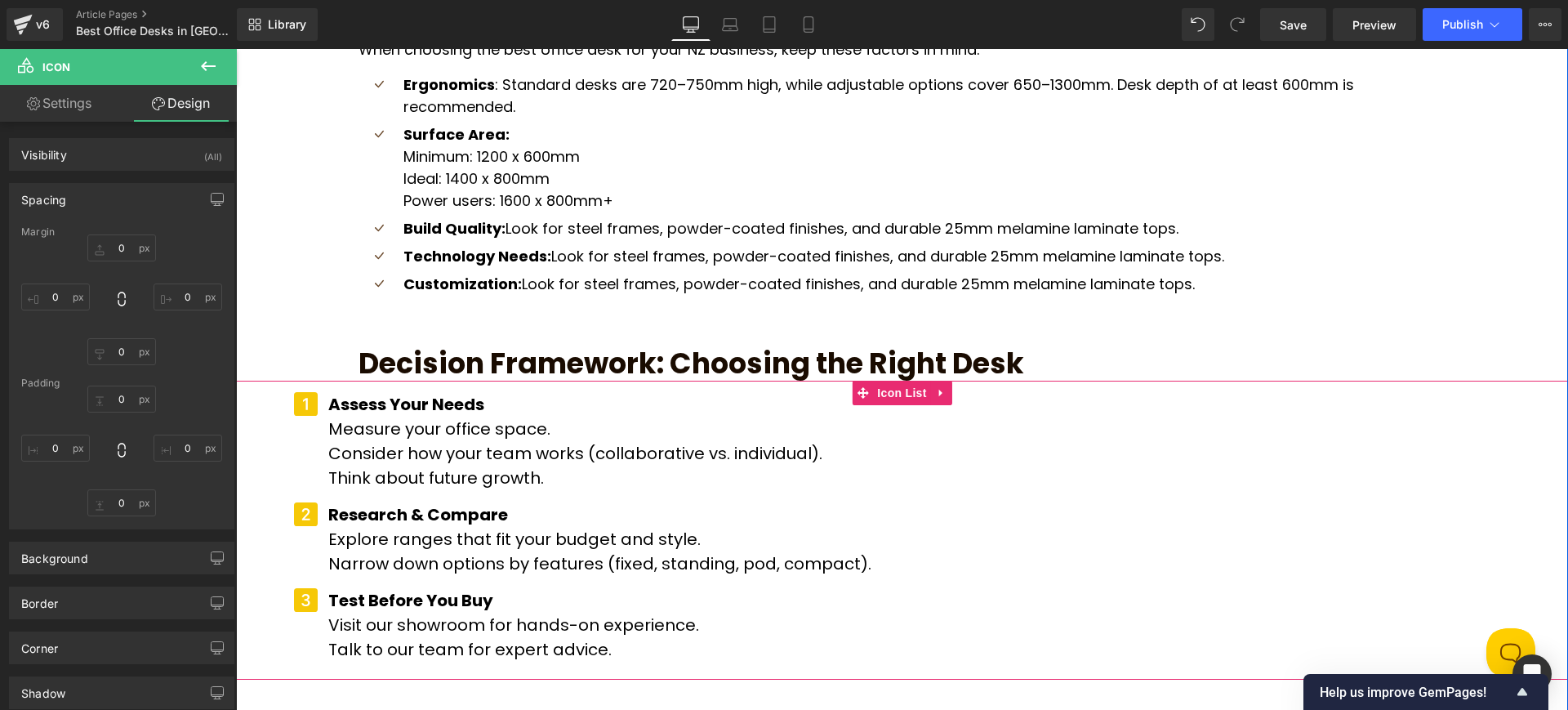
click at [253, 400] on div "Icon Assess Your Needs Measure your office space. Consider how your team works …" at bounding box center [902, 530] width 1332 height 299
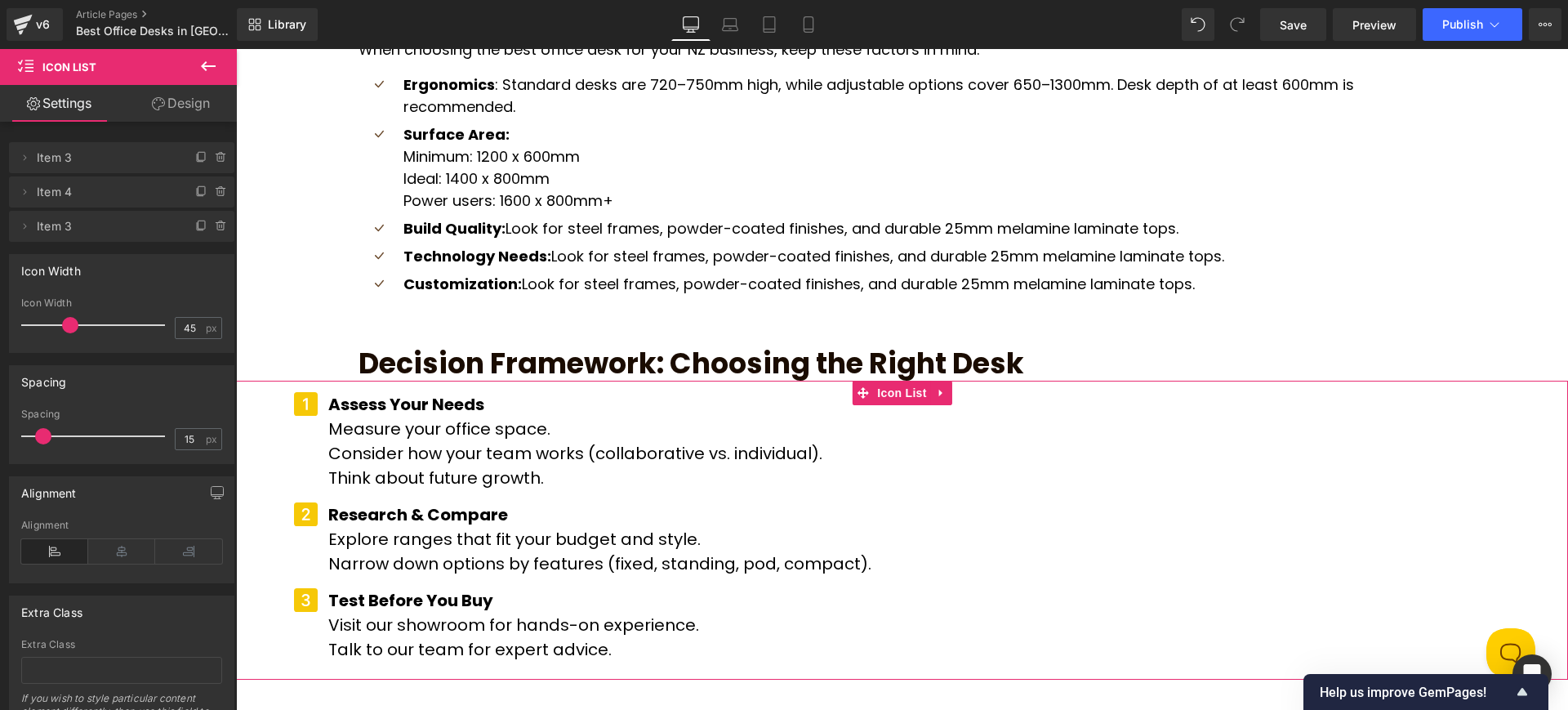
click at [176, 107] on link "Design" at bounding box center [181, 104] width 118 height 37
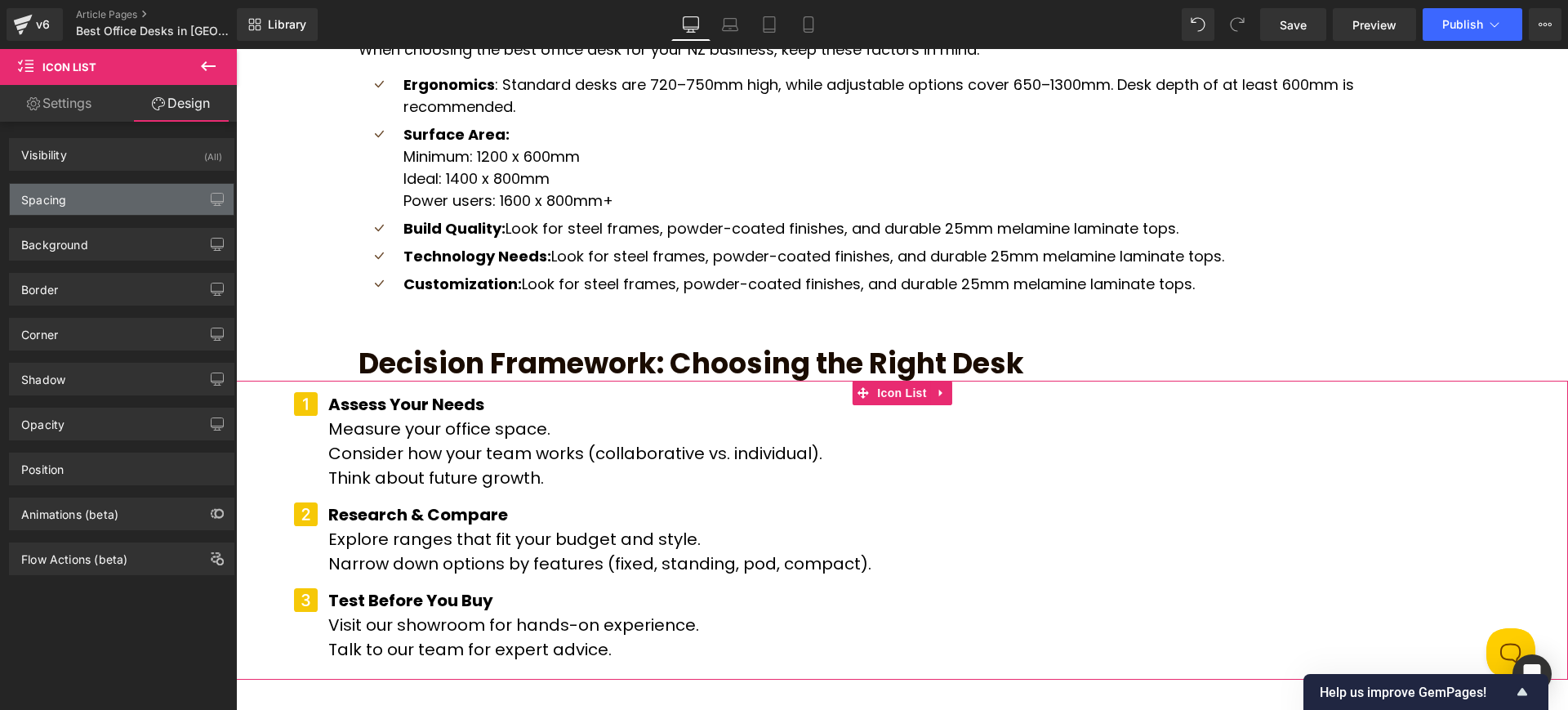
click at [110, 206] on div "Spacing" at bounding box center [121, 200] width 224 height 31
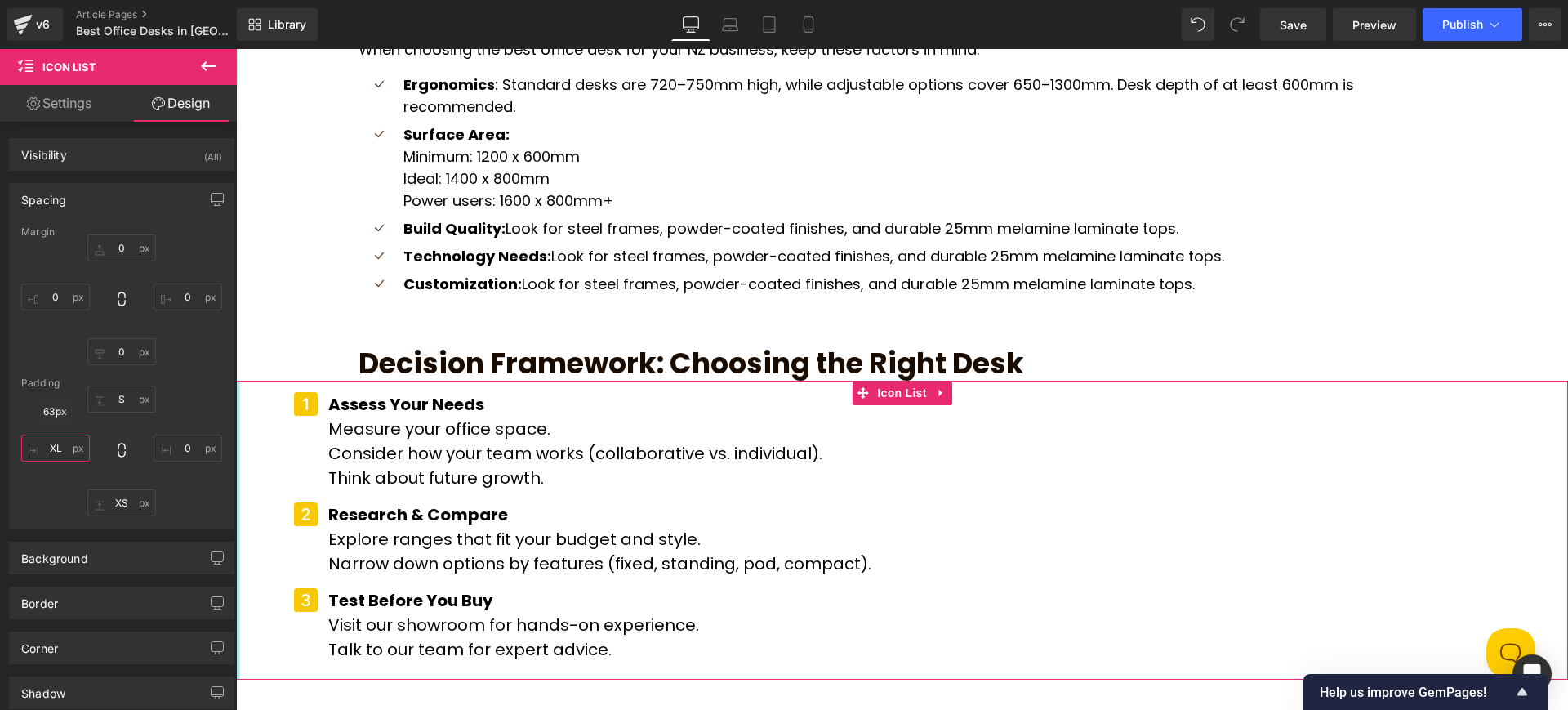
click at [53, 450] on input "text" at bounding box center [55, 448] width 69 height 27
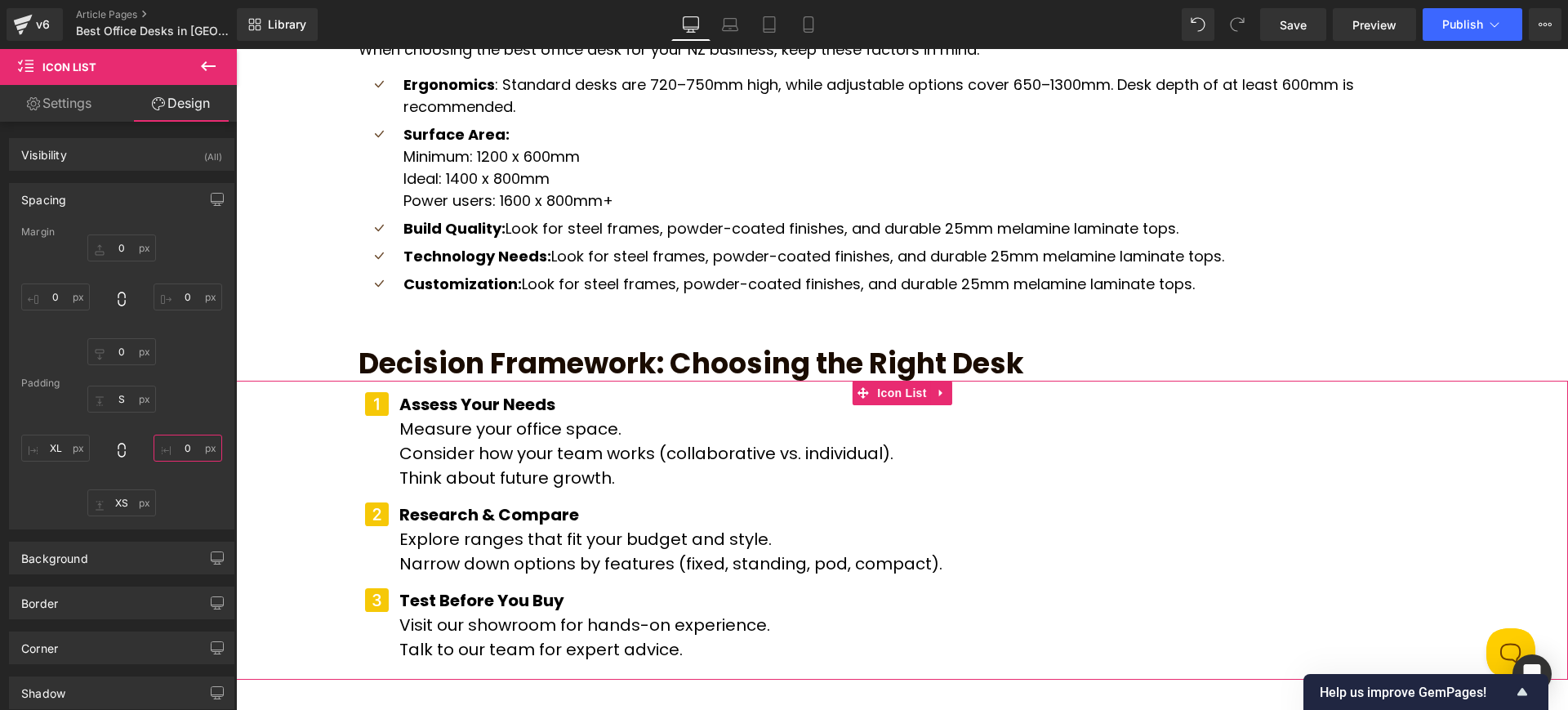
click at [183, 440] on input "text" at bounding box center [188, 448] width 69 height 27
click at [281, 466] on div "Icon Assess Your Needs Measure your office space. Consider how your team works …" at bounding box center [902, 530] width 1332 height 299
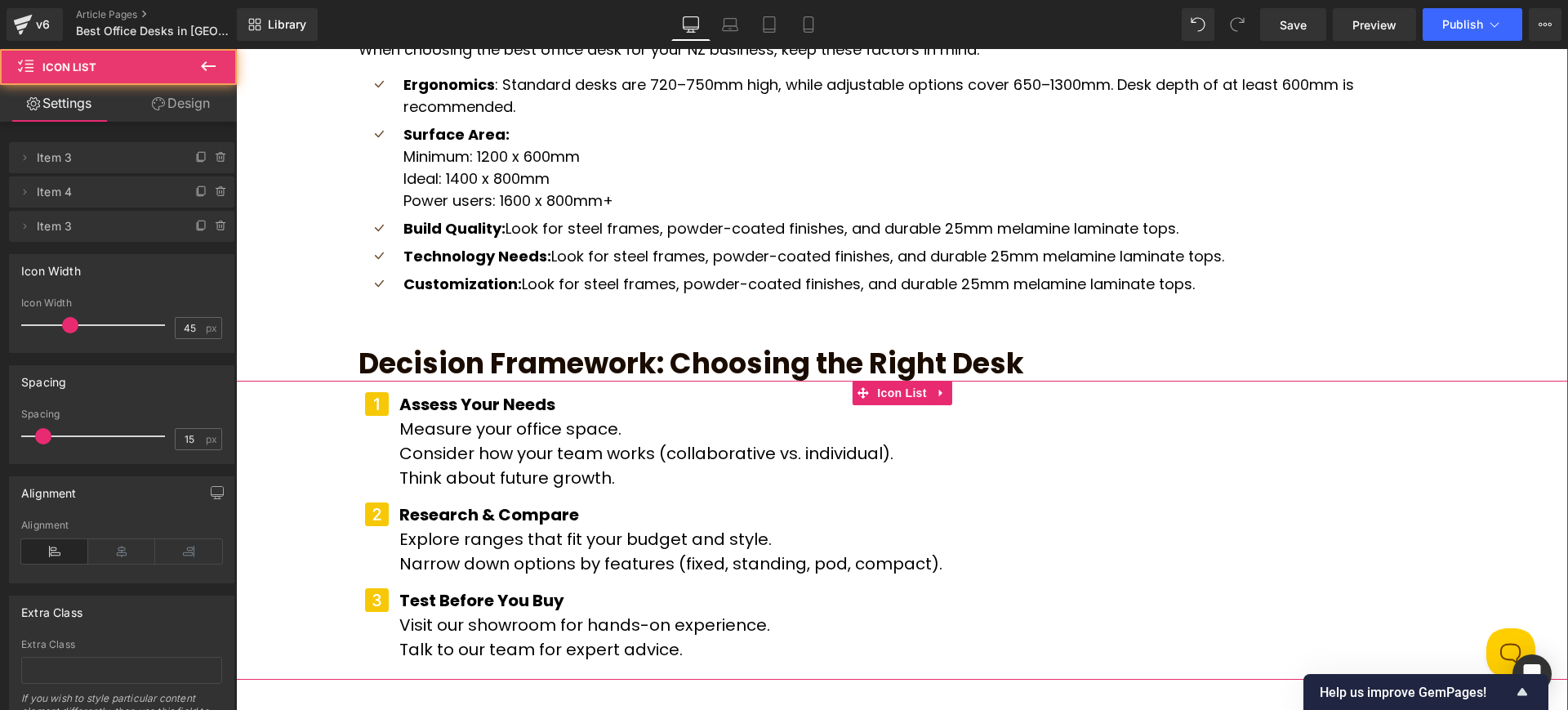
click at [443, 417] on p "Measure your office space." at bounding box center [670, 428] width 543 height 24
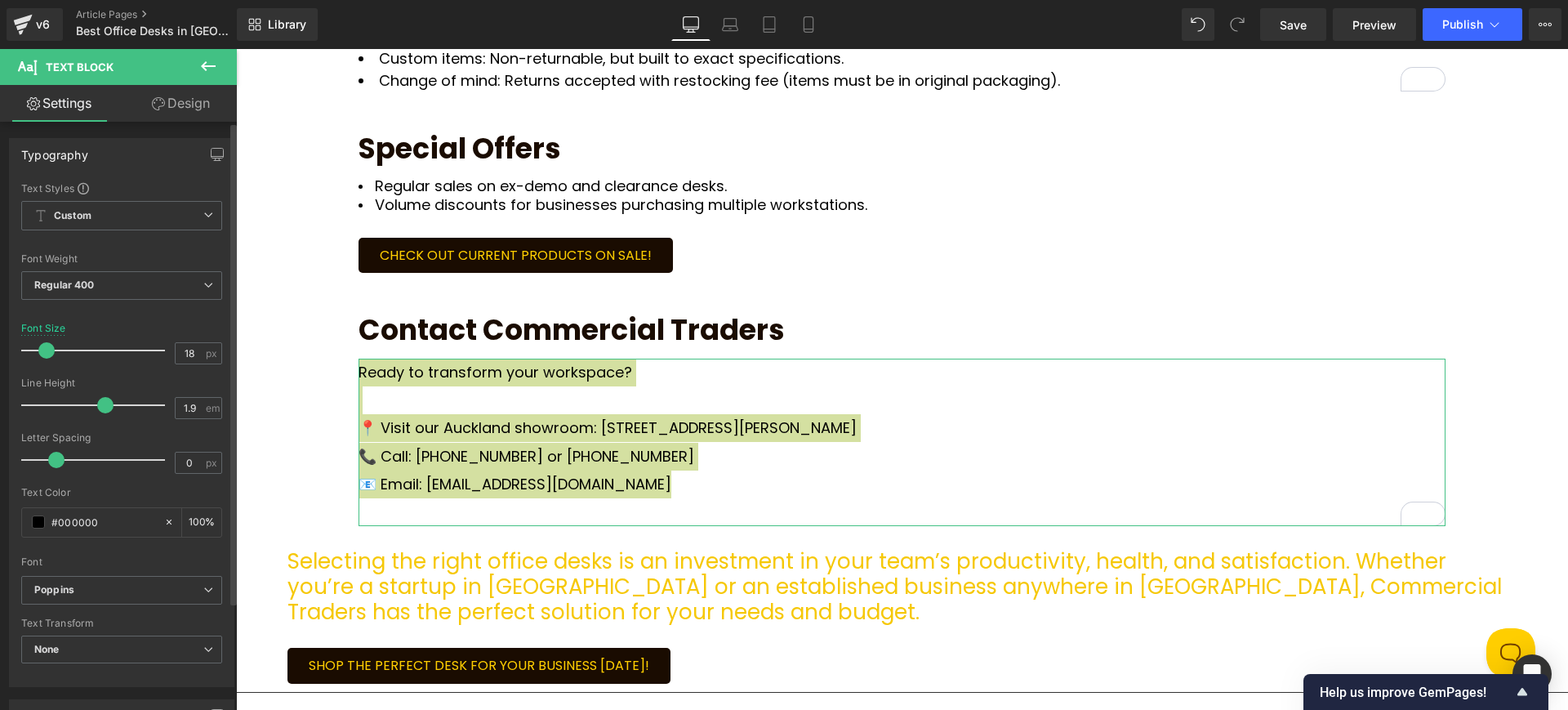
type input "18"
click at [208, 324] on div "Font Size 18 px" at bounding box center [121, 350] width 200 height 54
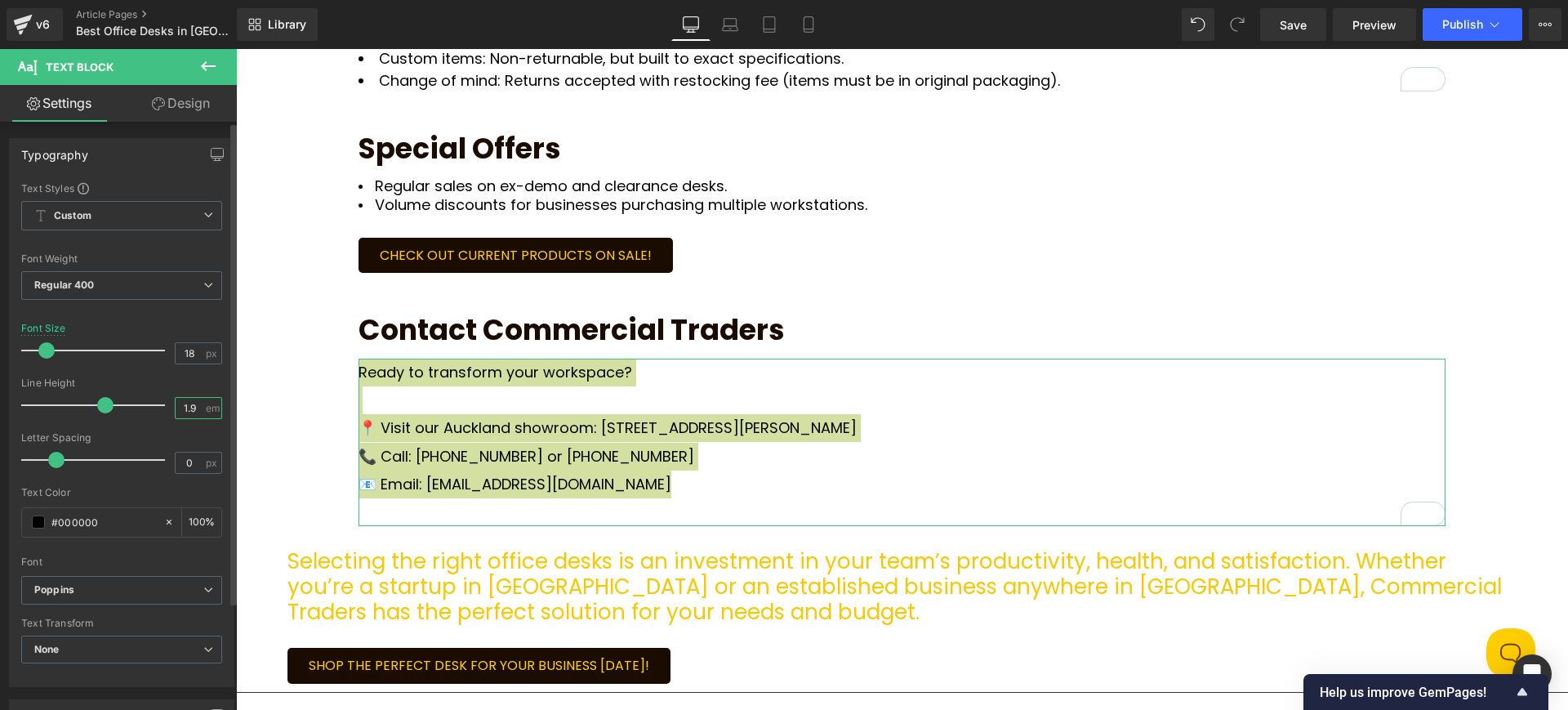
scroll to position [1, 0]
drag, startPoint x: 197, startPoint y: 411, endPoint x: 110, endPoint y: 392, distance: 89.1
click at [144, 419] on div "Line Height 1.9 em" at bounding box center [121, 405] width 200 height 54
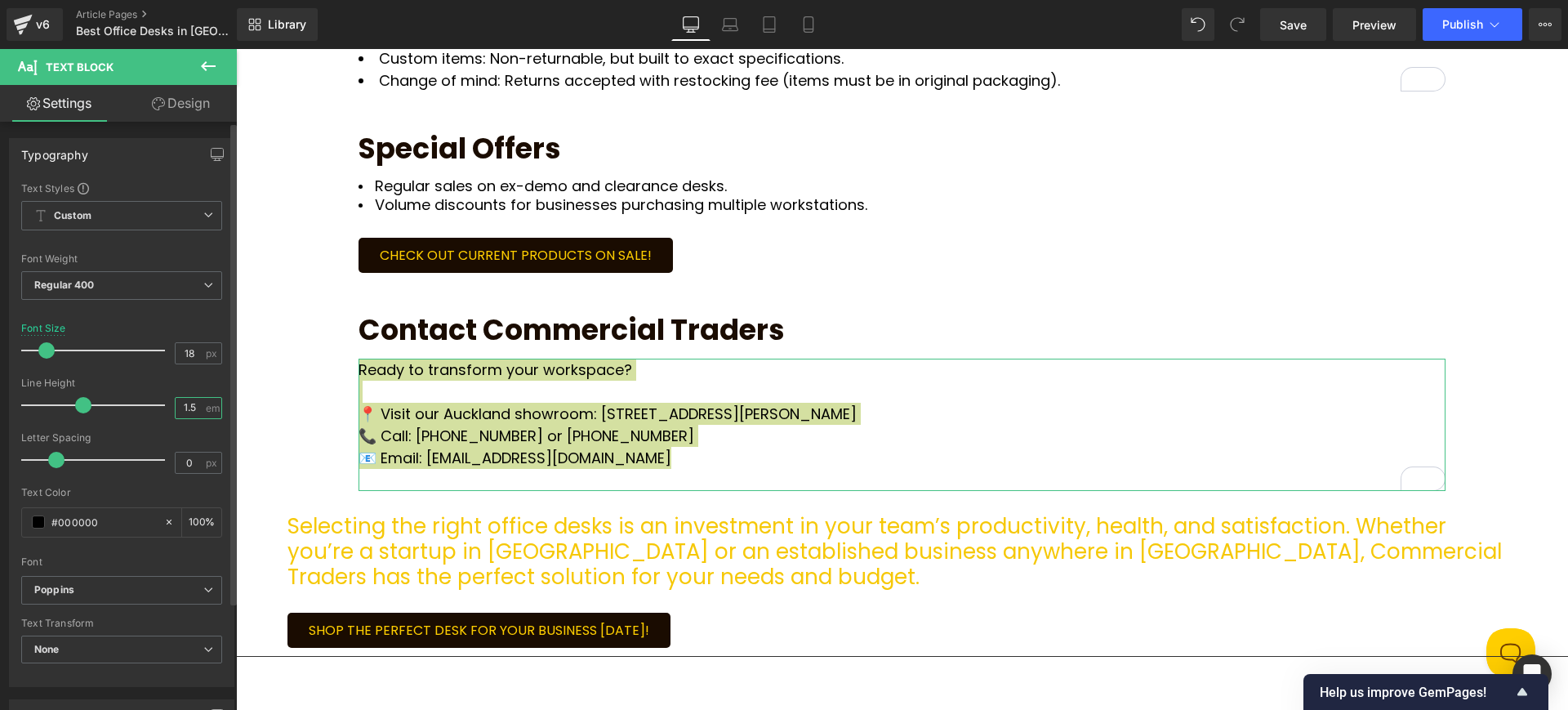
type input "1.5"
click at [131, 383] on div "Line Height" at bounding box center [121, 384] width 200 height 12
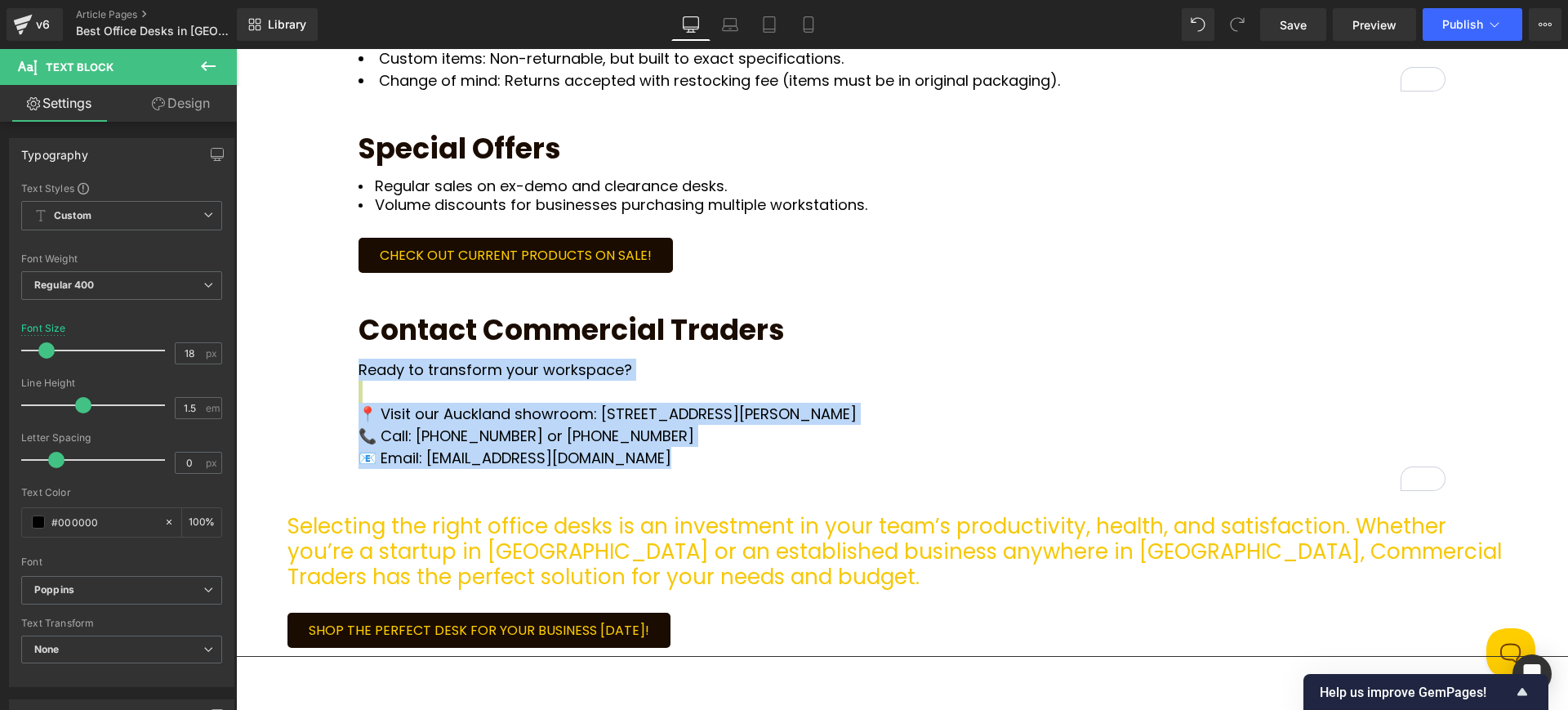
click at [428, 511] on span "Selecting the right office desks is an investment in your team’s productivity, …" at bounding box center [895, 551] width 1214 height 80
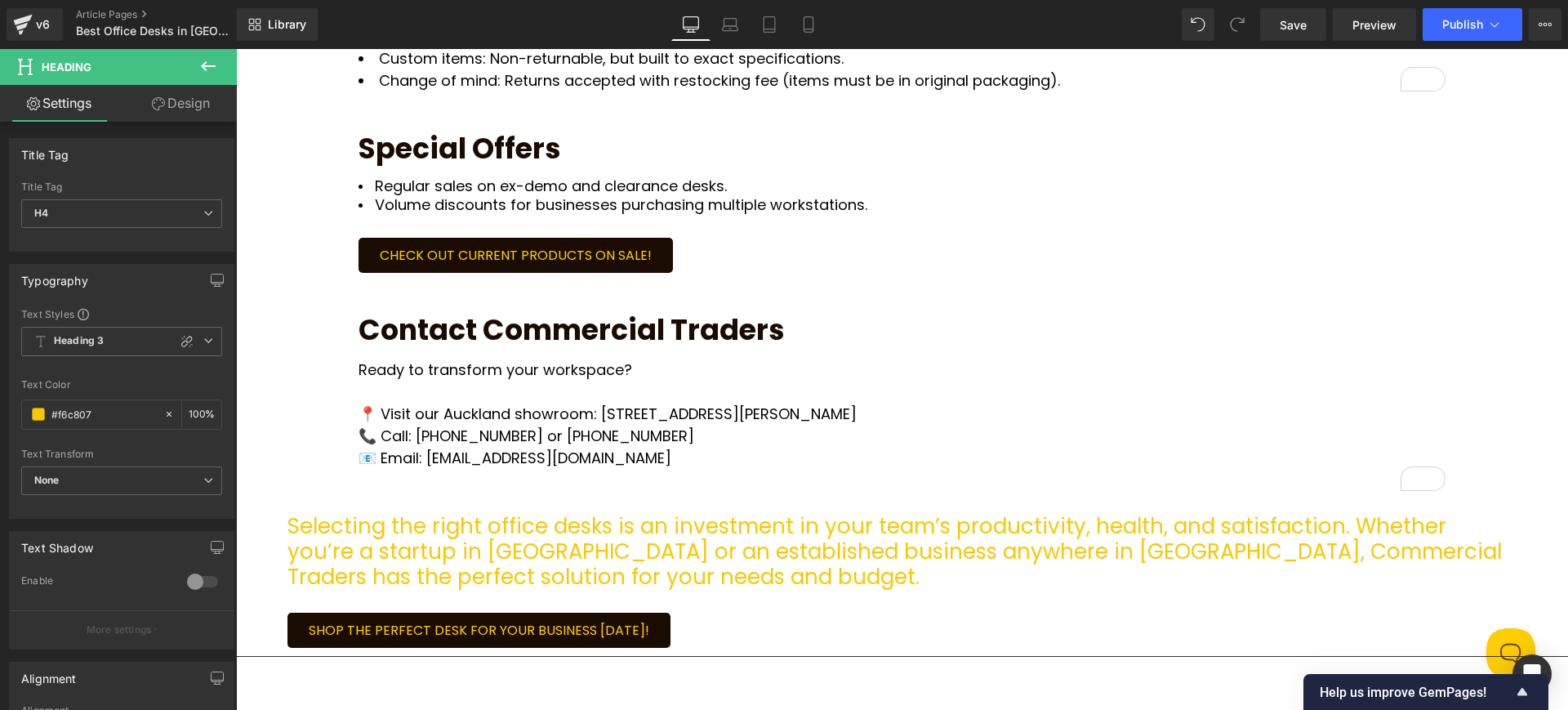
click at [185, 100] on link "Design" at bounding box center [181, 104] width 118 height 37
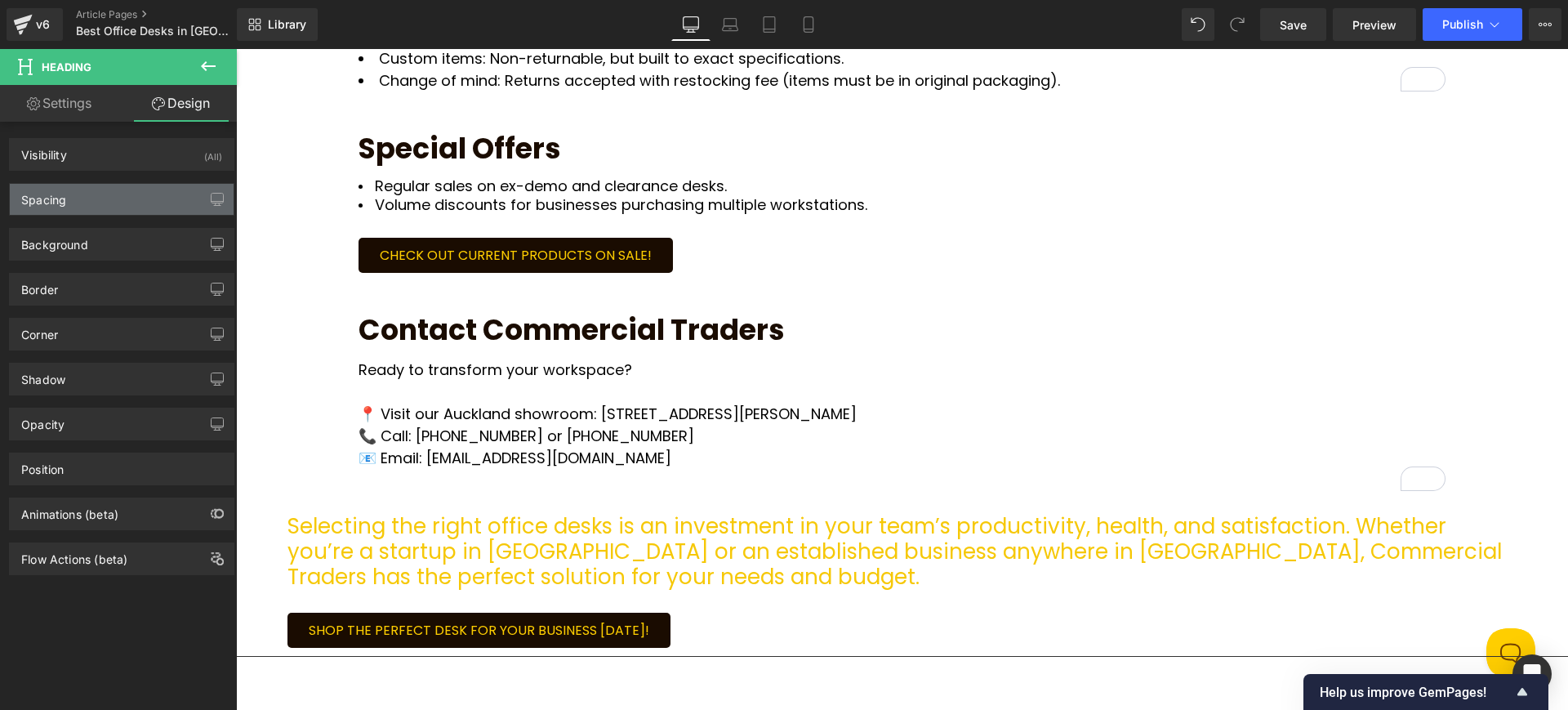
click at [147, 196] on div "Spacing" at bounding box center [121, 200] width 224 height 31
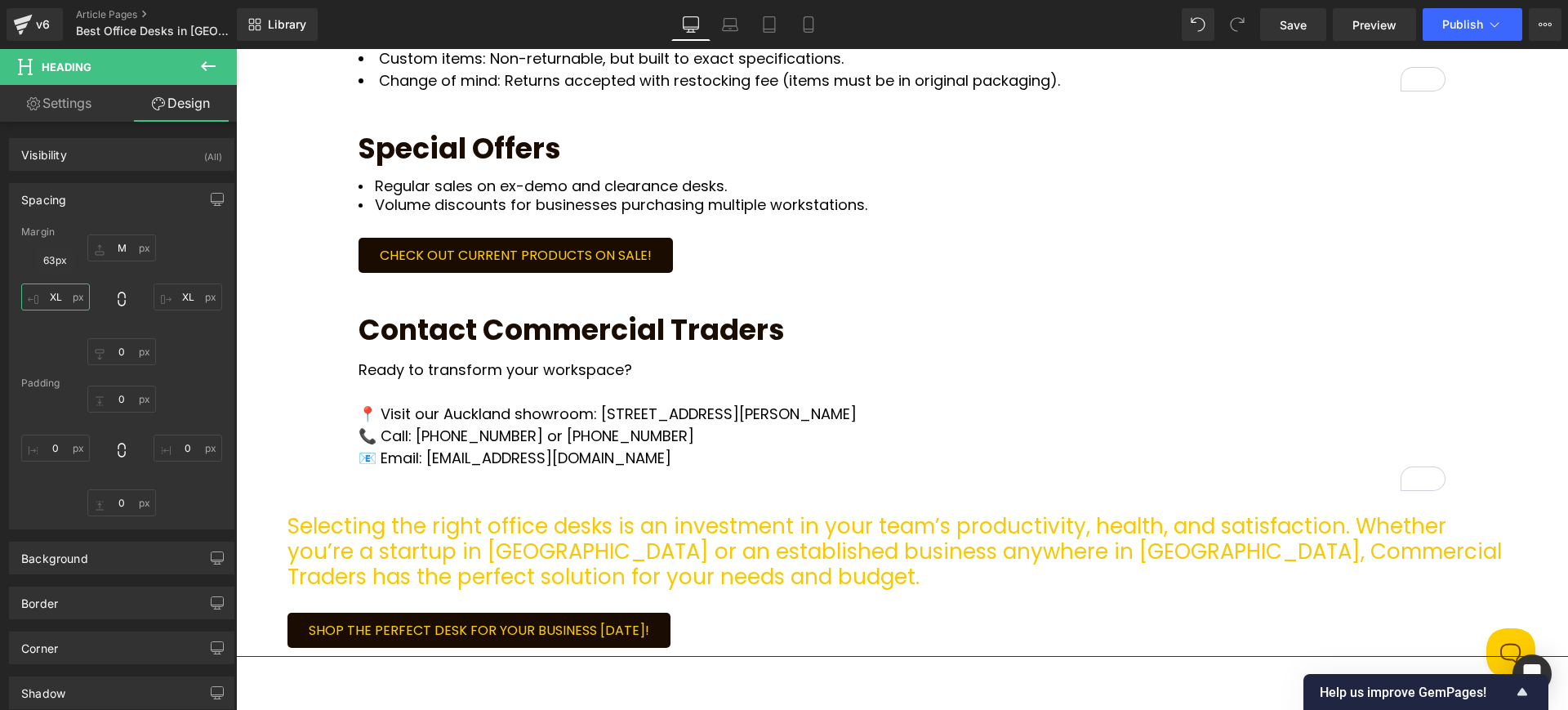
click at [54, 295] on input "XL" at bounding box center [55, 297] width 69 height 27
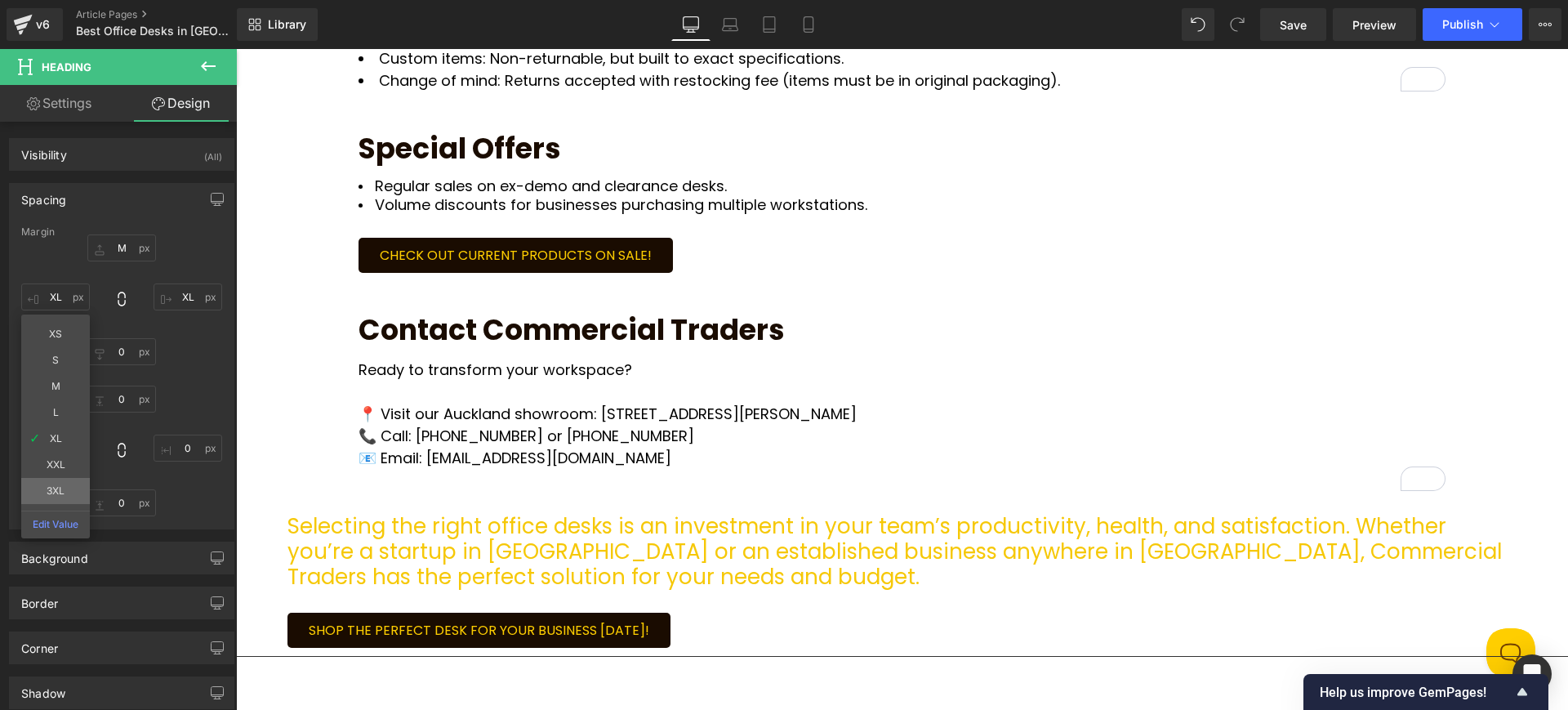
type input "3XL"
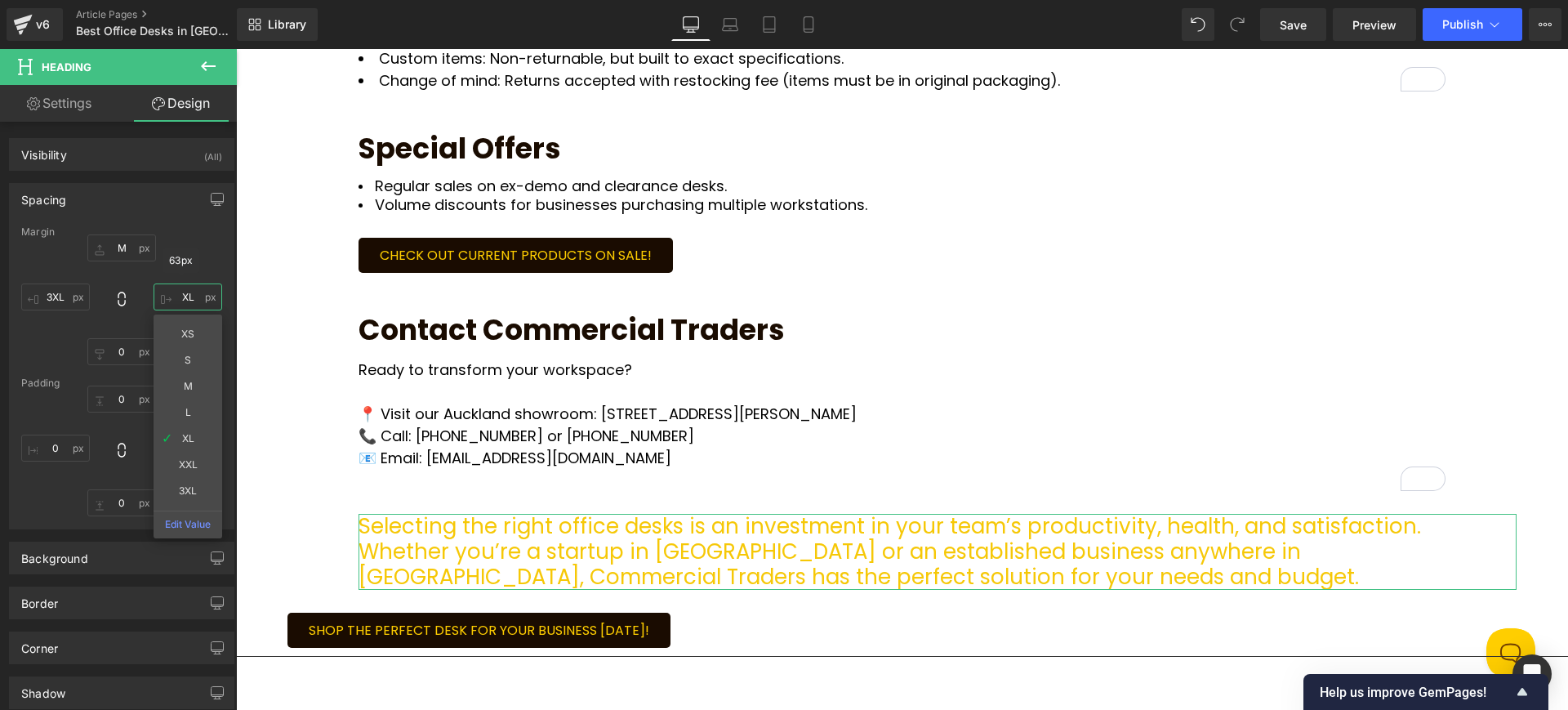
click at [189, 289] on input "XL" at bounding box center [188, 297] width 69 height 27
type input "3XL"
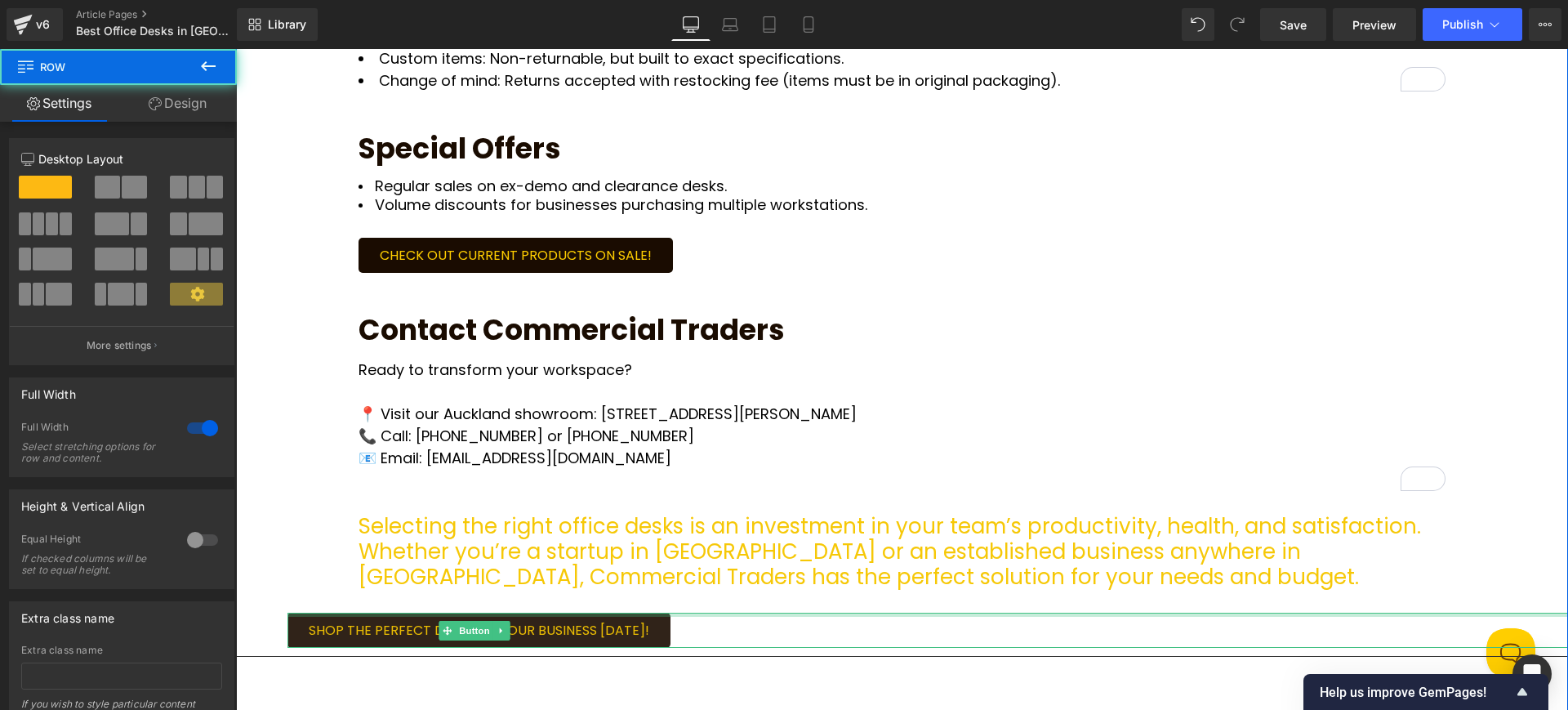
click at [289, 612] on div at bounding box center [928, 614] width 1280 height 4
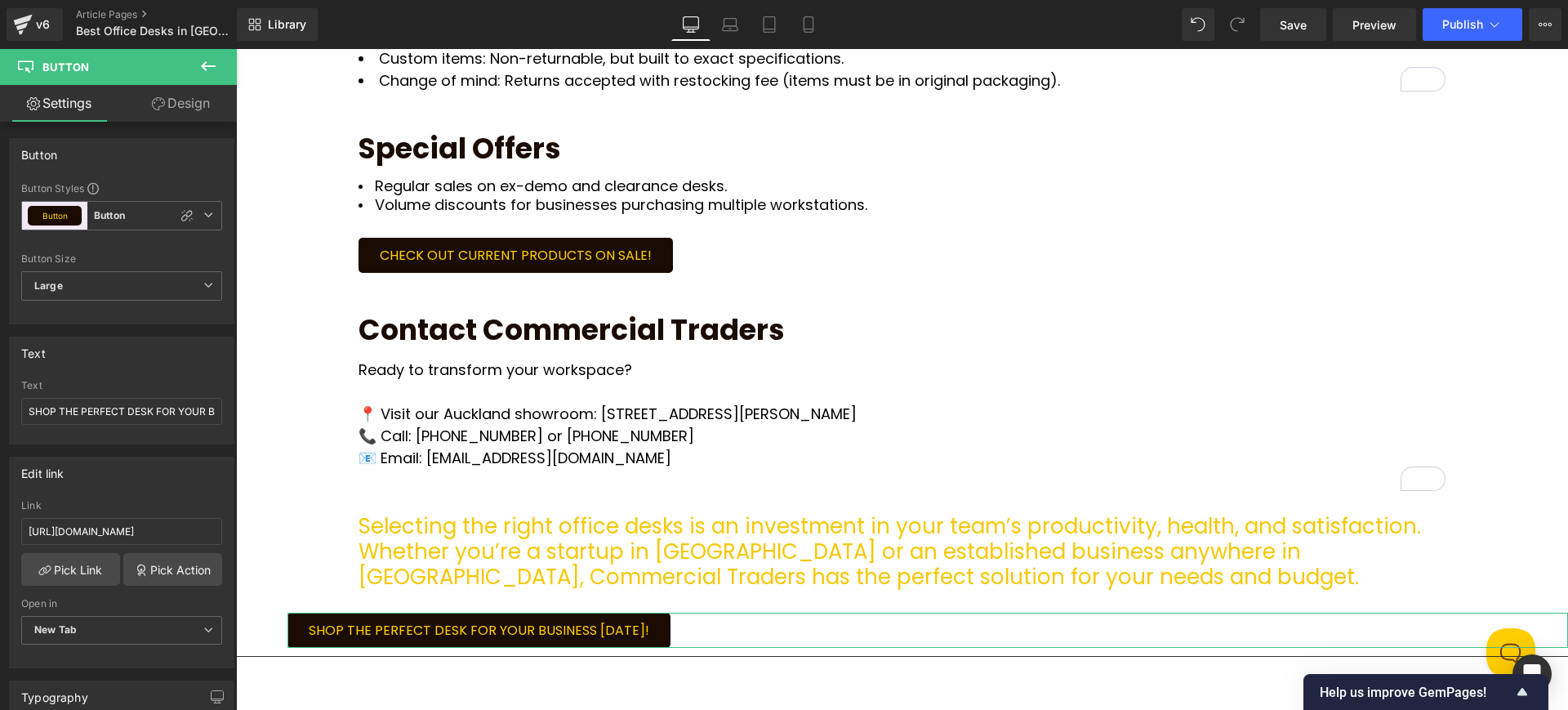
click at [191, 93] on link "Design" at bounding box center [181, 104] width 118 height 37
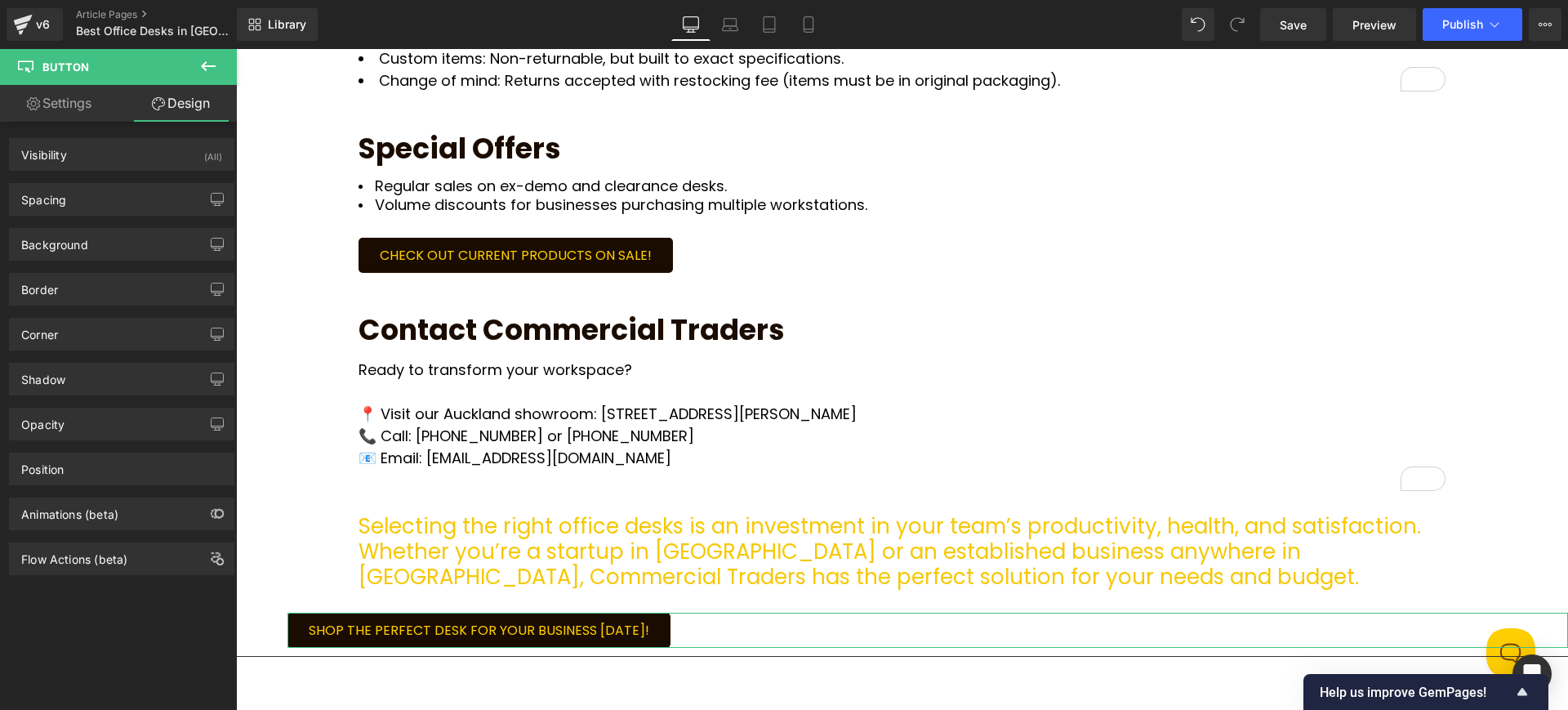
click at [118, 201] on div "Spacing" at bounding box center [121, 200] width 224 height 31
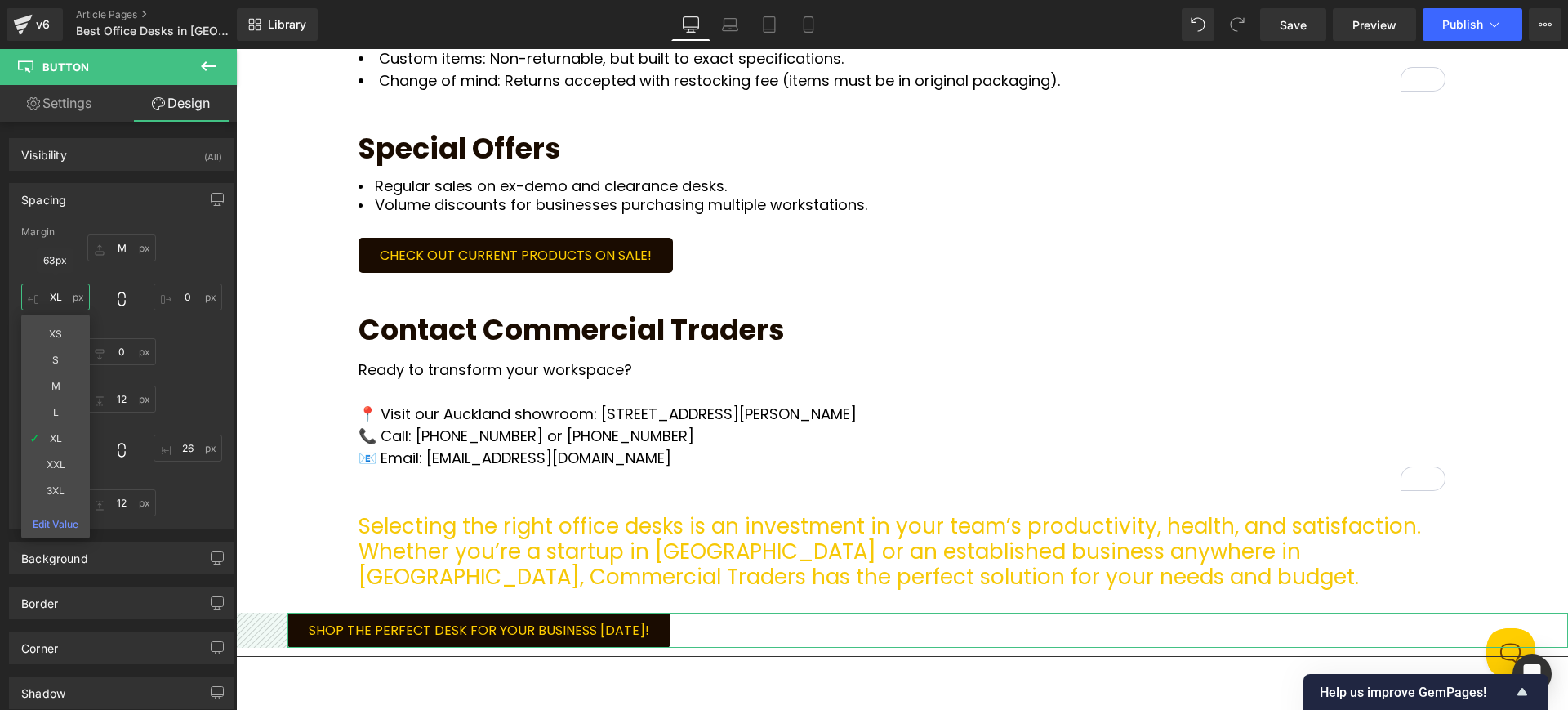
click at [64, 290] on input "XL" at bounding box center [55, 297] width 69 height 27
type input "3XL"
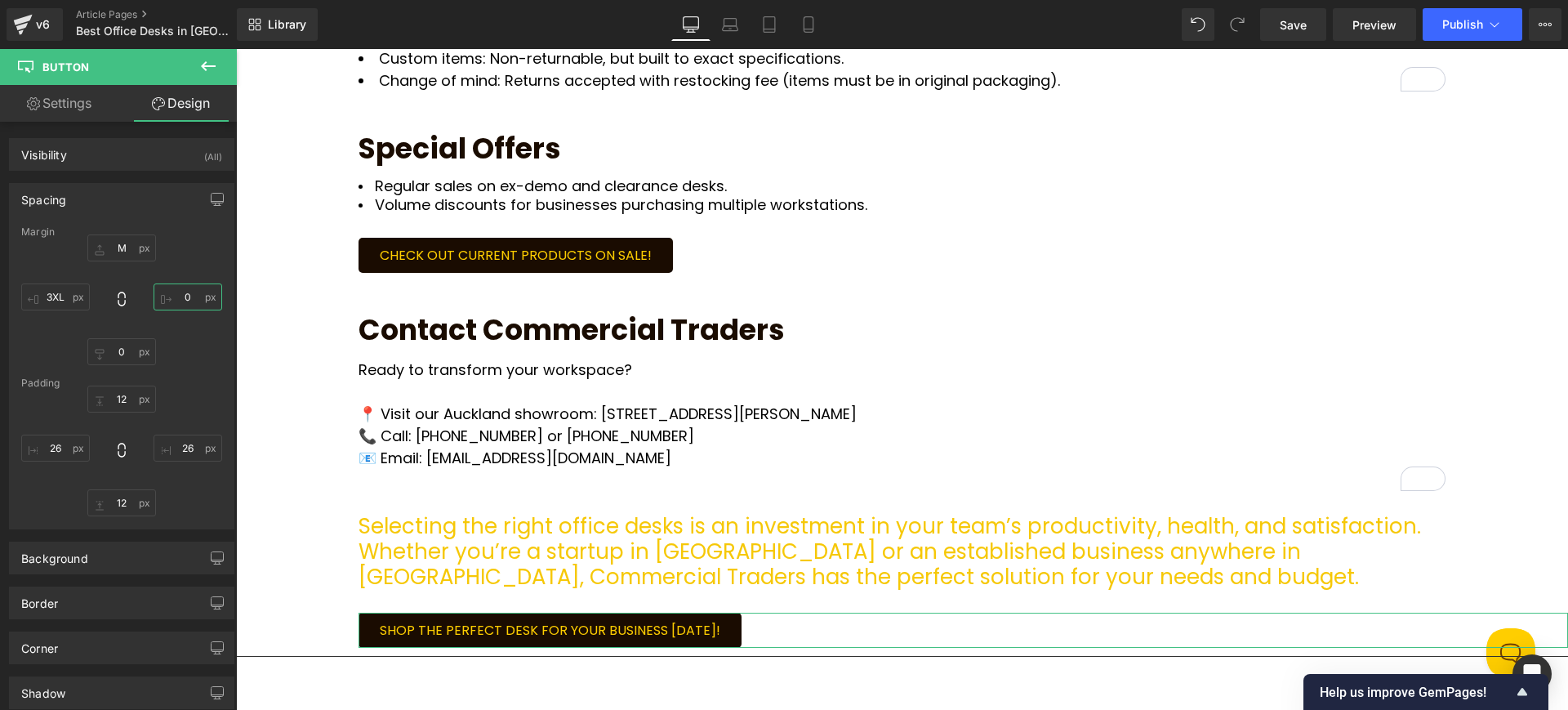
click at [187, 294] on input "0" at bounding box center [188, 297] width 69 height 27
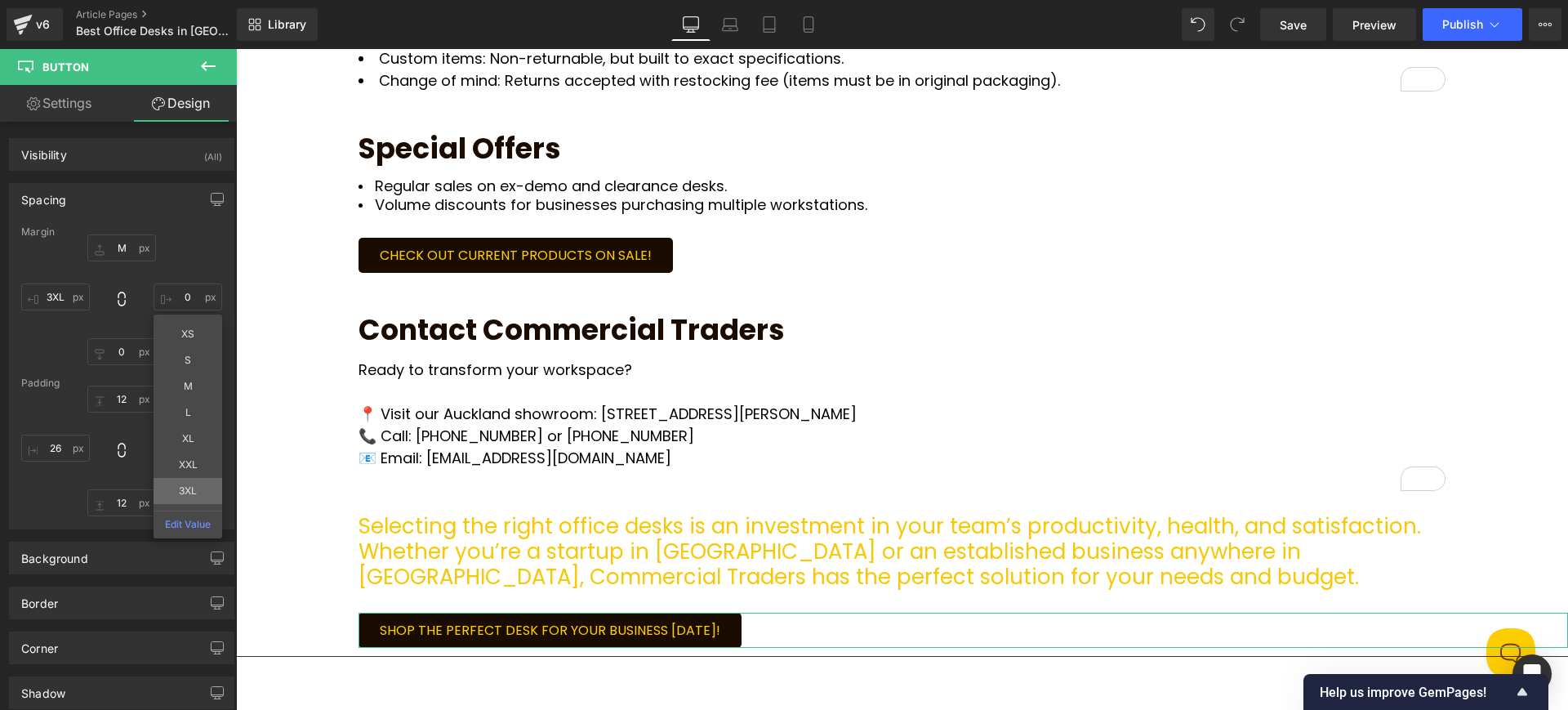
type input "3XL"
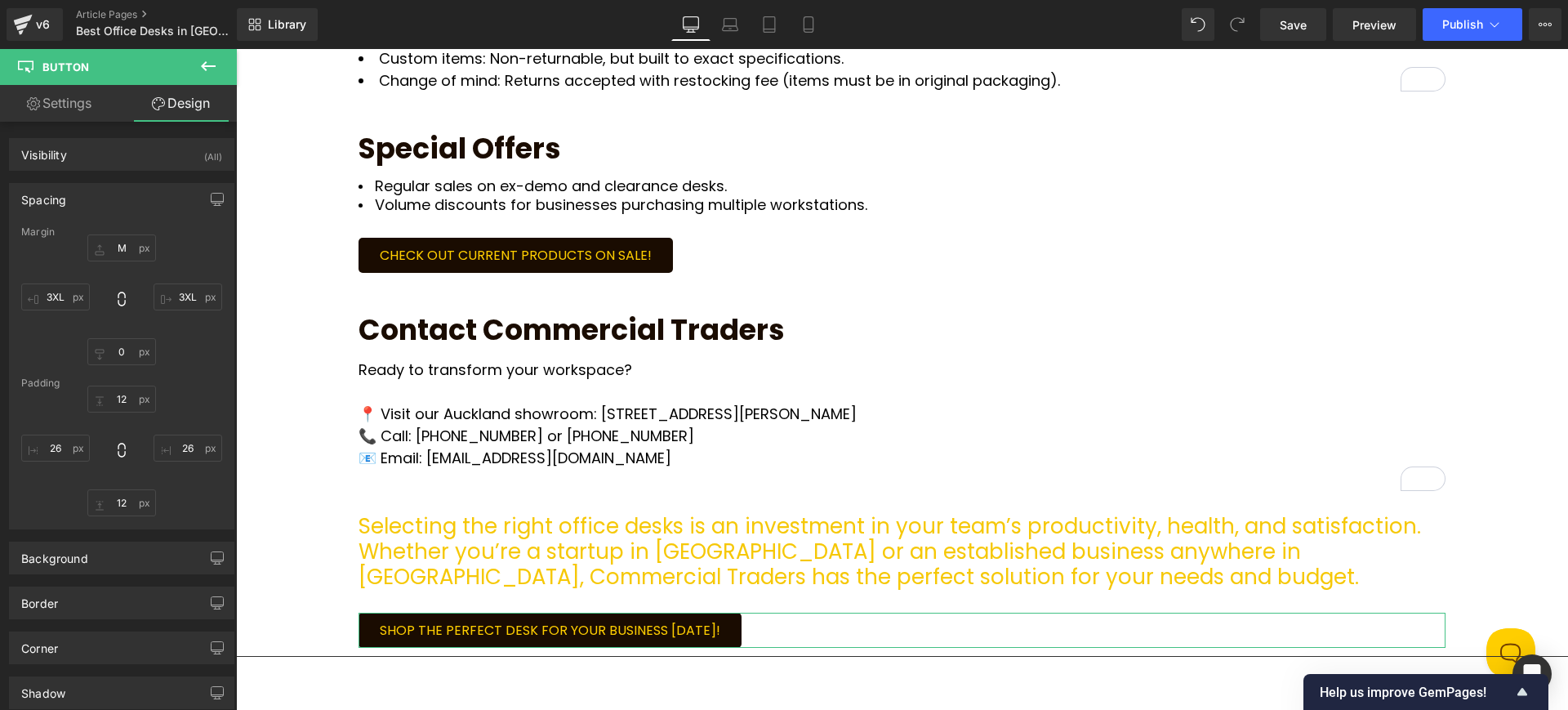
click at [203, 232] on div "Margin" at bounding box center [121, 232] width 200 height 12
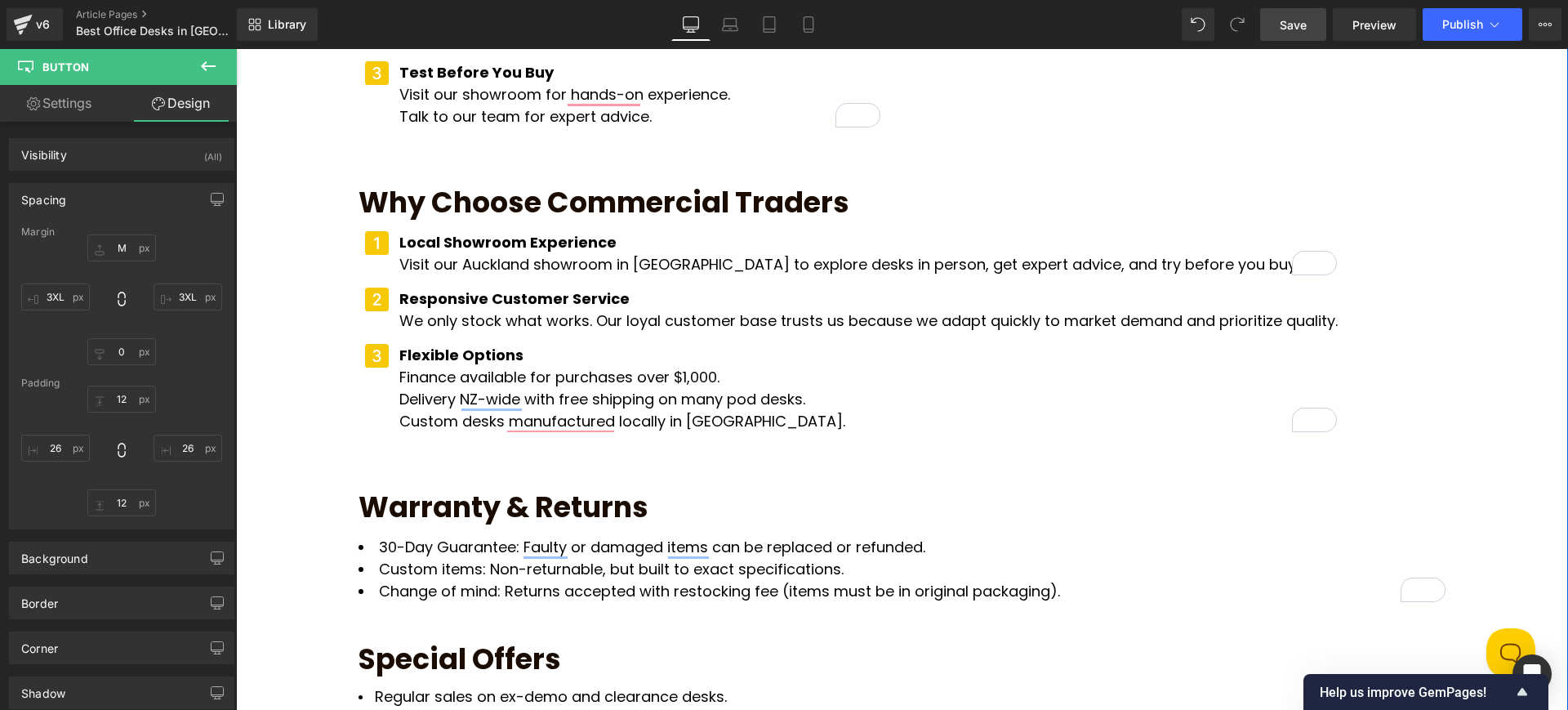
scroll to position [1604, 0]
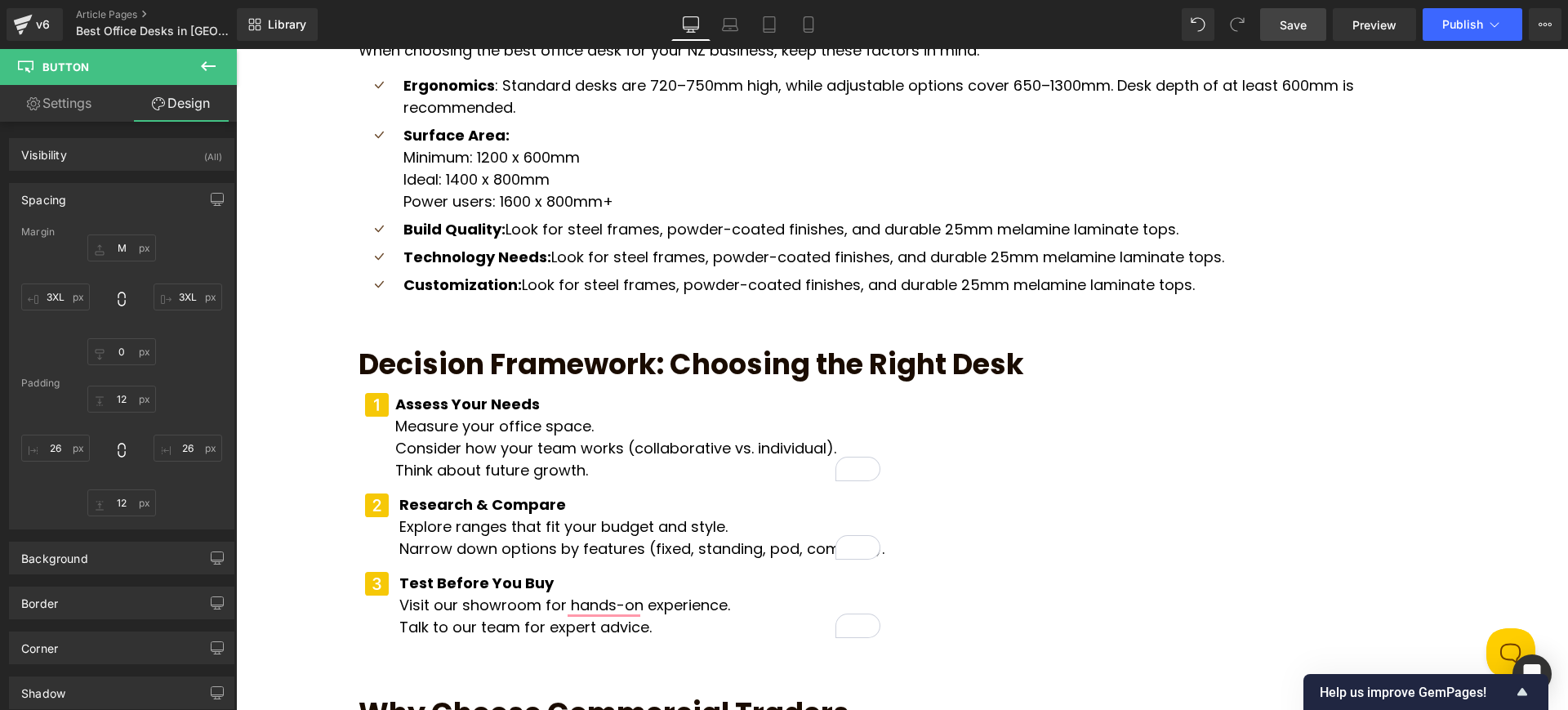
click at [1295, 19] on span "Save" at bounding box center [1293, 25] width 27 height 17
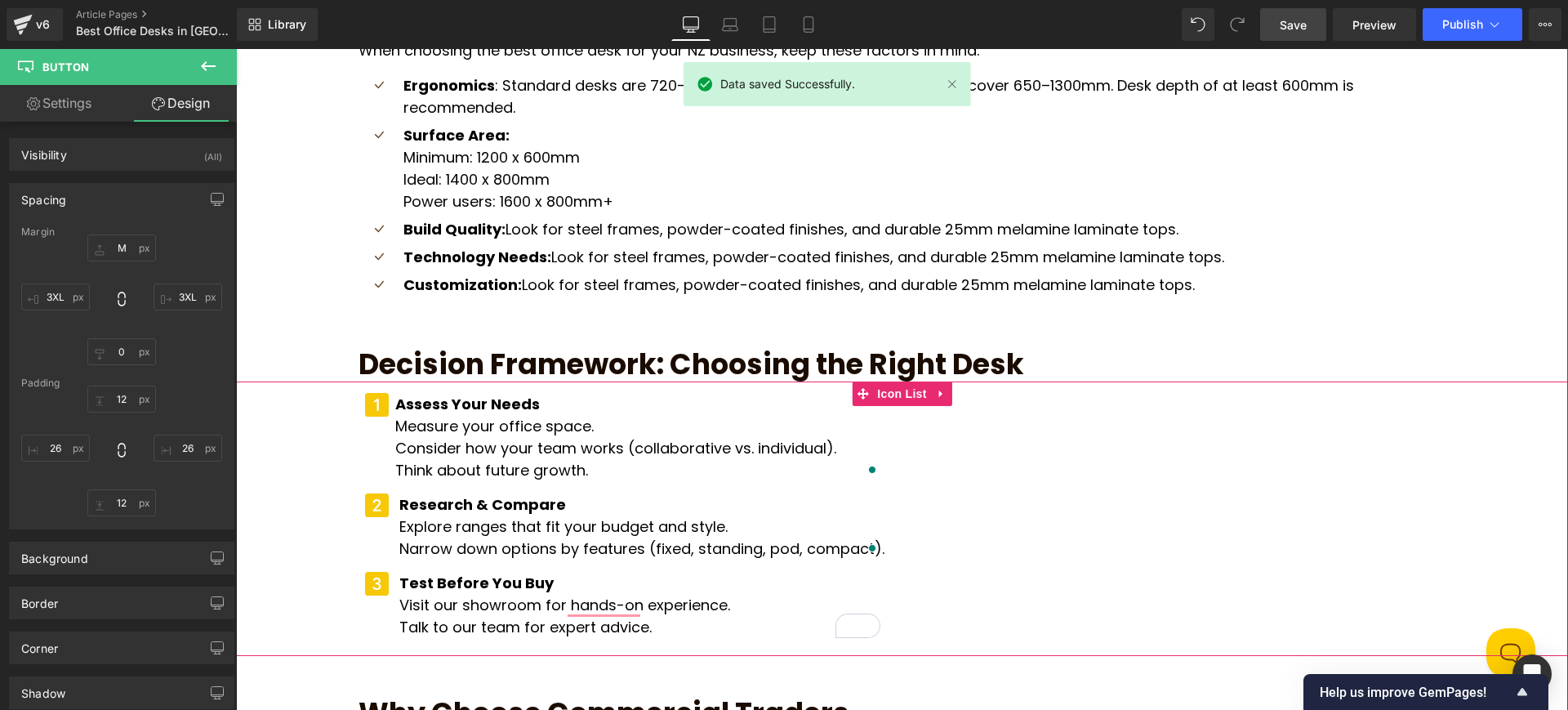
click at [1041, 456] on div "Icon Assess Your Needs Measure your office space. Consider how your team works …" at bounding box center [902, 522] width 1087 height 258
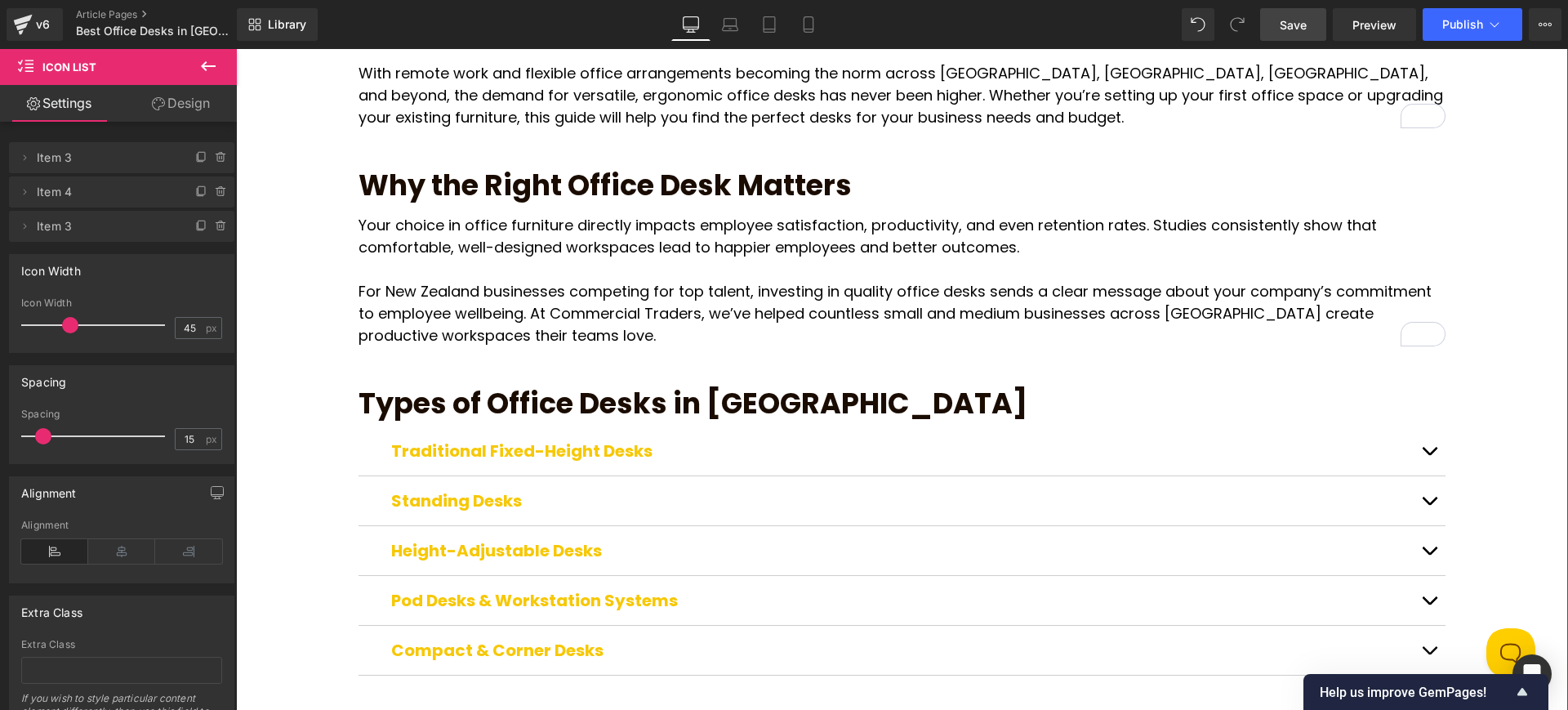
scroll to position [277, 0]
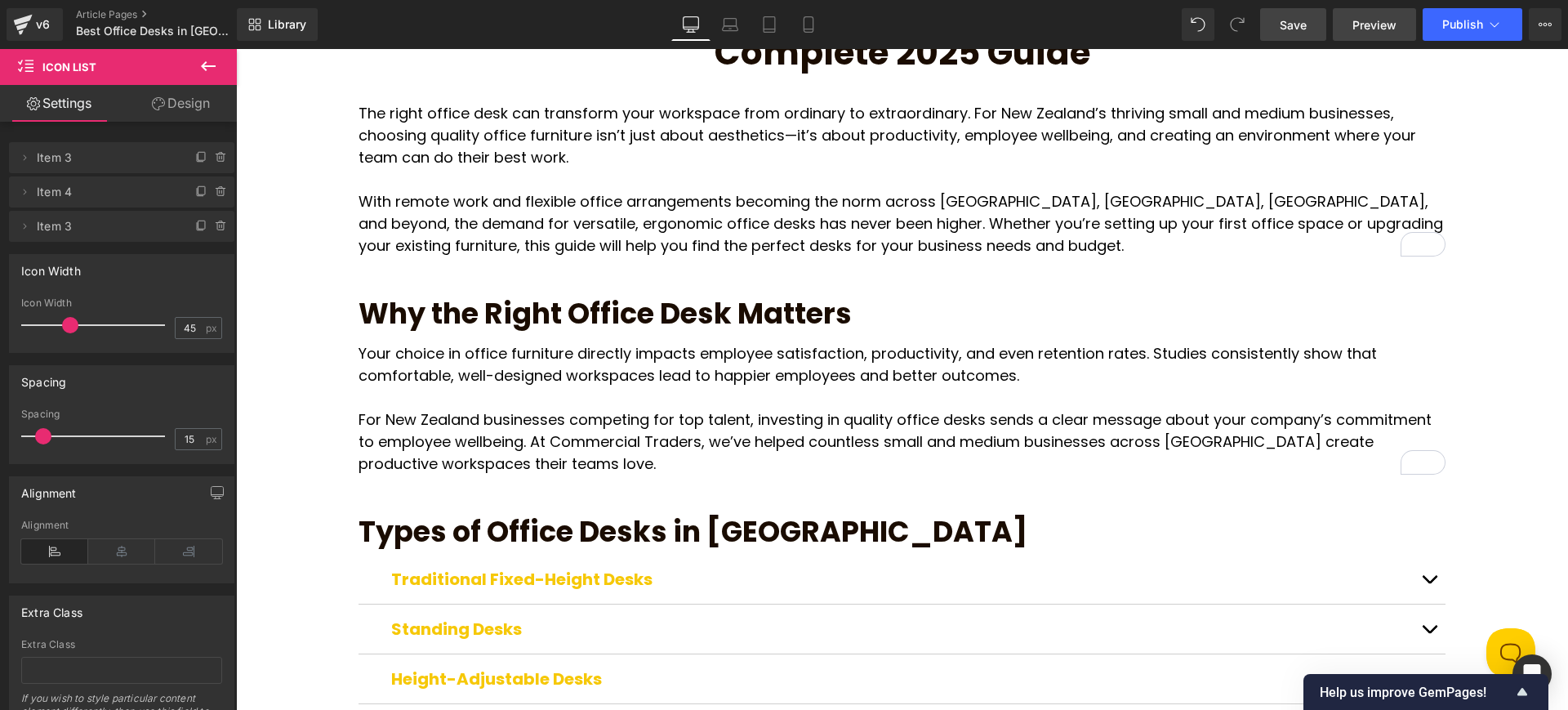
click at [1393, 16] on span "Preview" at bounding box center [1374, 25] width 45 height 17
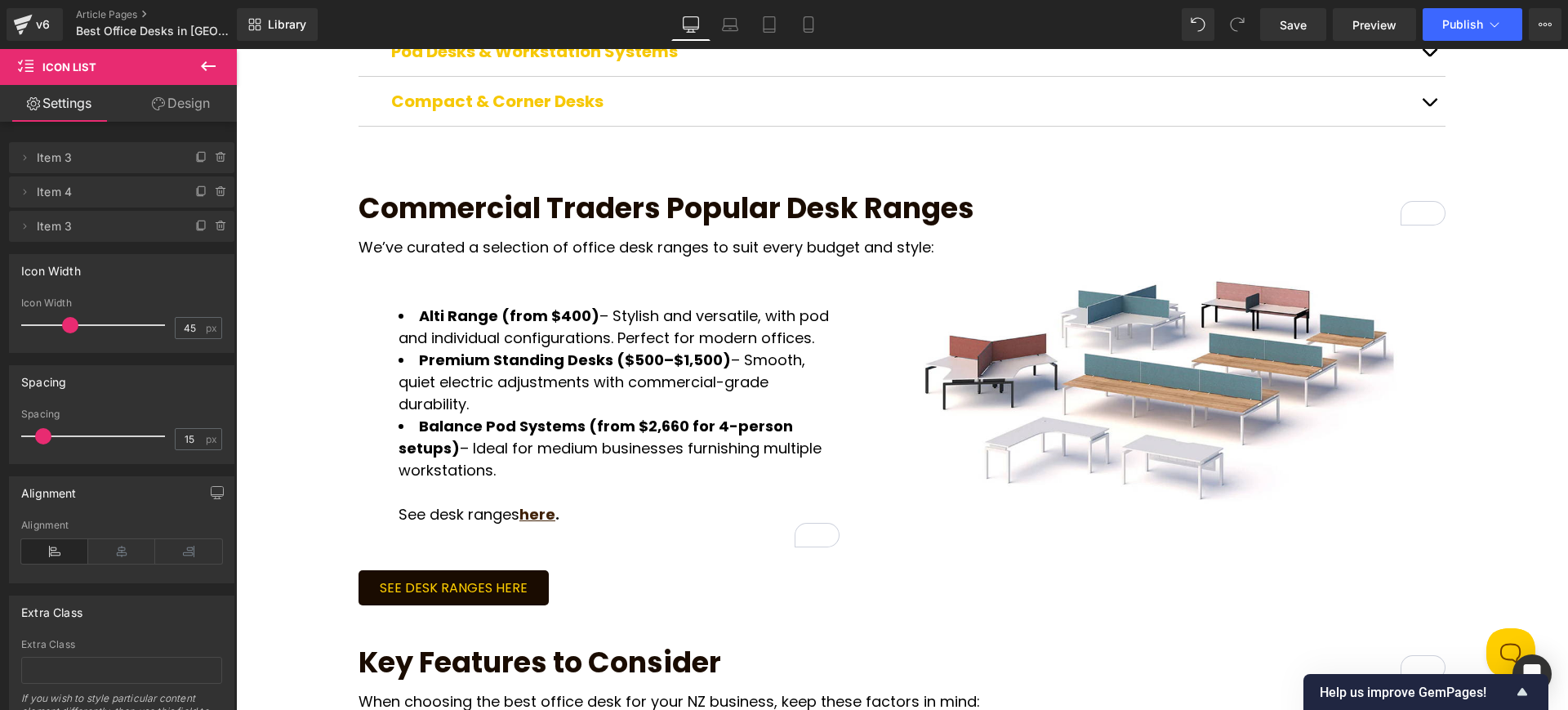
scroll to position [1135, 0]
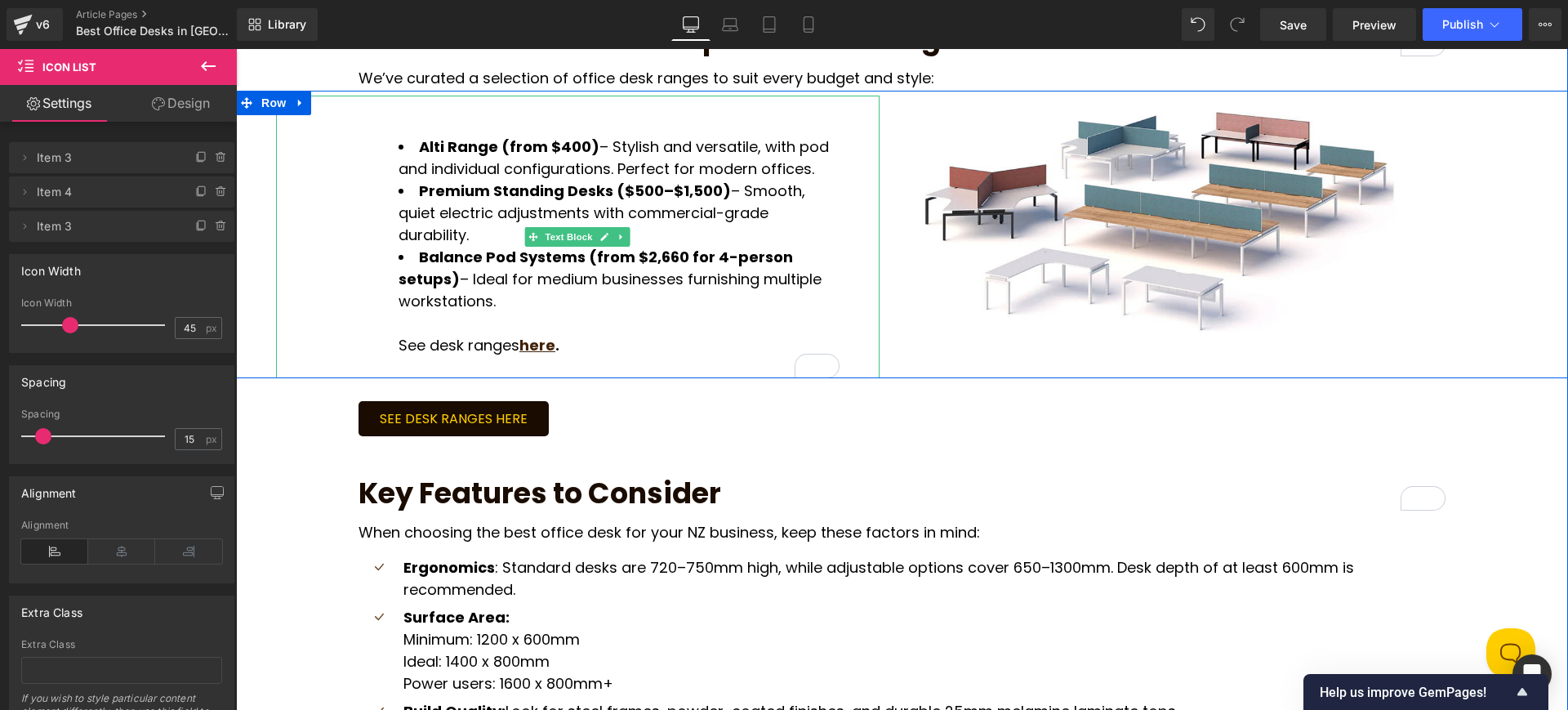
drag, startPoint x: 582, startPoint y: 304, endPoint x: 572, endPoint y: 302, distance: 10.2
click at [572, 334] on div "See desk ranges here ." at bounding box center [618, 345] width 441 height 22
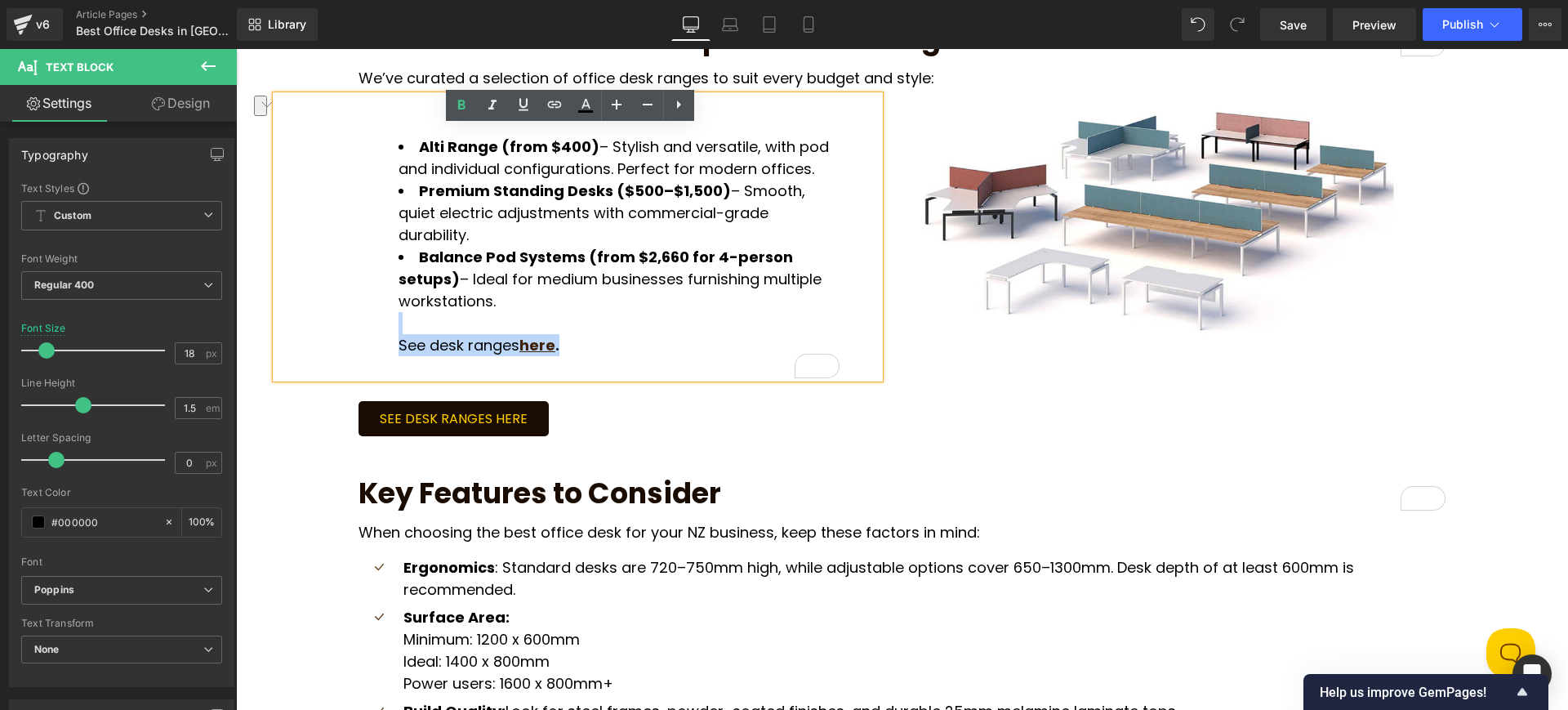
drag, startPoint x: 565, startPoint y: 299, endPoint x: 376, endPoint y: 287, distance: 189.4
click at [376, 287] on div "Alti Range (from $400) – Stylish and versatile, with pod and individual configu…" at bounding box center [577, 237] width 603 height 283
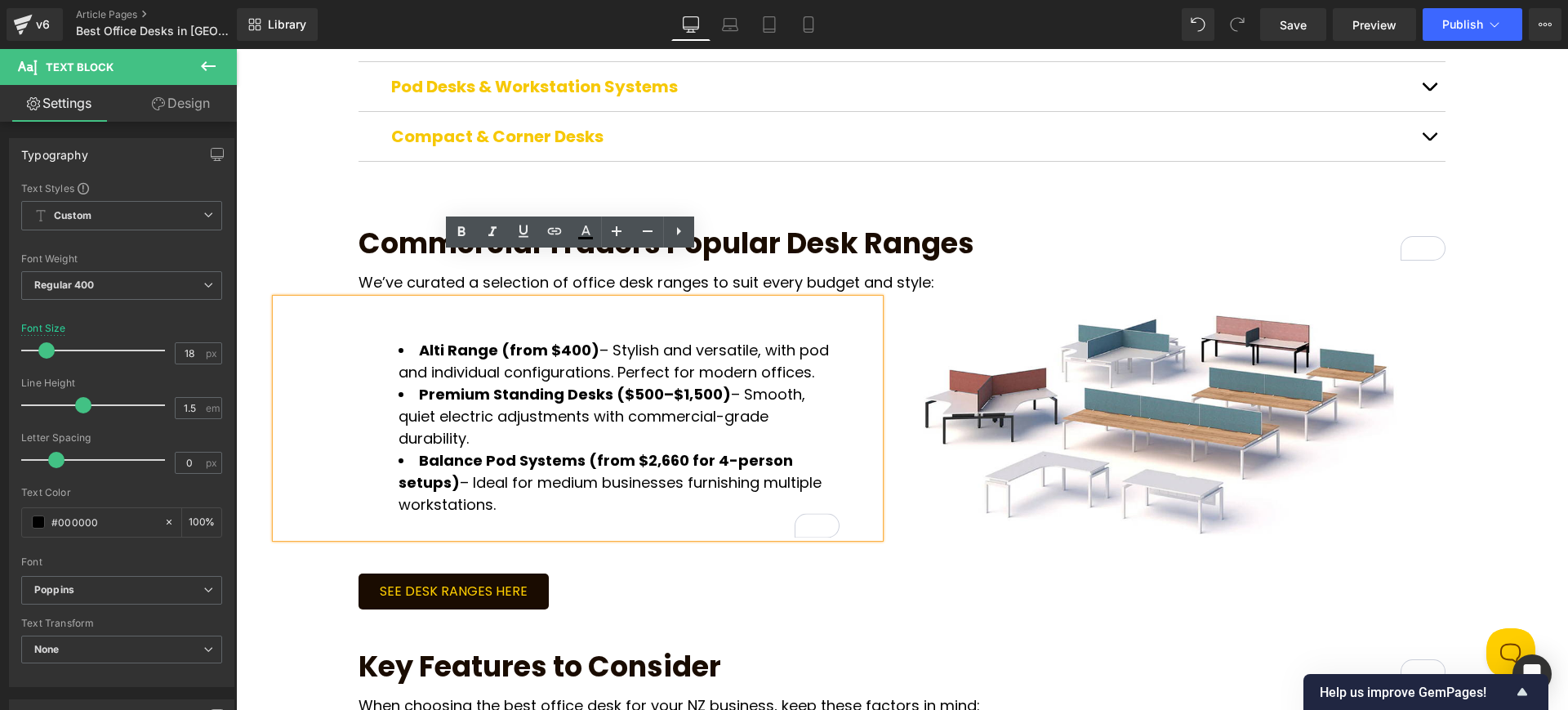
scroll to position [918, 0]
click at [1296, 32] on span "Save" at bounding box center [1293, 25] width 27 height 17
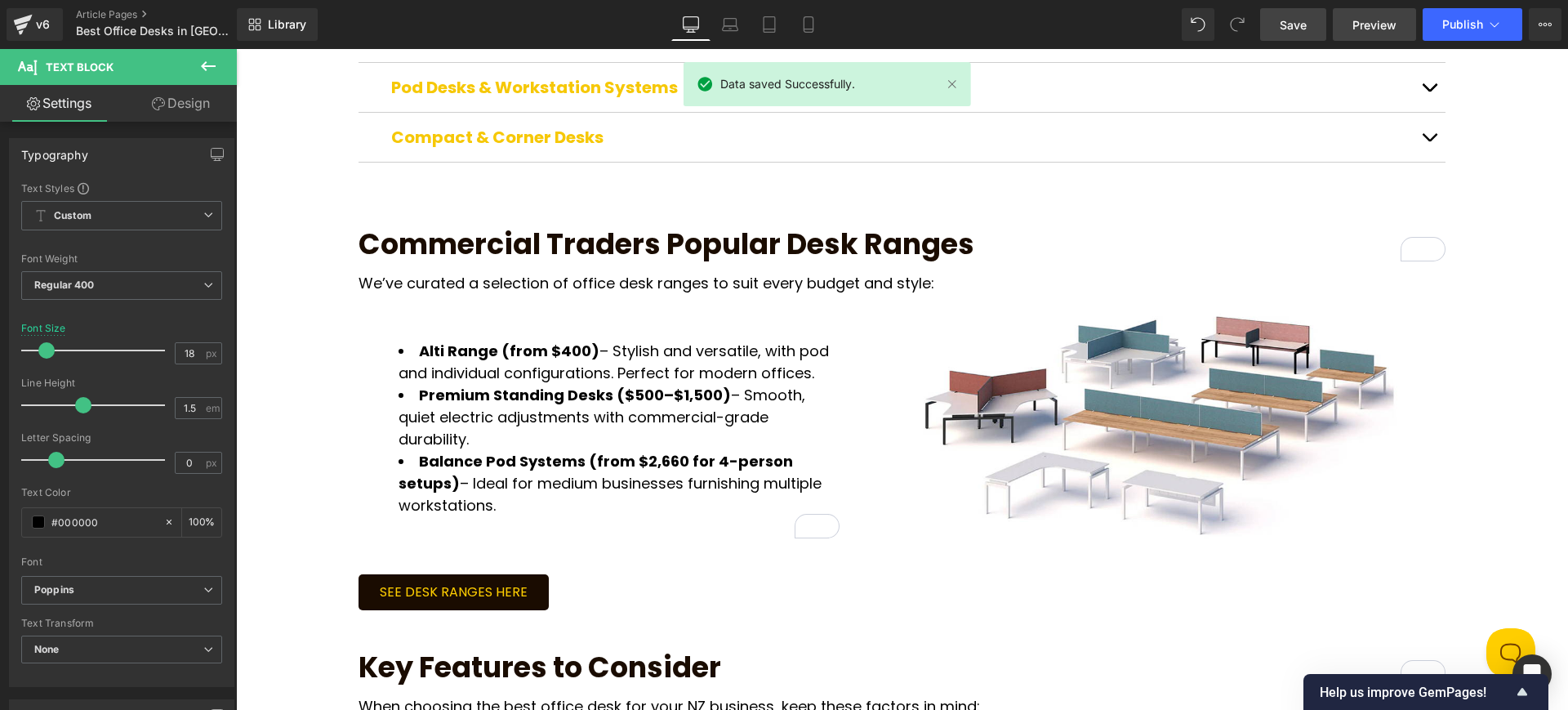
click at [1371, 30] on span "Preview" at bounding box center [1374, 25] width 45 height 17
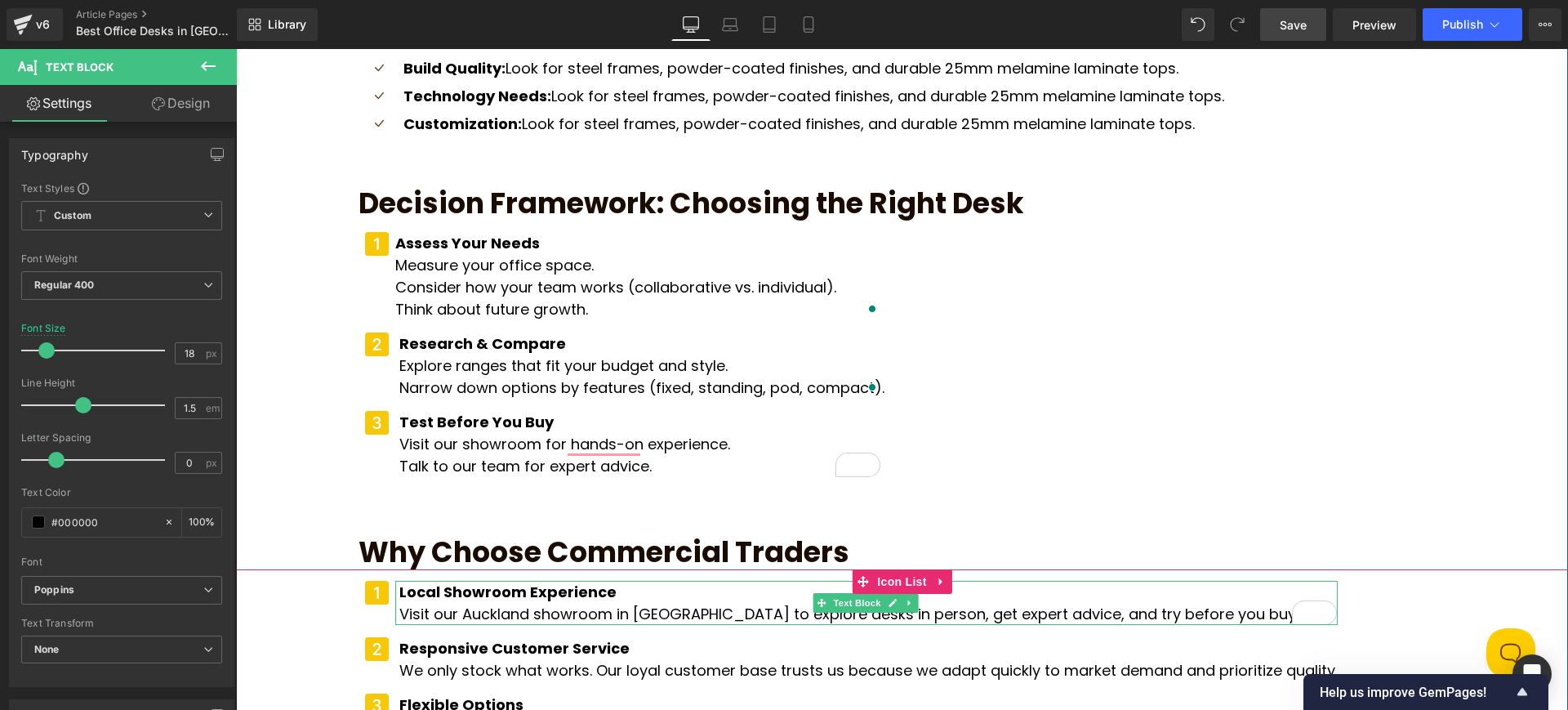
scroll to position [1849, 0]
